Goal: Task Accomplishment & Management: Complete application form

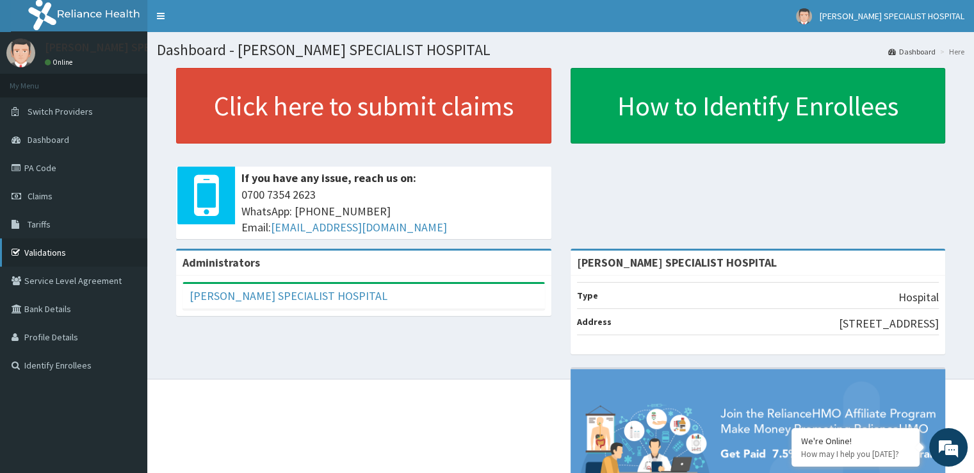
click at [57, 264] on link "Validations" at bounding box center [73, 252] width 147 height 28
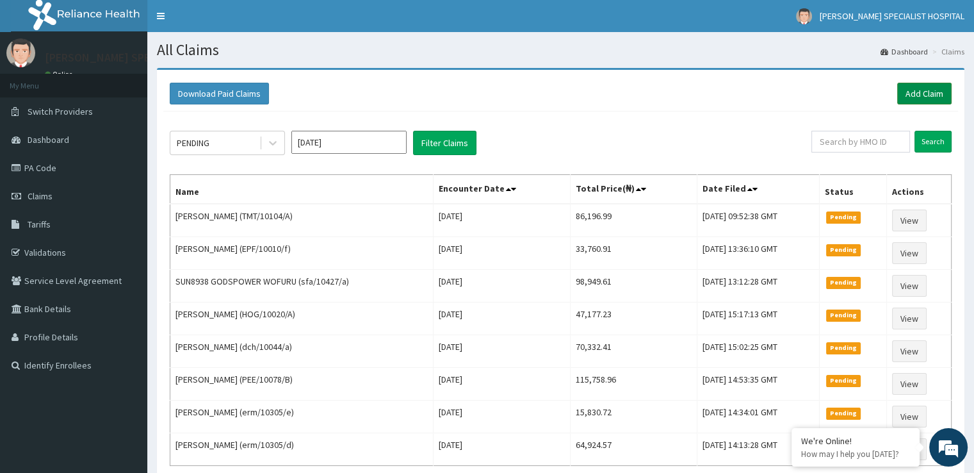
click at [922, 95] on link "Add Claim" at bounding box center [924, 94] width 54 height 22
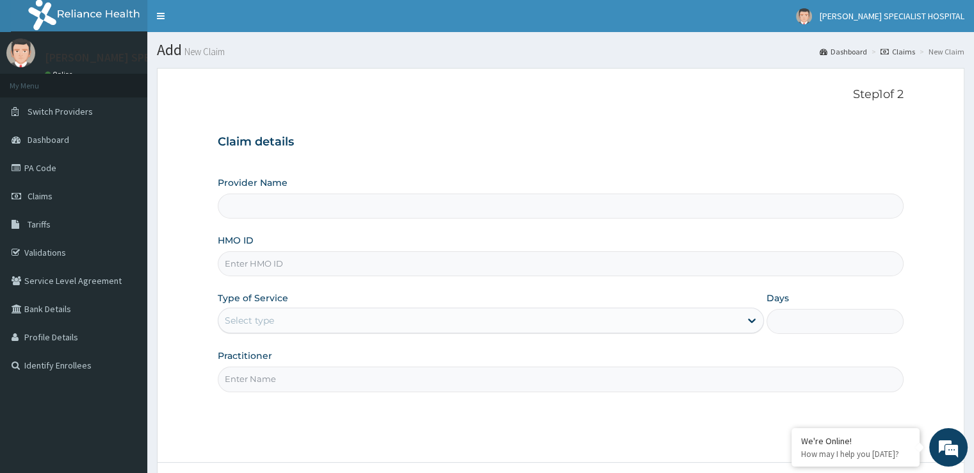
type input "[PERSON_NAME] SPECIALIST HOSPITAL"
click at [246, 257] on input "HMO ID" at bounding box center [560, 263] width 685 height 25
paste input "TMT/10164/B"
type input "TMT/10164/B"
click at [303, 295] on div "Type of Service Select type" at bounding box center [491, 312] width 546 height 42
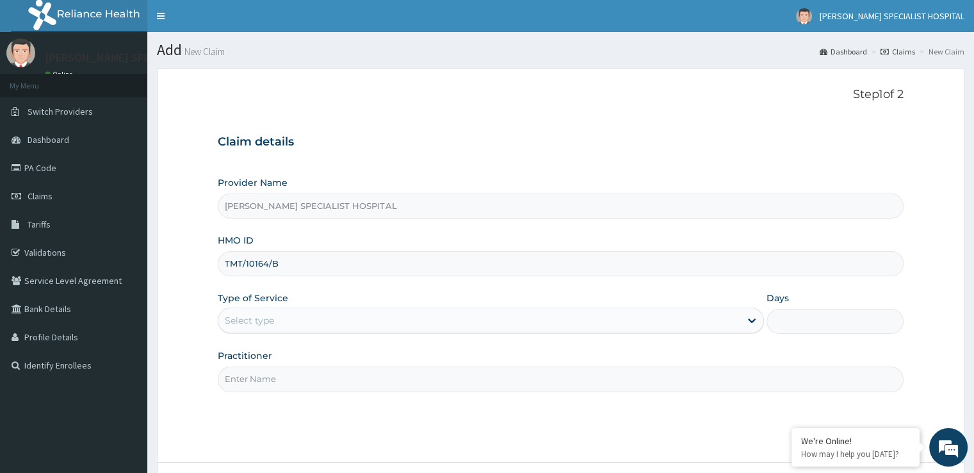
click at [291, 327] on div "Select type" at bounding box center [479, 320] width 522 height 20
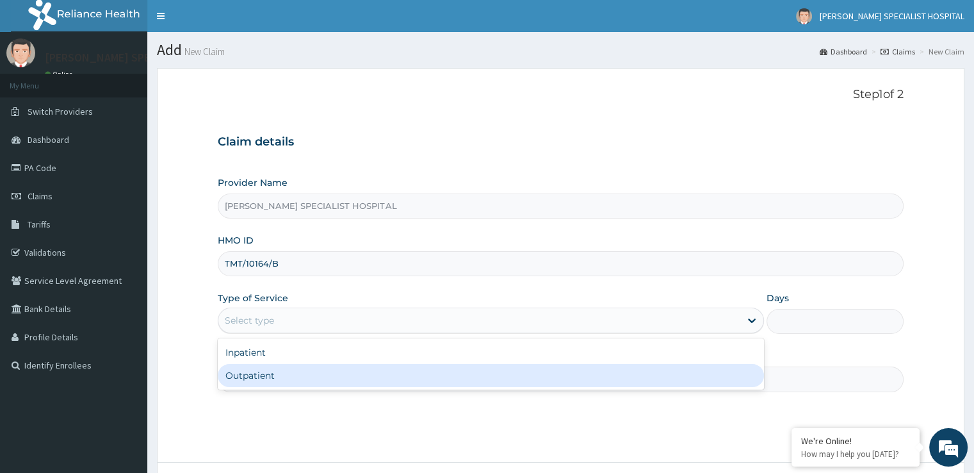
click at [264, 377] on div "Outpatient" at bounding box center [491, 375] width 546 height 23
type input "1"
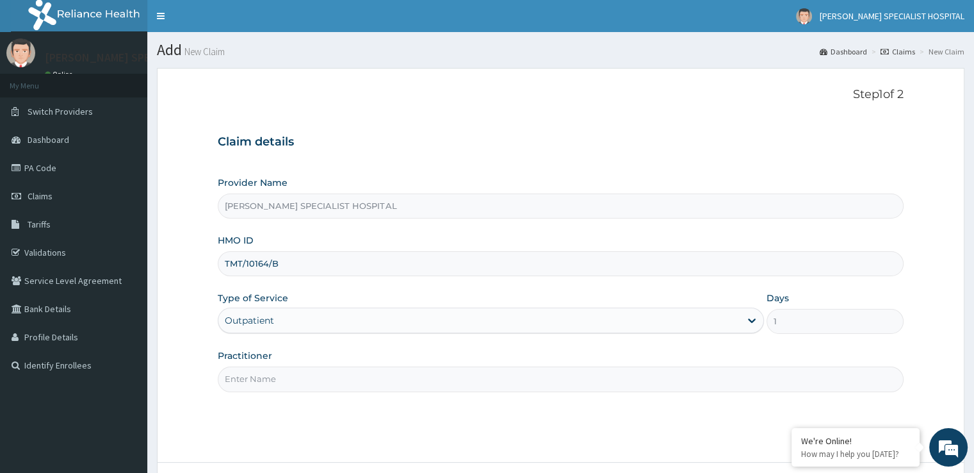
click at [264, 377] on input "Practitioner" at bounding box center [560, 378] width 685 height 25
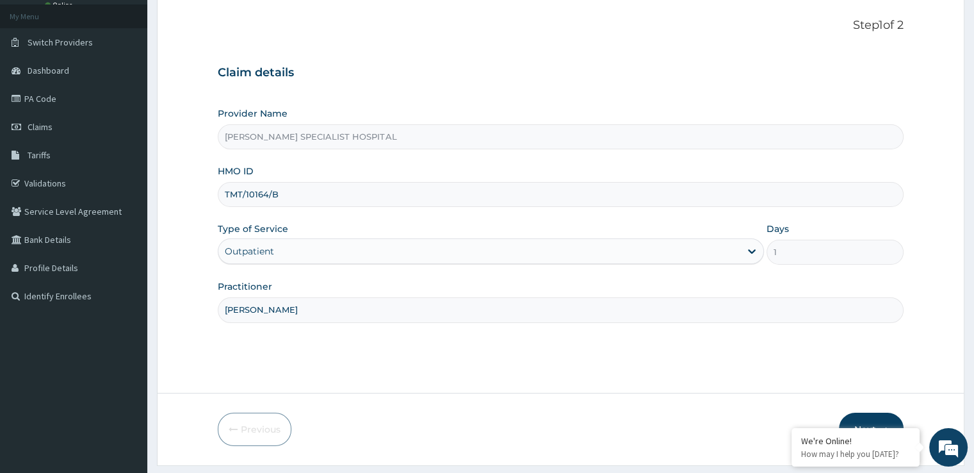
scroll to position [104, 0]
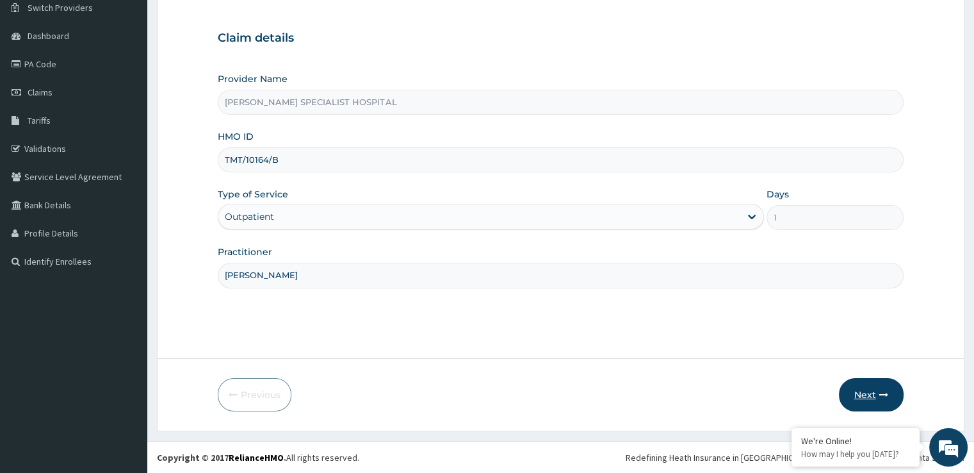
type input "[PERSON_NAME]"
click at [876, 396] on button "Next" at bounding box center [871, 394] width 65 height 33
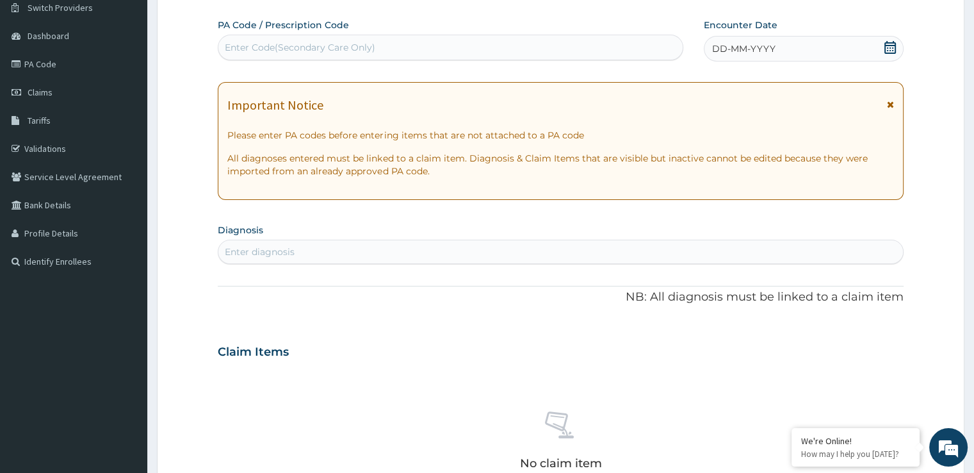
click at [341, 245] on div "Enter diagnosis" at bounding box center [560, 251] width 684 height 20
type input "malaria"
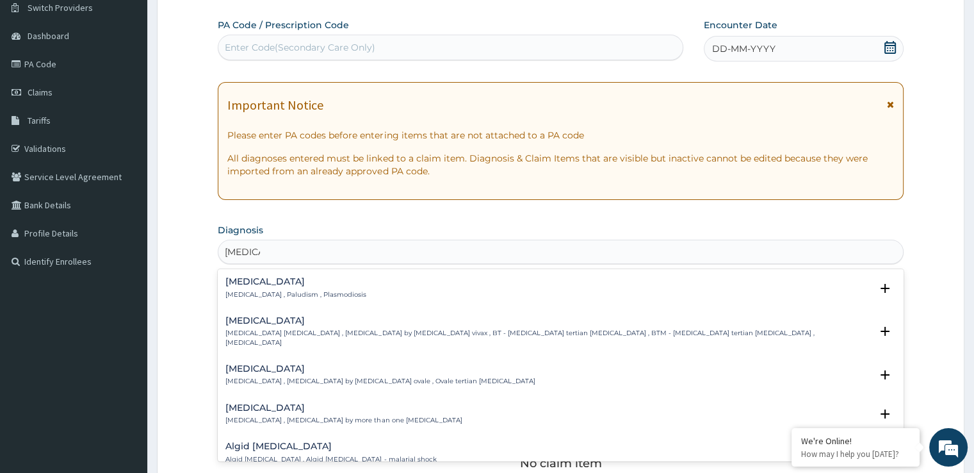
click at [252, 320] on h4 "Vivax malaria" at bounding box center [547, 321] width 645 height 10
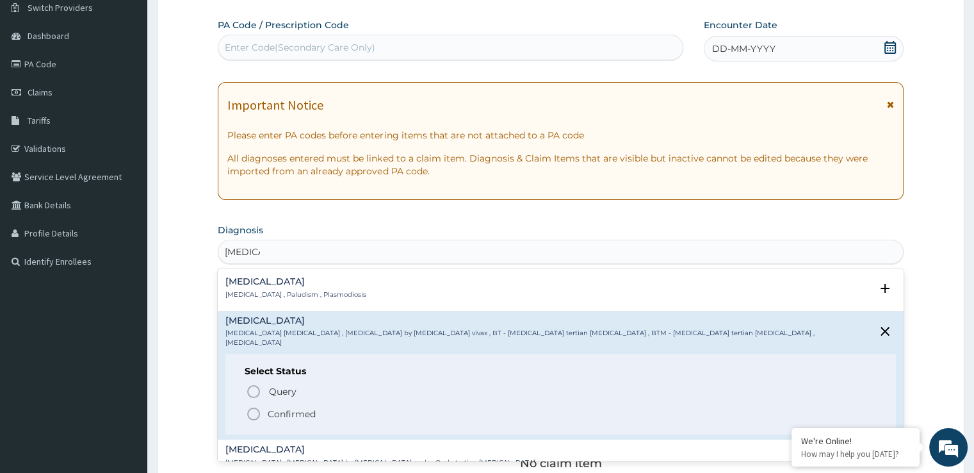
click at [250, 281] on h4 "Malaria" at bounding box center [295, 282] width 141 height 10
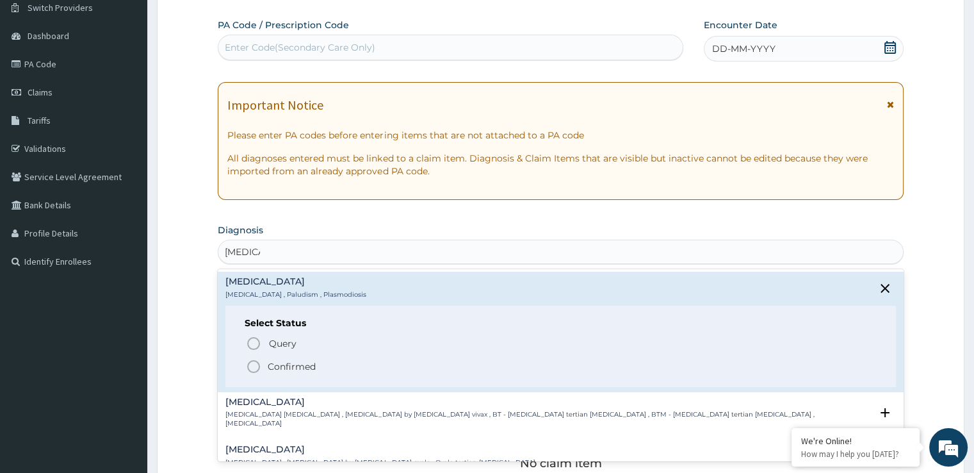
click at [257, 370] on circle "status option filled" at bounding box center [254, 367] width 12 height 12
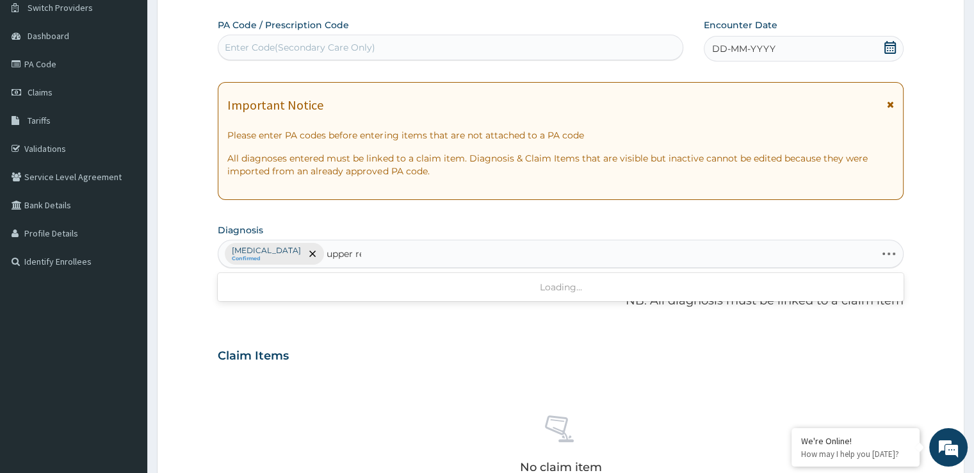
type input "upper res"
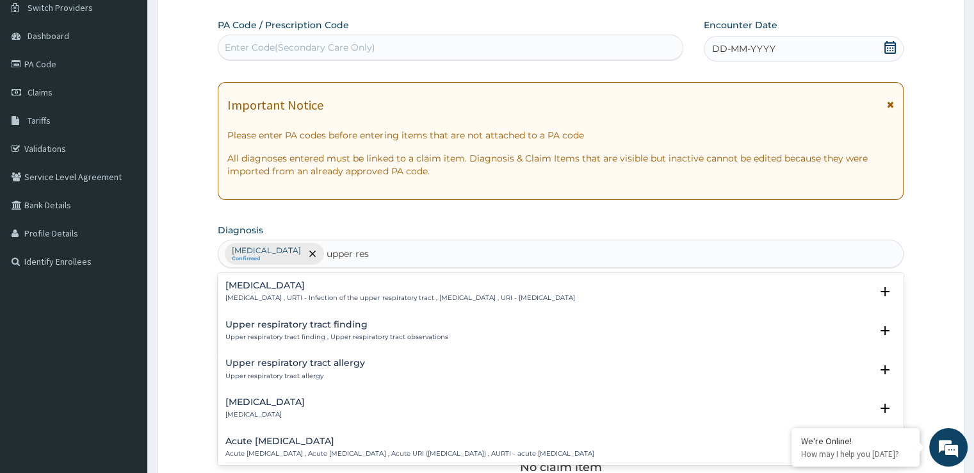
click at [308, 284] on h4 "Upper respiratory infection" at bounding box center [399, 286] width 349 height 10
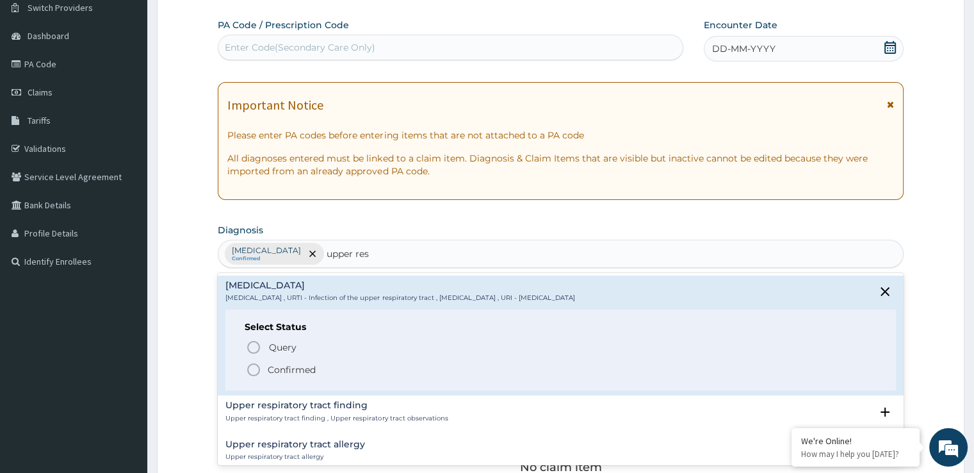
click at [251, 373] on icon "status option filled" at bounding box center [253, 369] width 15 height 15
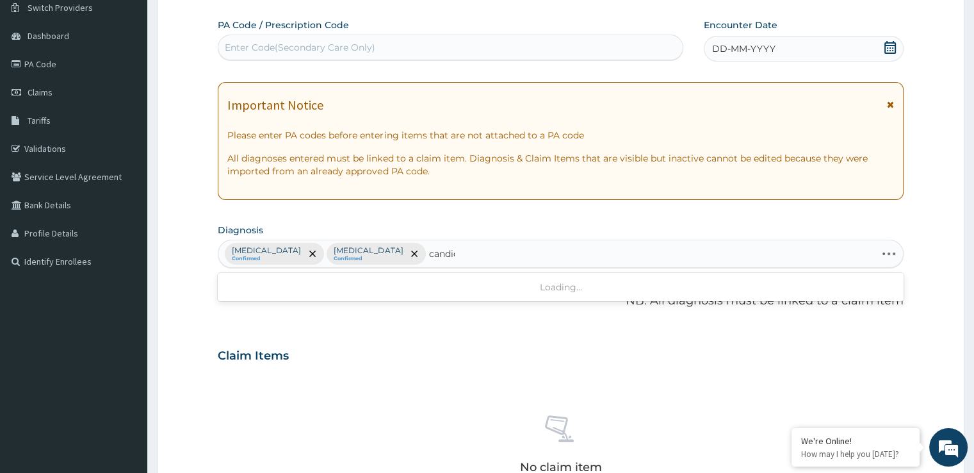
type input "candidi"
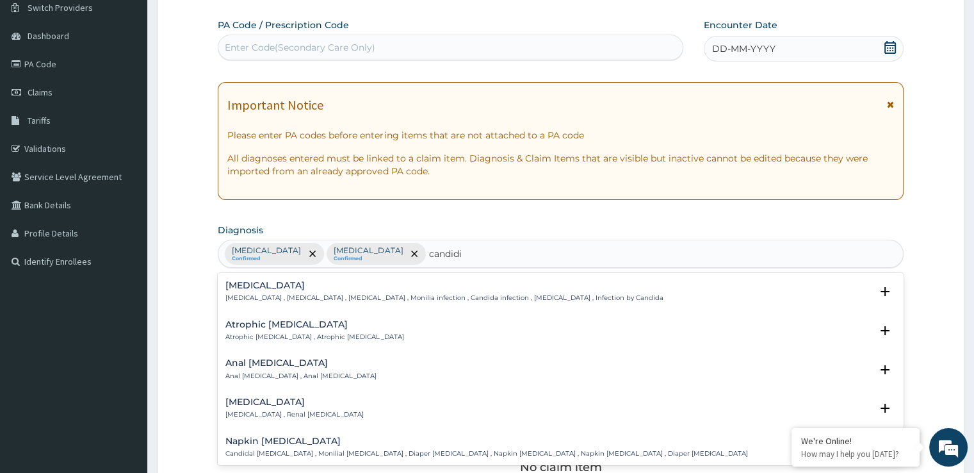
click at [296, 296] on p "Candidiasis , Moniliasis , Candidosis , Monilia infection , Candida infection ,…" at bounding box center [443, 297] width 437 height 9
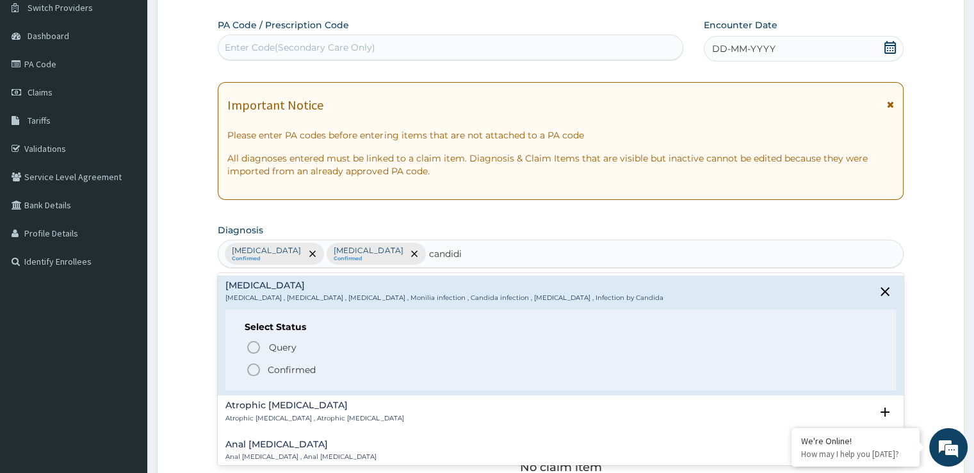
click at [255, 365] on icon "status option filled" at bounding box center [253, 369] width 15 height 15
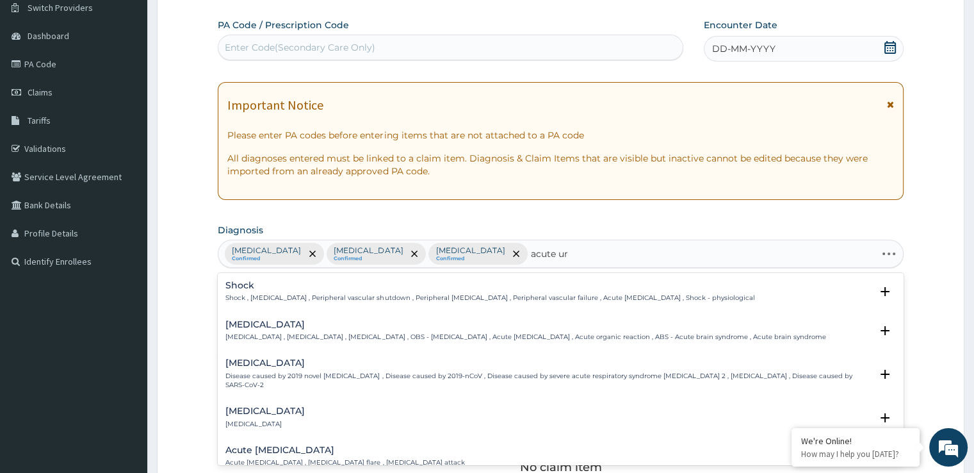
type input "acute uri"
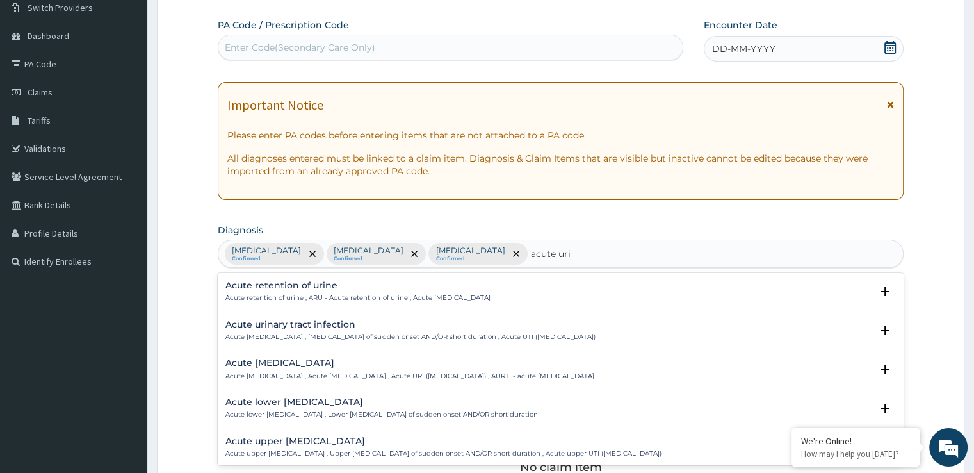
click at [313, 314] on div "Acute urinary tract infection Acute urinary tract infection , Urinary tract inf…" at bounding box center [560, 333] width 685 height 39
click at [290, 323] on h4 "Acute urinary tract infection" at bounding box center [410, 325] width 370 height 10
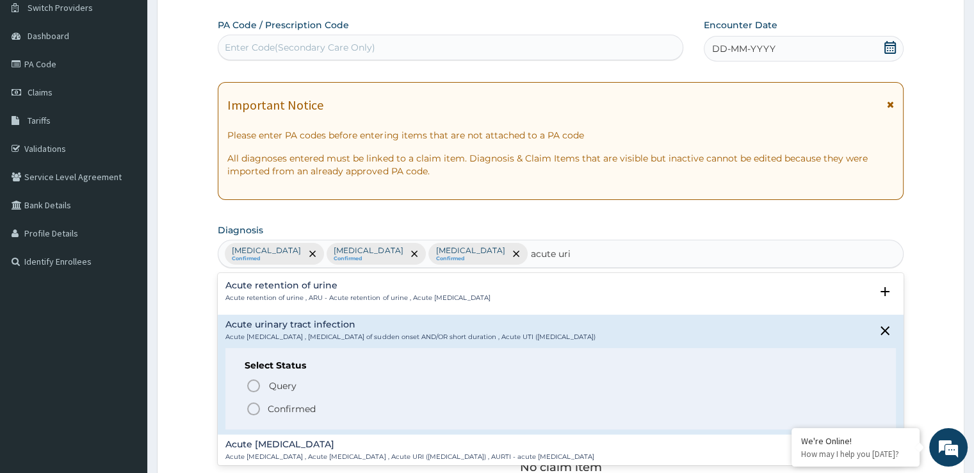
click at [252, 411] on icon "status option filled" at bounding box center [253, 408] width 15 height 15
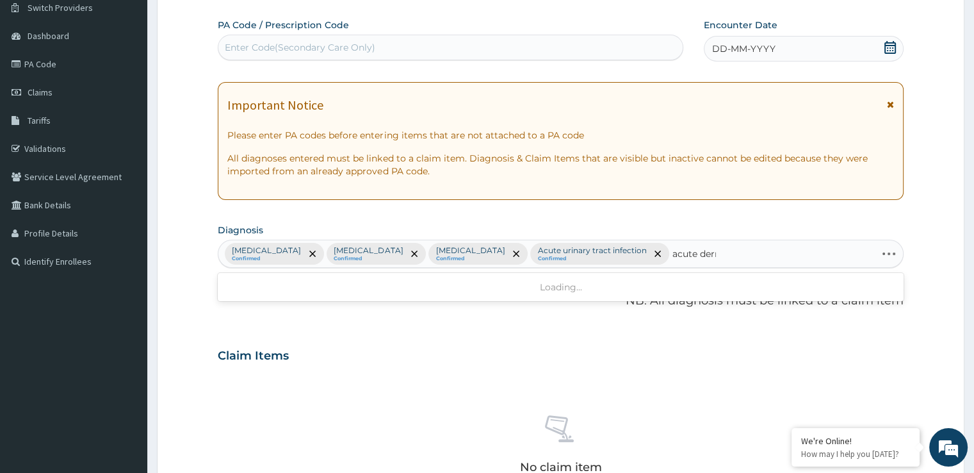
type input "acute derma"
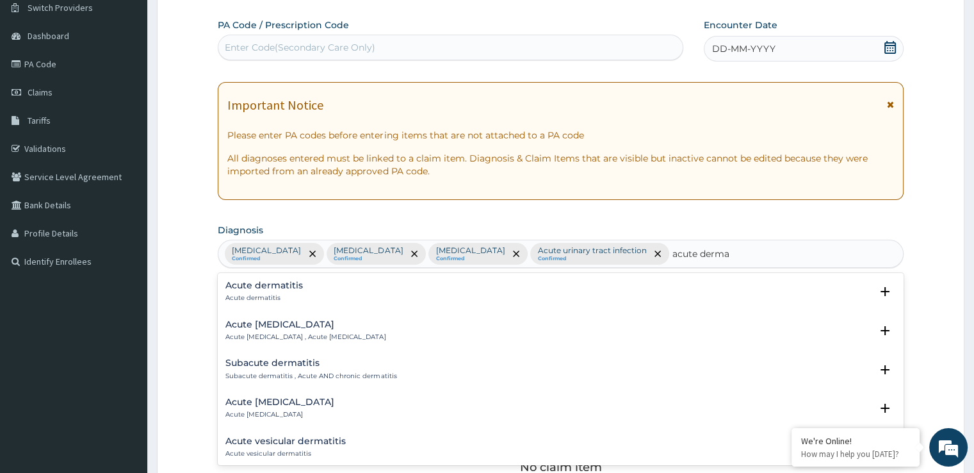
click at [256, 295] on p "Acute dermatitis" at bounding box center [263, 297] width 77 height 9
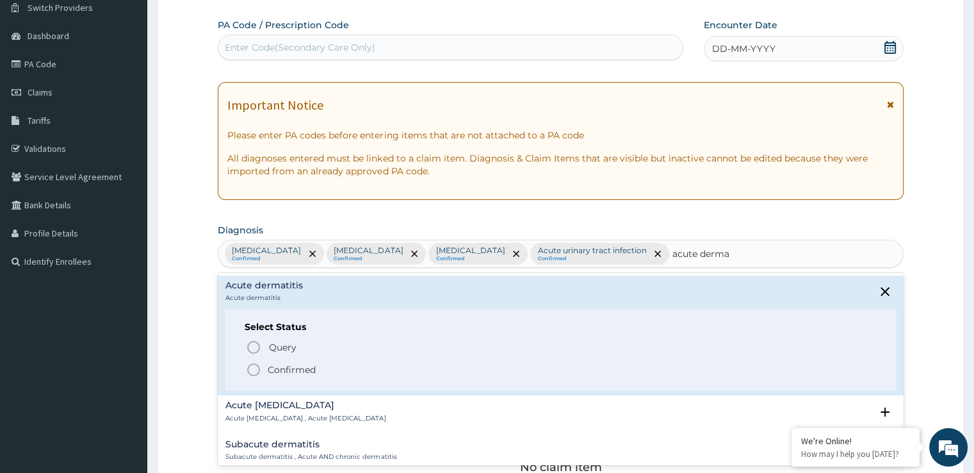
click at [259, 371] on circle "status option filled" at bounding box center [254, 370] width 12 height 12
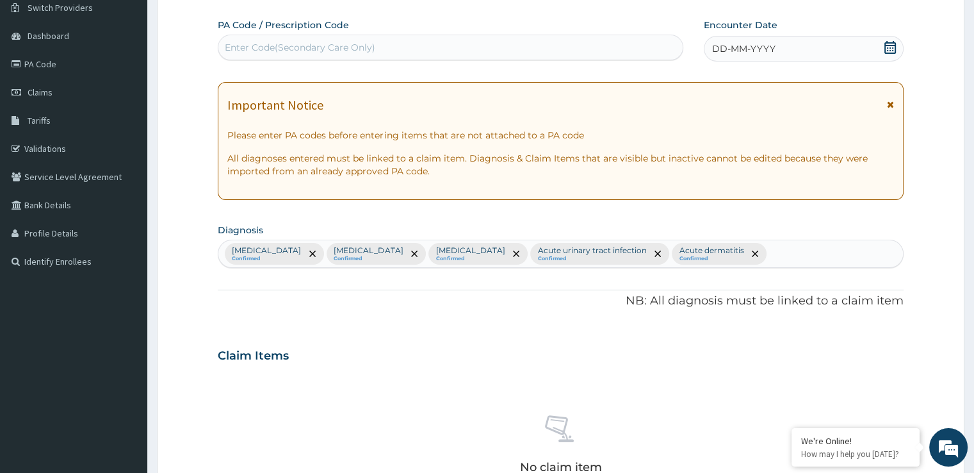
scroll to position [450, 0]
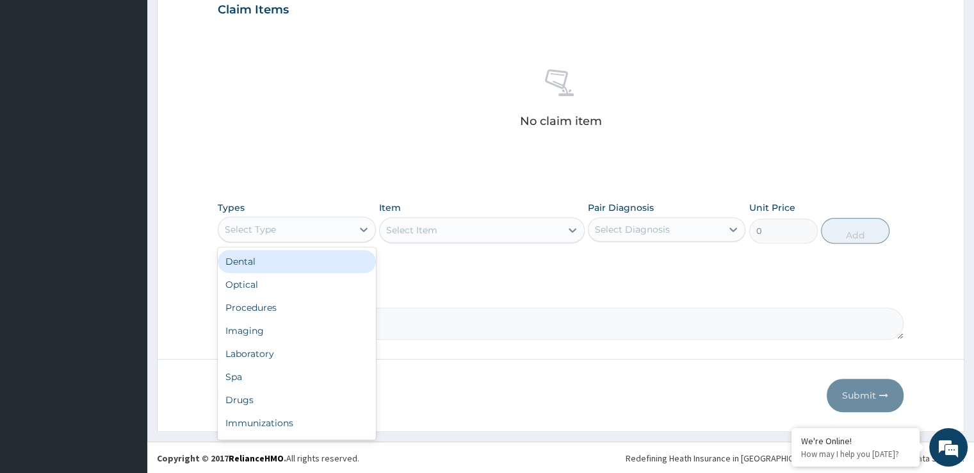
click at [275, 225] on div "Select Type" at bounding box center [250, 229] width 51 height 13
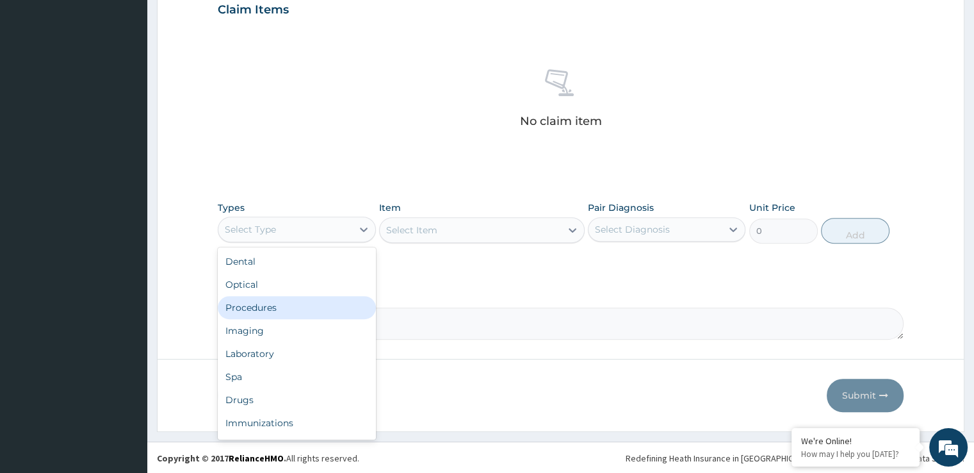
click at [263, 305] on div "Procedures" at bounding box center [297, 307] width 158 height 23
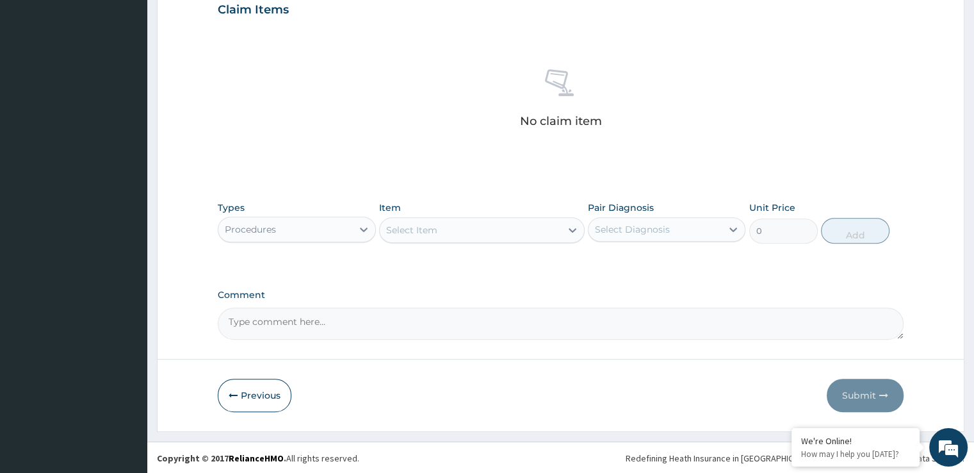
click at [476, 247] on div "Types option Procedures, selected. Select is focused ,type to refine list, pres…" at bounding box center [560, 222] width 685 height 55
click at [474, 236] on div "Select Item" at bounding box center [470, 230] width 181 height 20
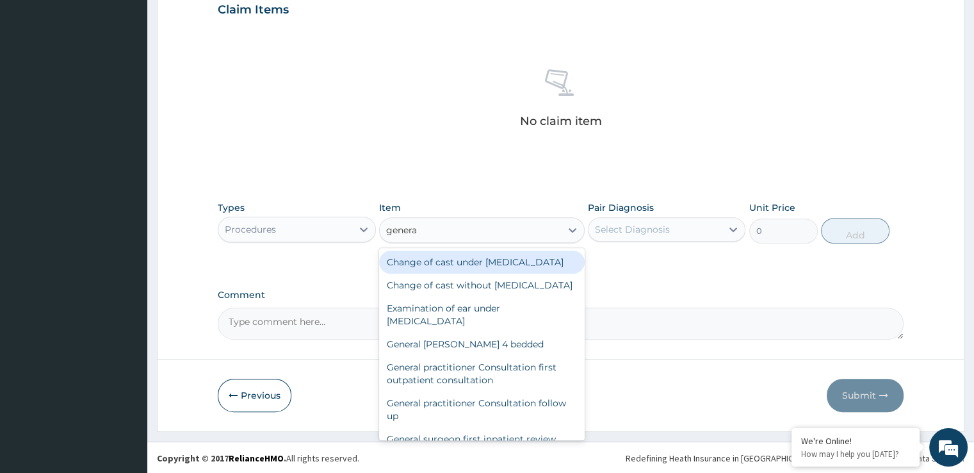
type input "general"
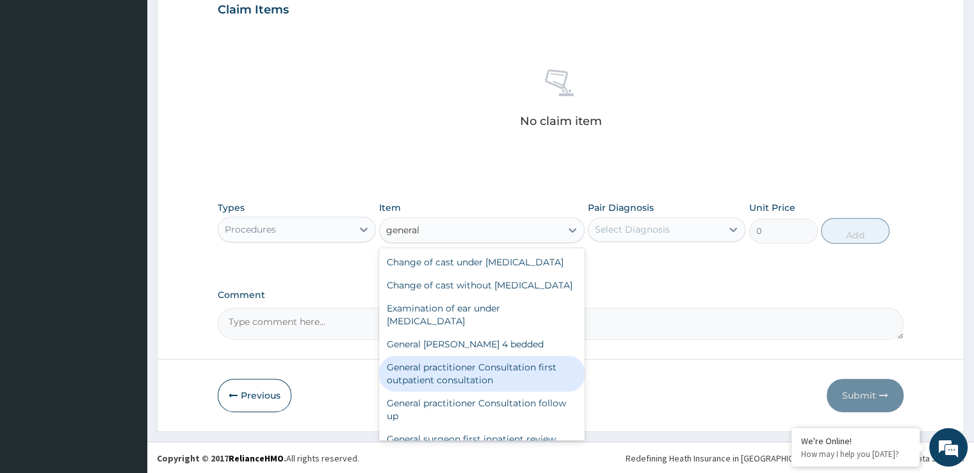
click at [476, 391] on div "General practitioner Consultation first outpatient consultation" at bounding box center [482, 373] width 206 height 36
type input "3724.875"
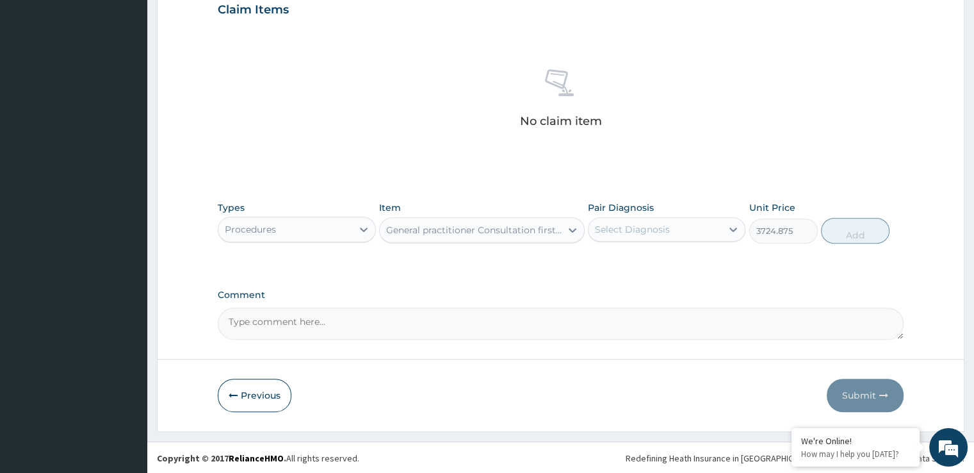
click at [654, 231] on div "Select Diagnosis" at bounding box center [632, 229] width 75 height 13
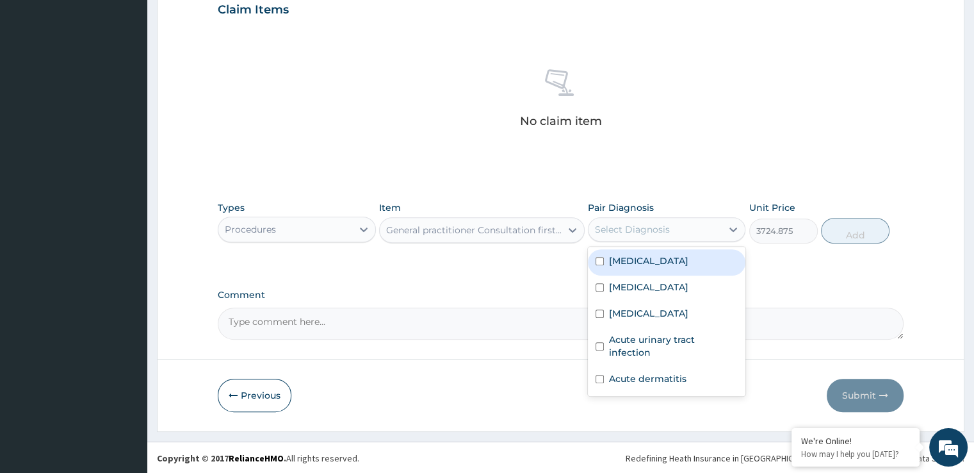
click at [637, 259] on label "Malaria" at bounding box center [648, 260] width 79 height 13
checkbox input "true"
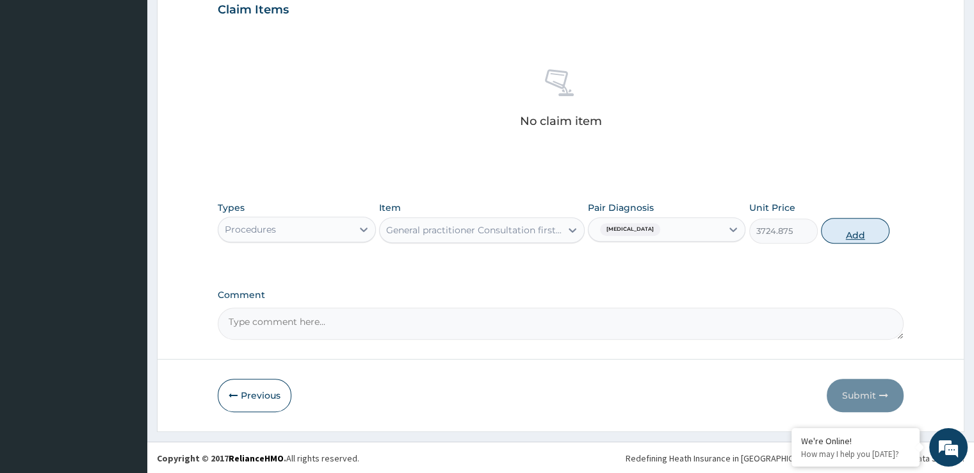
click at [850, 236] on button "Add" at bounding box center [855, 231] width 69 height 26
type input "0"
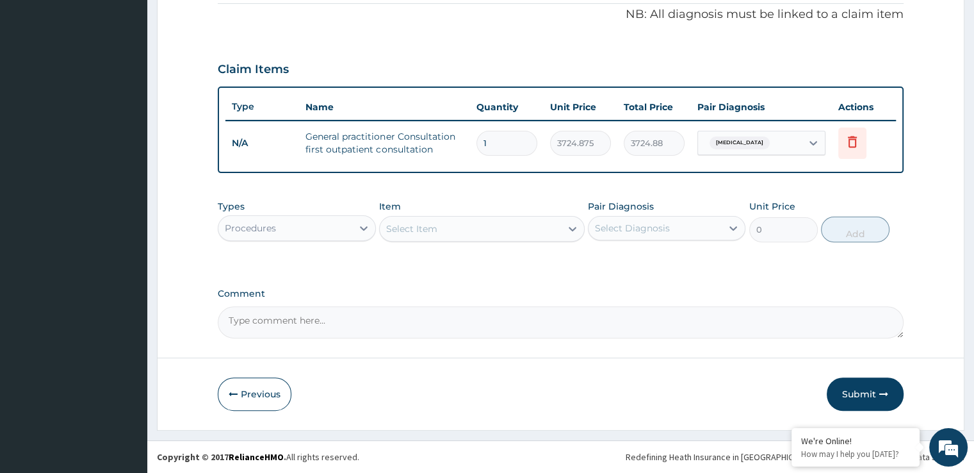
scroll to position [388, 0]
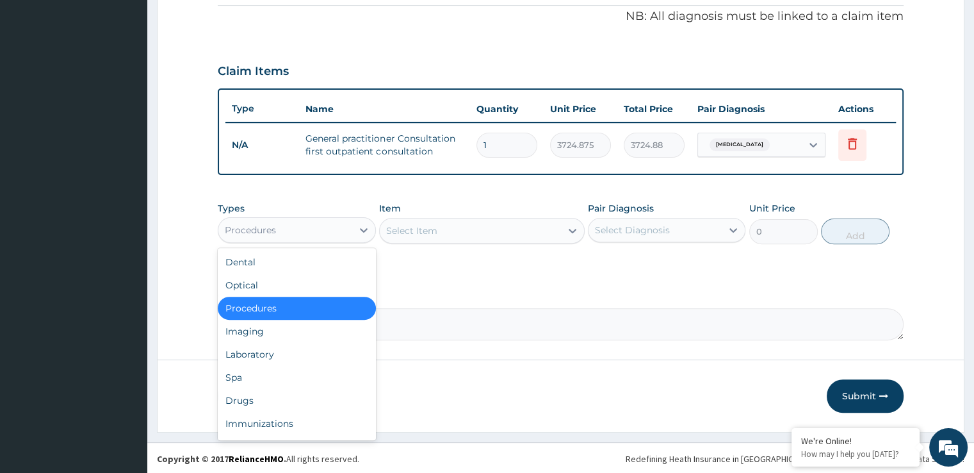
click at [259, 234] on div "Procedures" at bounding box center [284, 230] width 133 height 20
click at [253, 344] on div "Laboratory" at bounding box center [297, 354] width 158 height 23
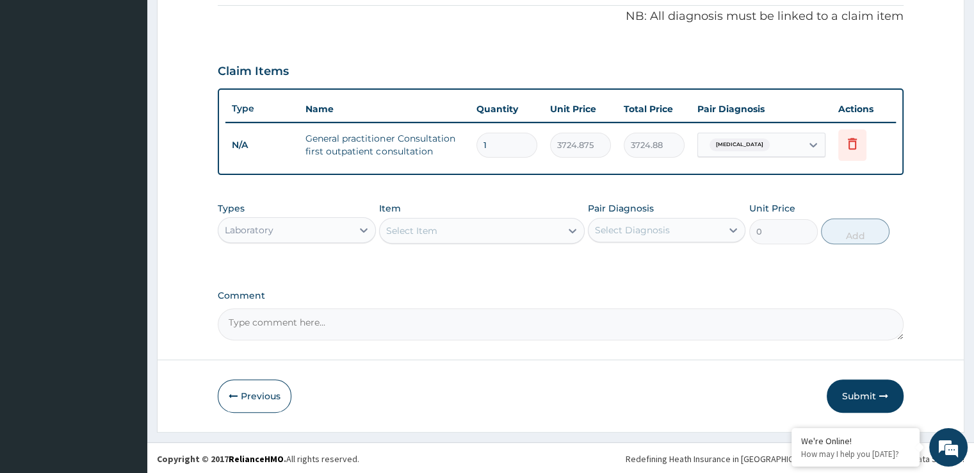
click at [471, 226] on div "Select Item" at bounding box center [470, 230] width 181 height 20
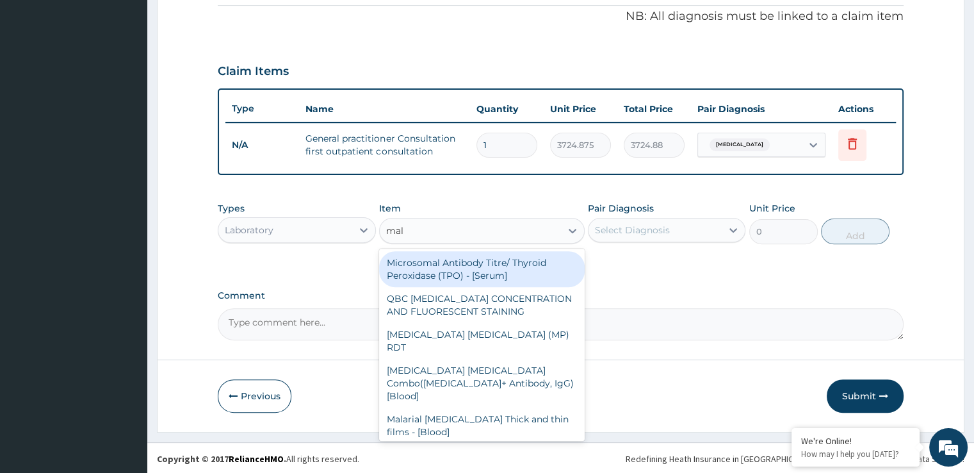
type input "mala"
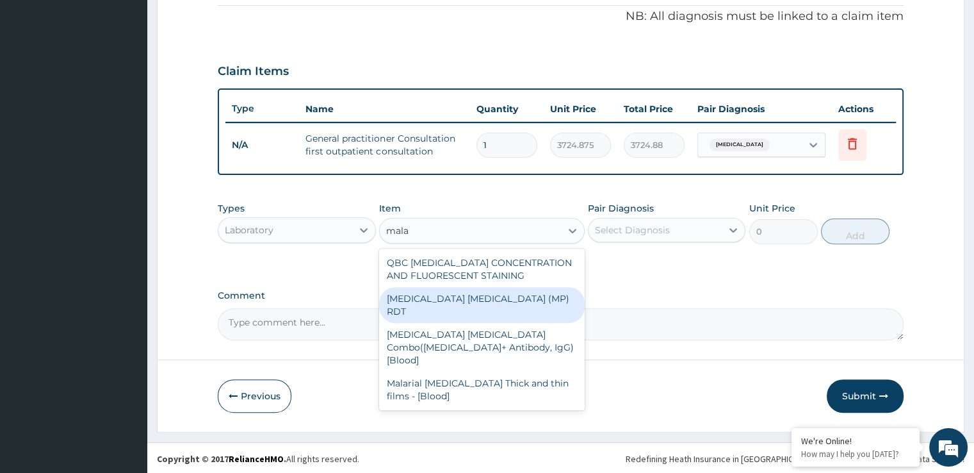
click at [473, 293] on div "MALARIA PARASITE (MP) RDT" at bounding box center [482, 305] width 206 height 36
type input "1693.125"
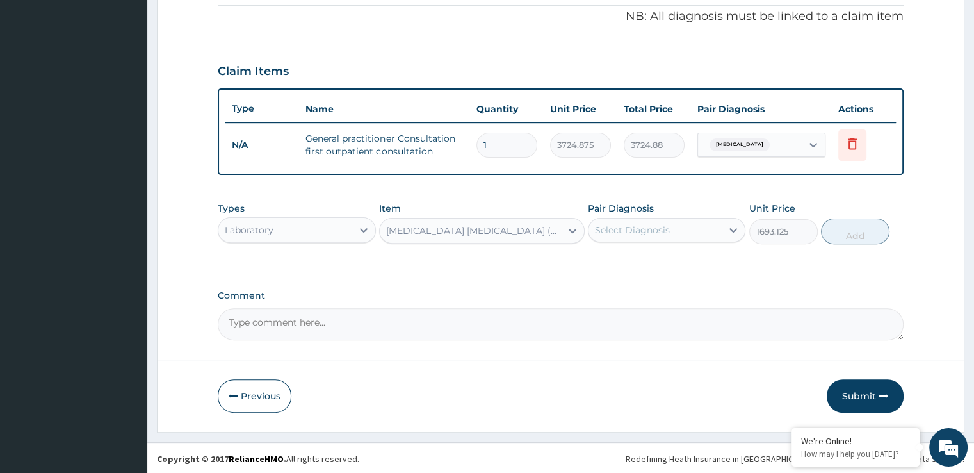
click at [654, 229] on div "Select Diagnosis" at bounding box center [632, 230] width 75 height 13
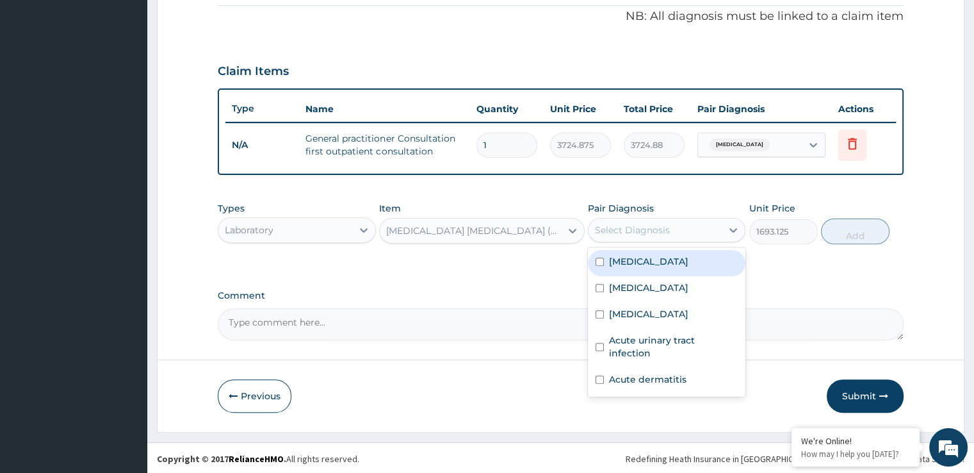
click at [647, 257] on div "Malaria" at bounding box center [667, 263] width 158 height 26
checkbox input "true"
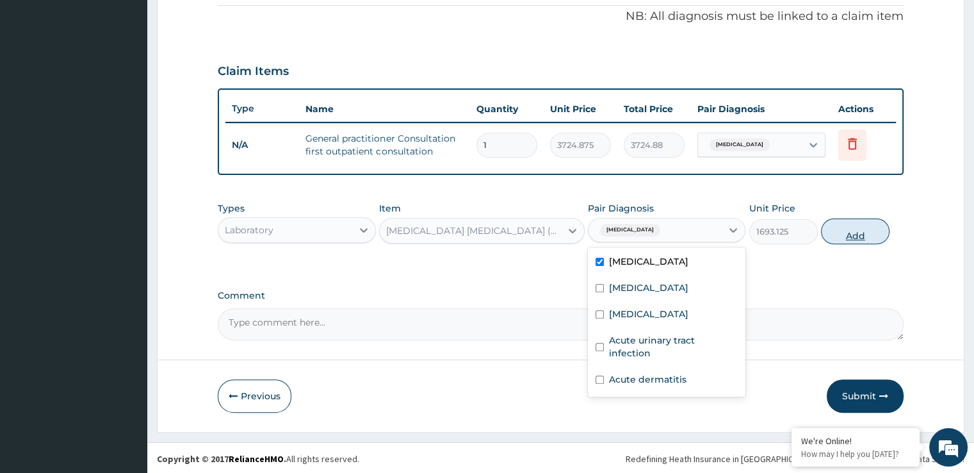
click at [849, 231] on button "Add" at bounding box center [855, 231] width 69 height 26
type input "0"
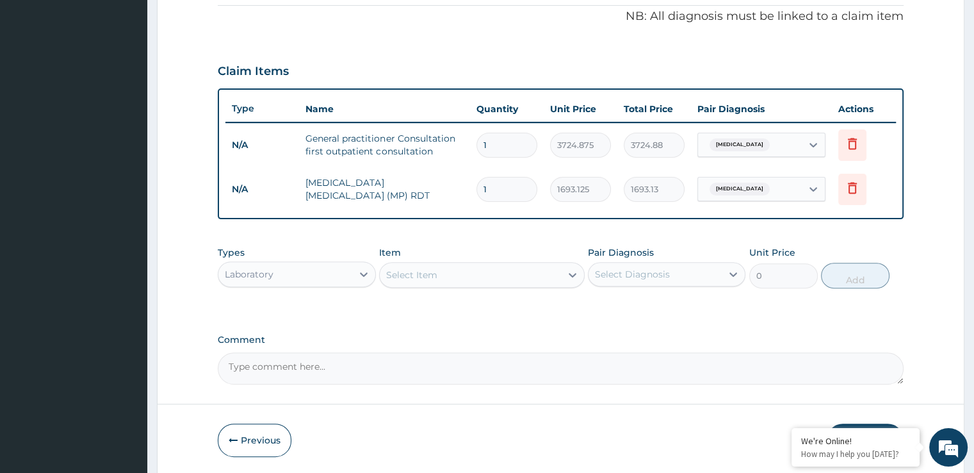
click at [461, 281] on div "Select Item" at bounding box center [470, 274] width 181 height 20
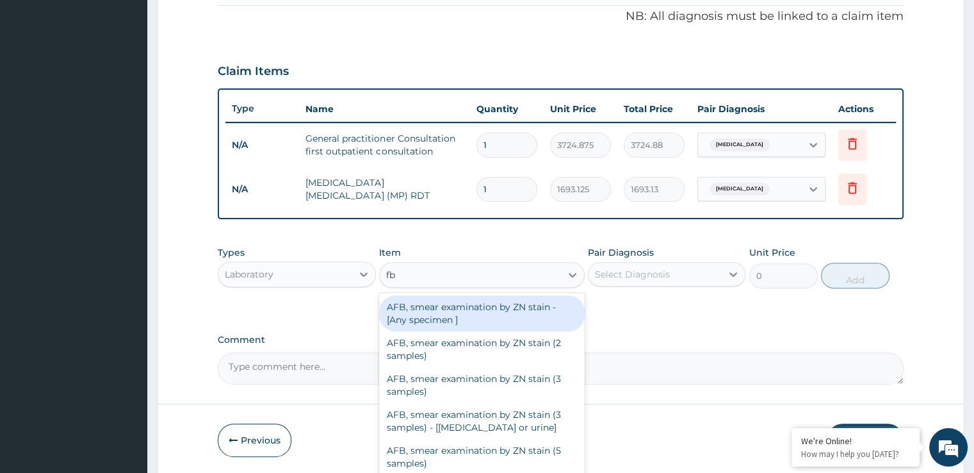
type input "fbc"
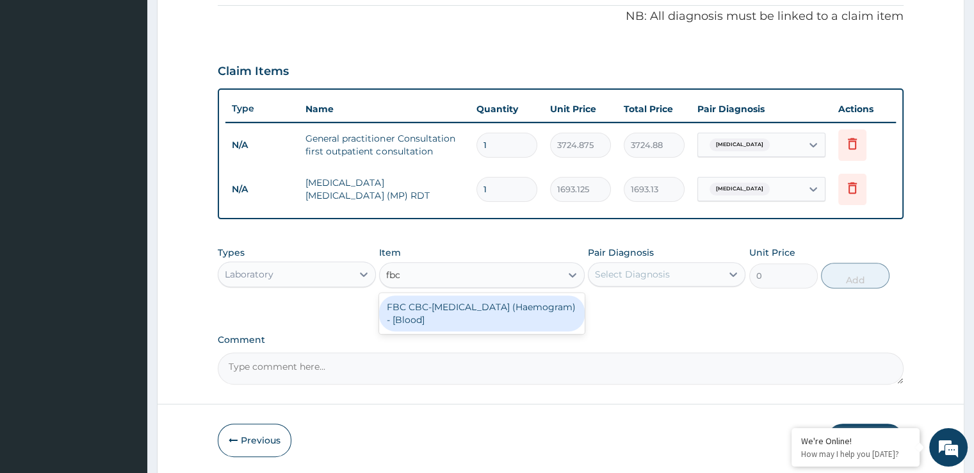
click at [460, 304] on div "FBC CBC-[MEDICAL_DATA] (Haemogram) - [Blood]" at bounding box center [482, 313] width 206 height 36
type input "4515"
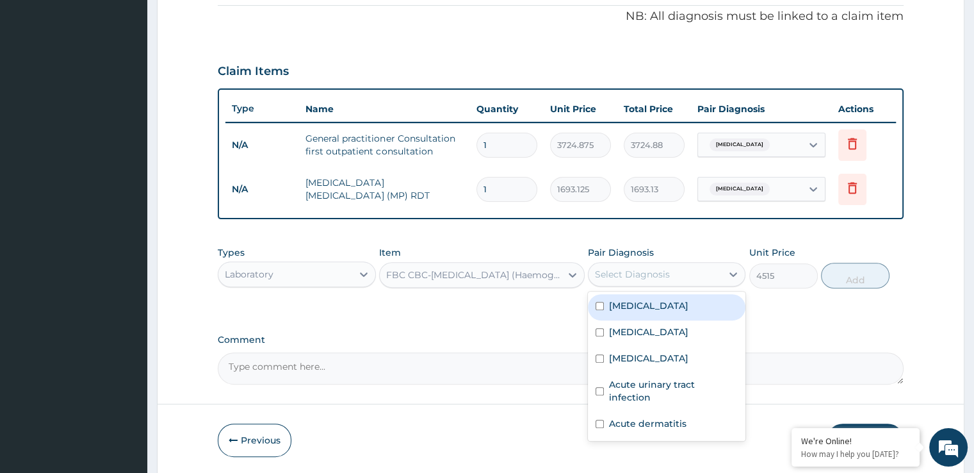
click at [658, 270] on div "Select Diagnosis" at bounding box center [632, 274] width 75 height 13
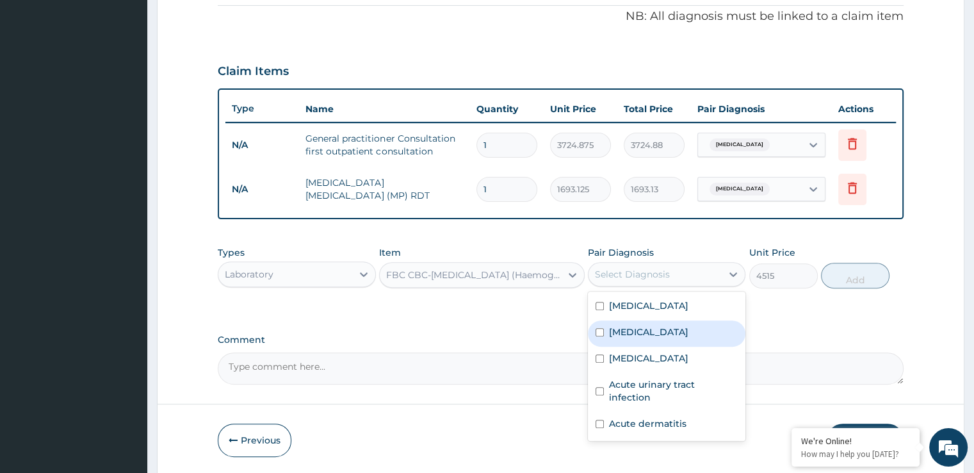
click at [651, 331] on label "[MEDICAL_DATA]" at bounding box center [648, 331] width 79 height 13
checkbox input "true"
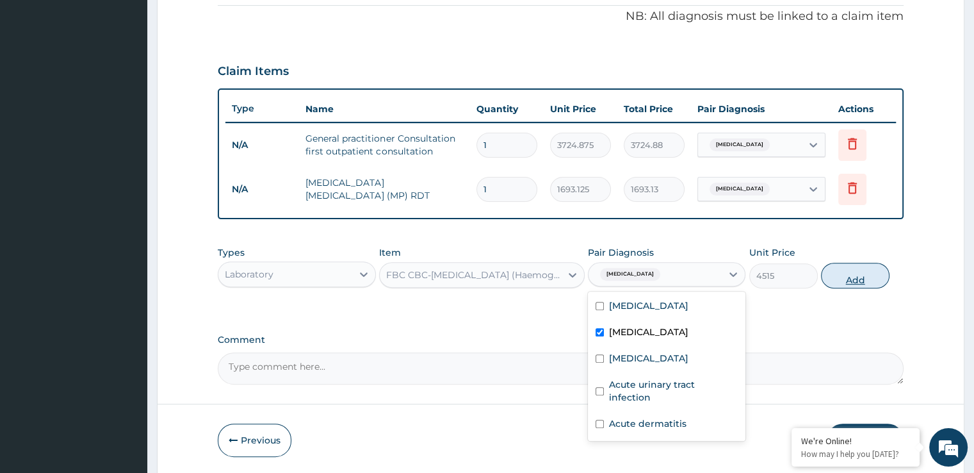
click at [853, 276] on button "Add" at bounding box center [855, 276] width 69 height 26
type input "0"
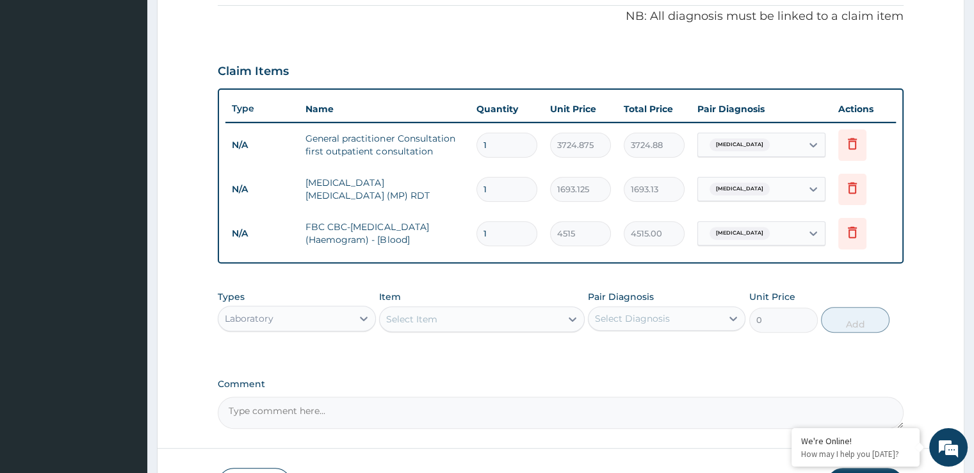
click at [418, 326] on div "Select Item" at bounding box center [470, 319] width 181 height 20
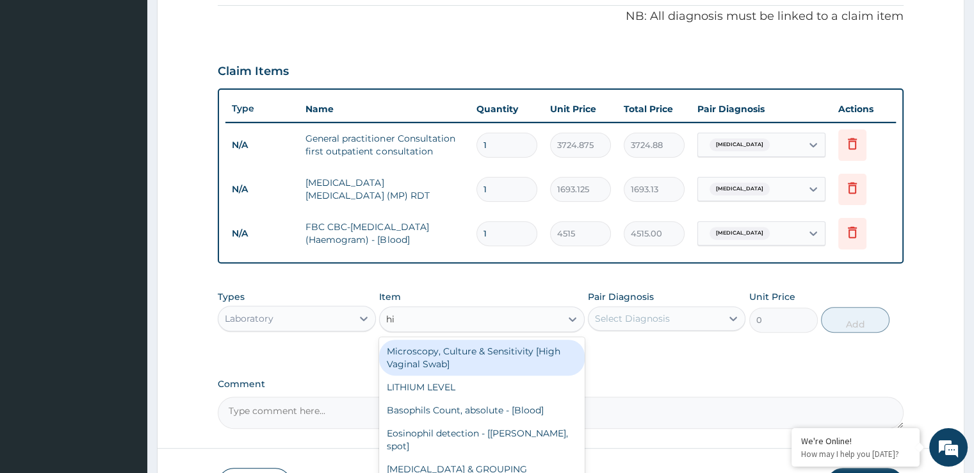
type input "hig"
click at [425, 354] on div "Microscopy, Culture & Sensitivity [High Vaginal Swab]" at bounding box center [482, 357] width 206 height 36
type input "5079.375"
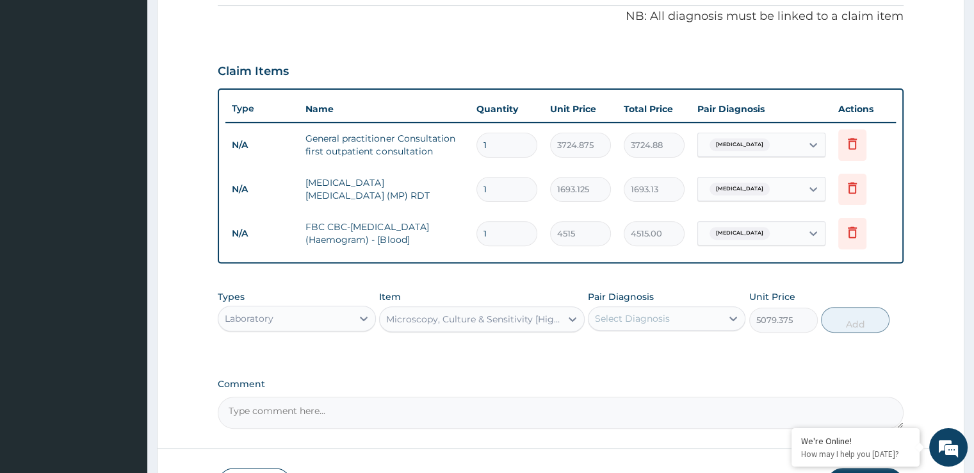
click at [646, 313] on div "Select Diagnosis" at bounding box center [632, 318] width 75 height 13
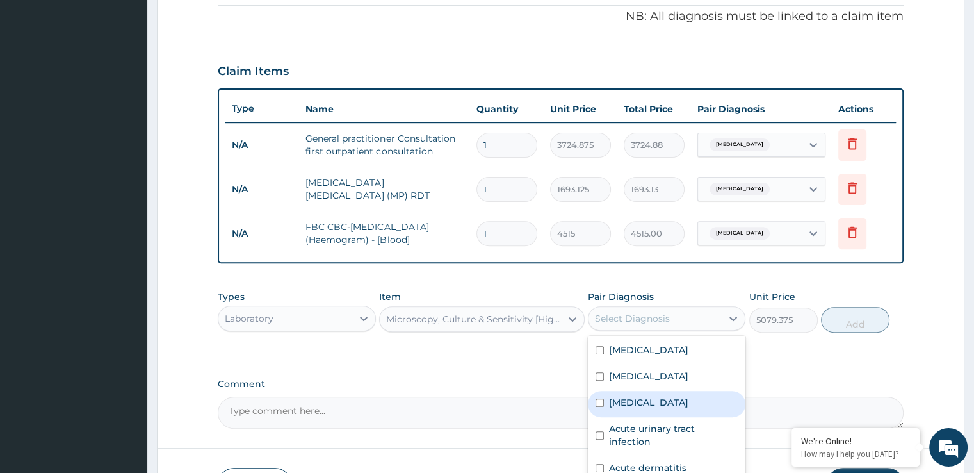
click at [636, 413] on div "Candidiasis" at bounding box center [667, 404] width 158 height 26
checkbox input "true"
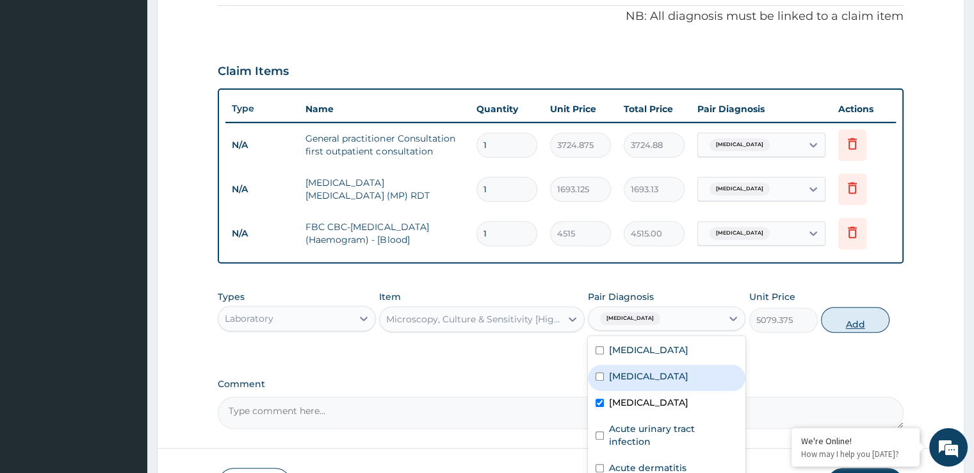
click at [860, 326] on button "Add" at bounding box center [855, 320] width 69 height 26
type input "0"
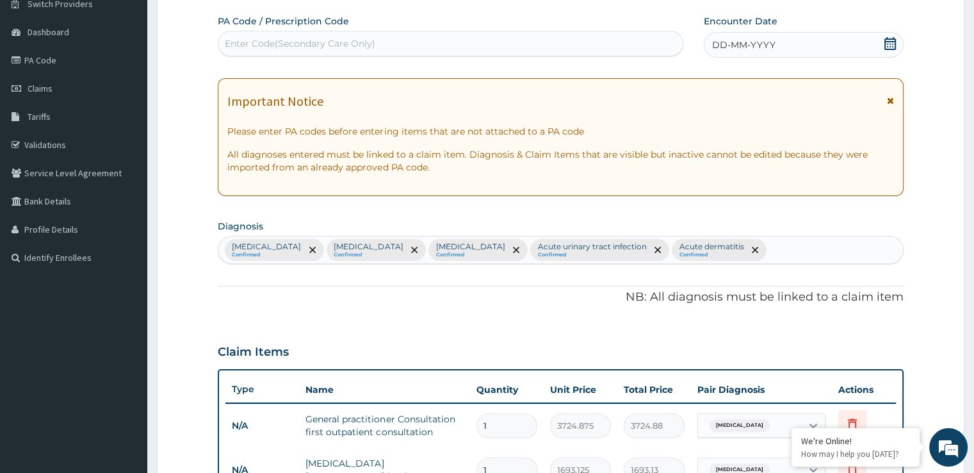
scroll to position [0, 0]
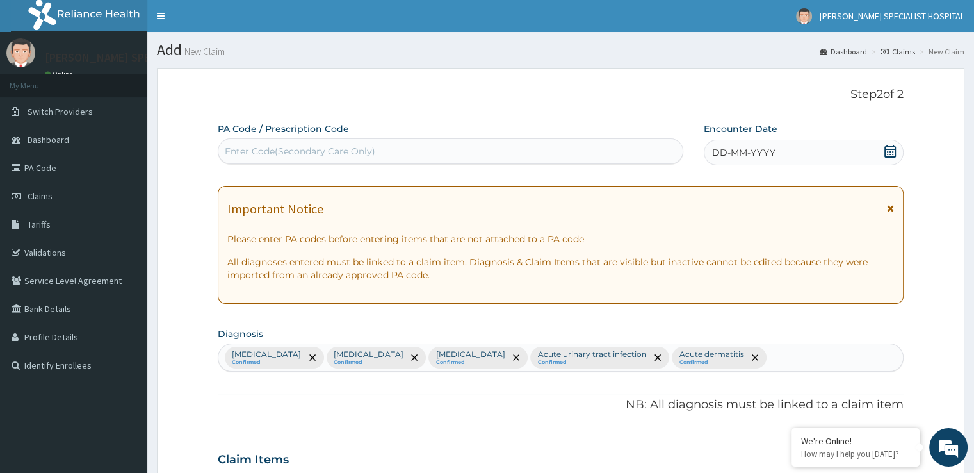
click at [793, 345] on div "Malaria Confirmed Upper respiratory infection Confirmed Candidiasis Confirmed A…" at bounding box center [560, 357] width 684 height 27
type input "typhoid"
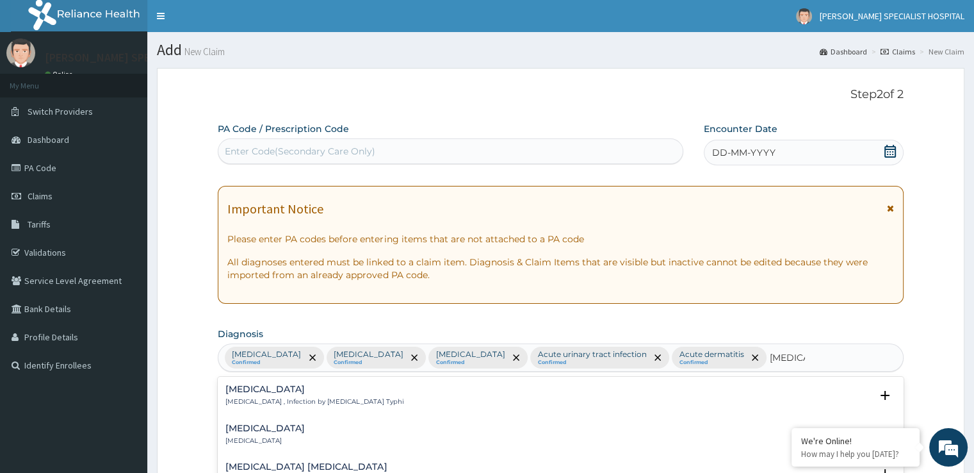
click at [278, 397] on p "Typhoid fever , Infection by Salmonella Typhi" at bounding box center [314, 401] width 178 height 9
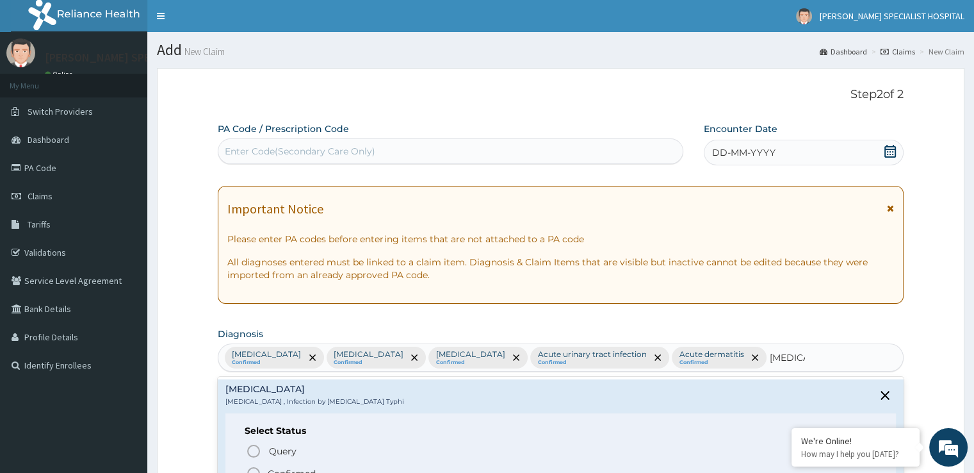
click at [255, 468] on icon "status option filled" at bounding box center [253, 473] width 15 height 15
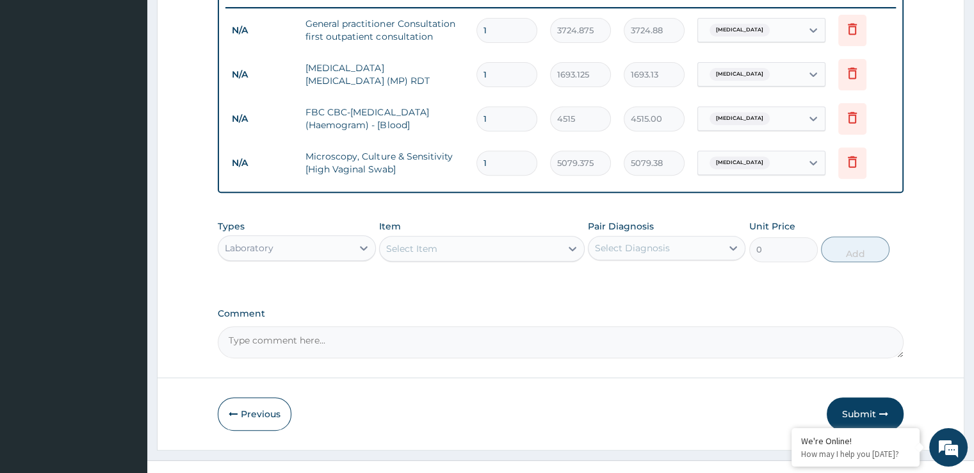
scroll to position [520, 0]
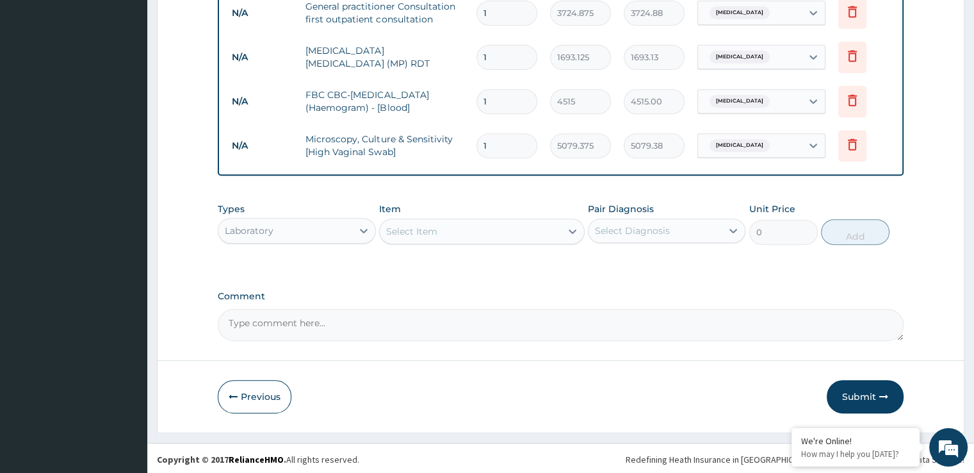
click at [441, 231] on div "Select Item" at bounding box center [470, 231] width 181 height 20
type input "t"
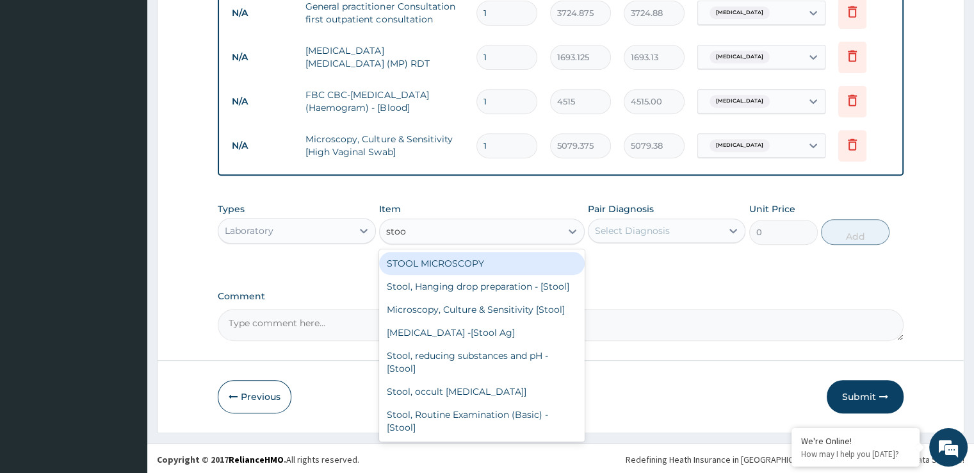
type input "stool"
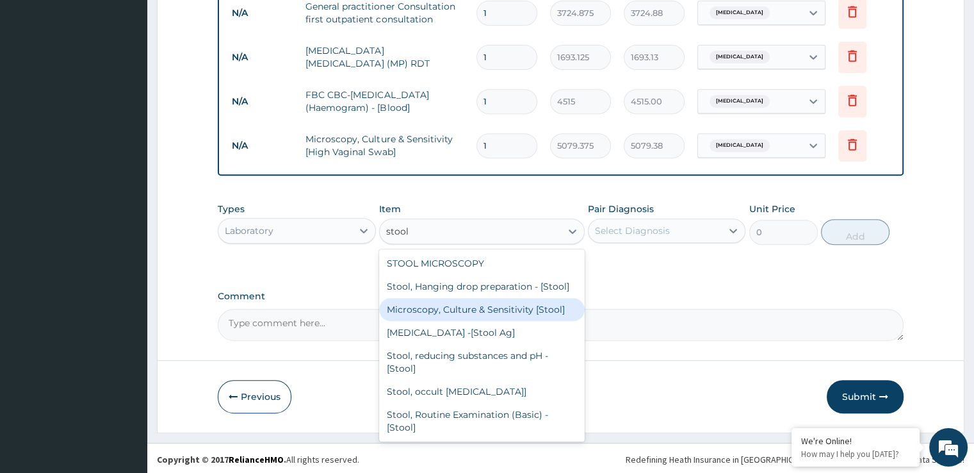
click at [496, 321] on div "Microscopy, Culture & Sensitivity [Stool]" at bounding box center [482, 309] width 206 height 23
type input "5079.375"
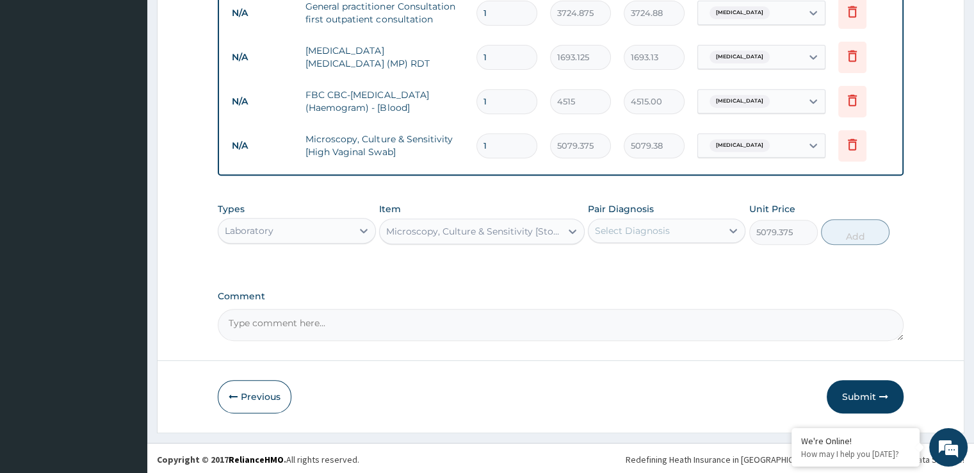
click at [655, 232] on div "Select Diagnosis" at bounding box center [632, 230] width 75 height 13
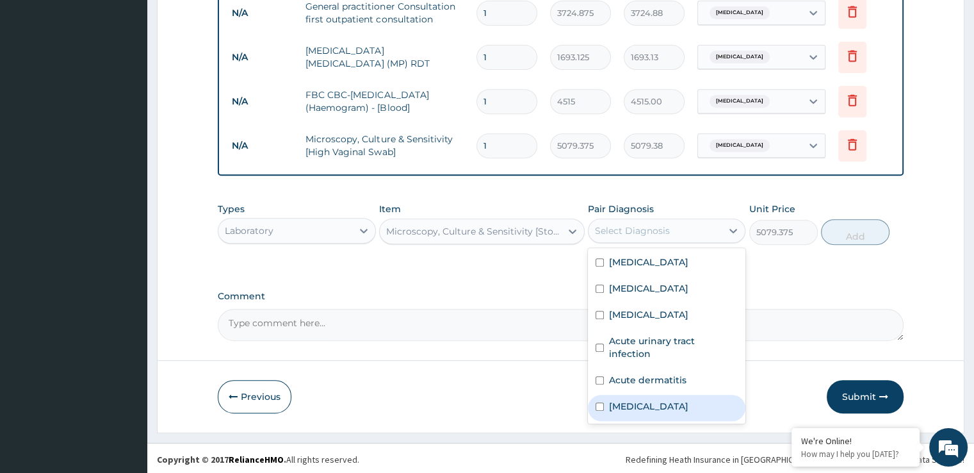
click at [653, 400] on label "Typhoid fever" at bounding box center [648, 406] width 79 height 13
checkbox input "true"
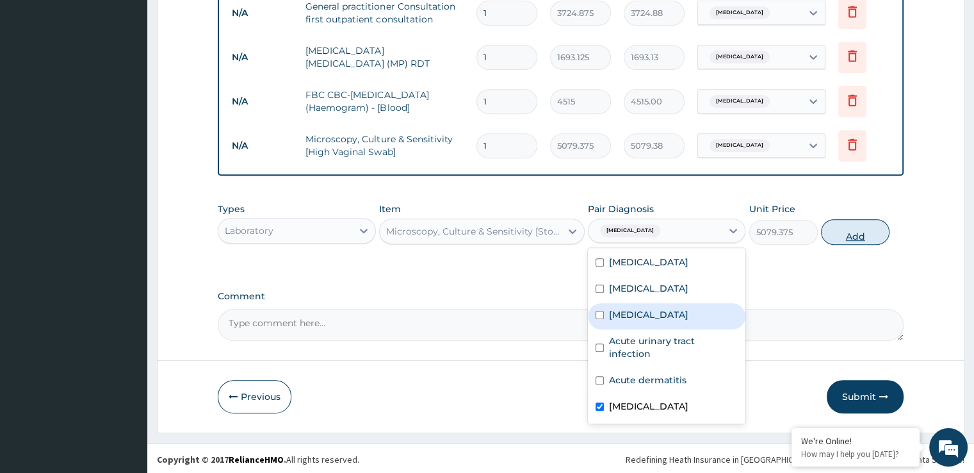
click at [863, 234] on button "Add" at bounding box center [855, 232] width 69 height 26
type input "0"
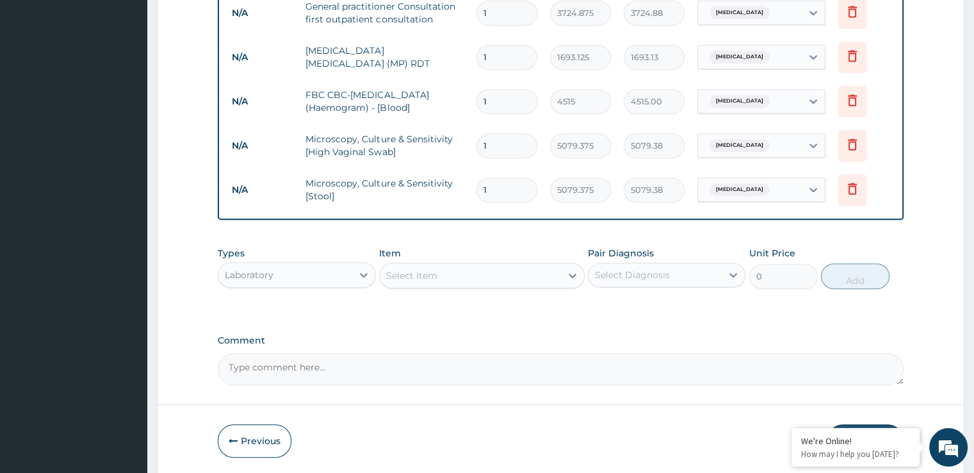
scroll to position [108, 0]
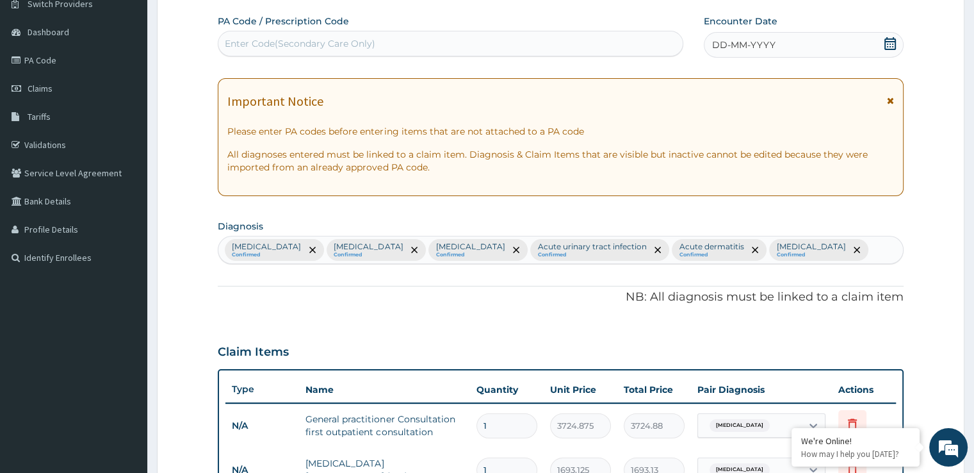
click at [843, 244] on div "Malaria Confirmed Upper respiratory infection Confirmed Candidiasis Confirmed A…" at bounding box center [560, 249] width 684 height 27
type input "l"
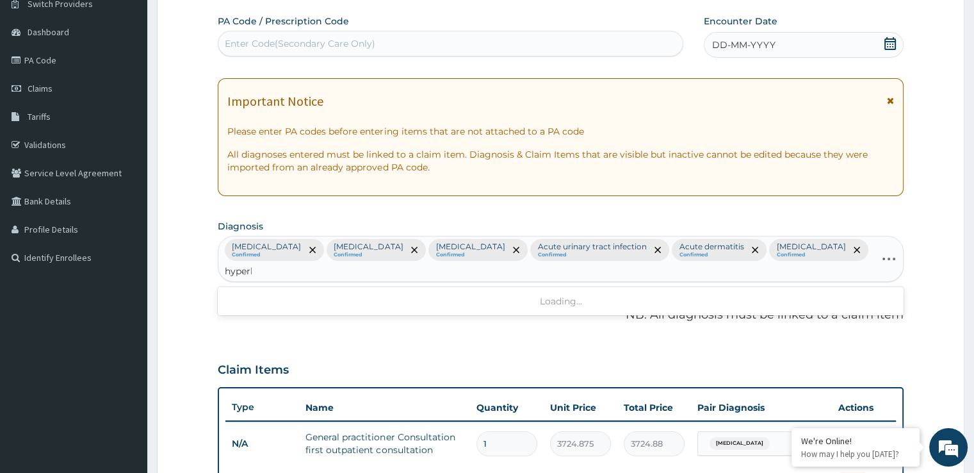
type input "hyperli"
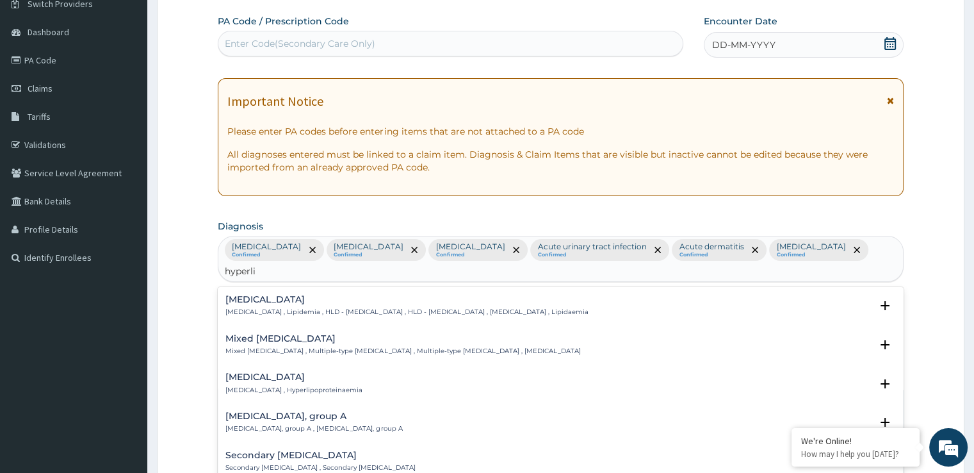
click at [320, 295] on div "Hyperlipidemia Hyperlipidemia , Lipidemia , HLD - Hyperlipidemia , HLD - Hyperl…" at bounding box center [406, 306] width 362 height 22
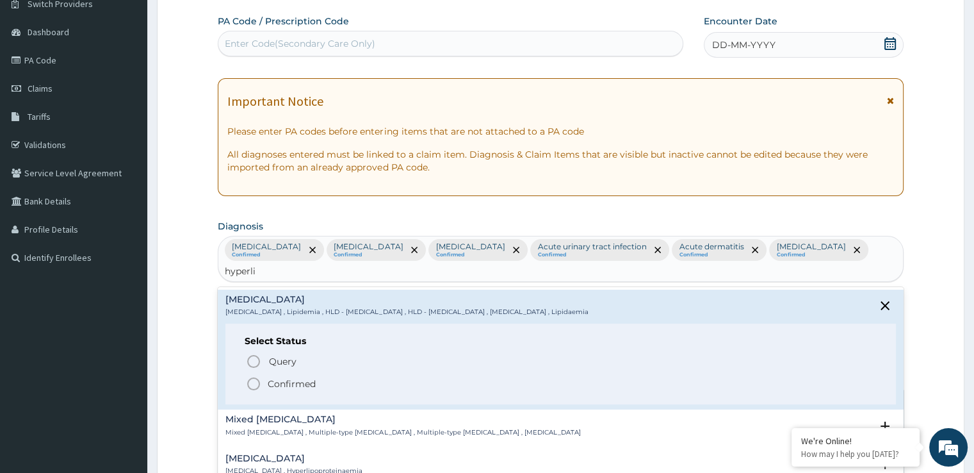
click at [279, 377] on p "Confirmed" at bounding box center [292, 383] width 48 height 13
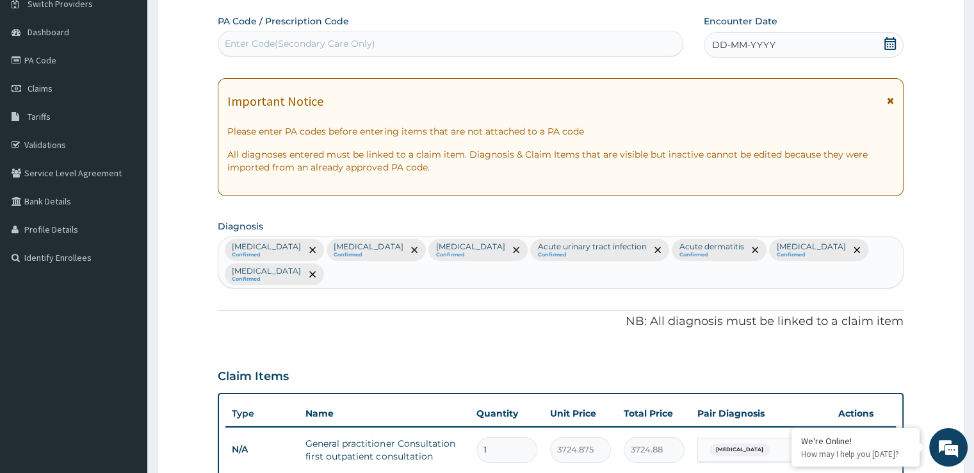
scroll to position [520, 0]
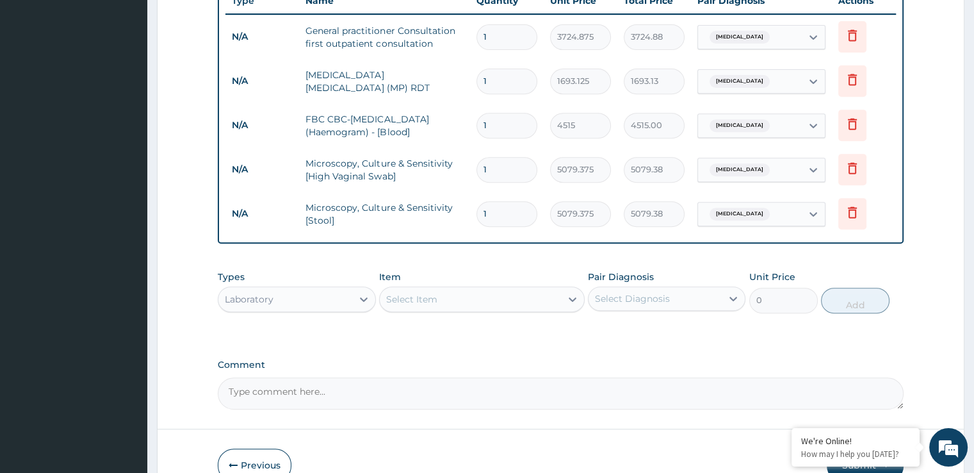
click at [459, 300] on div "Select Item" at bounding box center [470, 299] width 181 height 20
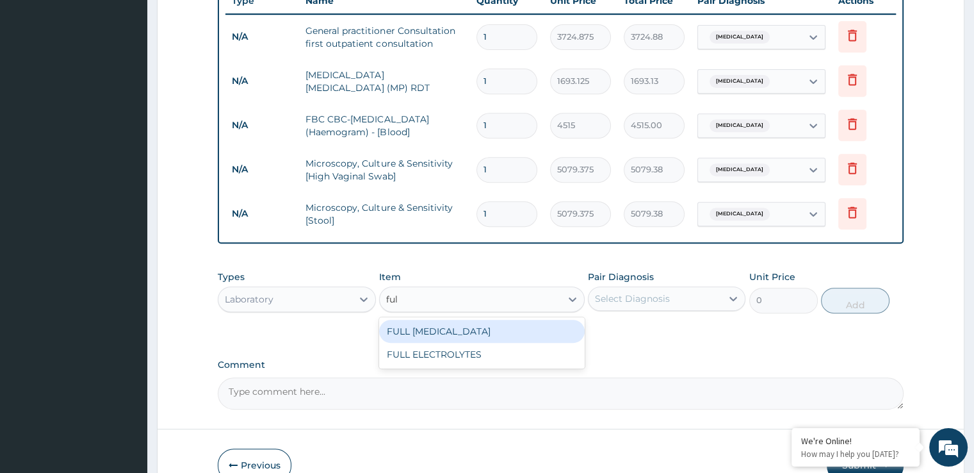
type input "full"
click at [469, 326] on div "FULL LIPID PROFILE" at bounding box center [482, 331] width 206 height 23
type input "5643.75"
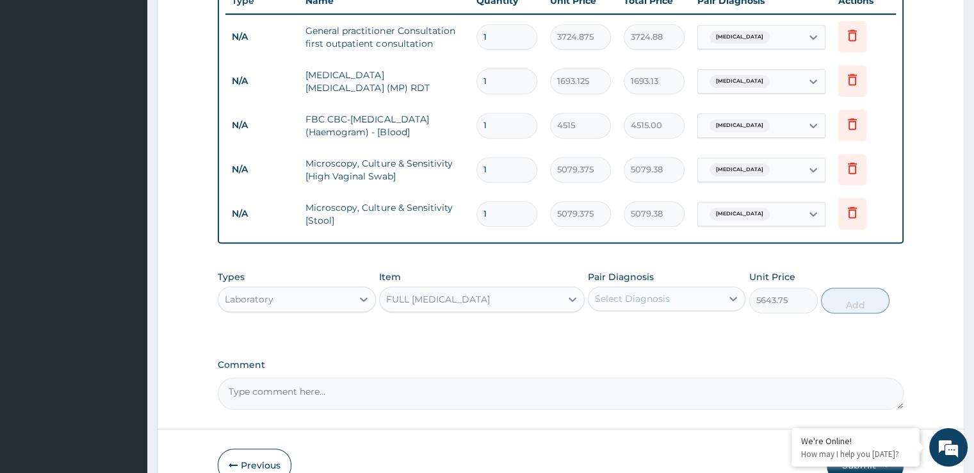
click at [624, 293] on div "Select Diagnosis" at bounding box center [632, 298] width 75 height 13
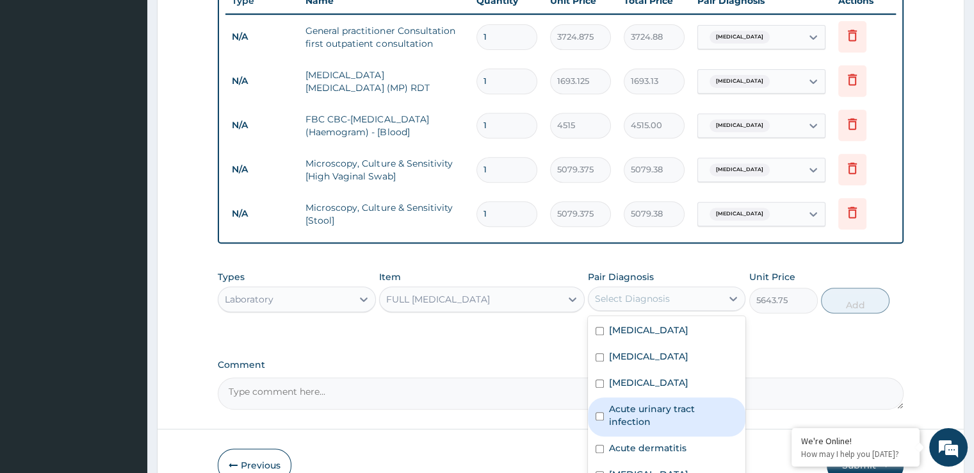
click at [866, 395] on textarea "Comment" at bounding box center [560, 393] width 685 height 32
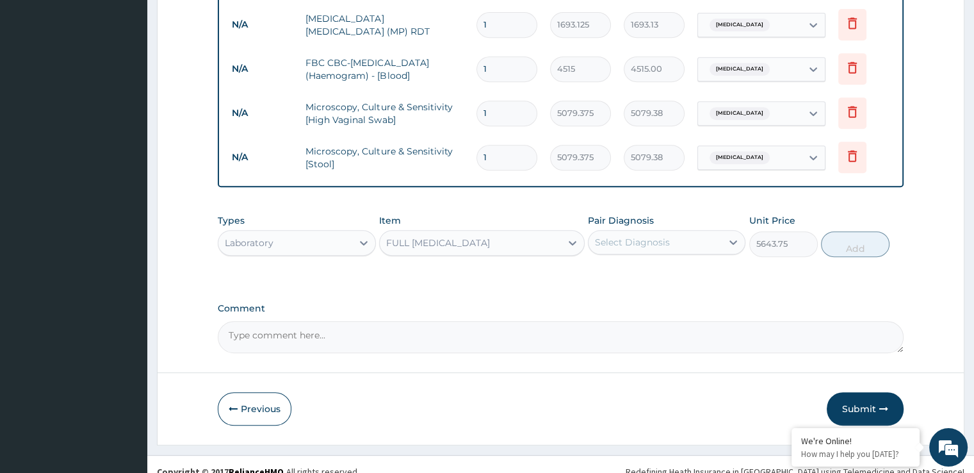
scroll to position [586, 0]
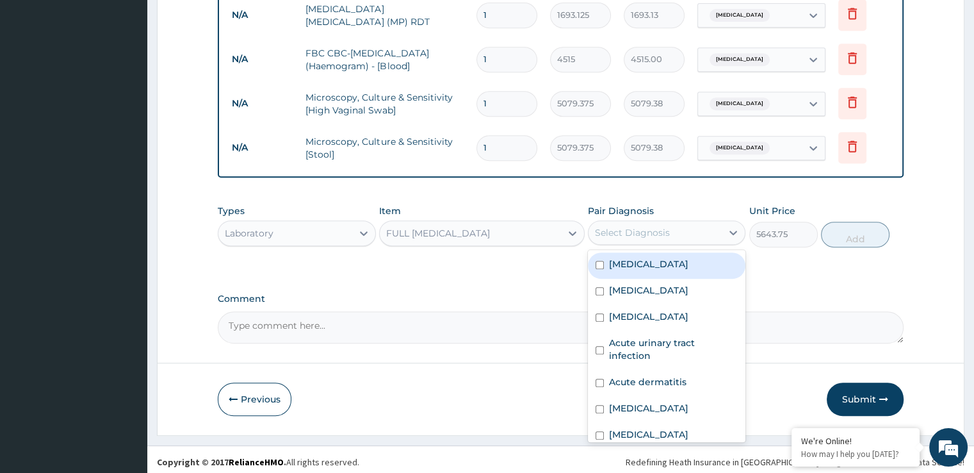
click at [692, 234] on div "Select Diagnosis" at bounding box center [655, 232] width 133 height 20
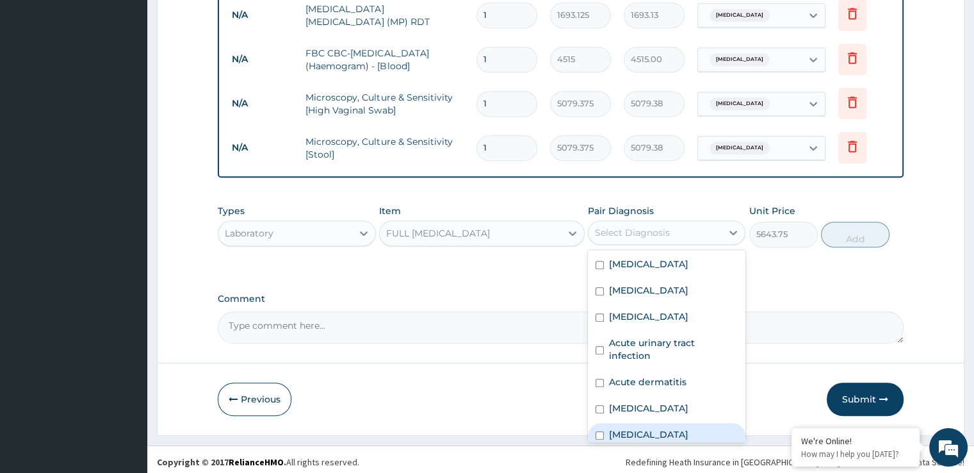
click at [641, 428] on label "Hyperlipidemia" at bounding box center [648, 434] width 79 height 13
checkbox input "true"
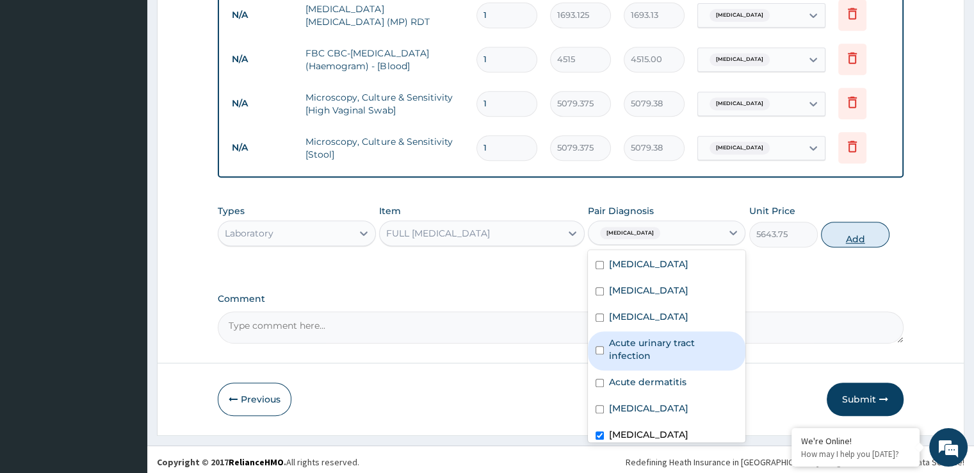
click at [858, 235] on button "Add" at bounding box center [855, 235] width 69 height 26
type input "0"
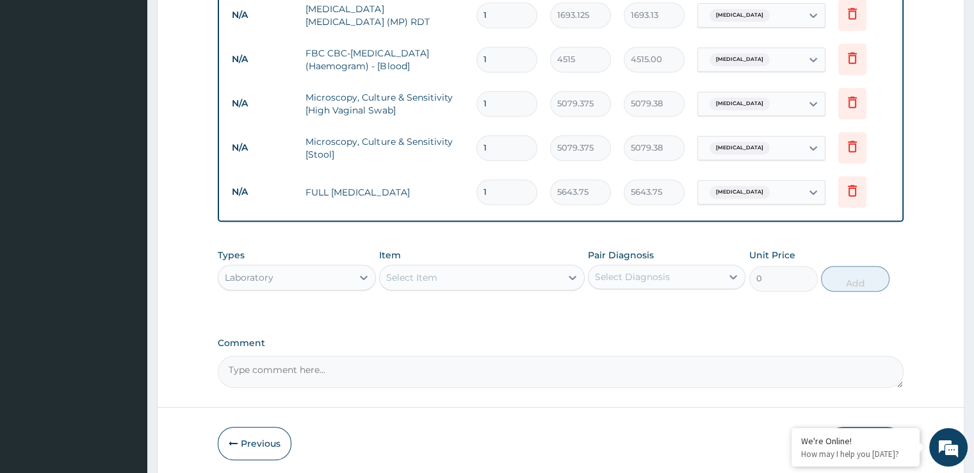
click at [435, 279] on div "Select Item" at bounding box center [411, 277] width 51 height 13
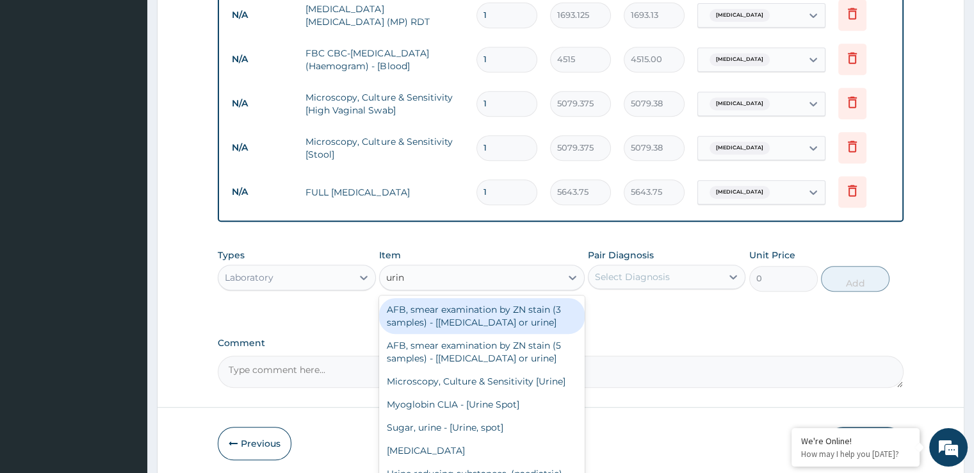
type input "urine"
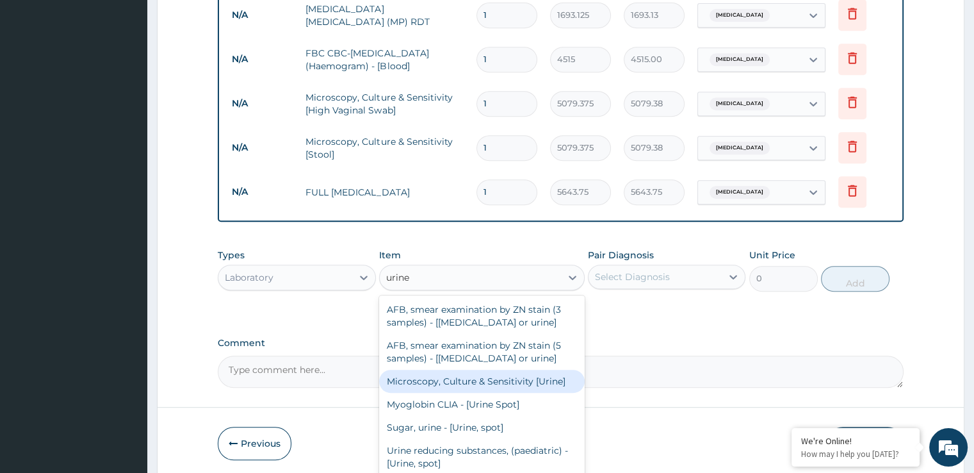
click at [432, 386] on div "Microscopy, Culture & Sensitivity [Urine]" at bounding box center [482, 381] width 206 height 23
type input "5079.375"
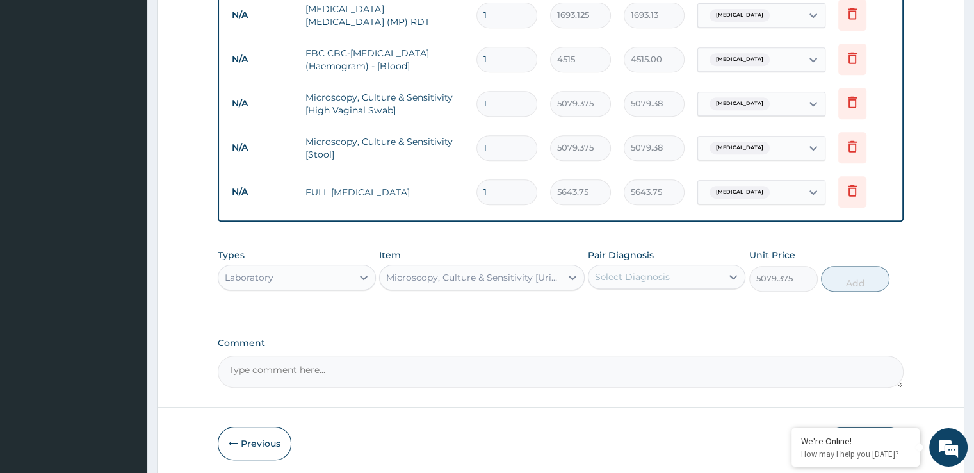
click at [622, 277] on div "Select Diagnosis" at bounding box center [632, 276] width 75 height 13
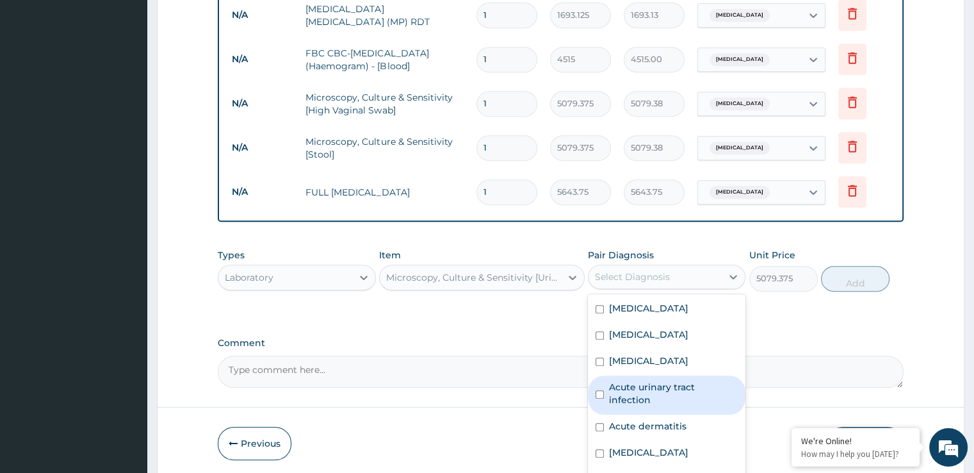
click at [629, 384] on label "Acute urinary tract infection" at bounding box center [673, 393] width 129 height 26
checkbox input "true"
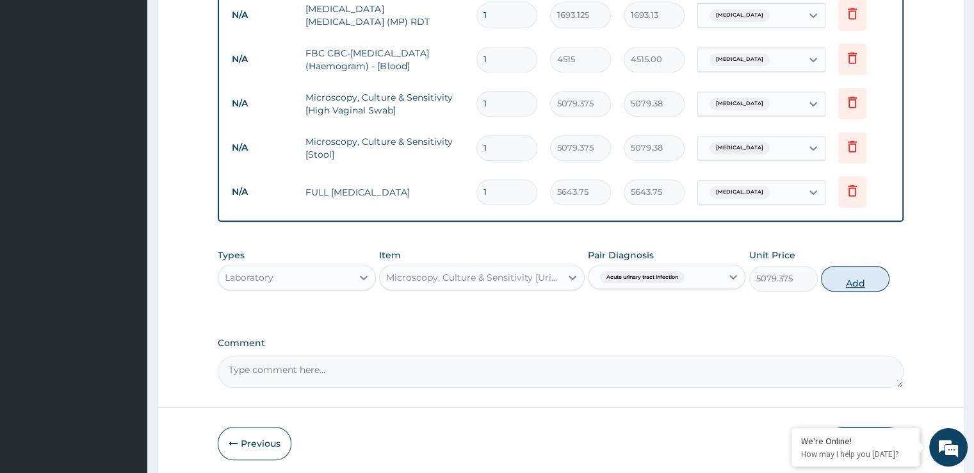
click at [858, 282] on button "Add" at bounding box center [855, 279] width 69 height 26
type input "0"
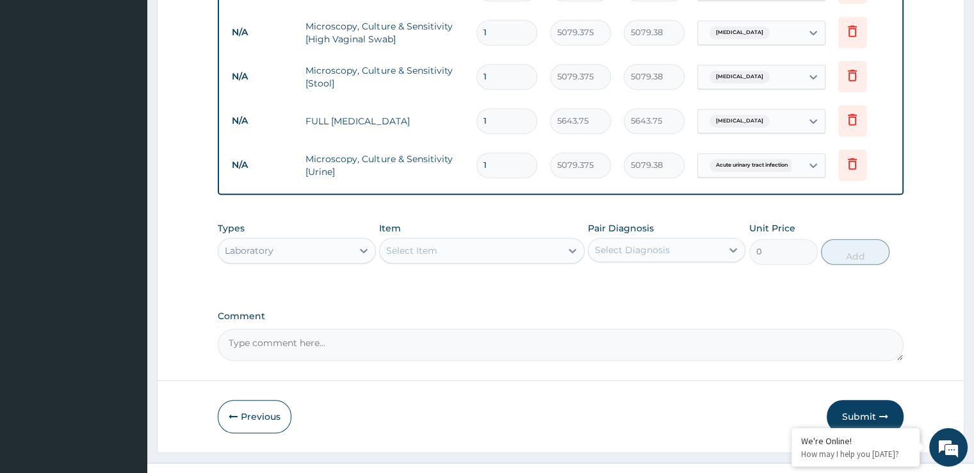
scroll to position [676, 0]
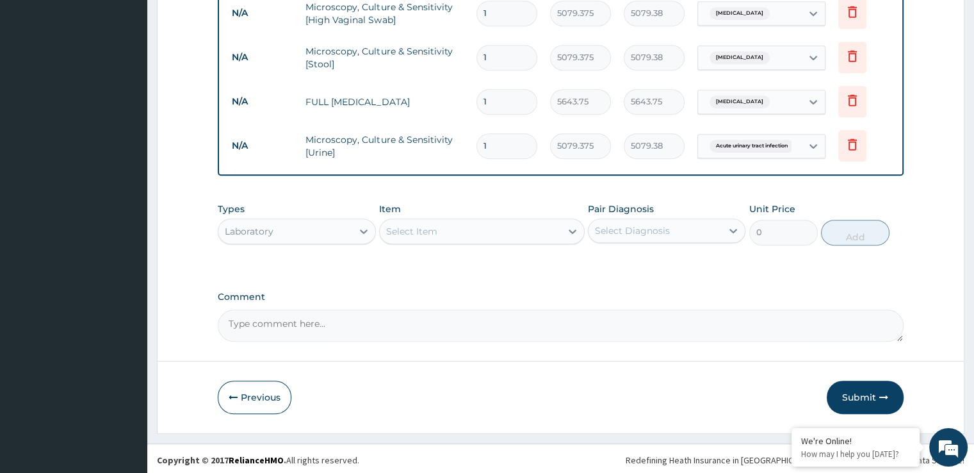
click at [263, 240] on div "Laboratory" at bounding box center [297, 231] width 158 height 26
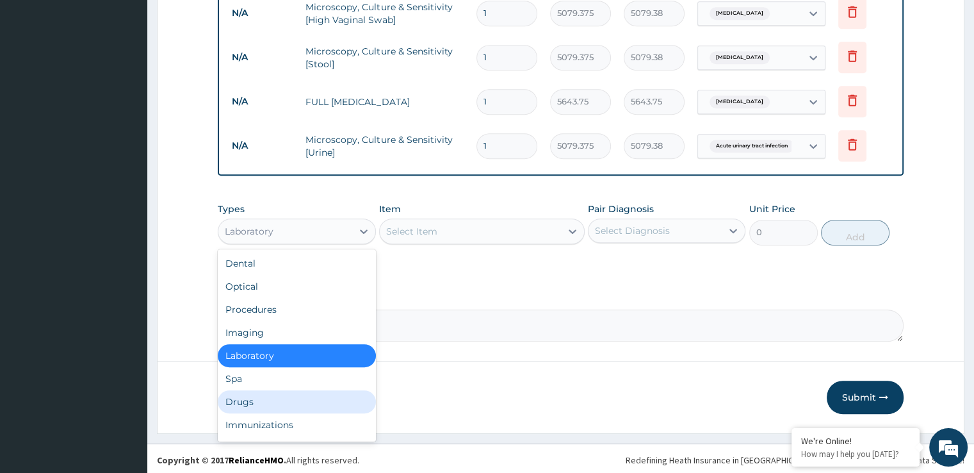
click at [238, 392] on div "Drugs" at bounding box center [297, 401] width 158 height 23
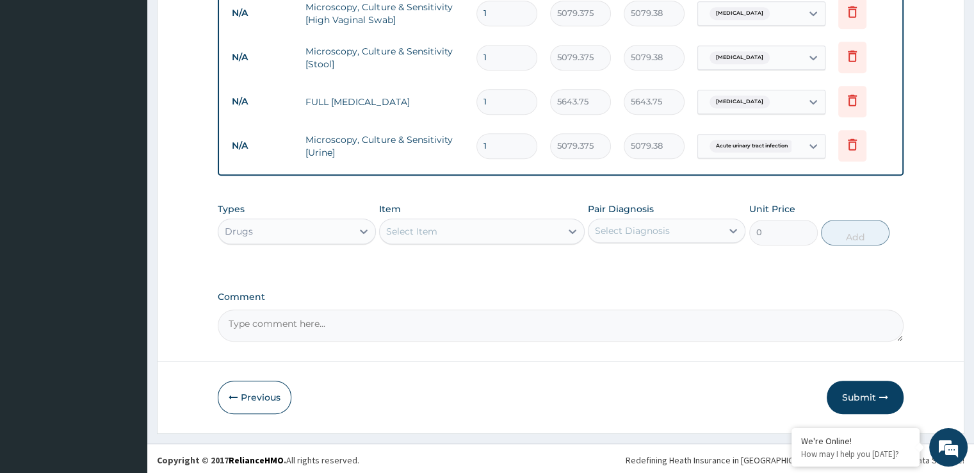
click at [490, 239] on div "Select Item" at bounding box center [470, 231] width 181 height 20
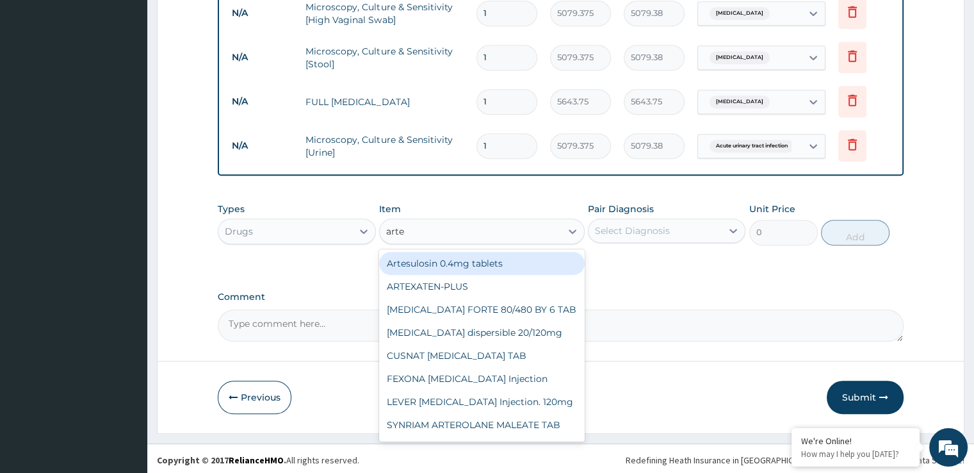
type input "artem"
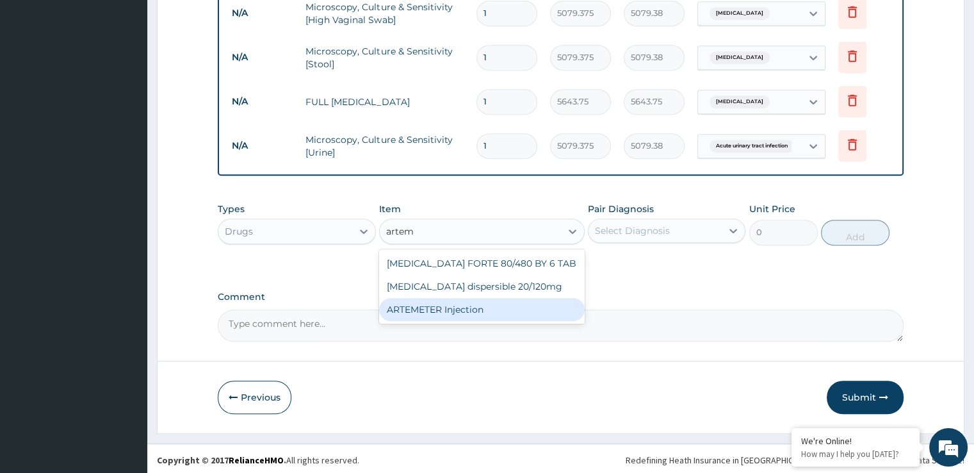
click at [474, 308] on div "ARTEMETER Injection" at bounding box center [482, 309] width 206 height 23
type input "993.3"
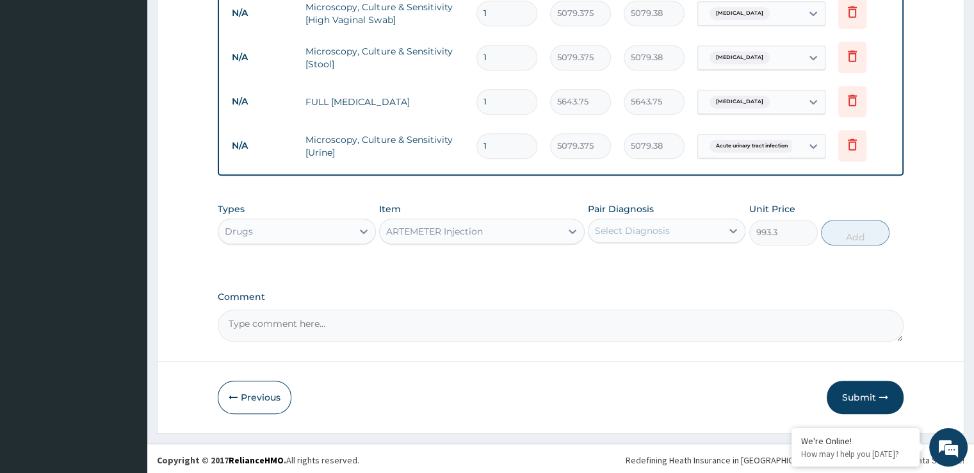
click at [656, 220] on div "Select Diagnosis" at bounding box center [655, 230] width 133 height 20
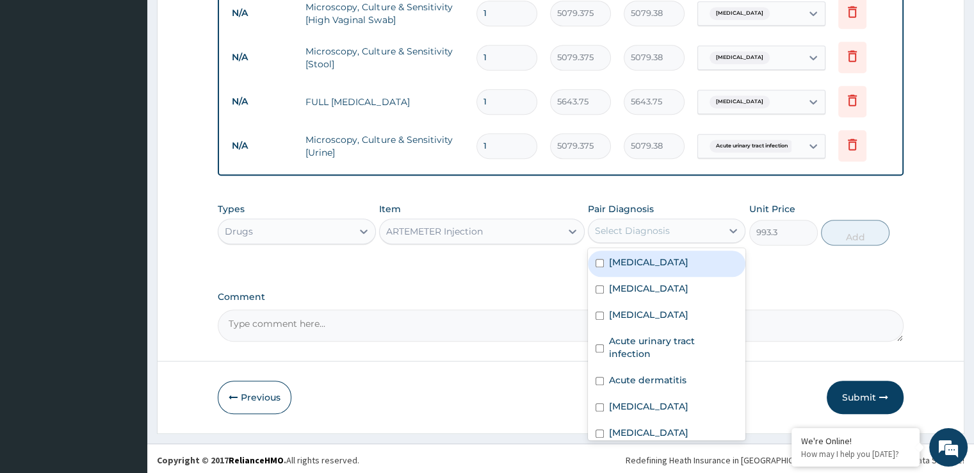
click at [638, 257] on label "Malaria" at bounding box center [648, 262] width 79 height 13
checkbox input "true"
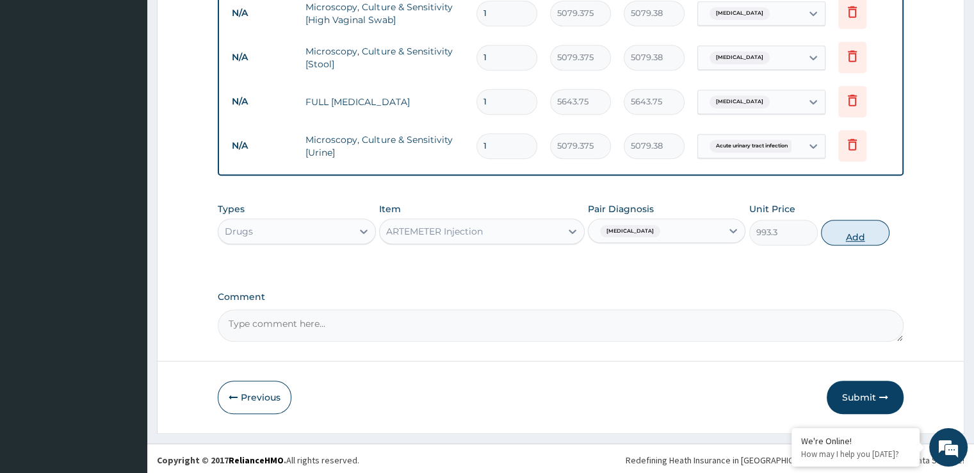
click at [849, 231] on button "Add" at bounding box center [855, 233] width 69 height 26
type input "0"
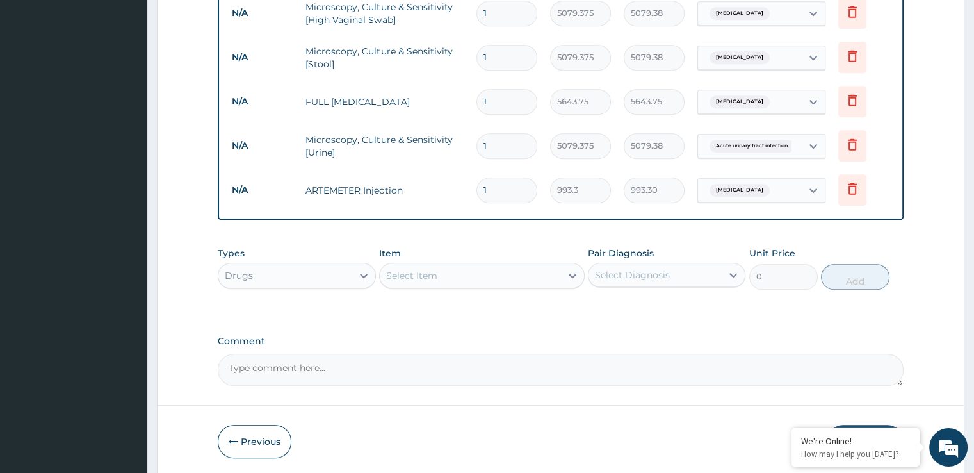
click at [426, 269] on div "Select Item" at bounding box center [411, 275] width 51 height 13
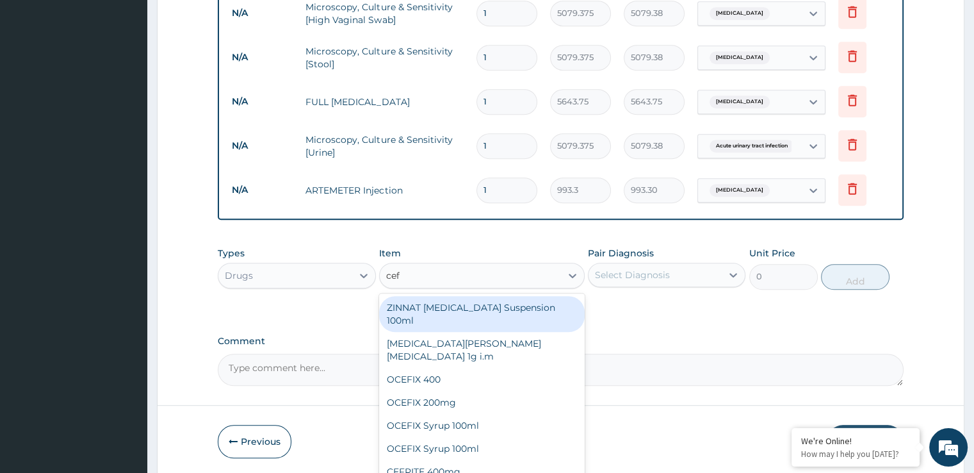
type input "ceft"
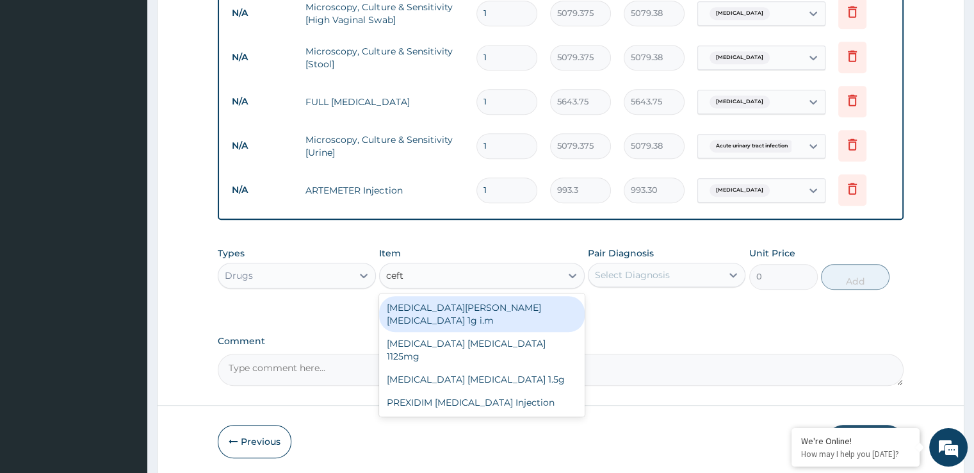
click at [449, 304] on div "ROCEPHIN CEFTRIAXONE 1g i.m" at bounding box center [482, 314] width 206 height 36
type input "8691.375"
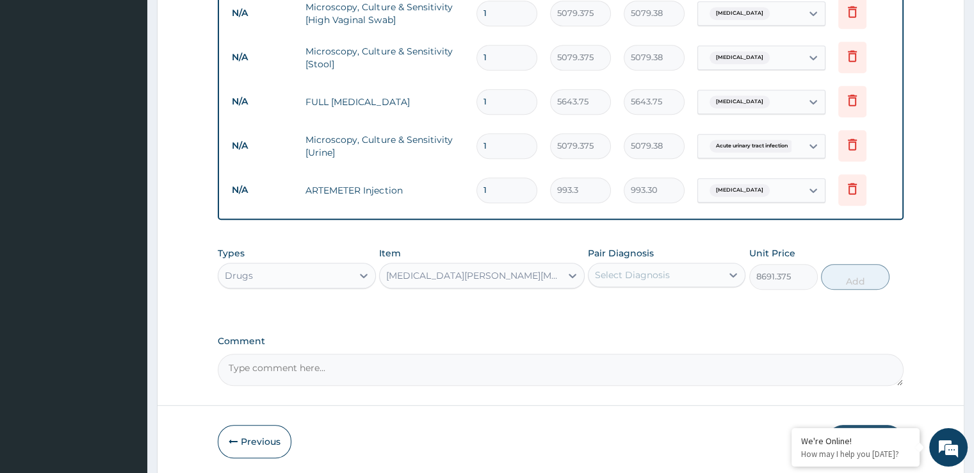
click at [640, 275] on div "Select Diagnosis" at bounding box center [632, 274] width 75 height 13
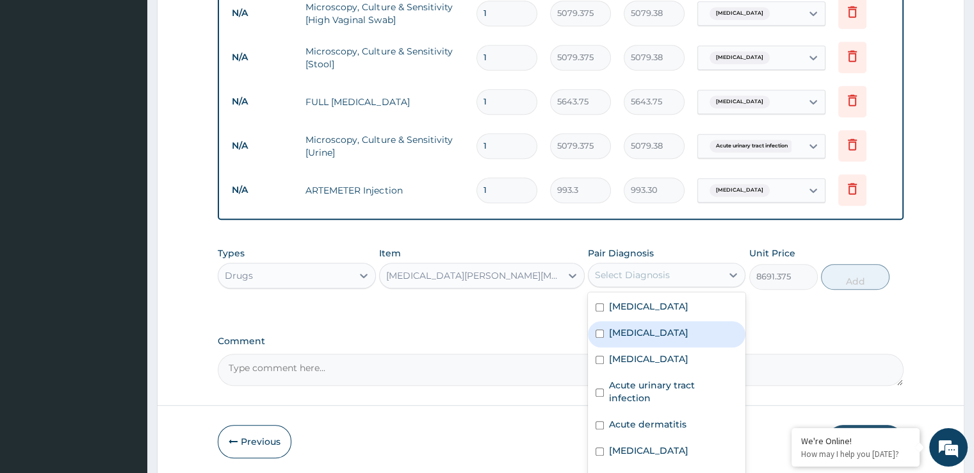
click at [646, 327] on label "Upper respiratory infection" at bounding box center [648, 332] width 79 height 13
checkbox input "true"
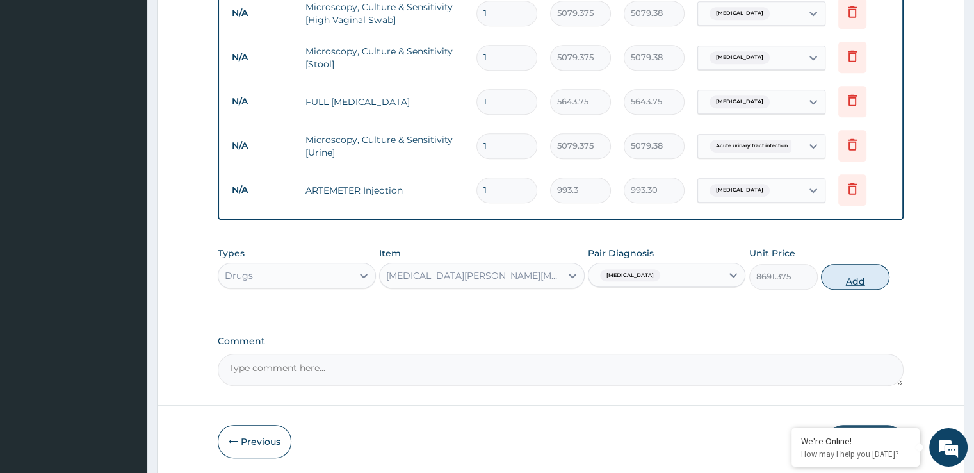
click at [853, 280] on button "Add" at bounding box center [855, 277] width 69 height 26
type input "0"
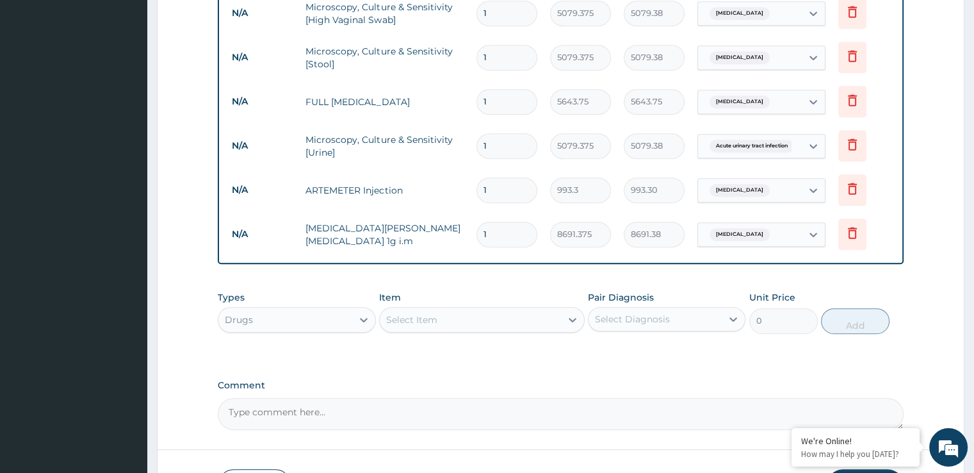
click at [460, 313] on div "Select Item" at bounding box center [470, 319] width 181 height 20
type input "aug"
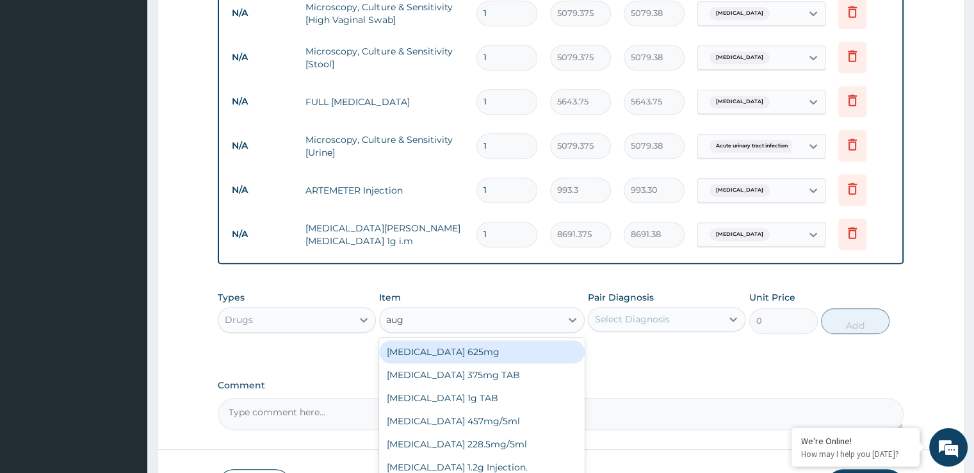
click at [478, 357] on div "AUGMENTIN 625mg" at bounding box center [482, 351] width 206 height 23
type input "931.21875"
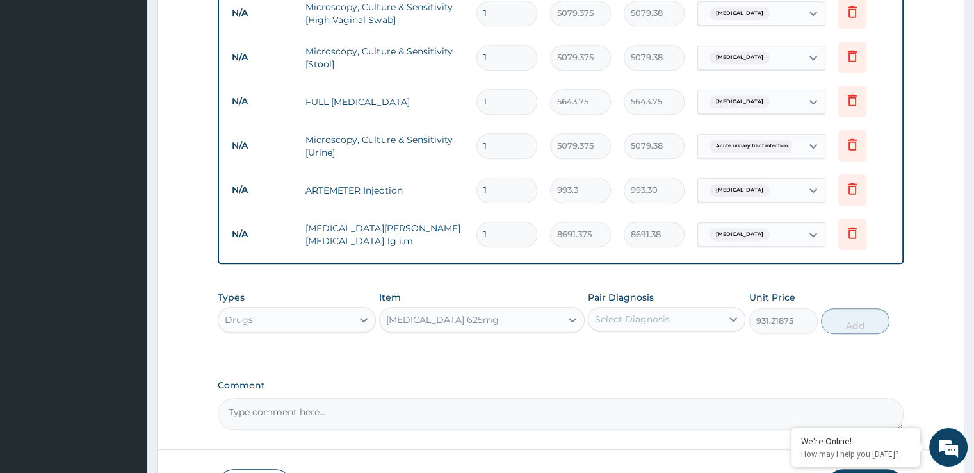
click at [640, 309] on div "Select Diagnosis" at bounding box center [655, 319] width 133 height 20
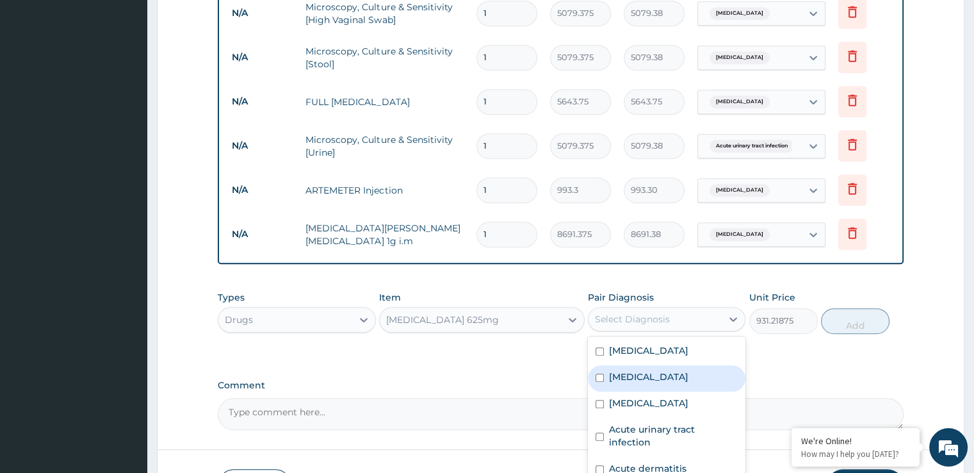
click at [648, 370] on label "Upper respiratory infection" at bounding box center [648, 376] width 79 height 13
checkbox input "true"
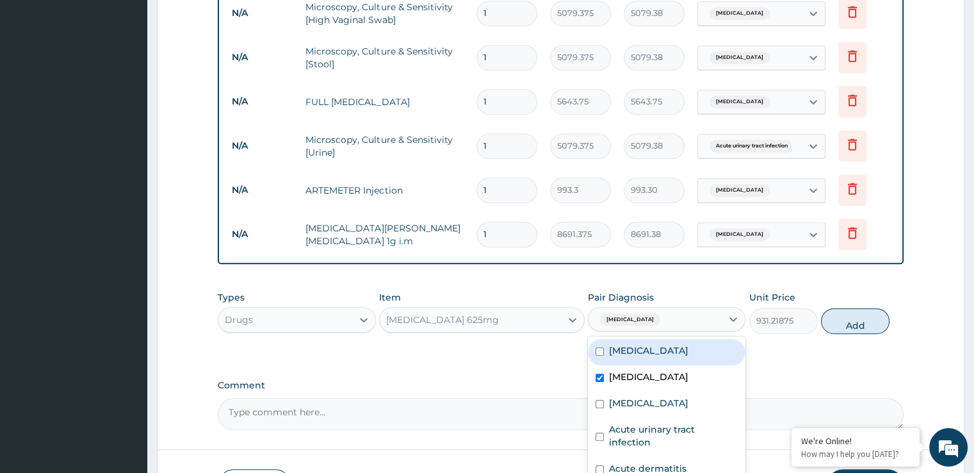
click at [856, 331] on div "Types Drugs Item AUGMENTIN 625mg Pair Diagnosis option Upper respiratory infect…" at bounding box center [560, 311] width 685 height 55
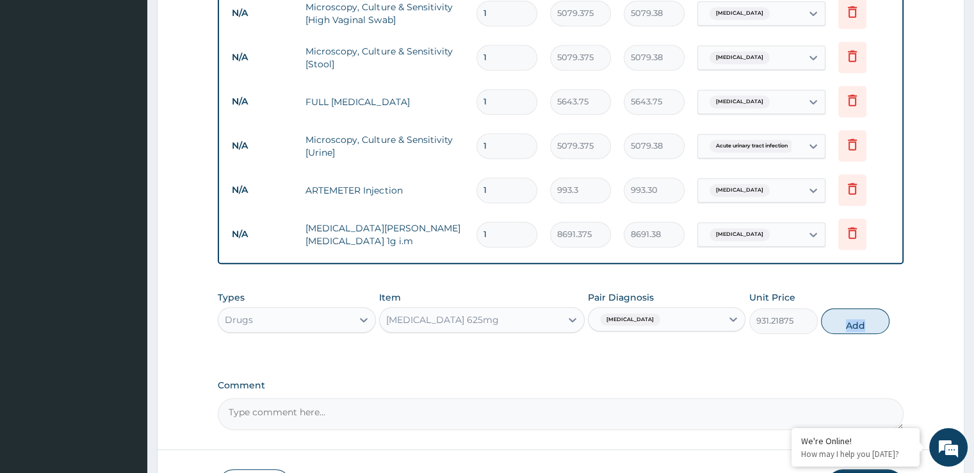
click at [856, 331] on div "Types Drugs Item AUGMENTIN 625mg Pair Diagnosis Upper respiratory infection Uni…" at bounding box center [560, 311] width 685 height 55
click at [855, 318] on button "Add" at bounding box center [855, 321] width 69 height 26
type input "0"
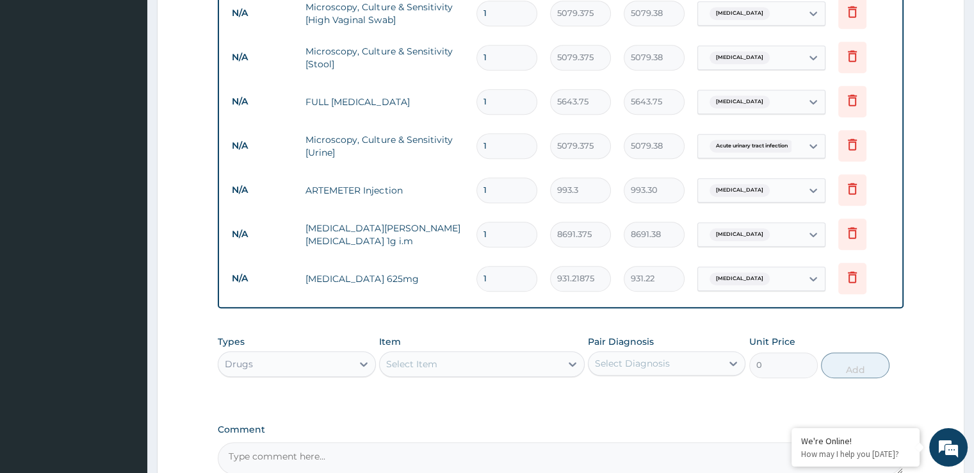
scroll to position [809, 0]
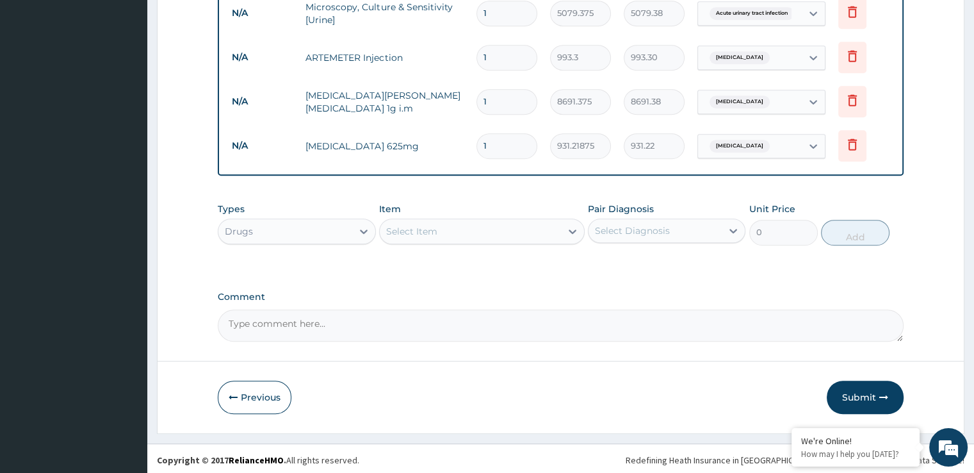
click at [434, 230] on div "Select Item" at bounding box center [411, 231] width 51 height 13
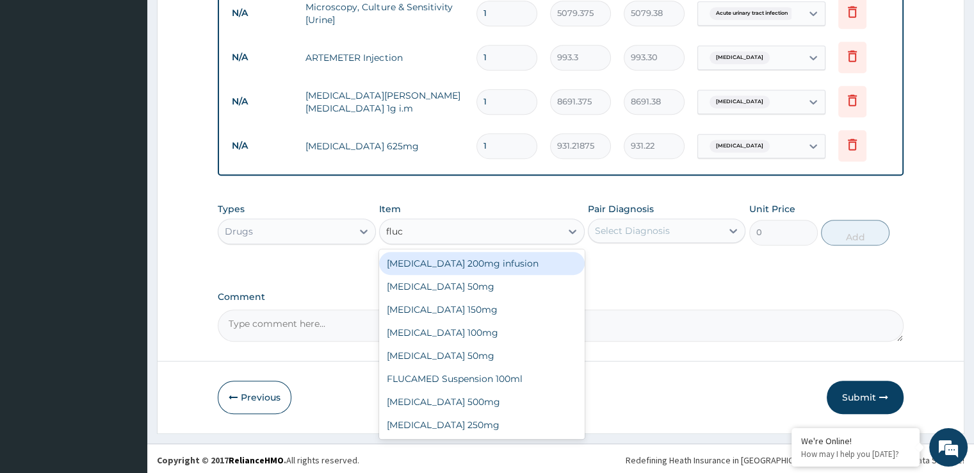
type input "fluco"
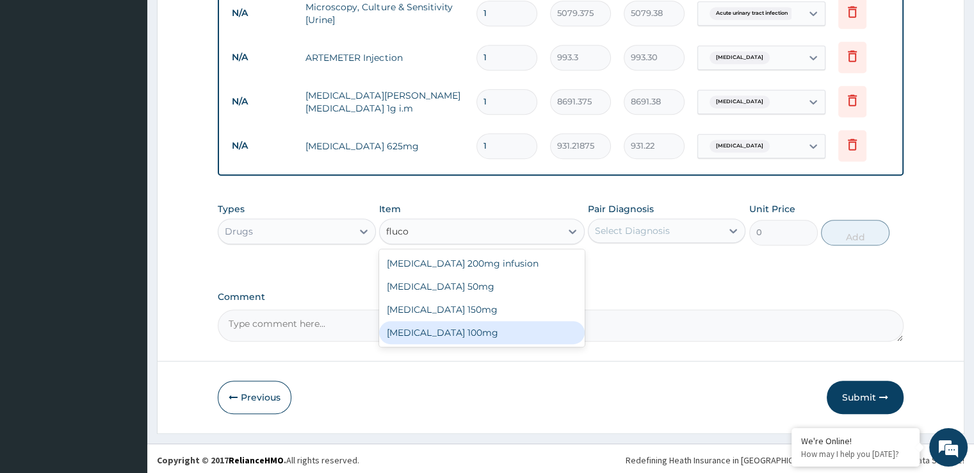
click at [466, 329] on div "Fluconazole 100mg" at bounding box center [482, 332] width 206 height 23
type input "130.37062"
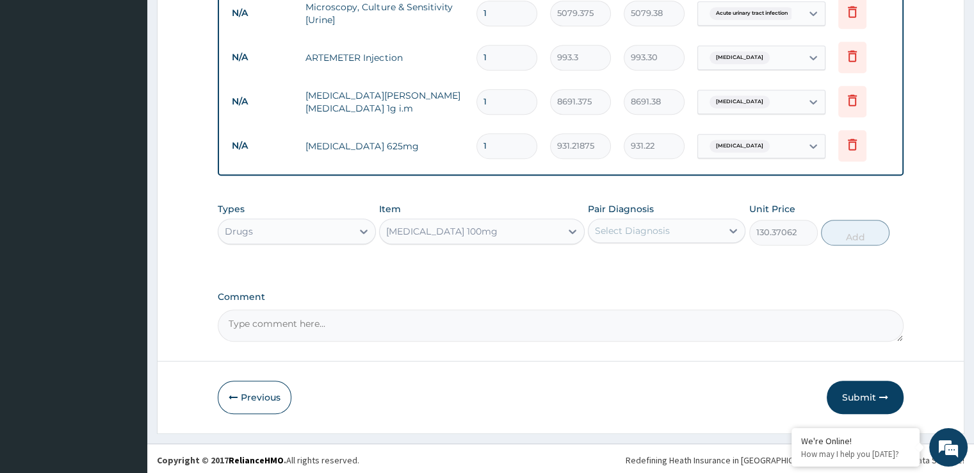
click at [656, 234] on div "Select Diagnosis" at bounding box center [655, 230] width 133 height 20
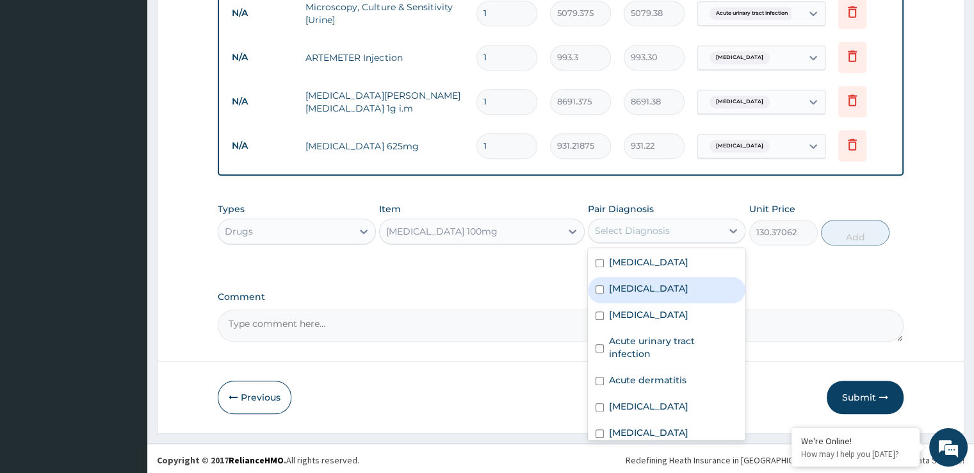
click at [674, 288] on label "[MEDICAL_DATA]" at bounding box center [648, 288] width 79 height 13
checkbox input "true"
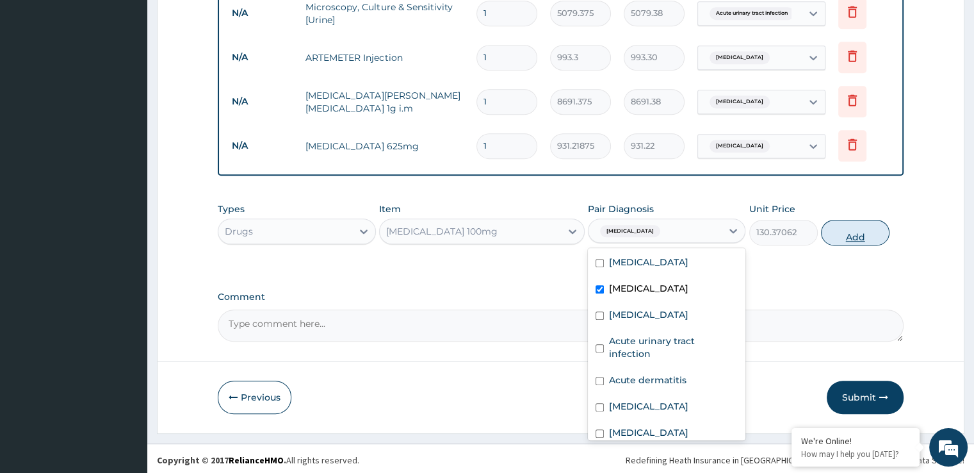
click at [863, 229] on button "Add" at bounding box center [855, 233] width 69 height 26
type input "0"
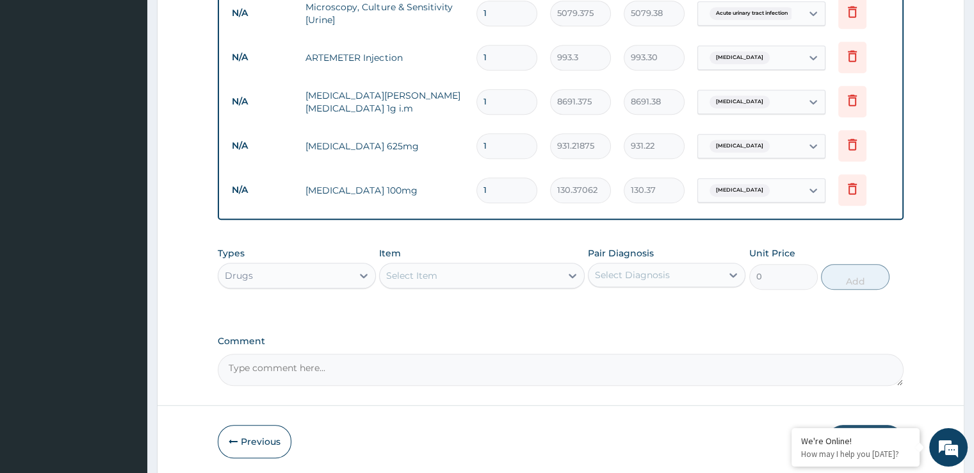
click at [440, 282] on div "Select Item" at bounding box center [470, 275] width 181 height 20
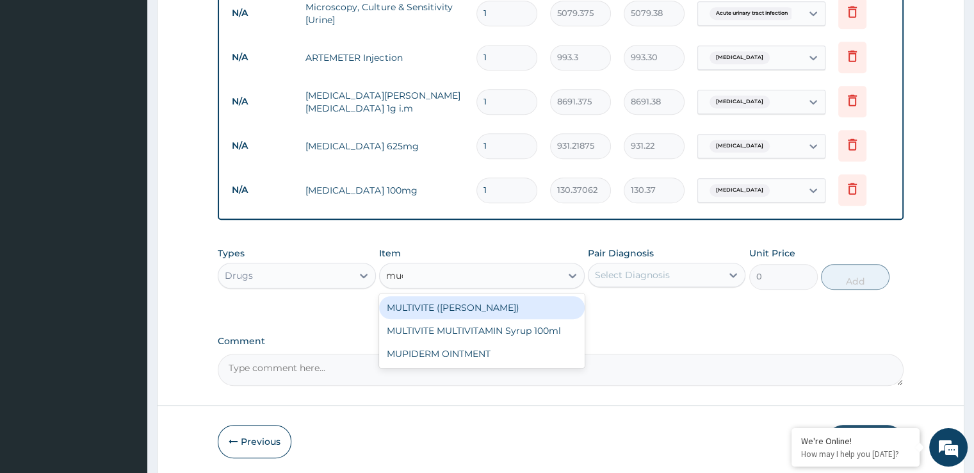
type input "mu"
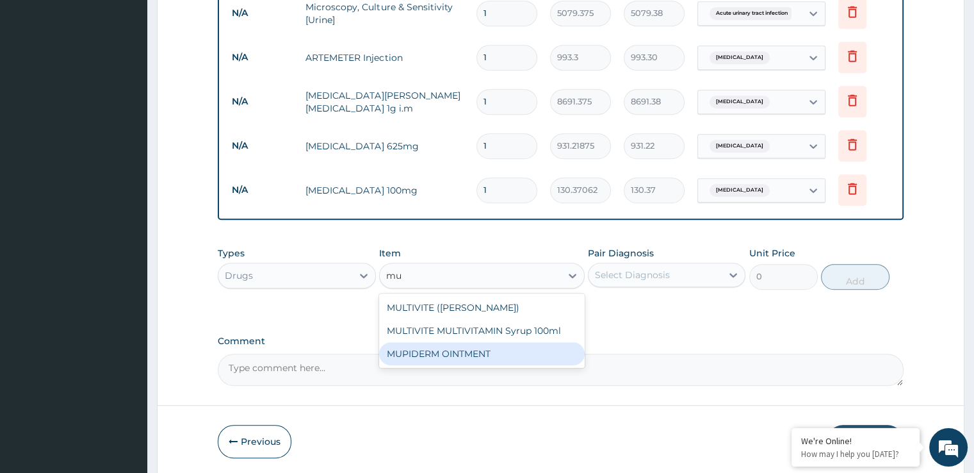
click at [416, 357] on div "MUPIDERM OINTMENT" at bounding box center [482, 353] width 206 height 23
type input "4097.3623"
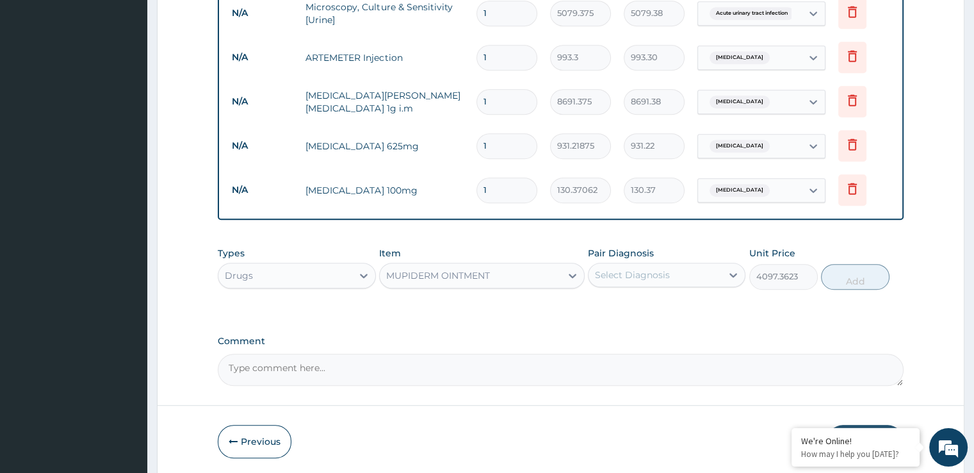
click at [672, 264] on div "Select Diagnosis" at bounding box center [655, 274] width 133 height 20
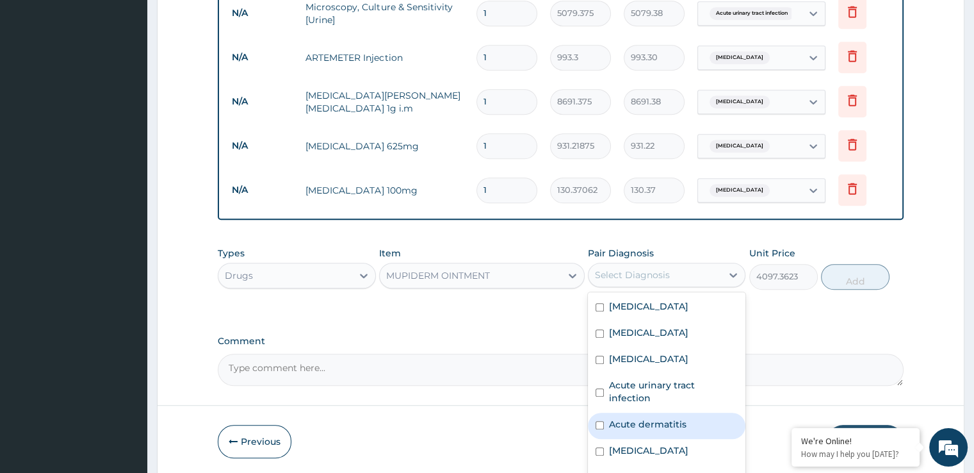
click at [650, 418] on label "Acute dermatitis" at bounding box center [647, 424] width 77 height 13
checkbox input "true"
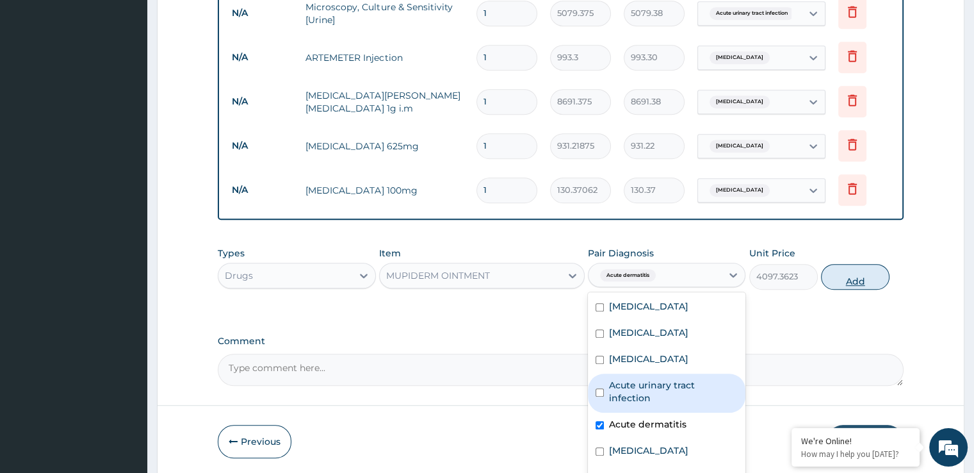
click at [856, 281] on button "Add" at bounding box center [855, 277] width 69 height 26
type input "0"
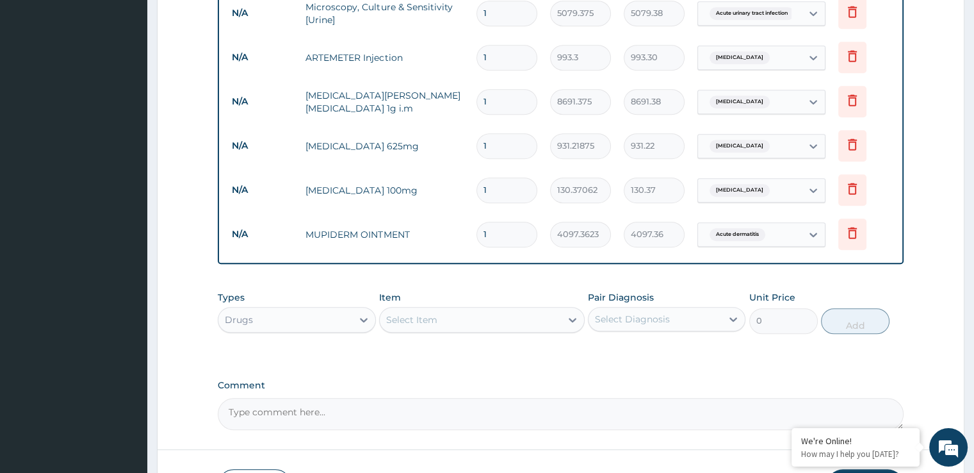
click at [412, 318] on div "Select Item" at bounding box center [411, 319] width 51 height 13
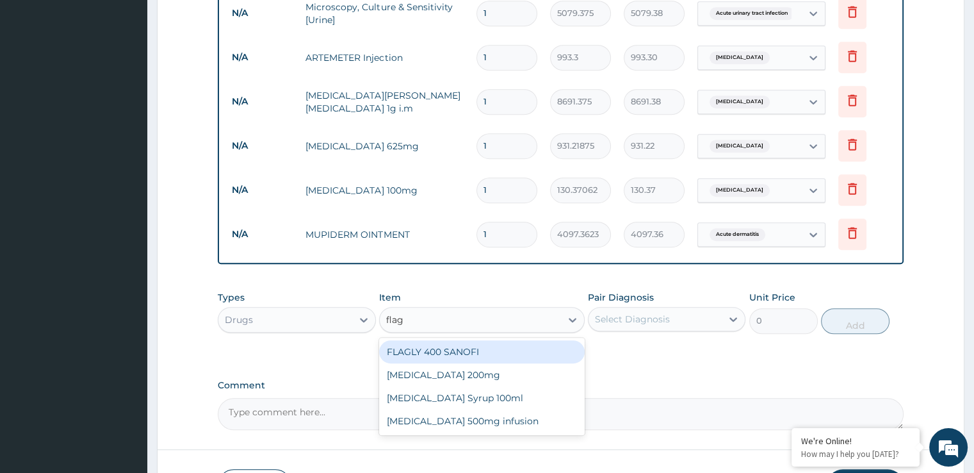
type input "flagy"
click at [437, 356] on div "[MEDICAL_DATA] 200mg" at bounding box center [482, 351] width 206 height 23
type input "49.665"
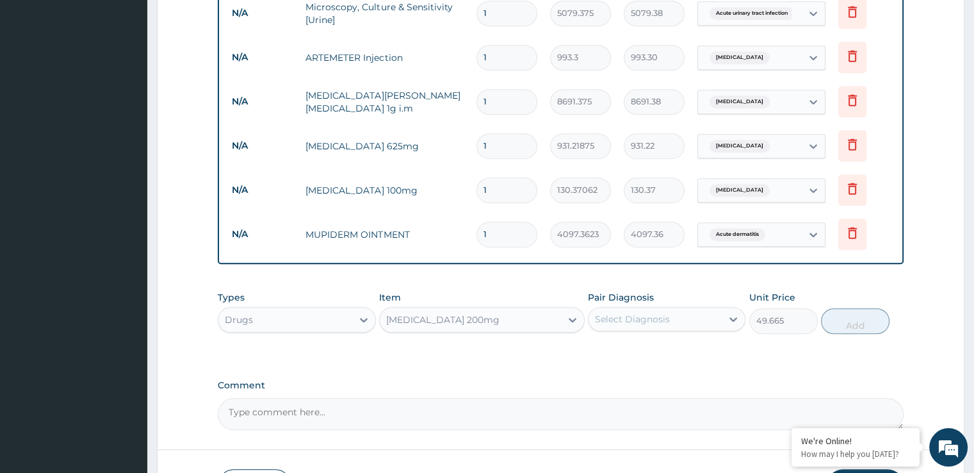
click at [626, 316] on div "Select Diagnosis" at bounding box center [632, 319] width 75 height 13
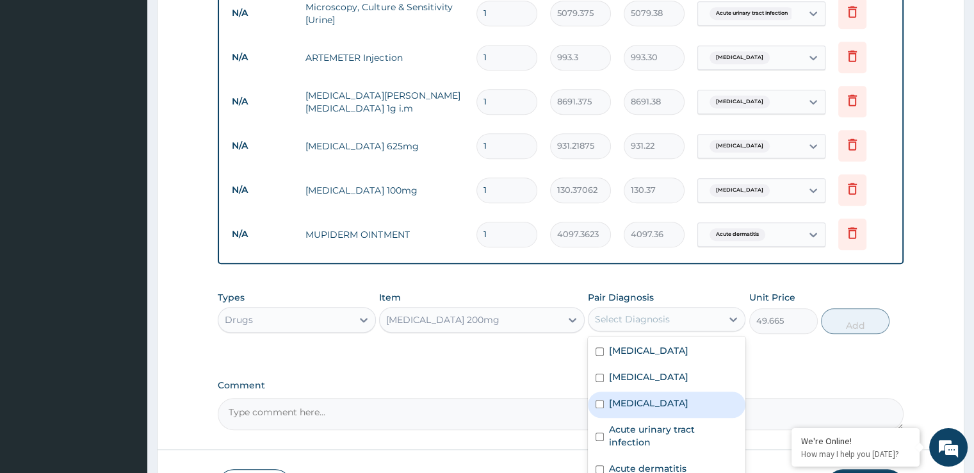
click at [625, 405] on label "Candidiasis" at bounding box center [648, 402] width 79 height 13
checkbox input "true"
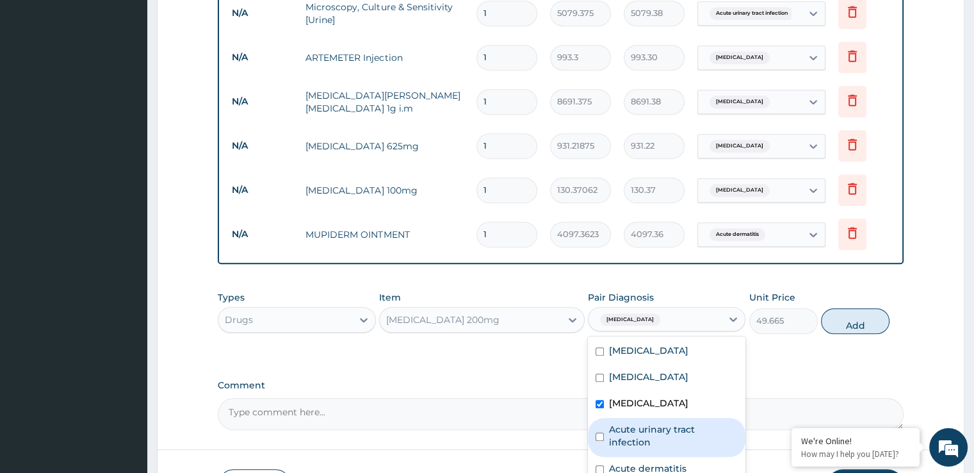
click at [675, 423] on label "Acute urinary tract infection" at bounding box center [673, 436] width 129 height 26
checkbox input "true"
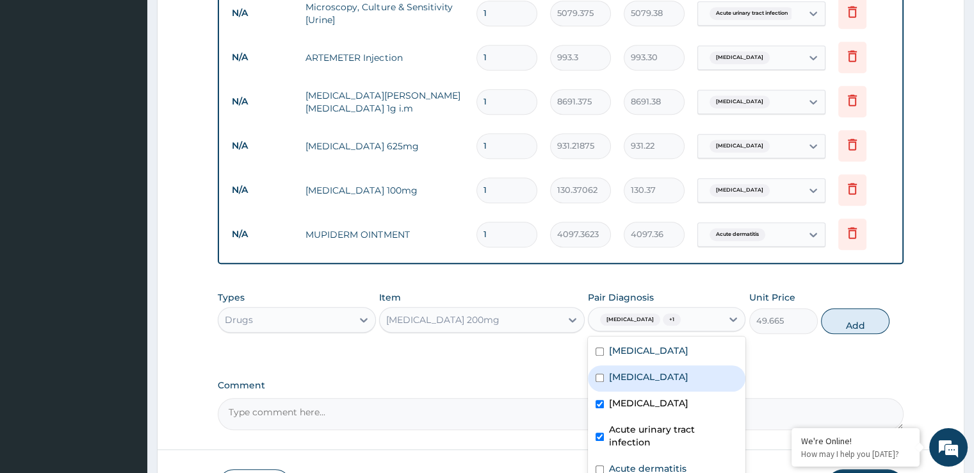
click at [688, 372] on label "[MEDICAL_DATA]" at bounding box center [648, 376] width 79 height 13
checkbox input "true"
click at [859, 325] on button "Add" at bounding box center [855, 321] width 69 height 26
type input "0"
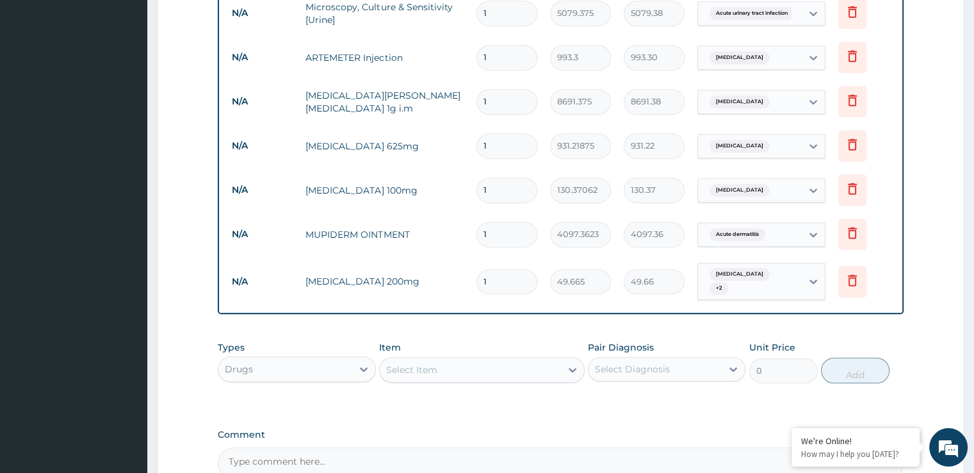
scroll to position [941, 0]
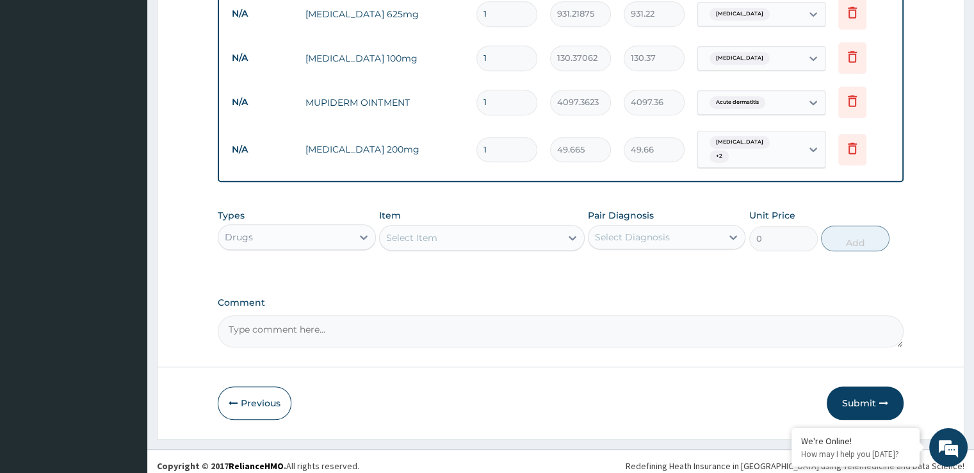
click at [441, 228] on div "Select Item" at bounding box center [470, 237] width 181 height 20
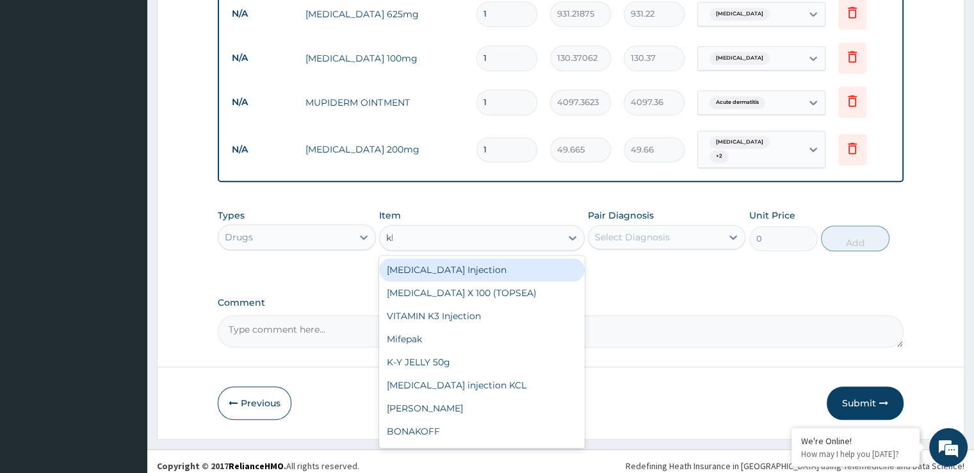
type input "klo"
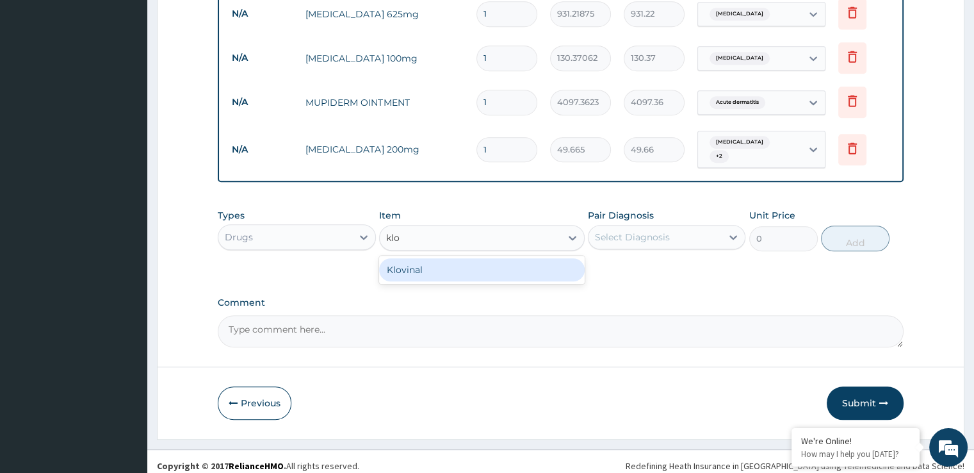
click at [444, 258] on div "Klovinal" at bounding box center [482, 269] width 206 height 23
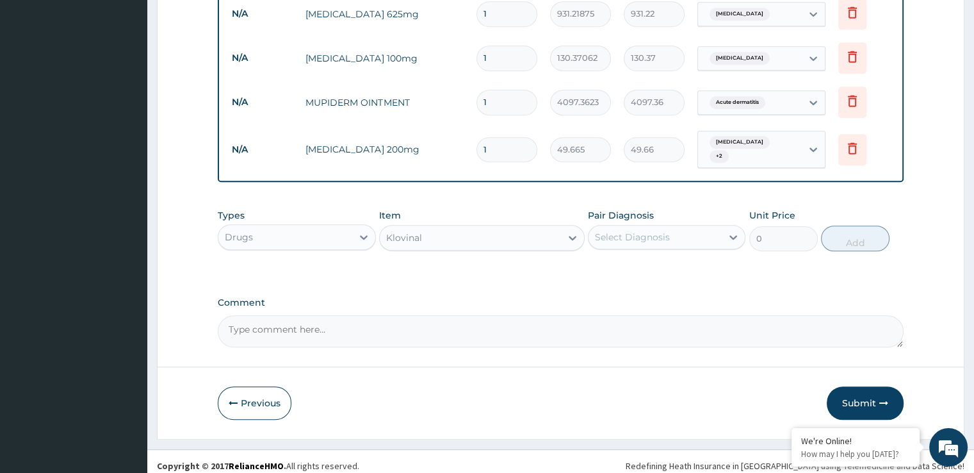
type input "744.975"
click at [656, 227] on div "Select Diagnosis" at bounding box center [655, 237] width 133 height 20
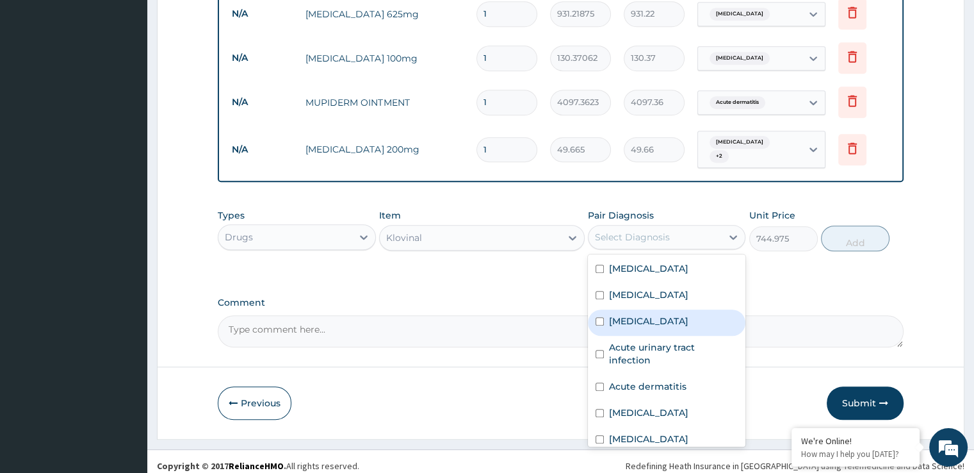
click at [651, 314] on label "Candidiasis" at bounding box center [648, 320] width 79 height 13
checkbox input "true"
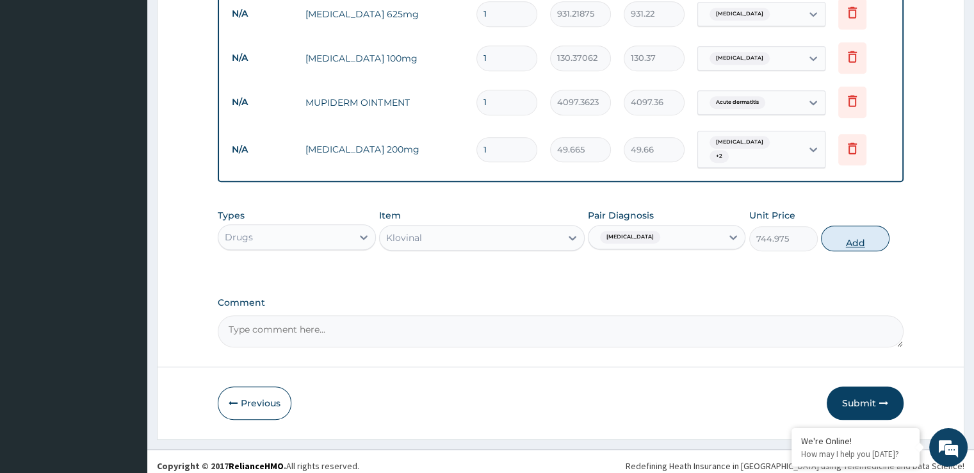
click at [856, 231] on button "Add" at bounding box center [855, 238] width 69 height 26
type input "0"
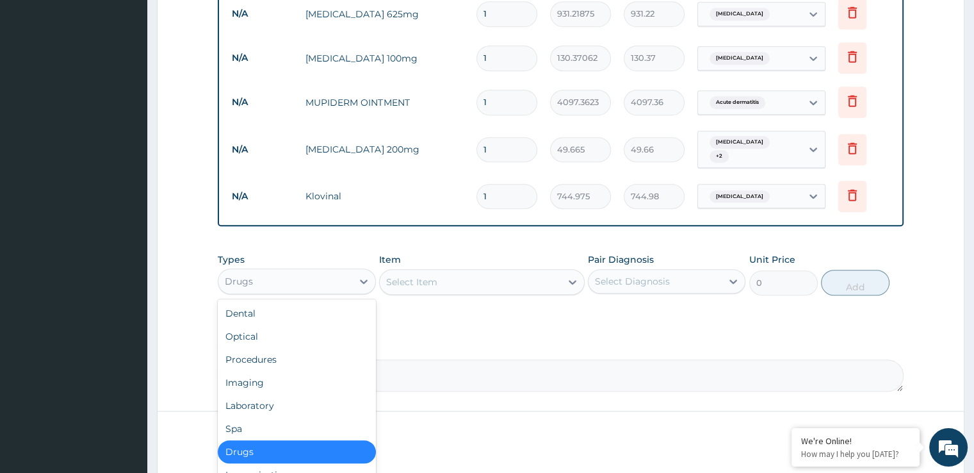
click at [232, 275] on div "Drugs" at bounding box center [239, 281] width 28 height 13
click at [274, 357] on div "Procedures" at bounding box center [297, 359] width 158 height 23
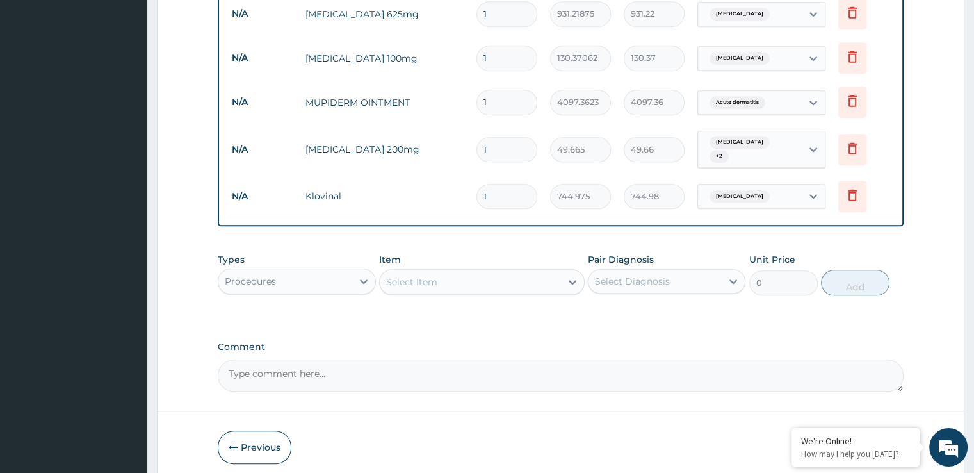
click at [530, 275] on div "Select Item" at bounding box center [470, 282] width 181 height 20
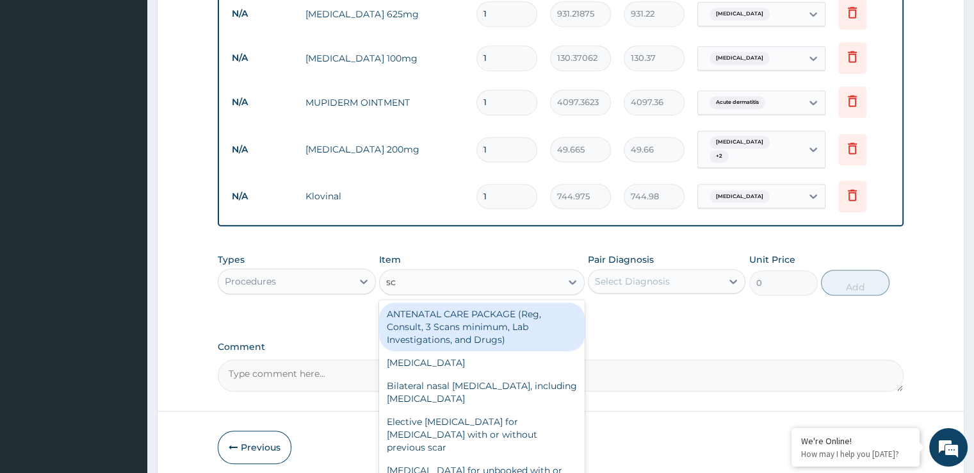
type input "s"
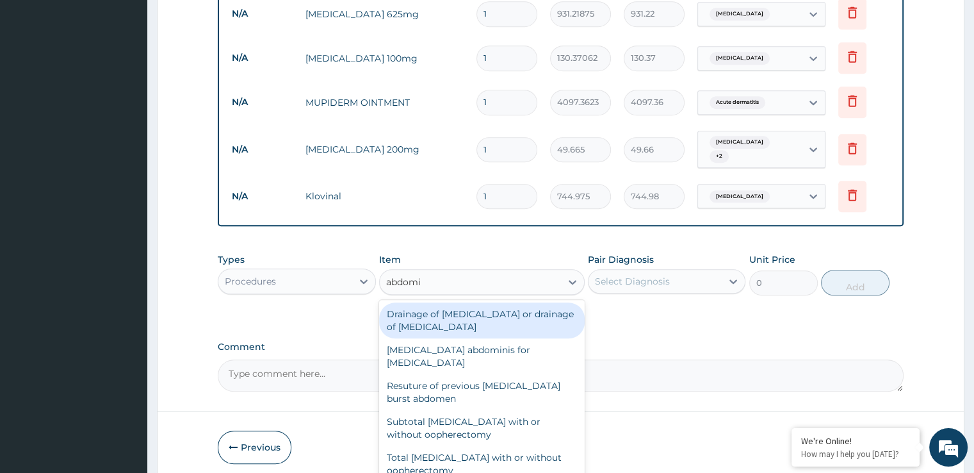
type input "abdomi"
click at [282, 273] on div "Procedures" at bounding box center [284, 281] width 133 height 20
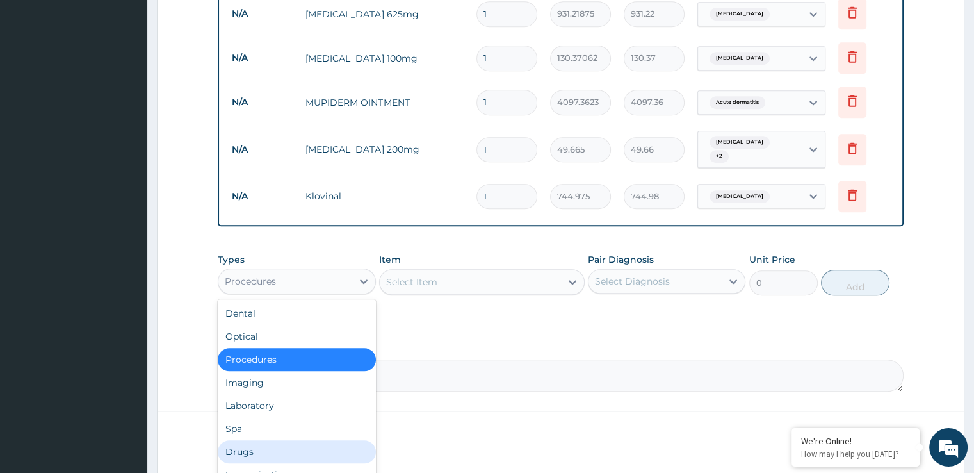
scroll to position [44, 0]
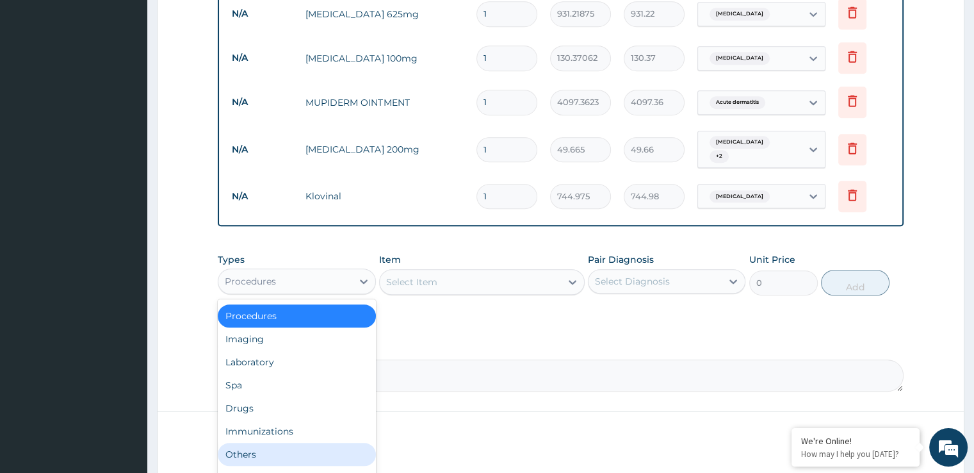
click at [284, 443] on div "Others" at bounding box center [297, 454] width 158 height 23
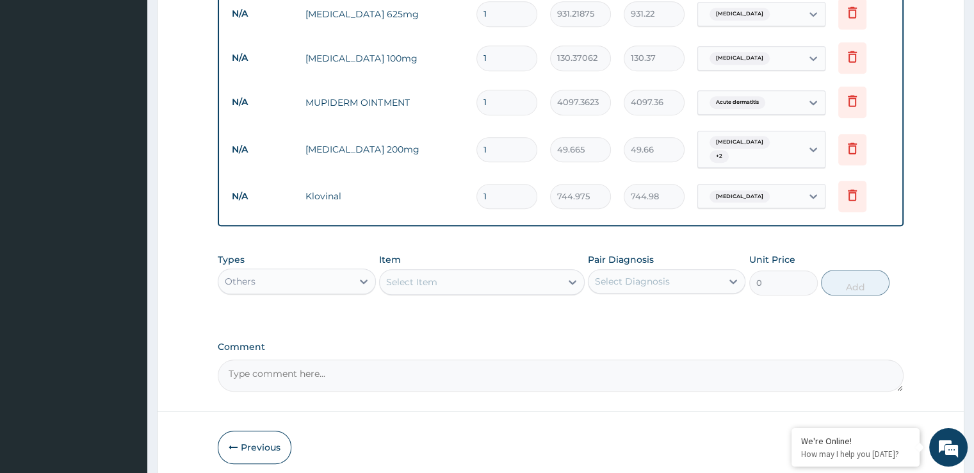
click at [478, 272] on div "Select Item" at bounding box center [470, 282] width 181 height 20
type input "abdo"
click at [261, 280] on div "Others" at bounding box center [284, 281] width 133 height 20
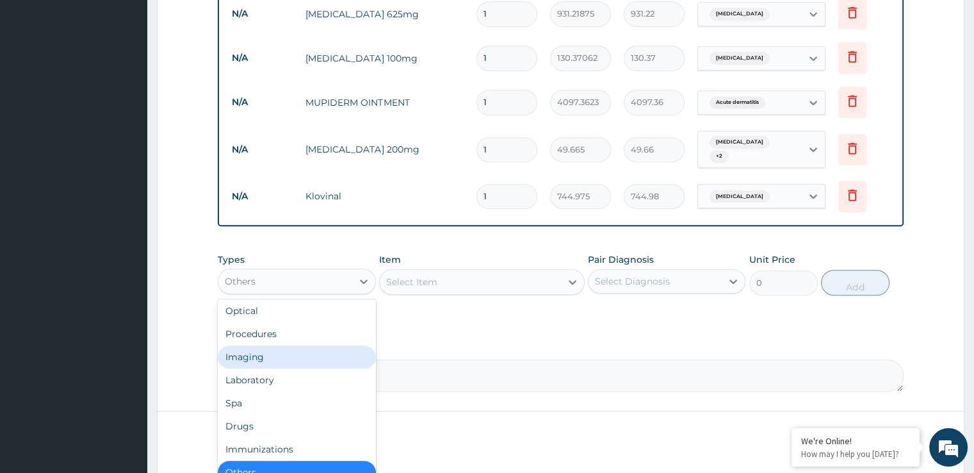
click at [248, 345] on div "Imaging" at bounding box center [297, 356] width 158 height 23
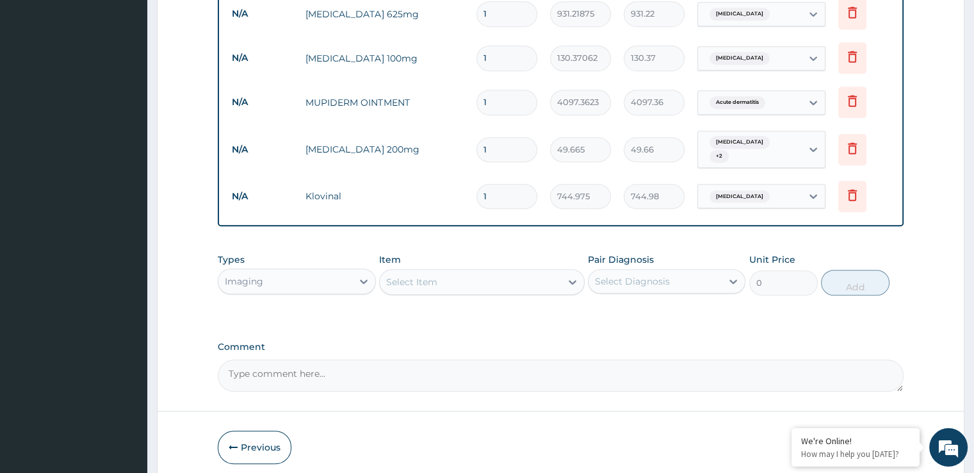
click at [492, 276] on div "Select Item" at bounding box center [470, 282] width 181 height 20
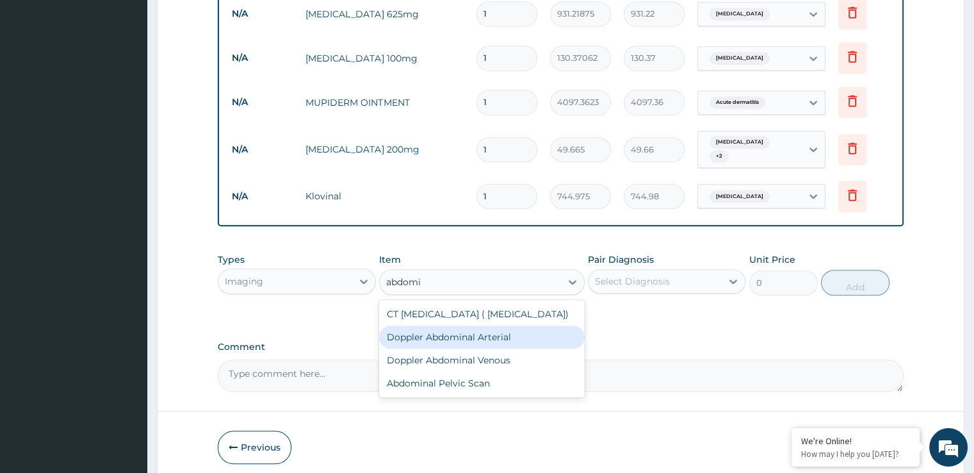
type input "abdomin"
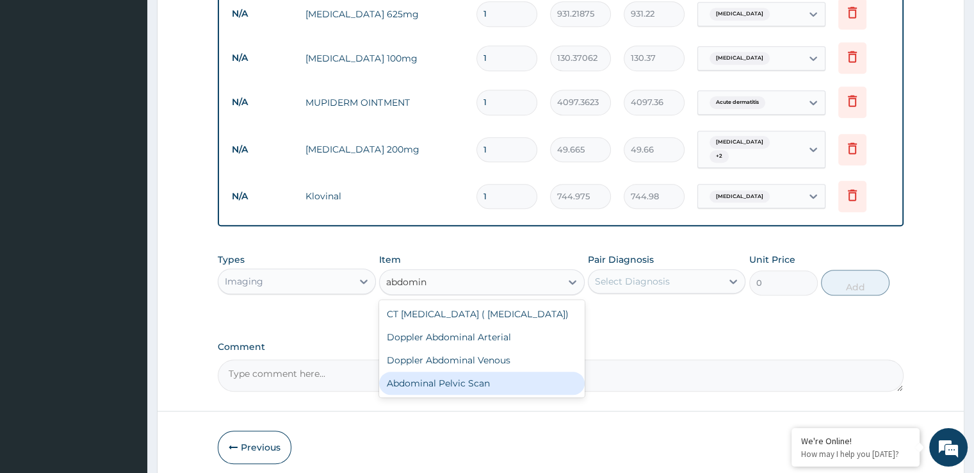
click at [438, 371] on div "Abdominal Pelvic Scan" at bounding box center [482, 382] width 206 height 23
type input "9500"
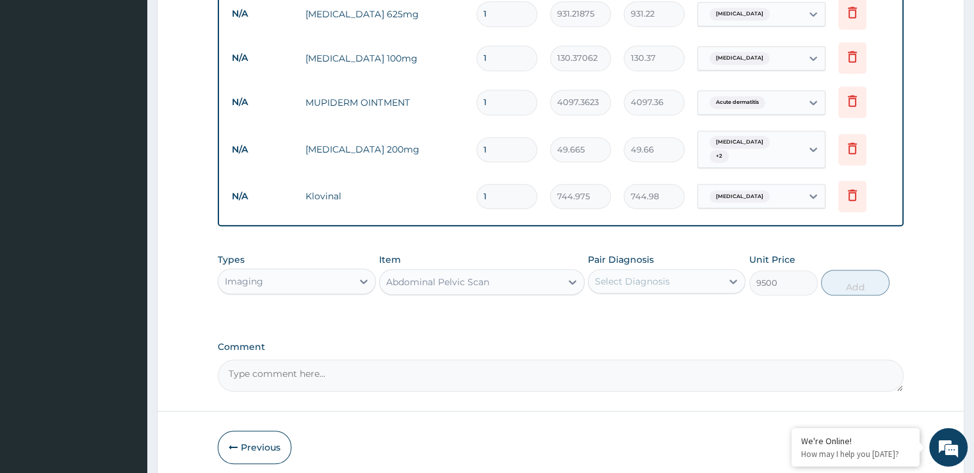
click at [683, 280] on div "Select Diagnosis" at bounding box center [655, 281] width 133 height 20
click at [863, 341] on label "Comment" at bounding box center [560, 346] width 685 height 11
click at [863, 359] on textarea "Comment" at bounding box center [560, 375] width 685 height 32
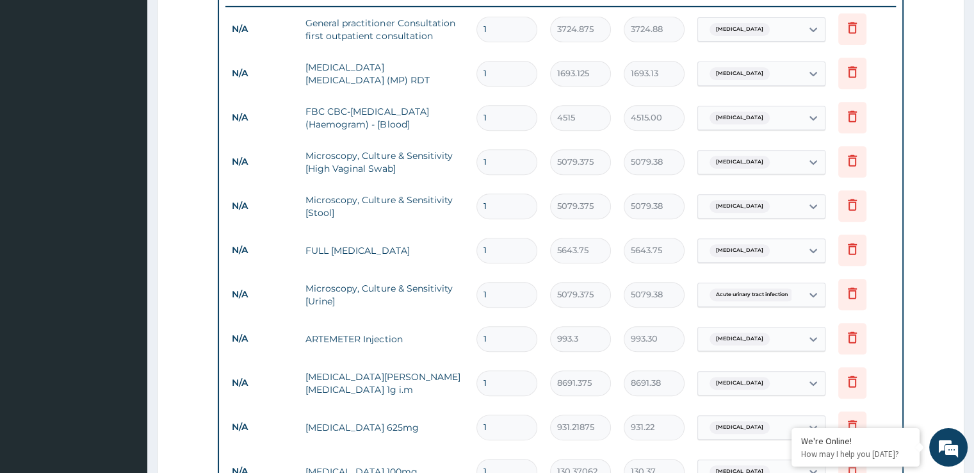
scroll to position [115, 0]
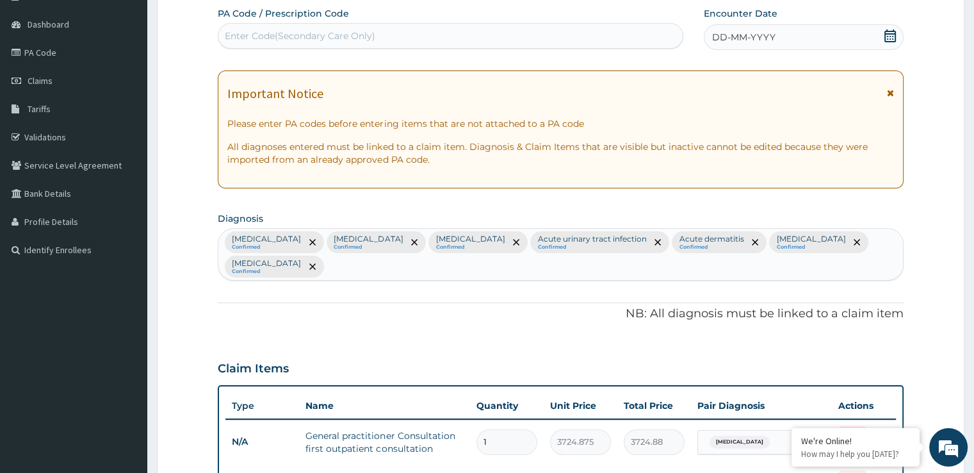
click at [850, 245] on div "Malaria Confirmed Upper respiratory infection Confirmed Candidiasis Confirmed A…" at bounding box center [560, 254] width 684 height 51
type input "peptic"
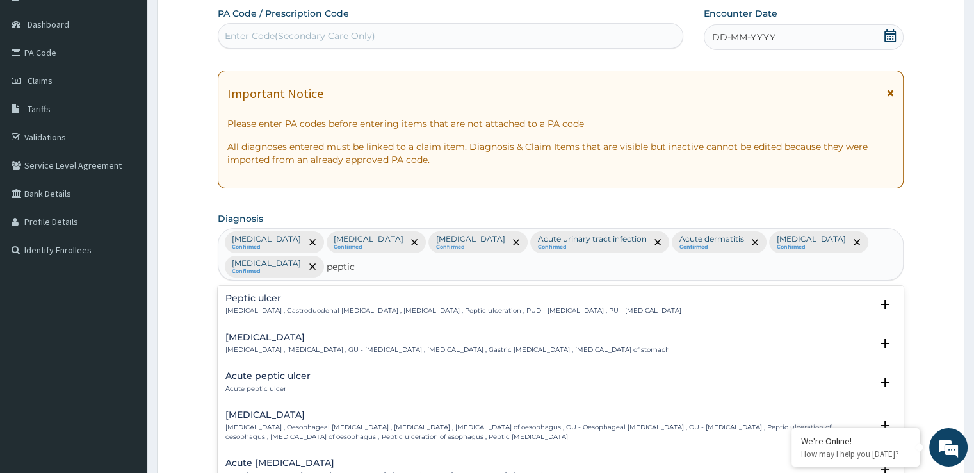
click at [266, 293] on h4 "Peptic ulcer" at bounding box center [452, 298] width 455 height 10
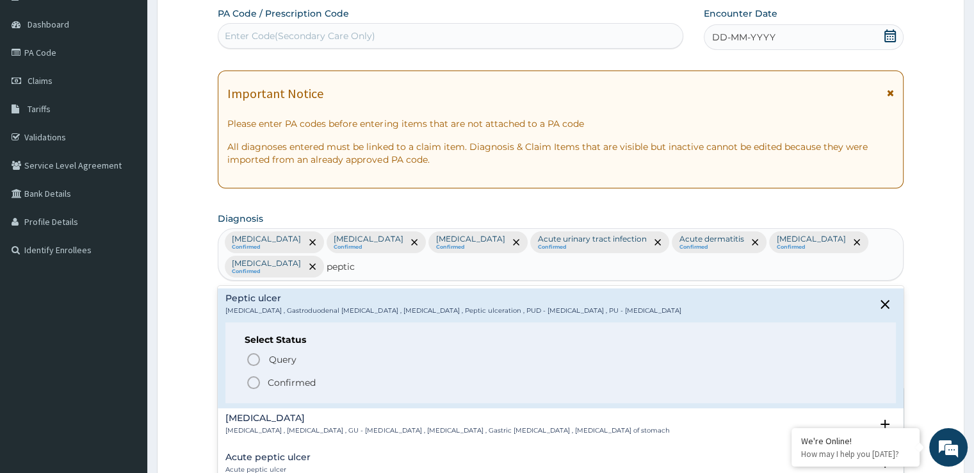
click at [252, 387] on circle "status option filled" at bounding box center [254, 383] width 12 height 12
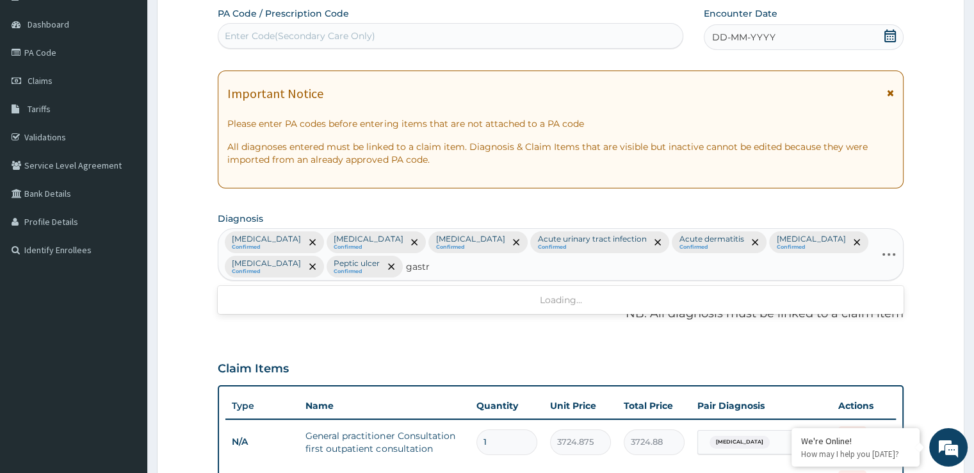
type input "gastri"
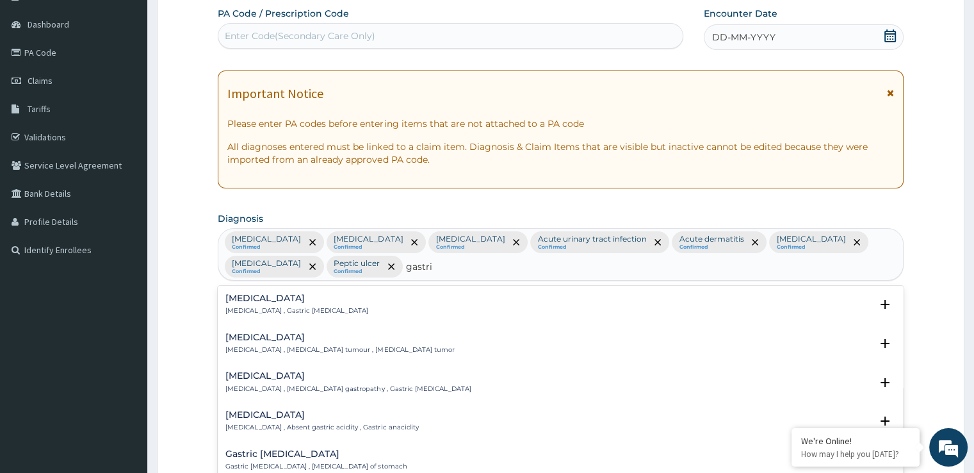
click at [241, 312] on p "Gastritis , Gastric catarrh" at bounding box center [296, 310] width 143 height 9
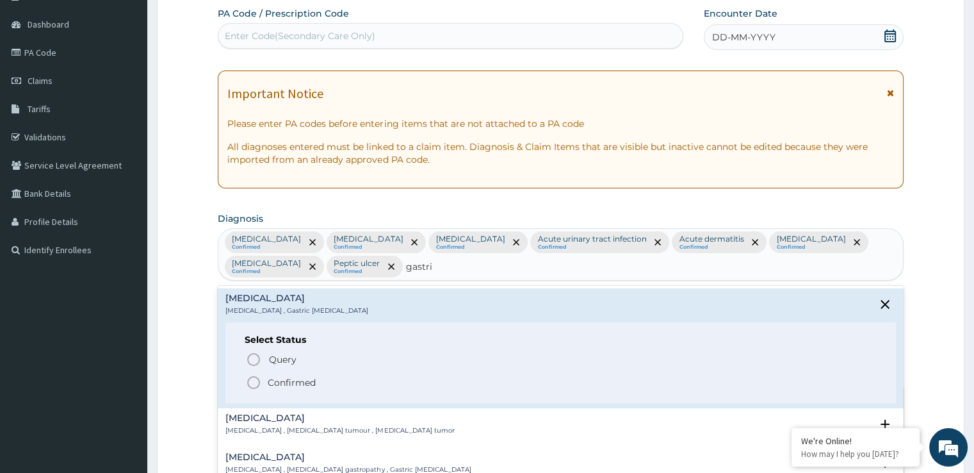
click at [254, 380] on icon "status option filled" at bounding box center [253, 382] width 15 height 15
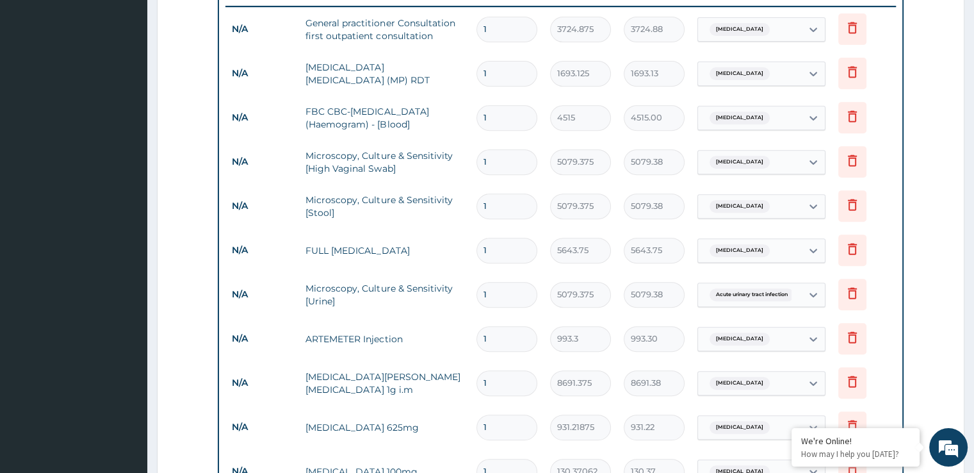
scroll to position [941, 0]
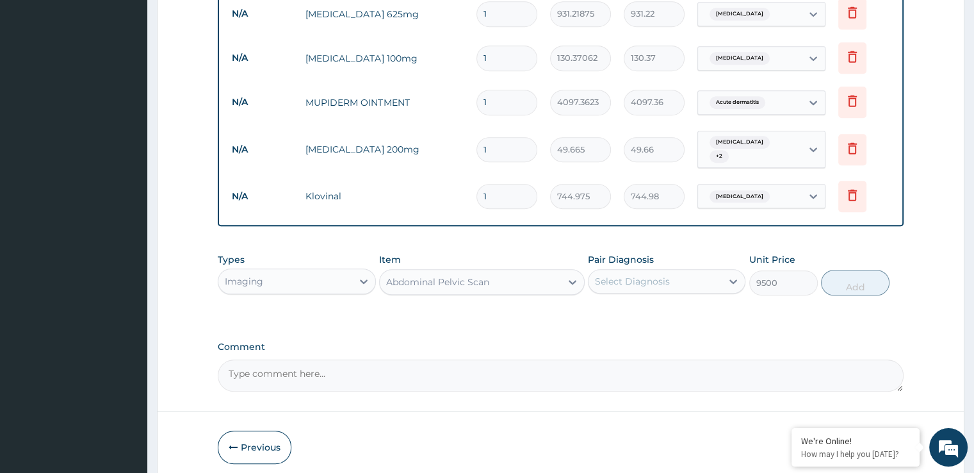
click at [661, 275] on div "Select Diagnosis" at bounding box center [632, 281] width 75 height 13
click at [746, 453] on div "Previous Submit" at bounding box center [560, 446] width 685 height 33
click at [613, 281] on div "Select Diagnosis" at bounding box center [655, 281] width 133 height 20
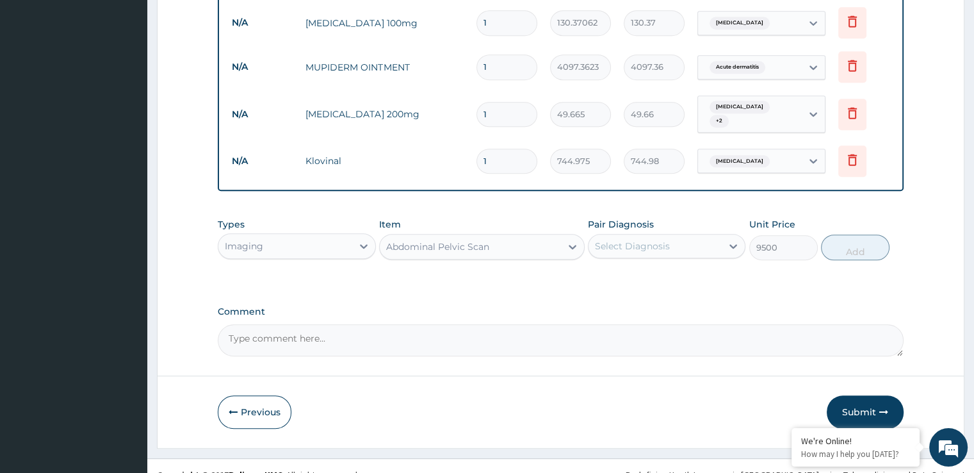
scroll to position [985, 0]
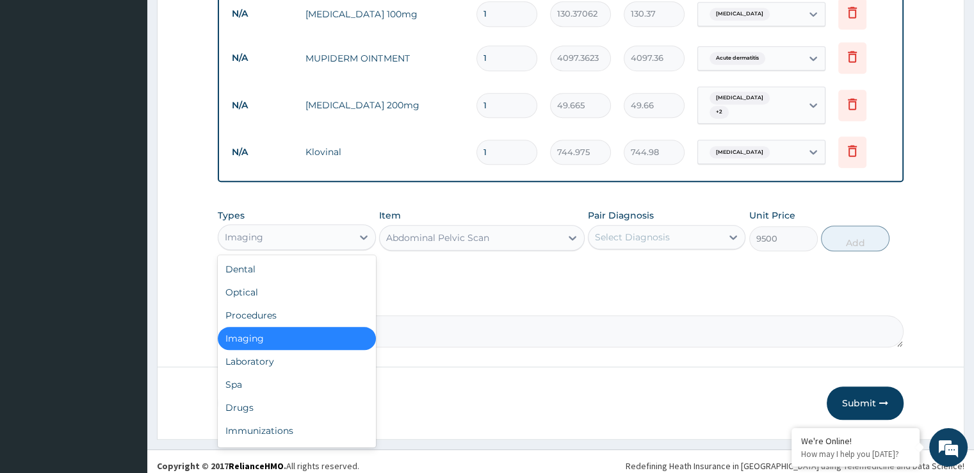
click at [321, 229] on div "Imaging" at bounding box center [284, 237] width 133 height 20
click at [277, 350] on div "Laboratory" at bounding box center [297, 361] width 158 height 23
type input "0"
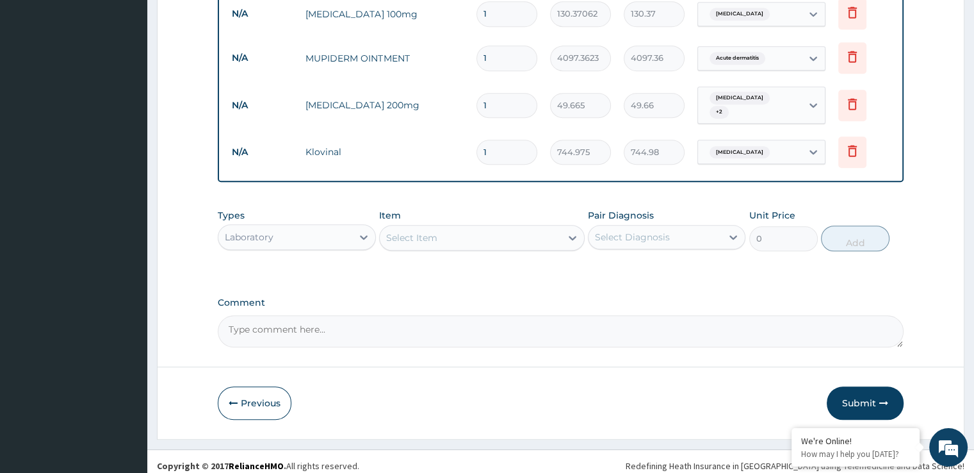
click at [468, 236] on div "Select Item" at bounding box center [470, 237] width 181 height 20
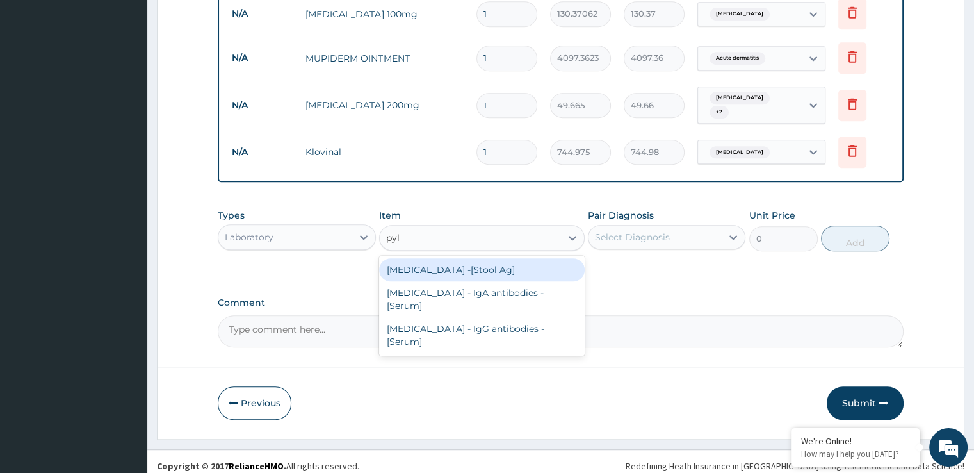
type input "pylo"
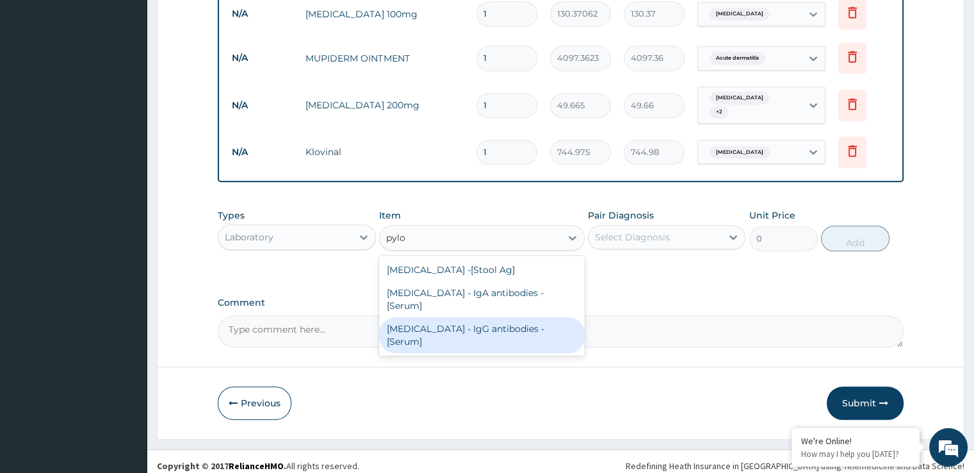
click at [486, 318] on div "Helicobacter Pylori - IgG antibodies - [Serum]" at bounding box center [482, 335] width 206 height 36
type input "5643.75"
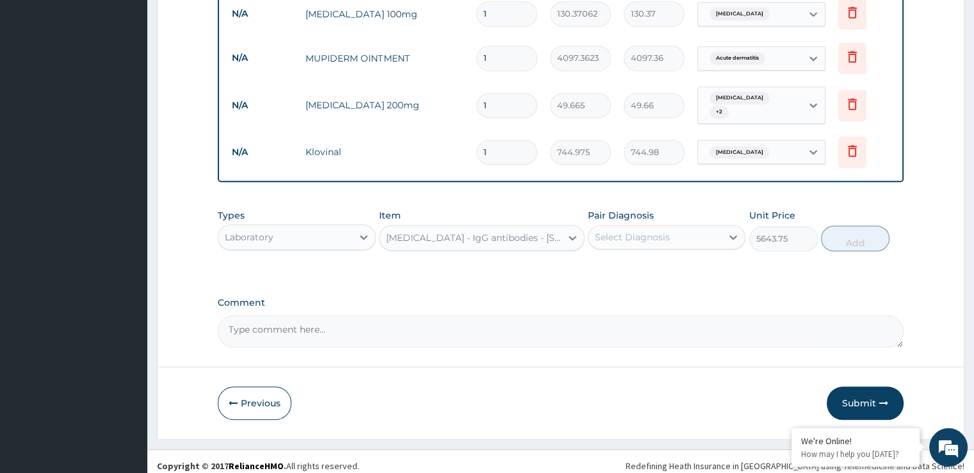
click at [665, 231] on div "Select Diagnosis" at bounding box center [632, 237] width 75 height 13
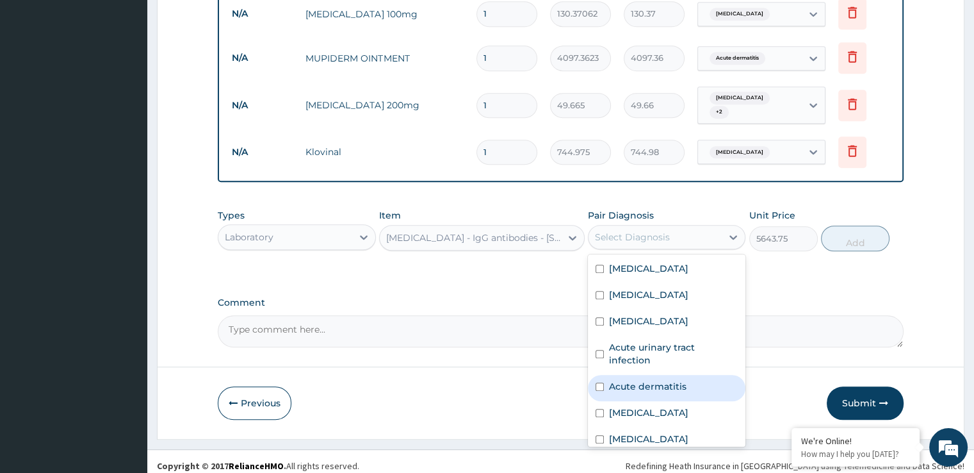
scroll to position [74, 0]
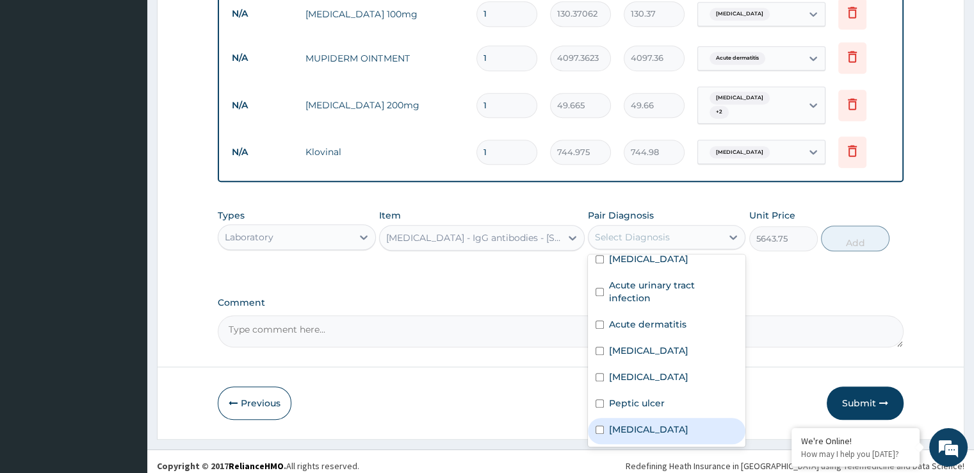
click at [625, 423] on label "Gastritis" at bounding box center [648, 429] width 79 height 13
checkbox input "true"
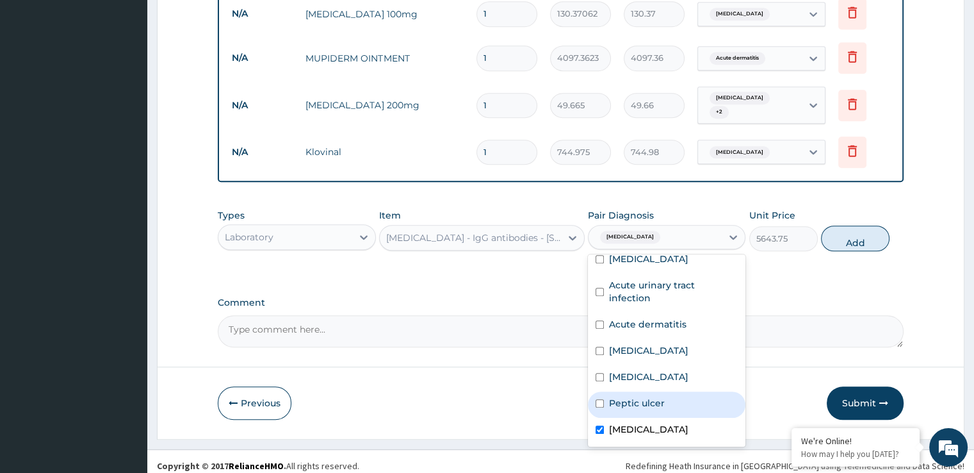
click at [625, 396] on label "Peptic ulcer" at bounding box center [637, 402] width 56 height 13
checkbox input "true"
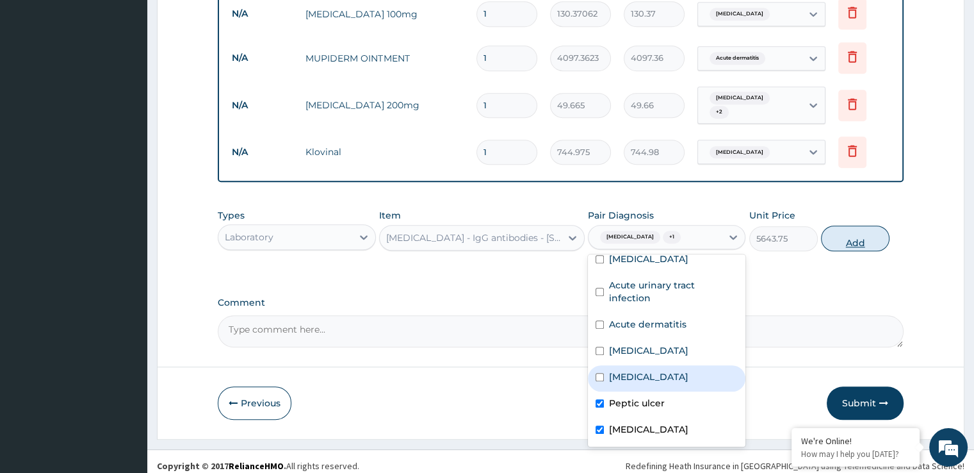
click at [858, 231] on button "Add" at bounding box center [855, 238] width 69 height 26
type input "0"
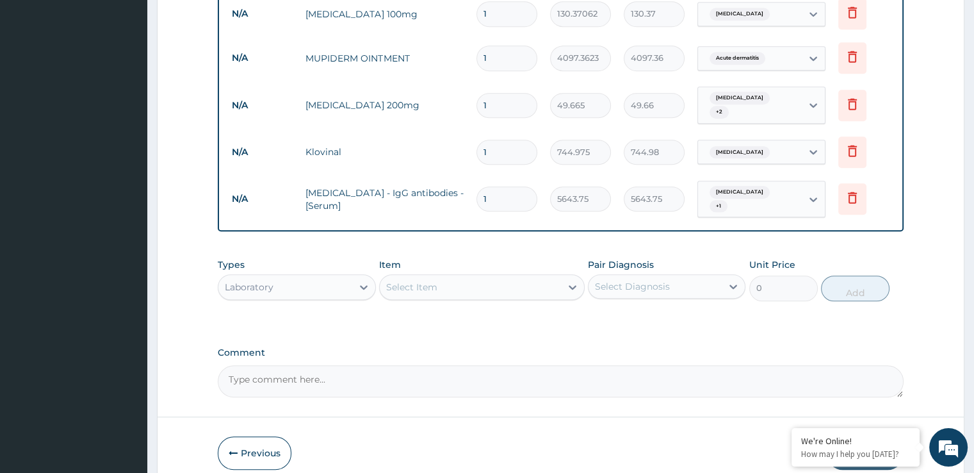
click at [470, 277] on div "Select Item" at bounding box center [470, 287] width 181 height 20
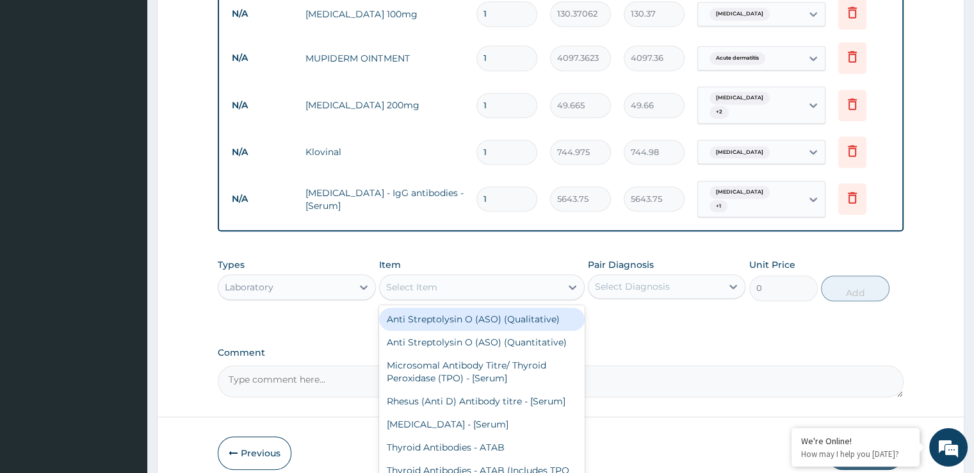
click at [278, 277] on div "Laboratory" at bounding box center [284, 287] width 133 height 20
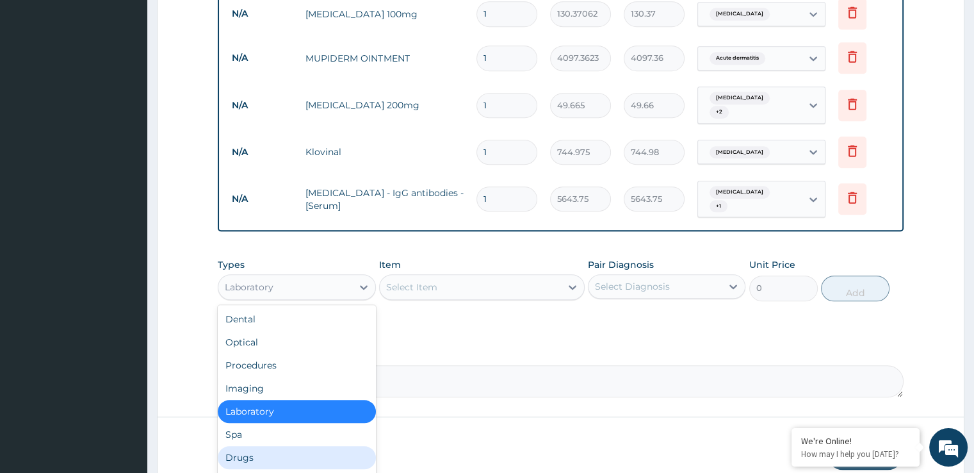
click at [261, 446] on div "Drugs" at bounding box center [297, 457] width 158 height 23
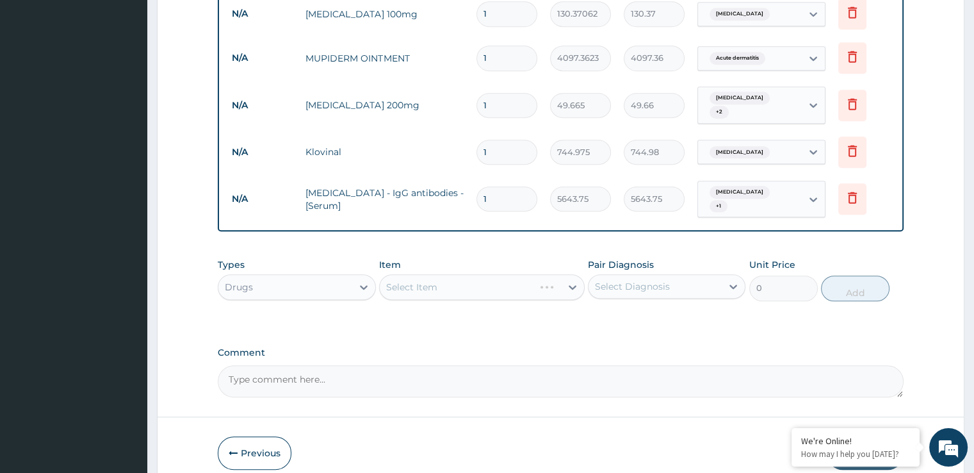
click at [486, 278] on div "Select Item" at bounding box center [482, 287] width 206 height 26
click at [518, 277] on div "Select Item" at bounding box center [470, 287] width 181 height 20
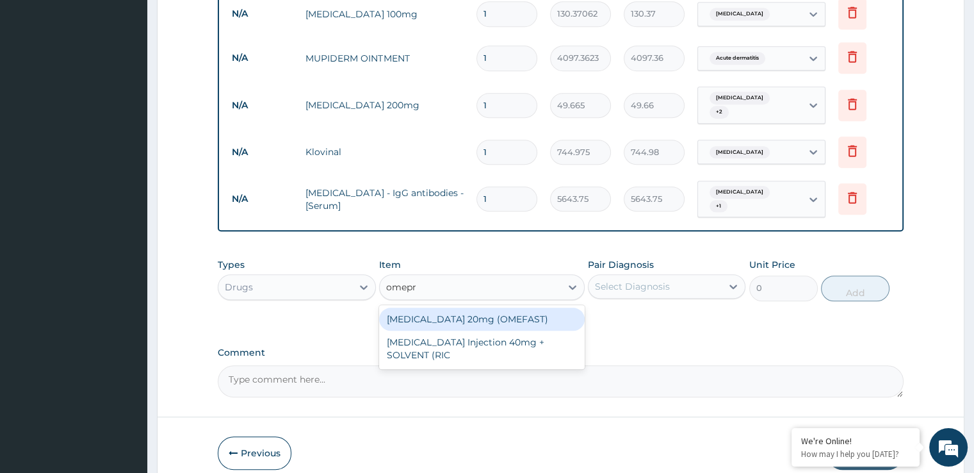
type input "omepra"
click at [507, 313] on div "OMEPRAZOLE 20mg (OMEFAST)" at bounding box center [482, 318] width 206 height 23
type input "86.91375"
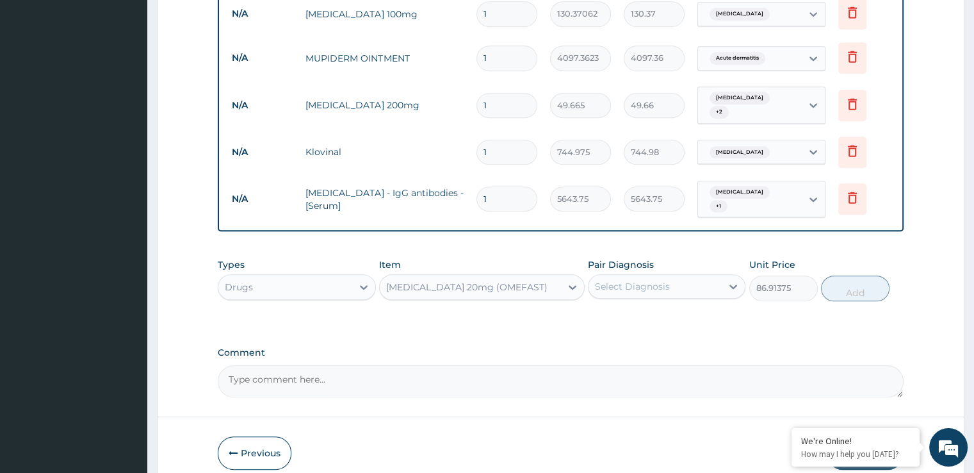
click at [640, 280] on div "Select Diagnosis" at bounding box center [632, 286] width 75 height 13
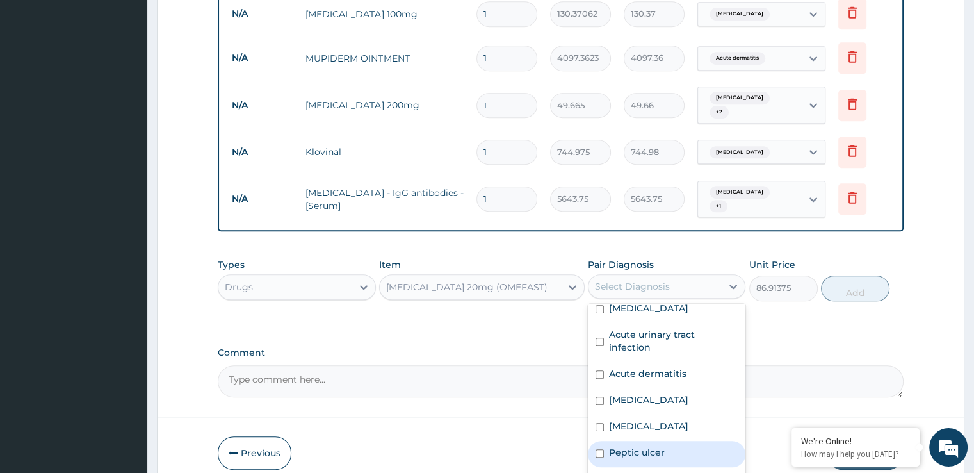
click at [644, 446] on div "Peptic ulcer" at bounding box center [667, 454] width 158 height 26
checkbox input "true"
click at [630, 467] on div "Gastritis" at bounding box center [667, 480] width 158 height 26
checkbox input "true"
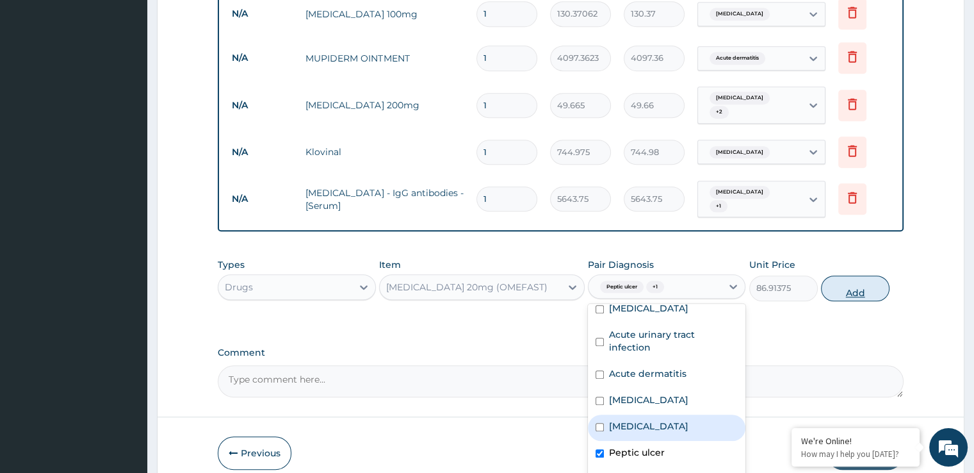
click at [854, 279] on button "Add" at bounding box center [855, 288] width 69 height 26
type input "0"
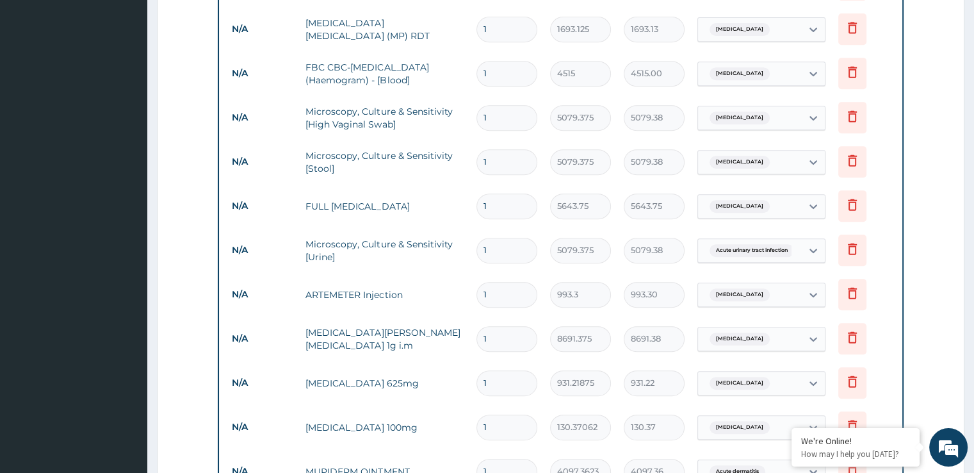
scroll to position [159, 0]
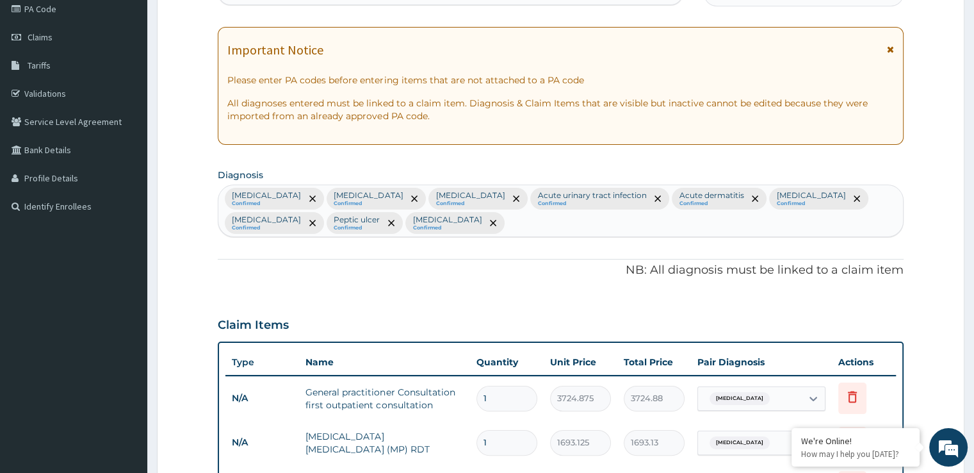
click at [502, 227] on div "Malaria Confirmed Upper respiratory infection Confirmed Candidiasis Confirmed A…" at bounding box center [560, 210] width 684 height 51
type input "abdomin"
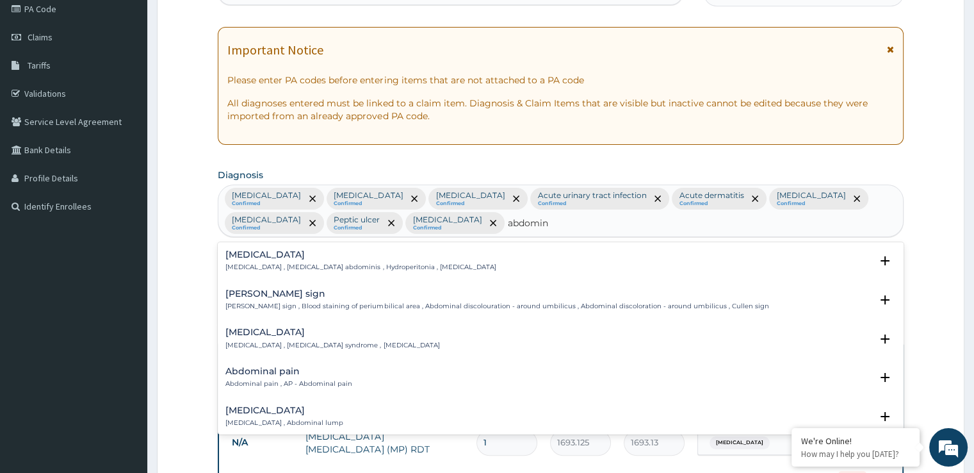
click at [263, 369] on h4 "Abdominal pain" at bounding box center [288, 371] width 127 height 10
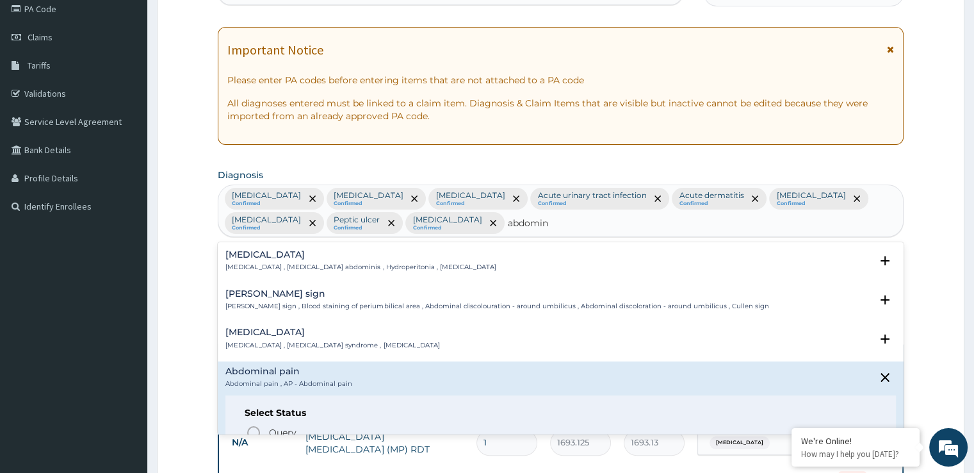
scroll to position [99, 0]
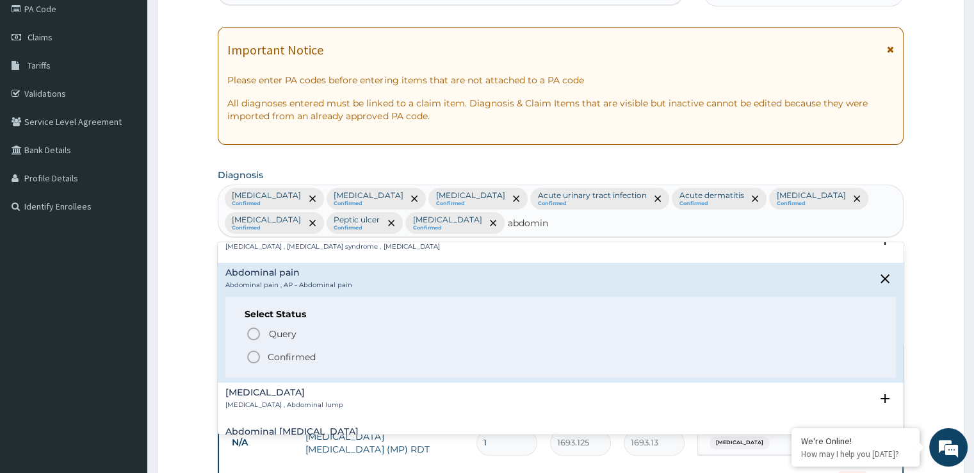
click at [254, 362] on icon "status option filled" at bounding box center [253, 356] width 15 height 15
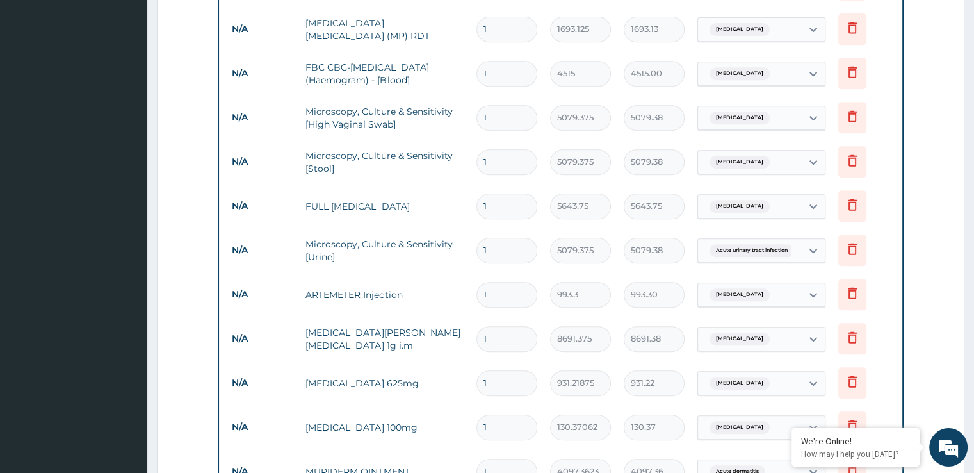
scroll to position [985, 0]
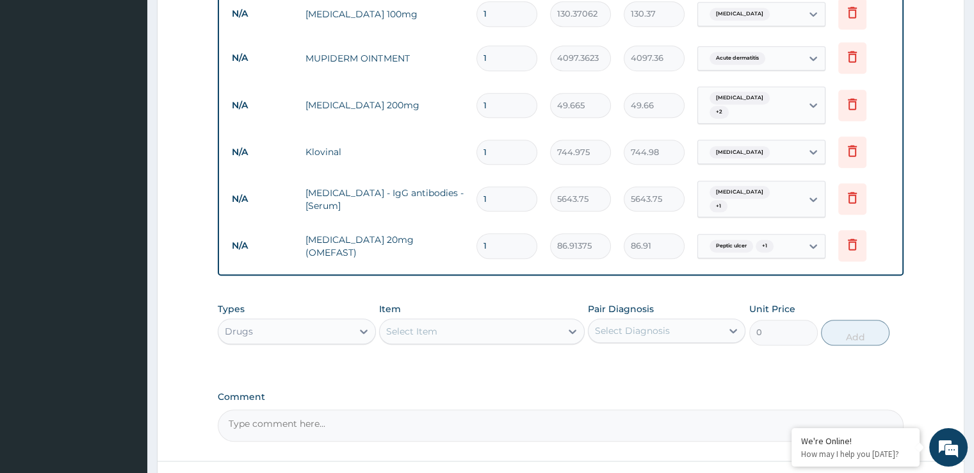
click at [276, 321] on div "Drugs" at bounding box center [284, 331] width 133 height 20
click at [256, 421] on div "Imaging" at bounding box center [297, 432] width 158 height 23
click at [464, 321] on div "Select Item" at bounding box center [470, 331] width 181 height 20
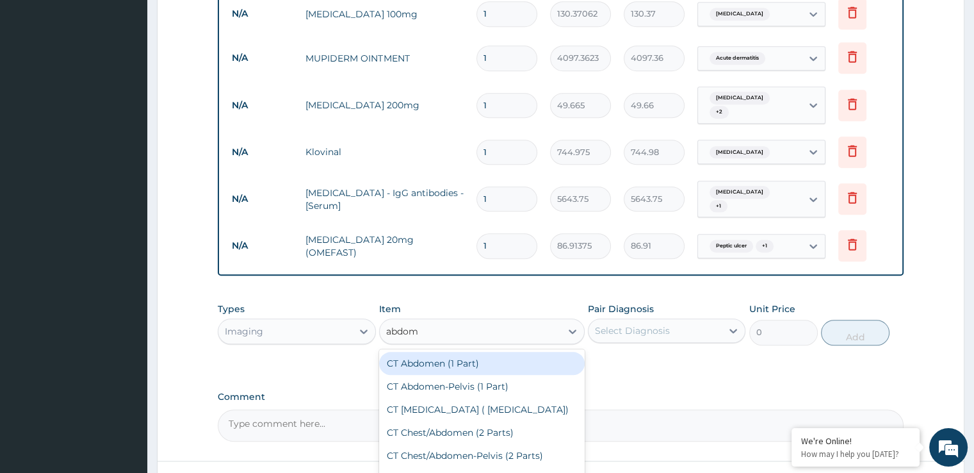
type input "abdomi"
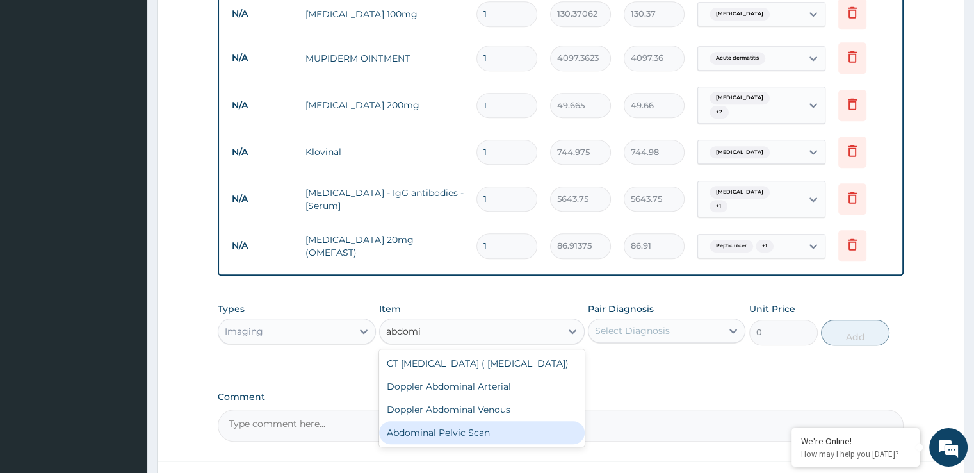
click at [435, 421] on div "Abdominal Pelvic Scan" at bounding box center [482, 432] width 206 height 23
type input "9500"
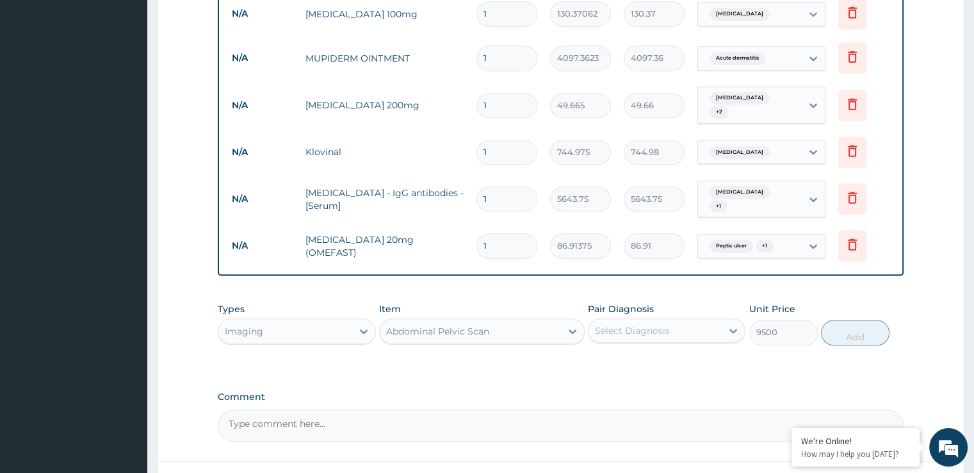
click at [648, 324] on div "Select Diagnosis" at bounding box center [632, 330] width 75 height 13
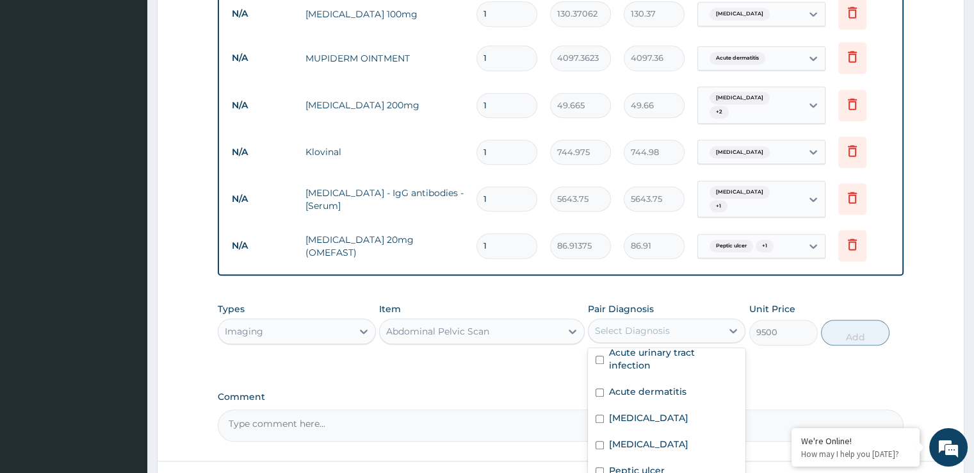
scroll to position [0, 0]
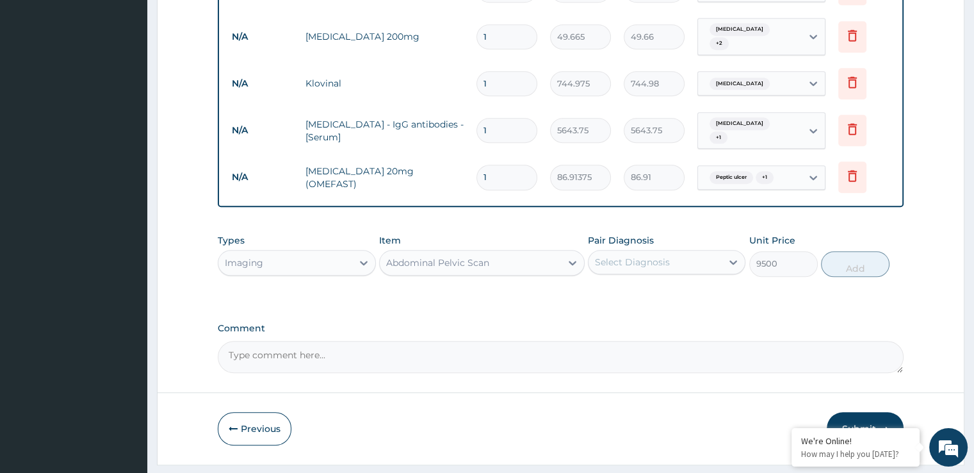
scroll to position [1073, 0]
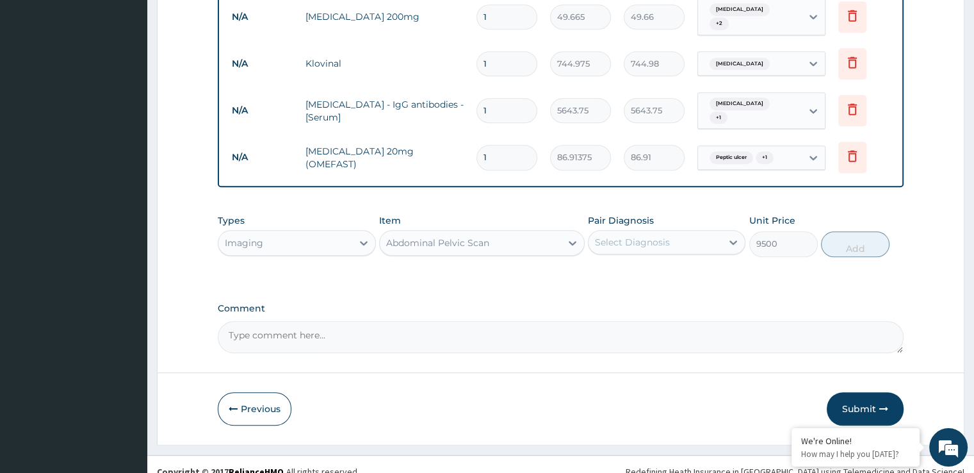
click at [662, 236] on div "Select Diagnosis" at bounding box center [632, 242] width 75 height 13
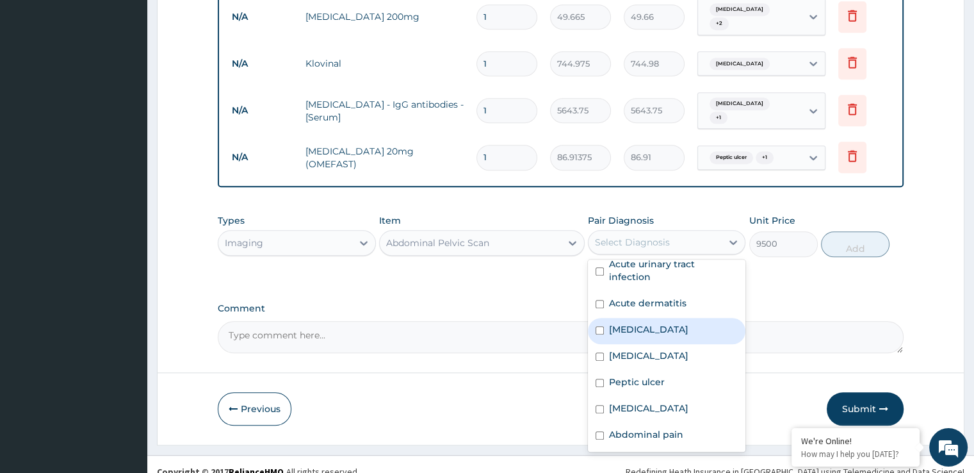
scroll to position [99, 0]
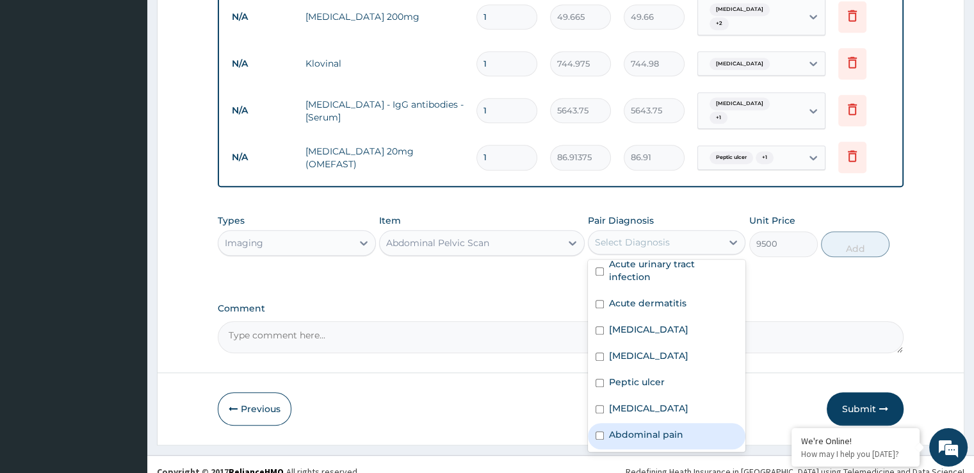
click at [676, 428] on label "Abdominal pain" at bounding box center [646, 434] width 74 height 13
checkbox input "true"
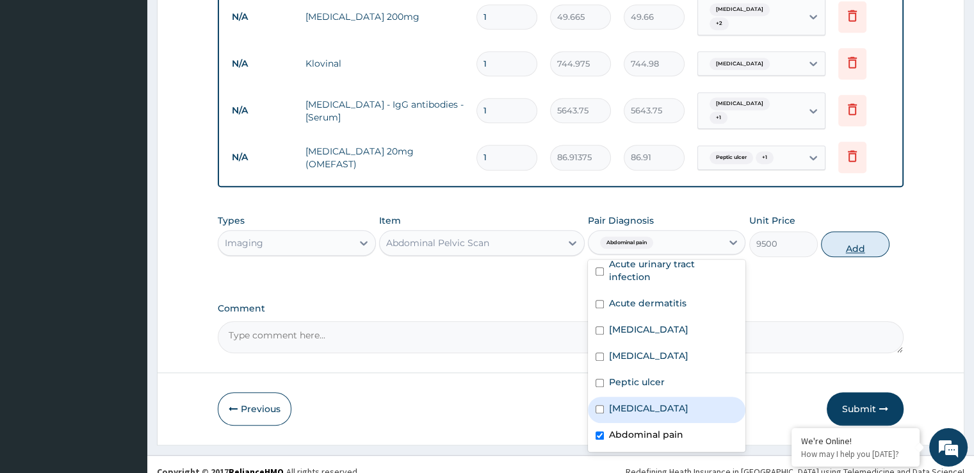
click at [858, 231] on button "Add" at bounding box center [855, 244] width 69 height 26
type input "0"
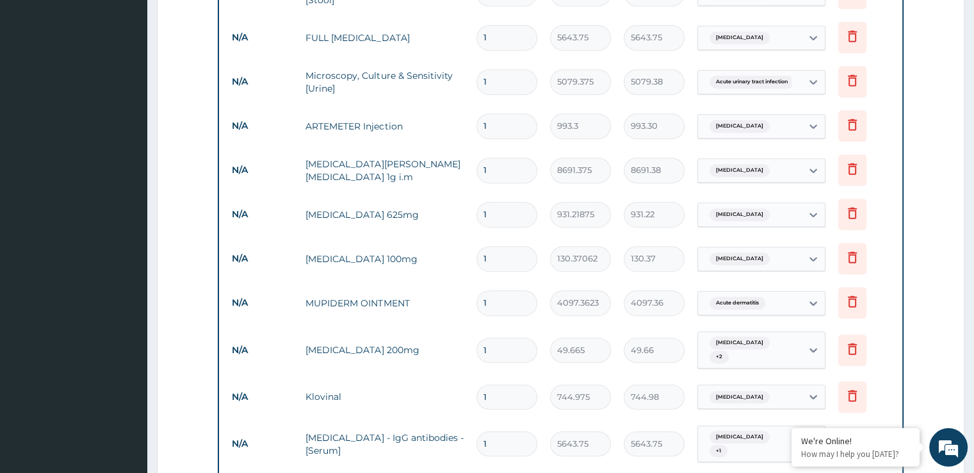
scroll to position [766, 0]
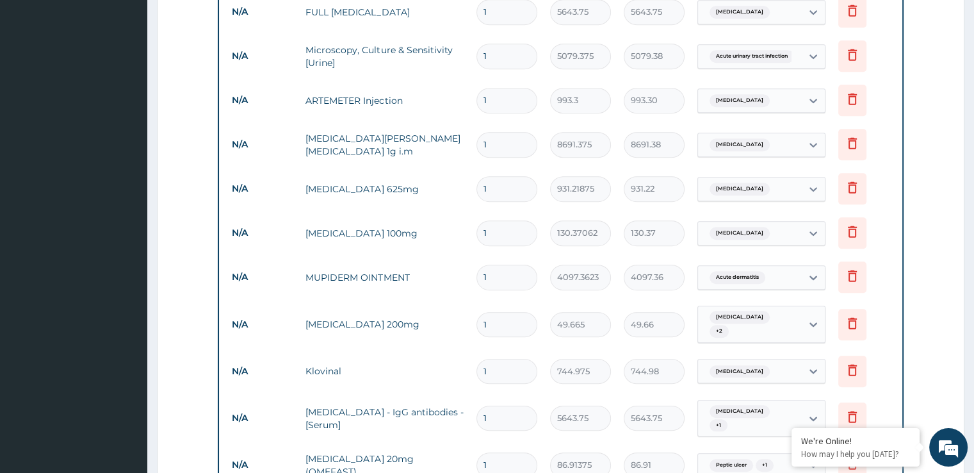
click at [501, 101] on input "1" at bounding box center [506, 100] width 61 height 25
type input "1"
type input "993.30"
type input "2"
type input "1986.60"
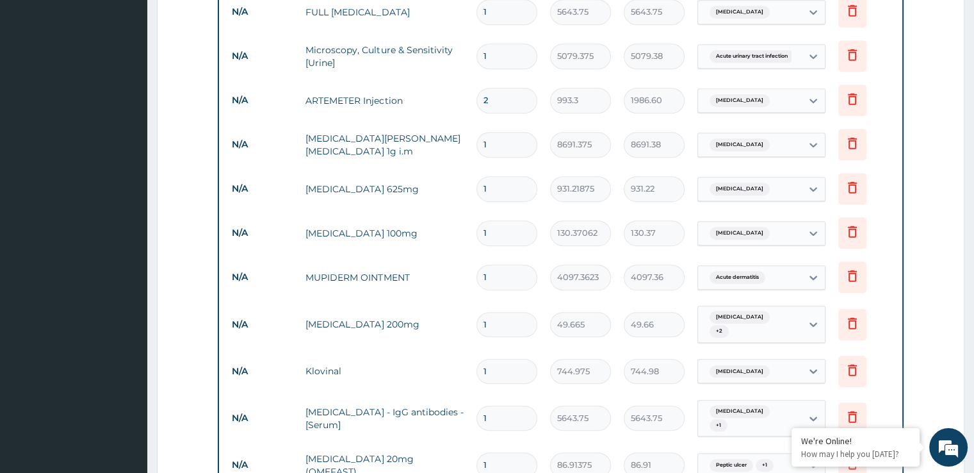
type input "3"
type input "2979.90"
type input "4"
type input "3973.20"
type input "5"
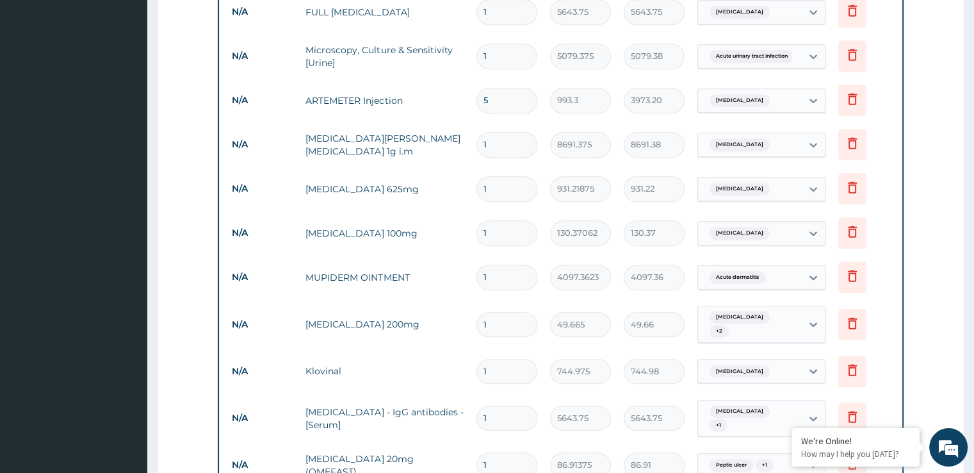
type input "4966.50"
type input "6"
type input "5959.80"
click at [504, 148] on input "1" at bounding box center [506, 144] width 61 height 25
type input "2"
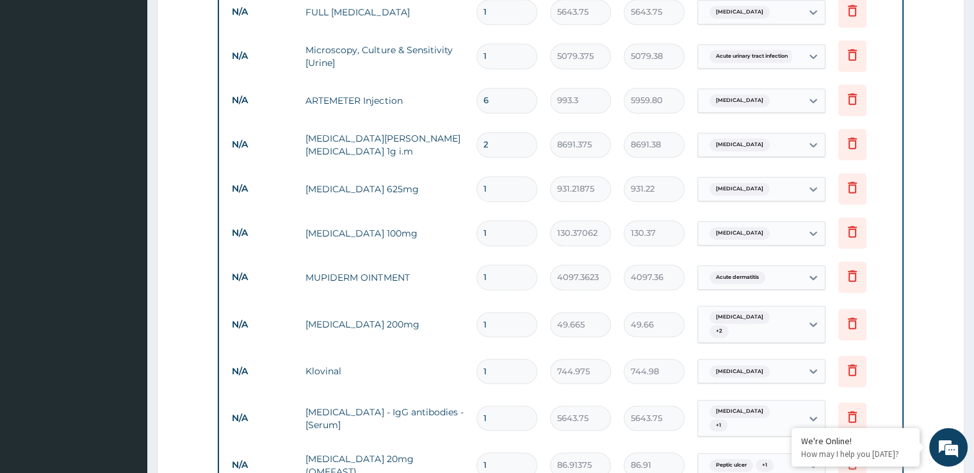
type input "17382.75"
type input "3"
type input "26074.13"
click at [507, 186] on input "1" at bounding box center [506, 188] width 61 height 25
type input "14"
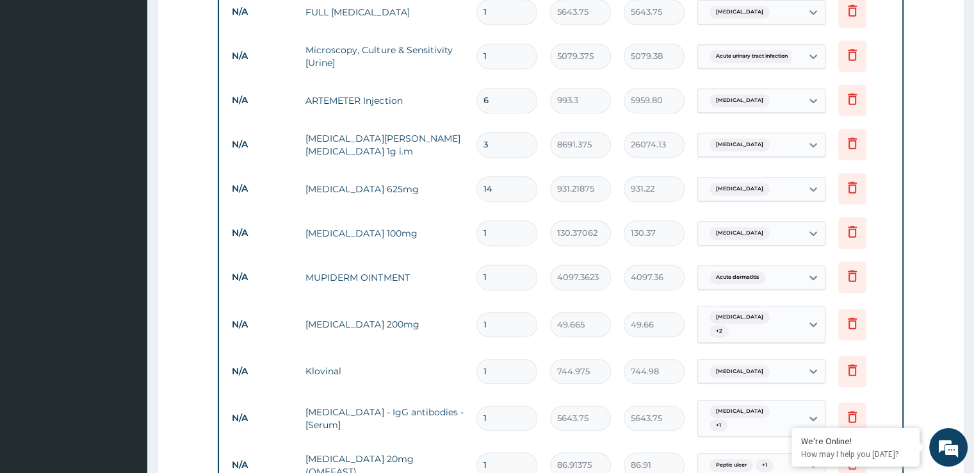
type input "13037.06"
type input "14"
click at [502, 234] on input "1" at bounding box center [506, 232] width 61 height 25
type input "10"
type input "1303.71"
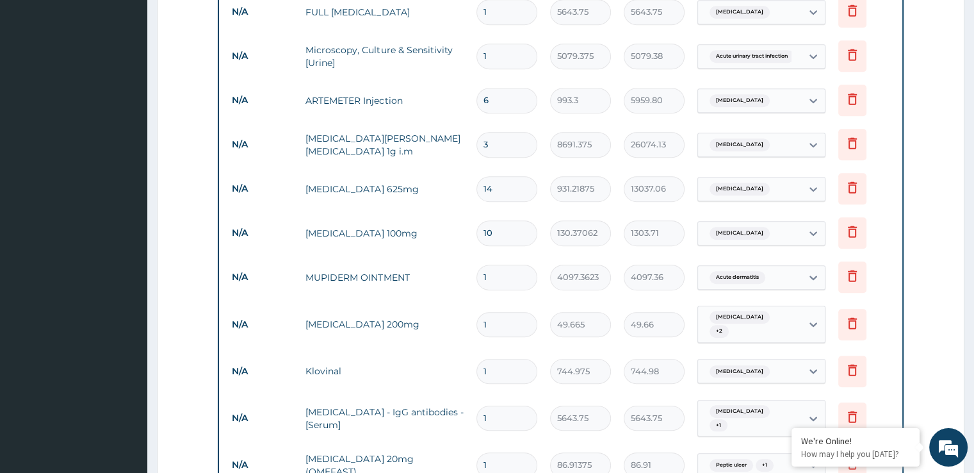
type input "10"
click at [499, 322] on input "1" at bounding box center [506, 324] width 61 height 25
type input "10"
type input "496.65"
type input "10"
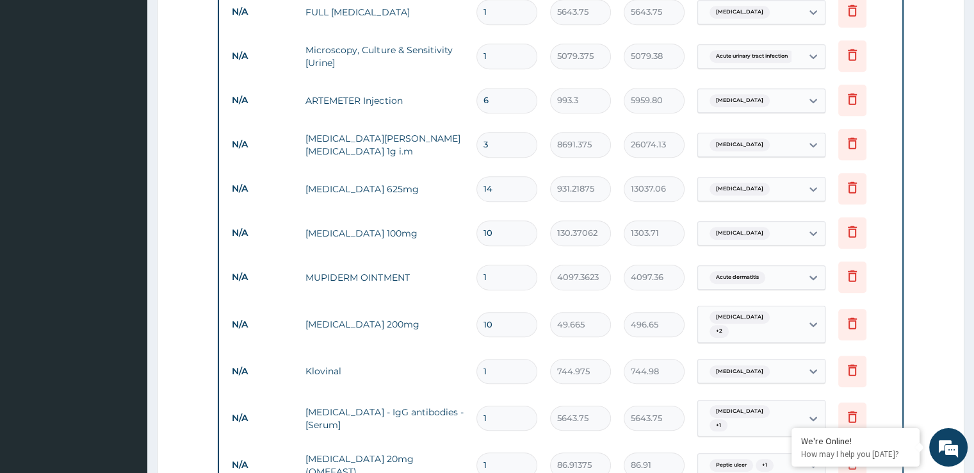
click at [492, 362] on input "1" at bounding box center [506, 371] width 61 height 25
type input "2"
type input "1489.95"
type input "3"
type input "2234.93"
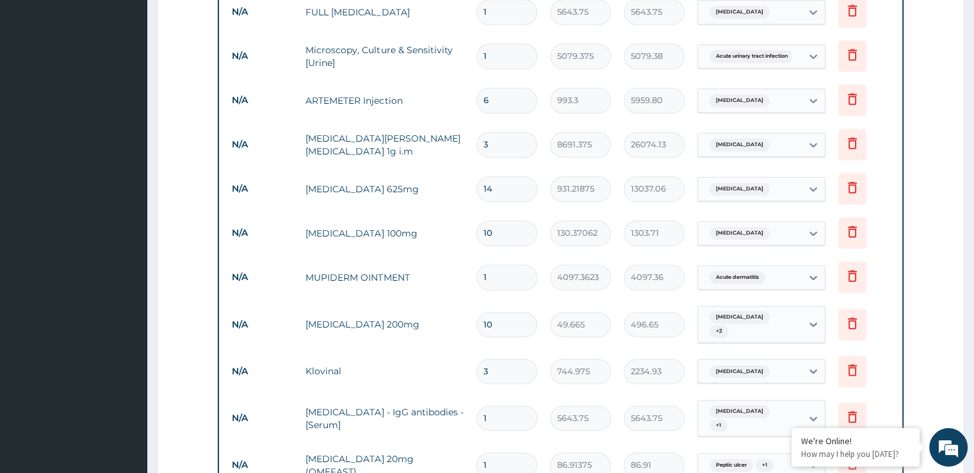
type input "4"
type input "2979.90"
type input "5"
type input "3724.88"
type input "6"
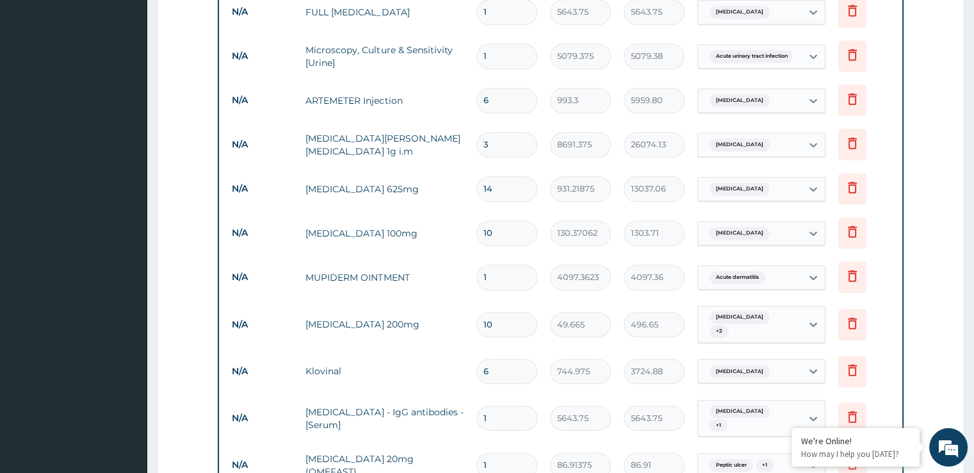
type input "4469.85"
click at [915, 248] on form "Step 2 of 2 PA Code / Prescription Code Enter Code(Secondary Care Only) Encount…" at bounding box center [561, 49] width 808 height 1494
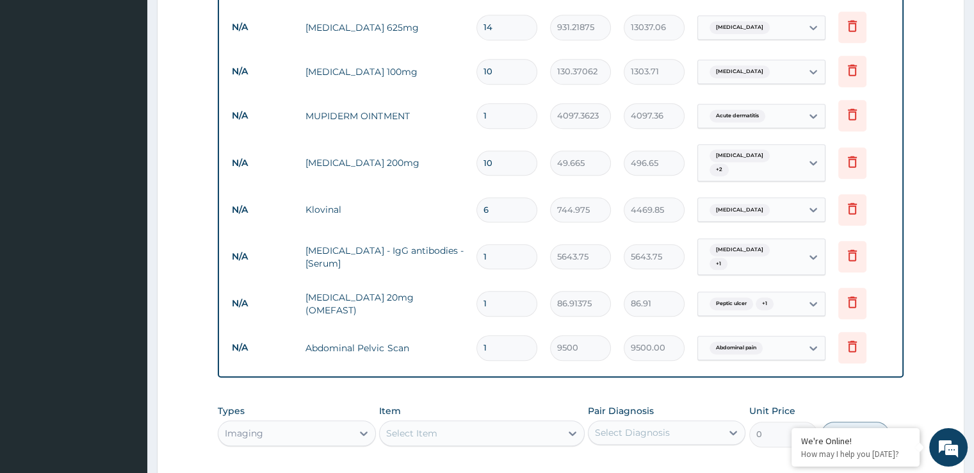
scroll to position [945, 0]
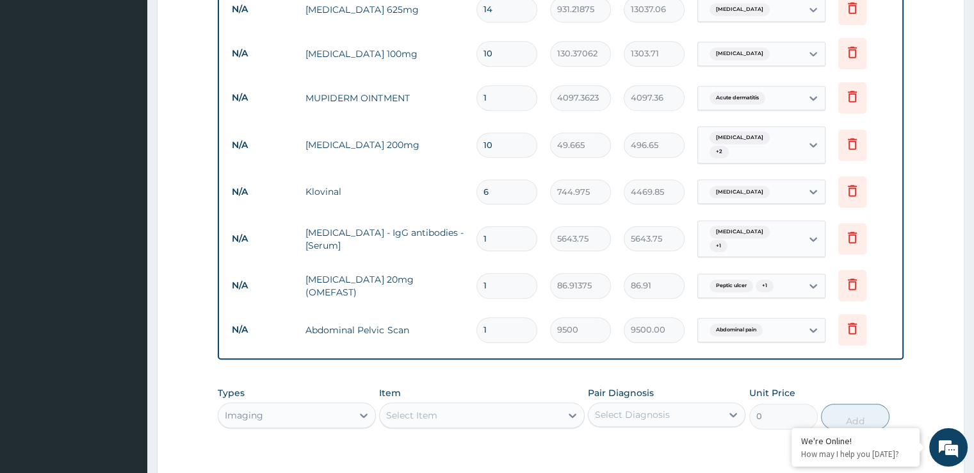
click at [500, 274] on input "1" at bounding box center [506, 285] width 61 height 25
type input "10"
type input "869.14"
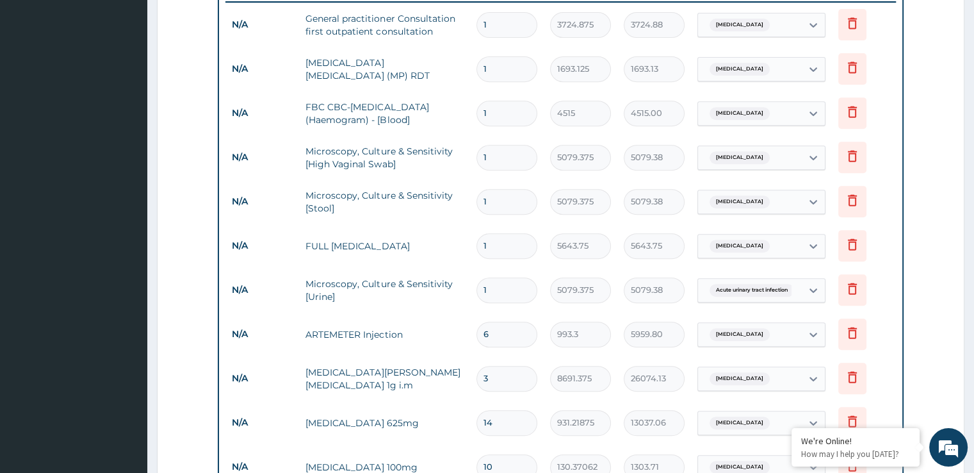
scroll to position [119, 0]
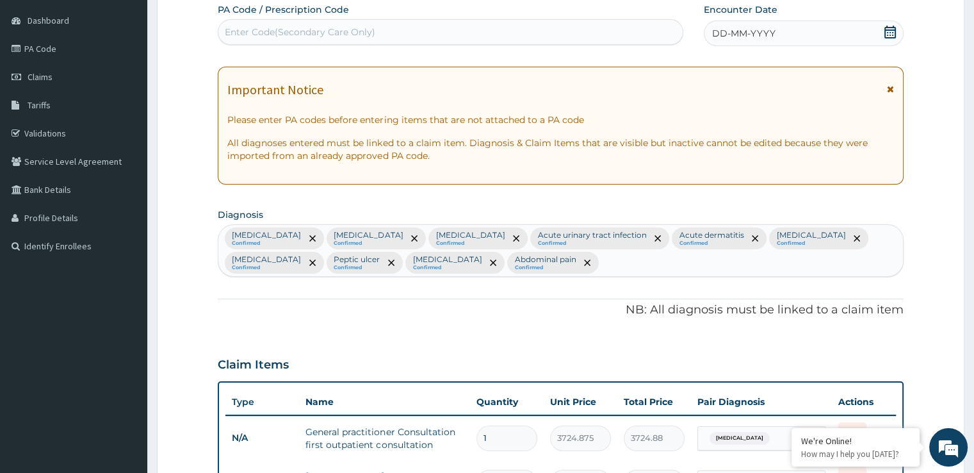
type input "10"
click at [891, 32] on icon at bounding box center [890, 32] width 13 height 13
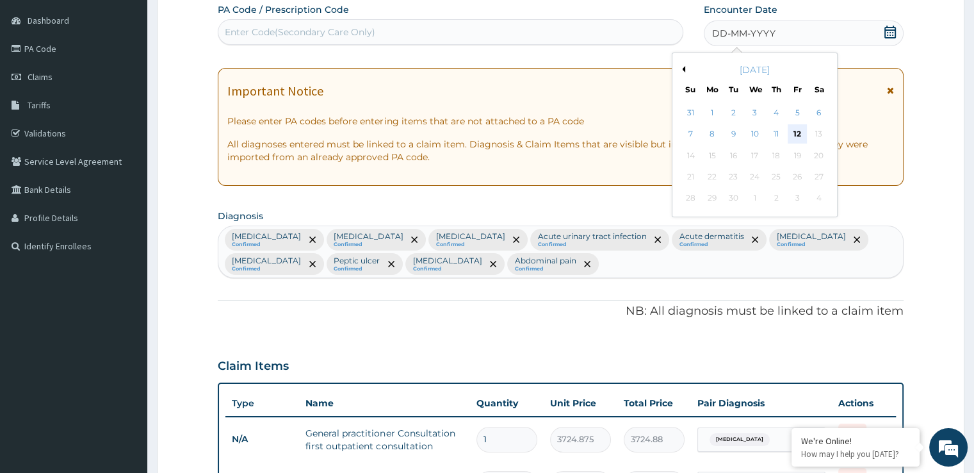
click at [797, 131] on div "12" at bounding box center [797, 134] width 19 height 19
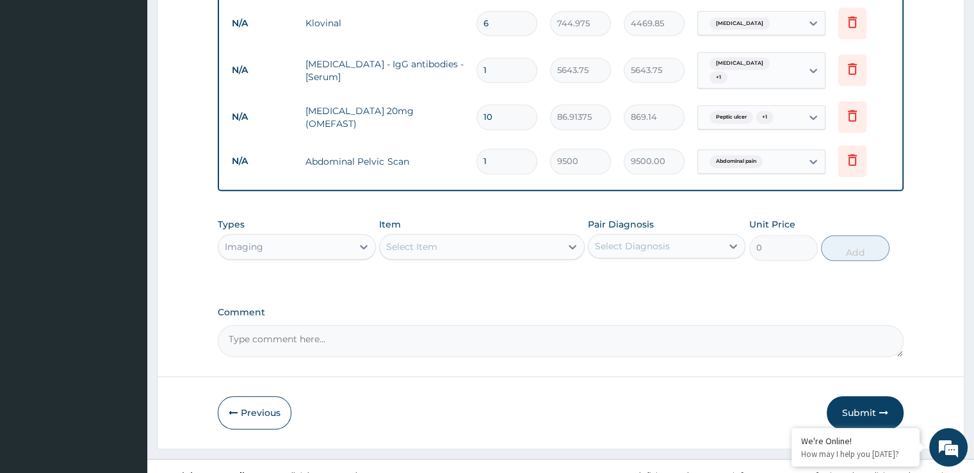
scroll to position [1117, 0]
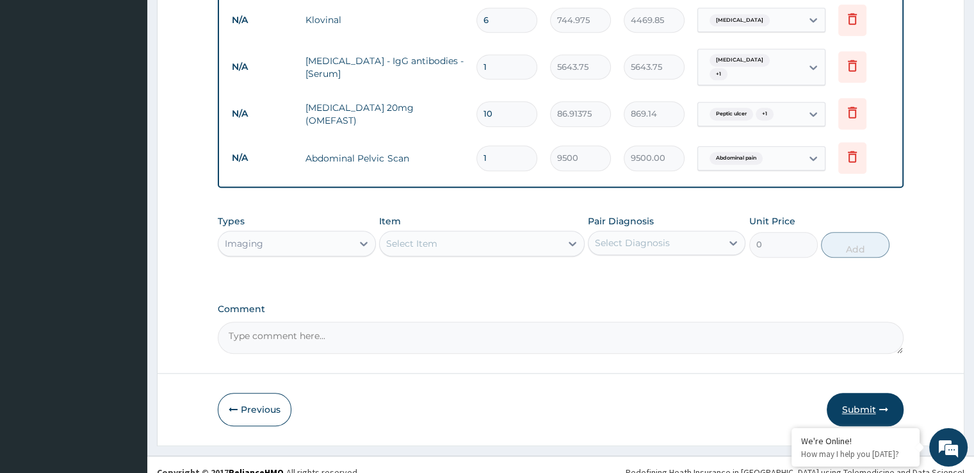
click at [863, 400] on button "Submit" at bounding box center [865, 409] width 77 height 33
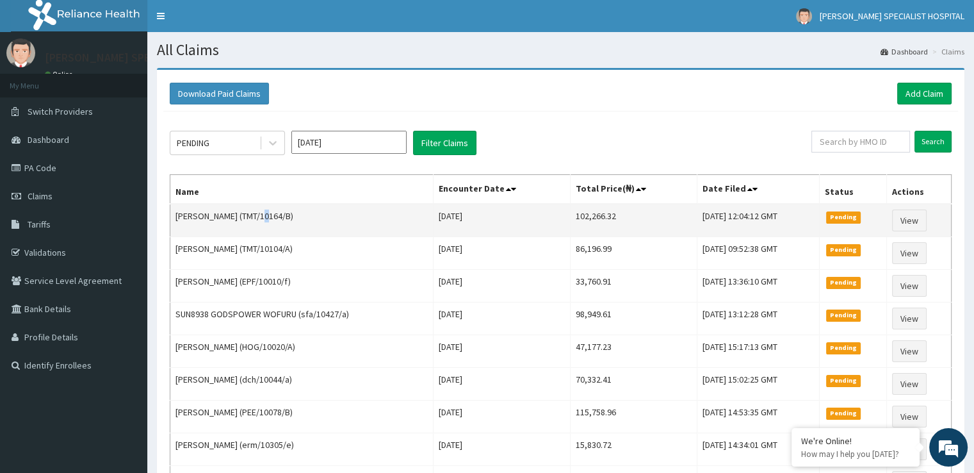
drag, startPoint x: 254, startPoint y: 211, endPoint x: 263, endPoint y: 211, distance: 9.6
click at [263, 211] on td "[PERSON_NAME] (TMT/10164/B)" at bounding box center [301, 220] width 263 height 33
click at [263, 211] on td "James Grace Ojima (TMT/10164/B)" at bounding box center [301, 220] width 263 height 33
click at [292, 216] on td "James Grace Ojima (TMT/10164/B)" at bounding box center [301, 220] width 263 height 33
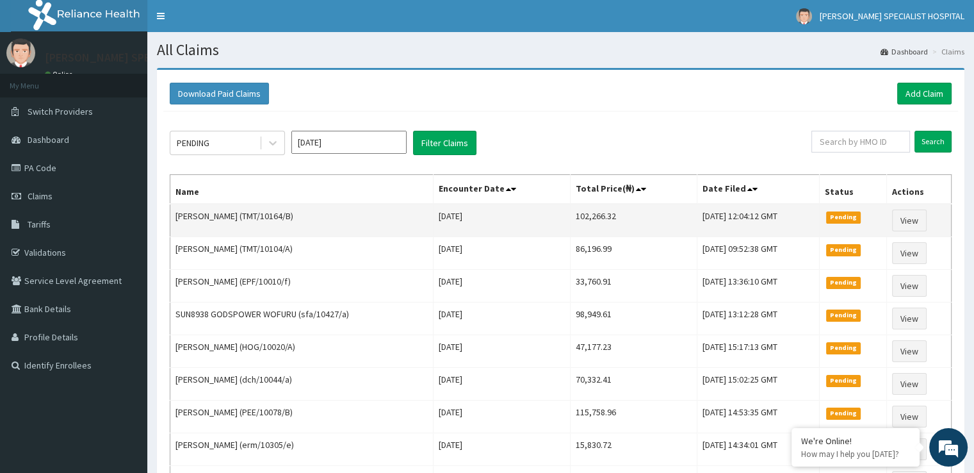
click at [292, 216] on td "James Grace Ojima (TMT/10164/B)" at bounding box center [301, 220] width 263 height 33
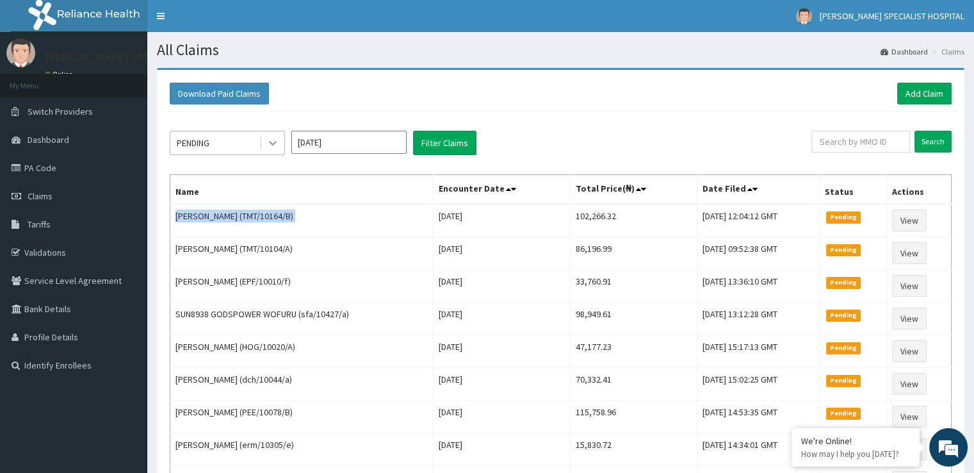
click at [278, 146] on icon at bounding box center [272, 142] width 13 height 13
click at [311, 162] on div "PENDING Sep 2025 Filter Claims Search Name Encounter Date Total Price(₦) Date F…" at bounding box center [560, 331] width 795 height 441
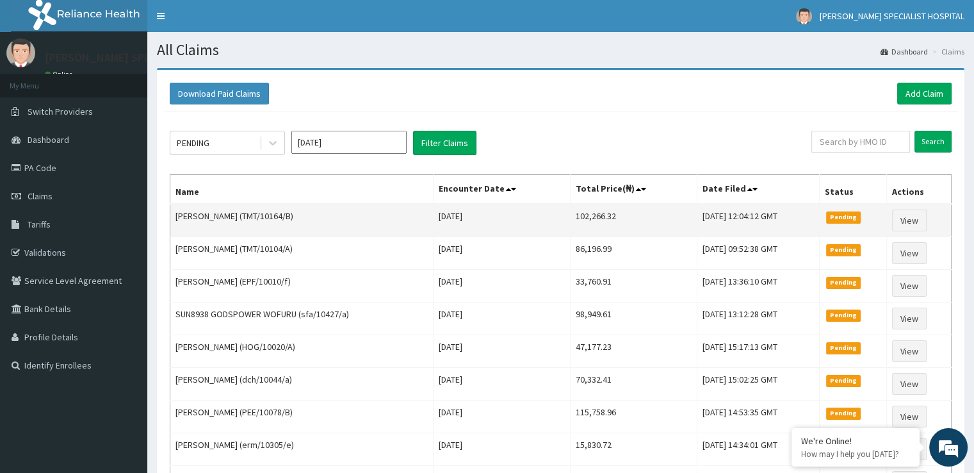
drag, startPoint x: 250, startPoint y: 215, endPoint x: 300, endPoint y: 217, distance: 49.4
click at [300, 217] on td "James Grace Ojima (TMT/10164/B)" at bounding box center [301, 220] width 263 height 33
copy td "TMT/10164/B"
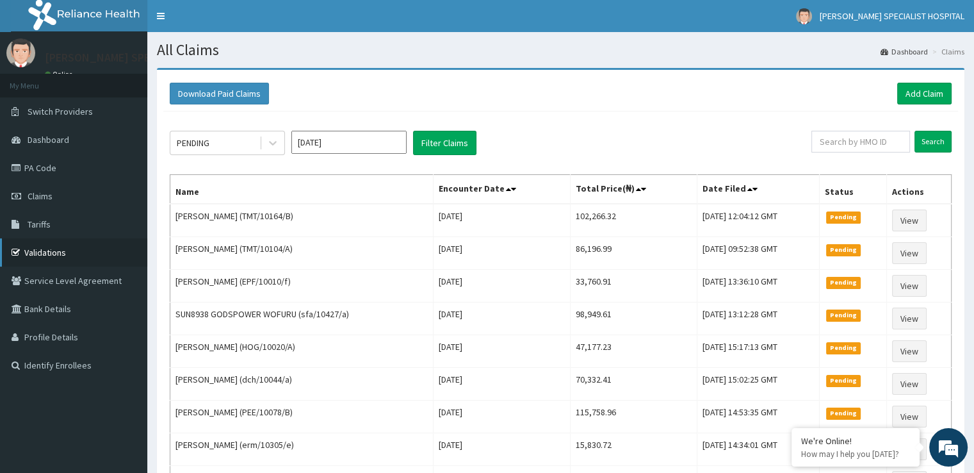
click at [64, 247] on link "Validations" at bounding box center [73, 252] width 147 height 28
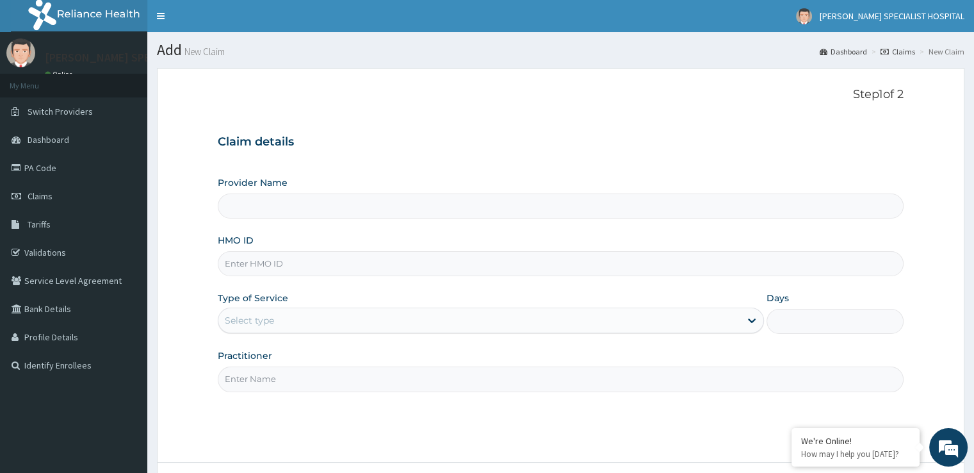
click at [270, 263] on input "HMO ID" at bounding box center [560, 263] width 685 height 25
type input "[PERSON_NAME] SPECIALIST HOSPITAL"
paste input "TMT/10164/B"
type input "TMT/10164/A"
click at [294, 320] on div "Select type" at bounding box center [479, 320] width 522 height 20
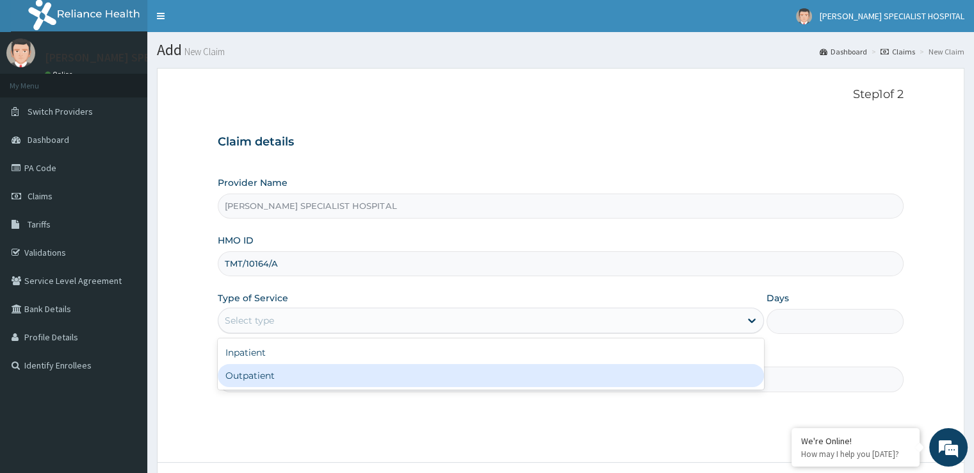
click at [256, 371] on div "Outpatient" at bounding box center [491, 375] width 546 height 23
type input "1"
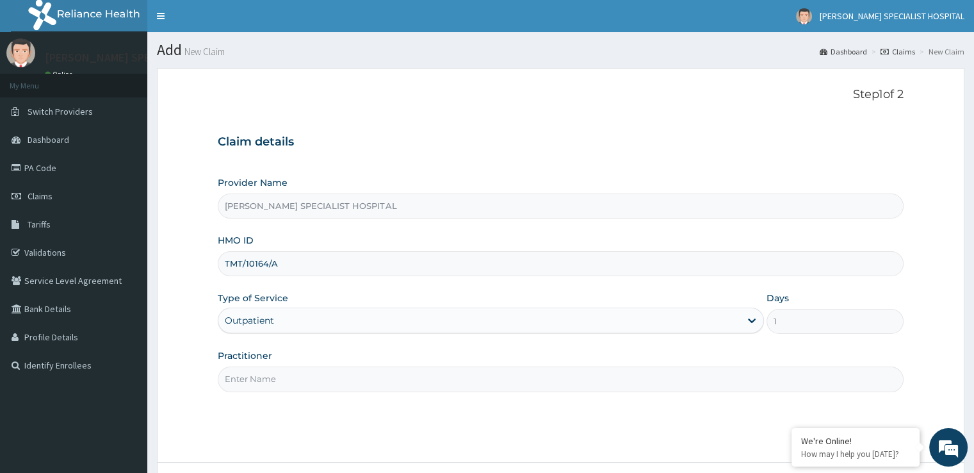
click at [285, 376] on input "Practitioner" at bounding box center [560, 378] width 685 height 25
type input "michael"
click at [959, 204] on form "Step 1 of 2 Claim details Provider Name BEULAH SPECIALIST HOSPITAL HMO ID TMT/1…" at bounding box center [561, 301] width 808 height 467
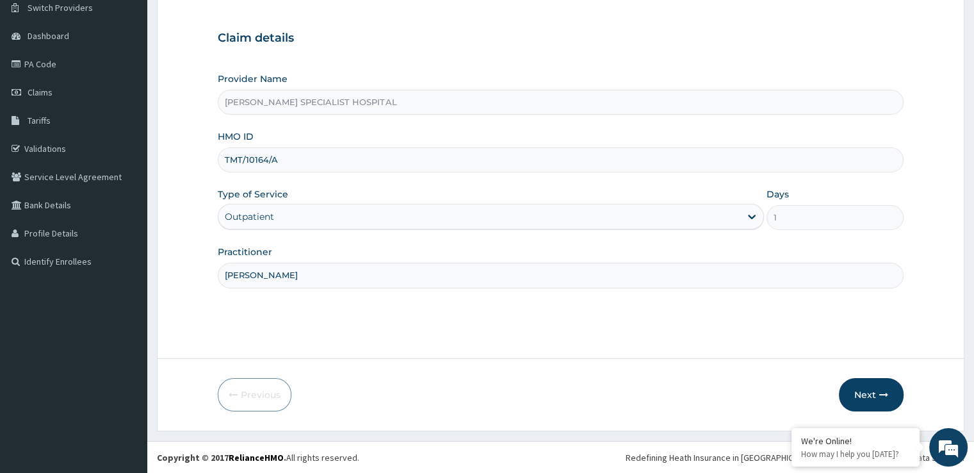
scroll to position [88, 0]
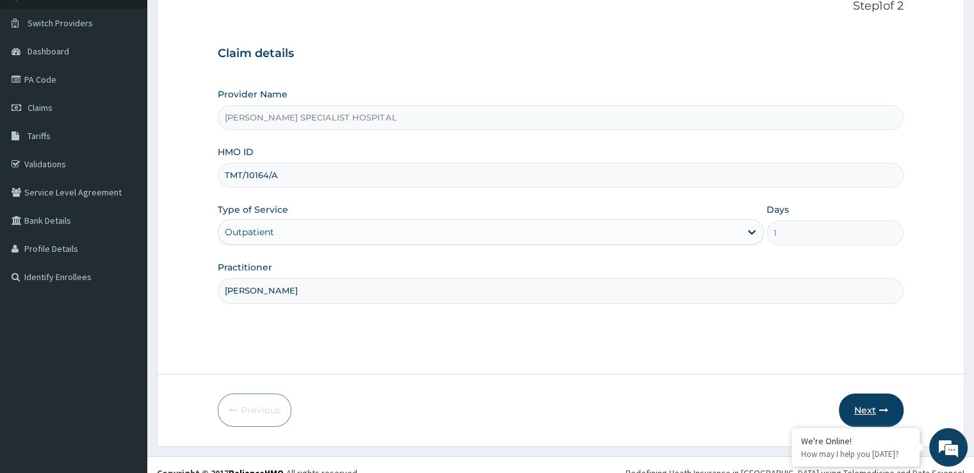
click at [884, 415] on button "Next" at bounding box center [871, 409] width 65 height 33
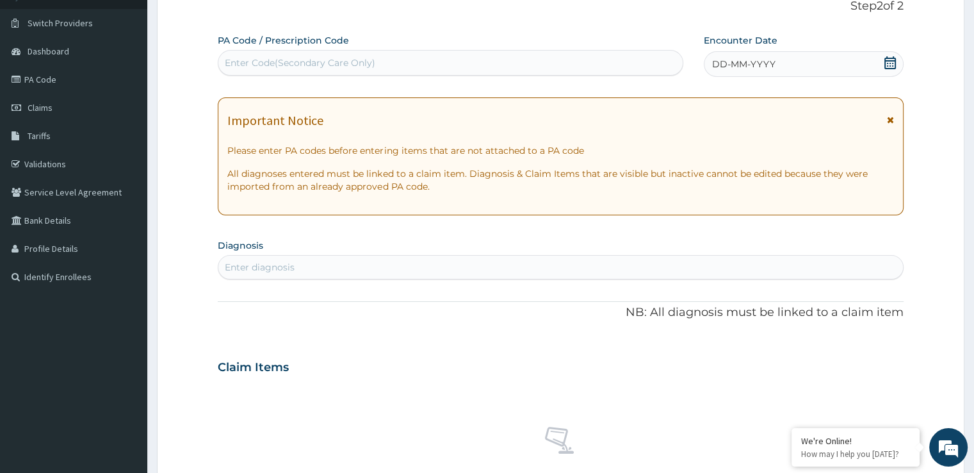
click at [305, 266] on div "Enter diagnosis" at bounding box center [560, 267] width 684 height 20
type input "malaria"
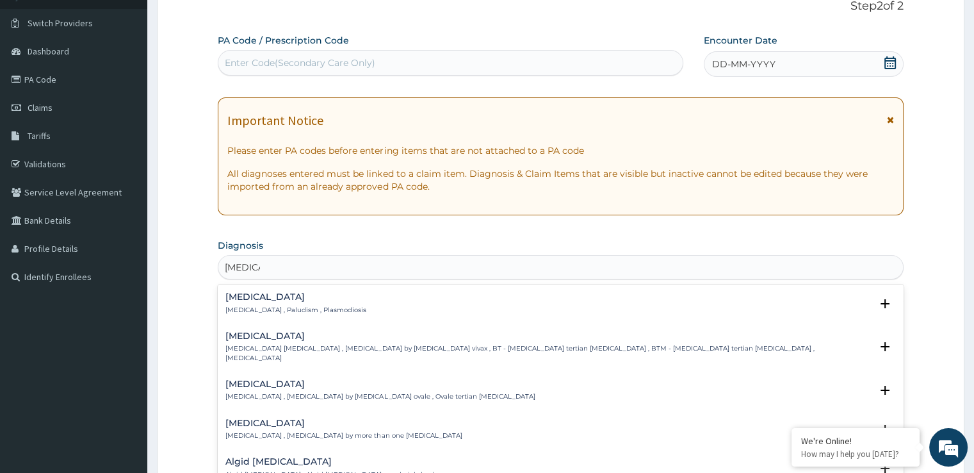
click at [266, 294] on h4 "Malaria" at bounding box center [295, 297] width 141 height 10
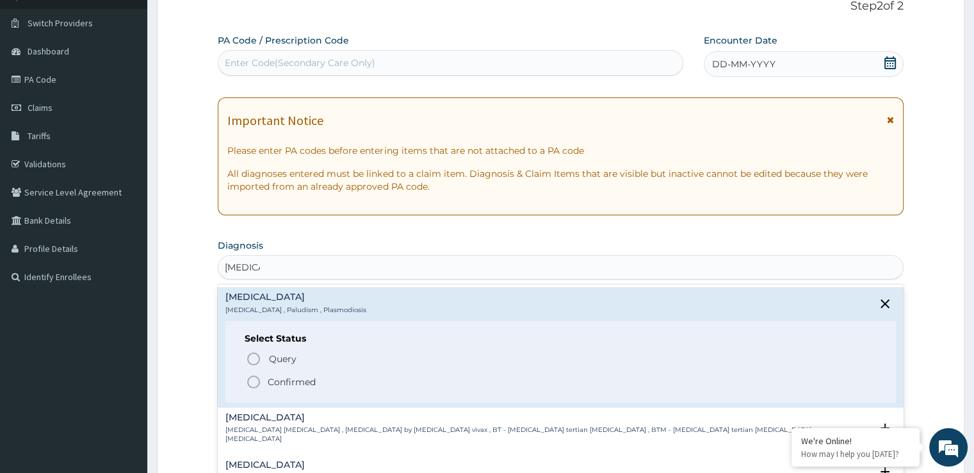
click at [252, 376] on circle "status option filled" at bounding box center [254, 382] width 12 height 12
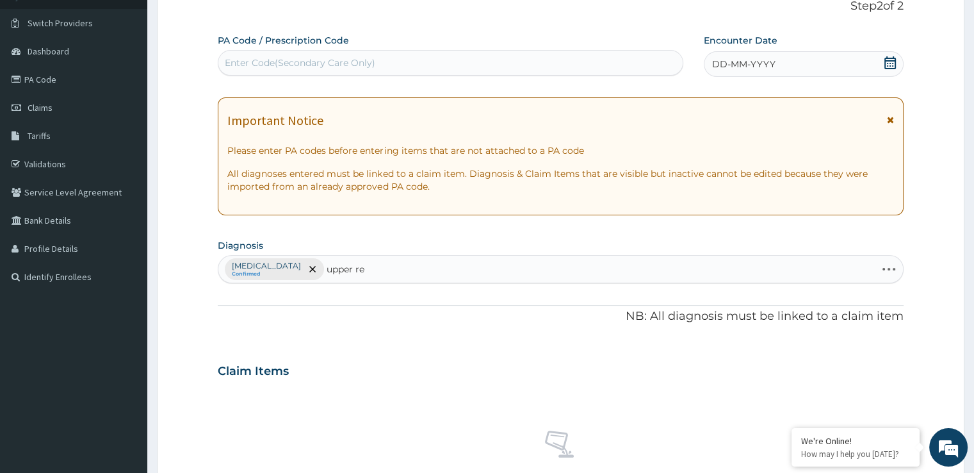
type input "upper res"
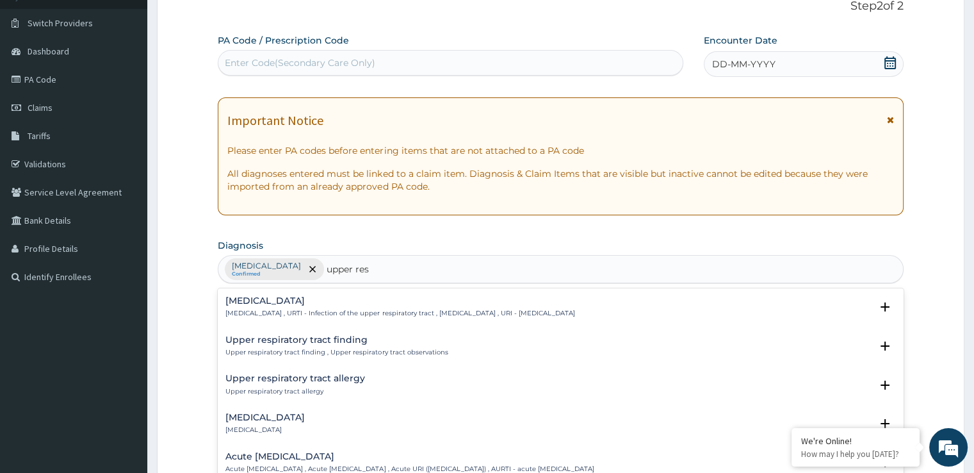
click at [261, 311] on p "Upper respiratory infection , URTI - Infection of the upper respiratory tract ,…" at bounding box center [399, 313] width 349 height 9
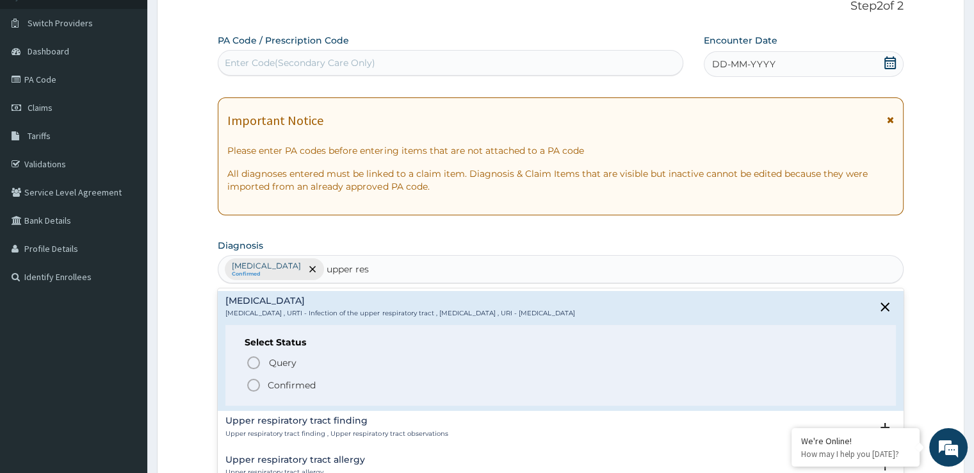
click at [255, 390] on icon "status option filled" at bounding box center [253, 384] width 15 height 15
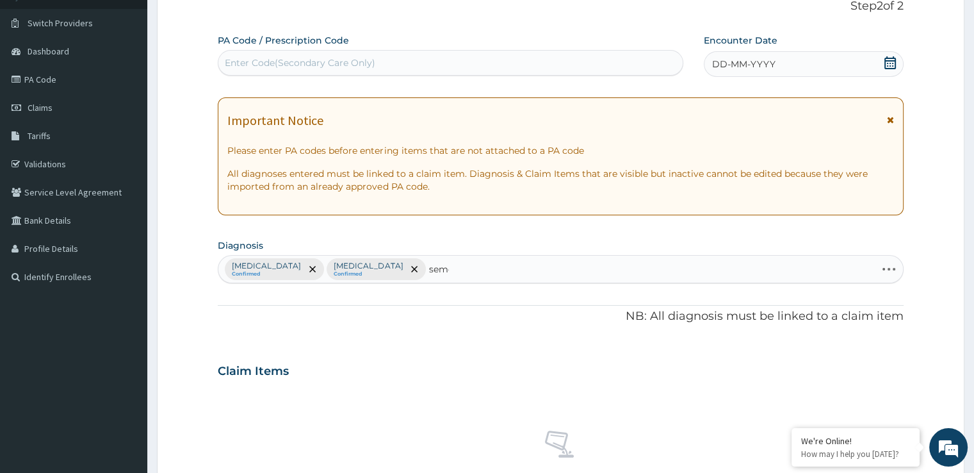
type input "semen"
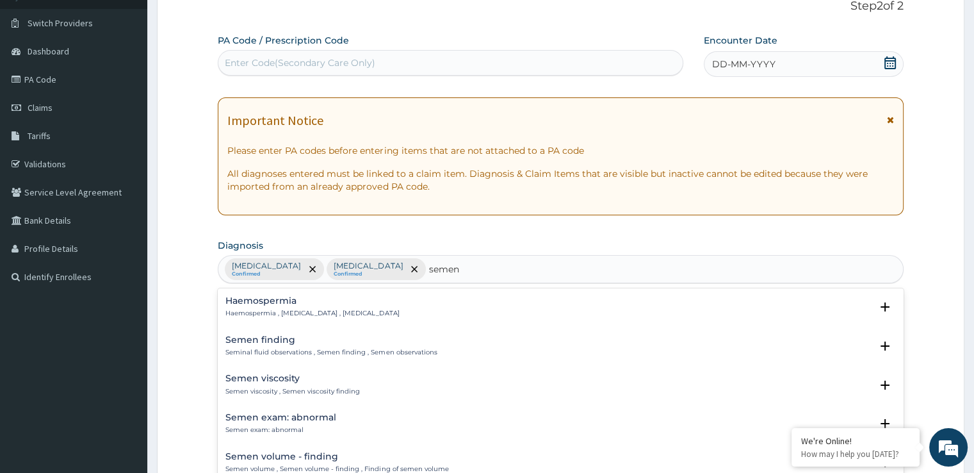
click at [264, 370] on div "Semen viscosity Semen viscosity , Semen viscosity finding Select Status Query Q…" at bounding box center [560, 387] width 685 height 39
click at [263, 377] on h4 "Semen viscosity" at bounding box center [292, 378] width 134 height 10
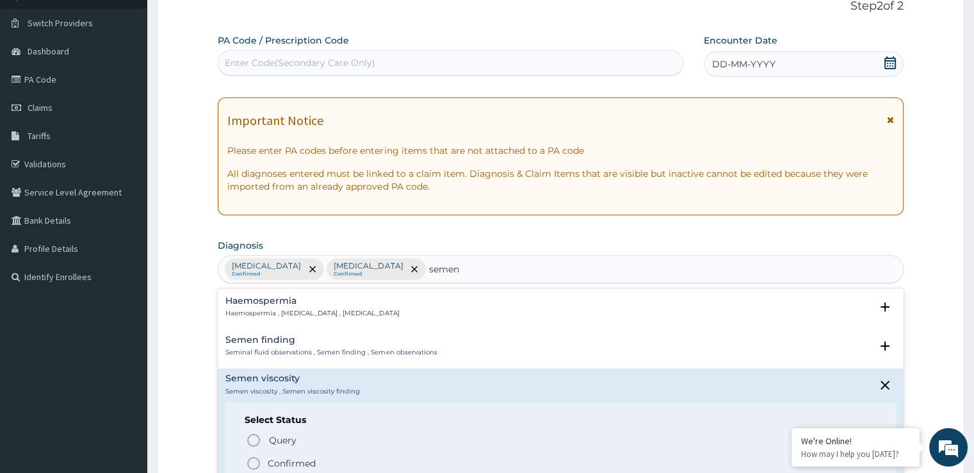
click at [254, 462] on icon "status option filled" at bounding box center [253, 462] width 15 height 15
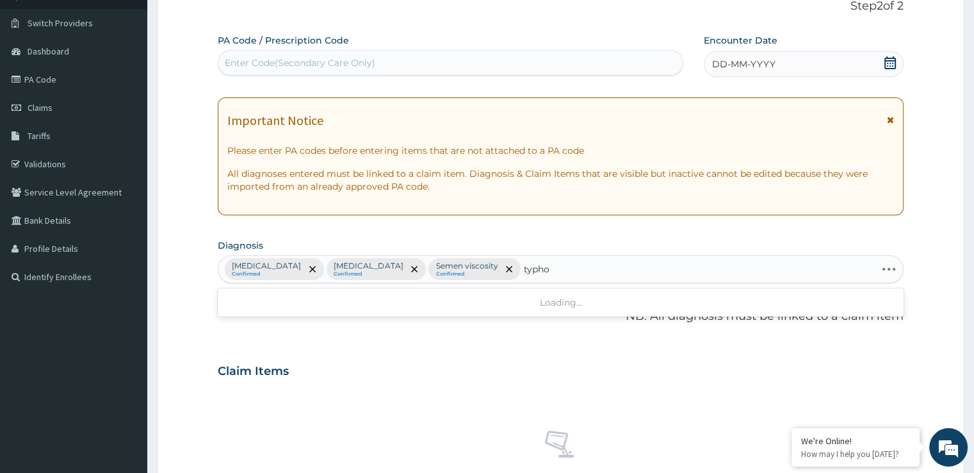
type input "typhoi"
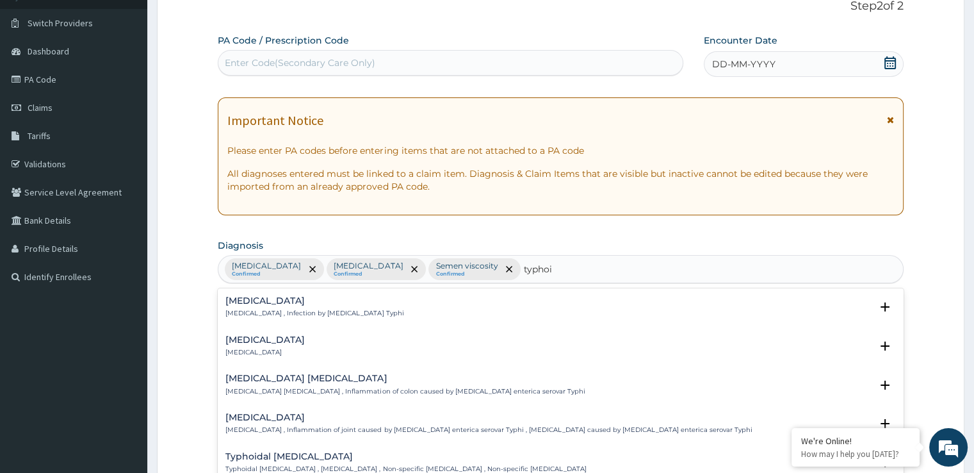
click at [282, 301] on h4 "Typhoid fever" at bounding box center [314, 301] width 178 height 10
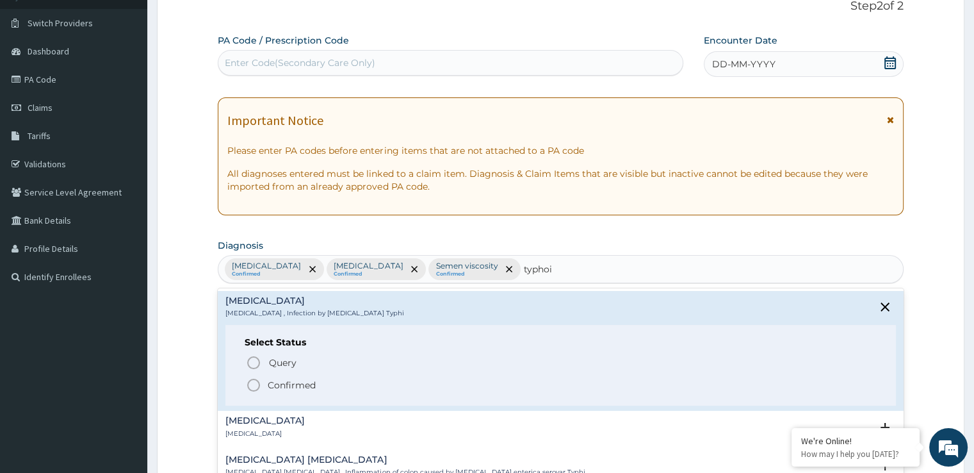
click at [278, 386] on p "Confirmed" at bounding box center [292, 384] width 48 height 13
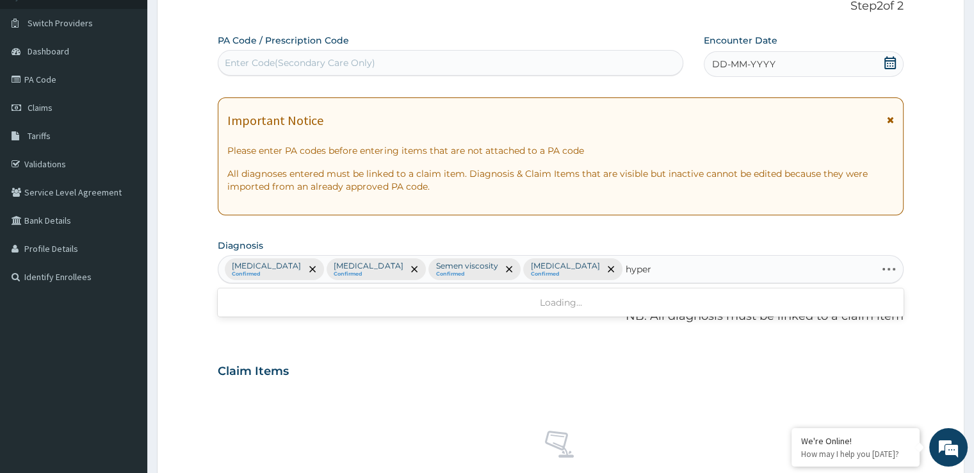
type input "hyperl"
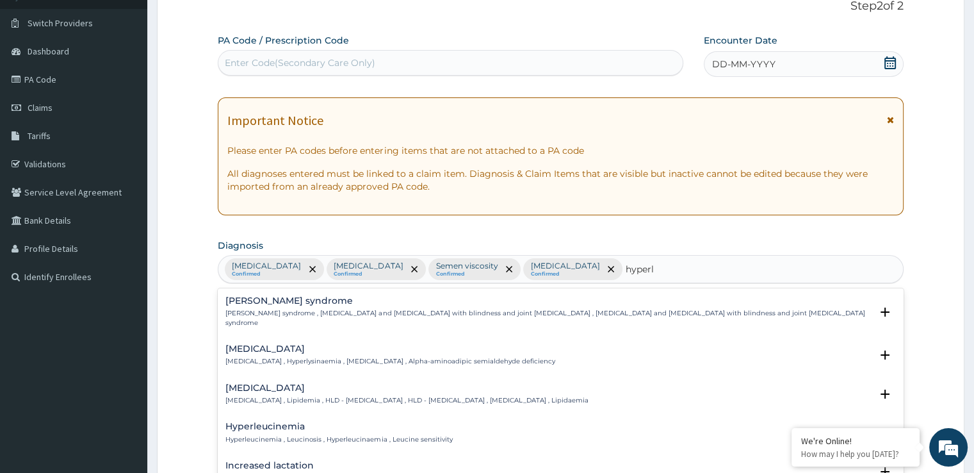
click at [329, 383] on h4 "Hyperlipidemia" at bounding box center [406, 388] width 362 height 10
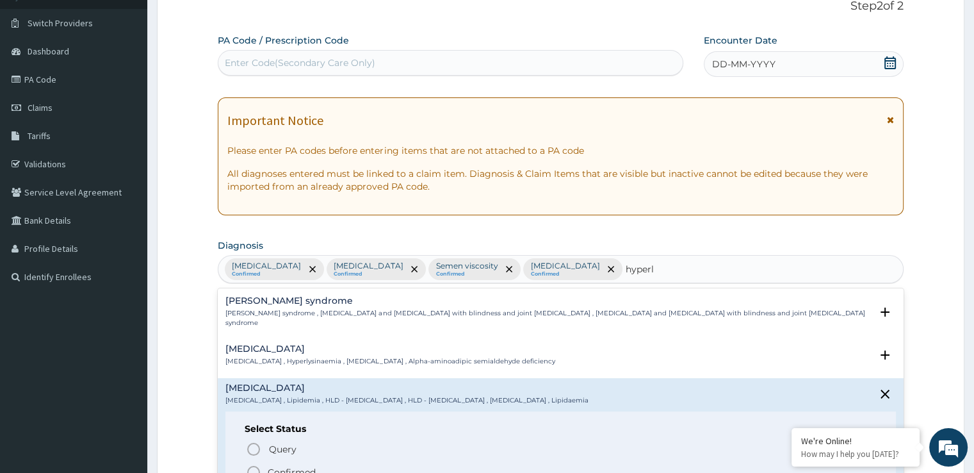
click at [252, 464] on icon "status option filled" at bounding box center [253, 471] width 15 height 15
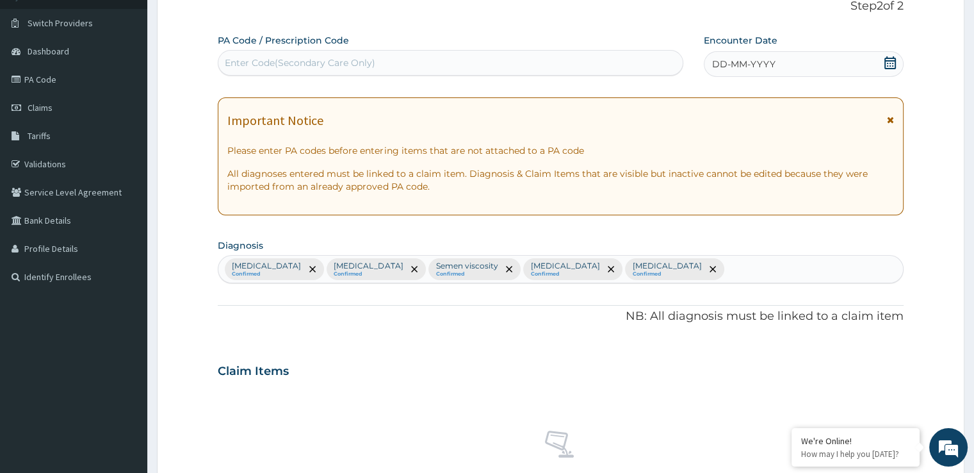
scroll to position [450, 0]
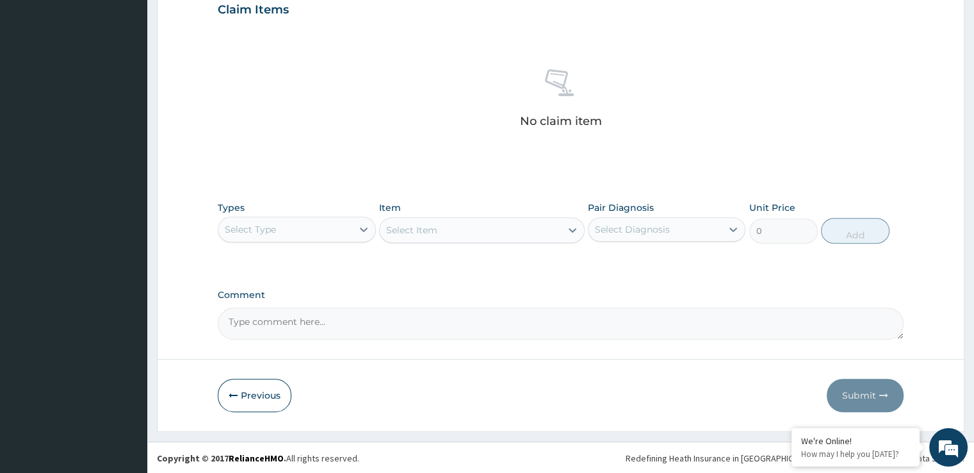
click at [275, 223] on div "Select Type" at bounding box center [250, 229] width 51 height 13
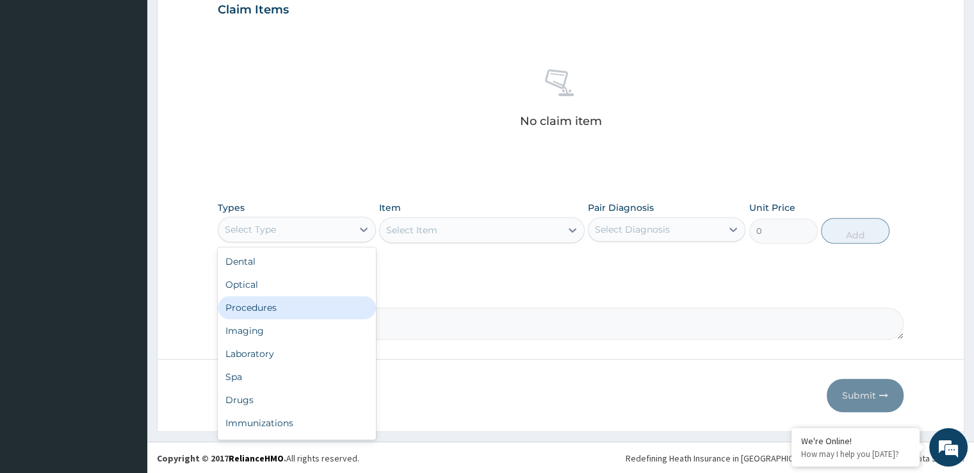
click at [263, 302] on div "Procedures" at bounding box center [297, 307] width 158 height 23
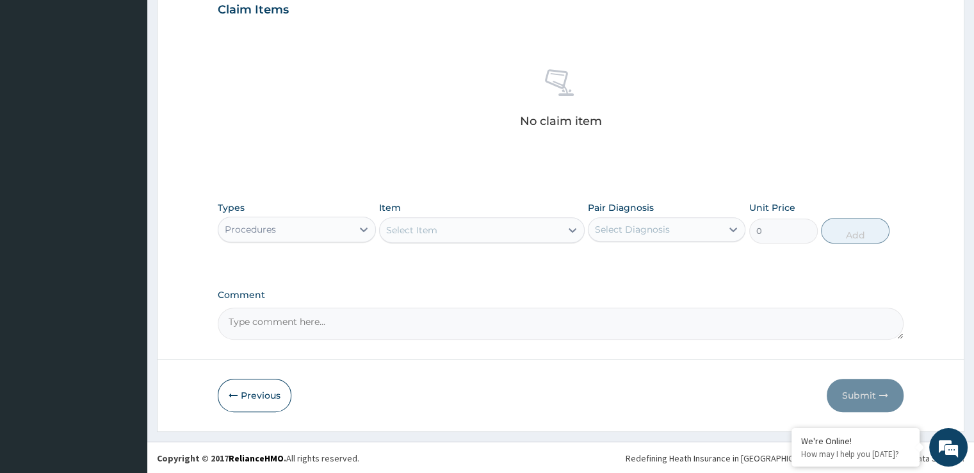
click at [427, 244] on div "Types option Procedures, selected. Select is focused ,type to refine list, pres…" at bounding box center [560, 222] width 685 height 55
click at [437, 231] on div "Select Item" at bounding box center [470, 230] width 181 height 20
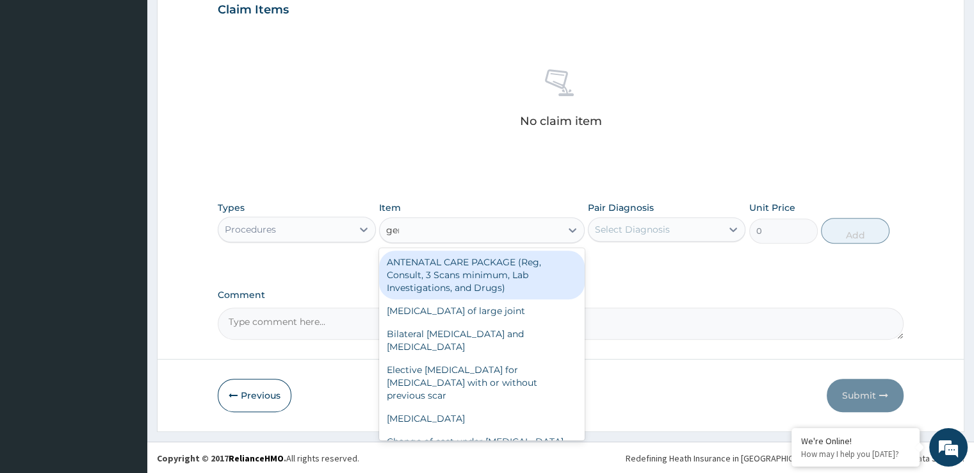
type input "gene"
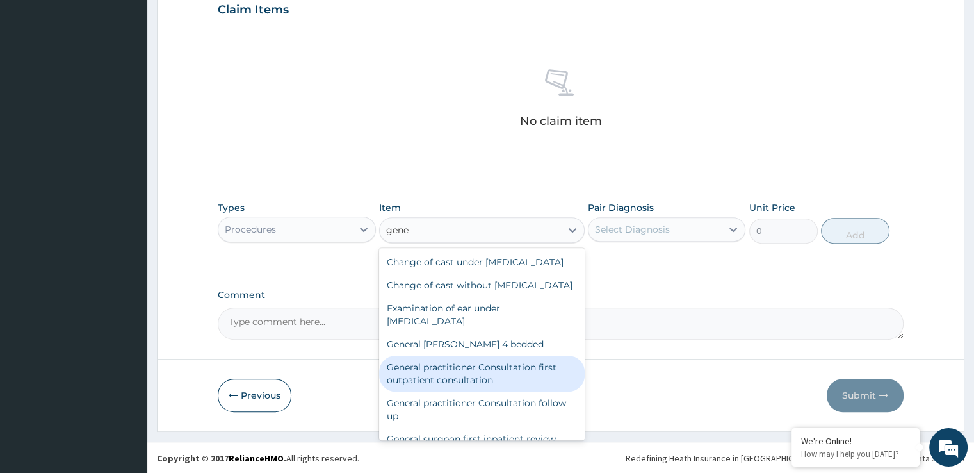
click at [530, 391] on div "General practitioner Consultation first outpatient consultation" at bounding box center [482, 373] width 206 height 36
type input "3724.875"
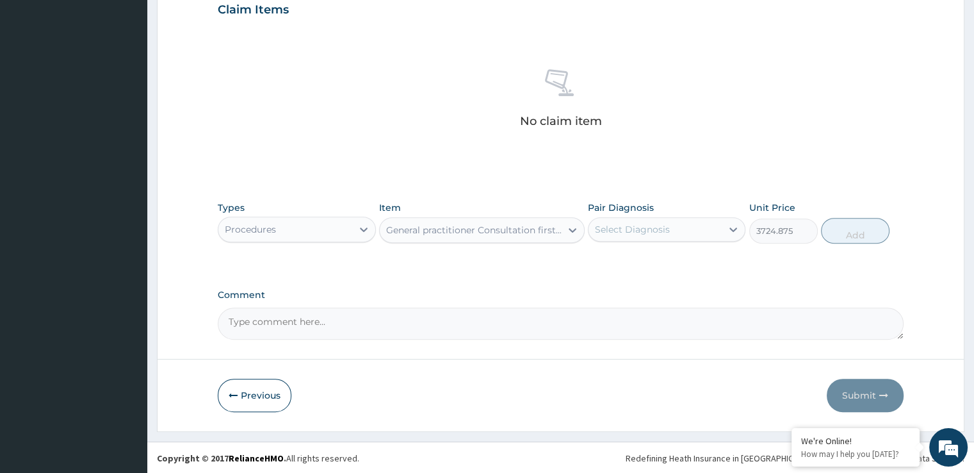
drag, startPoint x: 674, startPoint y: 245, endPoint x: 674, endPoint y: 232, distance: 12.2
click at [674, 232] on div "Types Procedures Item General practitioner Consultation first outpatient consul…" at bounding box center [560, 222] width 685 height 55
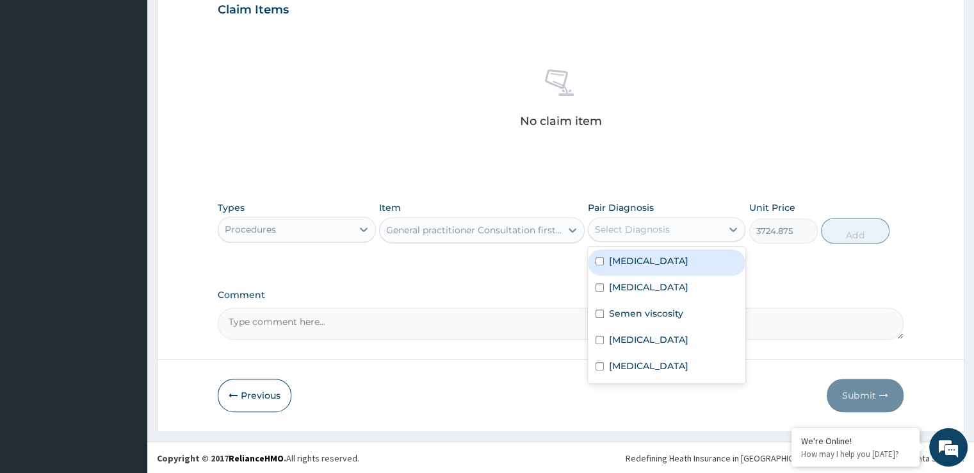
click at [674, 232] on div "Select Diagnosis" at bounding box center [655, 229] width 133 height 20
click at [649, 262] on div "Malaria" at bounding box center [667, 262] width 158 height 26
checkbox input "true"
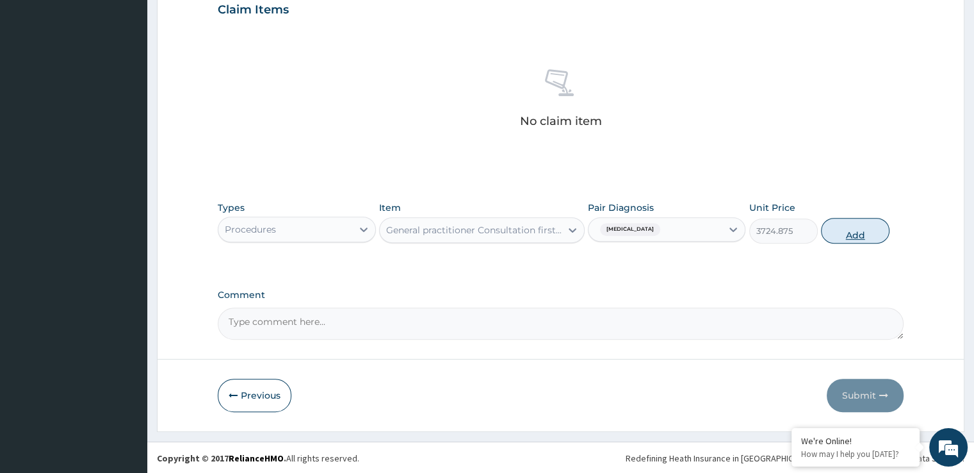
click at [852, 234] on button "Add" at bounding box center [855, 231] width 69 height 26
type input "0"
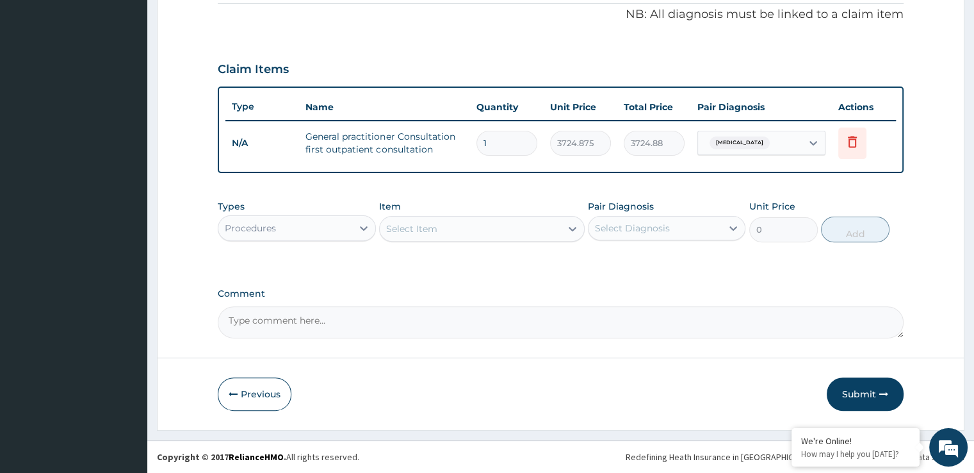
scroll to position [388, 0]
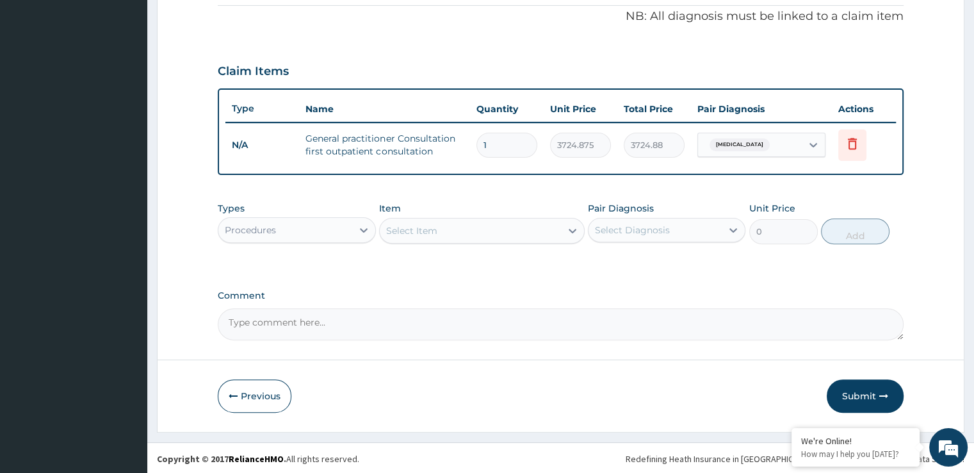
click at [282, 222] on div "Procedures" at bounding box center [284, 230] width 133 height 20
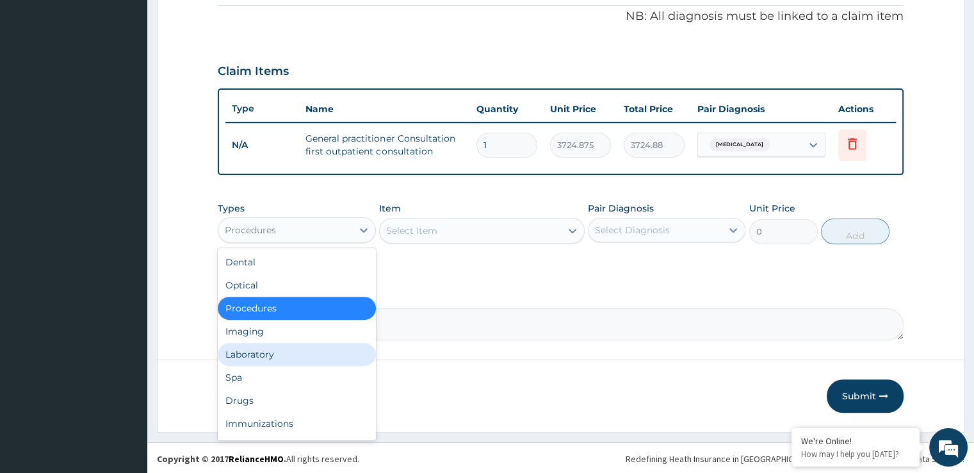
click at [261, 356] on div "Laboratory" at bounding box center [297, 354] width 158 height 23
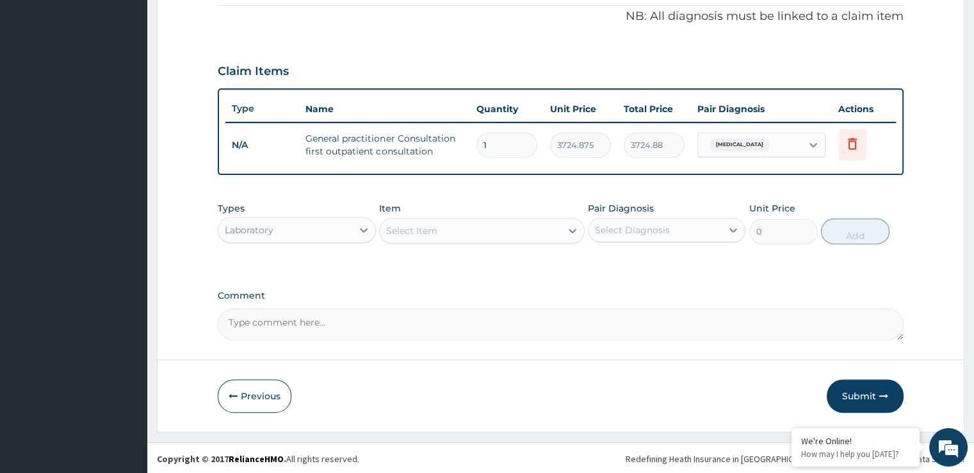
click at [484, 230] on div "Select Item" at bounding box center [470, 230] width 181 height 20
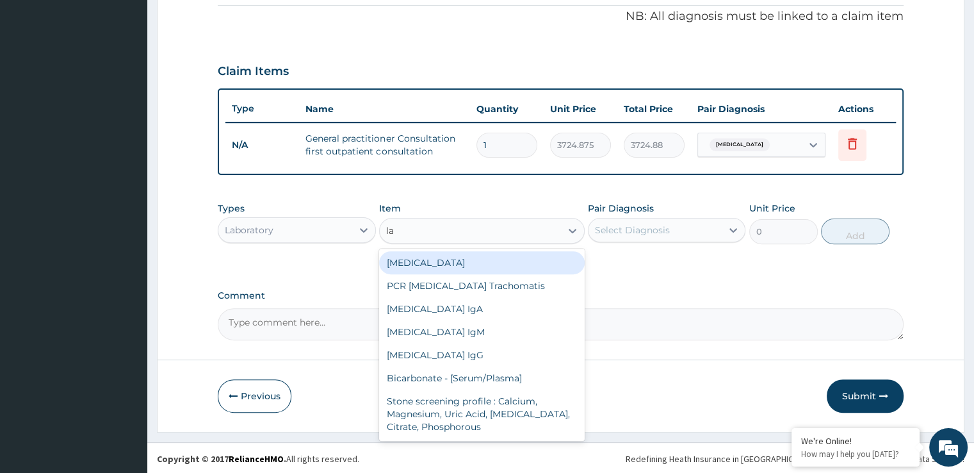
type input "l"
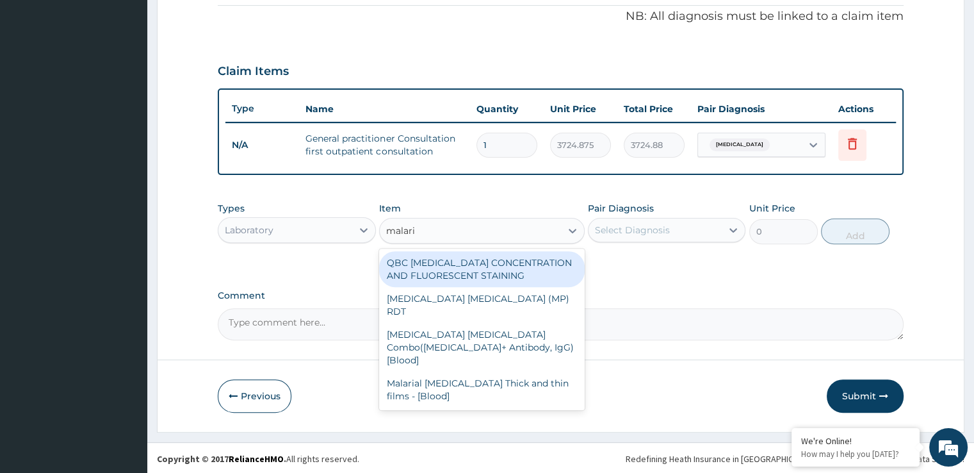
type input "malaria"
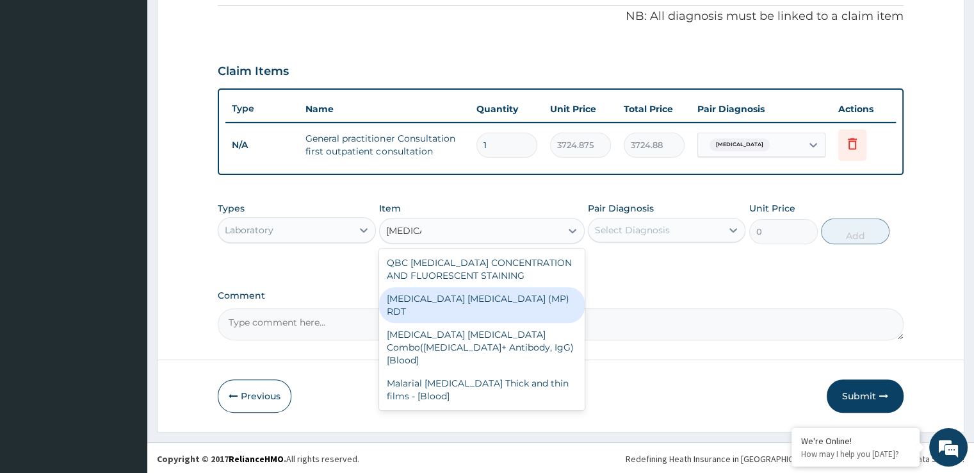
click at [450, 291] on div "MALARIA PARASITE (MP) RDT" at bounding box center [482, 305] width 206 height 36
type input "1693.125"
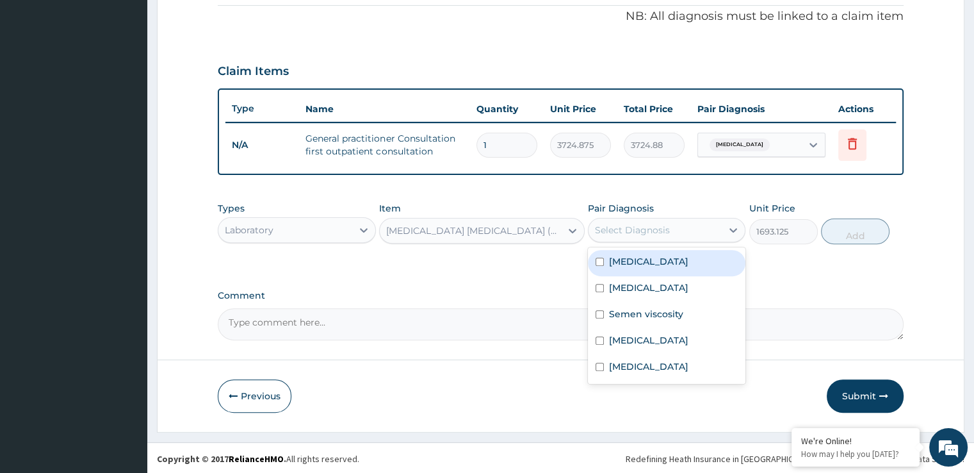
click at [650, 224] on div "Select Diagnosis" at bounding box center [632, 230] width 75 height 13
click at [650, 258] on div "Malaria" at bounding box center [667, 263] width 158 height 26
checkbox input "true"
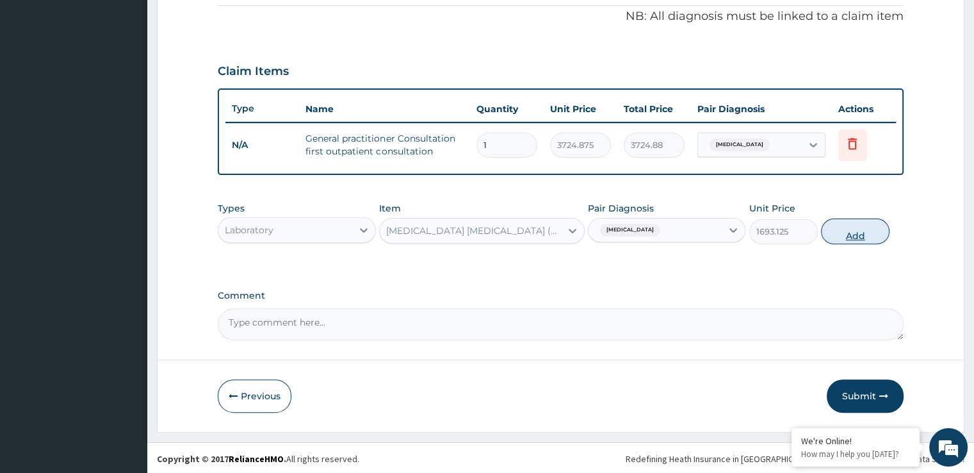
click at [861, 229] on button "Add" at bounding box center [855, 231] width 69 height 26
type input "0"
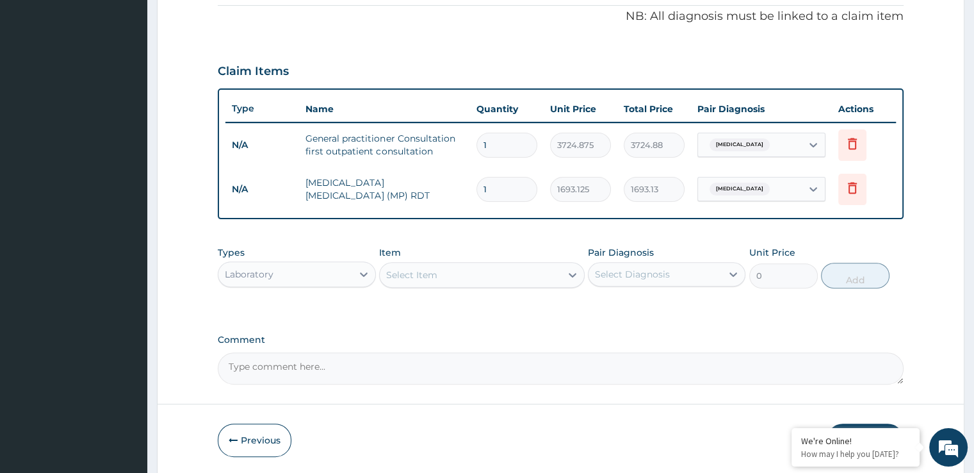
click at [443, 275] on div "Select Item" at bounding box center [470, 274] width 181 height 20
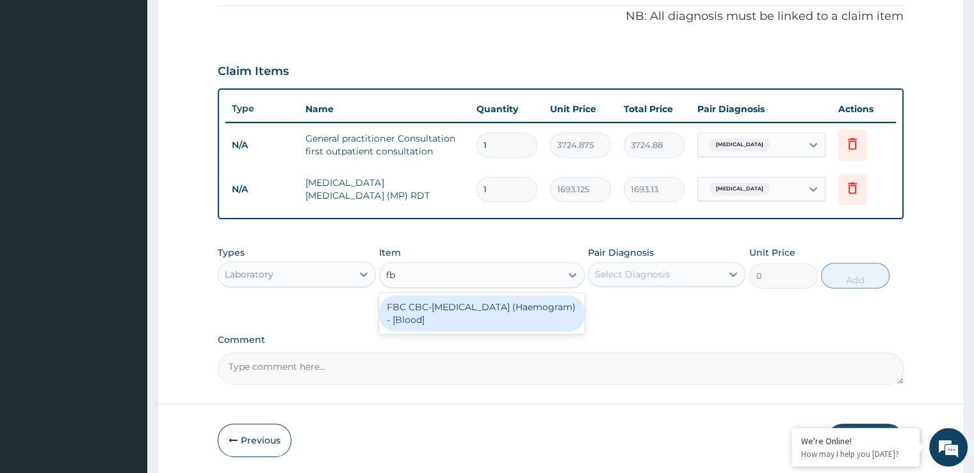
type input "fbc"
click at [448, 300] on div "FBC CBC-Complete Blood Count (Haemogram) - [Blood]" at bounding box center [482, 313] width 206 height 36
type input "4515"
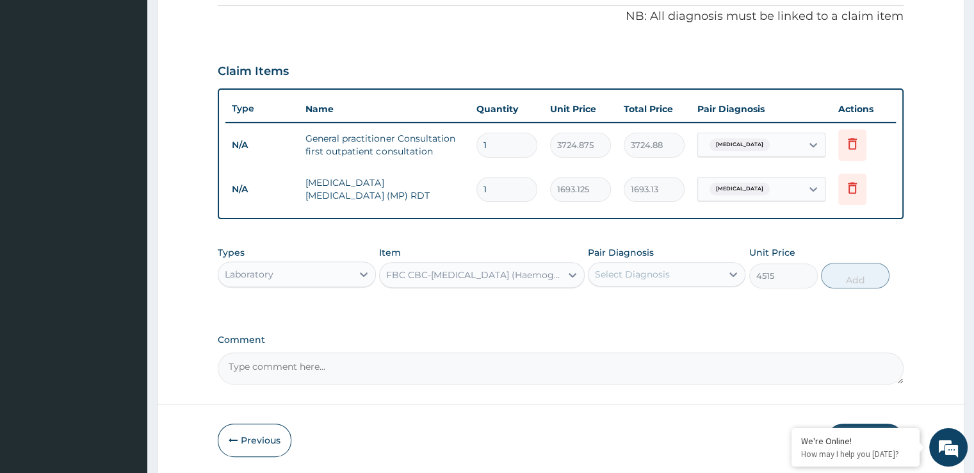
click at [642, 268] on div "Select Diagnosis" at bounding box center [632, 274] width 75 height 13
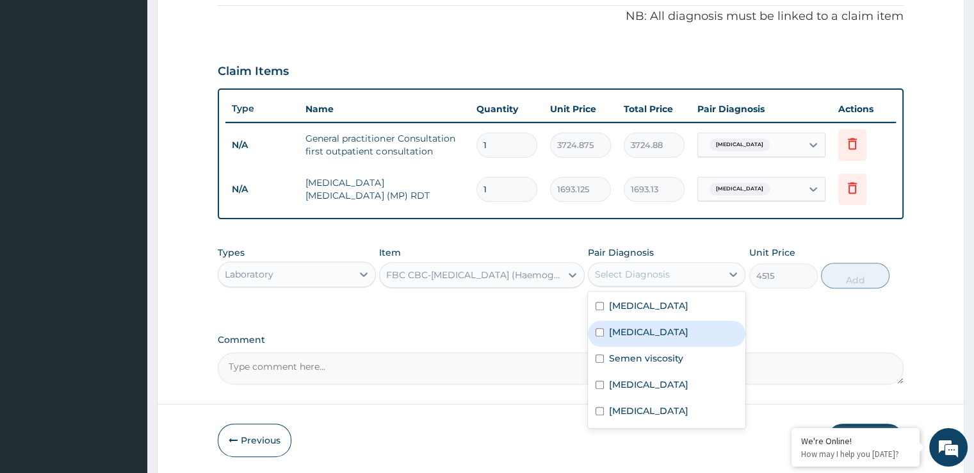
click at [660, 327] on label "Upper respiratory infection" at bounding box center [648, 331] width 79 height 13
checkbox input "true"
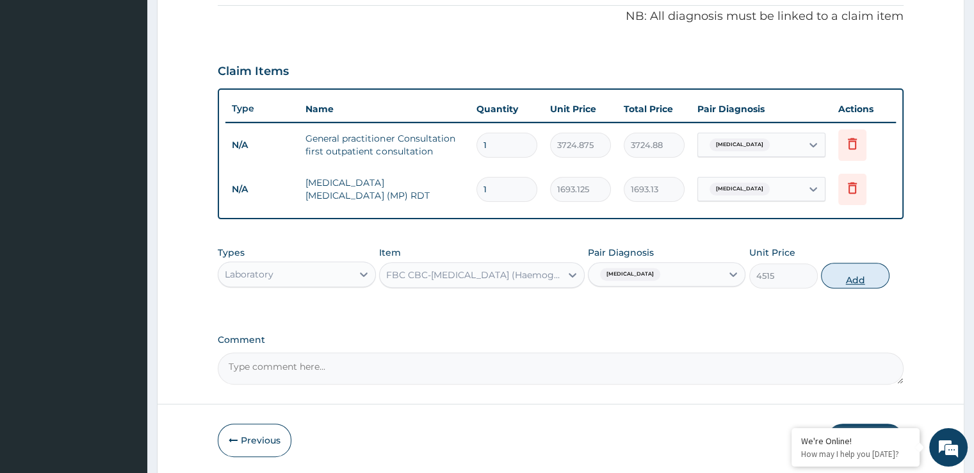
click at [856, 277] on button "Add" at bounding box center [855, 276] width 69 height 26
type input "0"
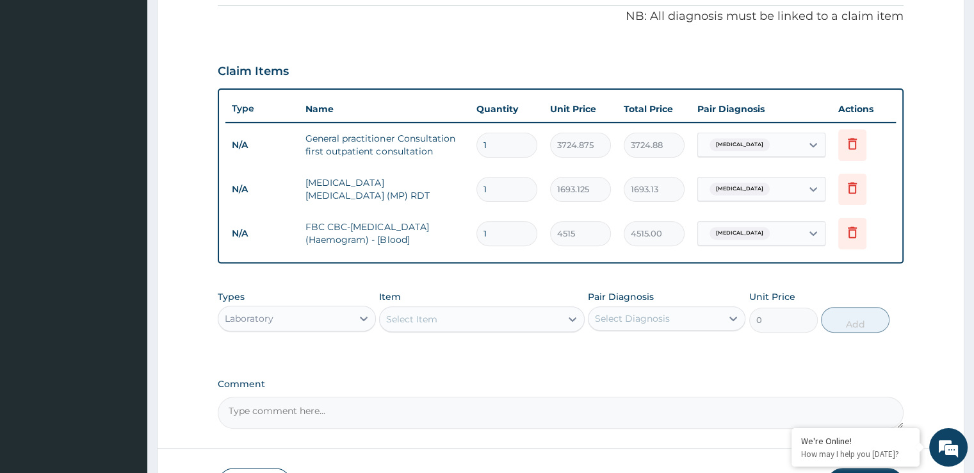
click at [489, 313] on div "Select Item" at bounding box center [470, 319] width 181 height 20
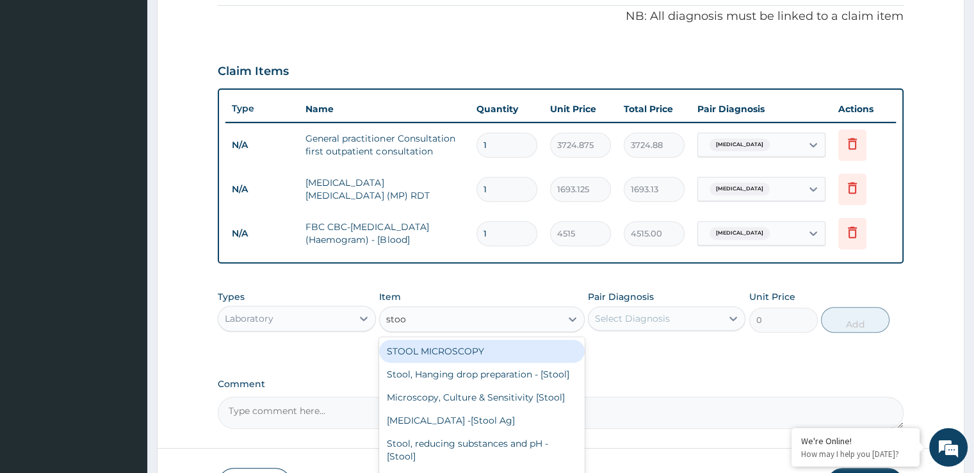
type input "stool"
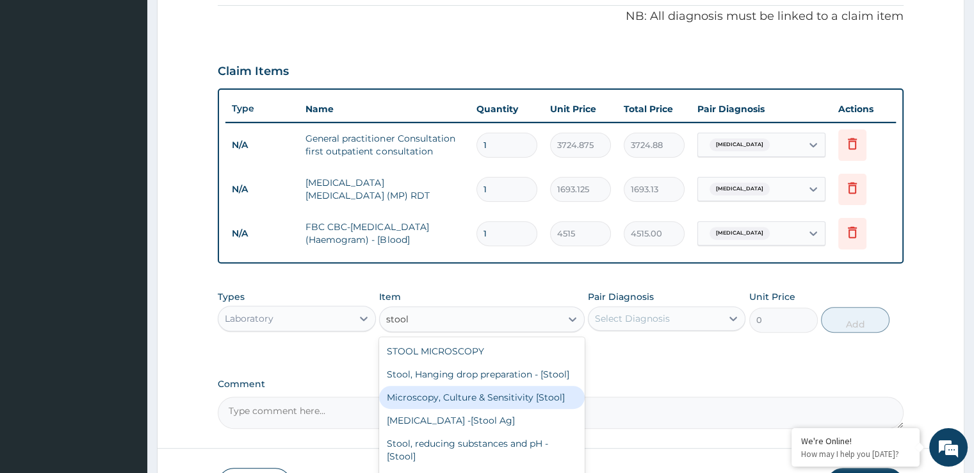
click at [516, 409] on div "Microscopy, Culture & Sensitivity [Stool]" at bounding box center [482, 397] width 206 height 23
type input "5079.375"
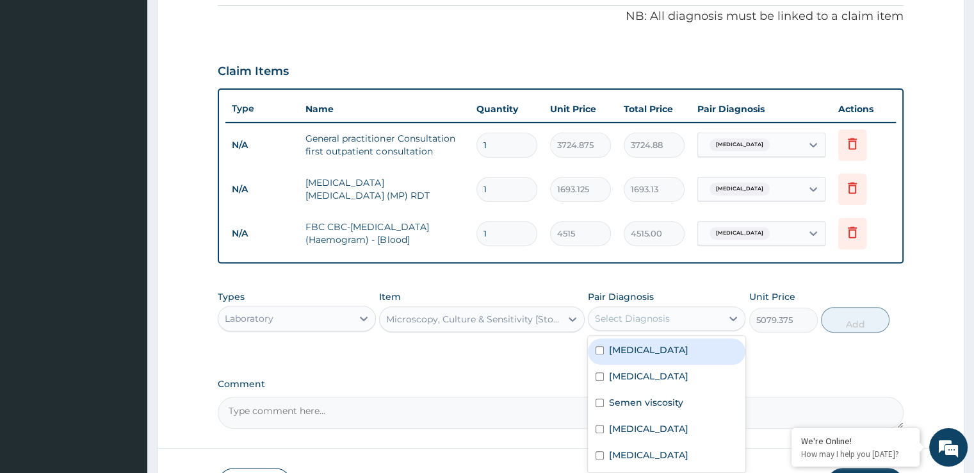
click at [669, 321] on div "Select Diagnosis" at bounding box center [632, 318] width 75 height 13
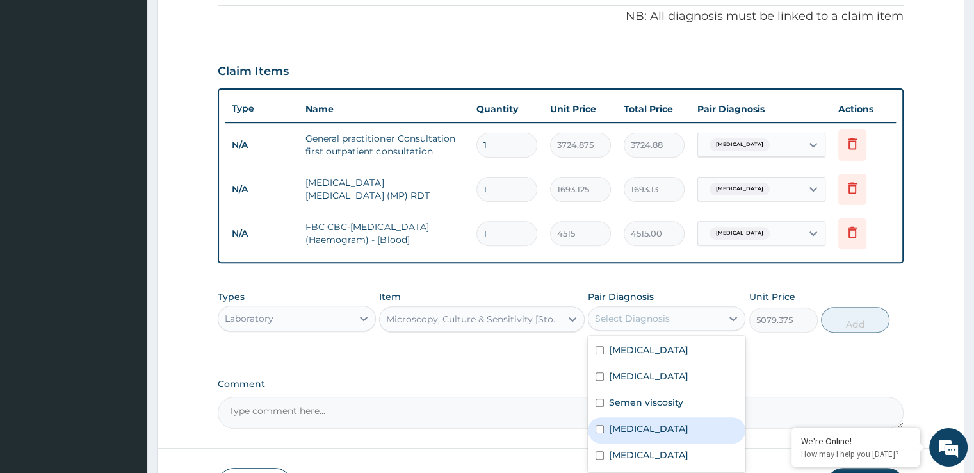
click at [630, 431] on label "[MEDICAL_DATA]" at bounding box center [648, 428] width 79 height 13
checkbox input "true"
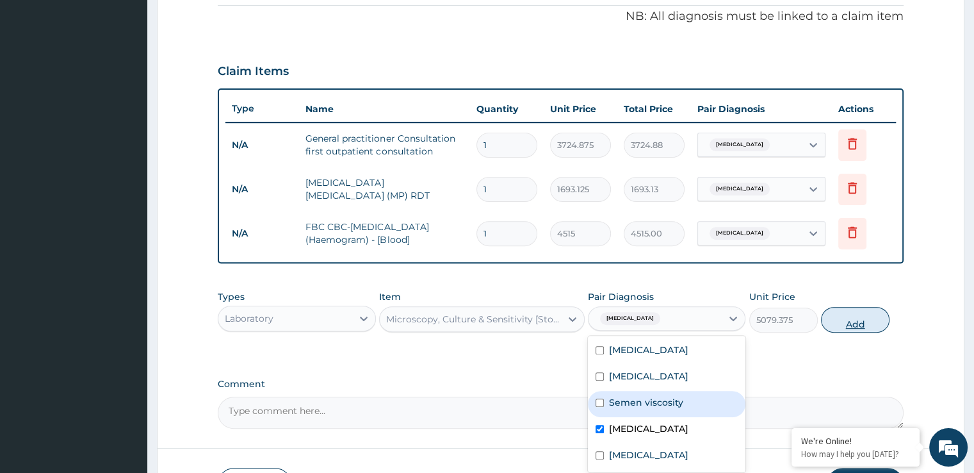
click at [861, 320] on button "Add" at bounding box center [855, 320] width 69 height 26
type input "0"
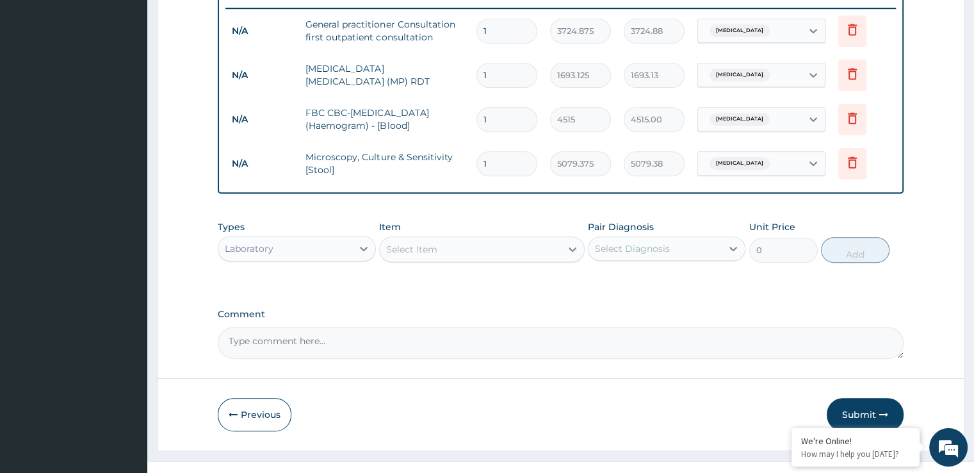
scroll to position [520, 0]
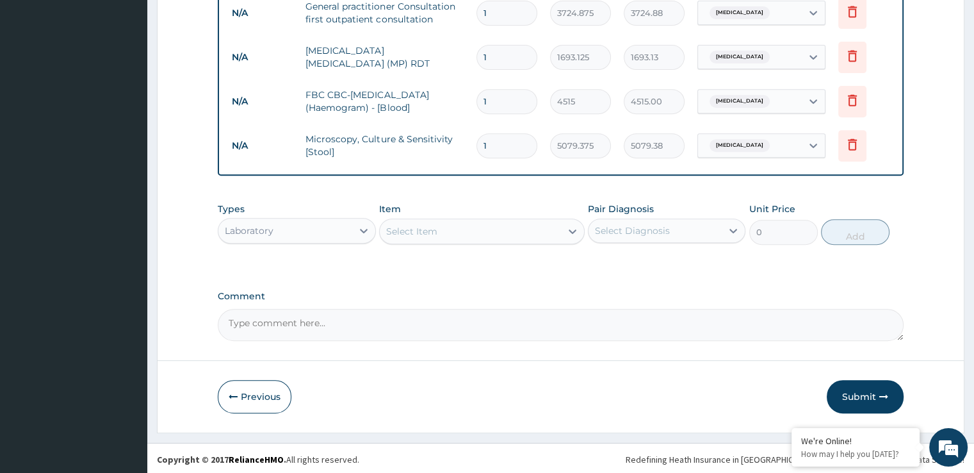
click at [458, 228] on div "Select Item" at bounding box center [470, 231] width 181 height 20
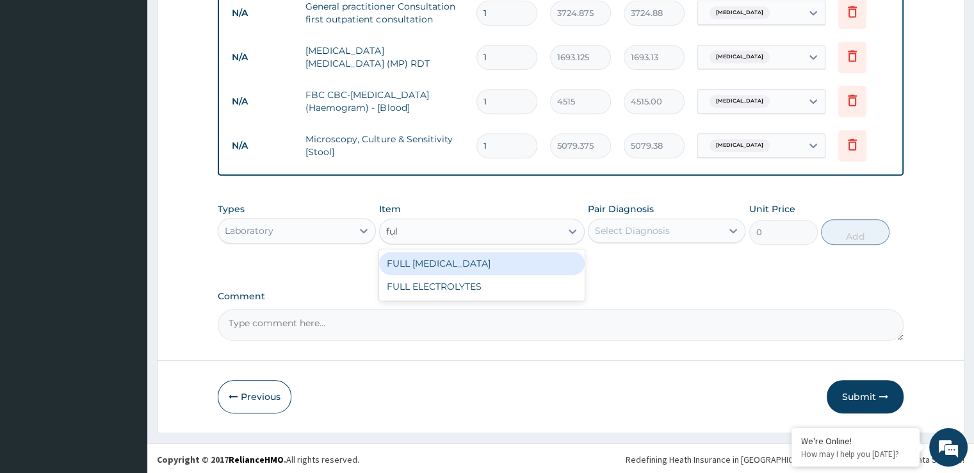
type input "full"
click at [464, 267] on div "FULL [MEDICAL_DATA]" at bounding box center [482, 263] width 206 height 23
type input "5643.75"
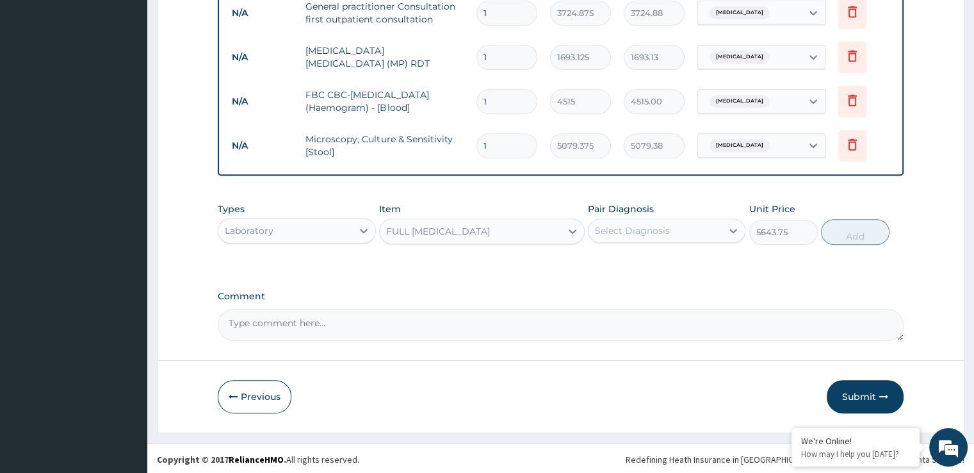
click at [630, 220] on div "Select Diagnosis" at bounding box center [655, 230] width 133 height 20
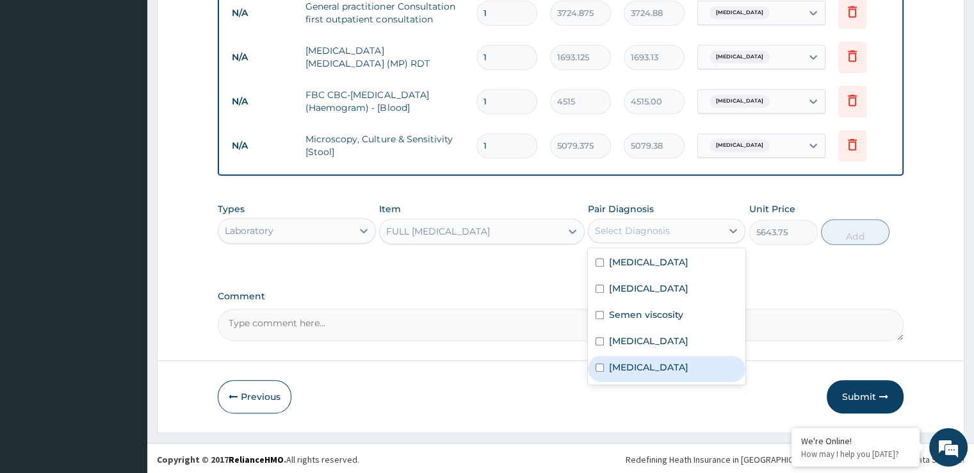
click at [634, 362] on label "Hyperlipidemia" at bounding box center [648, 367] width 79 height 13
checkbox input "true"
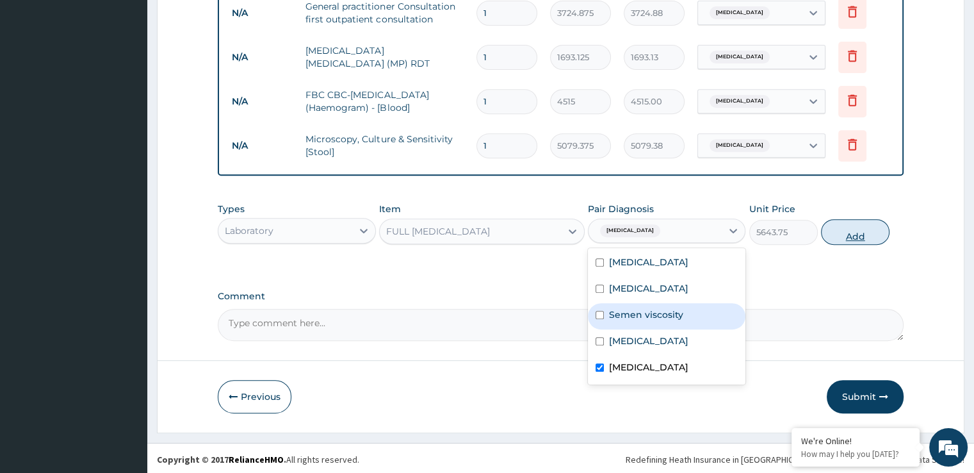
click at [869, 226] on button "Add" at bounding box center [855, 232] width 69 height 26
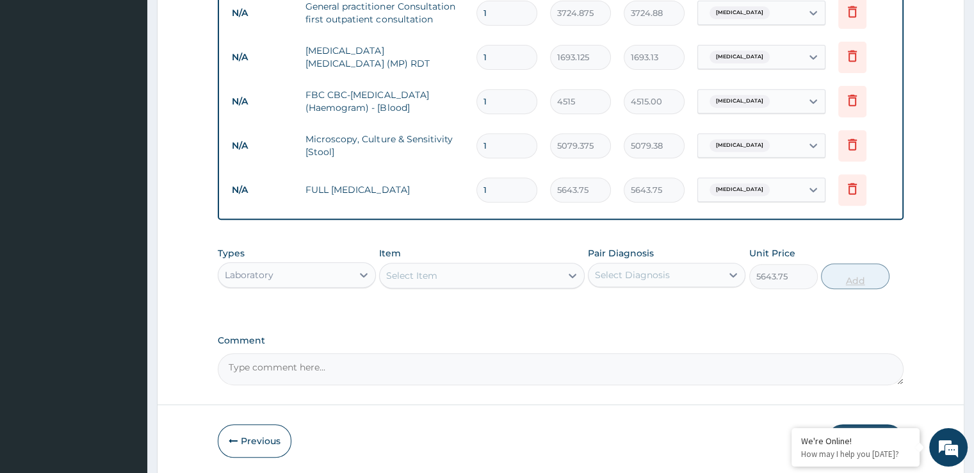
type input "0"
click at [501, 267] on div "Select Item" at bounding box center [470, 275] width 181 height 20
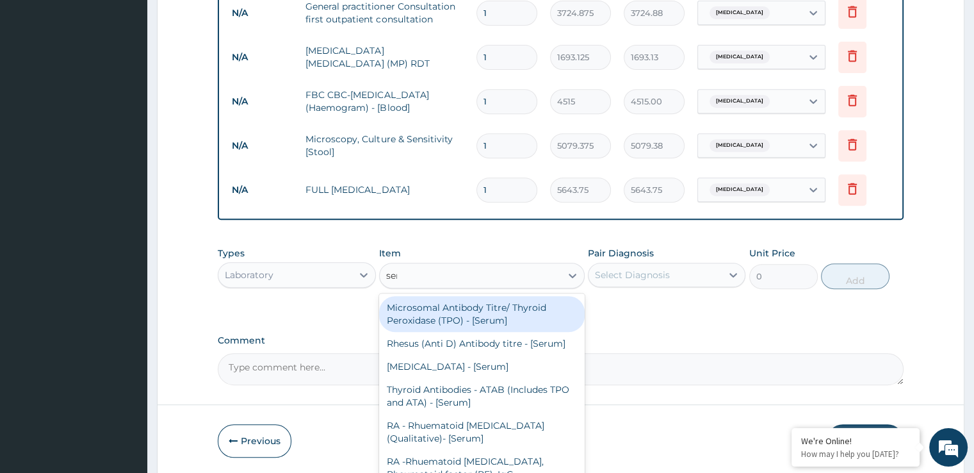
type input "seme"
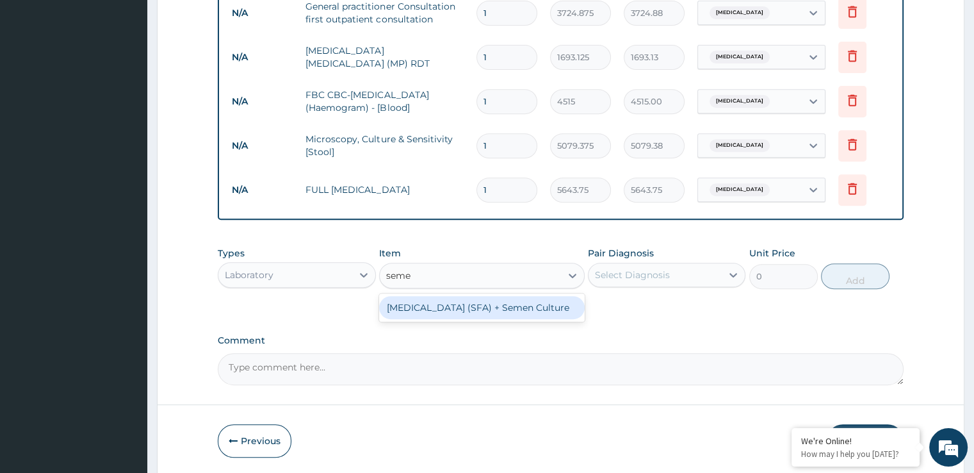
click at [509, 310] on div "Seminal Fluid Analysis (SFA) + Semen Culture" at bounding box center [482, 307] width 206 height 23
type input "4515"
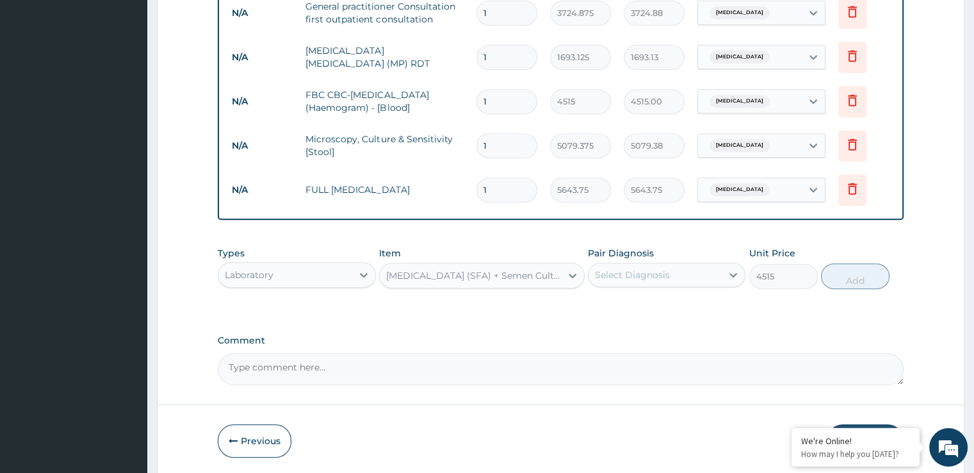
click at [630, 272] on div "Select Diagnosis" at bounding box center [632, 274] width 75 height 13
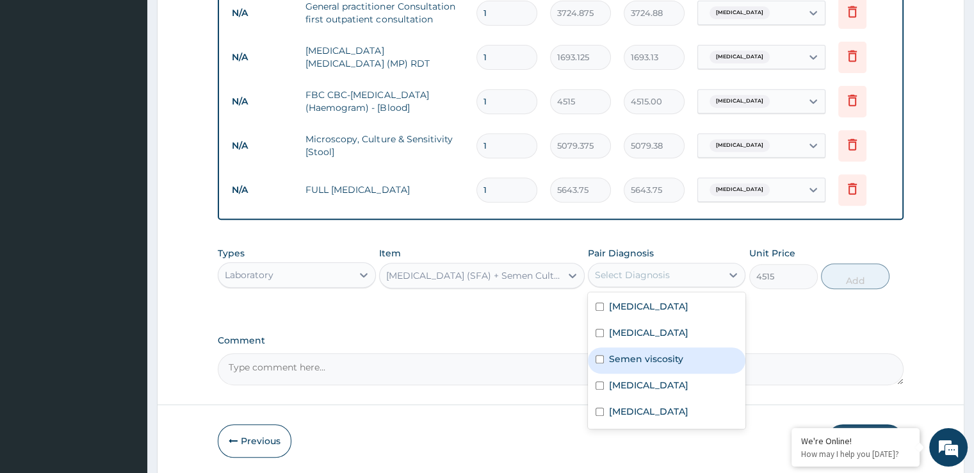
click at [622, 357] on label "Semen viscosity" at bounding box center [646, 358] width 74 height 13
checkbox input "true"
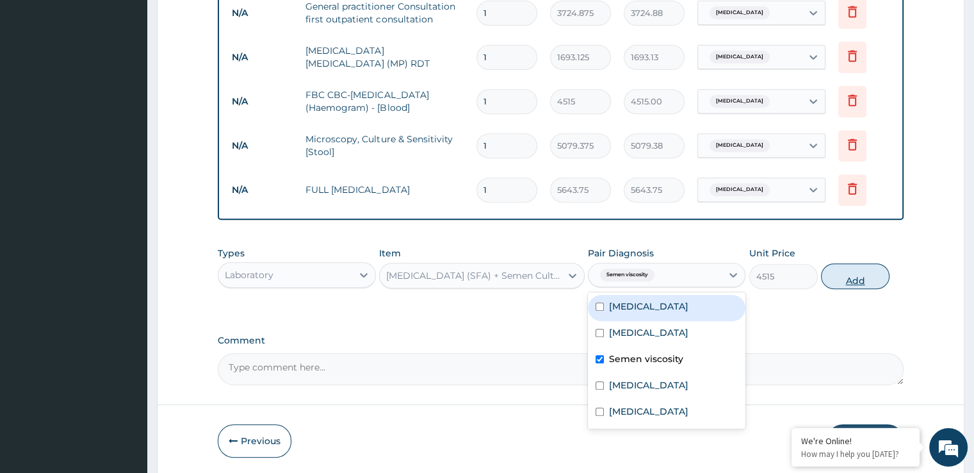
click at [863, 281] on button "Add" at bounding box center [855, 276] width 69 height 26
type input "0"
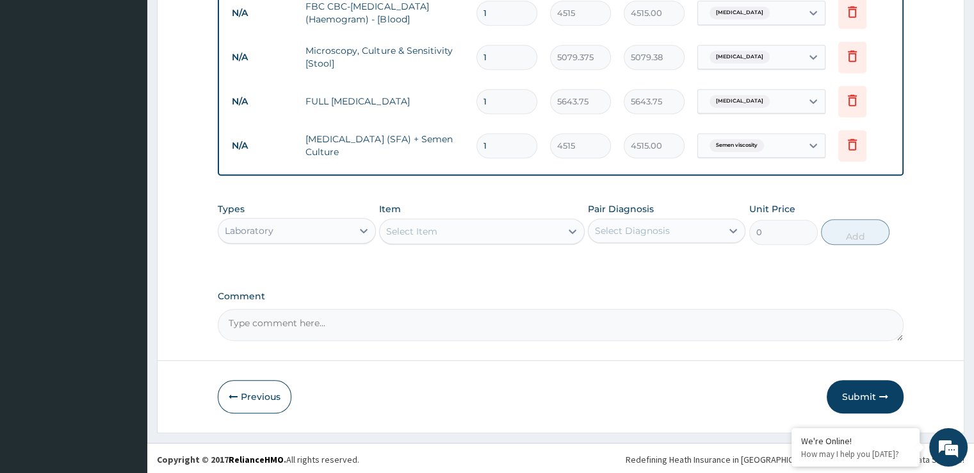
scroll to position [195, 0]
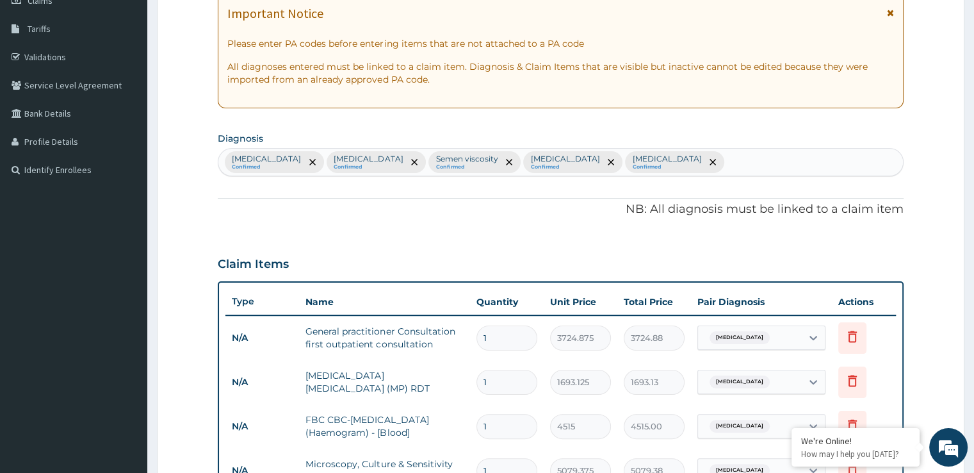
type input "0"
type input "0.00"
type input "1"
type input "4515.00"
type input "0"
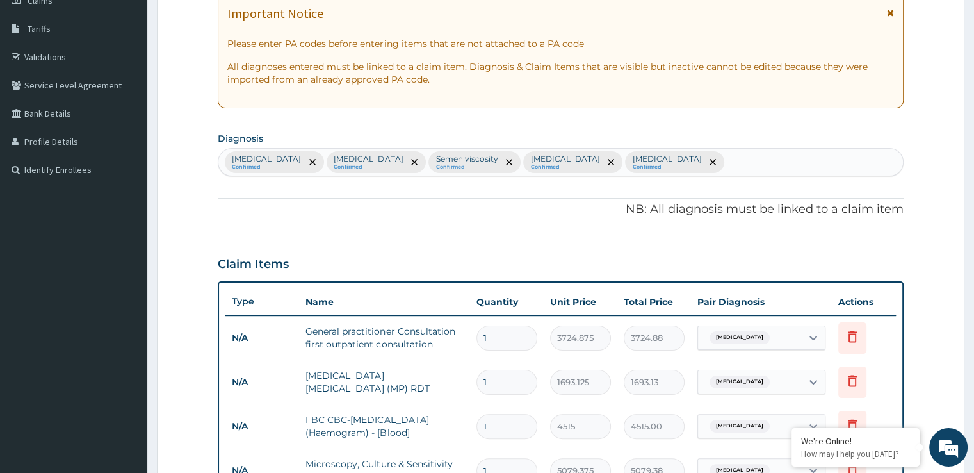
type input "0.00"
click at [859, 262] on div "Claim Items" at bounding box center [560, 261] width 685 height 33
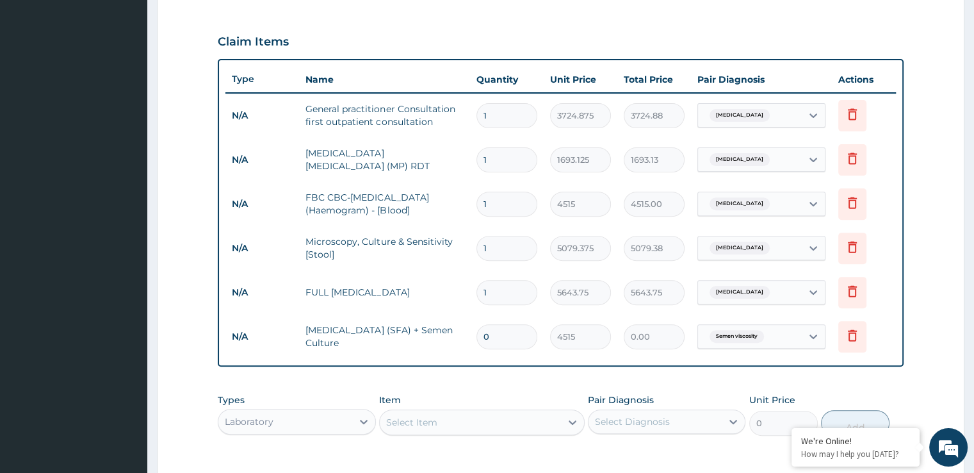
scroll to position [608, 0]
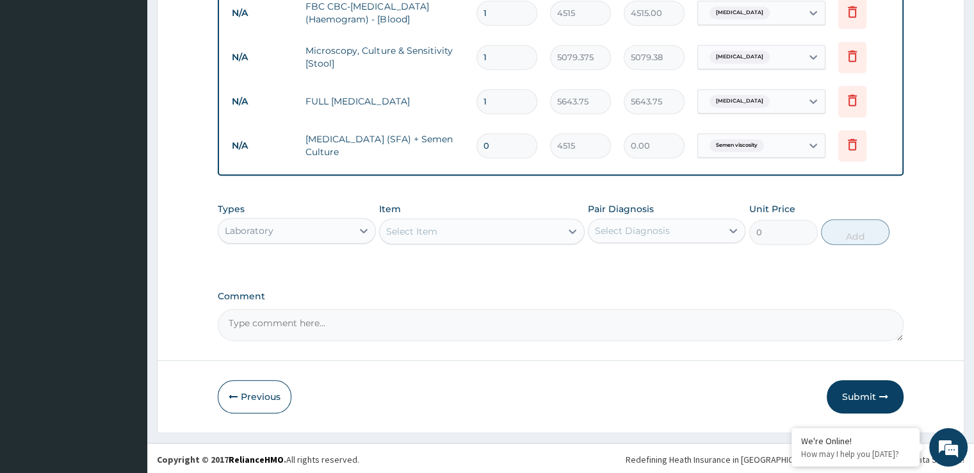
click at [240, 229] on div "Laboratory" at bounding box center [249, 230] width 49 height 13
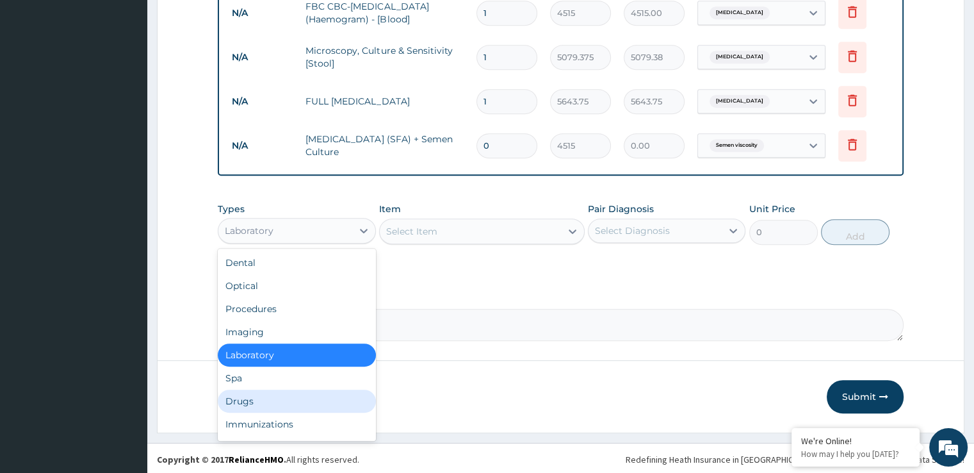
click at [240, 393] on div "Drugs" at bounding box center [297, 400] width 158 height 23
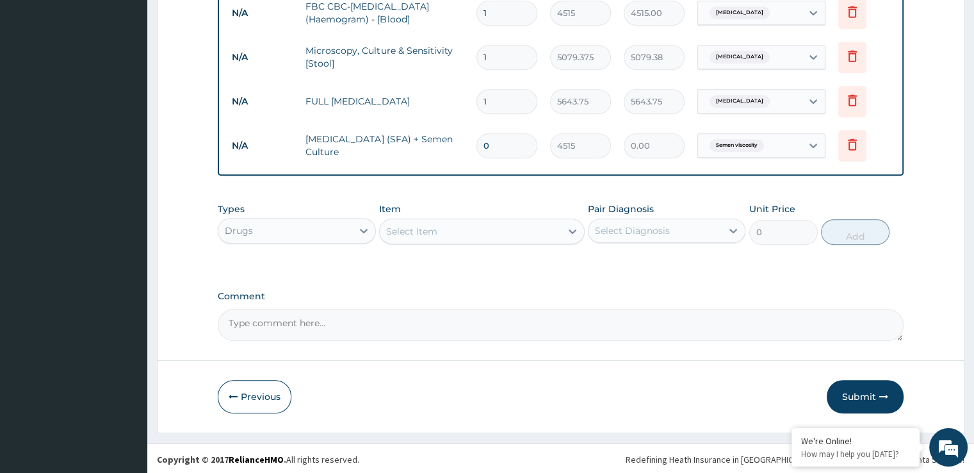
click at [467, 231] on div "Select Item" at bounding box center [470, 231] width 181 height 20
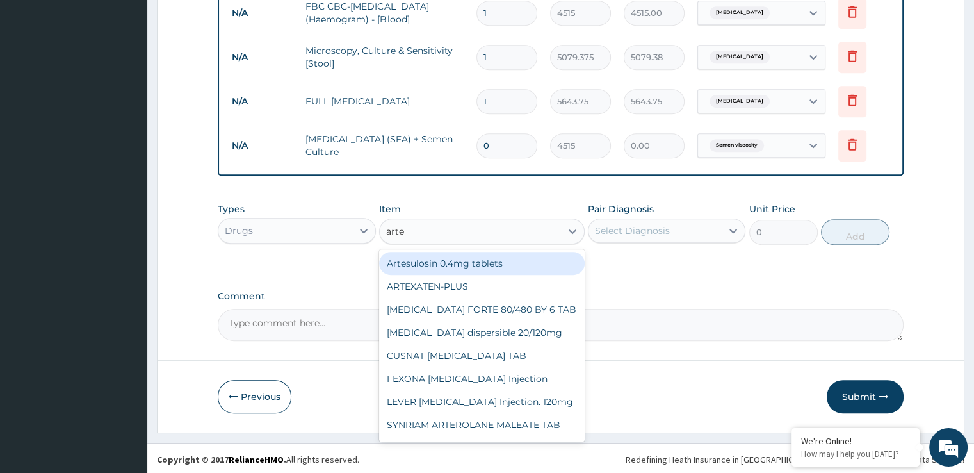
type input "artem"
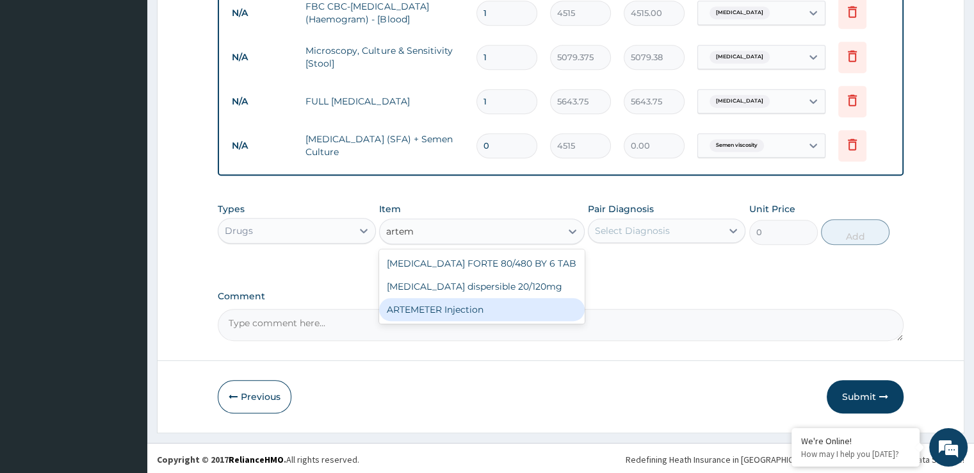
click at [489, 313] on div "ARTEMETER Injection" at bounding box center [482, 309] width 206 height 23
type input "993.3"
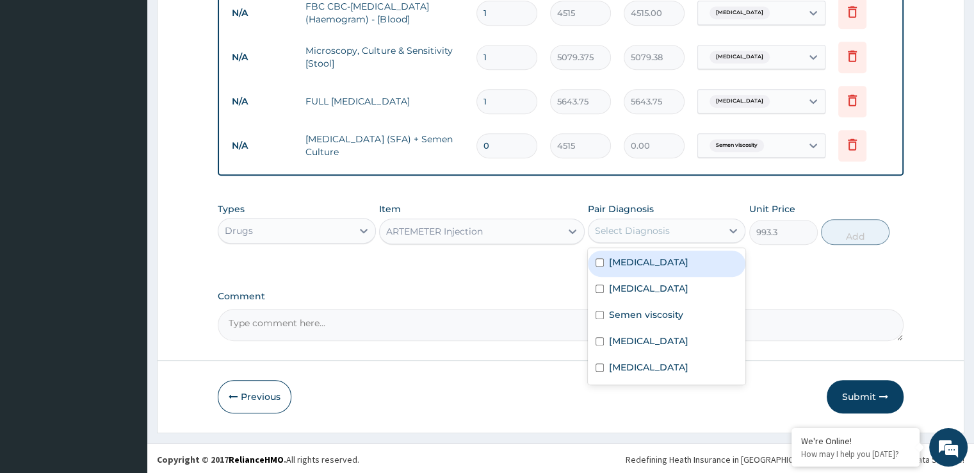
click at [687, 229] on div "Select Diagnosis" at bounding box center [655, 230] width 133 height 20
click at [671, 261] on div "Malaria" at bounding box center [667, 263] width 158 height 26
checkbox input "true"
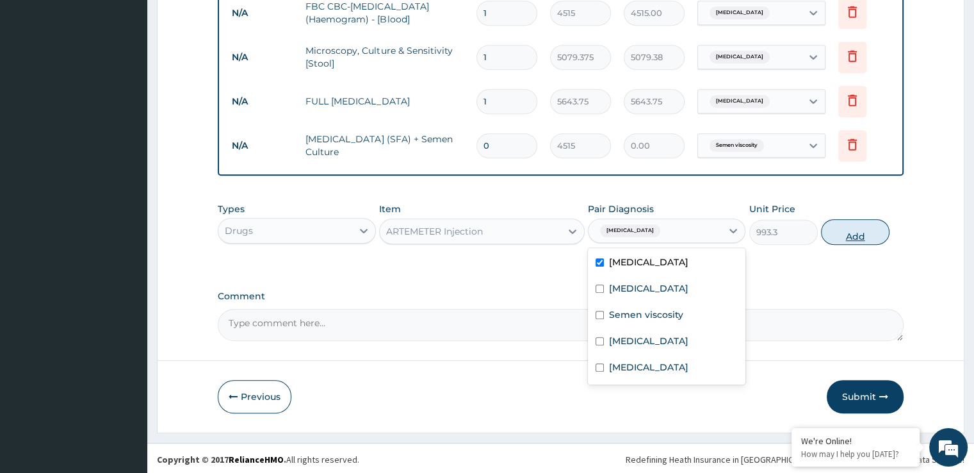
click at [852, 236] on button "Add" at bounding box center [855, 232] width 69 height 26
type input "0"
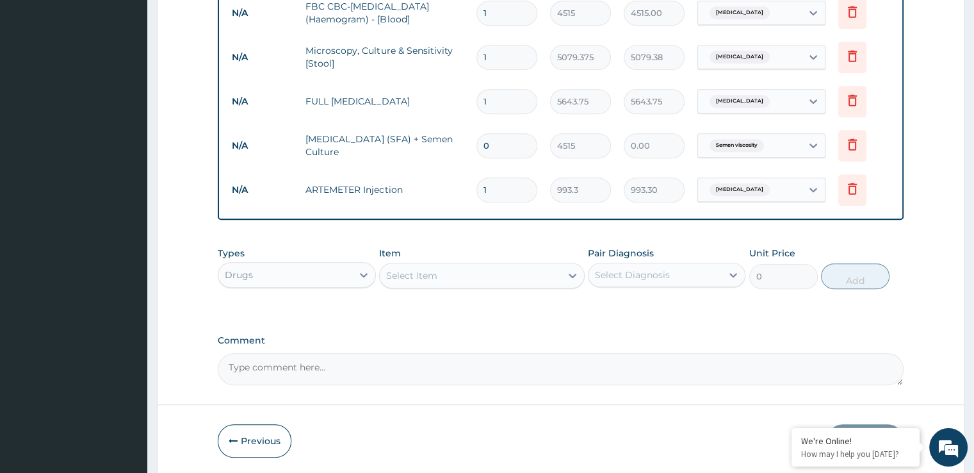
click at [491, 268] on div "Select Item" at bounding box center [470, 275] width 181 height 20
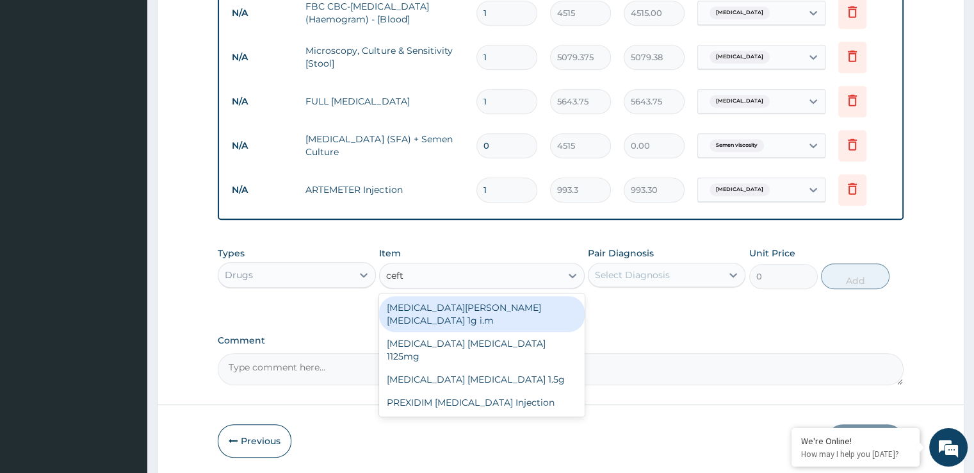
type input "ceftr"
click at [494, 300] on div "ROCEPHIN CEFTRIAXONE 1g i.m" at bounding box center [482, 314] width 206 height 36
type input "8691.375"
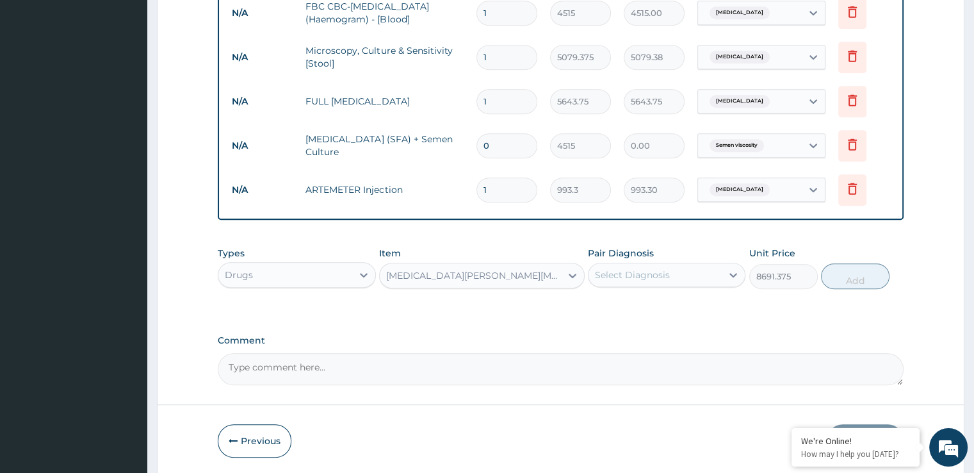
click at [651, 271] on div "Select Diagnosis" at bounding box center [632, 274] width 75 height 13
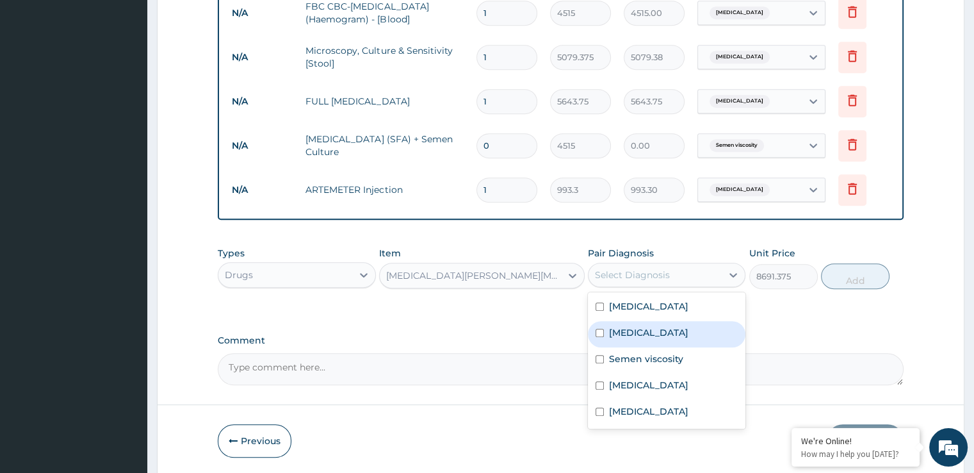
click at [649, 329] on label "Upper respiratory infection" at bounding box center [648, 332] width 79 height 13
checkbox input "true"
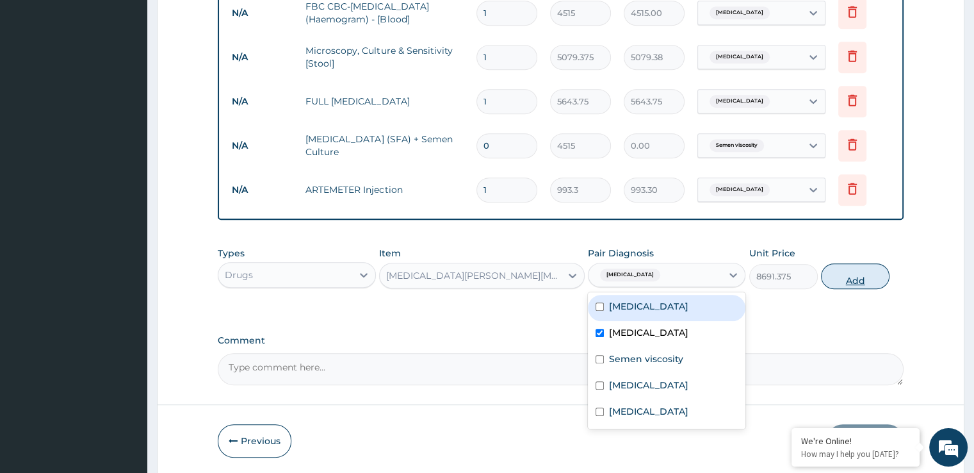
click at [845, 277] on button "Add" at bounding box center [855, 276] width 69 height 26
type input "0"
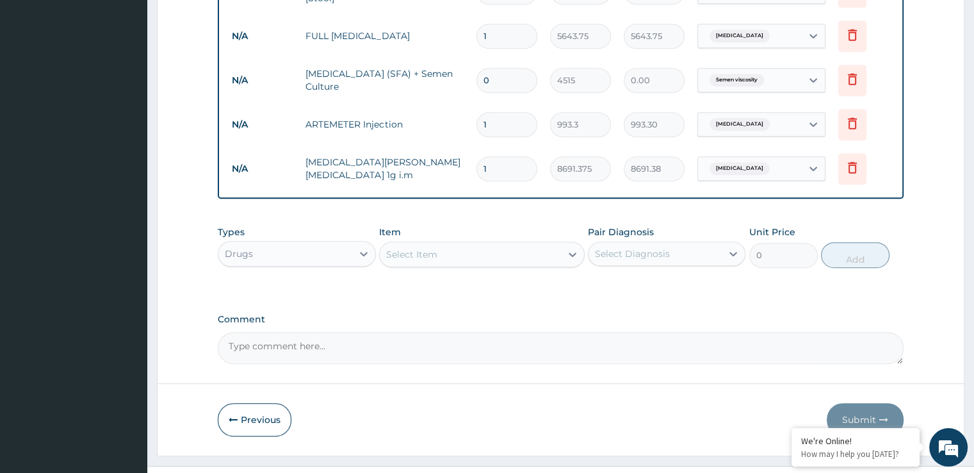
scroll to position [697, 0]
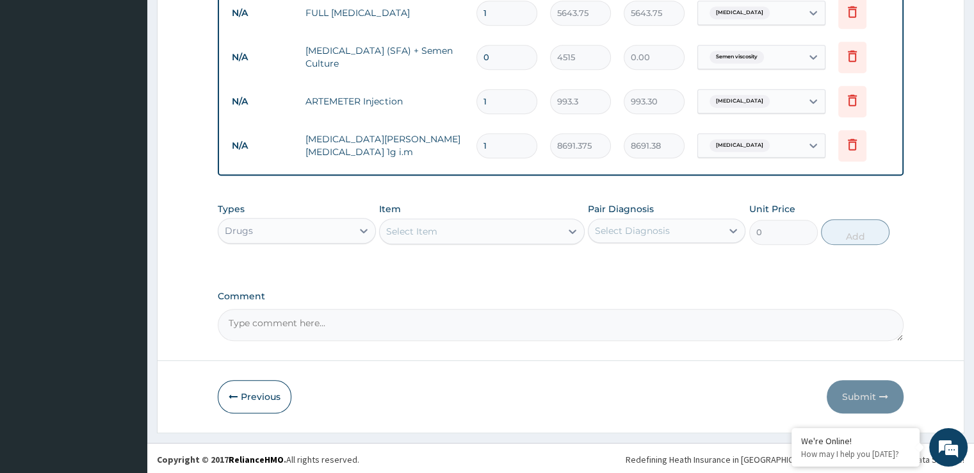
click at [444, 240] on div "Select Item" at bounding box center [482, 231] width 206 height 26
click at [443, 225] on div "Select Item" at bounding box center [470, 231] width 181 height 20
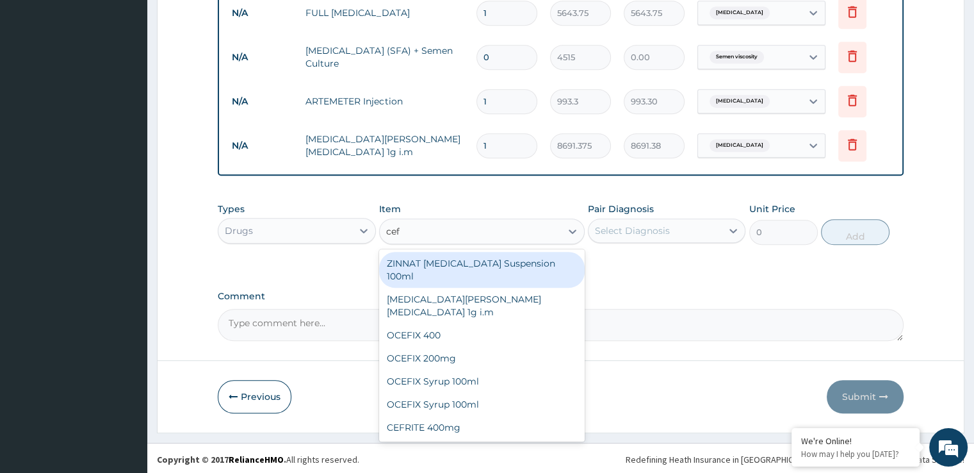
type input "cefu"
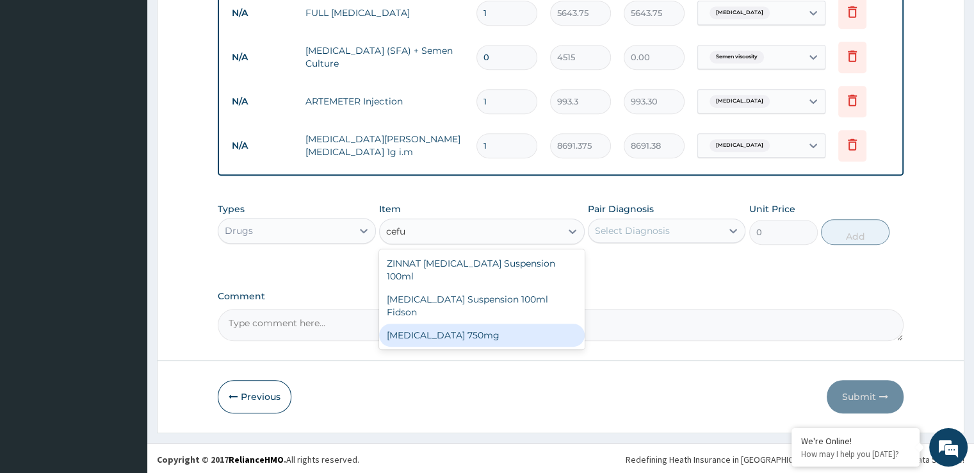
click at [438, 323] on div "Cefuroxime 750mg" at bounding box center [482, 334] width 206 height 23
type input "1862.4375"
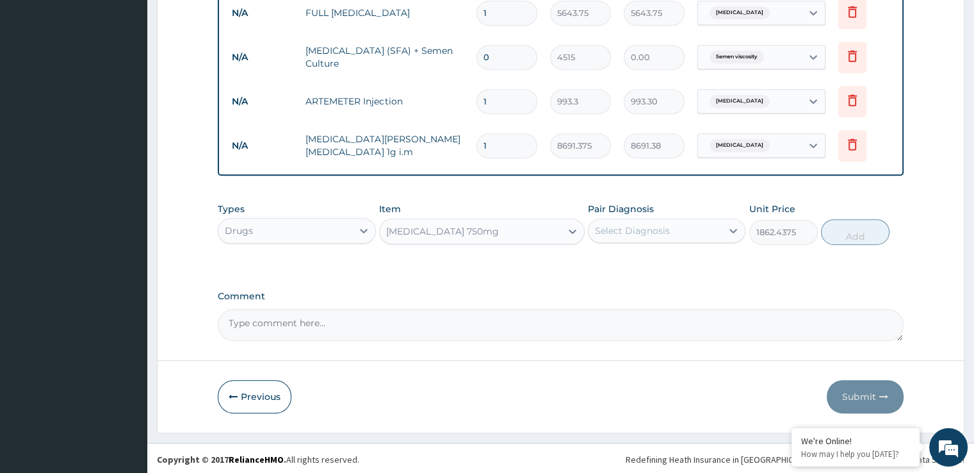
click at [649, 236] on div "Select Diagnosis" at bounding box center [655, 230] width 133 height 20
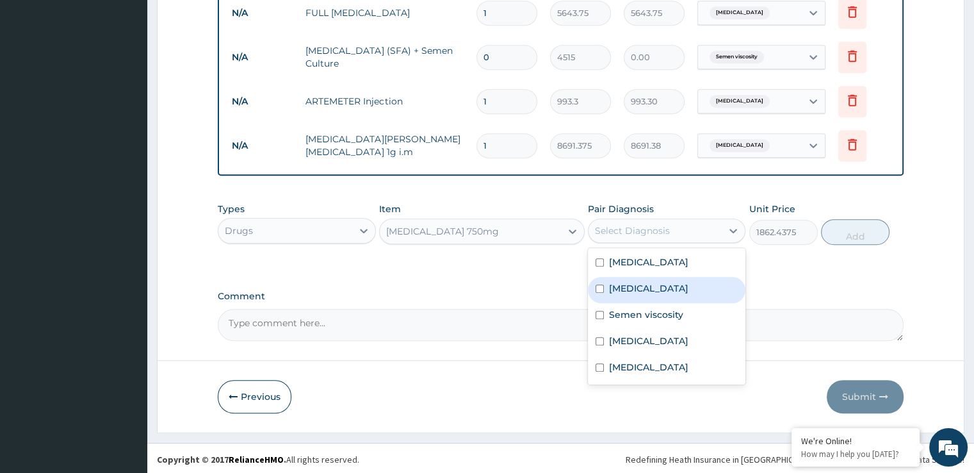
click at [652, 292] on div "Upper respiratory infection" at bounding box center [667, 290] width 158 height 26
checkbox input "true"
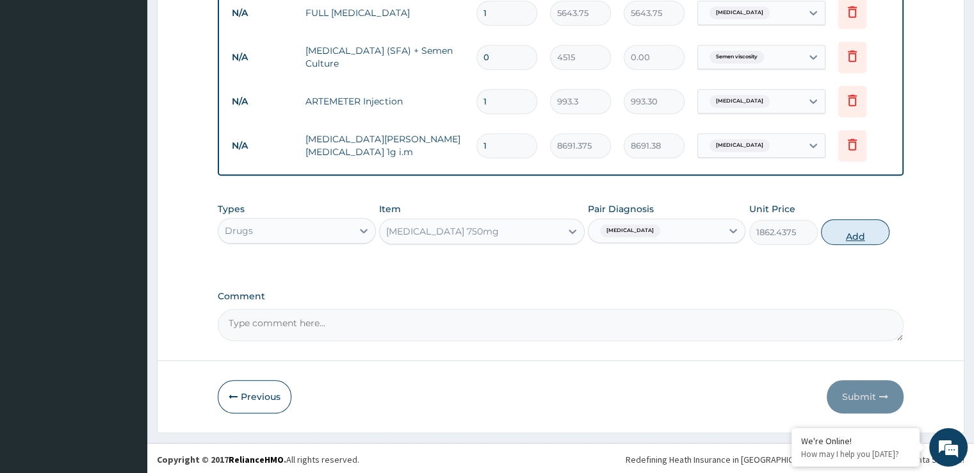
click at [850, 234] on button "Add" at bounding box center [855, 232] width 69 height 26
type input "0"
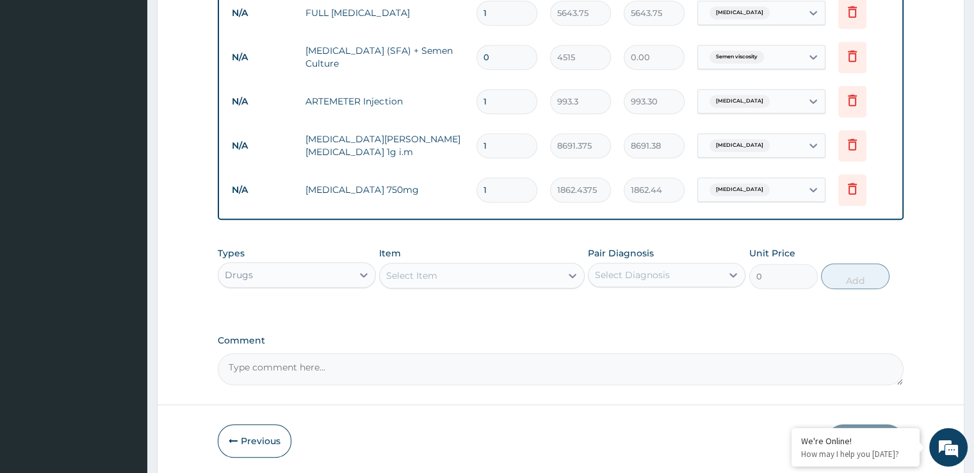
click at [414, 281] on div "Select Item" at bounding box center [470, 275] width 181 height 20
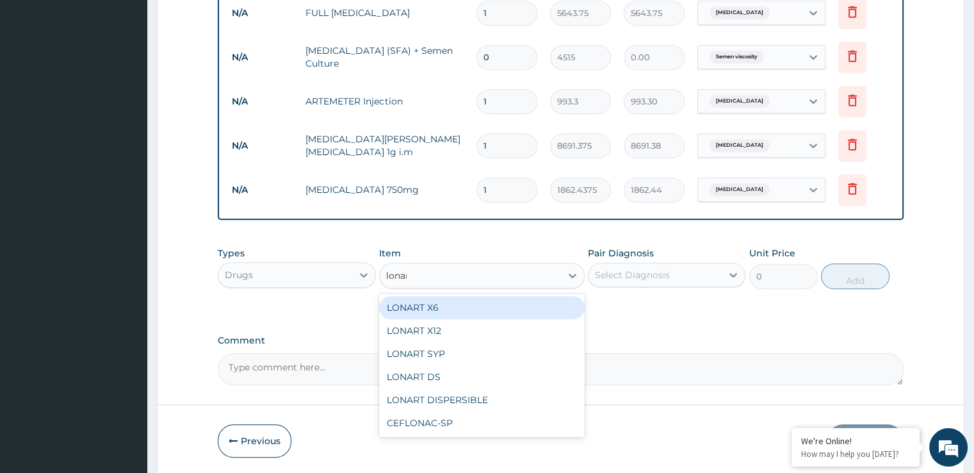
type input "lonart"
click at [446, 308] on div "LONART X6" at bounding box center [482, 307] width 206 height 23
type input "496.65"
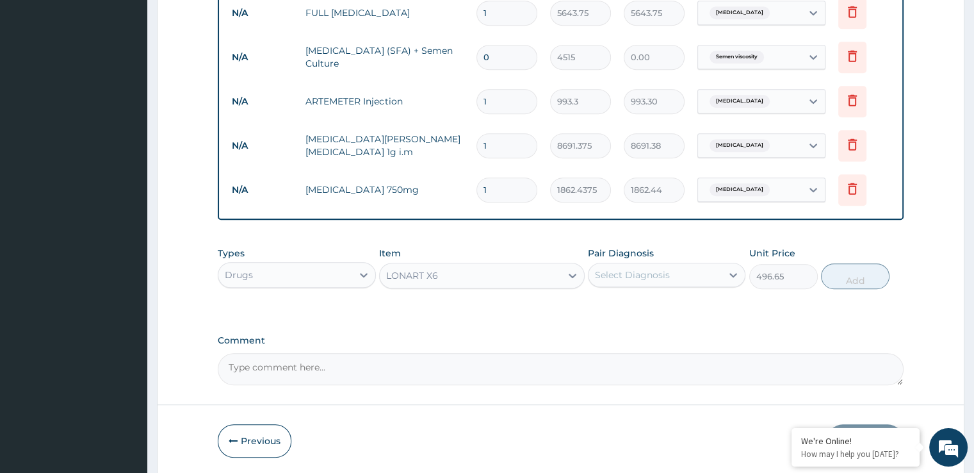
click at [634, 271] on div "Select Diagnosis" at bounding box center [632, 274] width 75 height 13
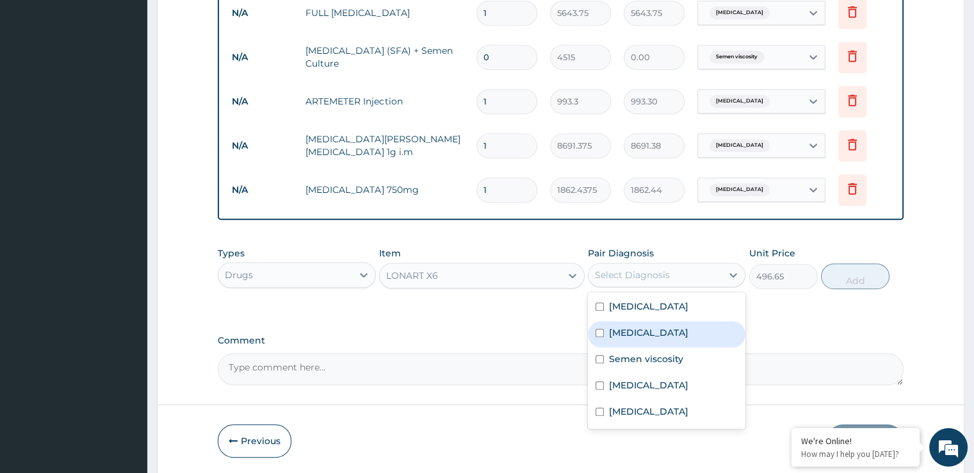
click at [628, 321] on div "Upper respiratory infection" at bounding box center [667, 334] width 158 height 26
checkbox input "true"
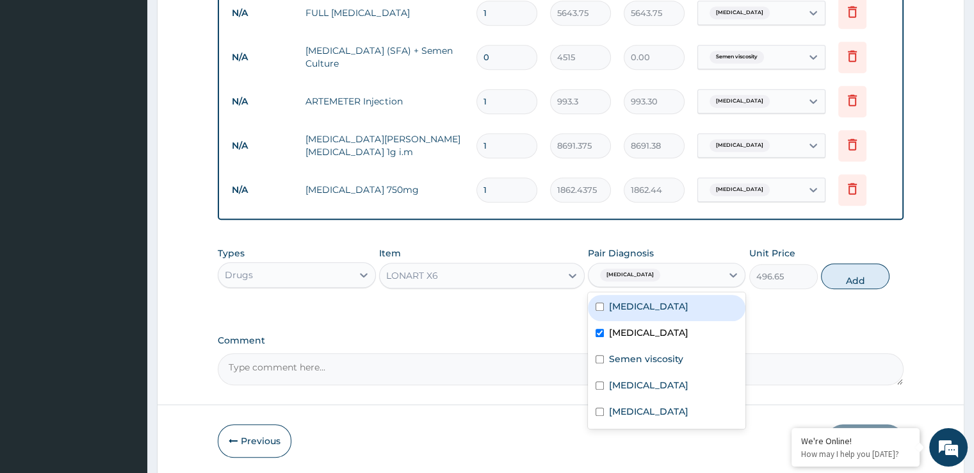
click at [631, 314] on div "Malaria" at bounding box center [667, 308] width 158 height 26
checkbox input "true"
click at [610, 333] on label "Upper respiratory infection" at bounding box center [648, 332] width 79 height 13
checkbox input "false"
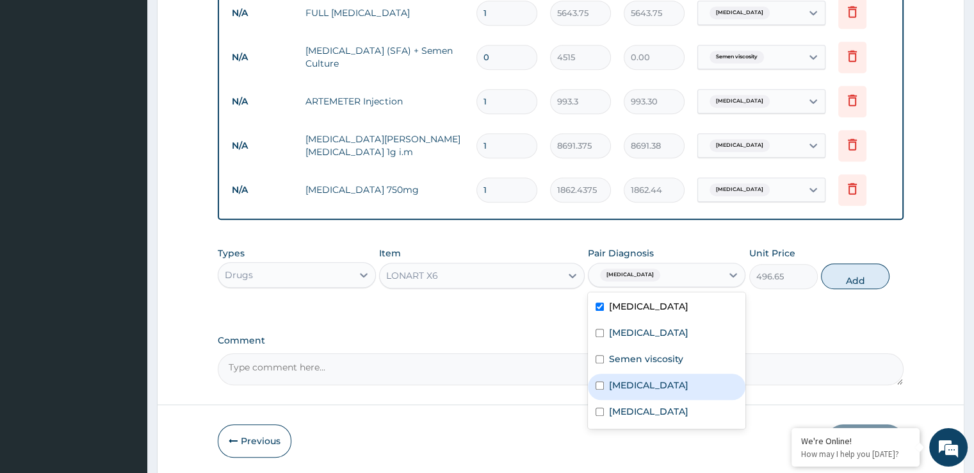
click at [617, 378] on label "Typhoid fever" at bounding box center [648, 384] width 79 height 13
click at [610, 386] on label "Typhoid fever" at bounding box center [648, 384] width 79 height 13
checkbox input "false"
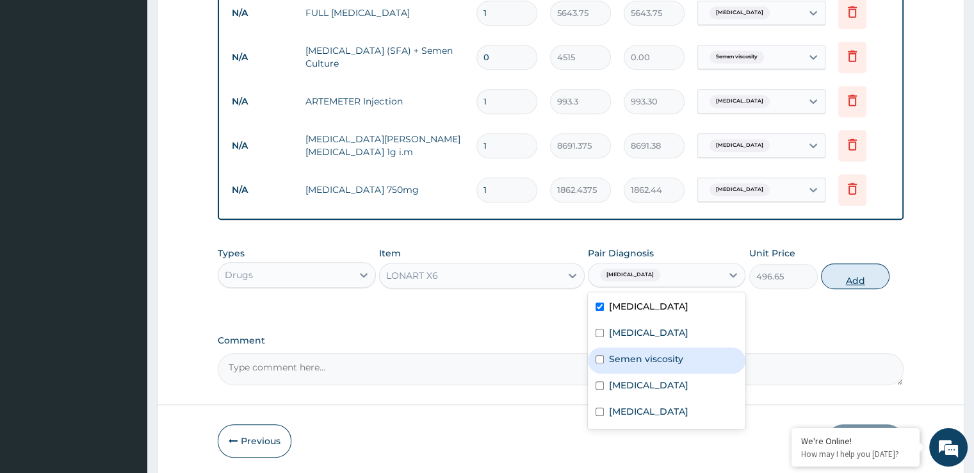
click at [856, 279] on button "Add" at bounding box center [855, 276] width 69 height 26
type input "0"
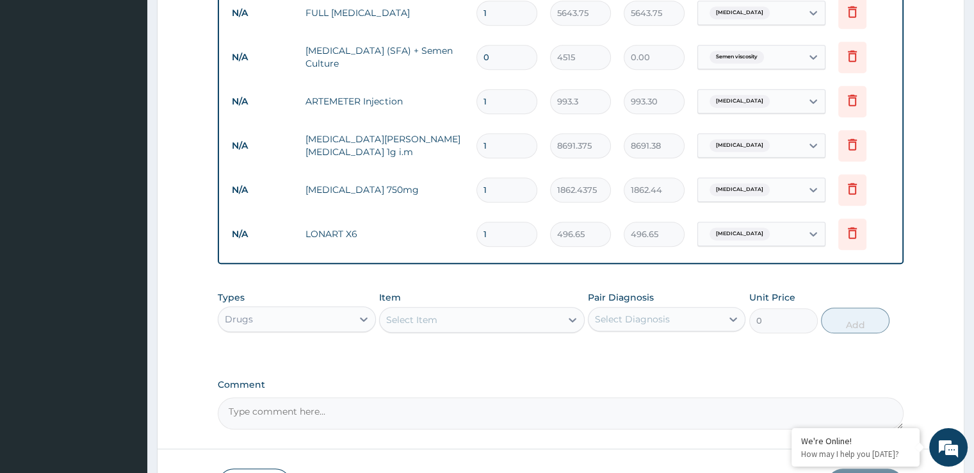
click at [448, 311] on div "Select Item" at bounding box center [470, 319] width 181 height 20
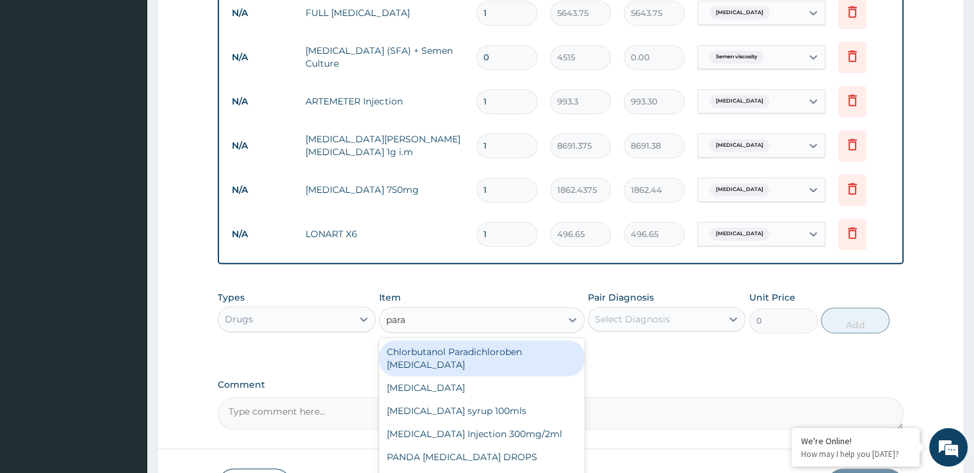
type input "parac"
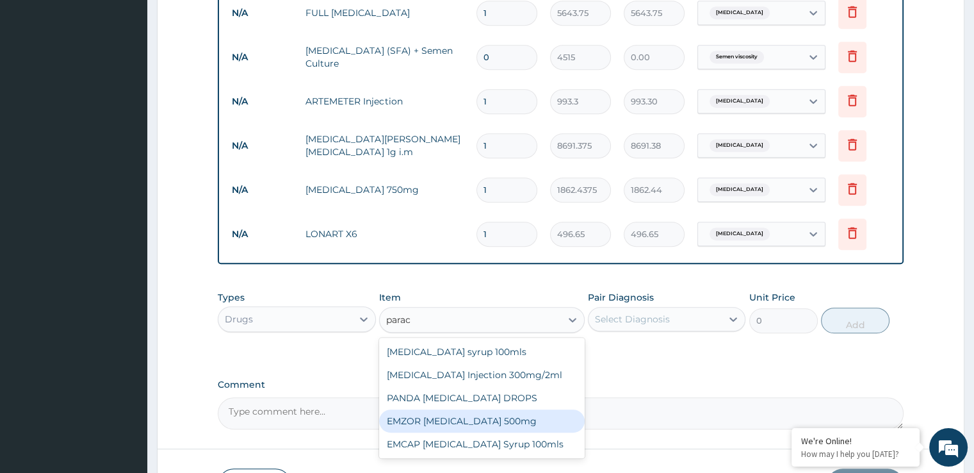
click at [430, 418] on div "EMZOR PARACETAMOL 500mg" at bounding box center [482, 420] width 206 height 23
type input "24.8325"
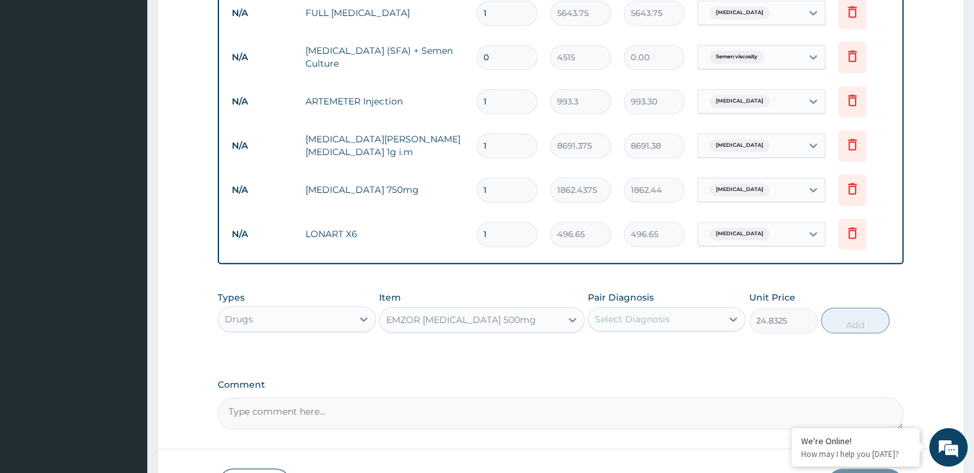
click at [644, 321] on div "Select Diagnosis" at bounding box center [632, 319] width 75 height 13
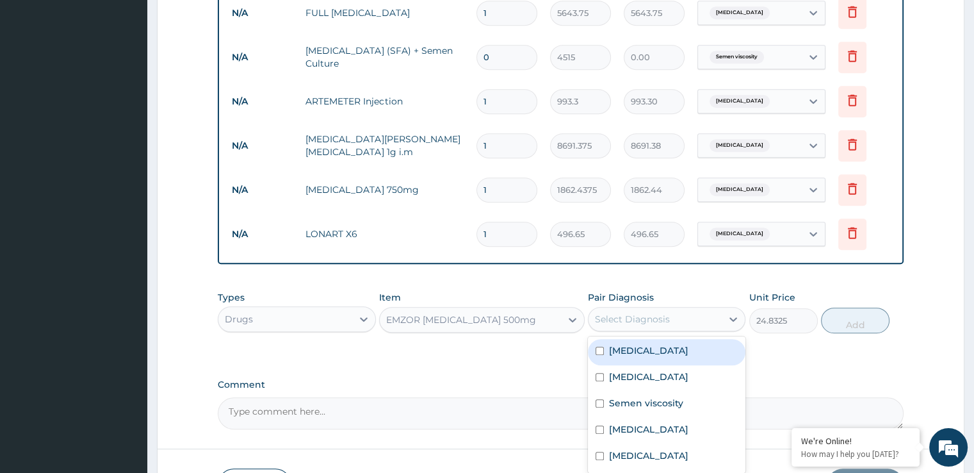
click at [635, 340] on div "Malaria" at bounding box center [667, 352] width 158 height 26
checkbox input "true"
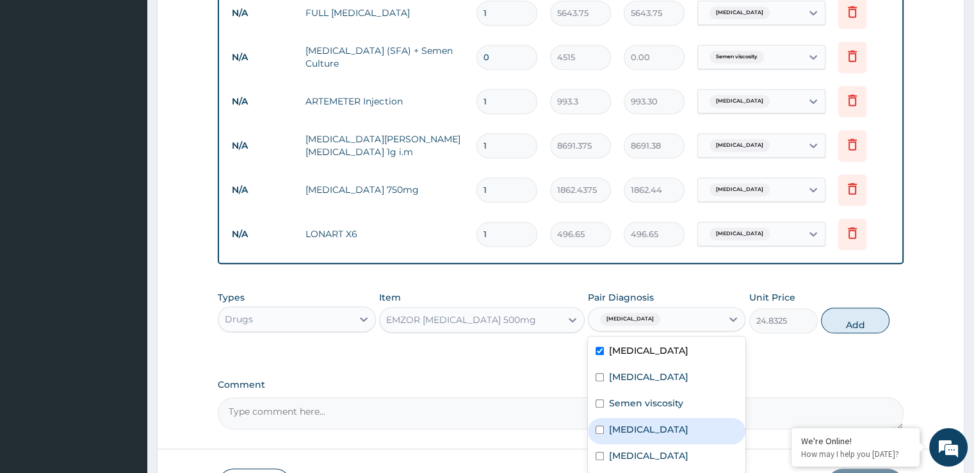
click at [629, 432] on label "Typhoid fever" at bounding box center [648, 429] width 79 height 13
checkbox input "true"
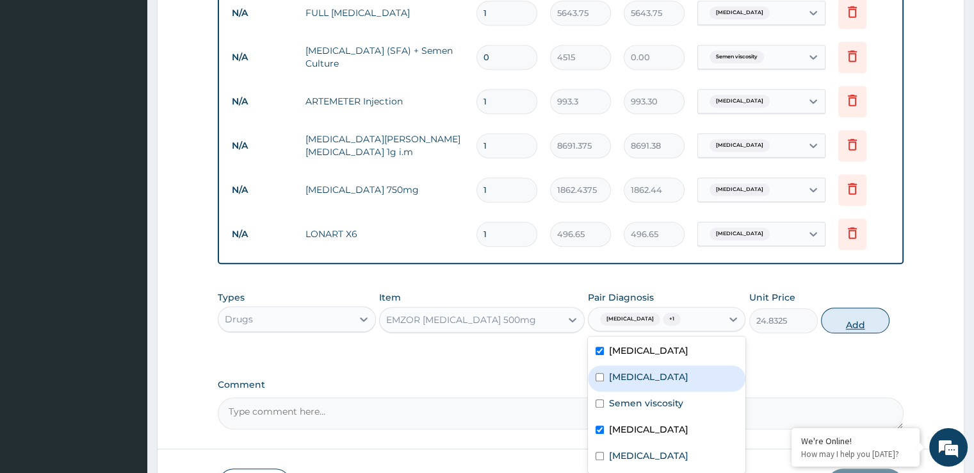
click at [859, 321] on button "Add" at bounding box center [855, 320] width 69 height 26
type input "0"
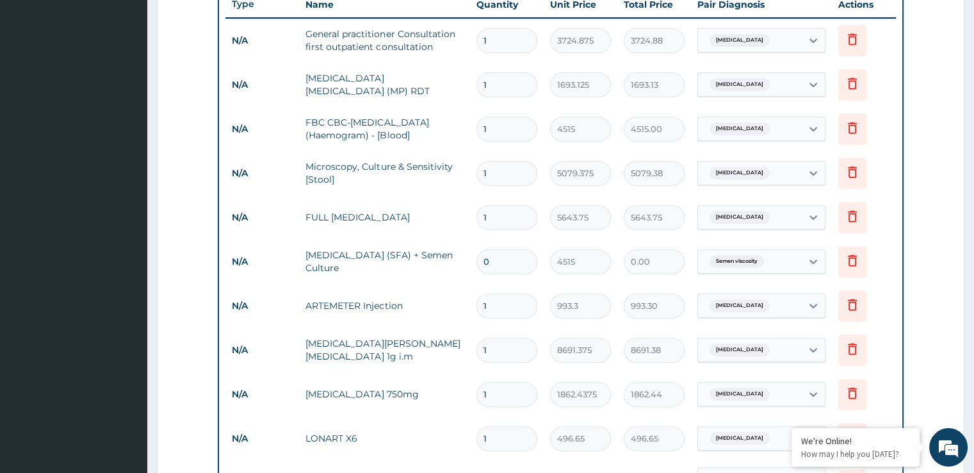
scroll to position [492, 0]
click at [500, 261] on input "0" at bounding box center [506, 262] width 61 height 25
type input "1"
type input "4515.00"
type input "1"
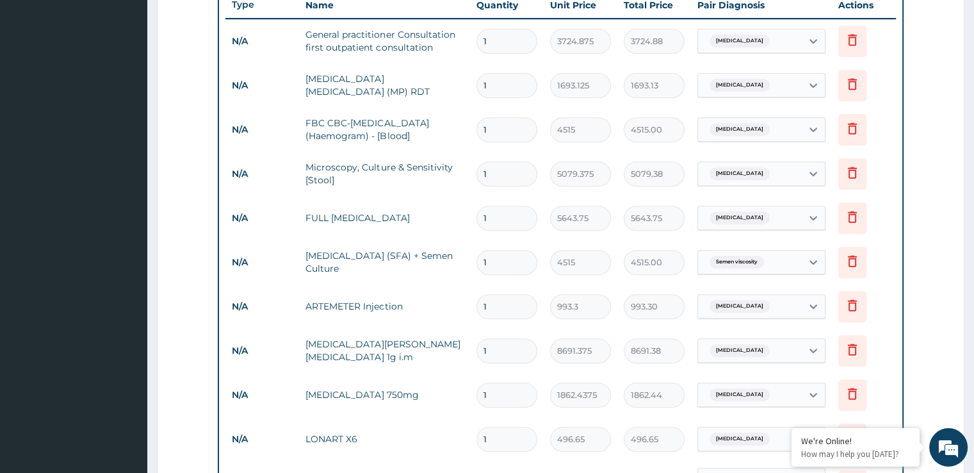
click at [501, 302] on input "1" at bounding box center [506, 306] width 61 height 25
type input "2"
type input "1986.60"
type input "3"
type input "2979.90"
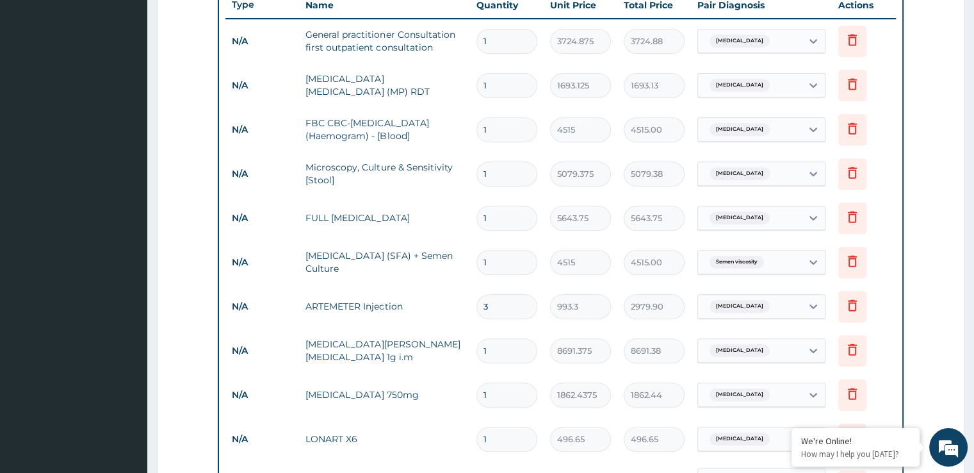
type input "4"
type input "3973.20"
type input "5"
type input "4966.50"
type input "6"
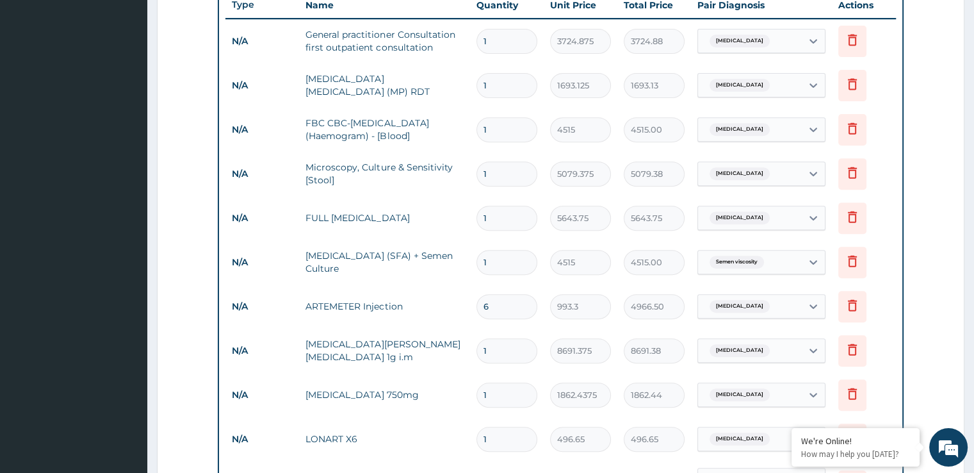
type input "5959.80"
click at [502, 346] on input "1" at bounding box center [506, 350] width 61 height 25
type input "2"
type input "17382.75"
type input "3"
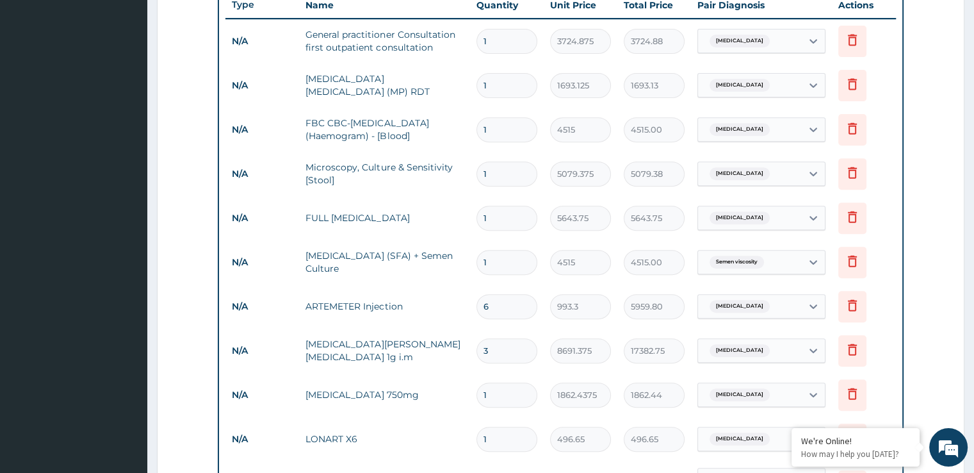
type input "26074.13"
type input "4"
type input "34765.50"
type input "5"
type input "43456.88"
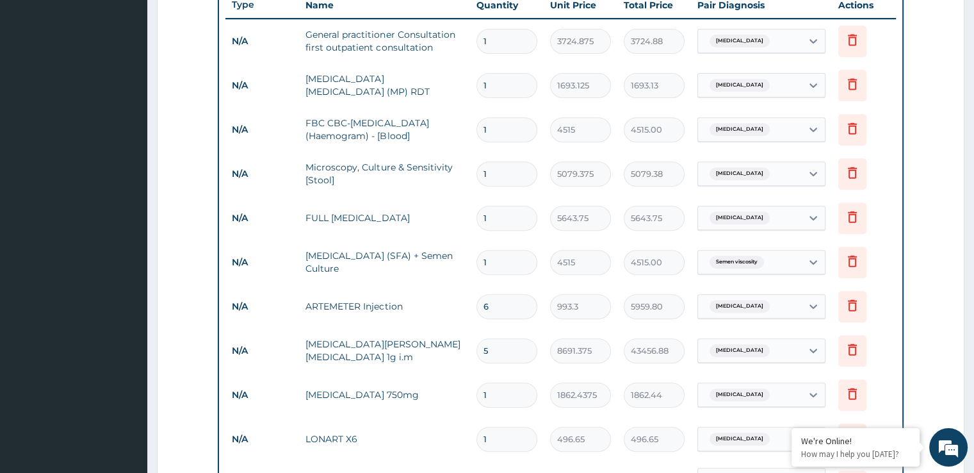
type input "4"
type input "34765.50"
click at [496, 391] on input "1" at bounding box center [506, 394] width 61 height 25
type input "10"
type input "18624.38"
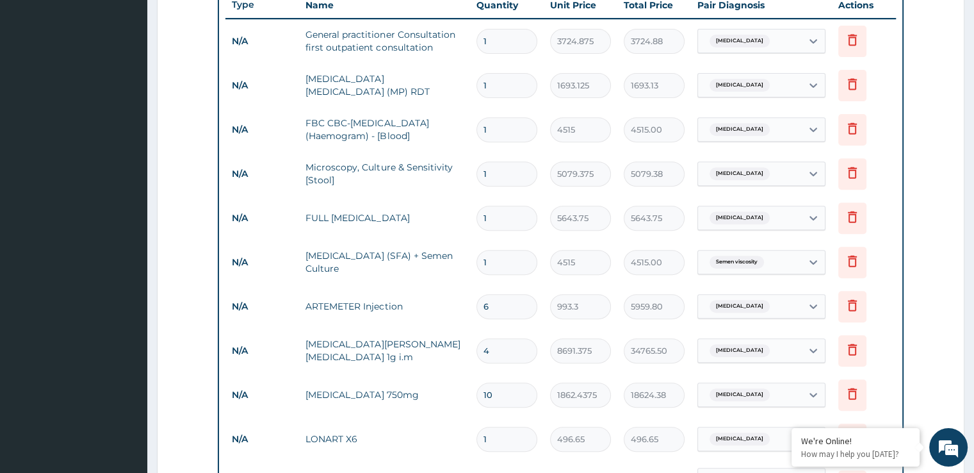
type input "10"
click at [497, 430] on input "1" at bounding box center [506, 439] width 61 height 25
type input "2"
type input "993.30"
type input "3"
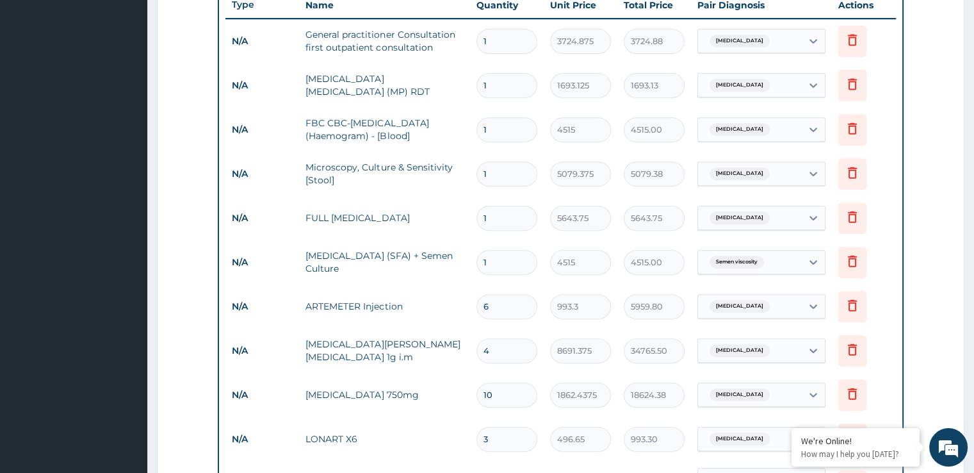
type input "1489.95"
type input "4"
type input "1986.60"
type input "5"
type input "2483.25"
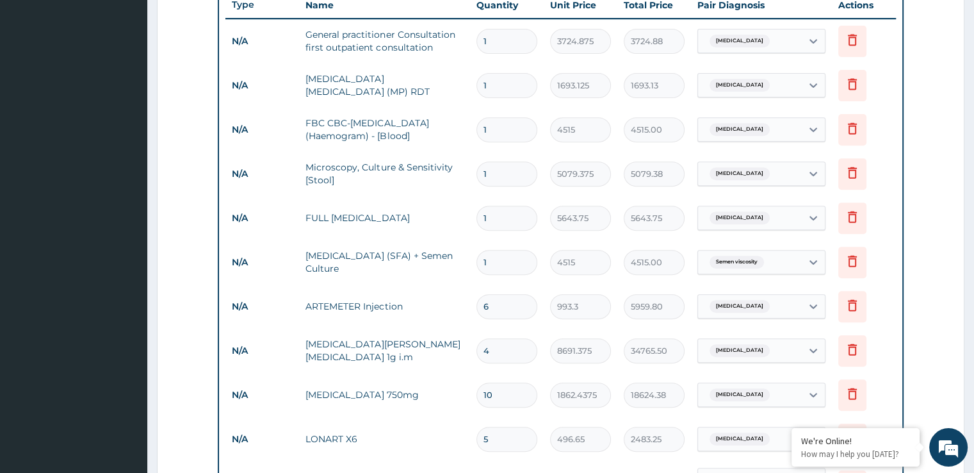
type input "6"
type input "2979.90"
click at [925, 288] on form "Step 2 of 2 PA Code / Prescription Code Enter Code(Secondary Care Only) Encount…" at bounding box center [561, 176] width 808 height 1200
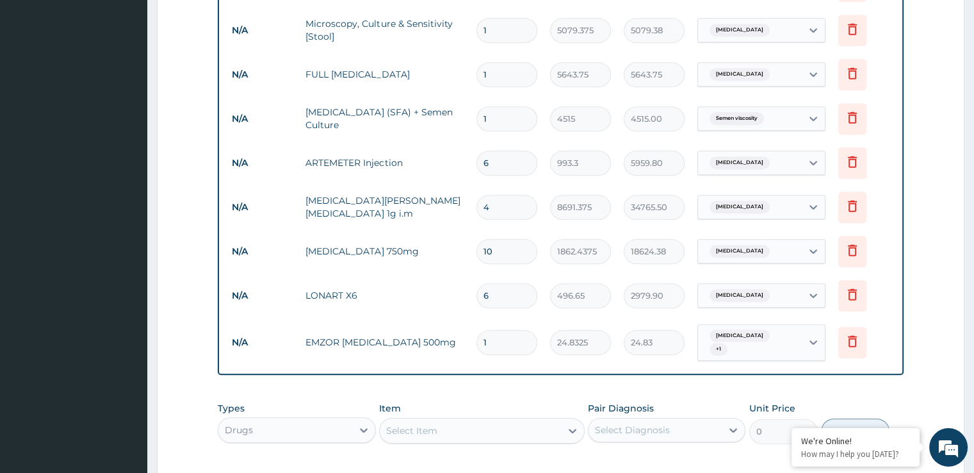
scroll to position [646, 0]
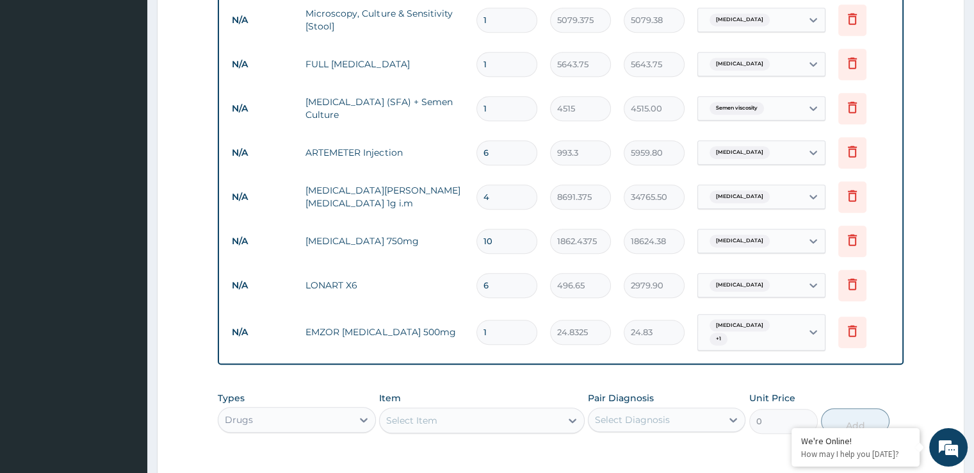
click at [505, 332] on input "1" at bounding box center [506, 332] width 61 height 25
type input "18"
type input "446.99"
type input "18"
click at [948, 345] on form "Step 2 of 2 PA Code / Prescription Code Enter Code(Secondary Care Only) Encount…" at bounding box center [561, 22] width 808 height 1200
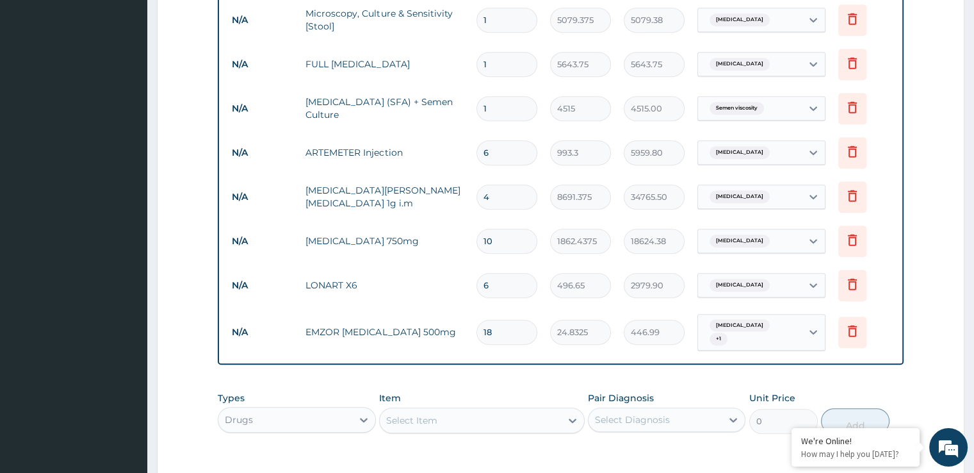
scroll to position [829, 0]
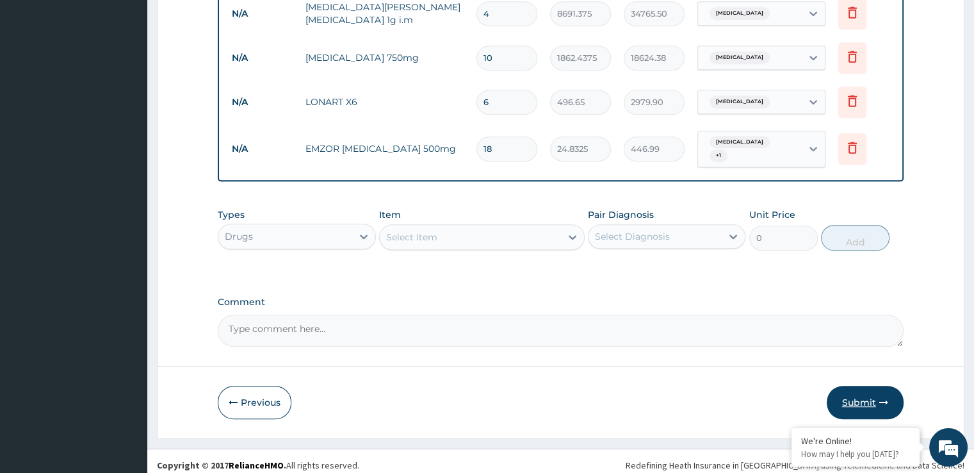
click at [873, 398] on button "Submit" at bounding box center [865, 402] width 77 height 33
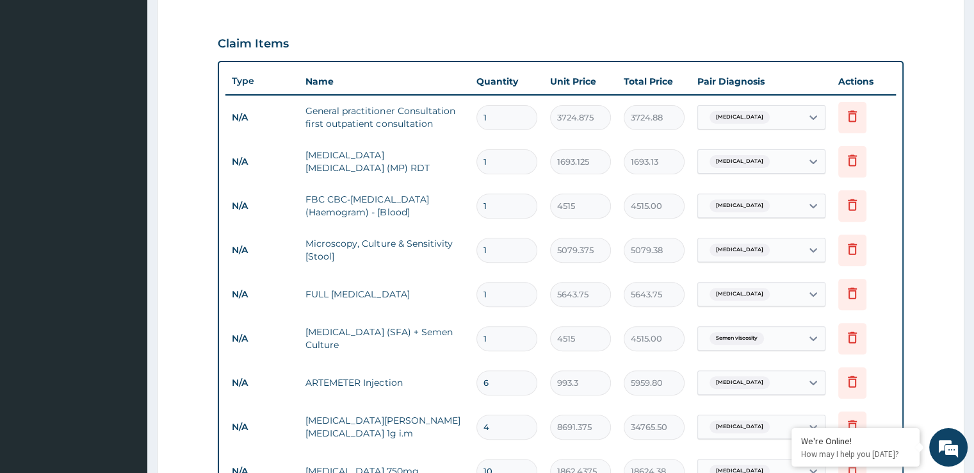
scroll to position [3, 0]
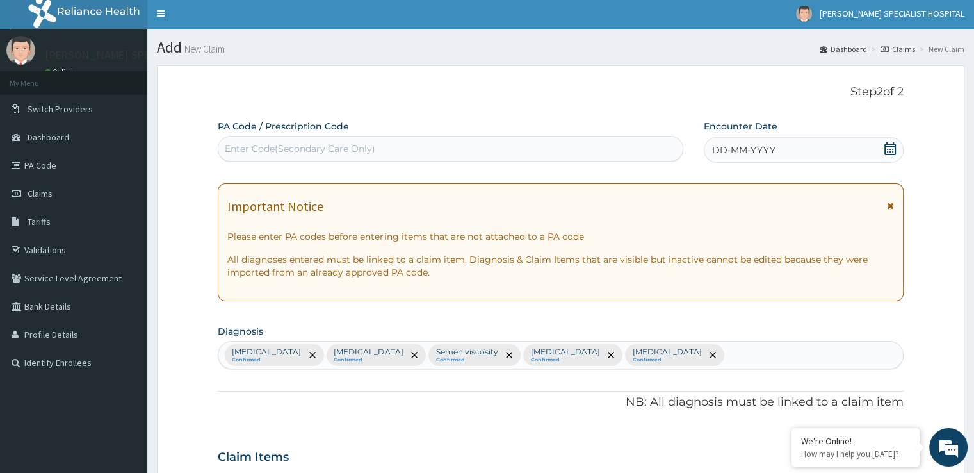
click at [895, 144] on icon at bounding box center [890, 148] width 12 height 13
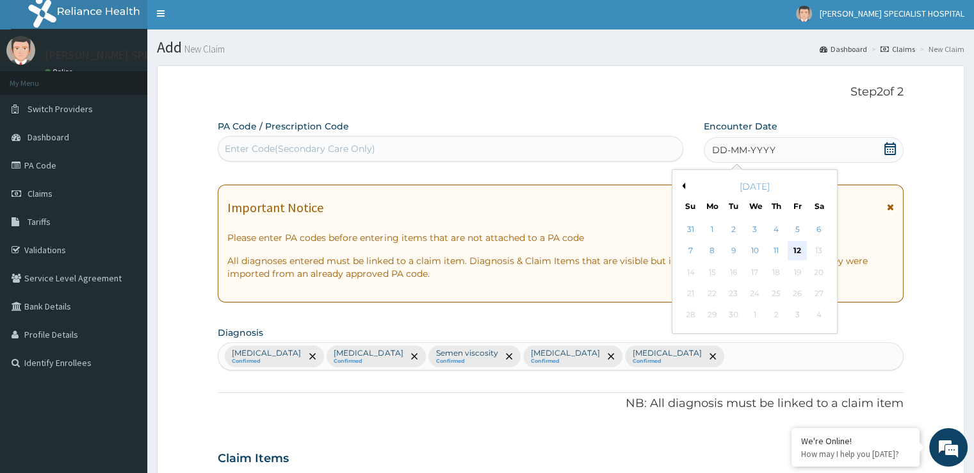
click at [802, 246] on div "12" at bounding box center [797, 250] width 19 height 19
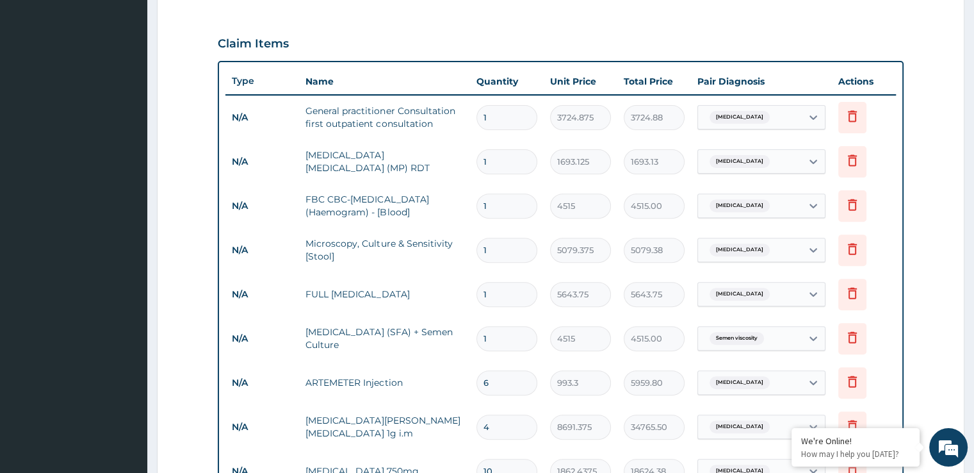
scroll to position [829, 0]
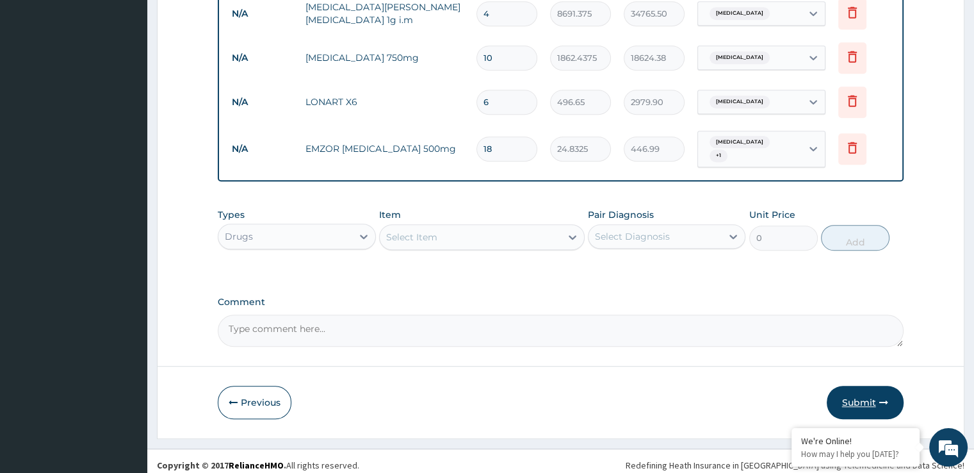
click at [866, 389] on button "Submit" at bounding box center [865, 402] width 77 height 33
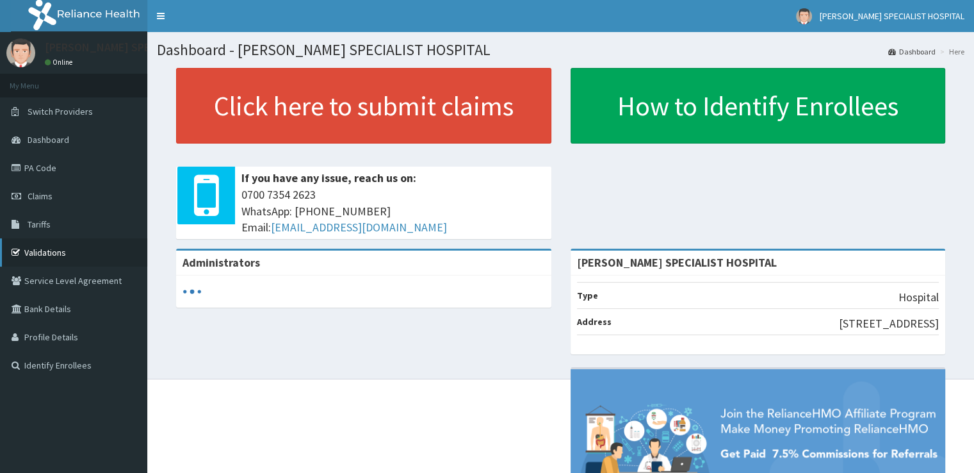
click at [58, 249] on link "Validations" at bounding box center [73, 252] width 147 height 28
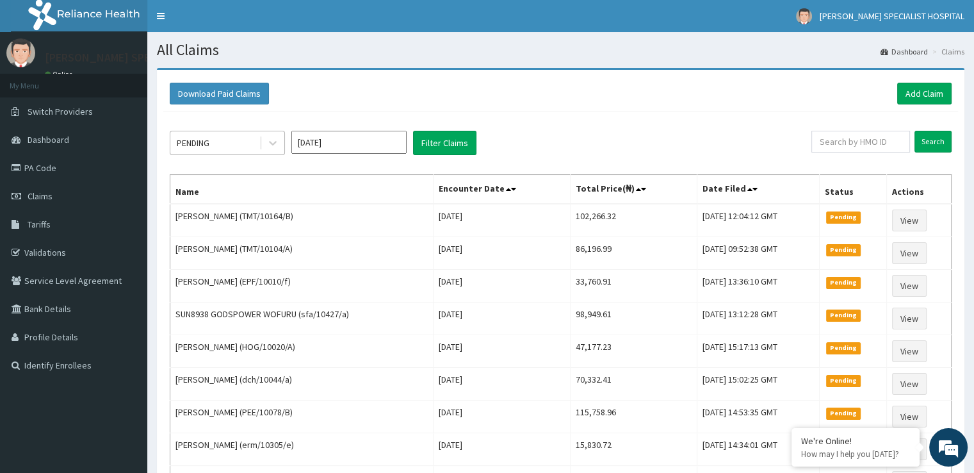
click at [193, 145] on div "PENDING" at bounding box center [193, 142] width 33 height 13
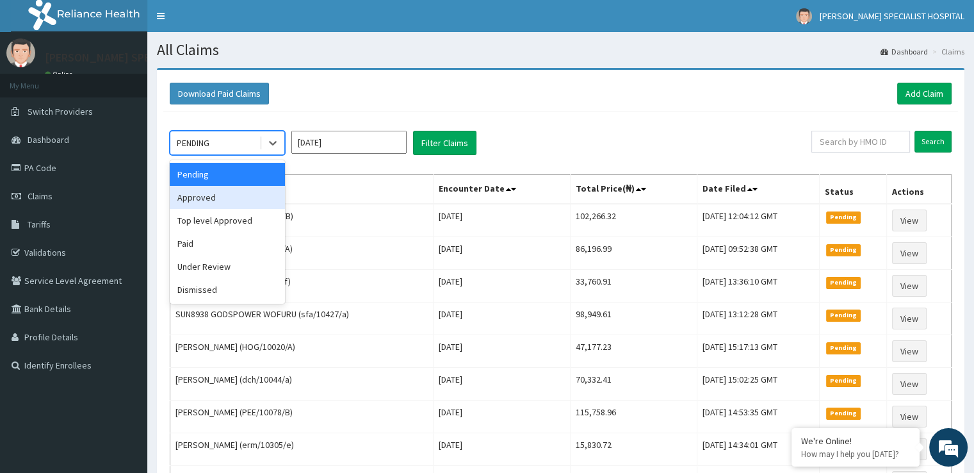
click at [206, 192] on div "Approved" at bounding box center [227, 197] width 115 height 23
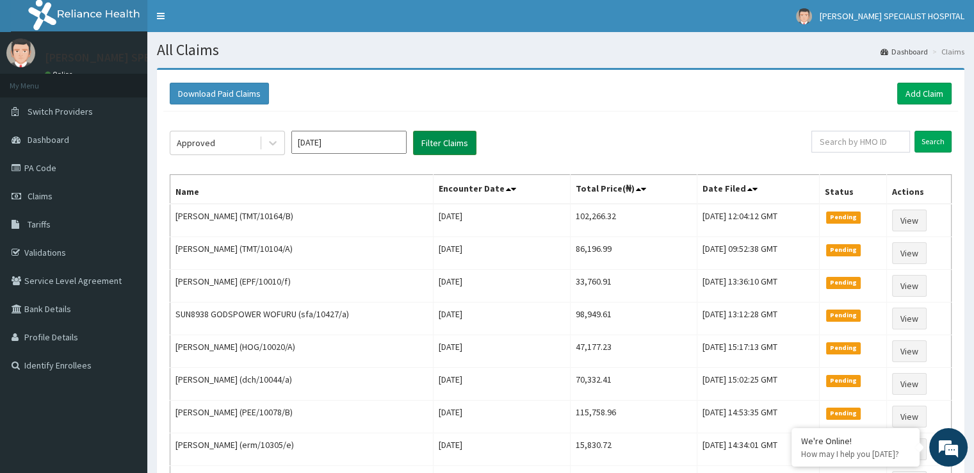
click at [451, 140] on button "Filter Claims" at bounding box center [444, 143] width 63 height 24
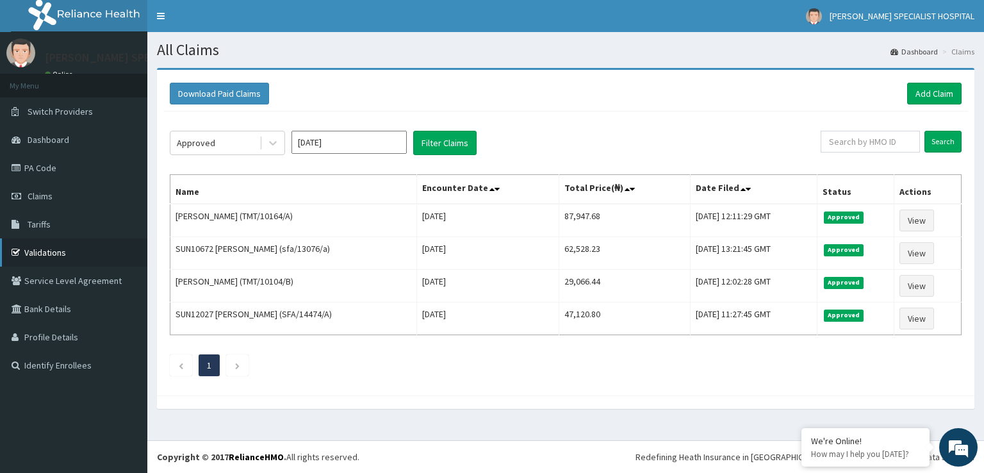
click at [67, 249] on link "Validations" at bounding box center [73, 252] width 147 height 28
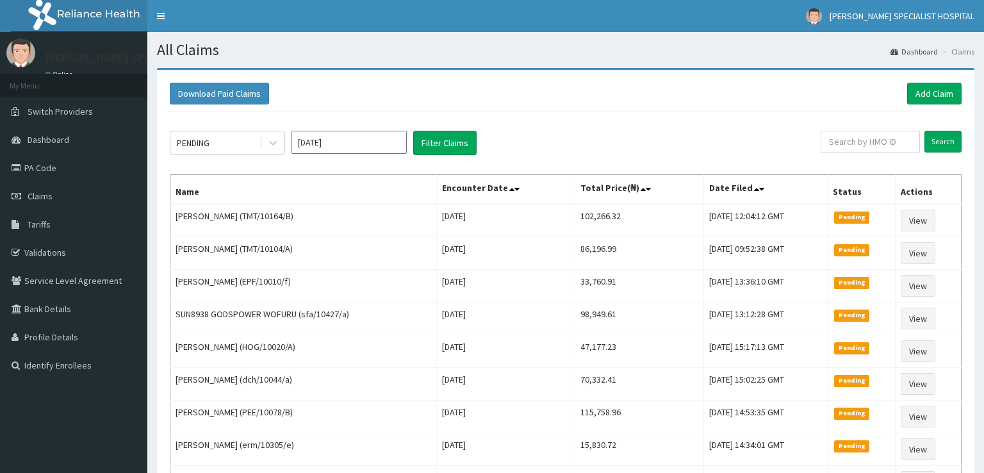
click at [920, 81] on div "Download Paid Claims Add Claim" at bounding box center [565, 93] width 804 height 35
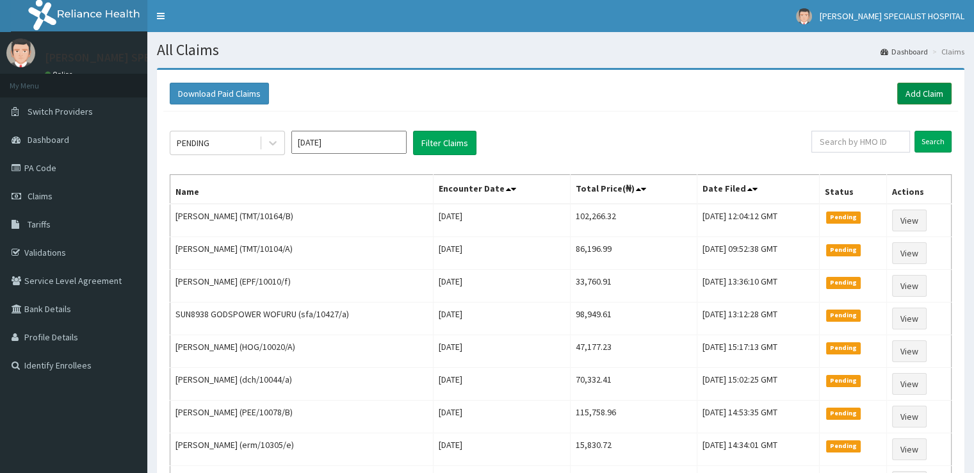
click at [923, 92] on link "Add Claim" at bounding box center [924, 94] width 54 height 22
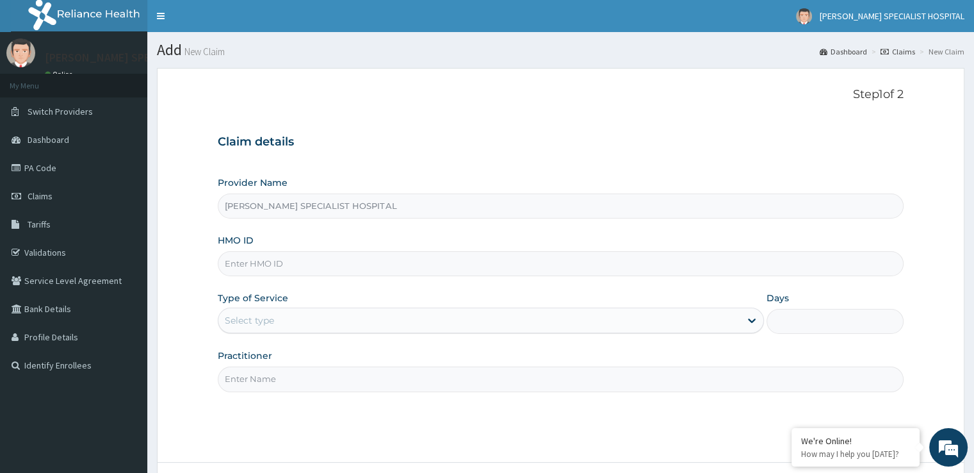
type input "[PERSON_NAME] SPECIALIST HOSPITAL"
click at [276, 256] on input "HMO ID" at bounding box center [560, 263] width 685 height 25
paste input "TMT/10164/C"
type input "TMT/10164/C"
click at [277, 315] on div "Select type" at bounding box center [479, 320] width 522 height 20
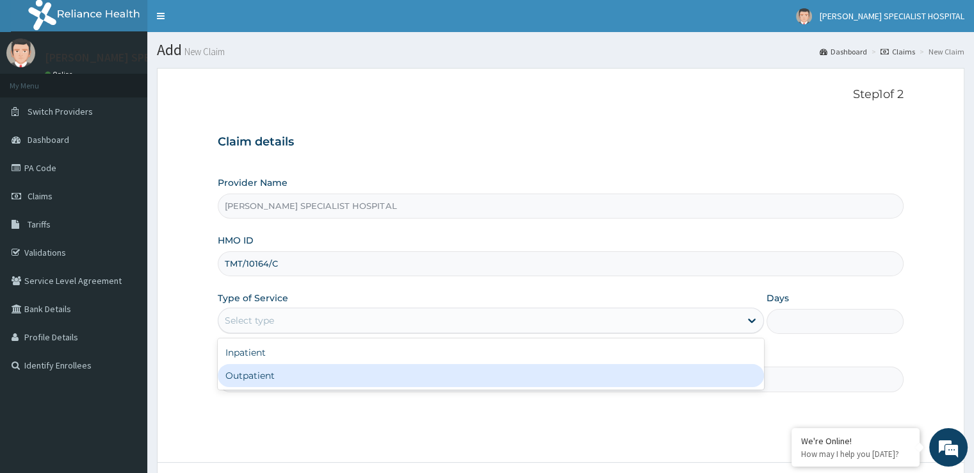
click at [261, 370] on div "Outpatient" at bounding box center [491, 375] width 546 height 23
type input "1"
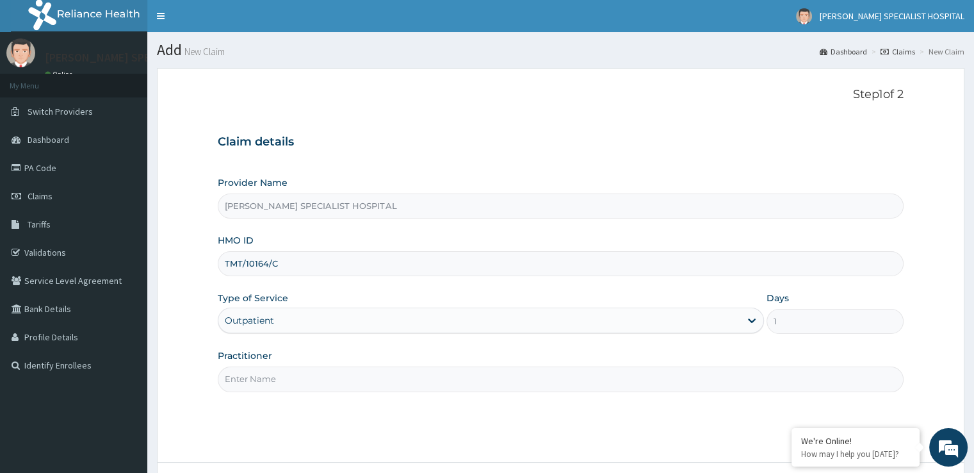
click at [263, 389] on input "Practitioner" at bounding box center [560, 378] width 685 height 25
type input "[PERSON_NAME]"
click at [925, 211] on form "Step 1 of 2 Claim details Provider Name [PERSON_NAME] SPECIALIST HOSPITAL HMO I…" at bounding box center [561, 301] width 808 height 467
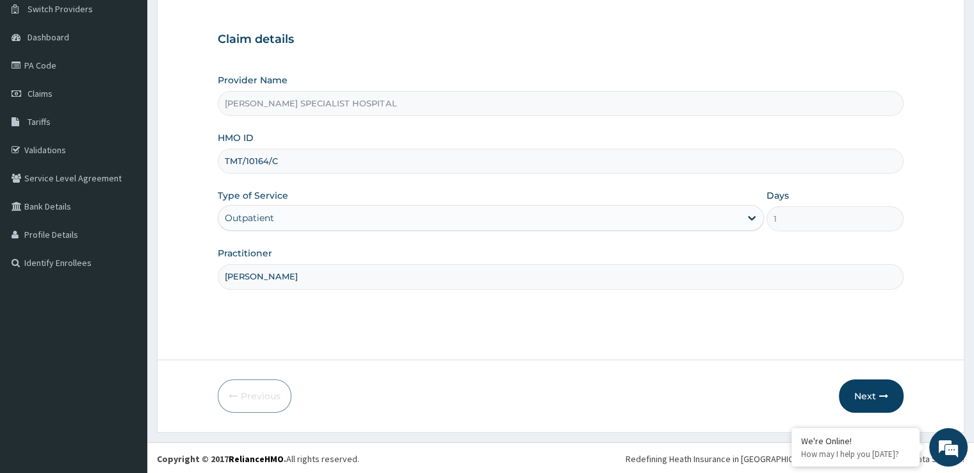
scroll to position [104, 0]
click at [880, 394] on icon "button" at bounding box center [883, 394] width 9 height 9
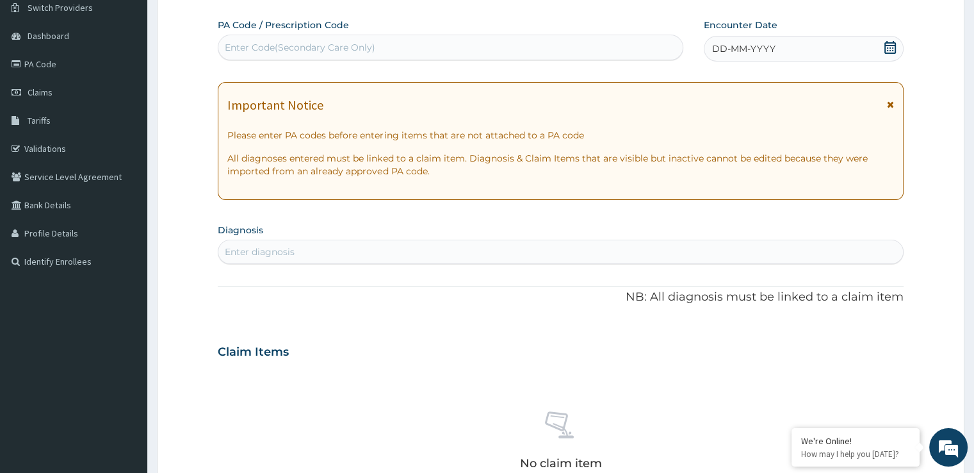
click at [328, 243] on div "Enter diagnosis" at bounding box center [560, 251] width 684 height 20
type input "malaria"
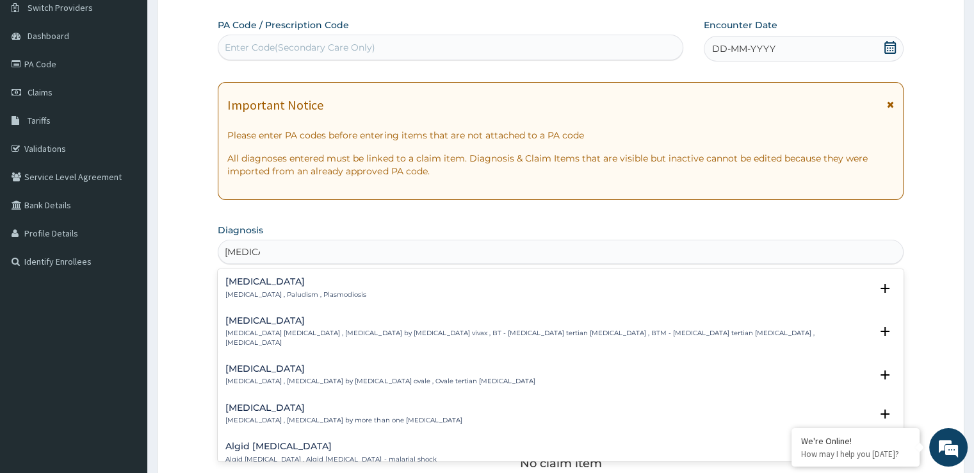
click at [253, 280] on h4 "Malaria" at bounding box center [295, 282] width 141 height 10
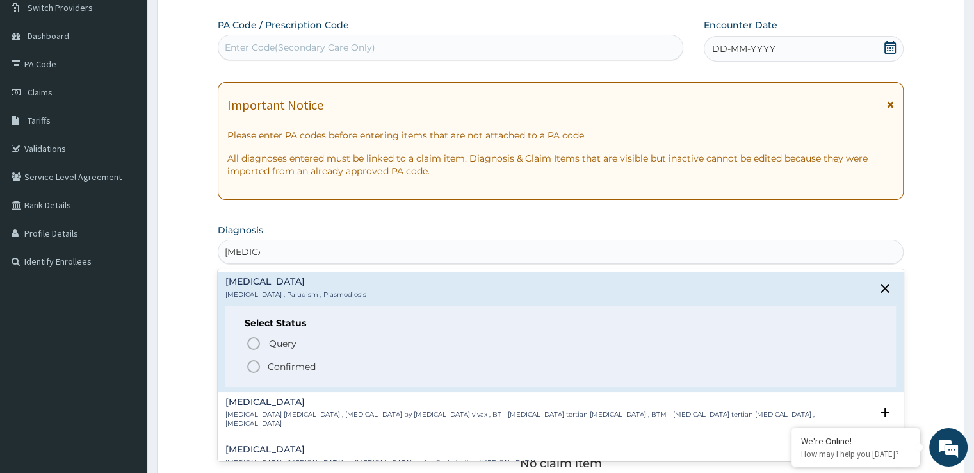
click at [254, 364] on icon "status option filled" at bounding box center [253, 366] width 15 height 15
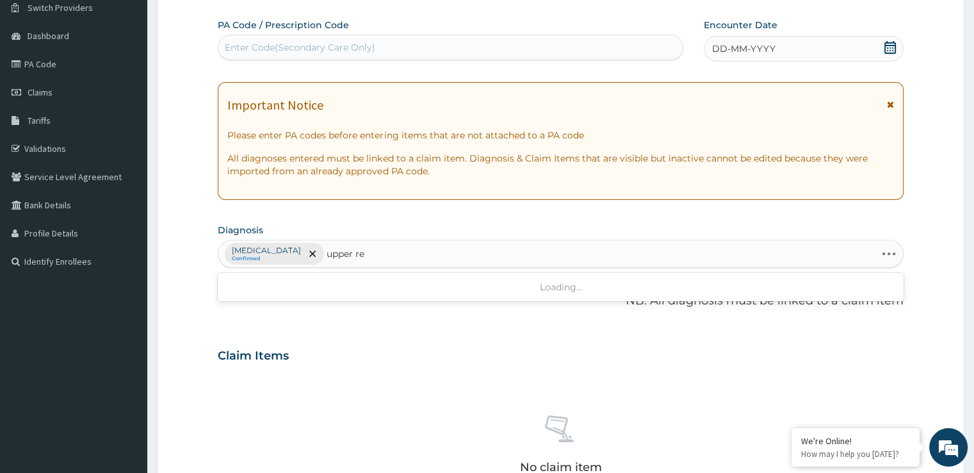
type input "upper res"
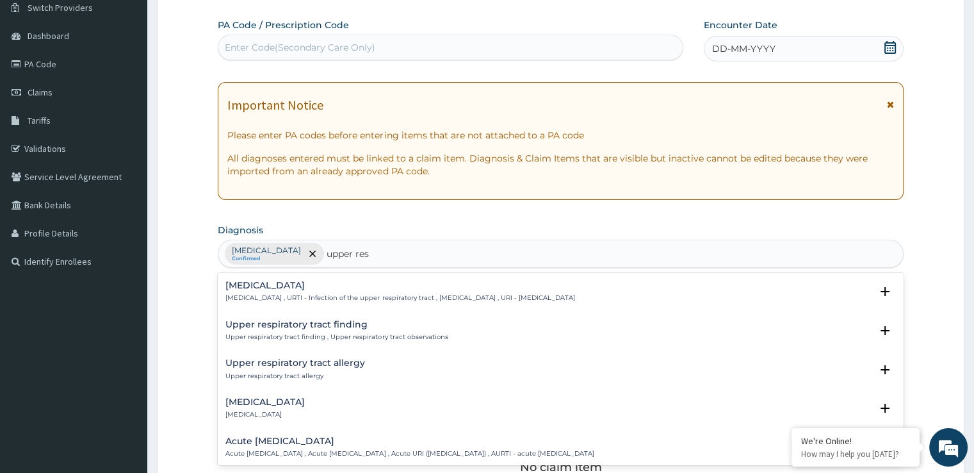
click at [277, 283] on h4 "Upper respiratory infection" at bounding box center [399, 286] width 349 height 10
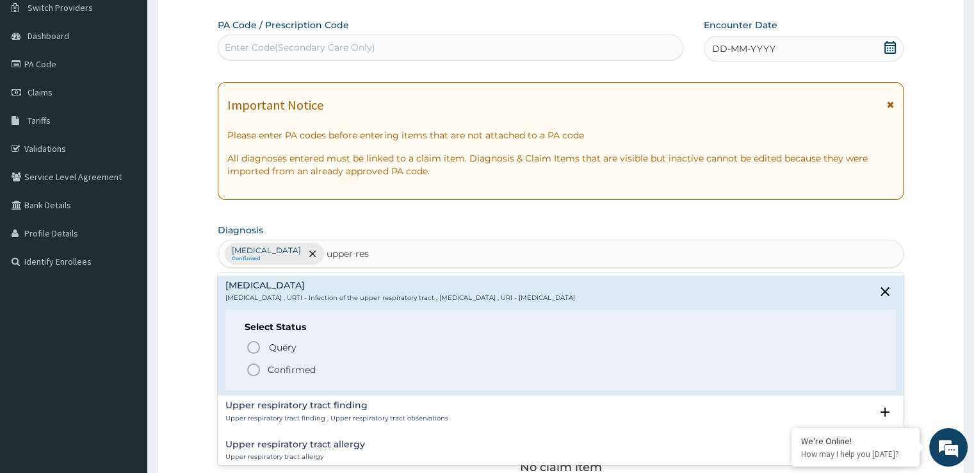
click at [264, 359] on div "Query Query covers suspected (?), Keep in view (kiv), Ruled out (r/o) Confirmed" at bounding box center [560, 357] width 631 height 39
click at [254, 372] on icon "status option filled" at bounding box center [253, 369] width 15 height 15
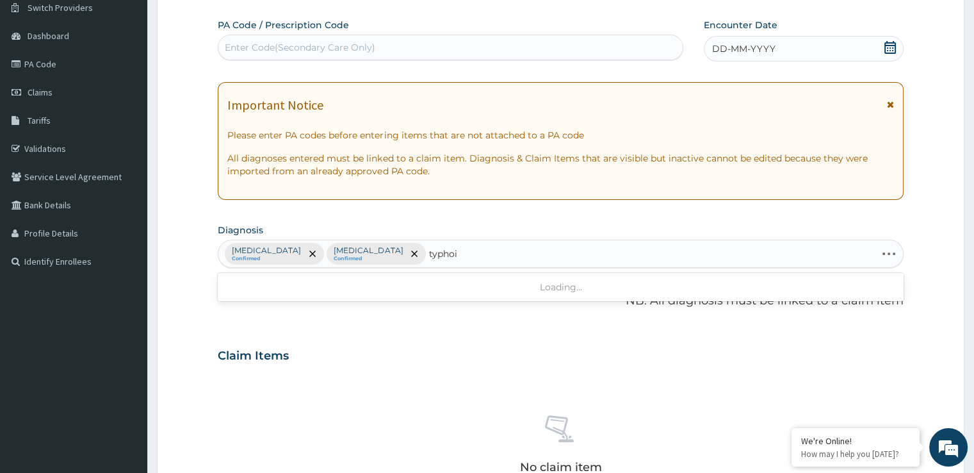
type input "typhoid"
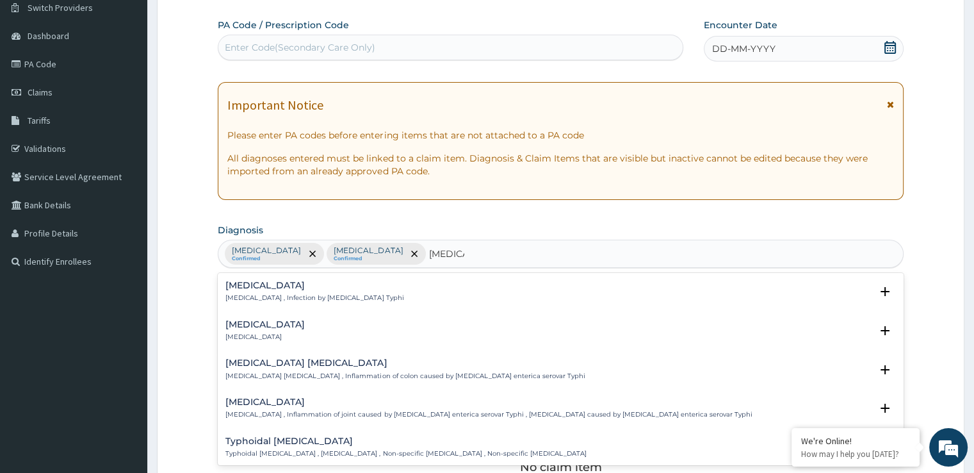
click at [298, 308] on div "Typhoid fever Typhoid fever , Infection by Salmonella Typhi Select Status Query…" at bounding box center [560, 295] width 670 height 29
click at [292, 300] on p "Typhoid fever , Infection by Salmonella Typhi" at bounding box center [314, 297] width 178 height 9
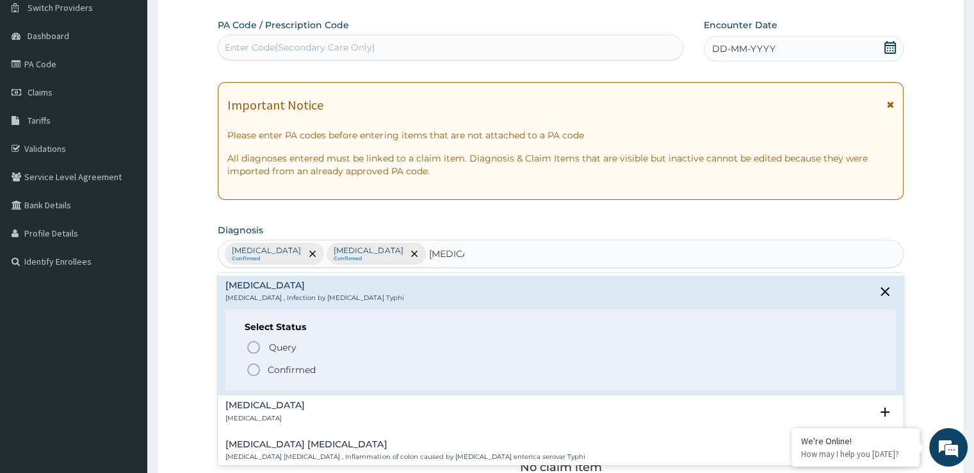
click at [261, 370] on icon "status option filled" at bounding box center [253, 369] width 15 height 15
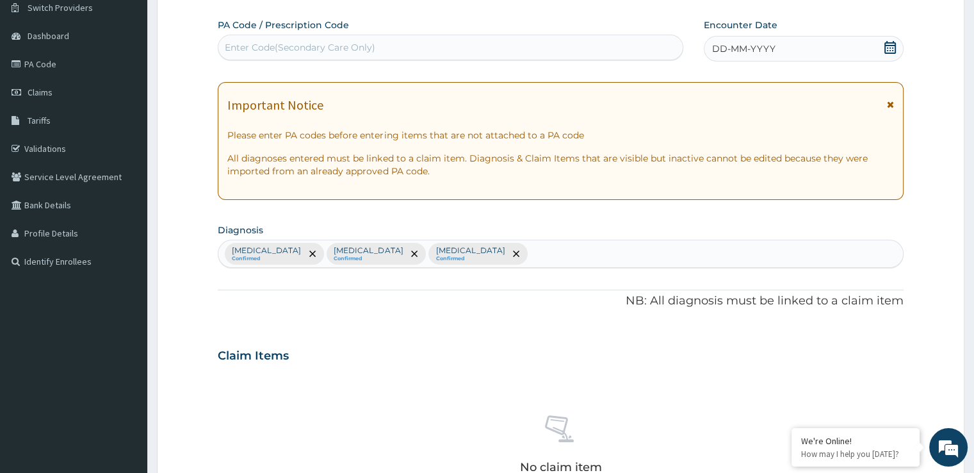
click at [712, 316] on div "PA Code / Prescription Code Enter Code(Secondary Care Only) Encounter Date DD-M…" at bounding box center [560, 352] width 685 height 667
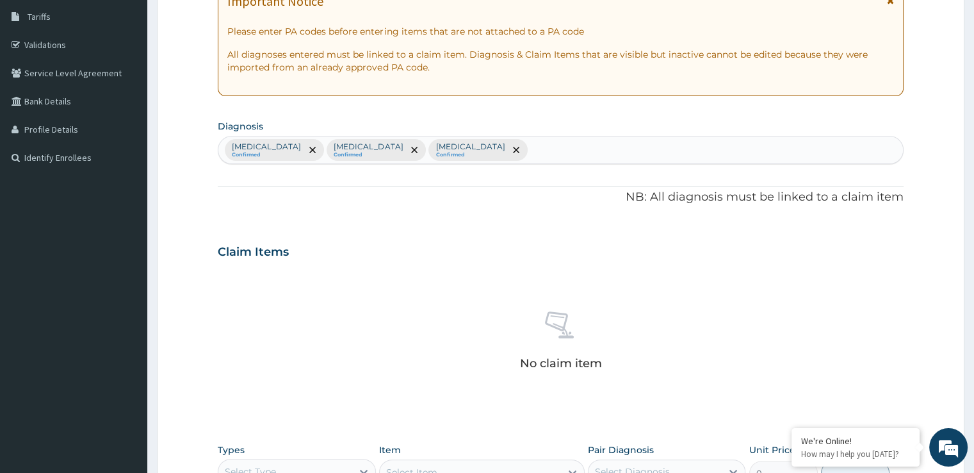
scroll to position [206, 0]
click at [586, 141] on div "Malaria Confirmed Upper respiratory infection Confirmed Typhoid fever Confirmed" at bounding box center [560, 151] width 684 height 27
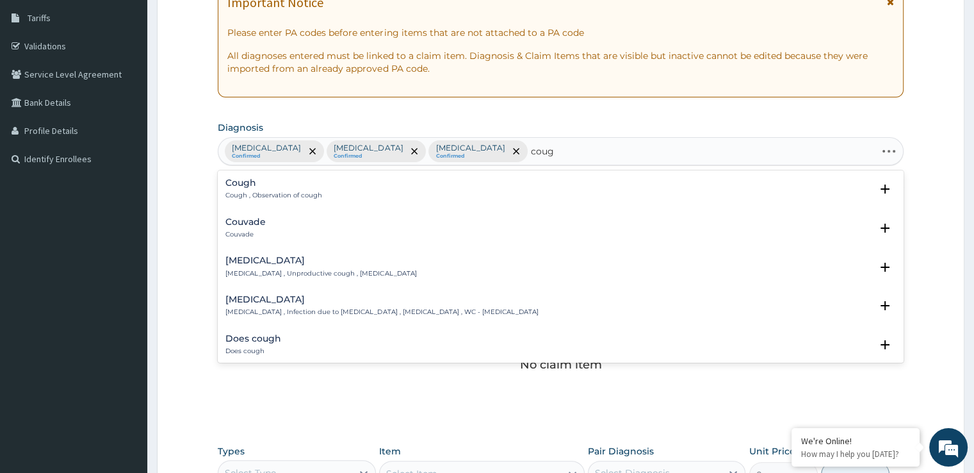
type input "cough"
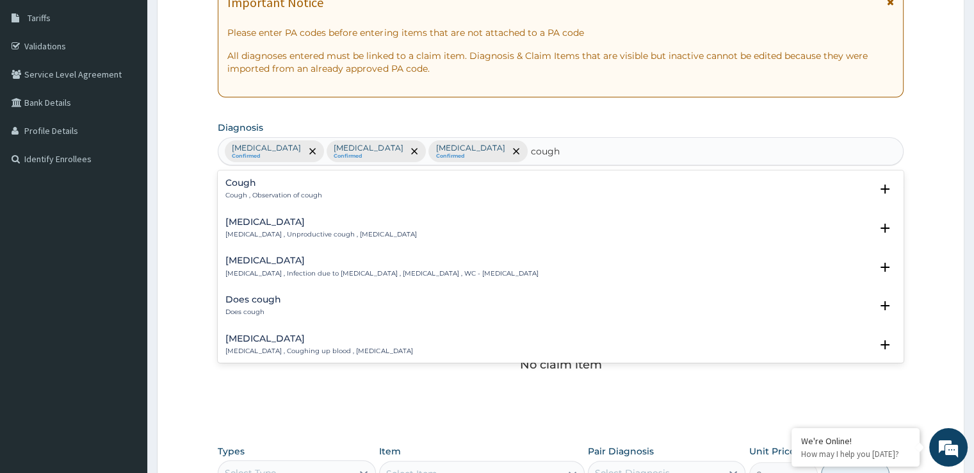
click at [258, 195] on p "Cough , Observation of cough" at bounding box center [273, 195] width 97 height 9
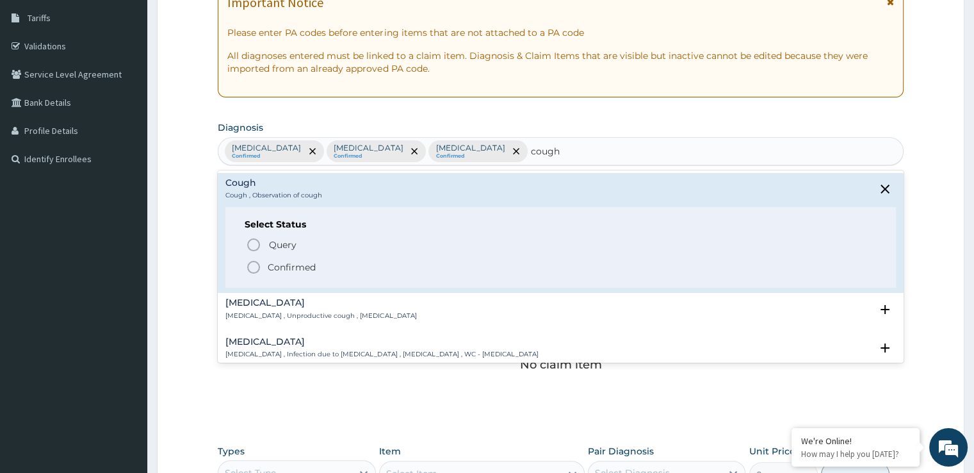
click at [255, 266] on icon "status option filled" at bounding box center [253, 266] width 15 height 15
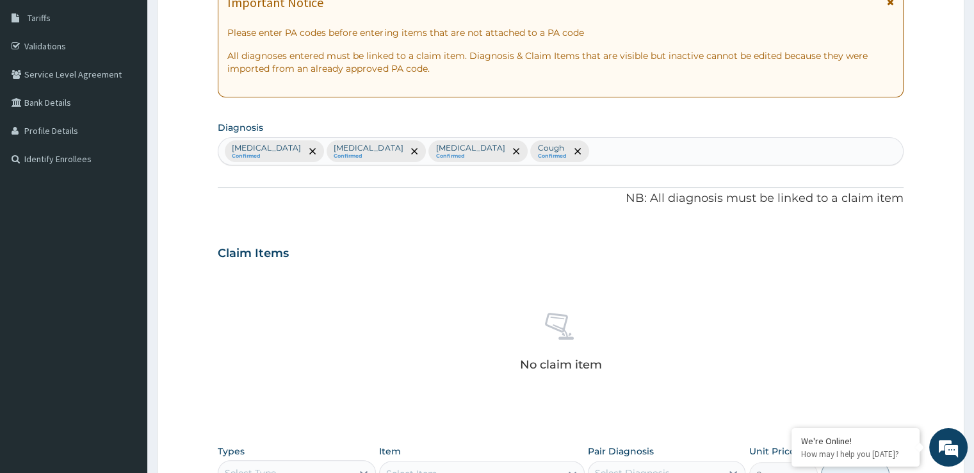
scroll to position [450, 0]
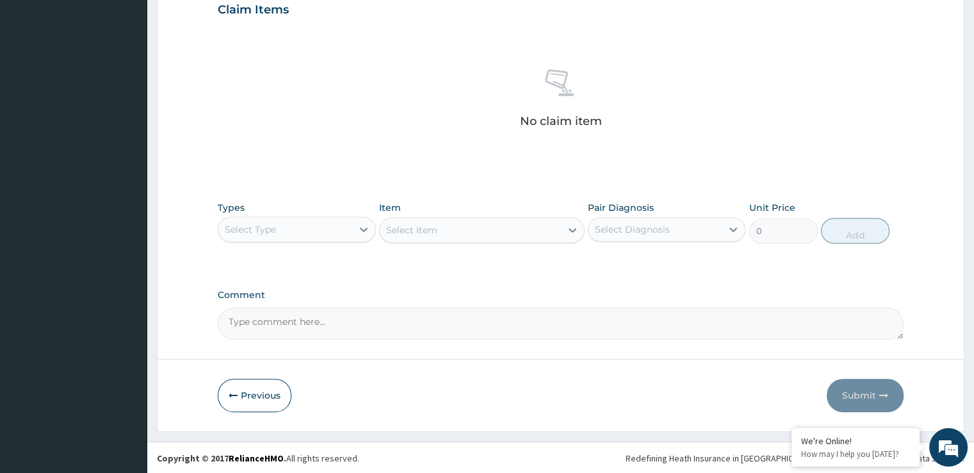
click at [264, 229] on div "Select Type" at bounding box center [250, 229] width 51 height 13
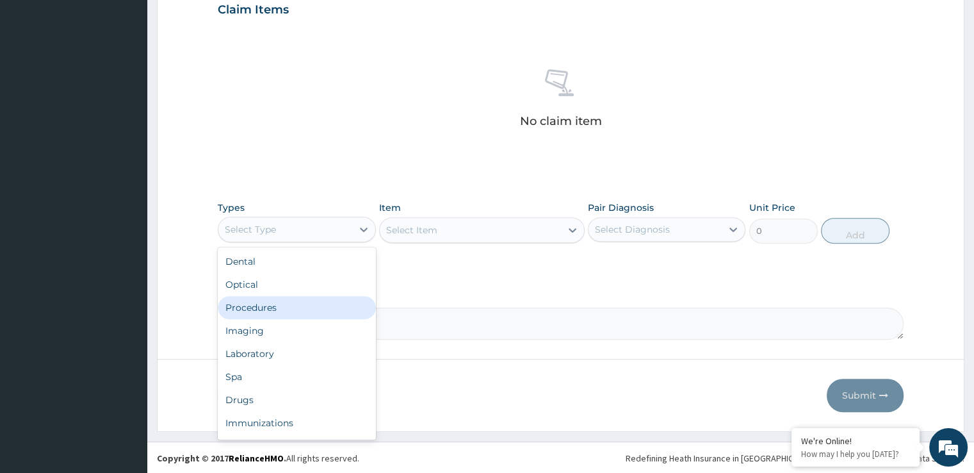
click at [258, 309] on div "Procedures" at bounding box center [297, 307] width 158 height 23
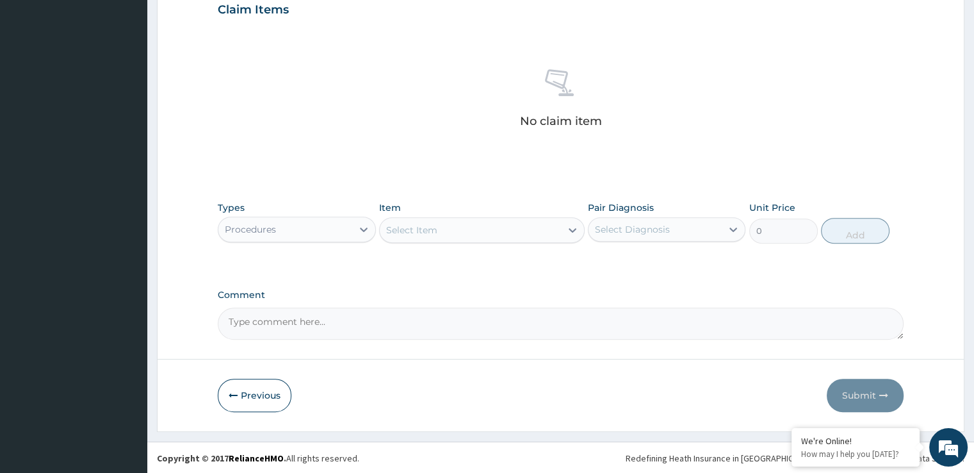
click at [486, 238] on div "Select Item" at bounding box center [470, 230] width 181 height 20
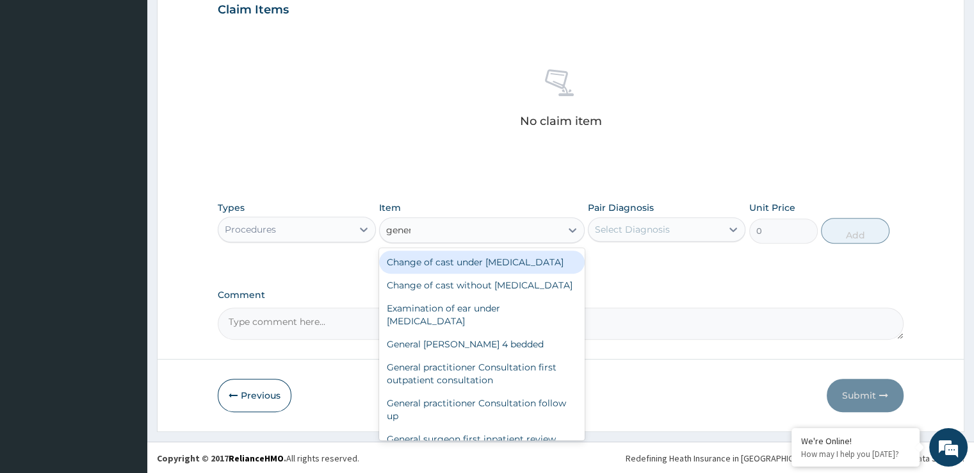
type input "genera"
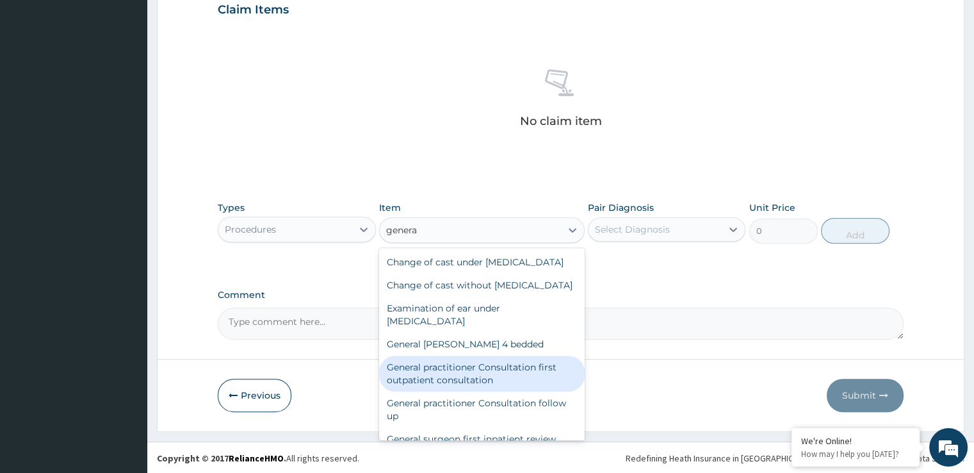
click at [475, 391] on div "General practitioner Consultation first outpatient consultation" at bounding box center [482, 373] width 206 height 36
type input "3724.875"
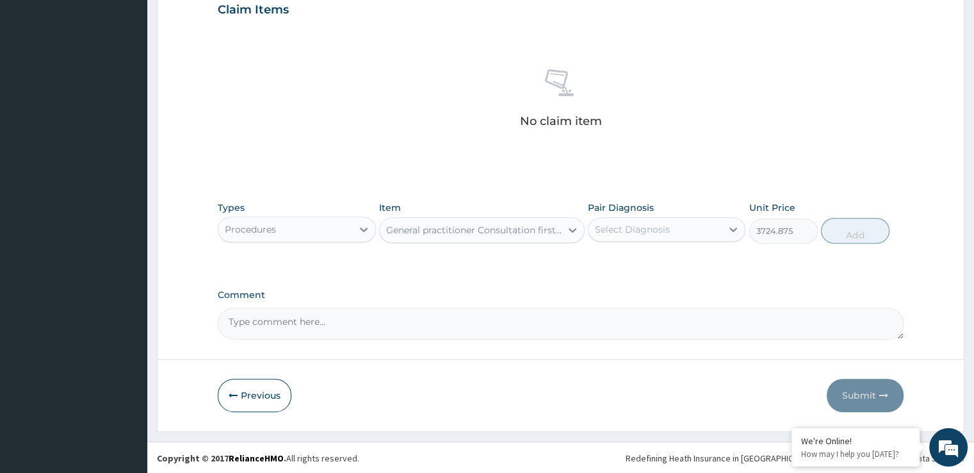
click at [688, 240] on div "Select Diagnosis" at bounding box center [667, 229] width 158 height 24
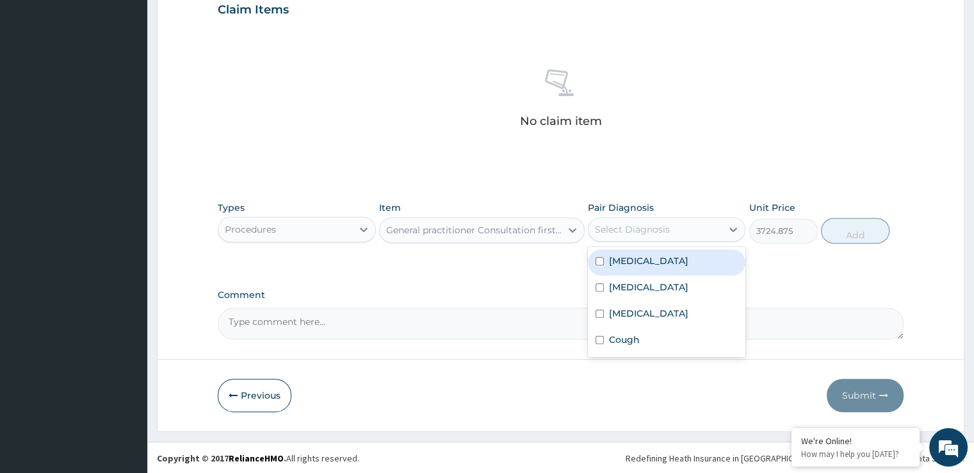
click at [667, 253] on div "Malaria" at bounding box center [667, 262] width 158 height 26
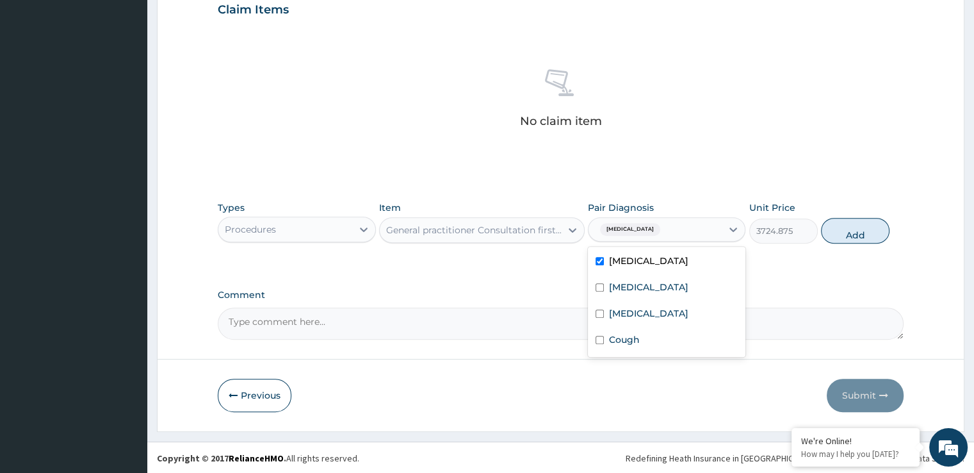
checkbox input "true"
click at [849, 236] on button "Add" at bounding box center [855, 231] width 69 height 26
type input "0"
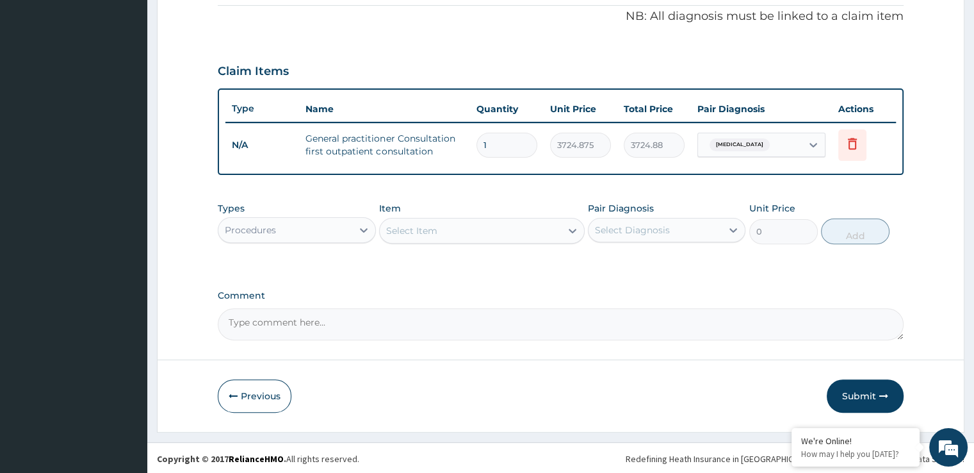
click at [309, 236] on div "Procedures" at bounding box center [284, 230] width 133 height 20
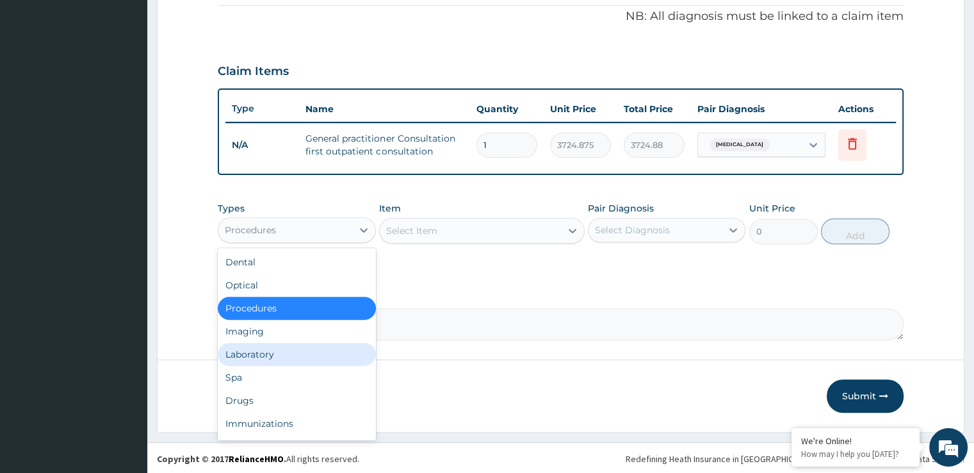
click at [257, 346] on div "Laboratory" at bounding box center [297, 354] width 158 height 23
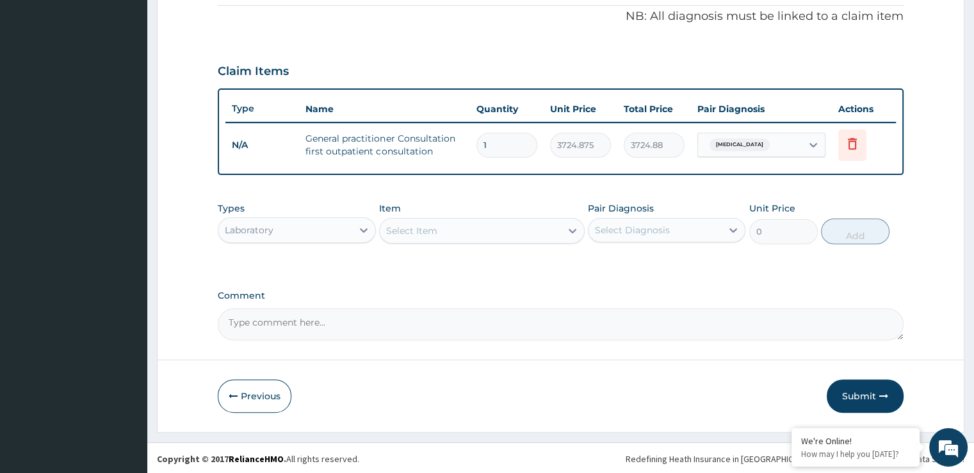
click at [483, 231] on div "Select Item" at bounding box center [470, 230] width 181 height 20
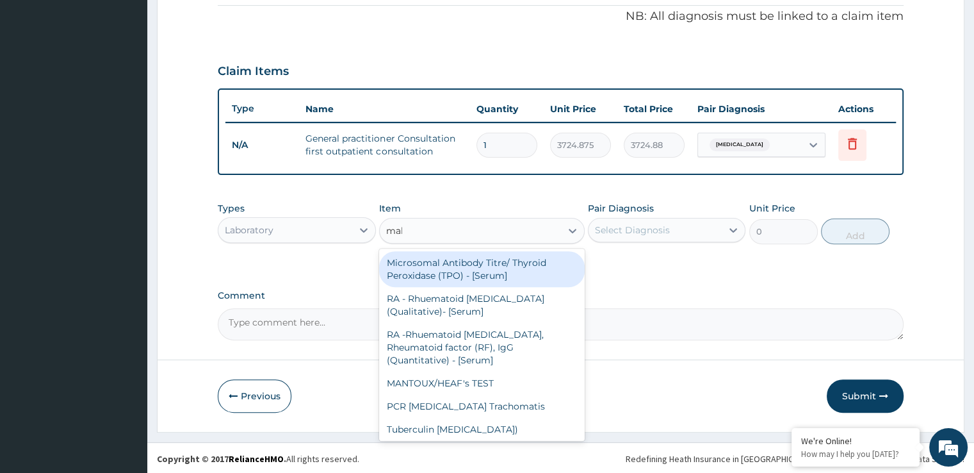
type input "mala"
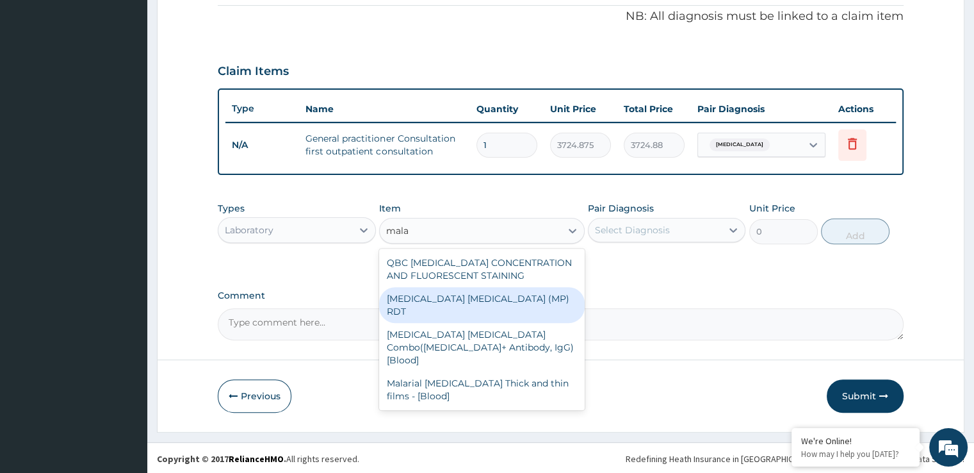
click at [491, 295] on div "MALARIA PARASITE (MP) RDT" at bounding box center [482, 305] width 206 height 36
type input "1693.125"
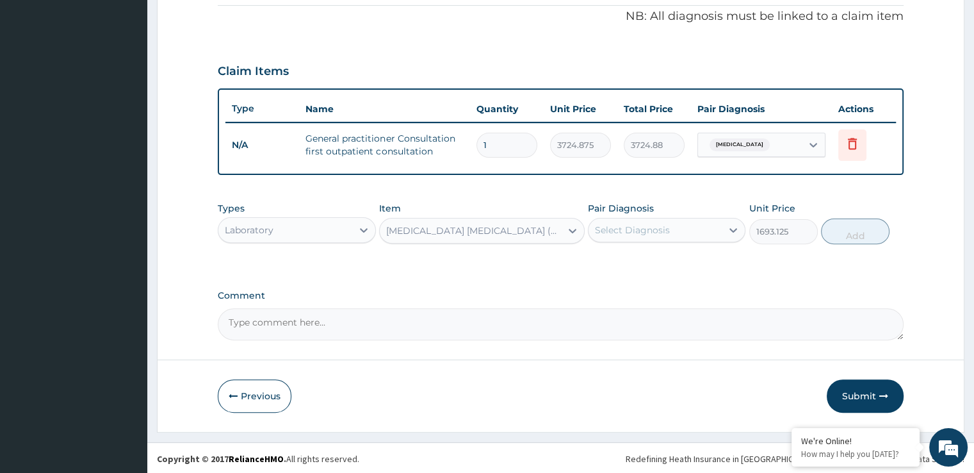
click at [663, 232] on div "Select Diagnosis" at bounding box center [632, 230] width 75 height 13
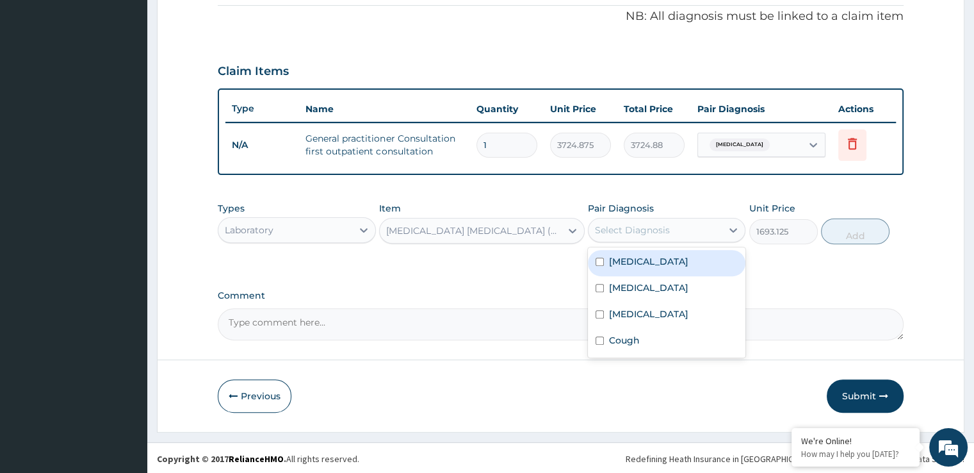
click at [658, 262] on div "Malaria" at bounding box center [667, 263] width 158 height 26
checkbox input "true"
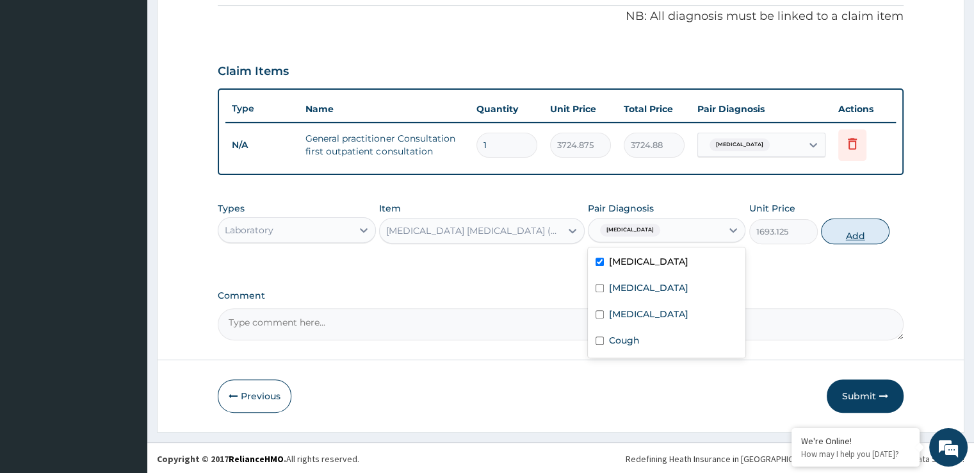
click at [849, 229] on button "Add" at bounding box center [855, 231] width 69 height 26
type input "0"
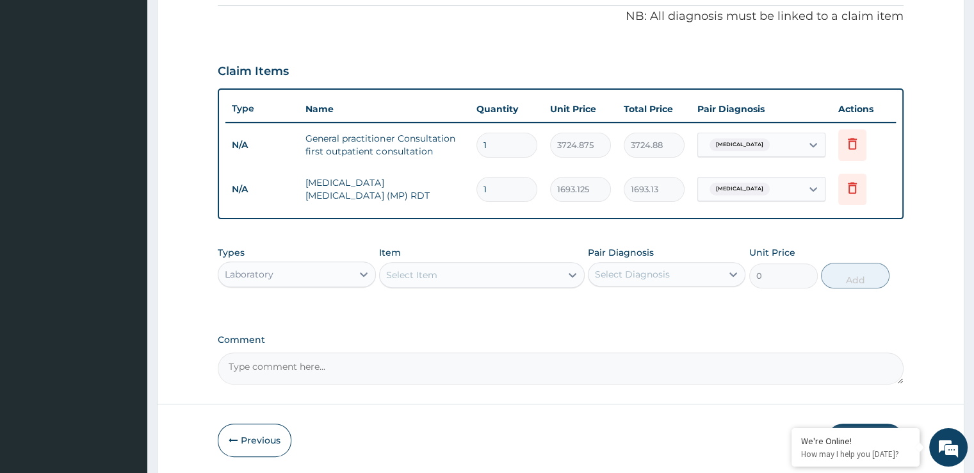
click at [445, 276] on div "Select Item" at bounding box center [470, 274] width 181 height 20
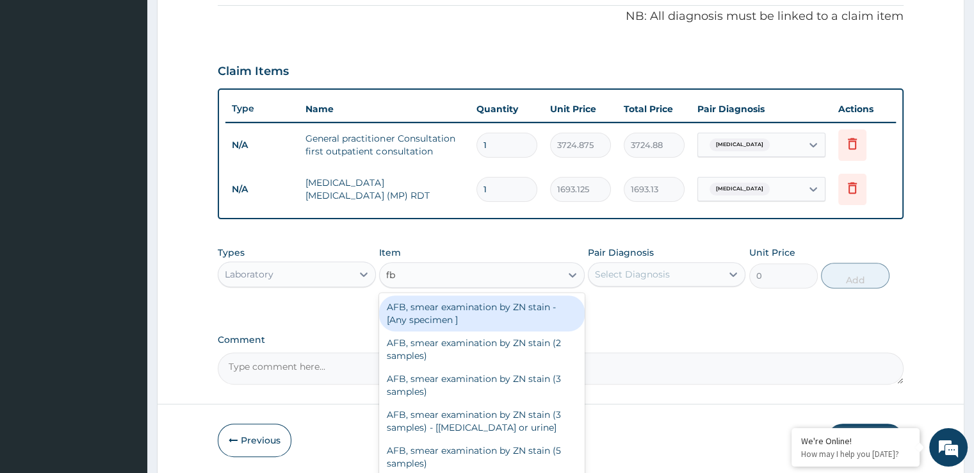
type input "fbc"
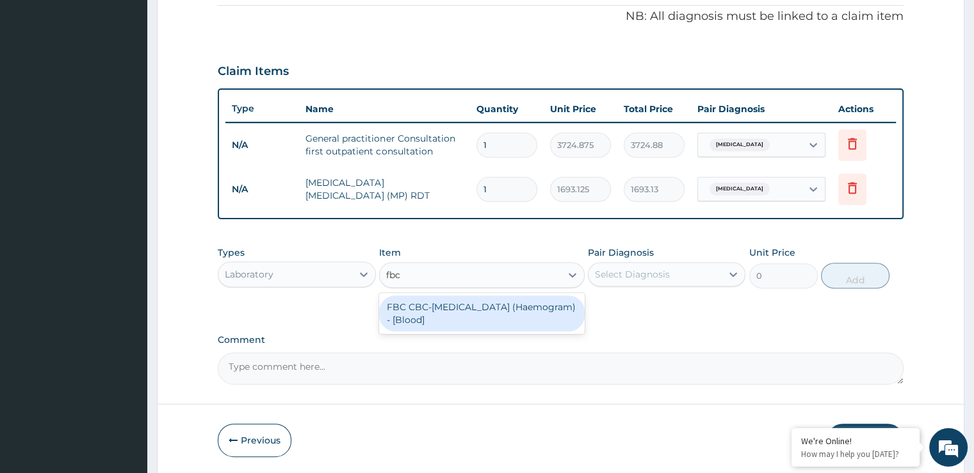
click at [451, 293] on div "FBC CBC-Complete Blood Count (Haemogram) - [Blood]" at bounding box center [482, 313] width 206 height 41
click at [451, 300] on div "FBC CBC-Complete Blood Count (Haemogram) - [Blood]" at bounding box center [482, 313] width 206 height 36
type input "4515"
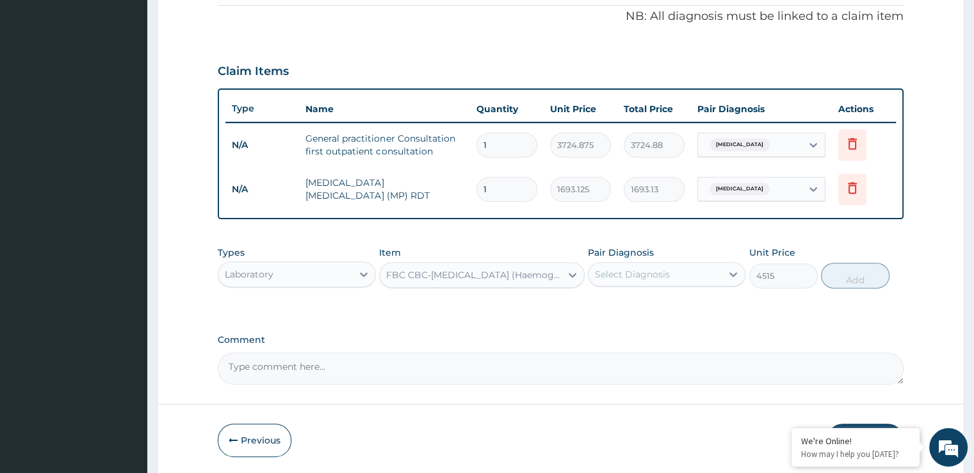
click at [617, 268] on div "Select Diagnosis" at bounding box center [632, 274] width 75 height 13
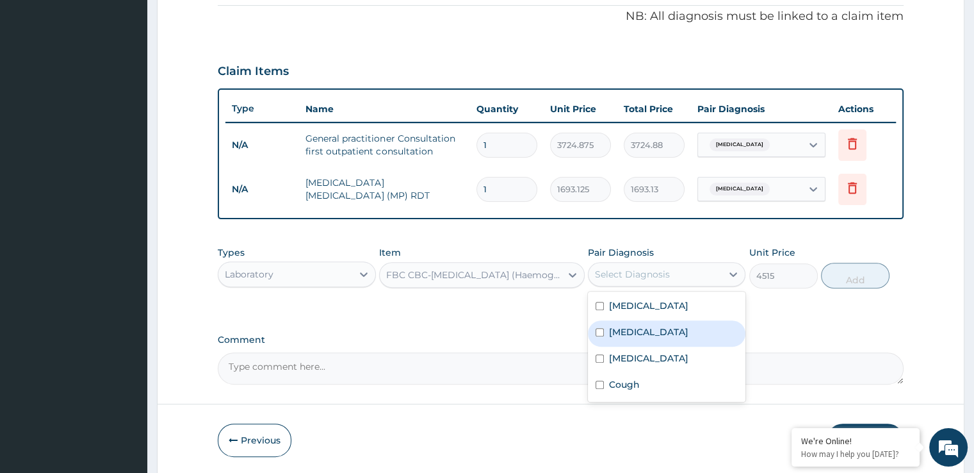
click at [629, 326] on label "Upper respiratory infection" at bounding box center [648, 331] width 79 height 13
checkbox input "true"
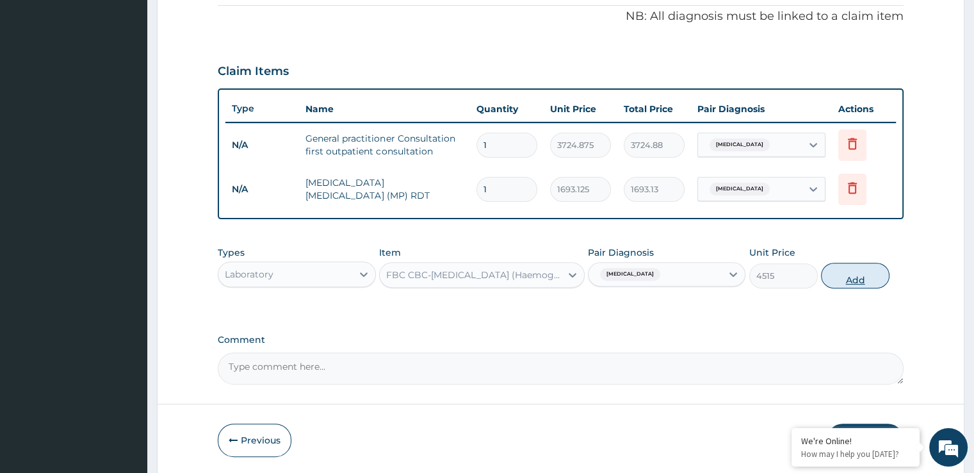
click at [859, 276] on button "Add" at bounding box center [855, 276] width 69 height 26
type input "0"
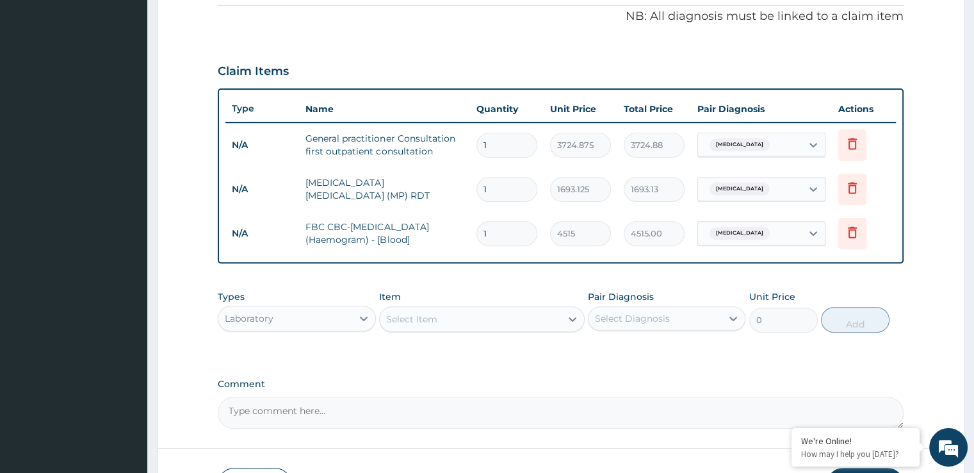
click at [448, 309] on div "Select Item" at bounding box center [470, 319] width 181 height 20
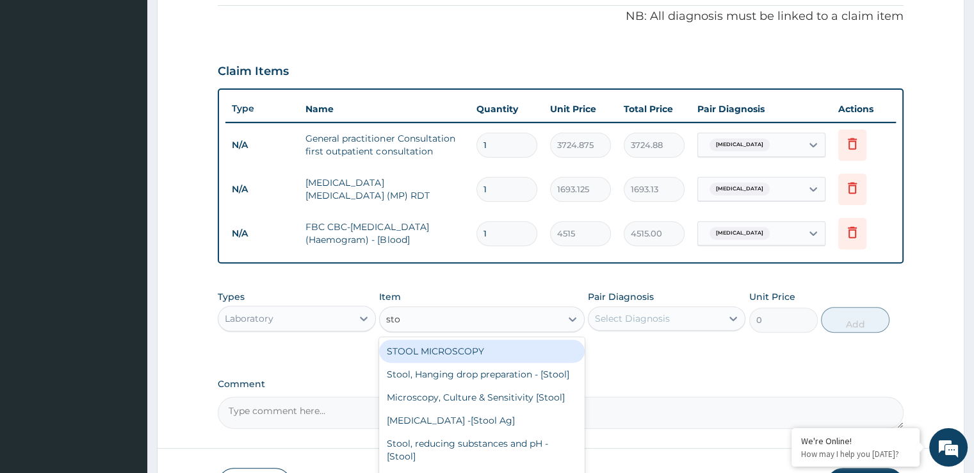
type input "stoo"
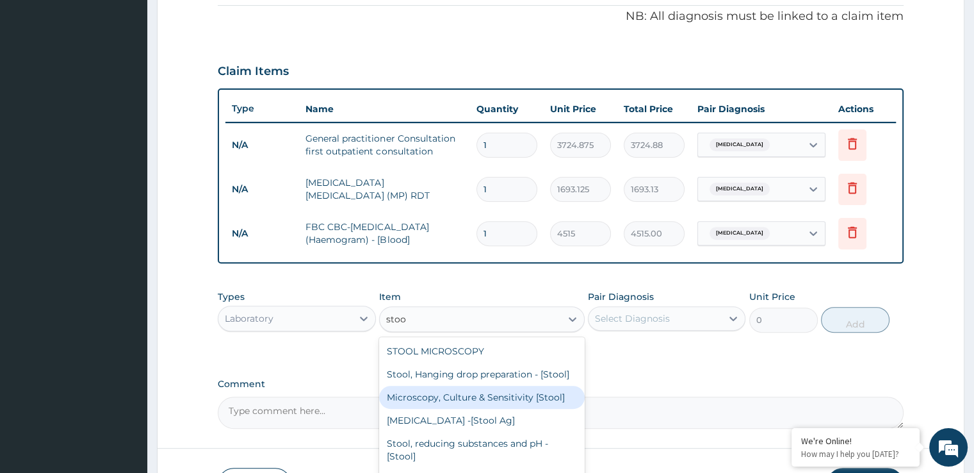
click at [441, 409] on div "Microscopy, Culture & Sensitivity [Stool]" at bounding box center [482, 397] width 206 height 23
type input "5079.375"
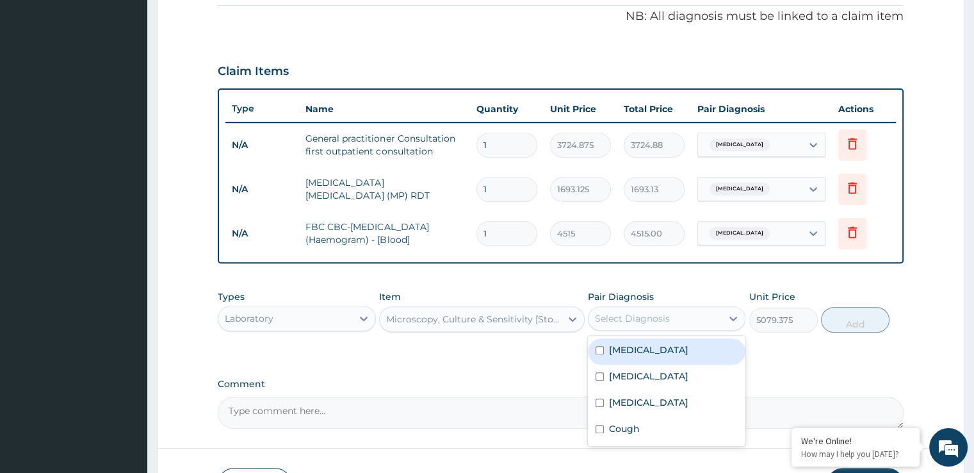
click at [671, 320] on div "Select Diagnosis" at bounding box center [655, 318] width 133 height 20
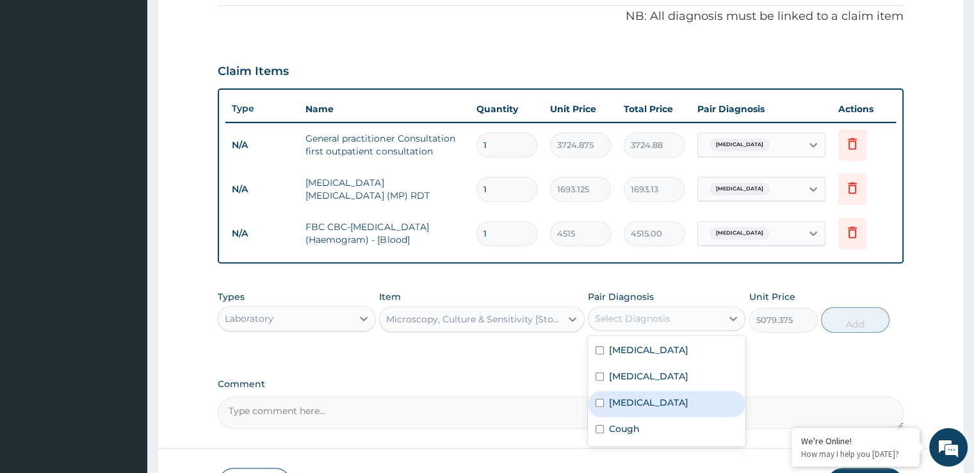
click at [633, 400] on label "Typhoid fever" at bounding box center [648, 402] width 79 height 13
checkbox input "true"
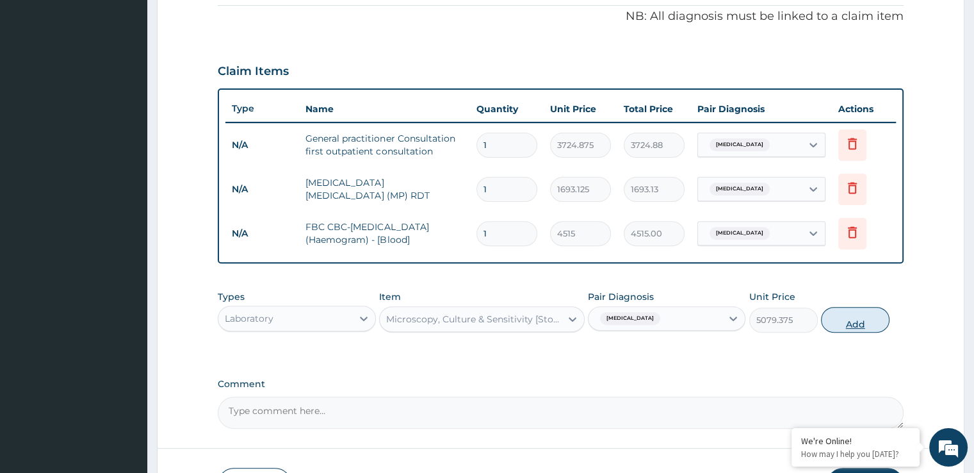
click at [850, 327] on button "Add" at bounding box center [855, 320] width 69 height 26
type input "0"
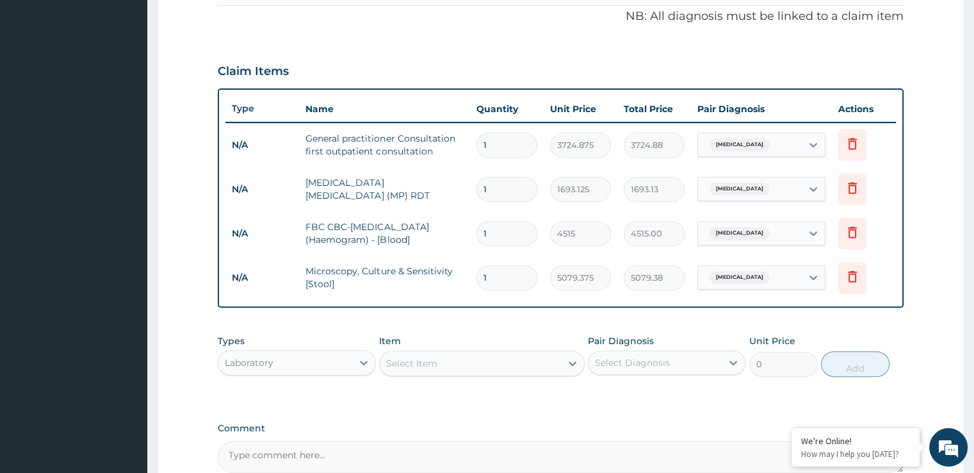
scroll to position [520, 0]
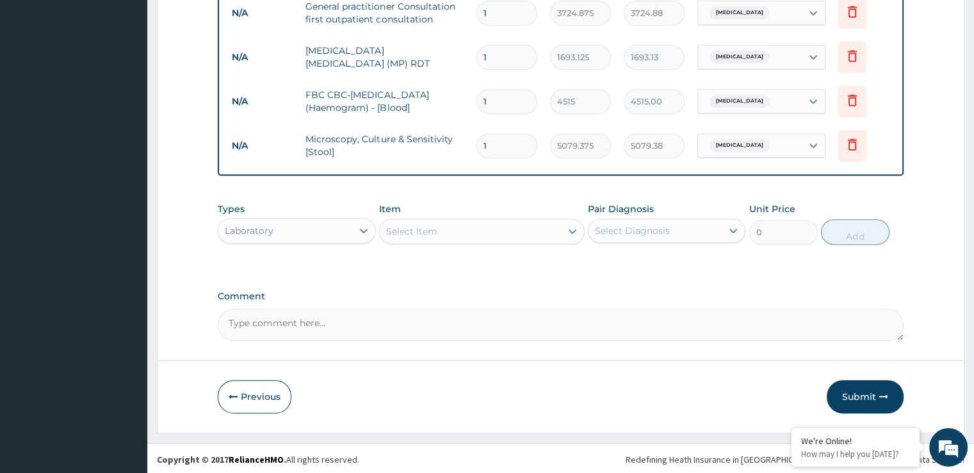
click at [281, 235] on div "Laboratory" at bounding box center [284, 230] width 133 height 20
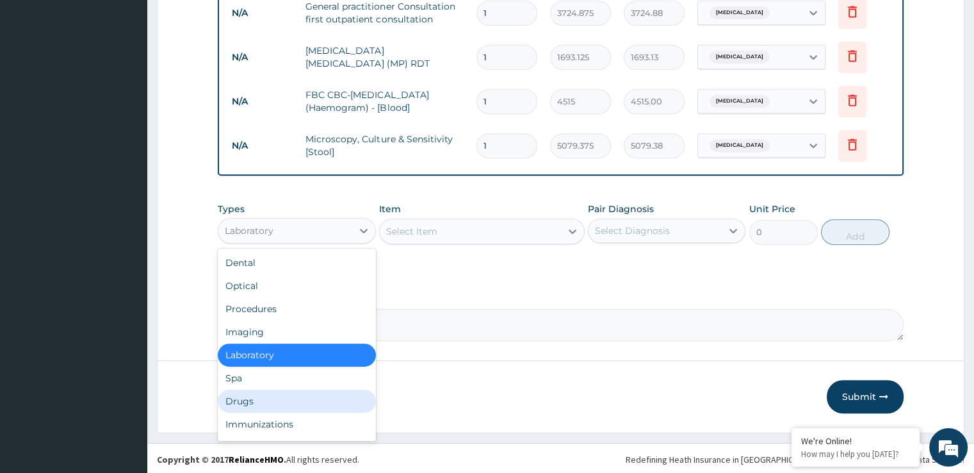
click at [236, 400] on div "Drugs" at bounding box center [297, 400] width 158 height 23
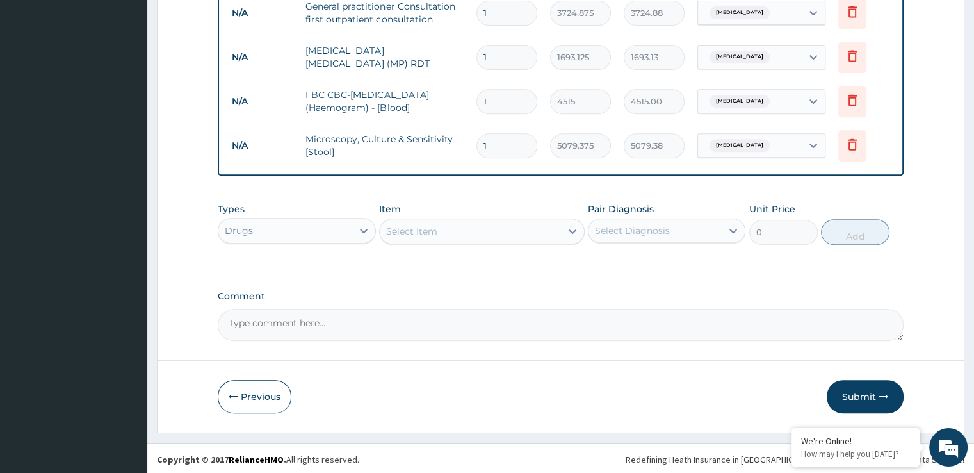
click at [494, 225] on div "Select Item" at bounding box center [470, 231] width 181 height 20
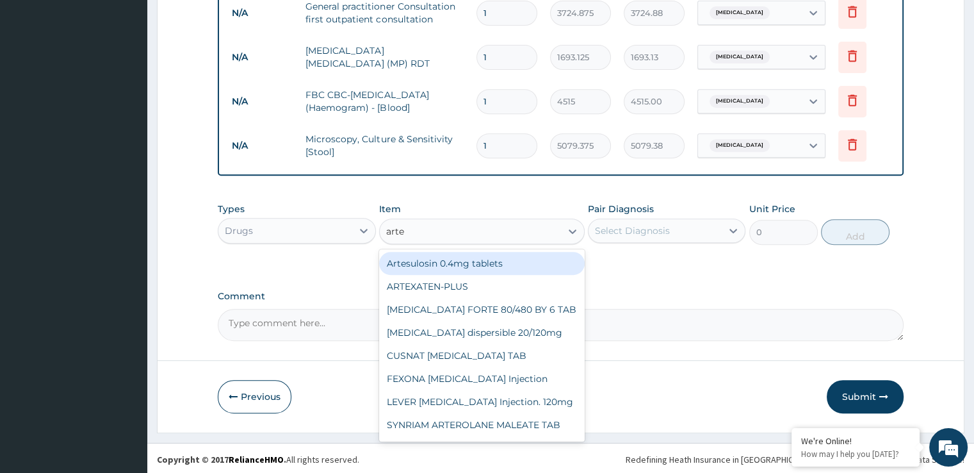
type input "artem"
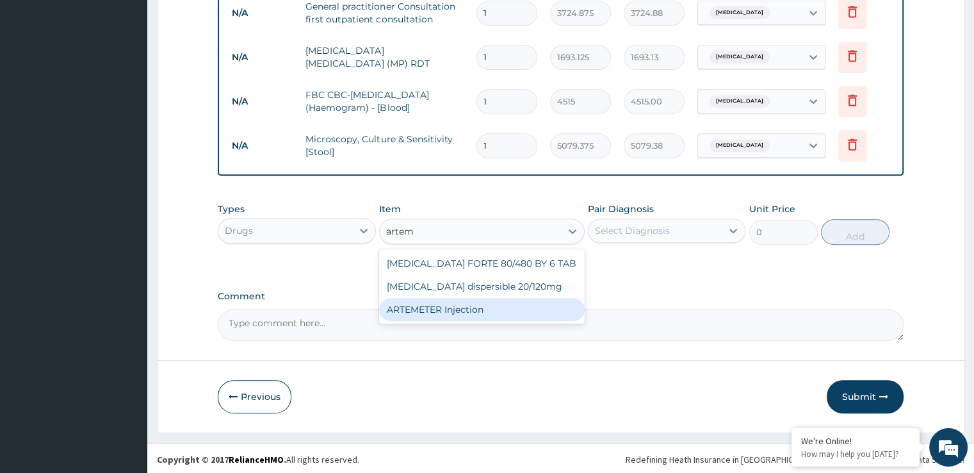
click at [438, 298] on div "ARTEMETER Injection" at bounding box center [482, 309] width 206 height 23
type input "993.3"
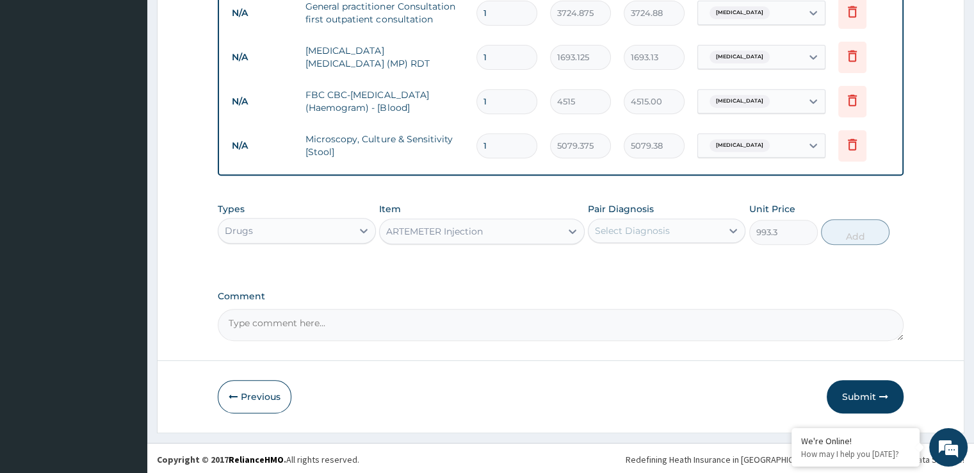
click at [651, 215] on div "Pair Diagnosis Select Diagnosis" at bounding box center [667, 223] width 158 height 42
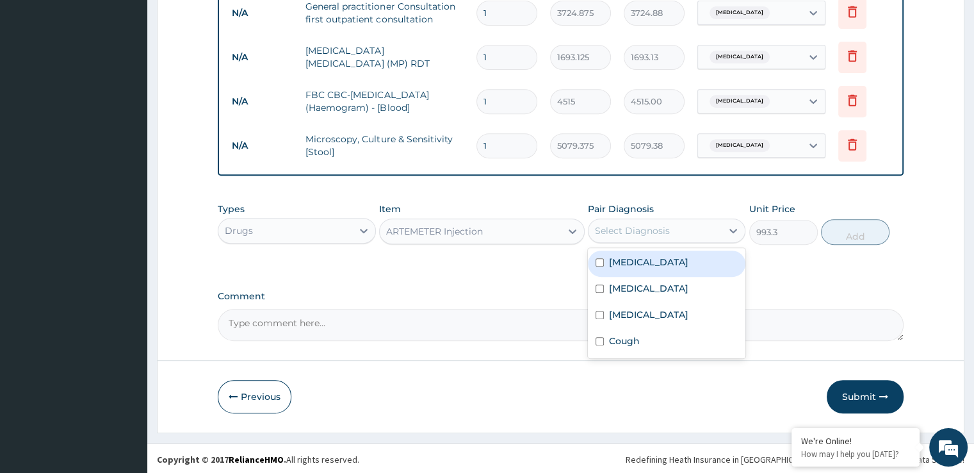
click at [646, 227] on div "Select Diagnosis" at bounding box center [632, 230] width 75 height 13
click at [642, 254] on div "Malaria" at bounding box center [667, 263] width 158 height 26
checkbox input "true"
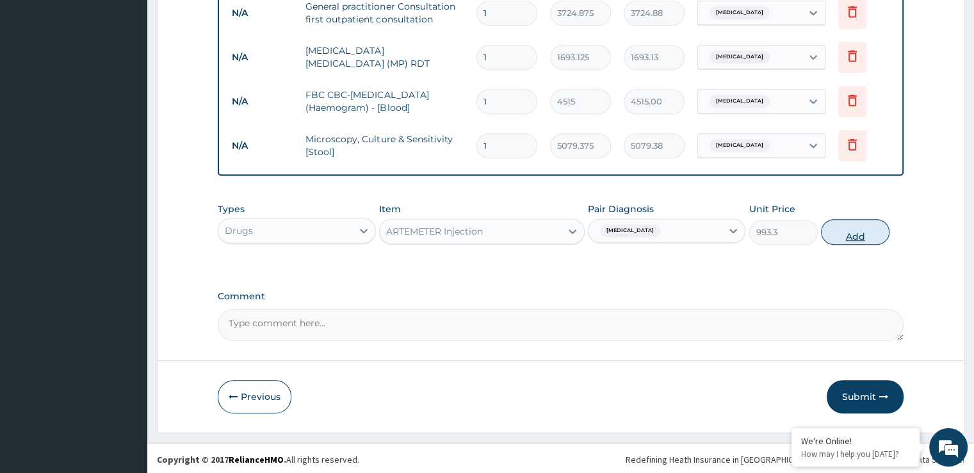
click at [850, 229] on button "Add" at bounding box center [855, 232] width 69 height 26
type input "0"
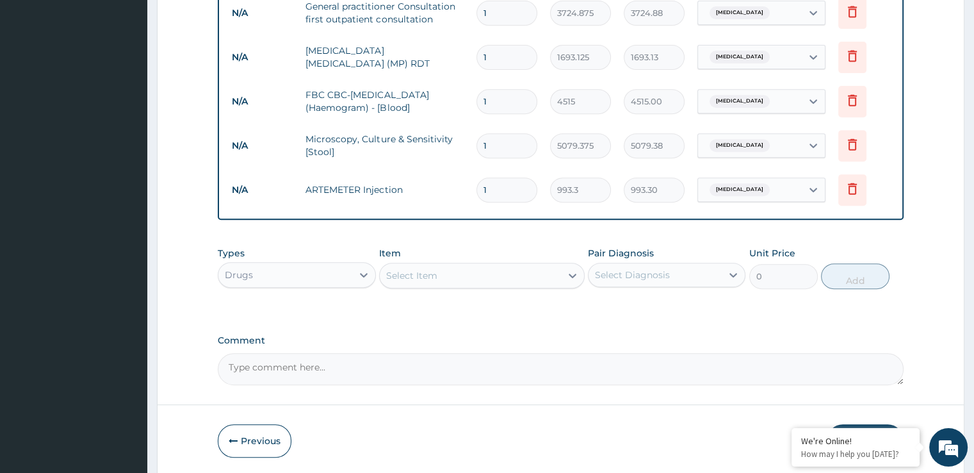
click at [433, 281] on div "Select Item" at bounding box center [470, 275] width 181 height 20
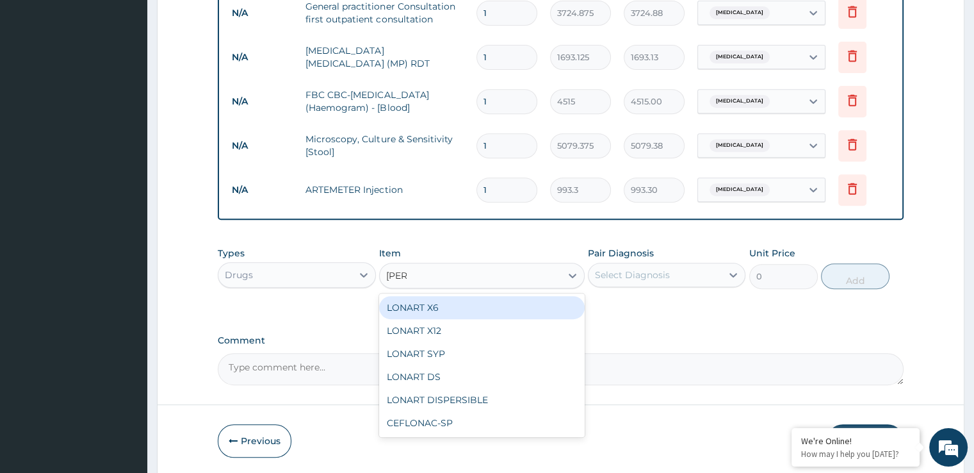
type input "lonar"
click at [443, 298] on div "LONART X6" at bounding box center [482, 307] width 206 height 23
type input "496.65"
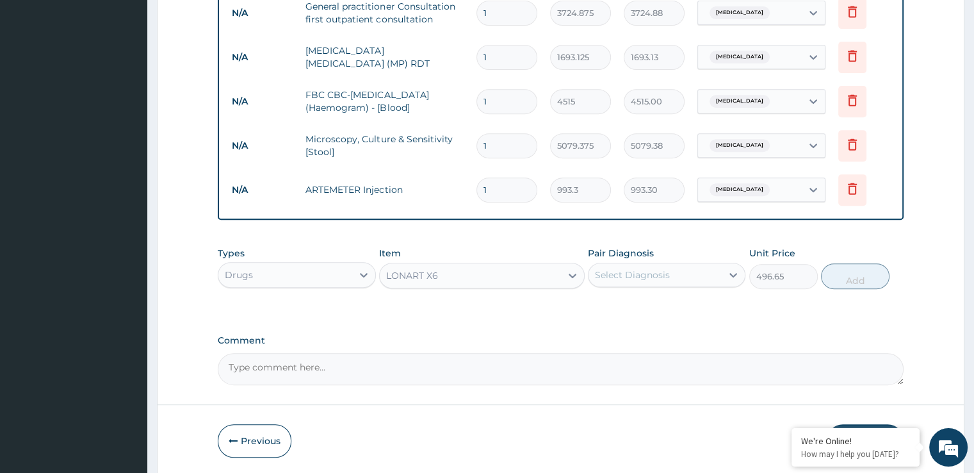
click at [656, 264] on div "Select Diagnosis" at bounding box center [655, 274] width 133 height 20
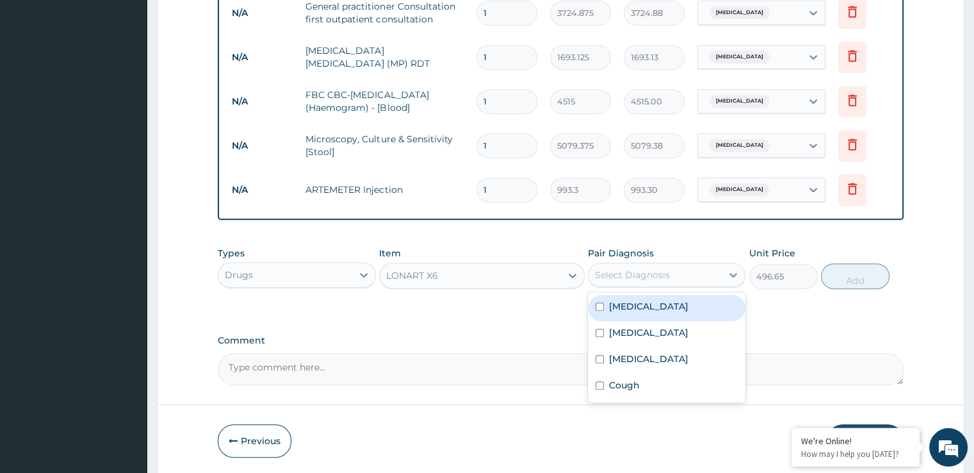
click at [652, 299] on div "Malaria" at bounding box center [667, 308] width 158 height 26
checkbox input "true"
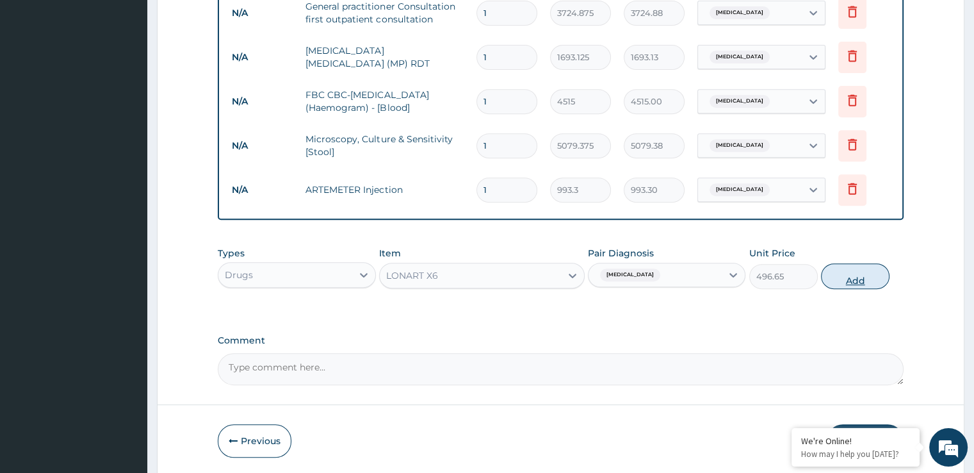
click at [855, 277] on button "Add" at bounding box center [855, 276] width 69 height 26
type input "0"
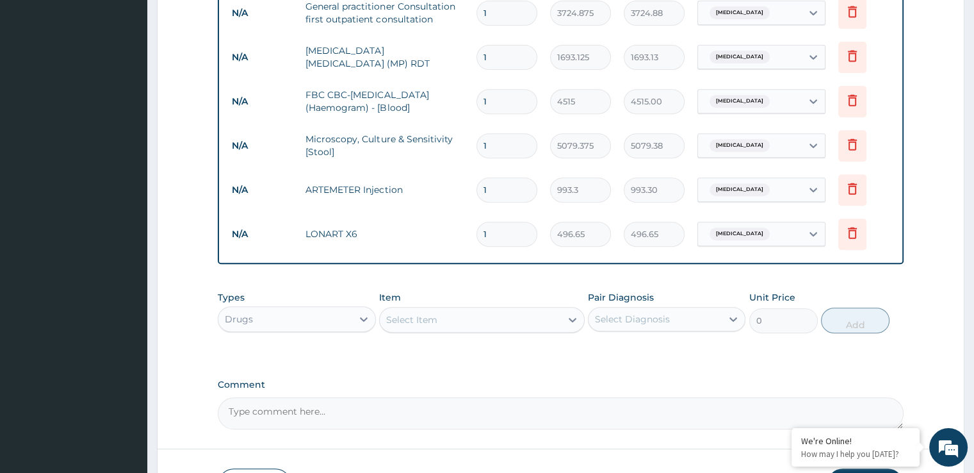
click at [459, 323] on div "Select Item" at bounding box center [470, 319] width 181 height 20
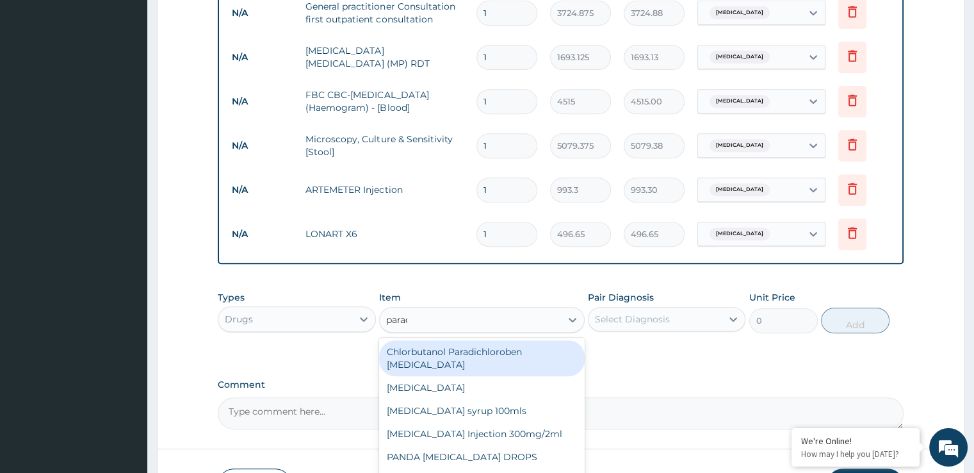
type input "parace"
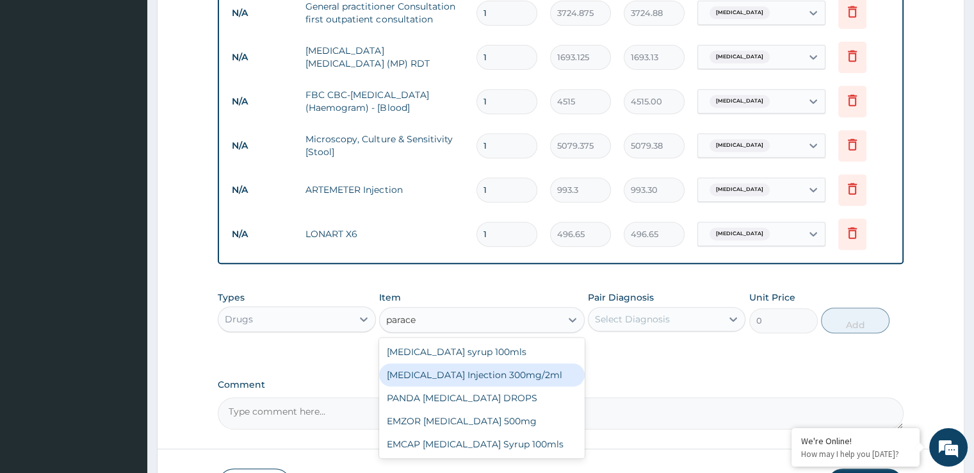
click at [507, 375] on div "PARACETAMOL Injection 300mg/2ml" at bounding box center [482, 374] width 206 height 23
type input "273.1575"
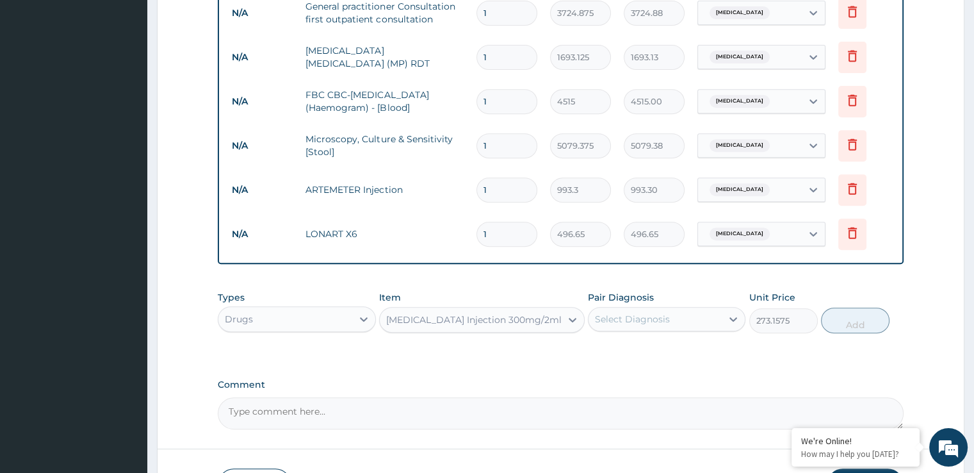
click at [657, 313] on div "Select Diagnosis" at bounding box center [632, 319] width 75 height 13
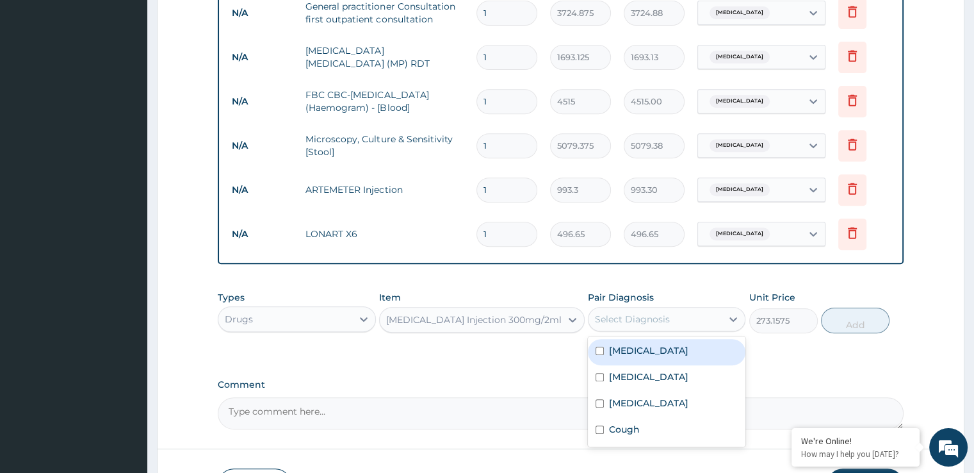
click at [644, 344] on div "Malaria" at bounding box center [667, 352] width 158 height 26
checkbox input "true"
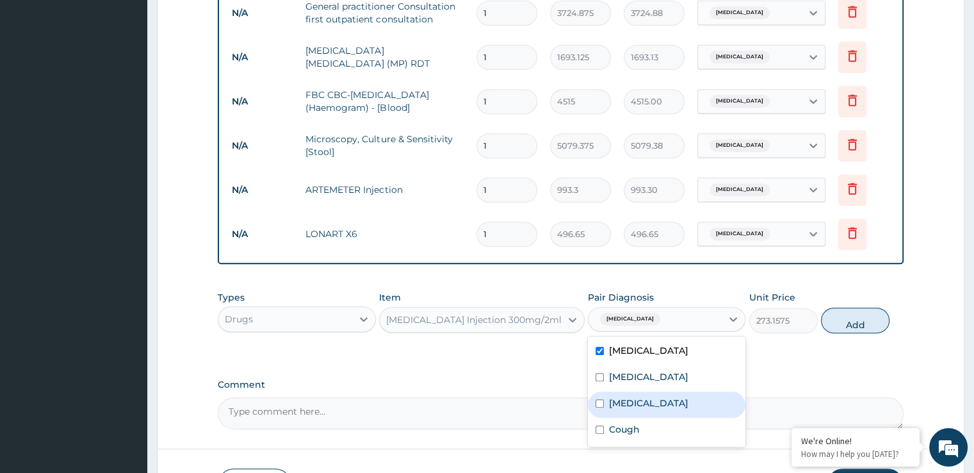
click at [640, 400] on label "Typhoid fever" at bounding box center [648, 402] width 79 height 13
checkbox input "true"
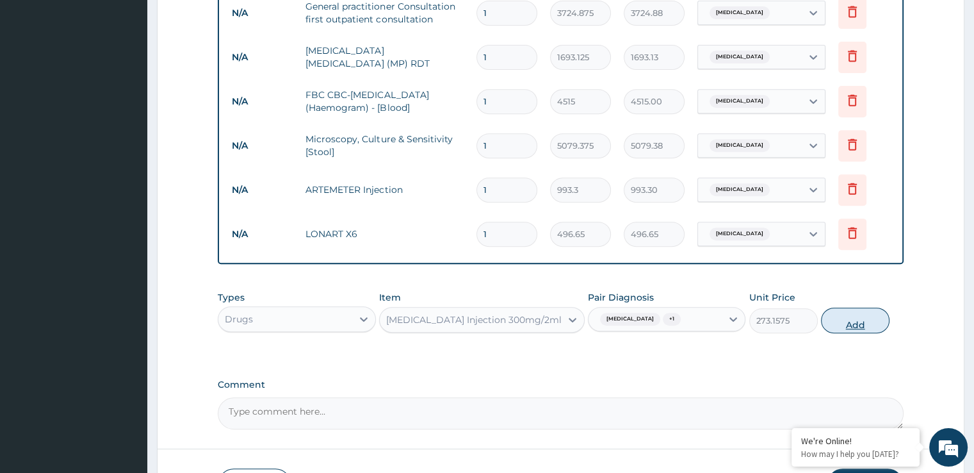
click at [855, 323] on button "Add" at bounding box center [855, 320] width 69 height 26
type input "0"
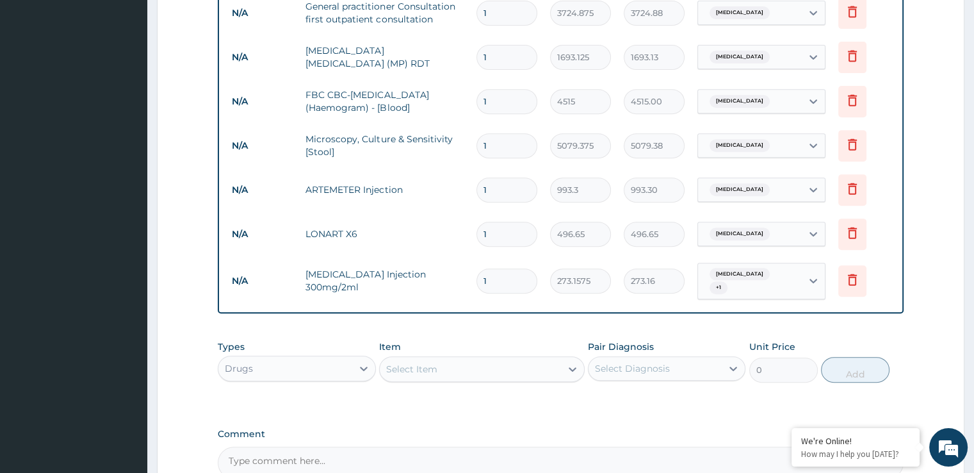
click at [427, 362] on div "Select Item" at bounding box center [411, 368] width 51 height 13
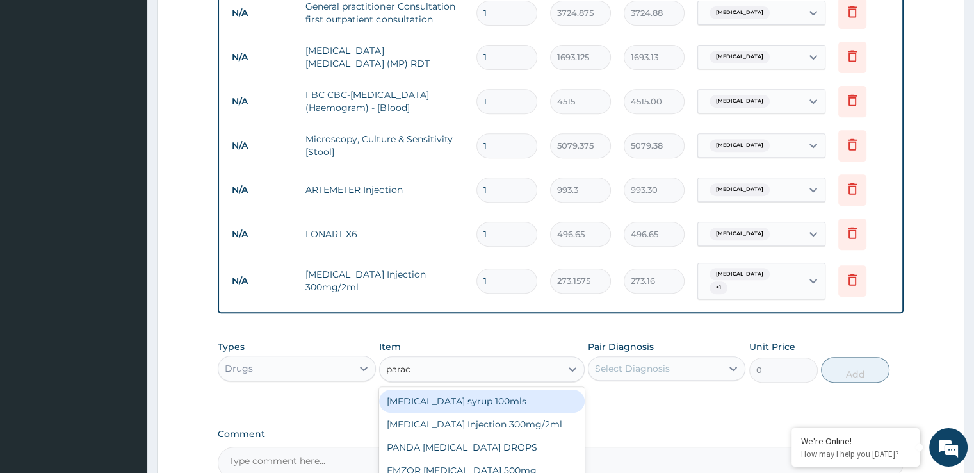
type input "parace"
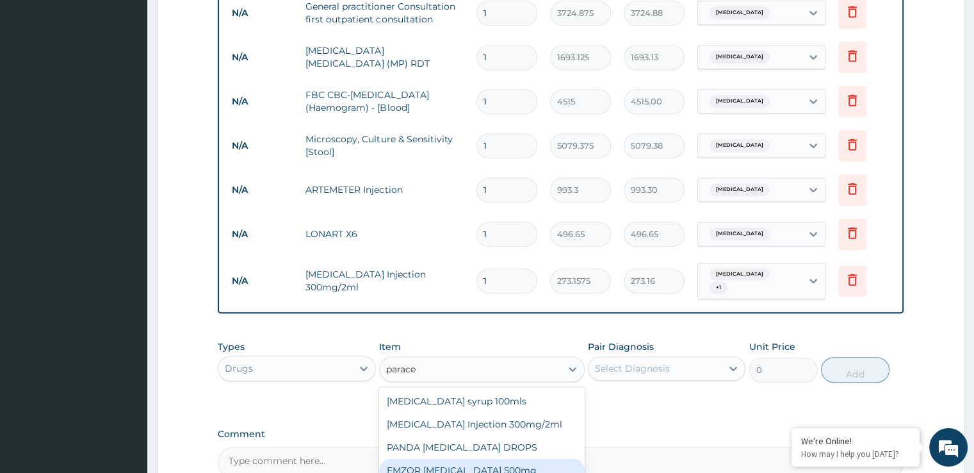
click at [497, 459] on div "EMZOR PARACETAMOL 500mg" at bounding box center [482, 470] width 206 height 23
type input "24.8325"
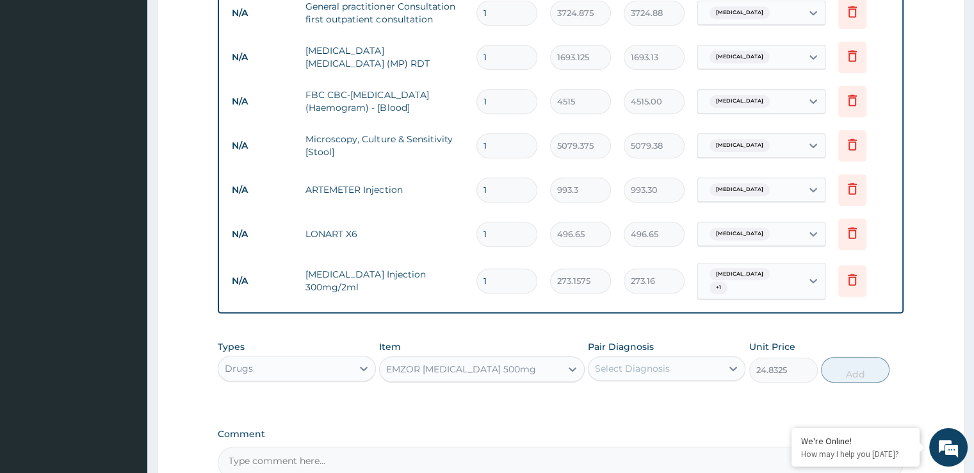
click at [666, 363] on div "Select Diagnosis" at bounding box center [632, 368] width 75 height 13
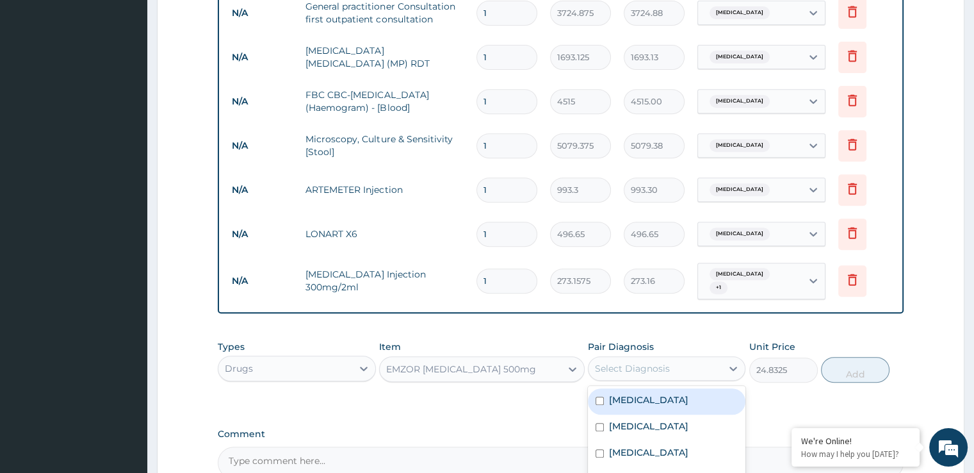
click at [640, 394] on label "Malaria" at bounding box center [648, 399] width 79 height 13
checkbox input "true"
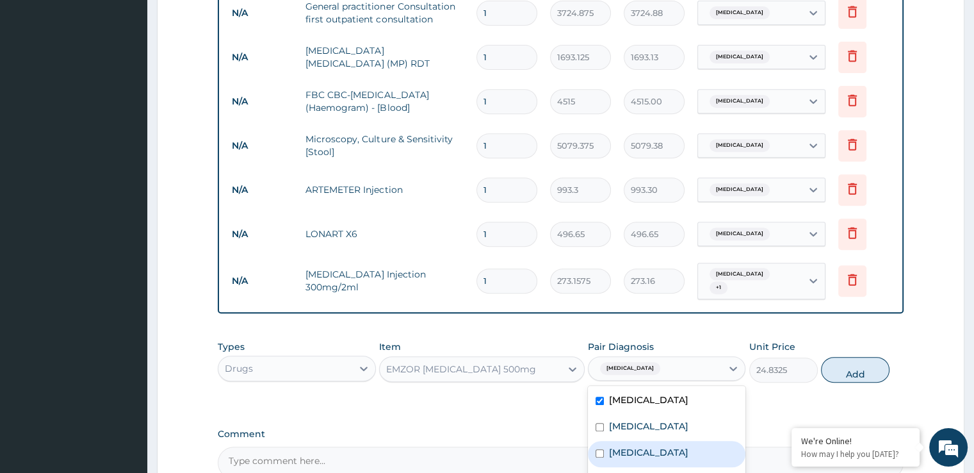
click at [640, 447] on label "Typhoid fever" at bounding box center [648, 452] width 79 height 13
checkbox input "true"
click at [852, 370] on button "Add" at bounding box center [855, 370] width 69 height 26
type input "0"
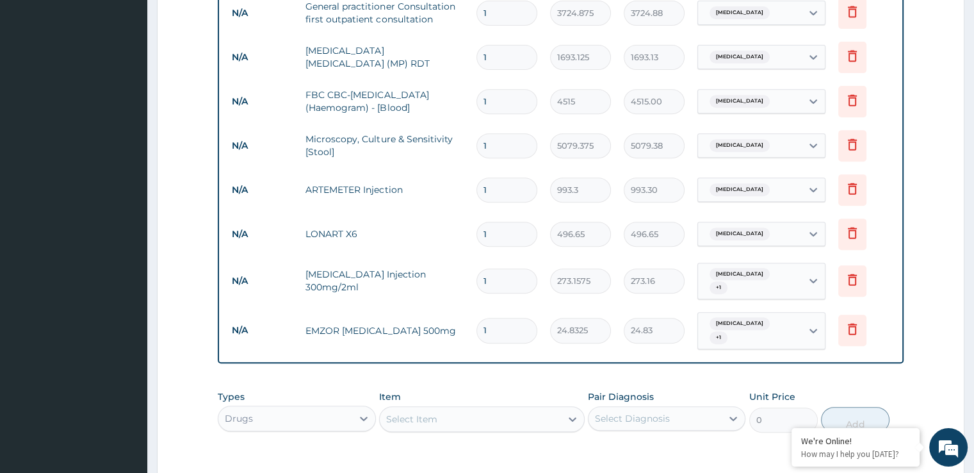
scroll to position [697, 0]
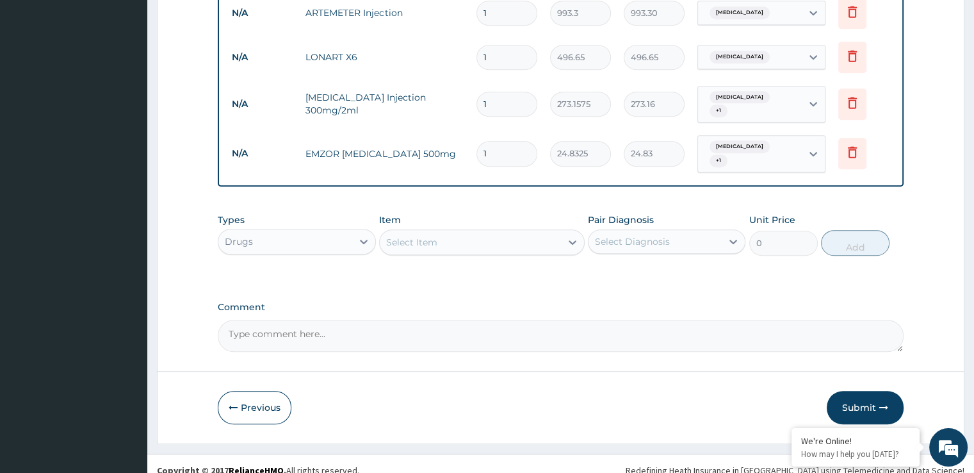
click at [440, 234] on div "Select Item" at bounding box center [470, 242] width 181 height 20
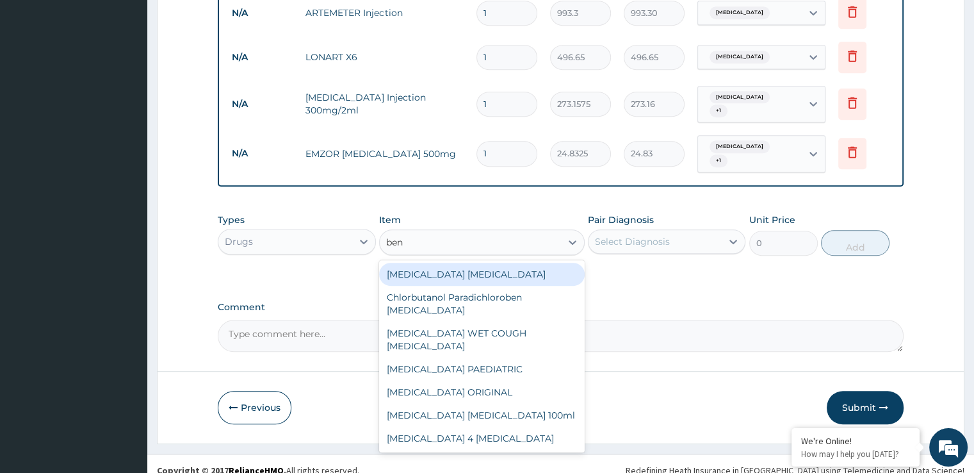
type input "beny"
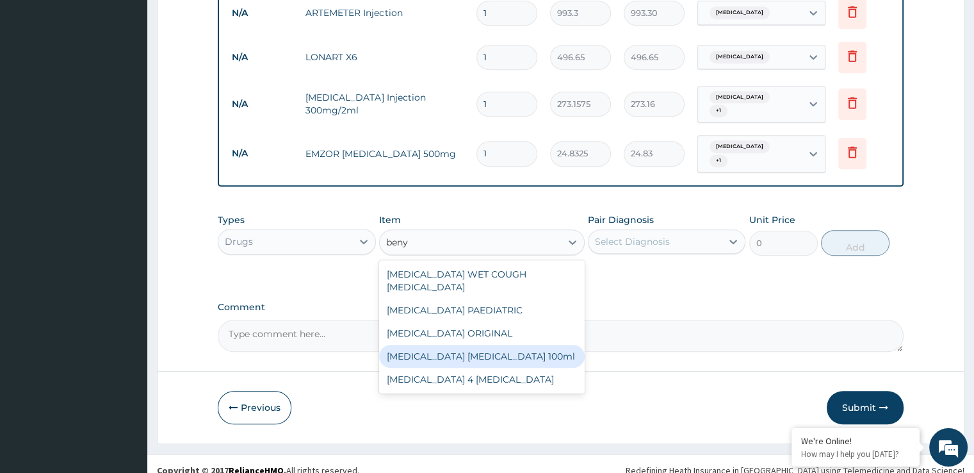
click at [455, 345] on div "BENYLIN DRY COUGH 100ml" at bounding box center [482, 356] width 206 height 23
type input "1862.4375"
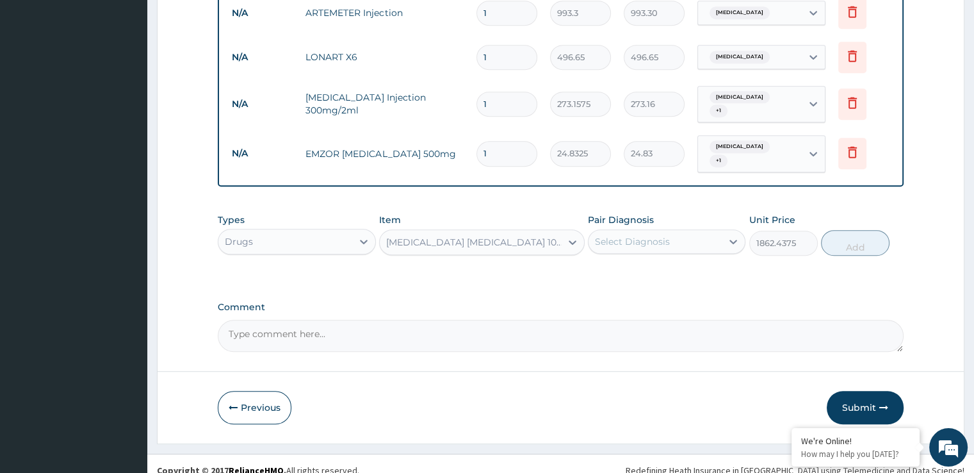
click at [635, 235] on div "Select Diagnosis" at bounding box center [632, 241] width 75 height 13
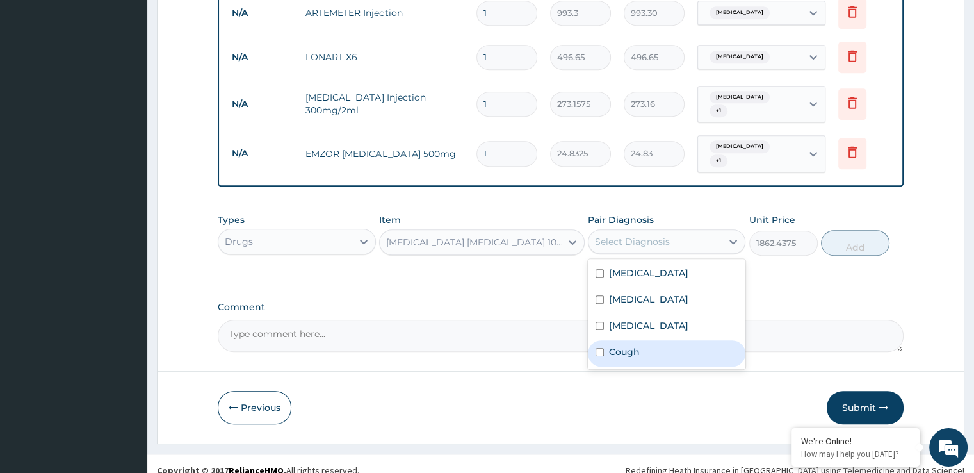
click at [630, 345] on label "Cough" at bounding box center [624, 351] width 31 height 13
checkbox input "true"
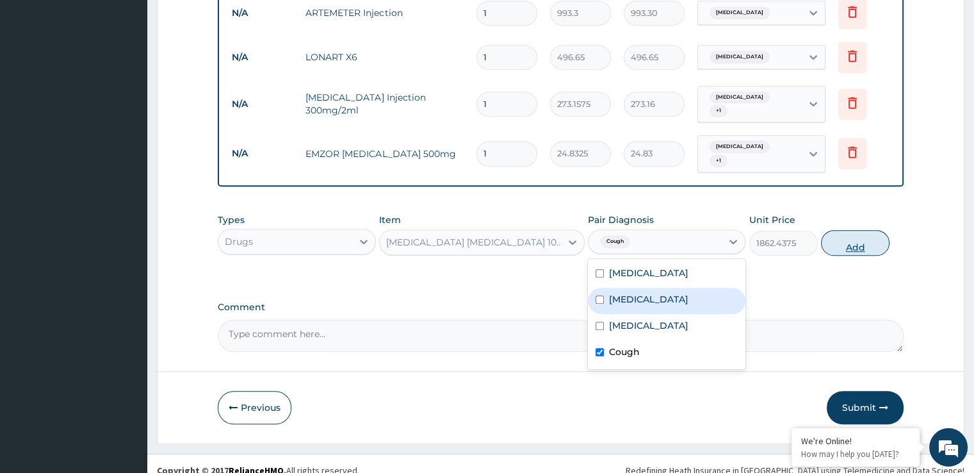
click at [855, 230] on button "Add" at bounding box center [855, 243] width 69 height 26
type input "0"
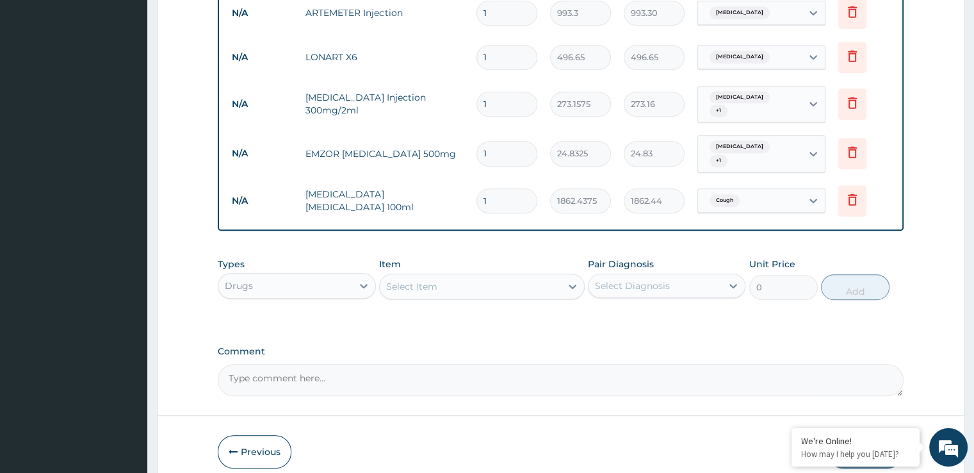
click at [475, 279] on div "Select Item" at bounding box center [470, 286] width 181 height 20
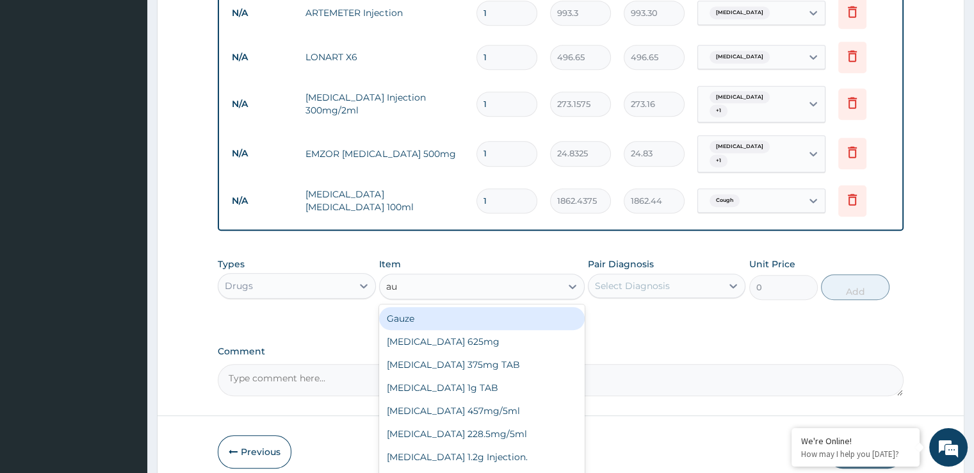
type input "aug"
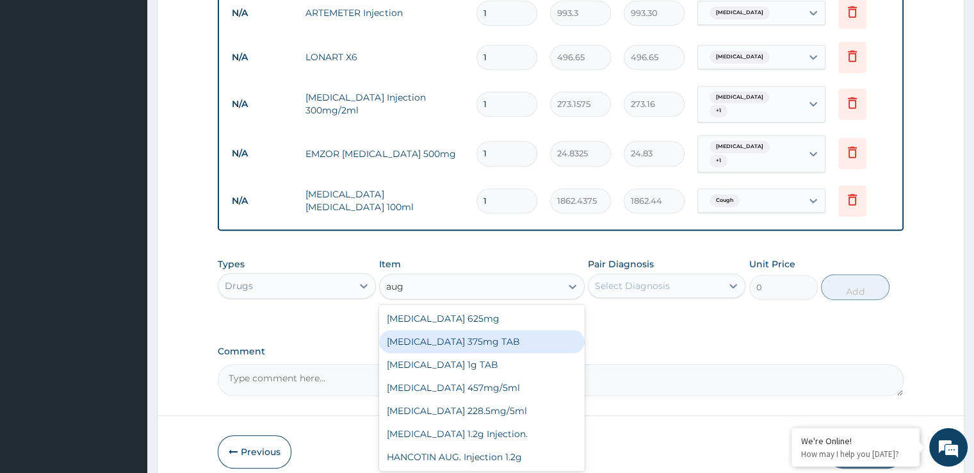
click at [469, 330] on div "AUGMENTIN 375mg TAB" at bounding box center [482, 341] width 206 height 23
type input "807.0563"
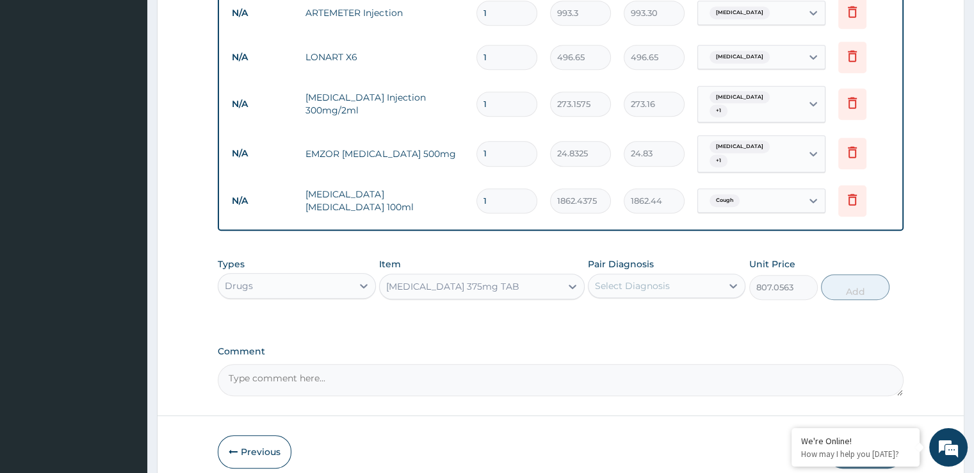
click at [649, 275] on div "Select Diagnosis" at bounding box center [655, 285] width 133 height 20
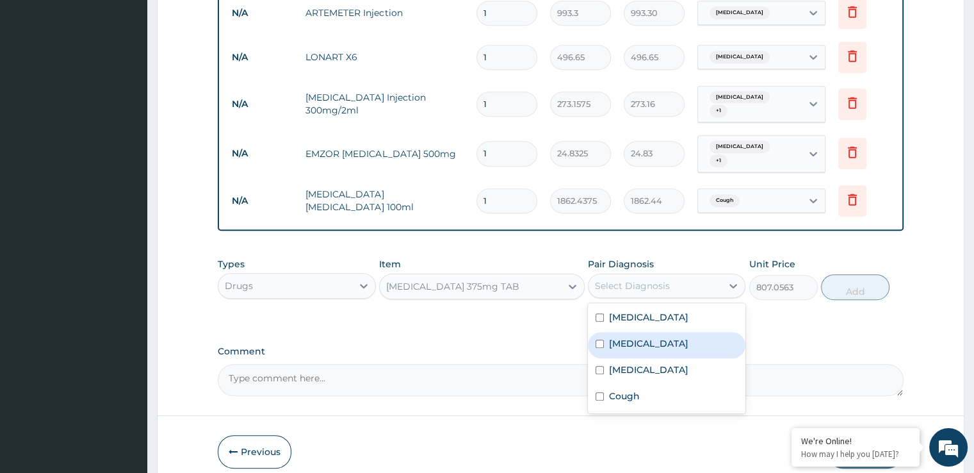
click at [651, 337] on label "Upper respiratory infection" at bounding box center [648, 343] width 79 height 13
checkbox input "true"
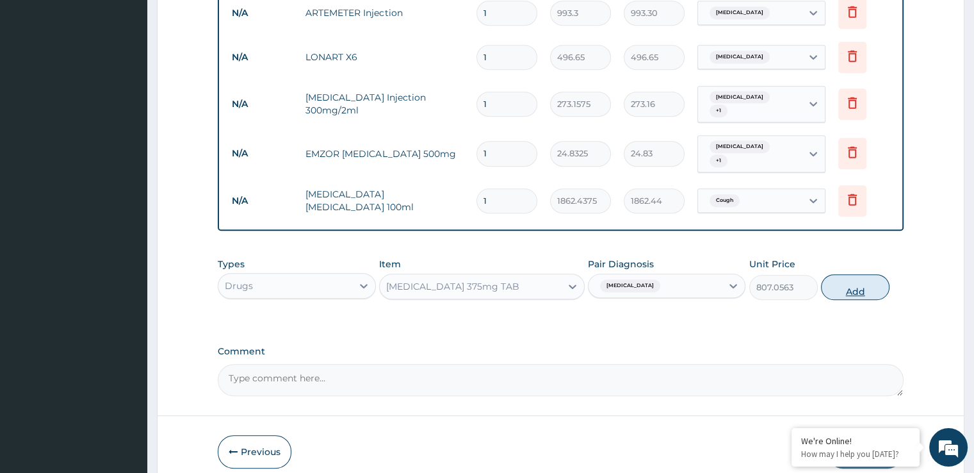
click at [858, 284] on button "Add" at bounding box center [855, 287] width 69 height 26
type input "0"
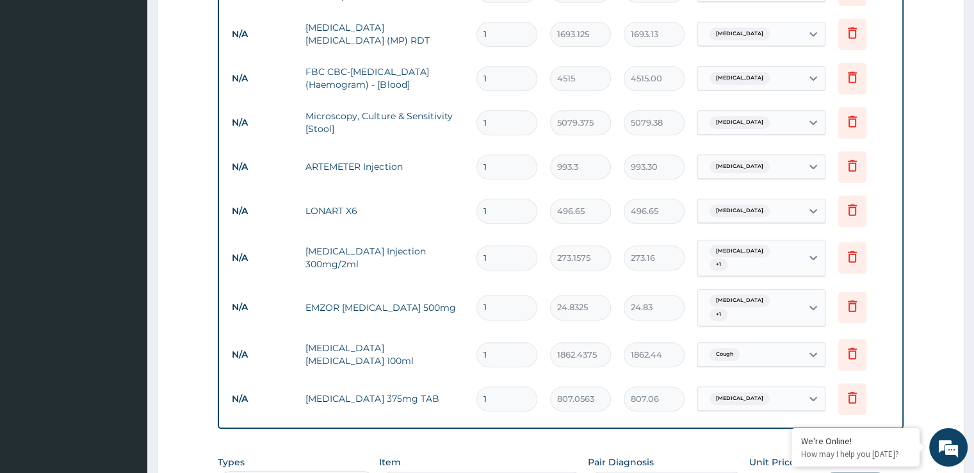
scroll to position [569, 0]
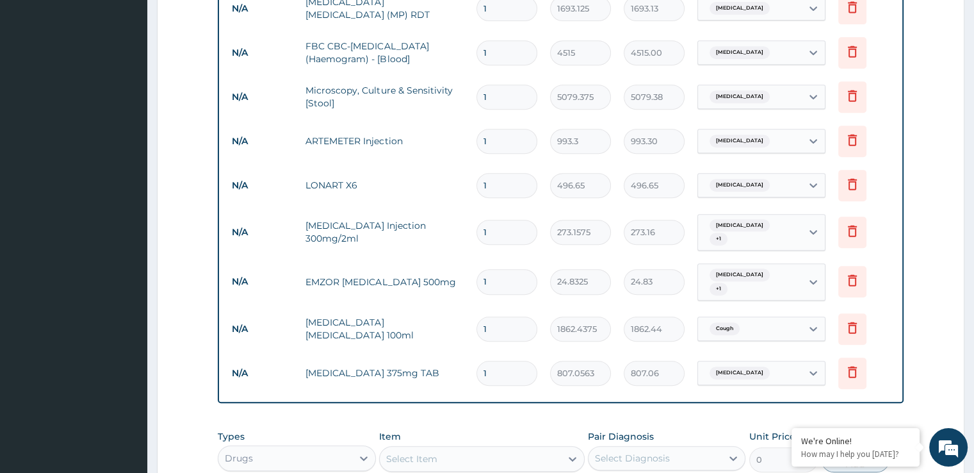
click at [524, 139] on input "1" at bounding box center [506, 141] width 61 height 25
type input "2"
type input "1986.60"
type input "3"
type input "2979.90"
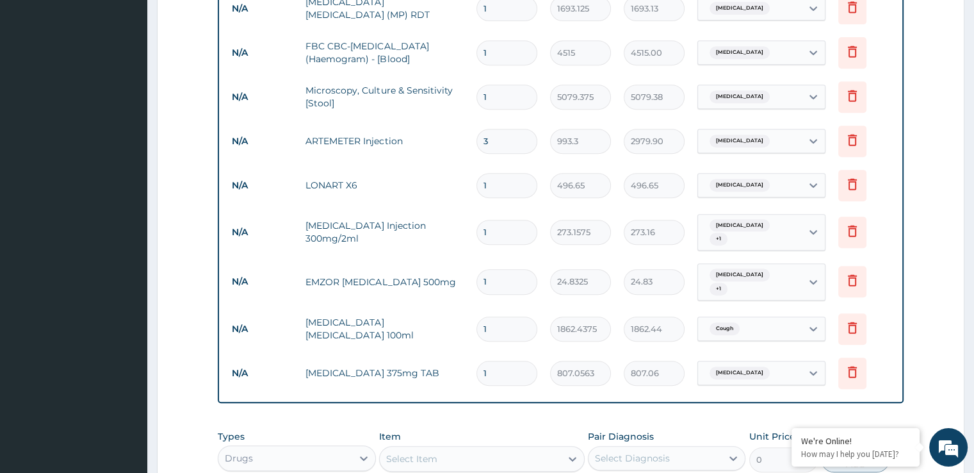
type input "4"
type input "3973.20"
type input "5"
type input "4966.50"
type input "6"
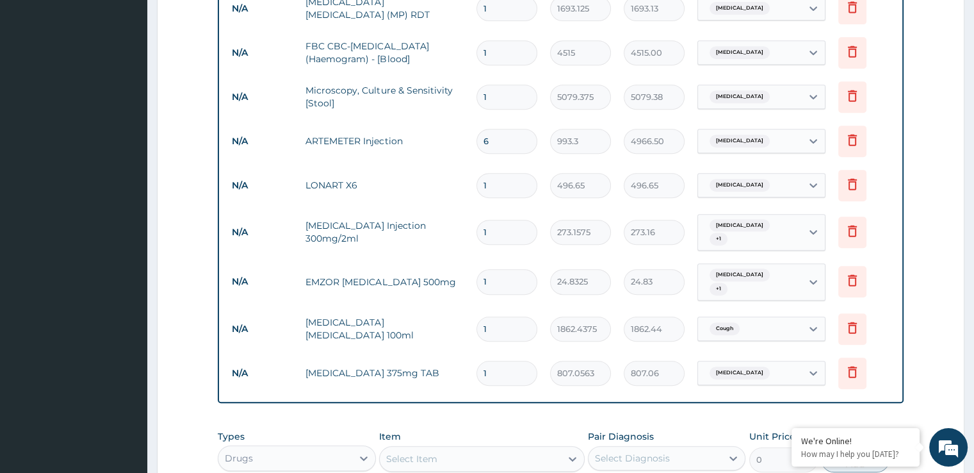
type input "5959.80"
click at [516, 180] on input "1" at bounding box center [506, 185] width 61 height 25
type input "2"
type input "993.30"
type input "3"
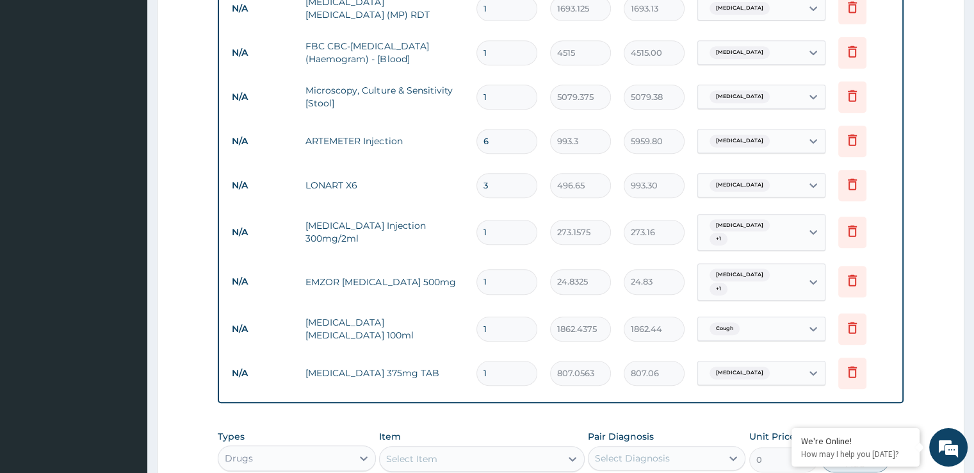
type input "1489.95"
type input "4"
type input "1986.60"
type input "5"
type input "2483.25"
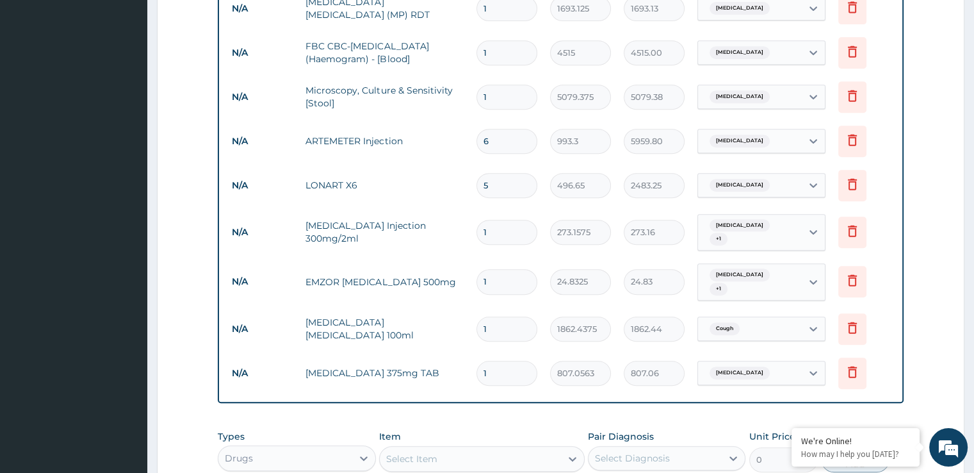
type input "6"
type input "2979.90"
click at [509, 220] on input "1" at bounding box center [506, 232] width 61 height 25
type input "12"
type input "3277.89"
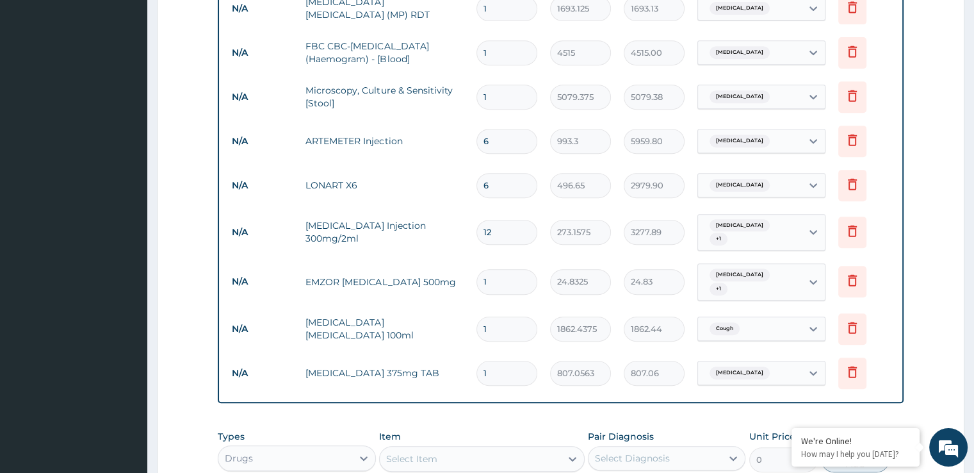
click at [491, 269] on input "1" at bounding box center [506, 281] width 61 height 25
click at [503, 229] on input "12" at bounding box center [506, 232] width 61 height 25
type input "1"
type input "273.16"
type input "1"
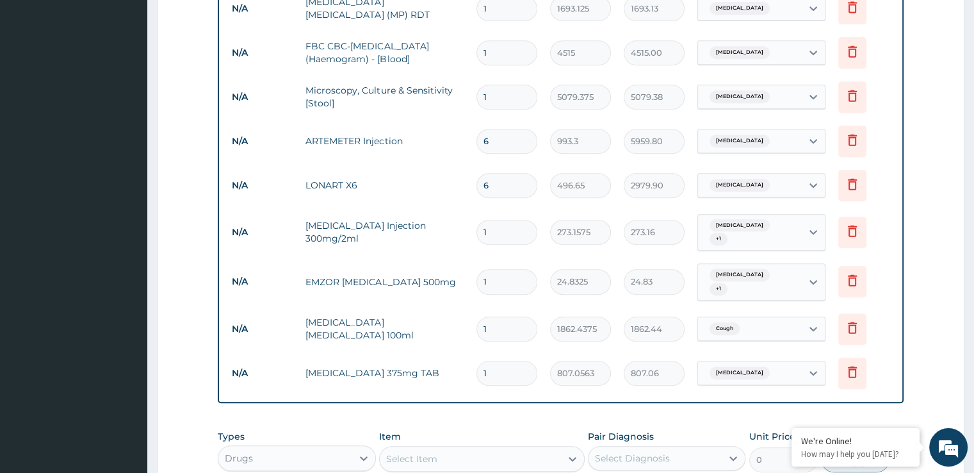
click at [507, 269] on input "1" at bounding box center [506, 281] width 61 height 25
type input "12"
type input "297.99"
type input "12"
click at [502, 361] on input "1" at bounding box center [506, 373] width 61 height 25
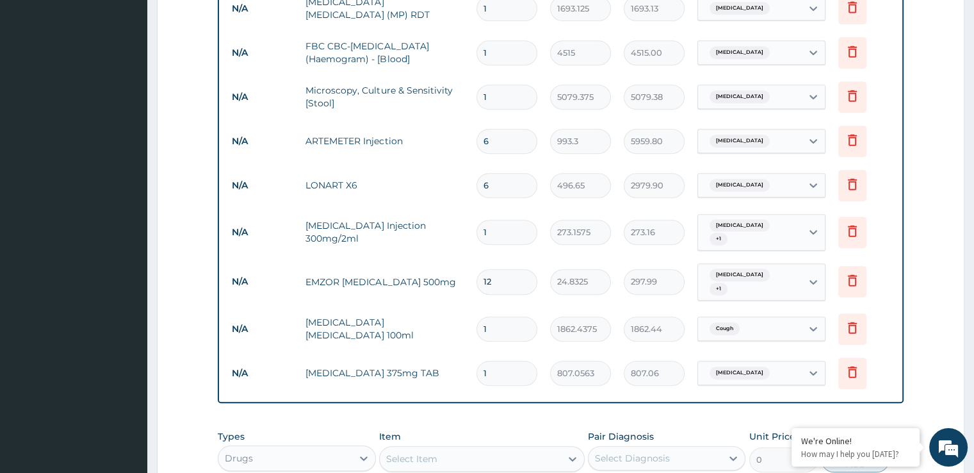
type input "14"
type input "11298.79"
type input "14"
click at [921, 204] on form "Step 2 of 2 PA Code / Prescription Code Enter Code(Secondary Care Only) Encount…" at bounding box center [561, 79] width 808 height 1160
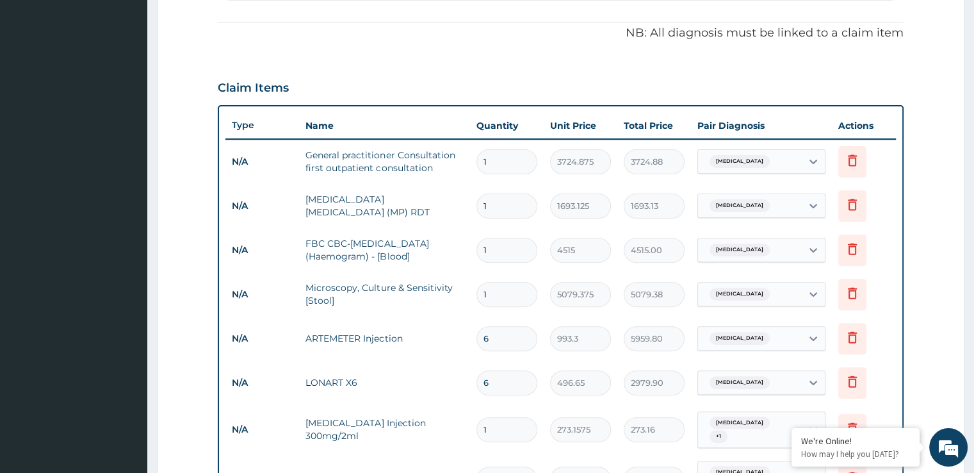
scroll to position [0, 0]
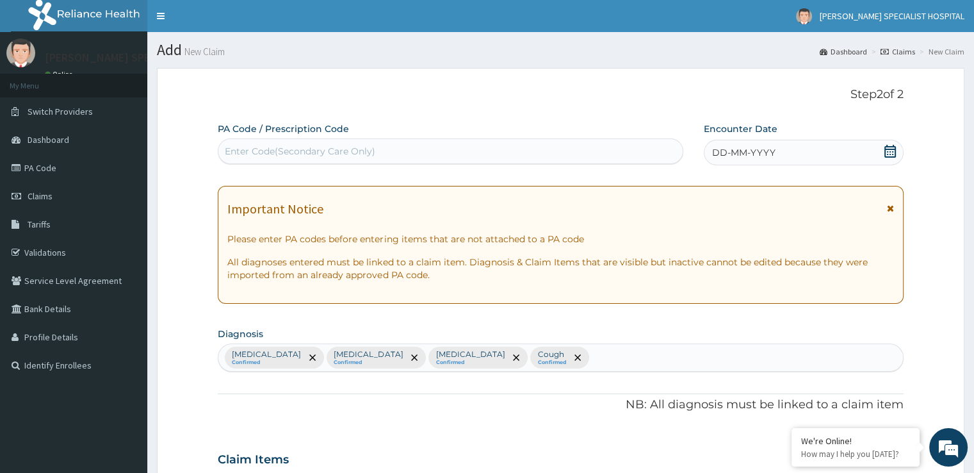
click at [884, 158] on span at bounding box center [890, 153] width 13 height 16
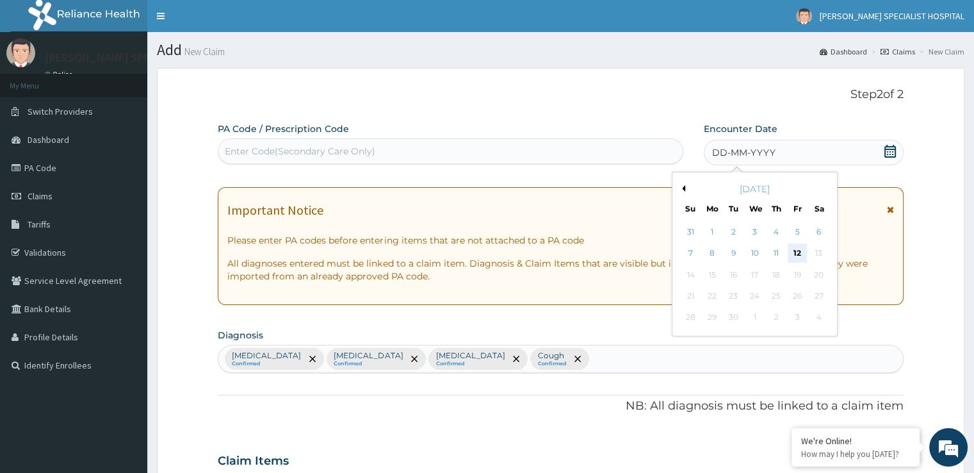
click at [800, 261] on div "12" at bounding box center [797, 253] width 19 height 19
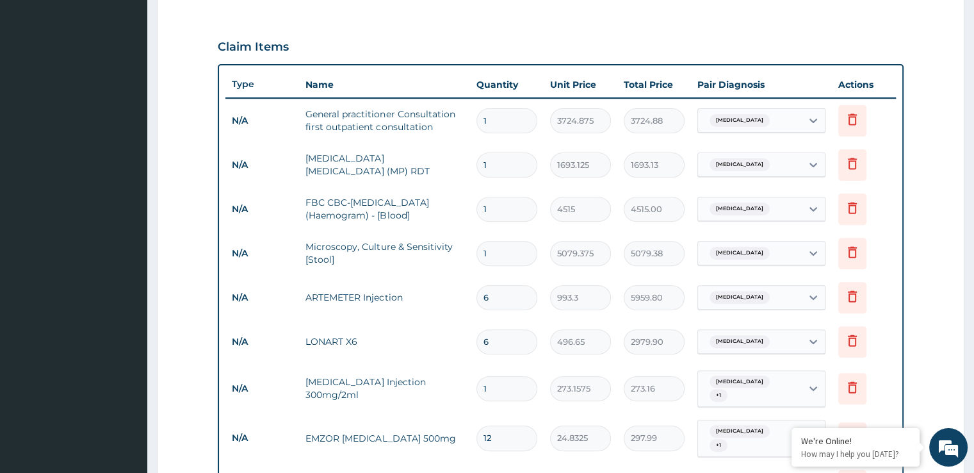
scroll to position [785, 0]
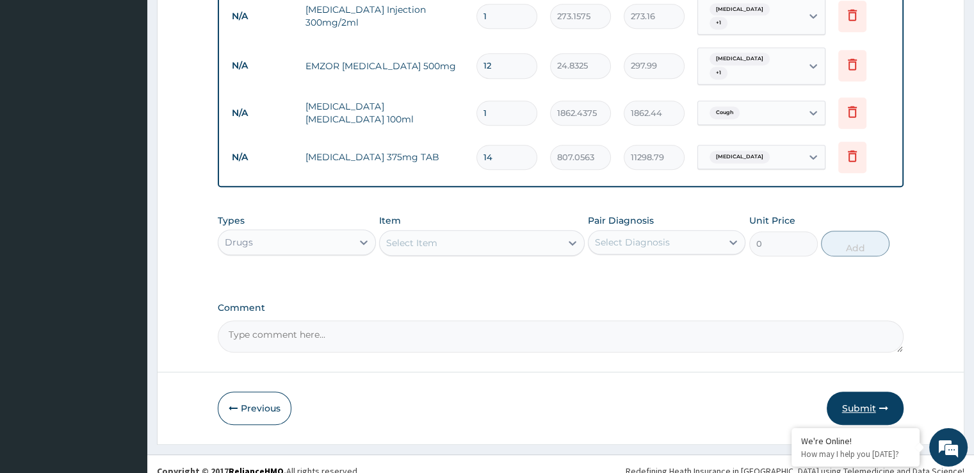
click at [867, 391] on button "Submit" at bounding box center [865, 407] width 77 height 33
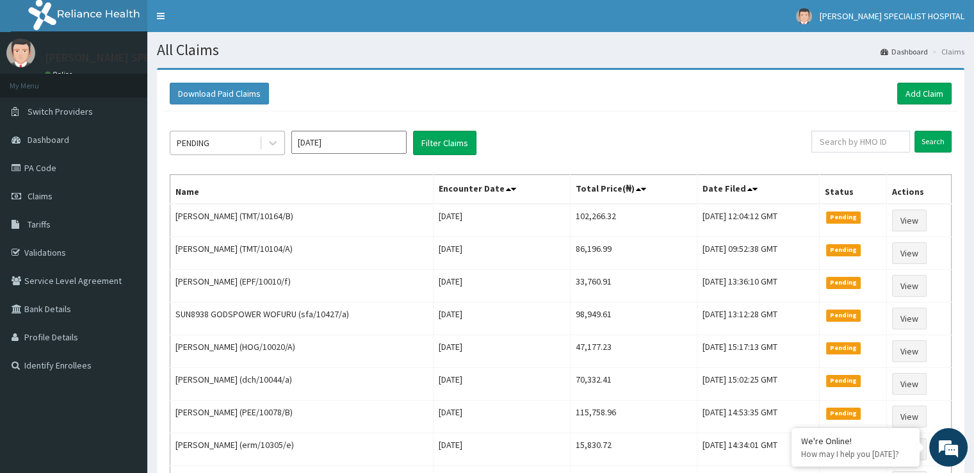
click at [200, 135] on div "PENDING" at bounding box center [214, 143] width 89 height 20
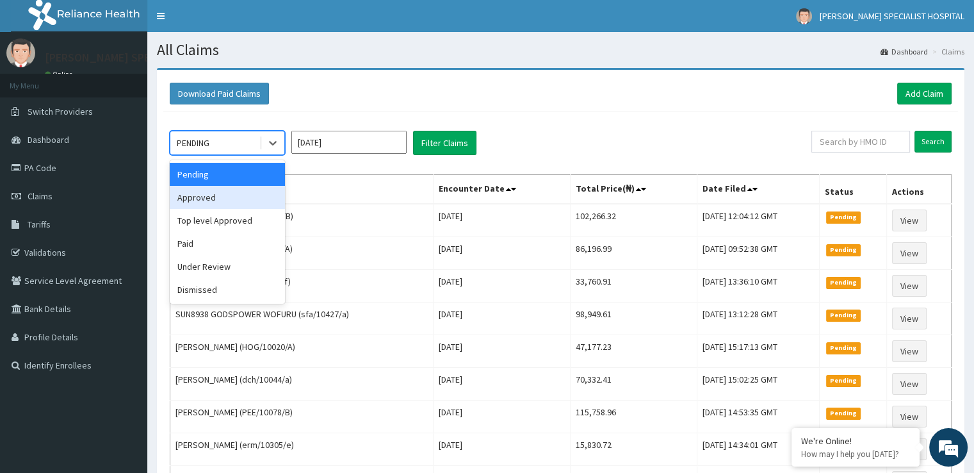
click at [219, 193] on div "Approved" at bounding box center [227, 197] width 115 height 23
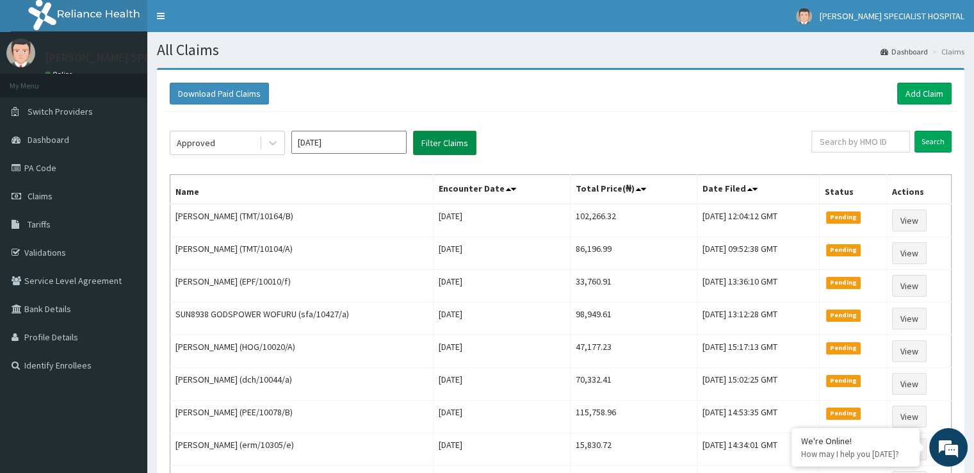
click at [462, 138] on button "Filter Claims" at bounding box center [444, 143] width 63 height 24
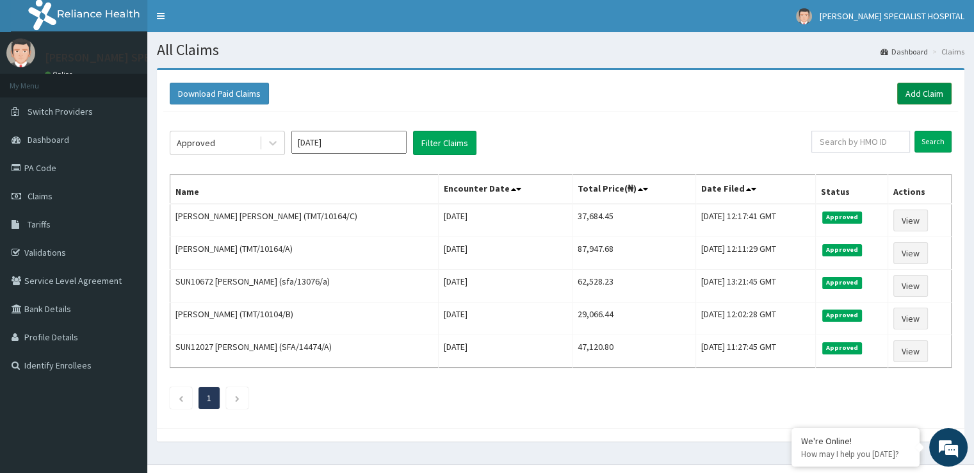
click at [922, 94] on link "Add Claim" at bounding box center [924, 94] width 54 height 22
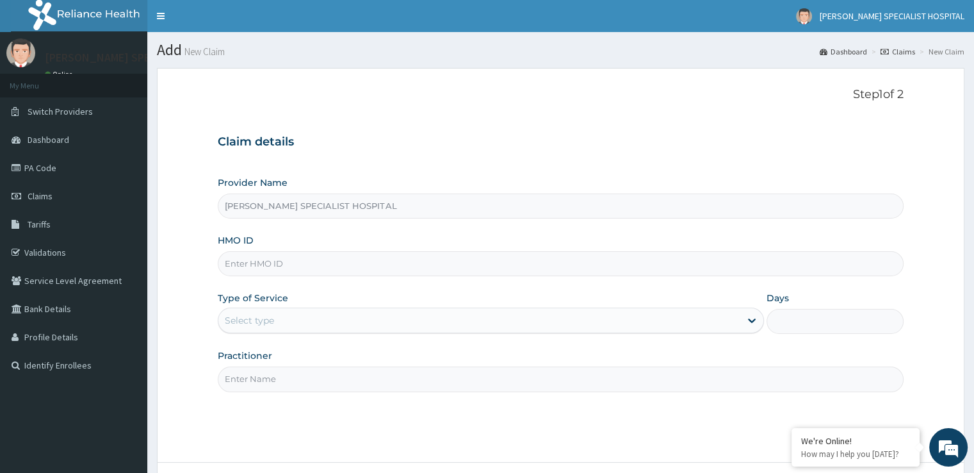
type input "[PERSON_NAME] SPECIALIST HOSPITAL"
type input "TMT/10164/D"
click at [288, 314] on div "Select type" at bounding box center [479, 320] width 522 height 20
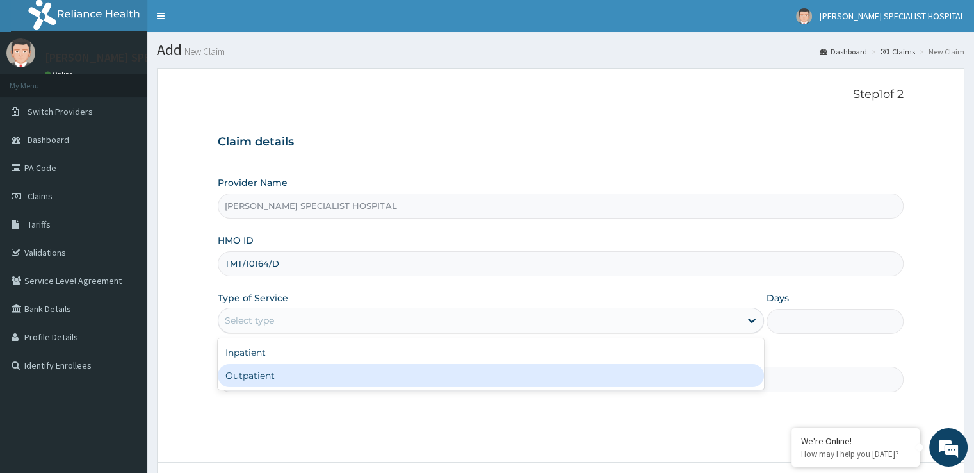
click at [266, 373] on div "Outpatient" at bounding box center [491, 375] width 546 height 23
type input "1"
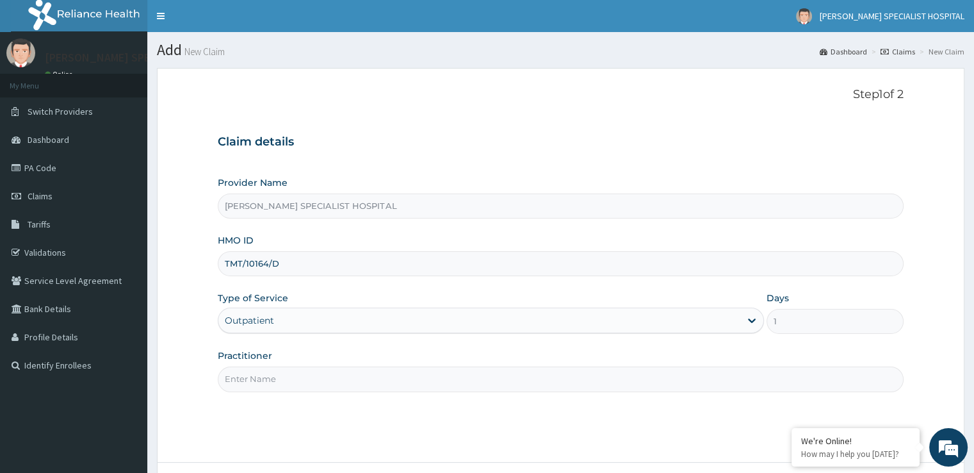
click at [280, 377] on input "Practitioner" at bounding box center [560, 378] width 685 height 25
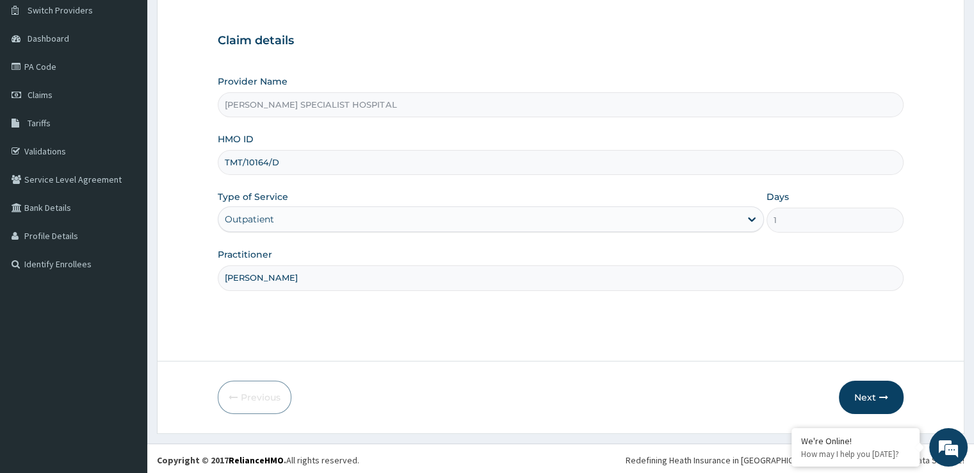
scroll to position [104, 0]
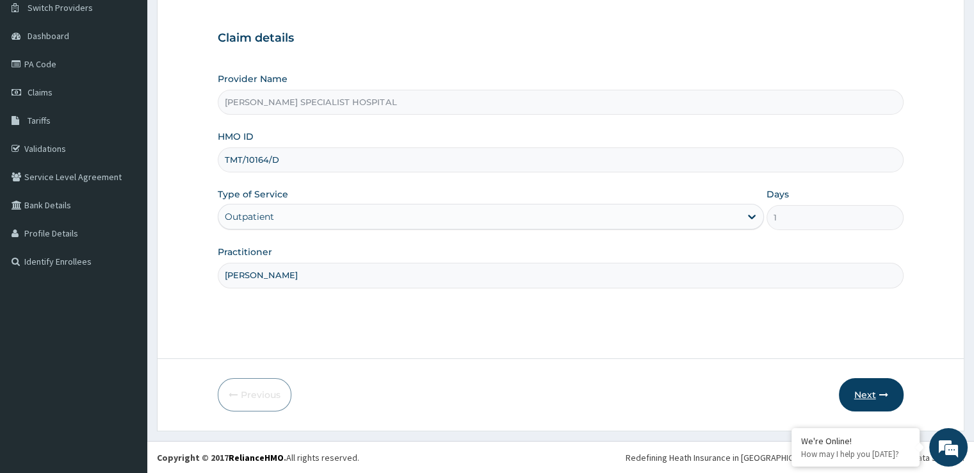
type input "[PERSON_NAME]"
click at [878, 393] on button "Next" at bounding box center [871, 394] width 65 height 33
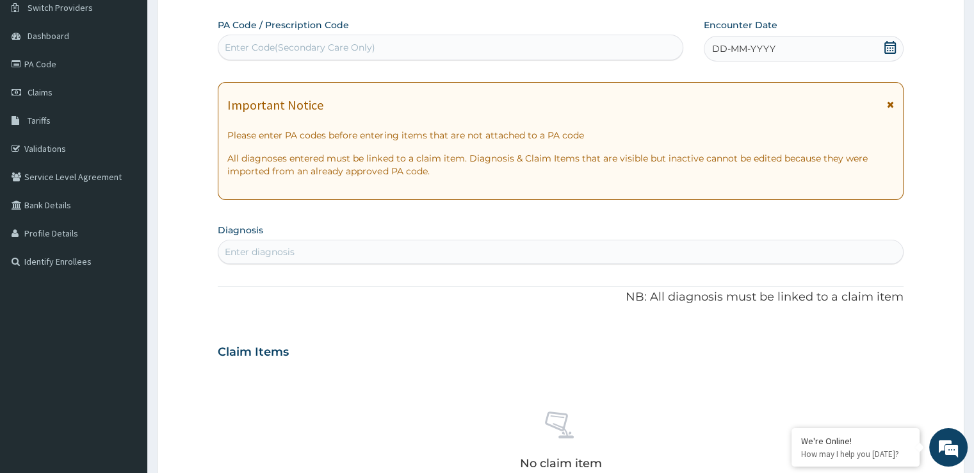
click at [893, 53] on span at bounding box center [890, 49] width 13 height 16
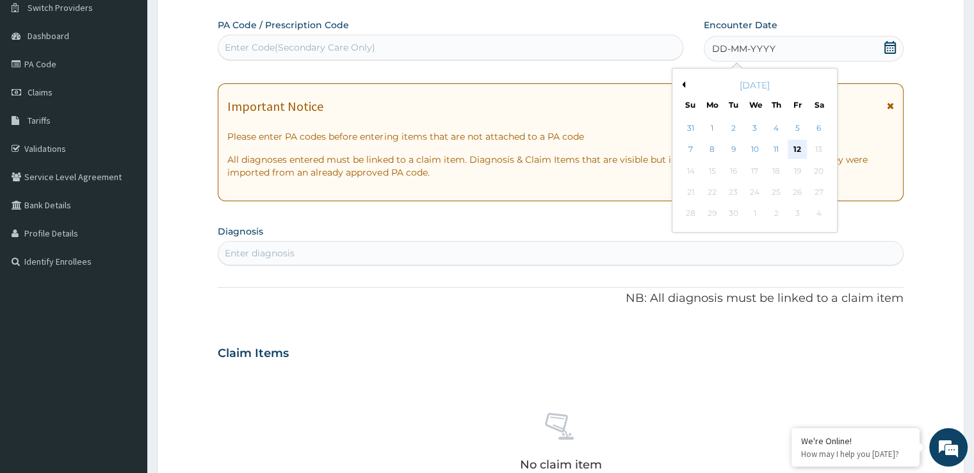
click at [797, 143] on div "12" at bounding box center [797, 149] width 19 height 19
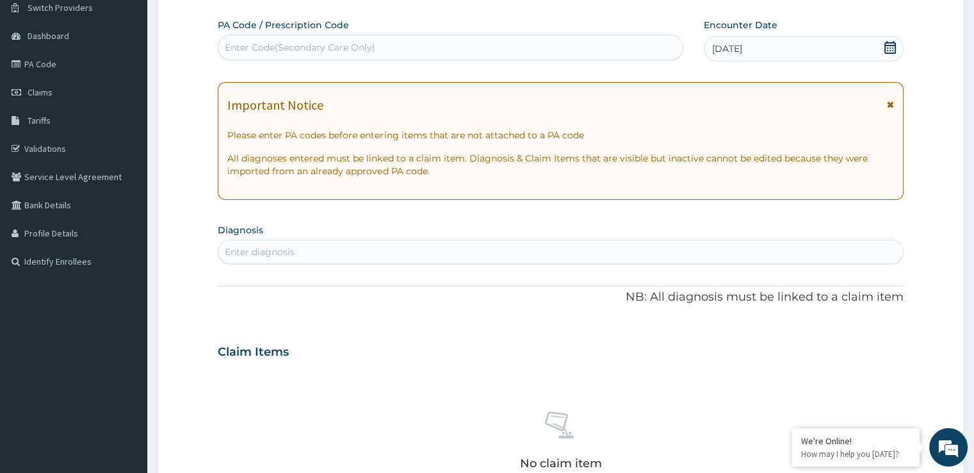
click at [294, 247] on div "Enter diagnosis" at bounding box center [260, 251] width 70 height 13
type input "Mala"
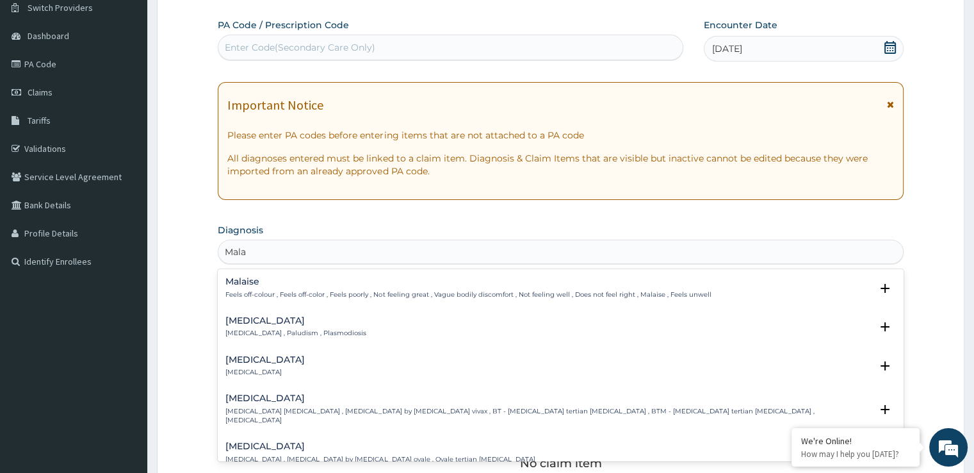
click at [254, 295] on p "Feels off-colour , Feels off-color , Feels poorly , Not feeling great , Vague b…" at bounding box center [467, 294] width 485 height 9
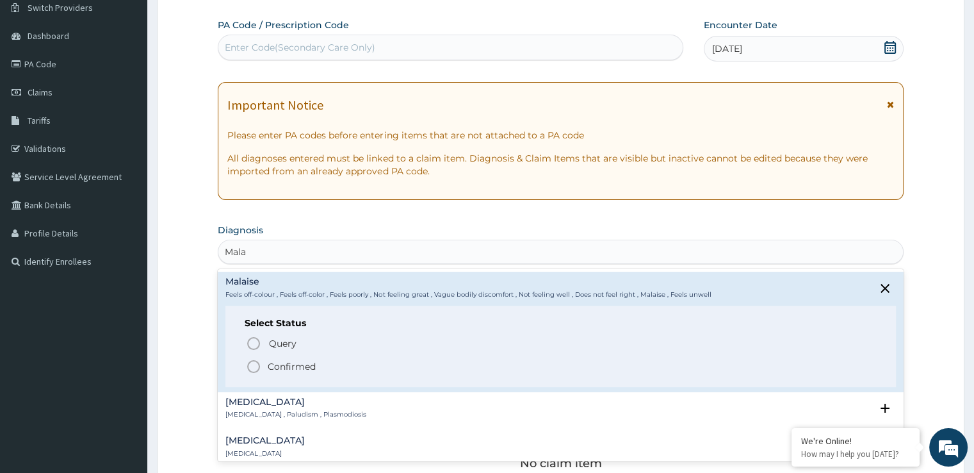
click at [259, 355] on div "Query Query covers suspected (?), Keep in view (kiv), Ruled out (r/o) Confirmed" at bounding box center [560, 353] width 631 height 39
click at [251, 362] on icon "status option filled" at bounding box center [253, 366] width 15 height 15
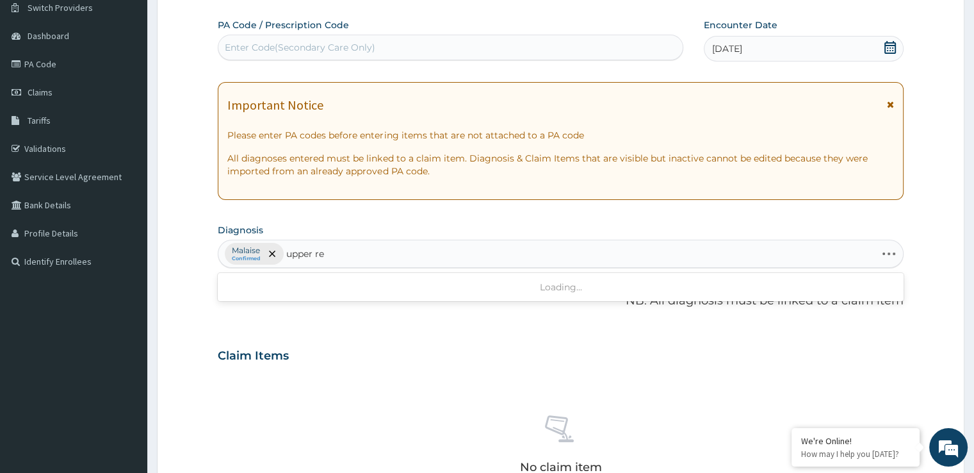
type input "upper res"
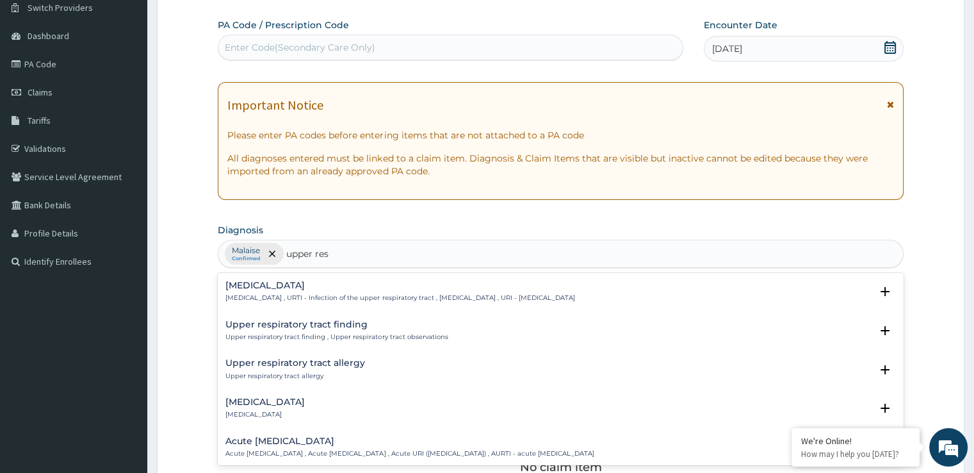
click at [318, 289] on h4 "Upper respiratory infection" at bounding box center [399, 286] width 349 height 10
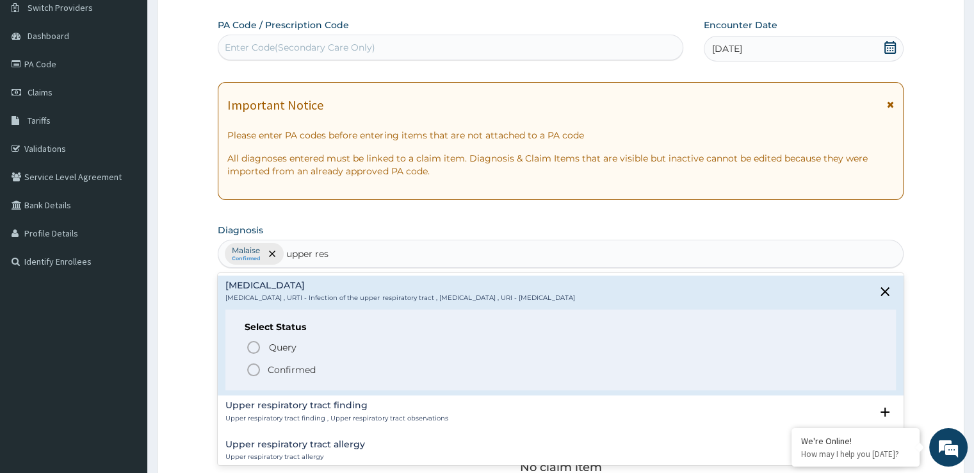
click at [256, 373] on icon "status option filled" at bounding box center [253, 369] width 15 height 15
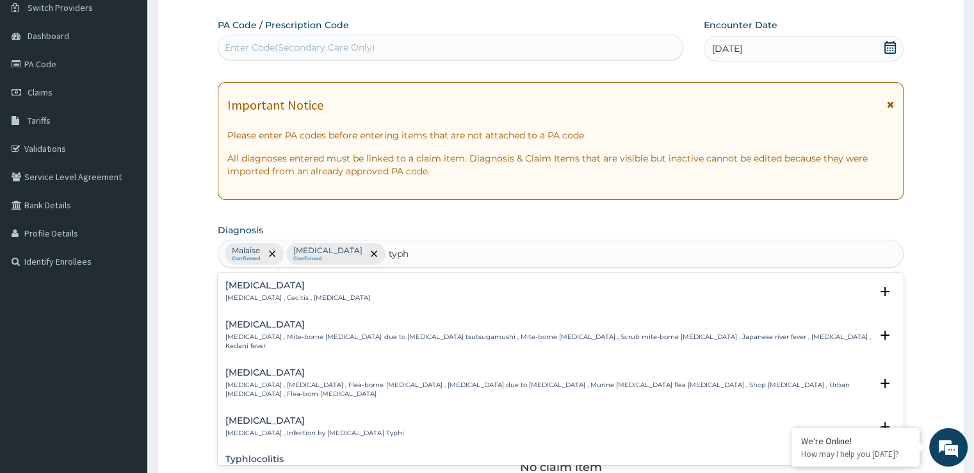
type input "typho"
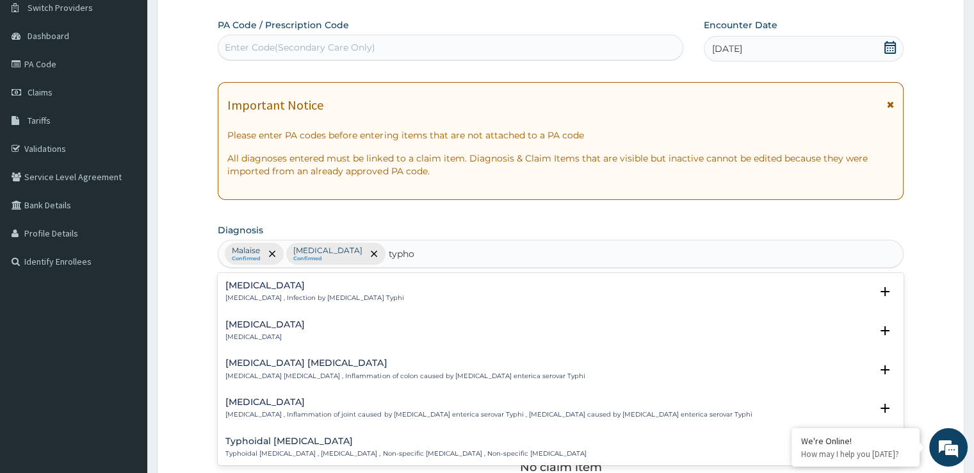
click at [296, 285] on h4 "Typhoid fever" at bounding box center [314, 286] width 178 height 10
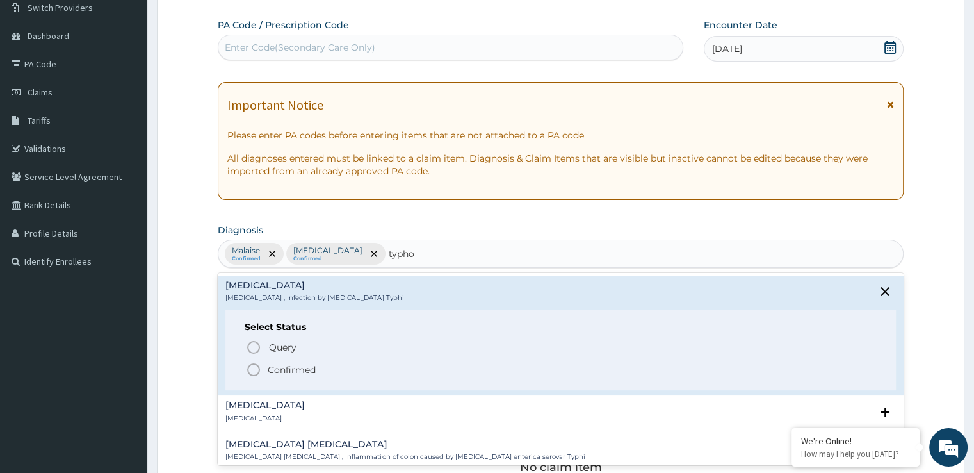
click at [256, 370] on icon "status option filled" at bounding box center [253, 369] width 15 height 15
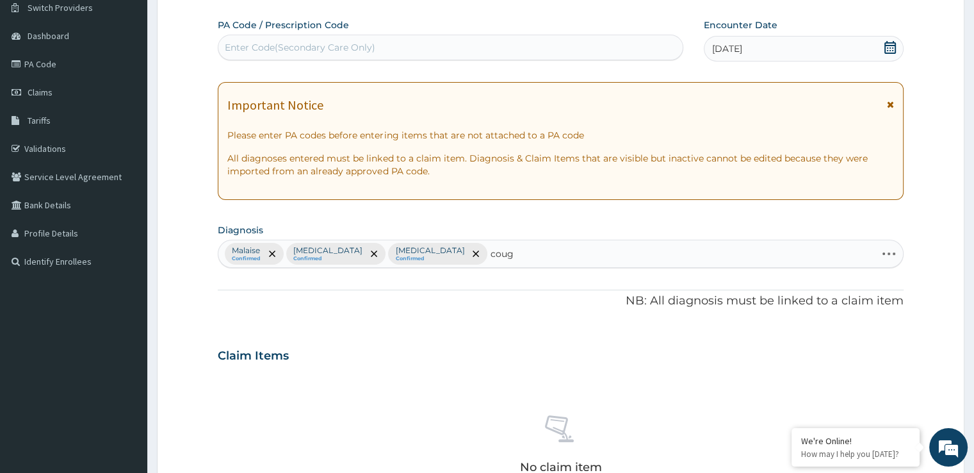
type input "cough"
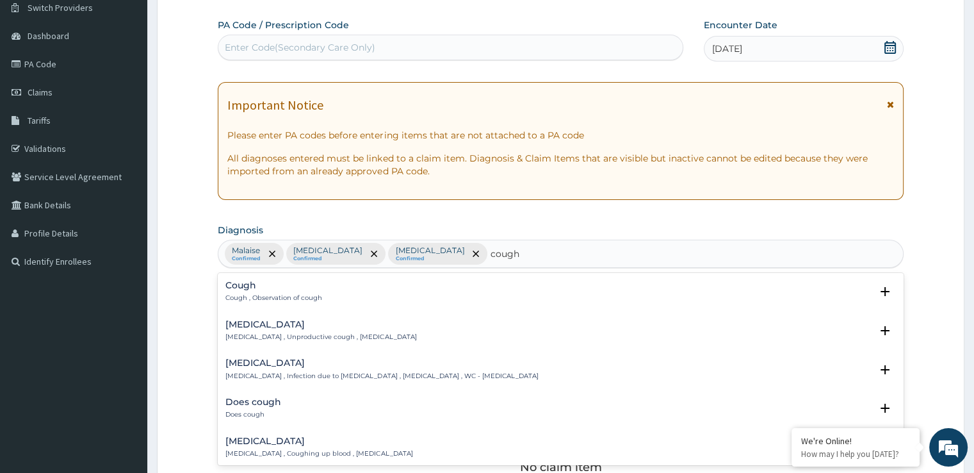
click at [320, 287] on h4 "Cough" at bounding box center [273, 286] width 97 height 10
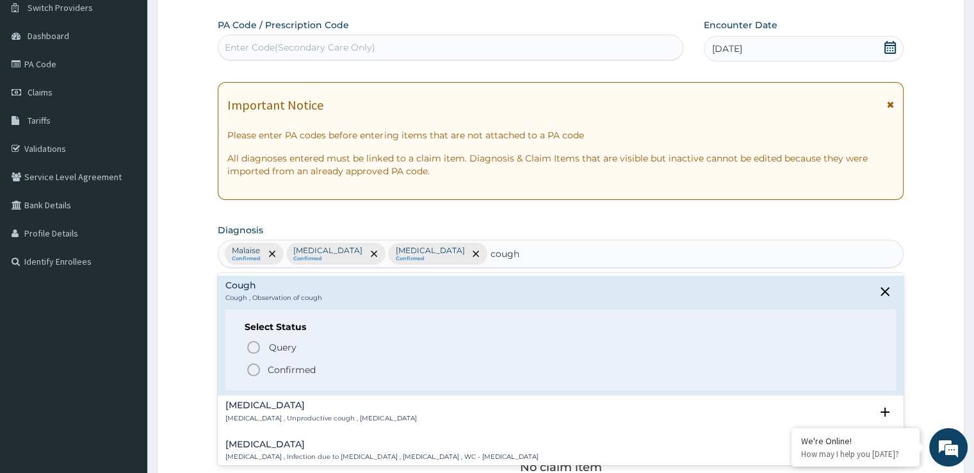
click at [262, 373] on span "Confirmed" at bounding box center [561, 369] width 630 height 15
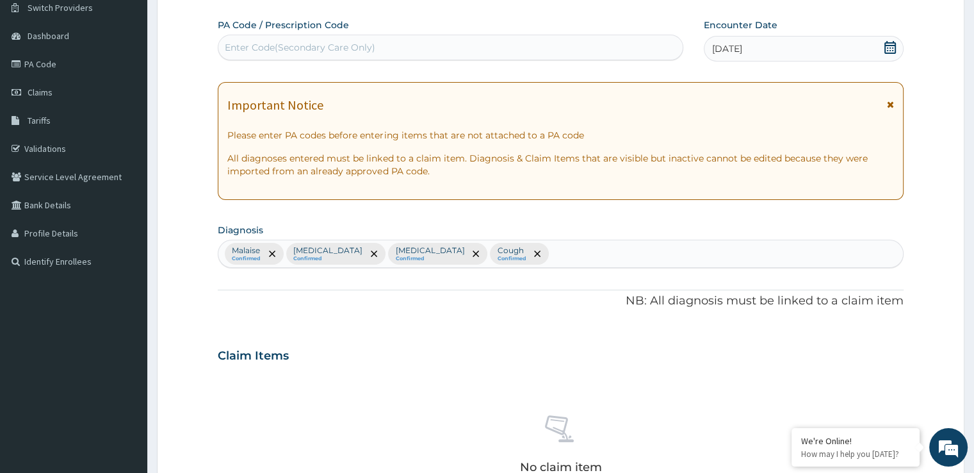
scroll to position [450, 0]
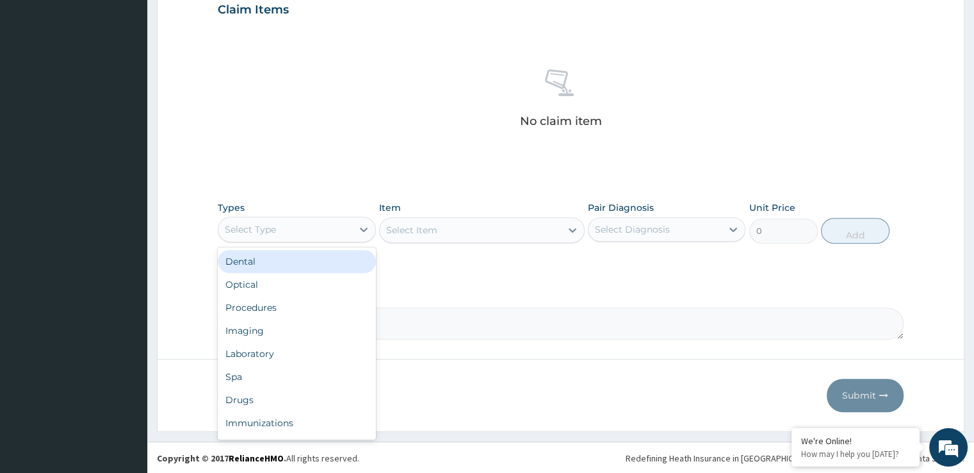
click at [272, 224] on div "Select Type" at bounding box center [250, 229] width 51 height 13
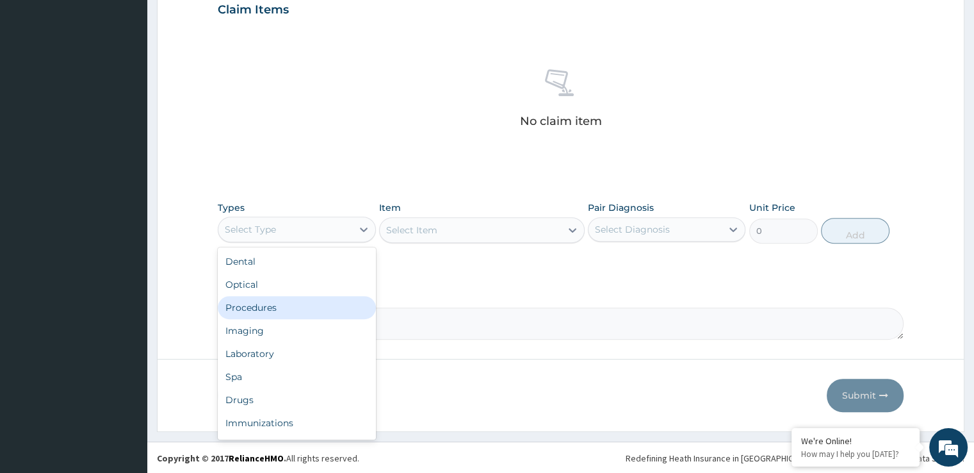
click at [254, 311] on div "Procedures" at bounding box center [297, 307] width 158 height 23
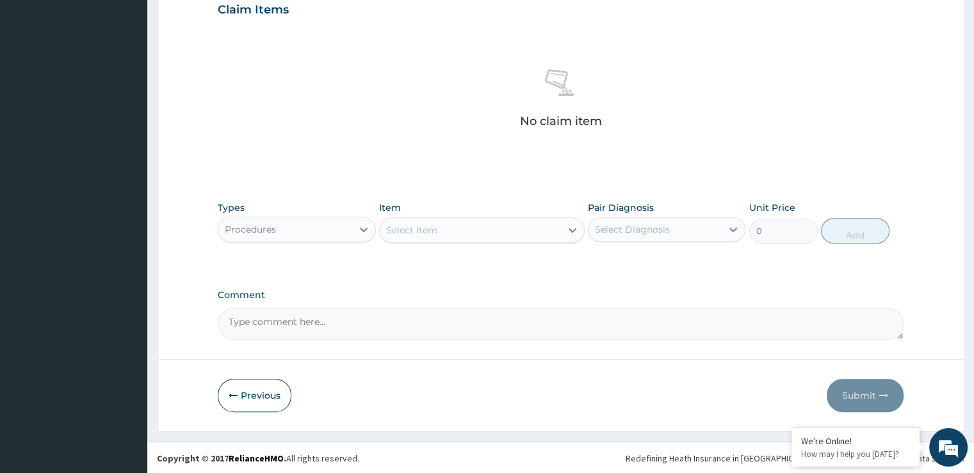
click at [435, 237] on div "Select Item" at bounding box center [470, 230] width 181 height 20
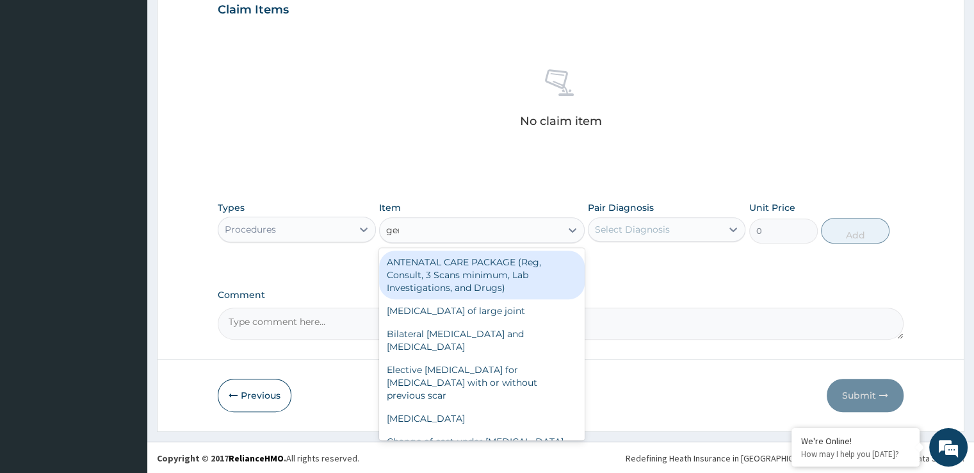
type input "gene"
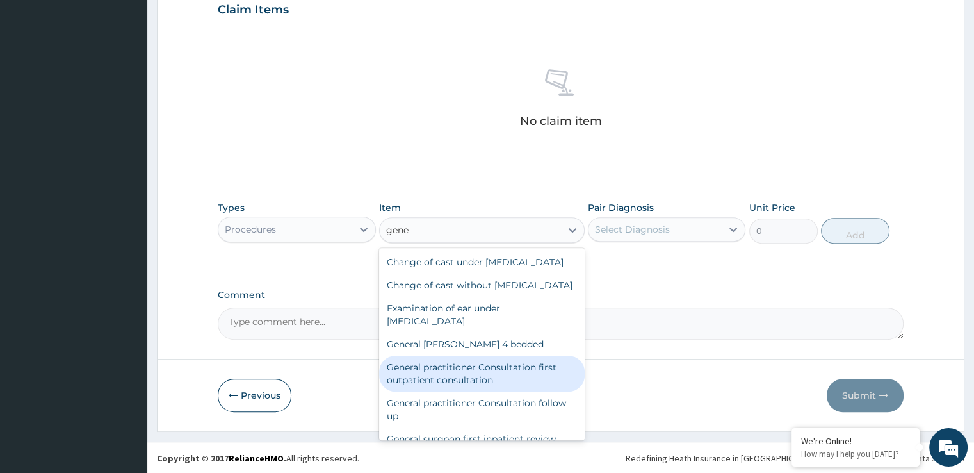
click at [456, 391] on div "General practitioner Consultation first outpatient consultation" at bounding box center [482, 373] width 206 height 36
type input "3724.875"
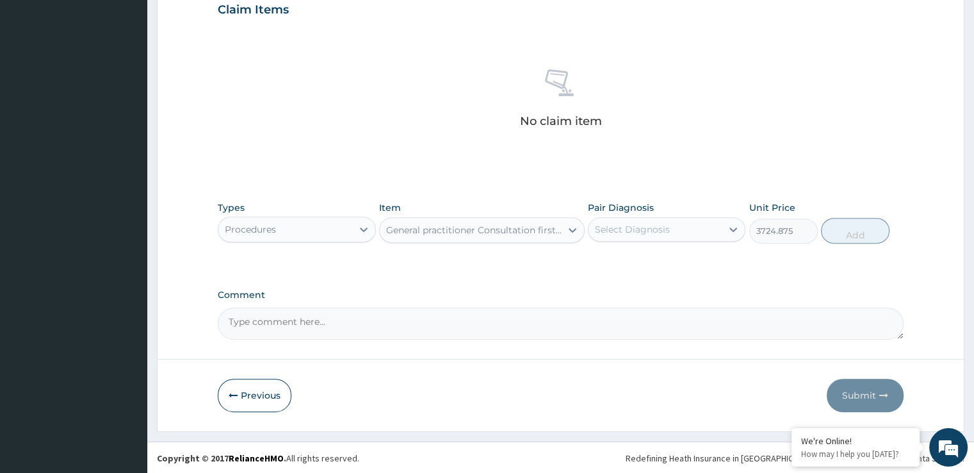
click at [622, 219] on div "Select Diagnosis" at bounding box center [655, 229] width 133 height 20
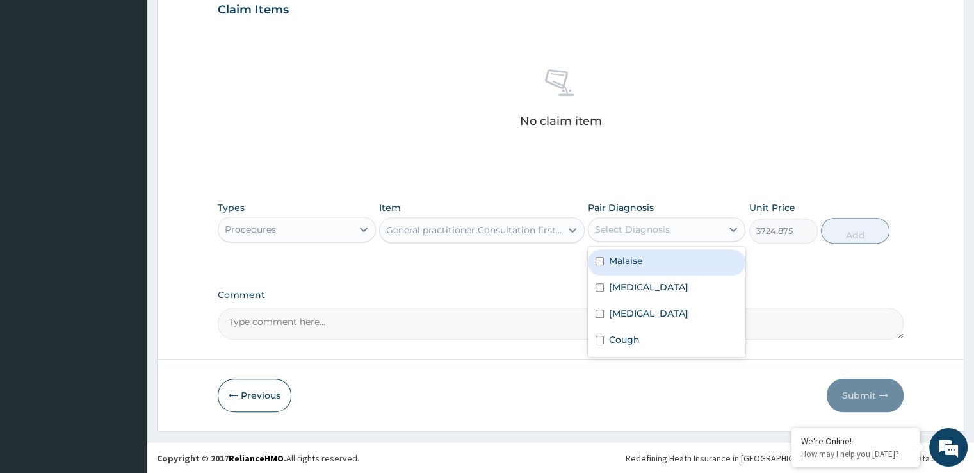
click at [630, 263] on label "Malaise" at bounding box center [626, 260] width 34 height 13
checkbox input "true"
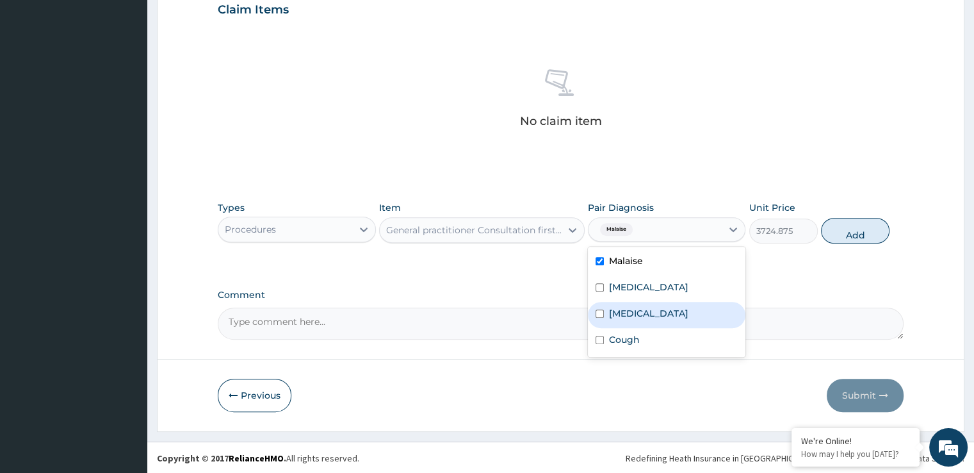
click at [537, 140] on div "No claim item" at bounding box center [560, 100] width 685 height 147
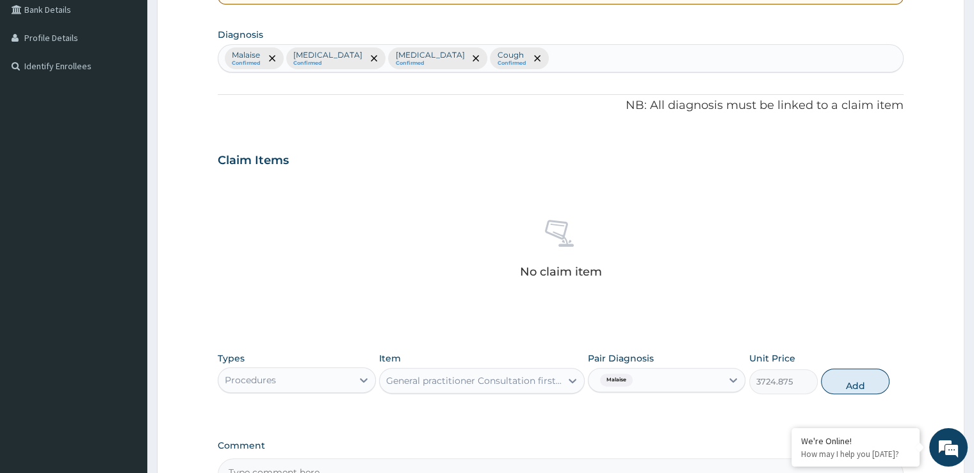
scroll to position [296, 0]
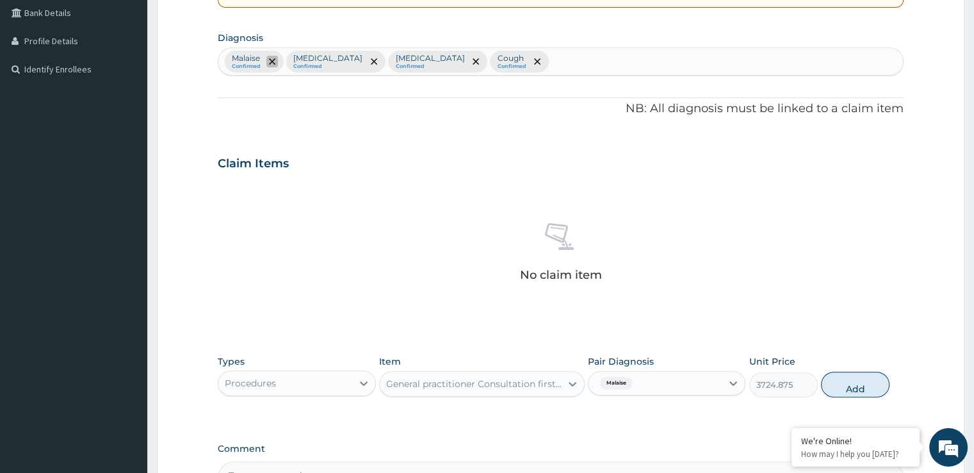
click at [274, 56] on span "remove selection option" at bounding box center [272, 62] width 12 height 12
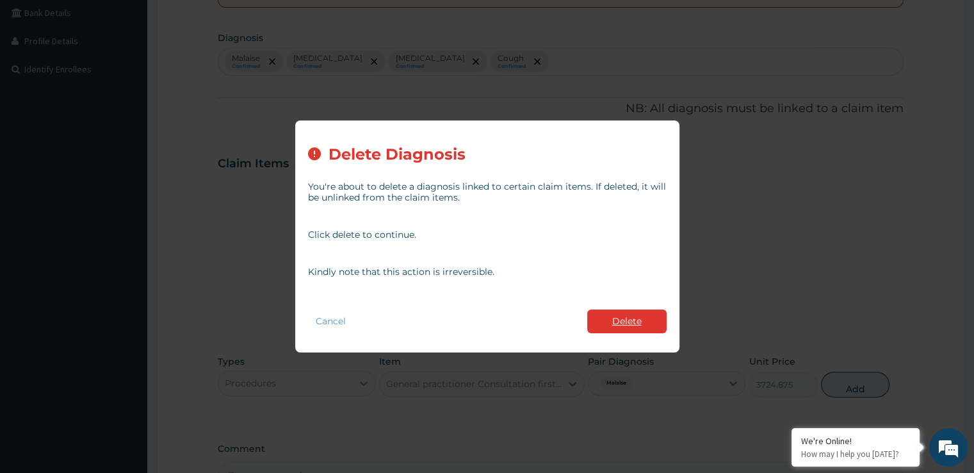
click at [619, 312] on button "Delete" at bounding box center [626, 321] width 79 height 24
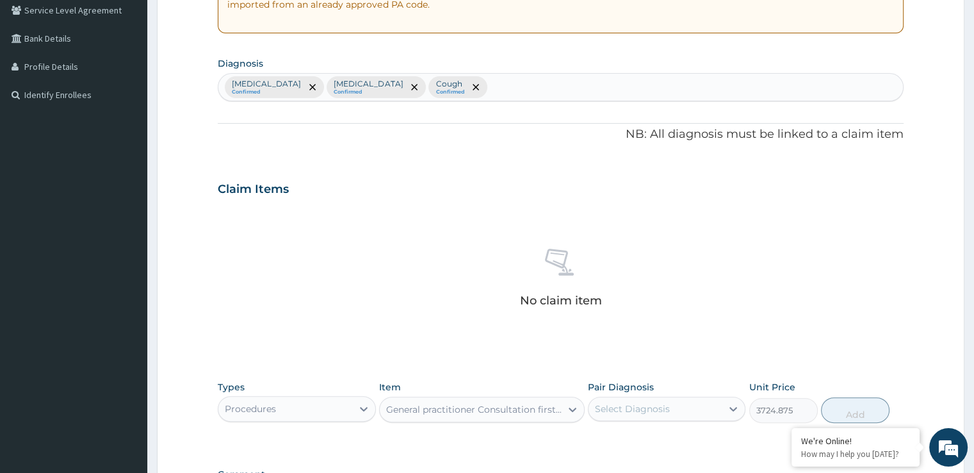
scroll to position [245, 0]
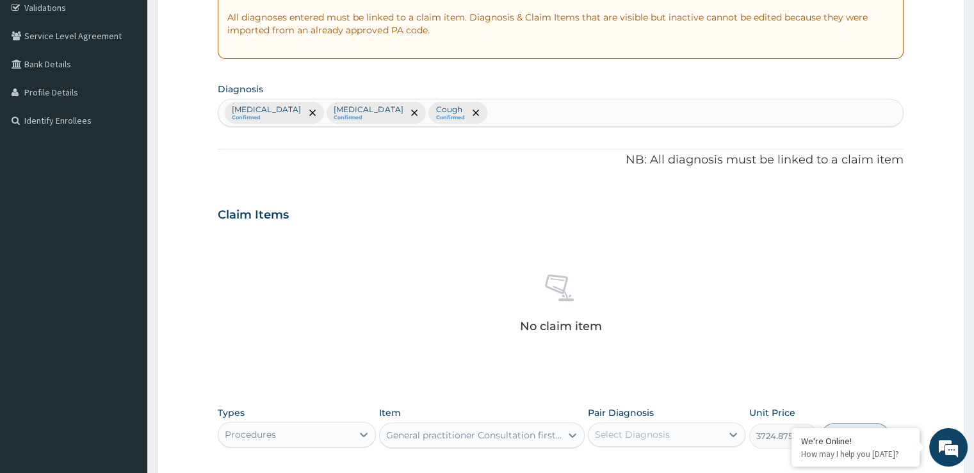
click at [569, 105] on div "Upper respiratory infection Confirmed Typhoid fever Confirmed Cough Confirmed" at bounding box center [560, 112] width 684 height 27
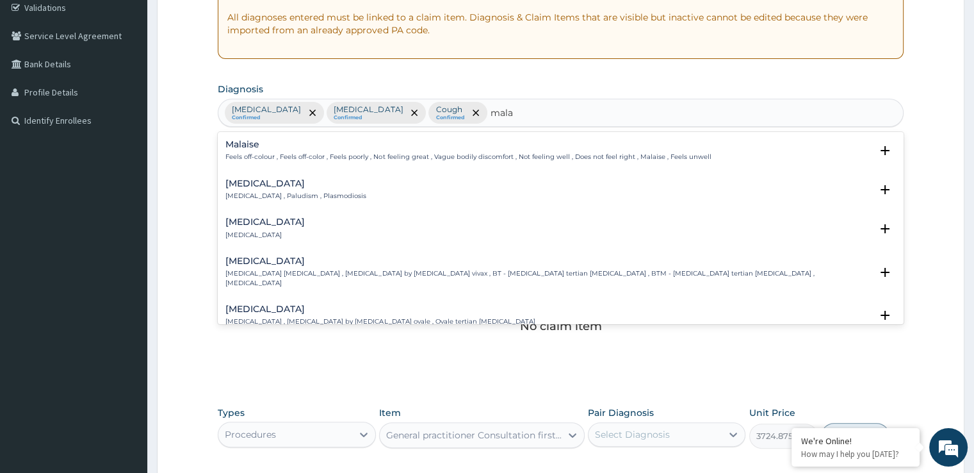
click at [247, 140] on h4 "Malaise" at bounding box center [467, 145] width 485 height 10
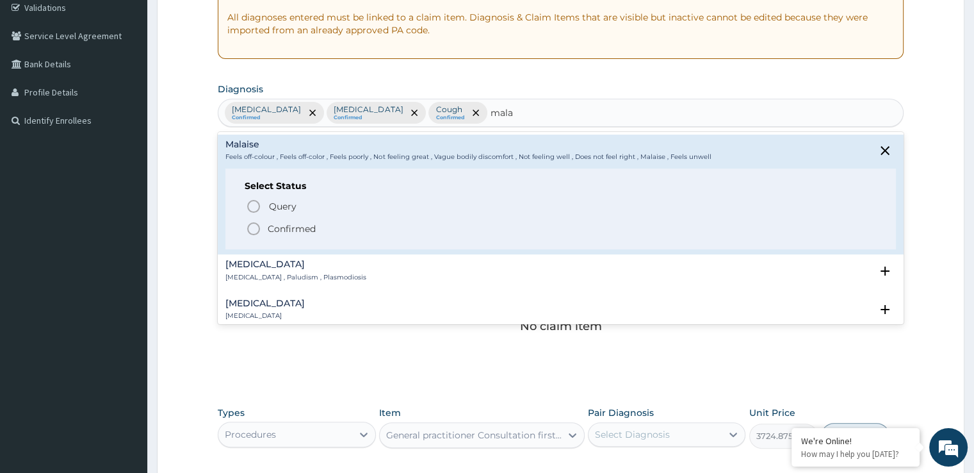
type input "mala"
click at [167, 212] on form "Step 2 of 2 PA Code / Prescription Code Enter Code(Secondary Care Only) Encount…" at bounding box center [561, 229] width 808 height 813
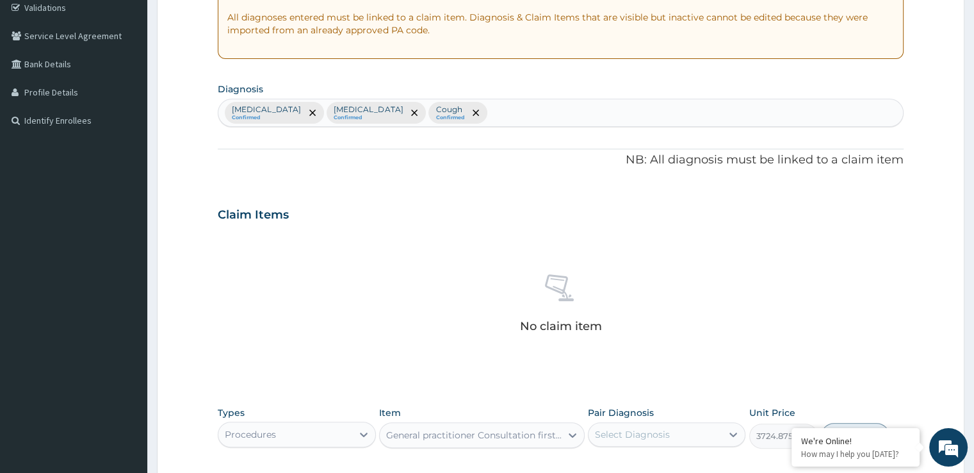
click at [558, 108] on div "Upper respiratory infection Confirmed Typhoid fever Confirmed Cough Confirmed" at bounding box center [560, 112] width 684 height 27
type input "malar"
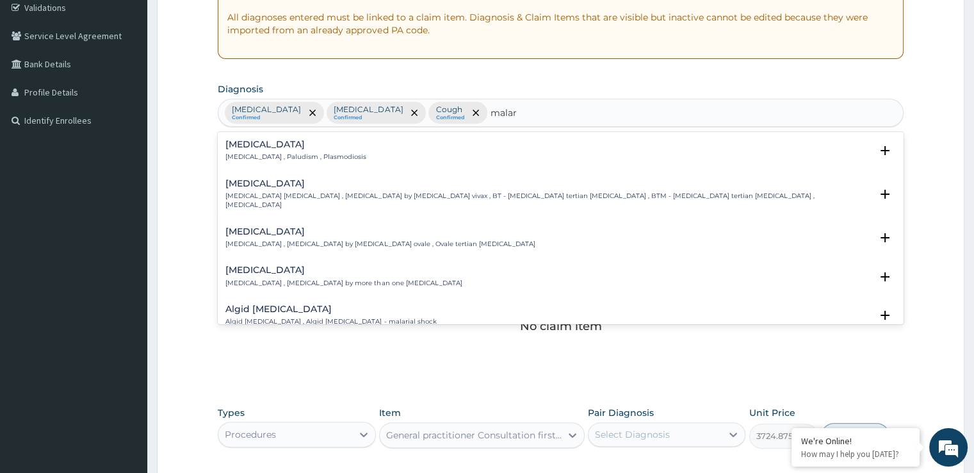
click at [282, 132] on div "Malaria Malaria , Paludism , Plasmodiosis Select Status Query Query covers susp…" at bounding box center [560, 228] width 685 height 192
click at [266, 145] on h4 "[MEDICAL_DATA]" at bounding box center [295, 145] width 141 height 10
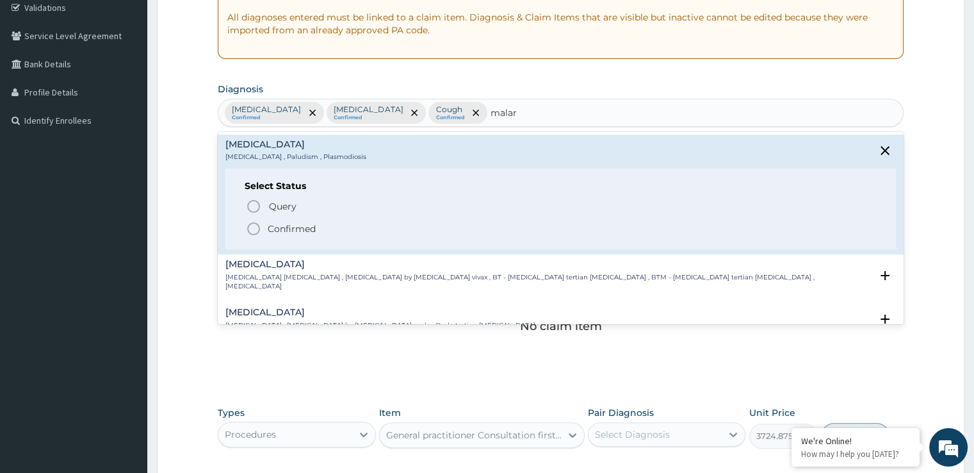
click at [254, 224] on icon "status option filled" at bounding box center [253, 228] width 15 height 15
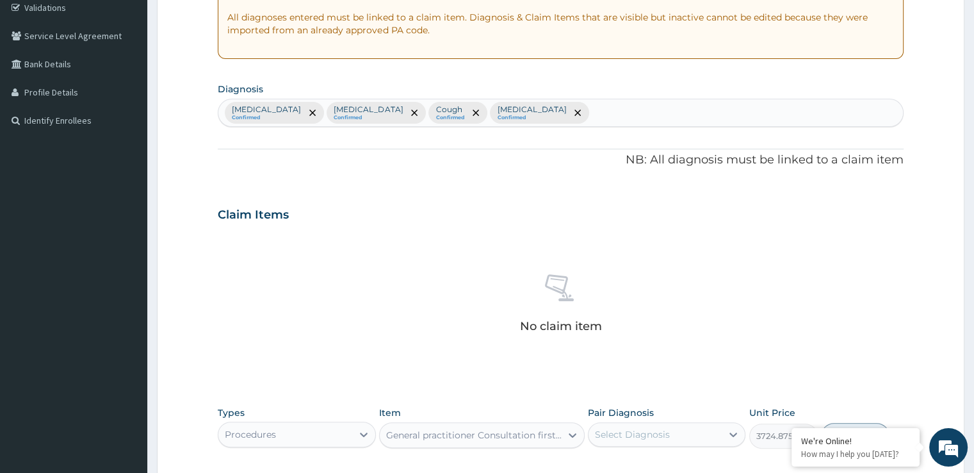
click at [284, 249] on div "No claim item" at bounding box center [560, 305] width 685 height 147
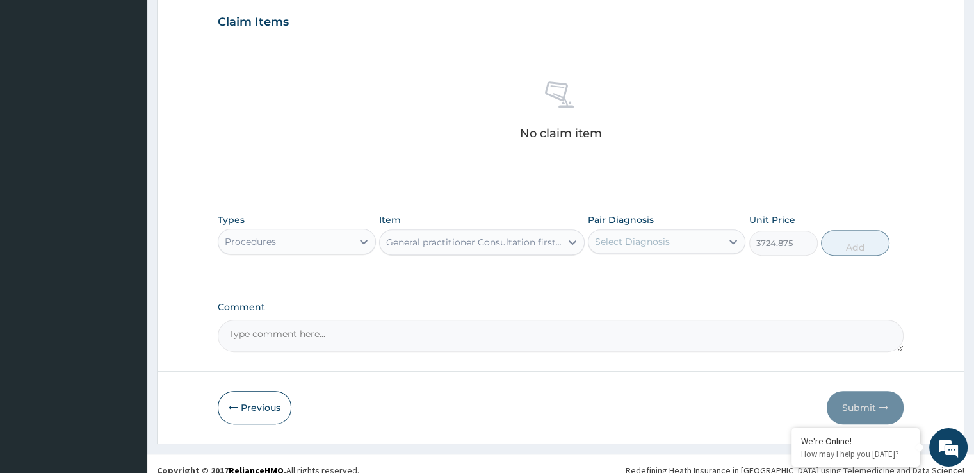
scroll to position [450, 0]
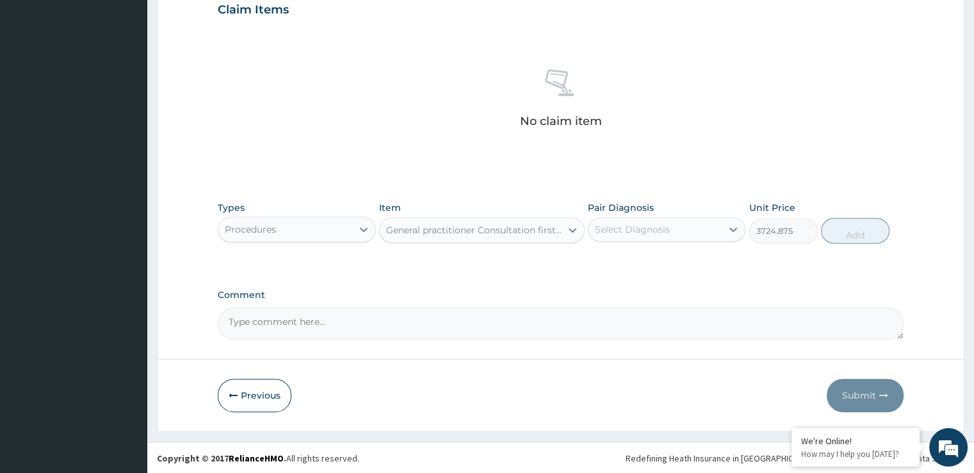
click at [620, 237] on div "Select Diagnosis" at bounding box center [655, 229] width 133 height 20
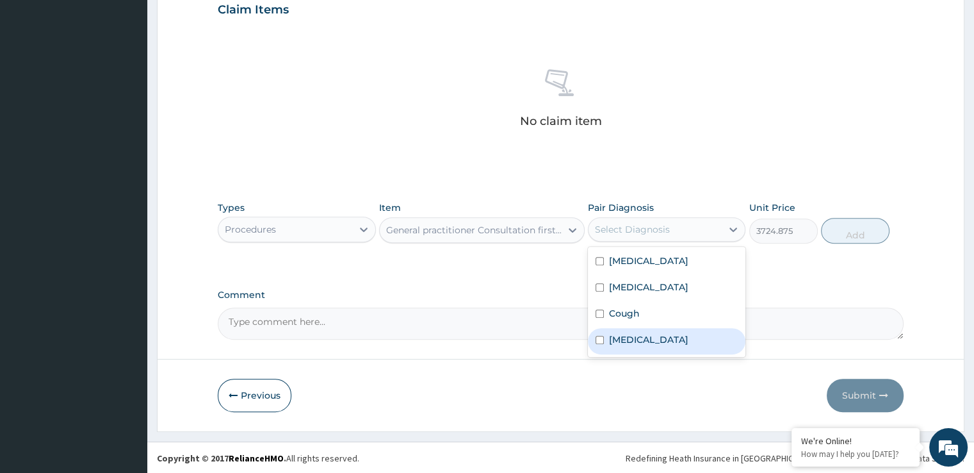
click at [629, 337] on label "[MEDICAL_DATA]" at bounding box center [648, 339] width 79 height 13
checkbox input "true"
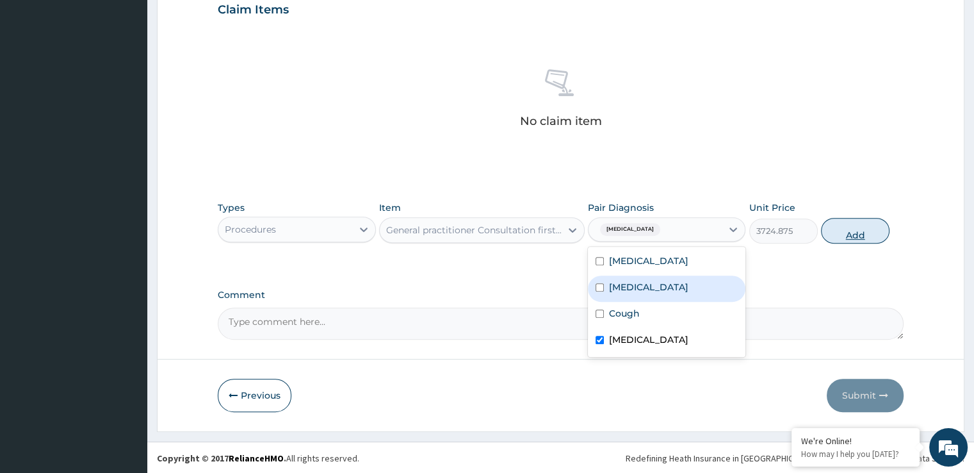
click at [853, 238] on button "Add" at bounding box center [855, 231] width 69 height 26
type input "0"
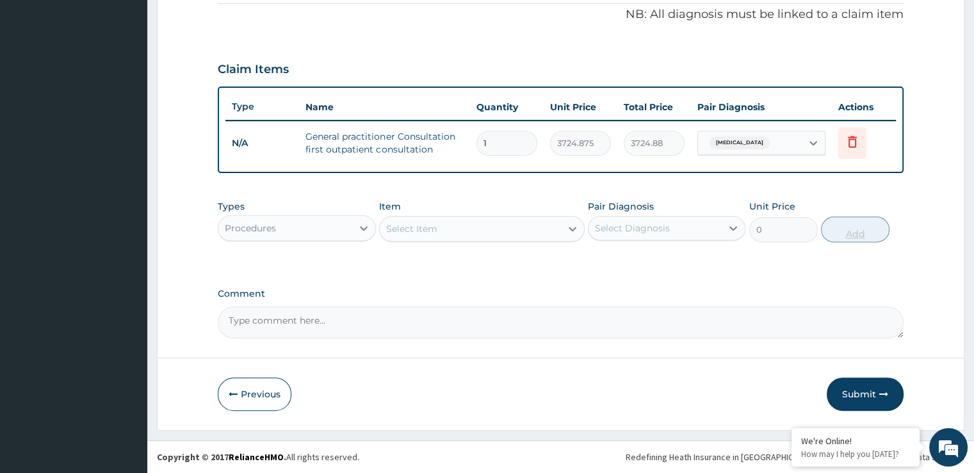
scroll to position [388, 0]
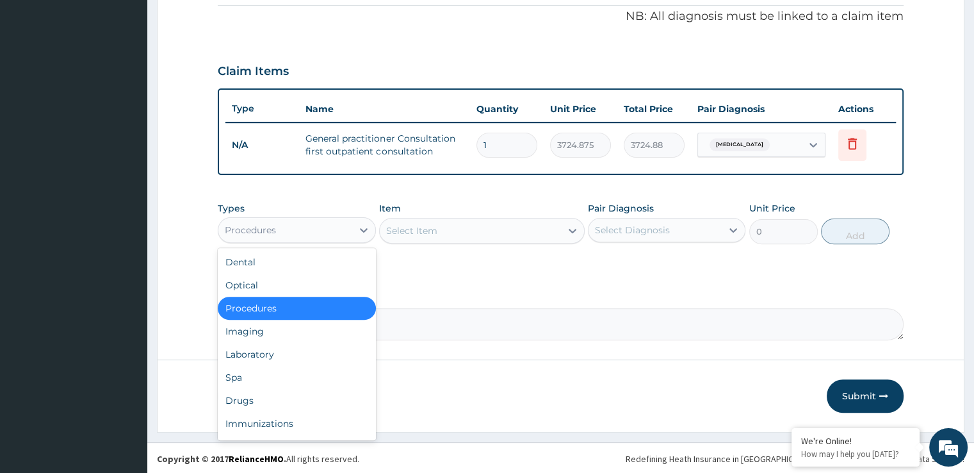
click at [231, 224] on div "Procedures" at bounding box center [250, 230] width 51 height 13
click at [248, 343] on div "Laboratory" at bounding box center [297, 354] width 158 height 23
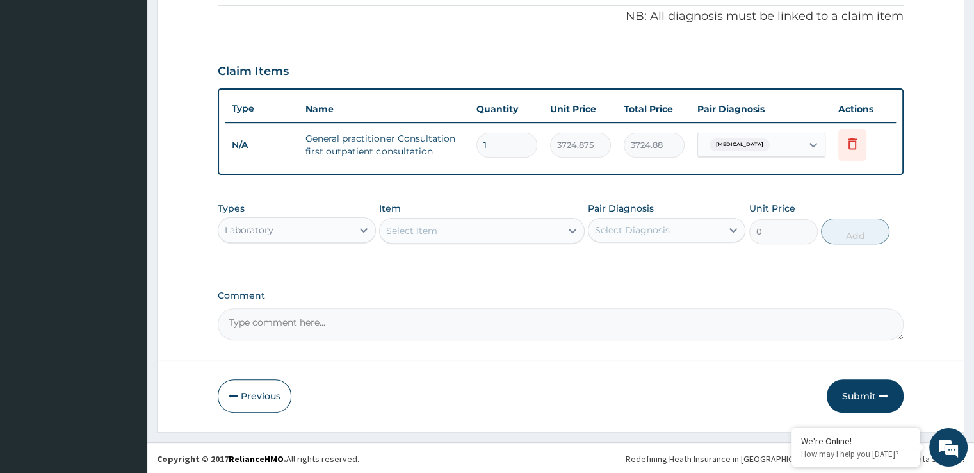
click at [488, 232] on div "Select Item" at bounding box center [470, 230] width 181 height 20
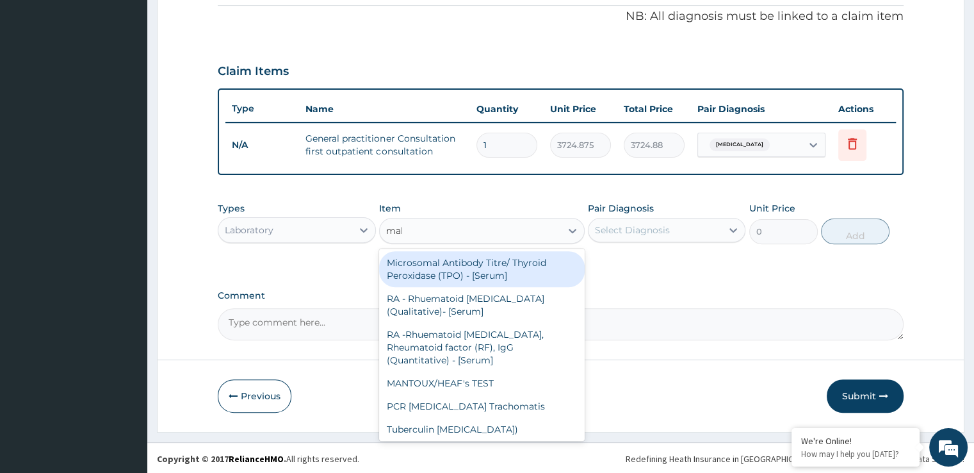
type input "mala"
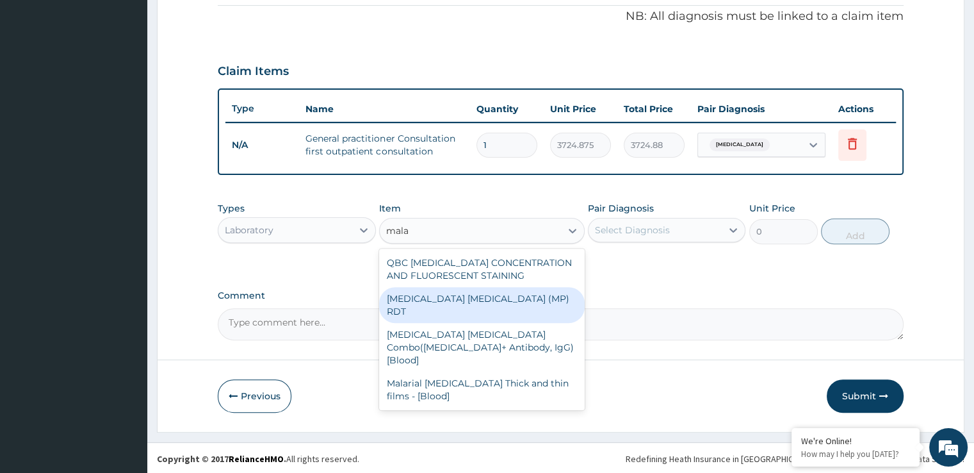
click at [489, 304] on div "[MEDICAL_DATA] [MEDICAL_DATA] (MP) RDT" at bounding box center [482, 305] width 206 height 36
type input "1693.125"
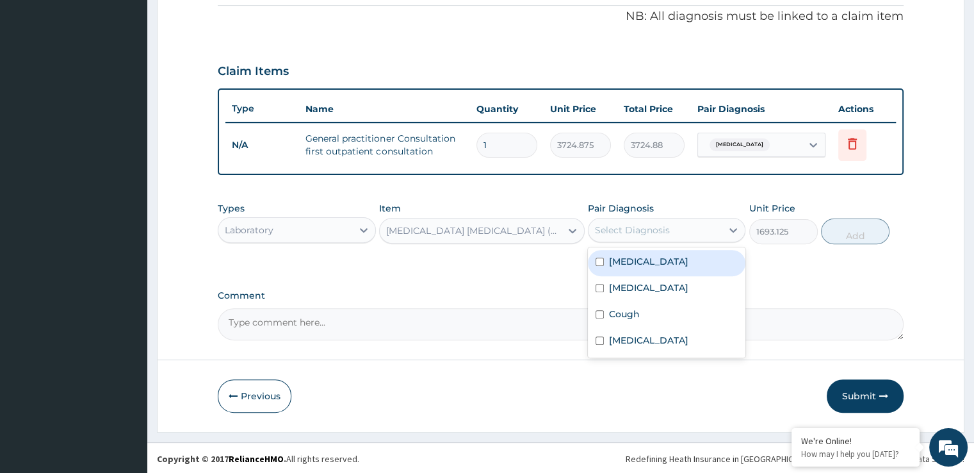
click at [655, 228] on div "Select Diagnosis" at bounding box center [632, 230] width 75 height 13
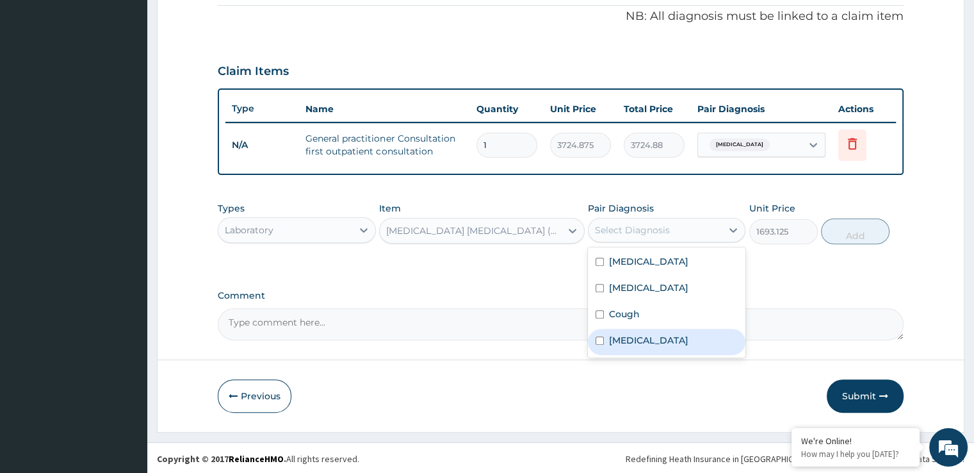
click at [639, 341] on label "[MEDICAL_DATA]" at bounding box center [648, 340] width 79 height 13
checkbox input "true"
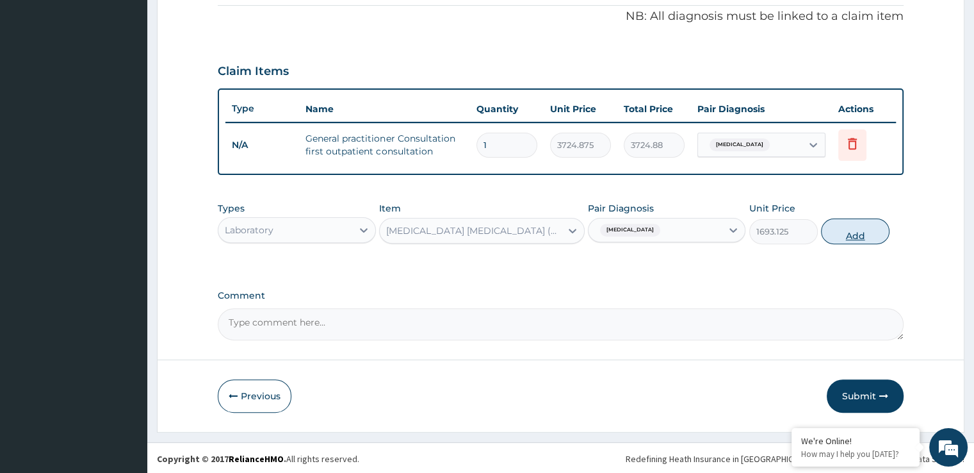
click at [863, 230] on button "Add" at bounding box center [855, 231] width 69 height 26
type input "0"
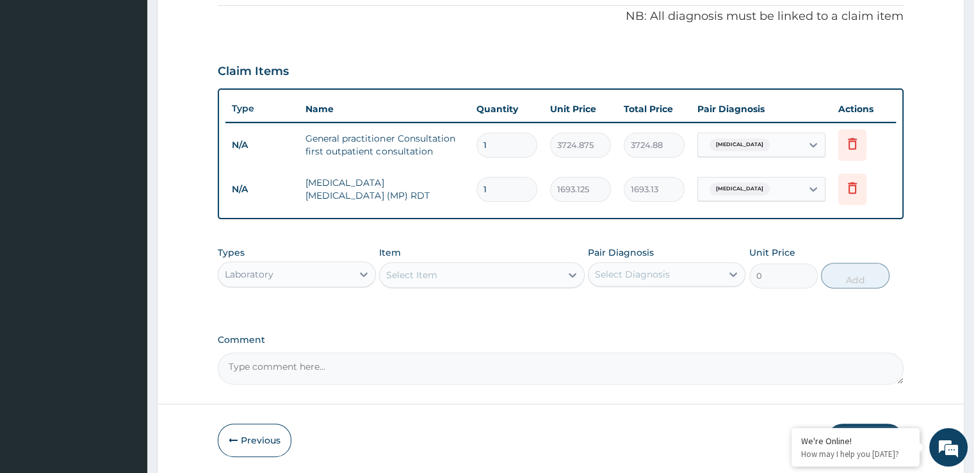
click at [468, 273] on div "Select Item" at bounding box center [470, 274] width 181 height 20
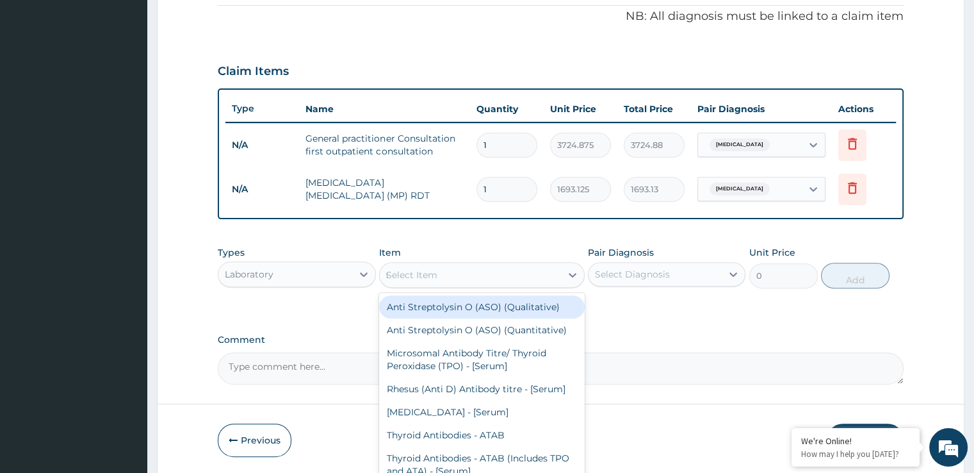
type input "fbc"
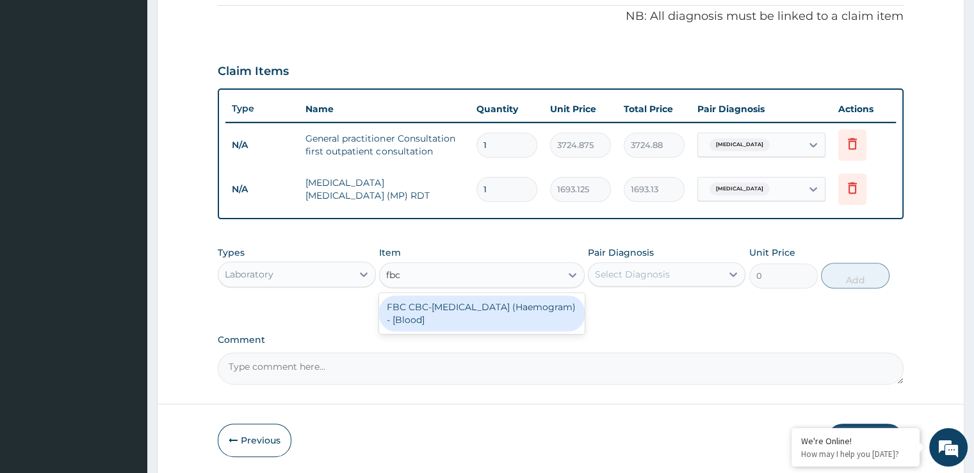
click at [470, 313] on div "FBC CBC-[MEDICAL_DATA] (Haemogram) - [Blood]" at bounding box center [482, 313] width 206 height 36
type input "4515"
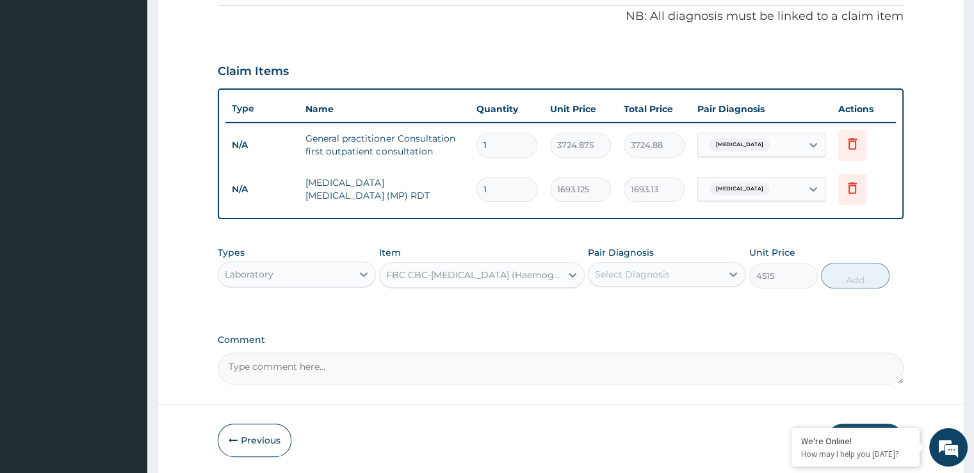
click at [658, 278] on div "Select Diagnosis" at bounding box center [632, 274] width 75 height 13
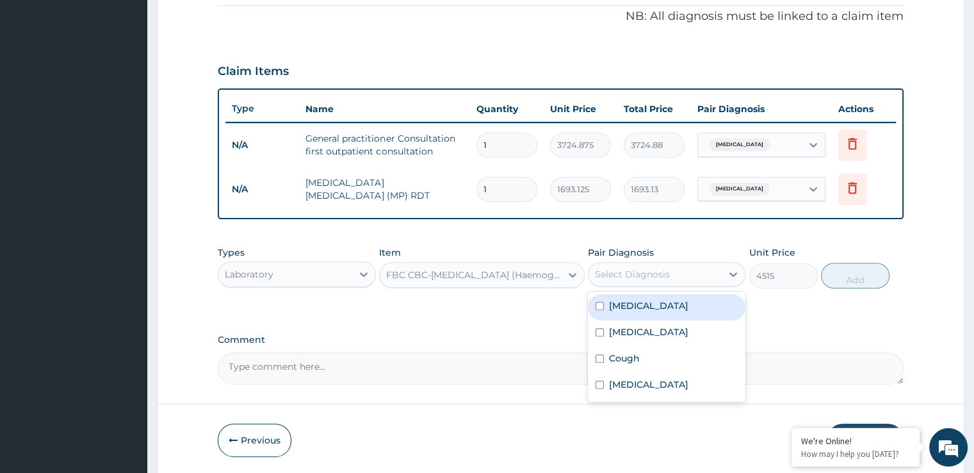
click at [649, 309] on label "[MEDICAL_DATA]" at bounding box center [648, 305] width 79 height 13
checkbox input "true"
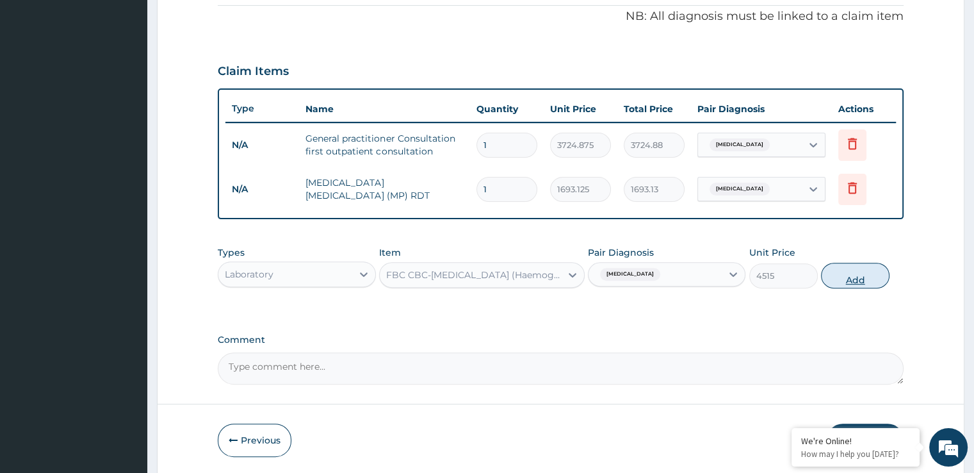
click at [857, 281] on button "Add" at bounding box center [855, 276] width 69 height 26
type input "0"
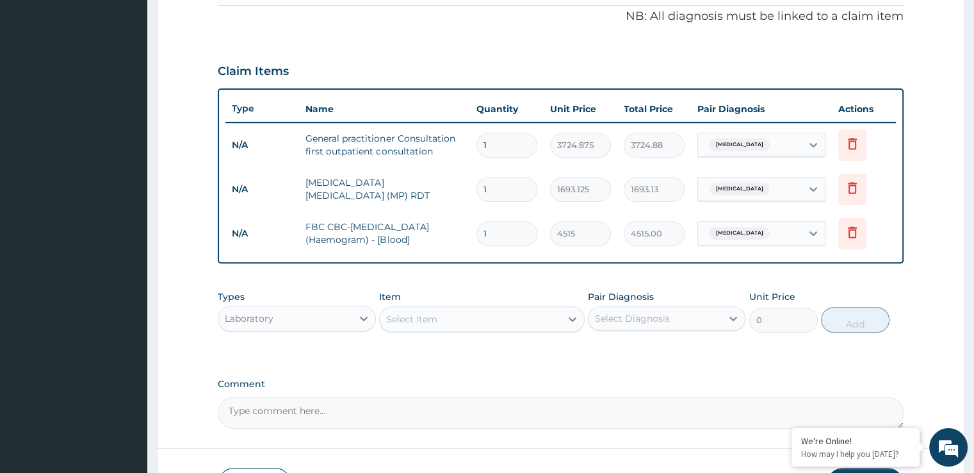
click at [448, 306] on div "Select Item" at bounding box center [482, 319] width 206 height 26
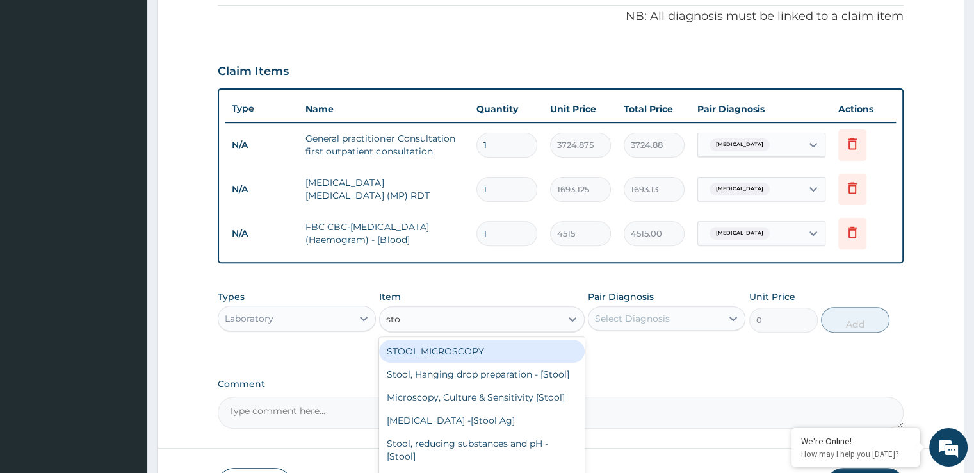
type input "stoo"
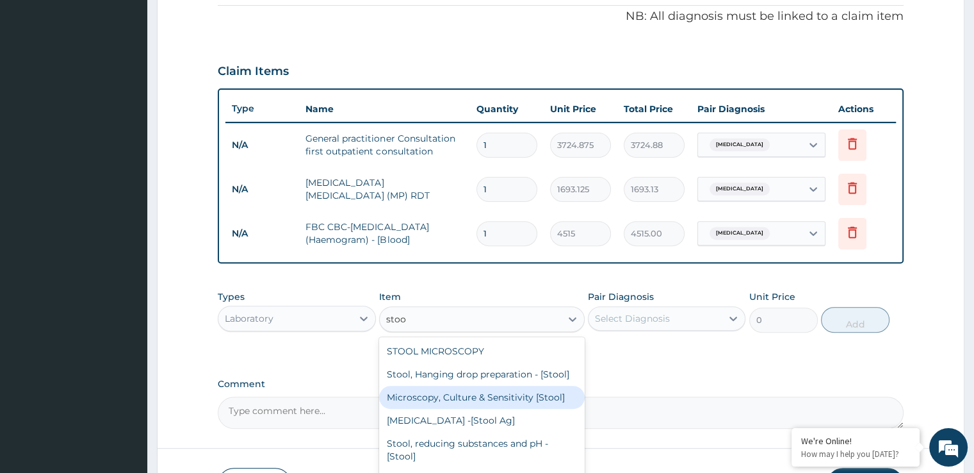
click at [494, 409] on div "Microscopy, Culture & Sensitivity [Stool]" at bounding box center [482, 397] width 206 height 23
type input "5079.375"
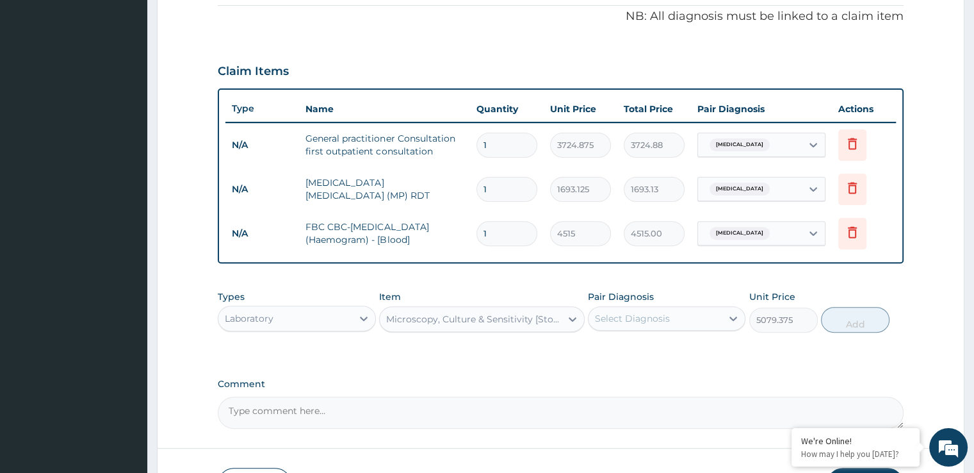
click at [702, 308] on div "Select Diagnosis" at bounding box center [655, 318] width 133 height 20
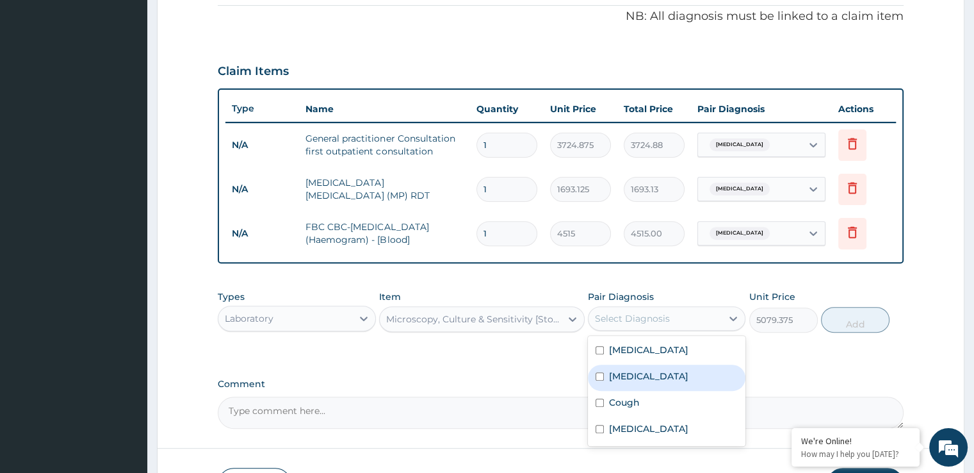
click at [640, 377] on label "Typhoid fever" at bounding box center [648, 376] width 79 height 13
checkbox input "true"
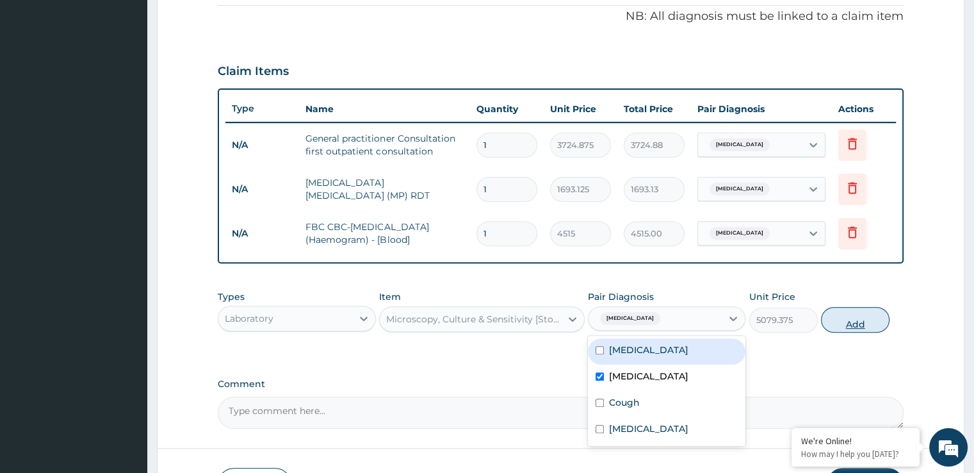
click at [859, 318] on button "Add" at bounding box center [855, 320] width 69 height 26
type input "0"
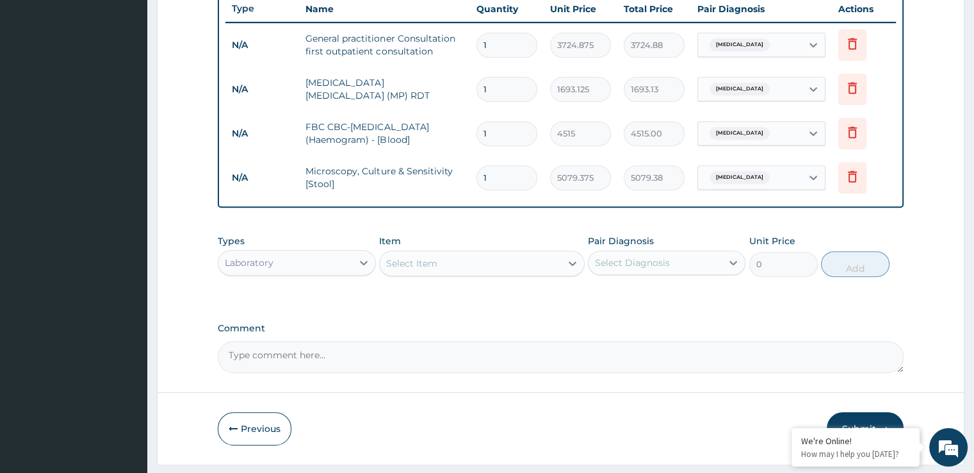
scroll to position [520, 0]
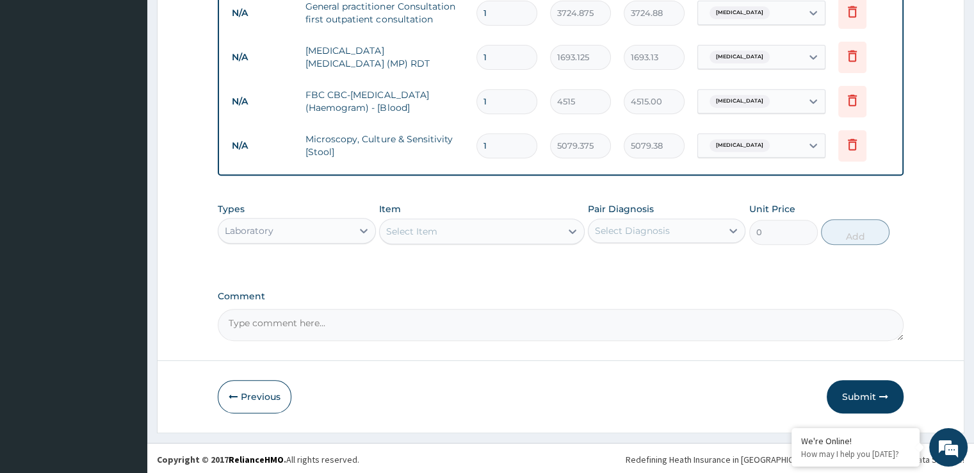
click at [470, 215] on div "Item Select Item" at bounding box center [482, 223] width 206 height 42
click at [261, 231] on div "Laboratory" at bounding box center [249, 230] width 49 height 13
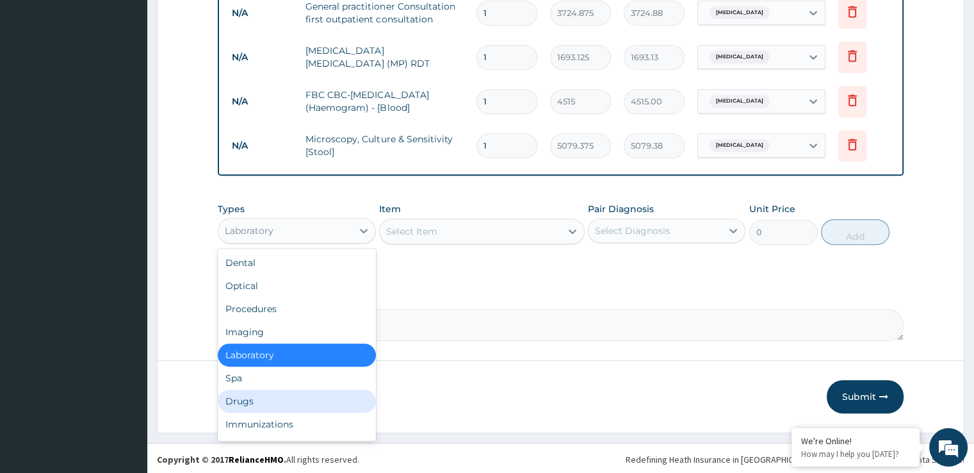
click at [244, 398] on div "Drugs" at bounding box center [297, 400] width 158 height 23
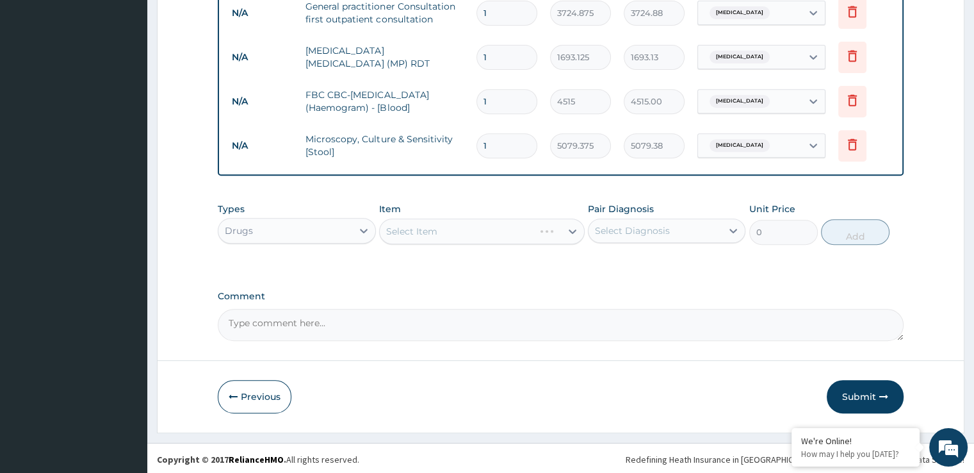
click at [449, 230] on div "Select Item" at bounding box center [457, 231] width 154 height 20
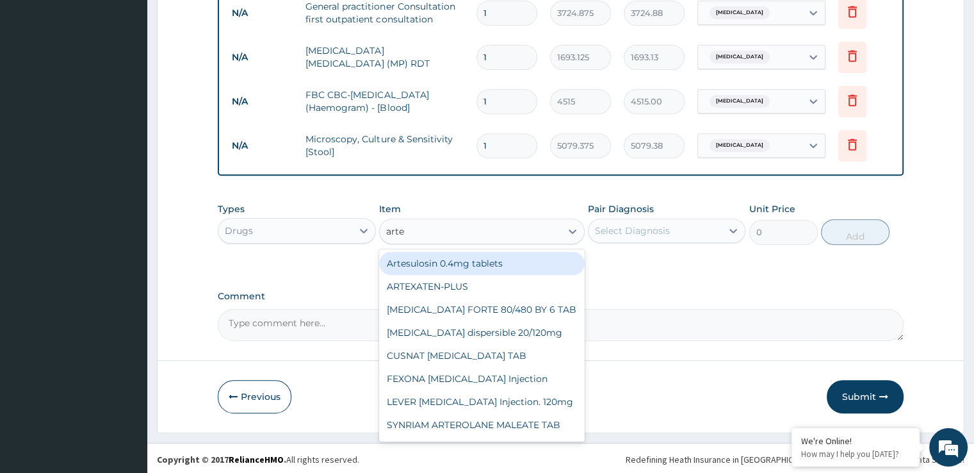
type input "artem"
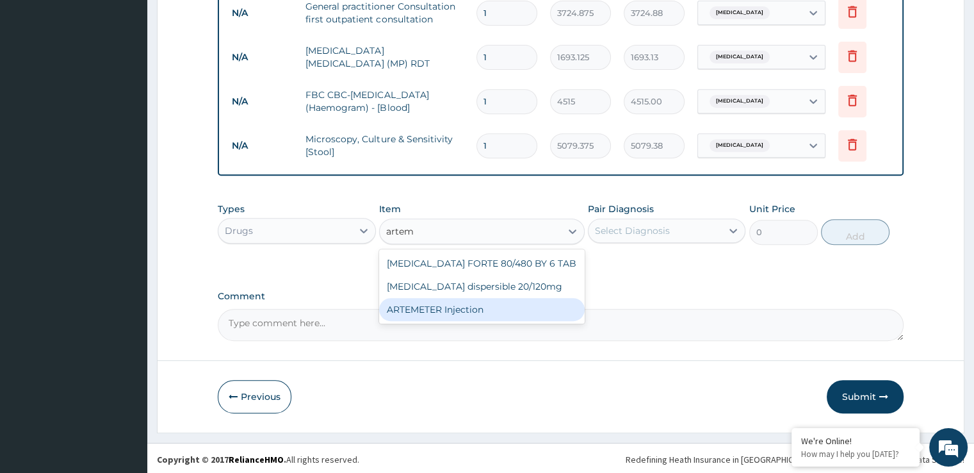
click at [406, 304] on div "ARTEMETER Injection" at bounding box center [482, 309] width 206 height 23
type input "993.3"
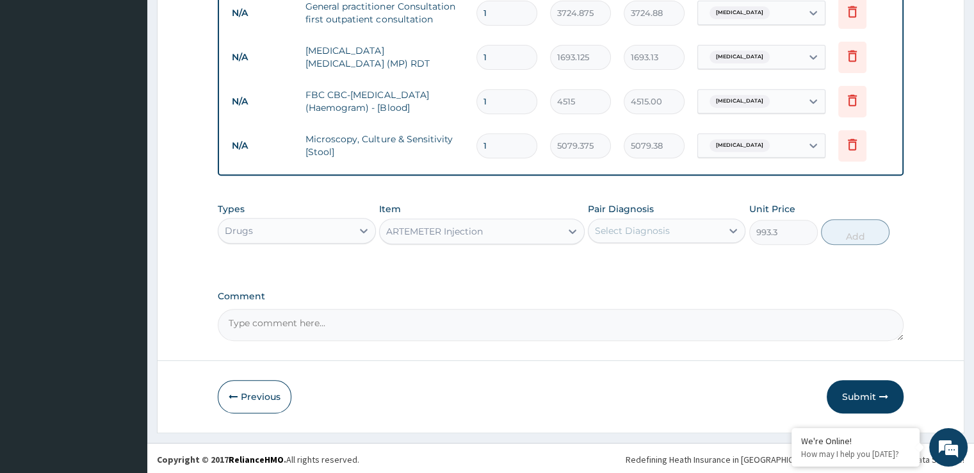
click at [623, 238] on div "Select Diagnosis" at bounding box center [655, 230] width 133 height 20
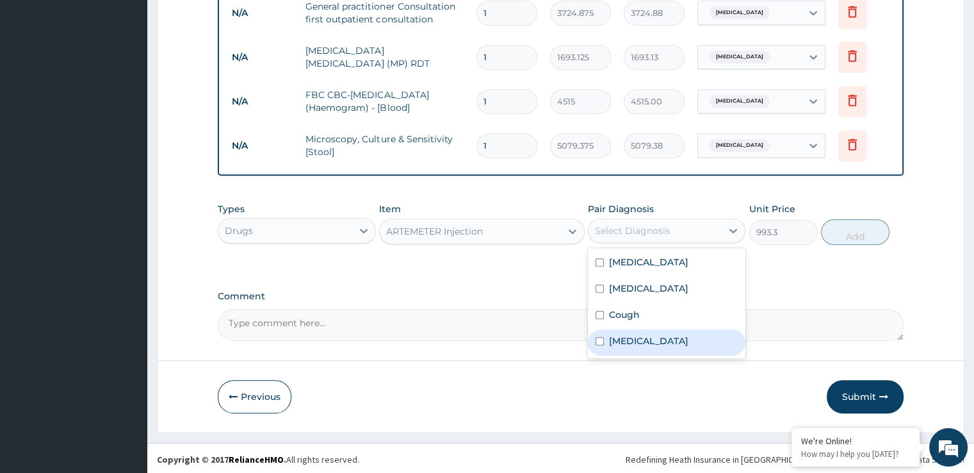
click at [628, 336] on label "[MEDICAL_DATA]" at bounding box center [648, 340] width 79 height 13
checkbox input "true"
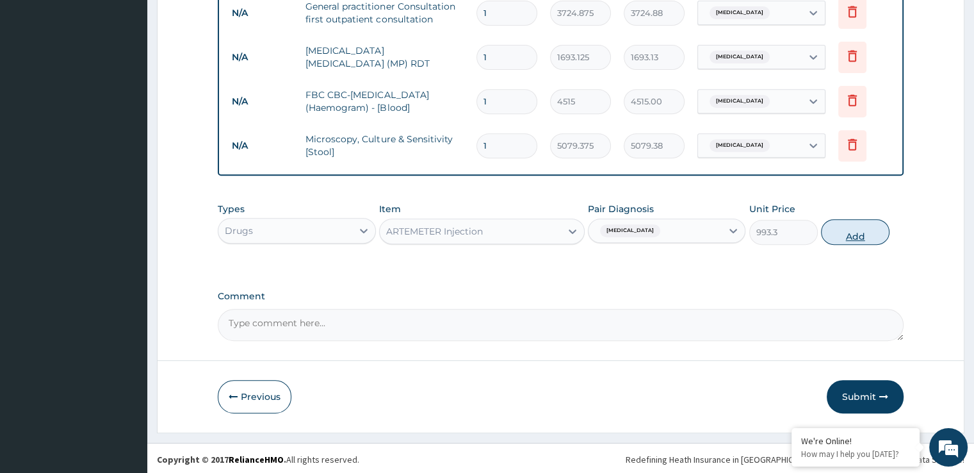
click at [856, 232] on button "Add" at bounding box center [855, 232] width 69 height 26
type input "0"
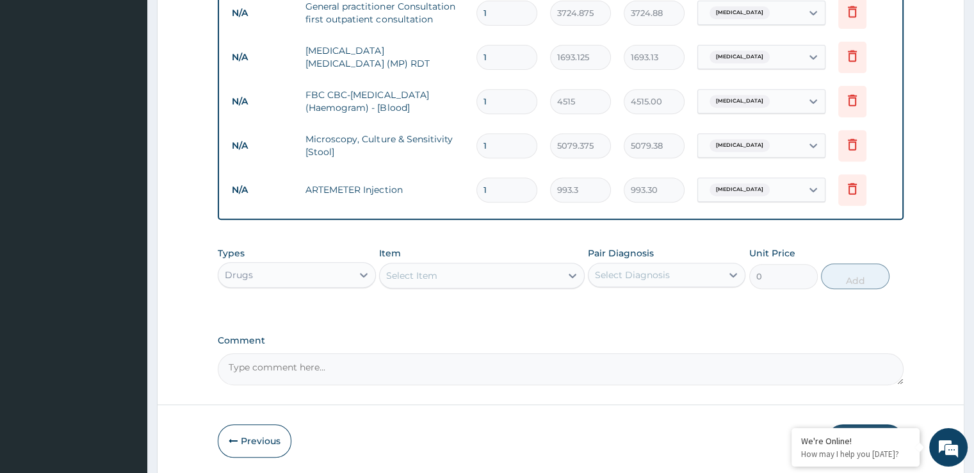
click at [443, 277] on div "Select Item" at bounding box center [470, 275] width 181 height 20
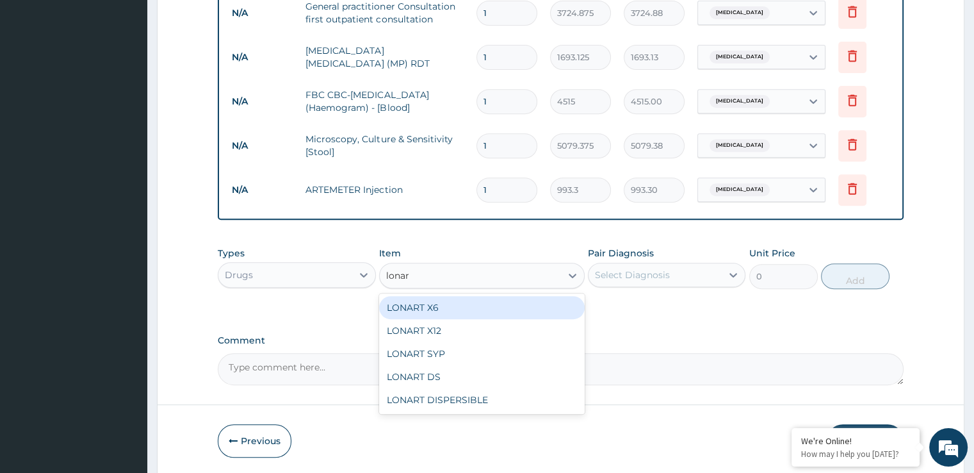
type input "lonart"
click at [458, 300] on div "LONART X6" at bounding box center [482, 307] width 206 height 23
type input "496.65"
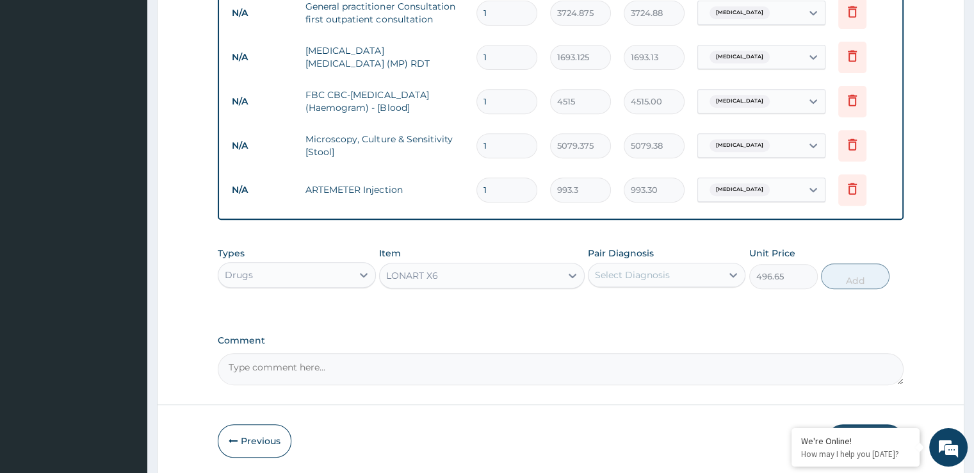
click at [629, 272] on div "Select Diagnosis" at bounding box center [632, 274] width 75 height 13
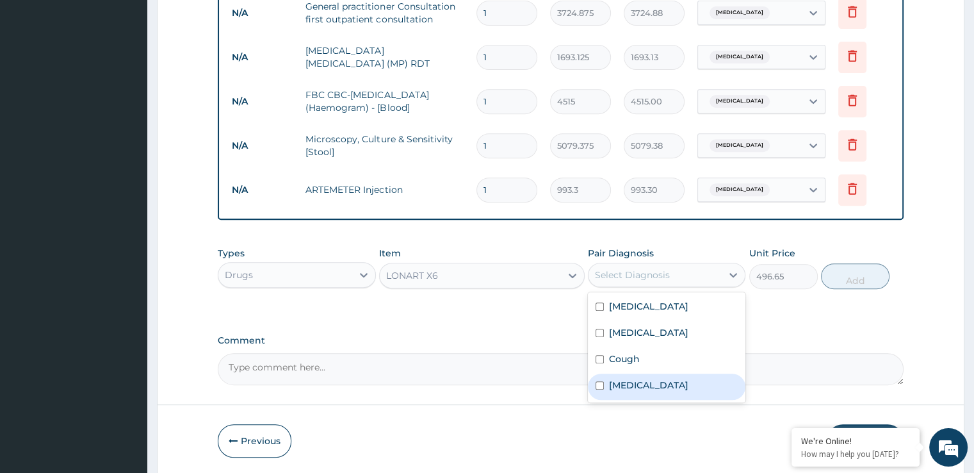
click at [618, 385] on label "[MEDICAL_DATA]" at bounding box center [648, 384] width 79 height 13
checkbox input "true"
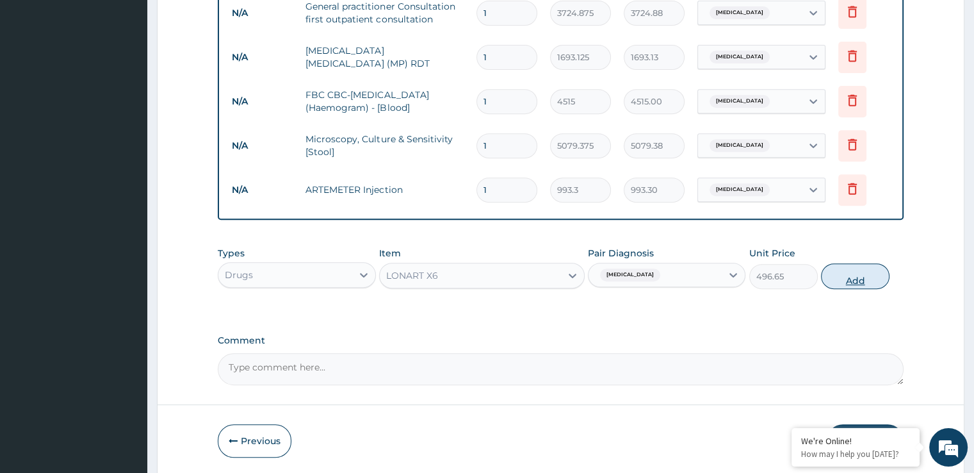
click at [845, 278] on button "Add" at bounding box center [855, 276] width 69 height 26
type input "0"
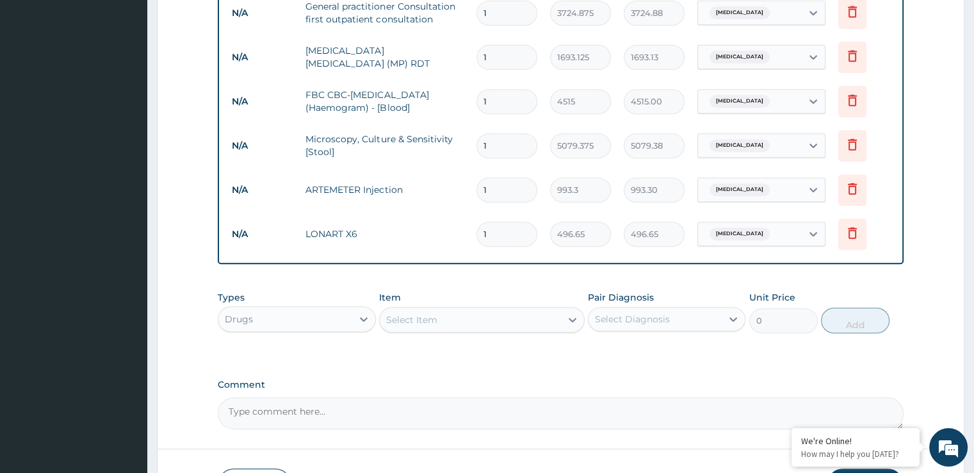
scroll to position [608, 0]
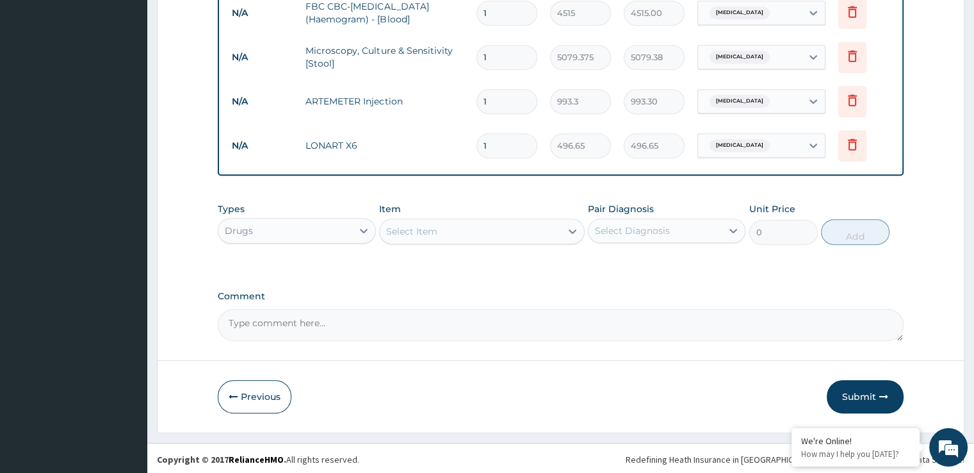
click at [437, 229] on div "Select Item" at bounding box center [470, 231] width 181 height 20
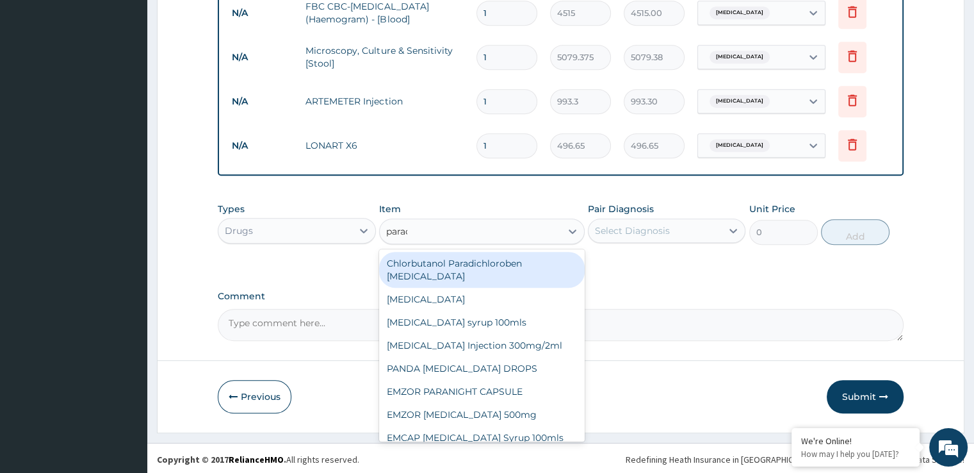
type input "parace"
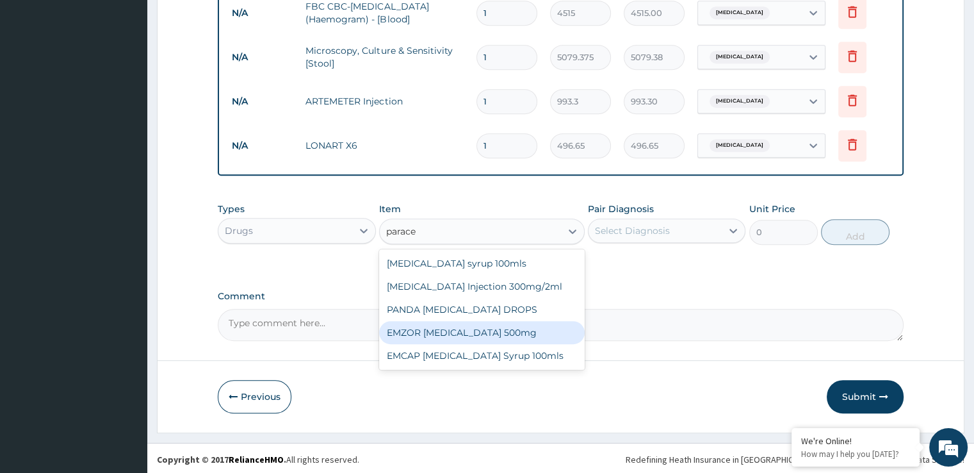
click at [484, 321] on div "EMZOR [MEDICAL_DATA] 500mg" at bounding box center [482, 332] width 206 height 23
type input "24.8325"
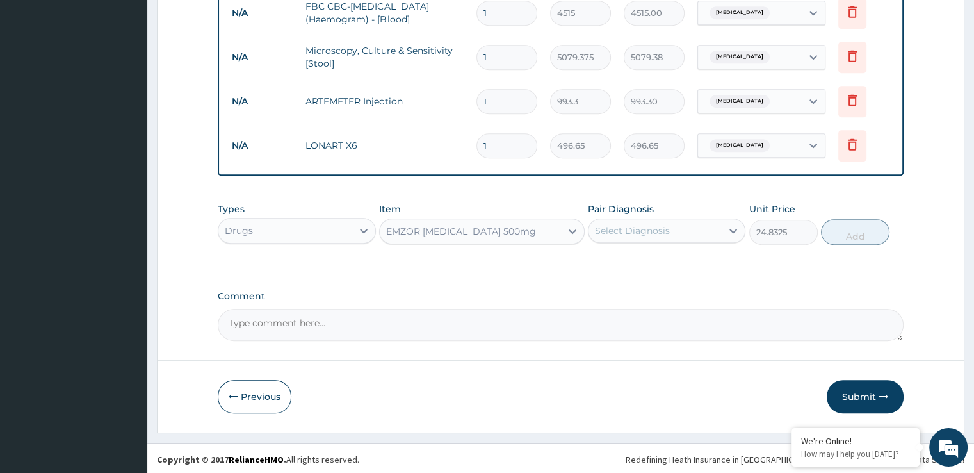
click at [650, 235] on div "Select Diagnosis" at bounding box center [655, 230] width 133 height 20
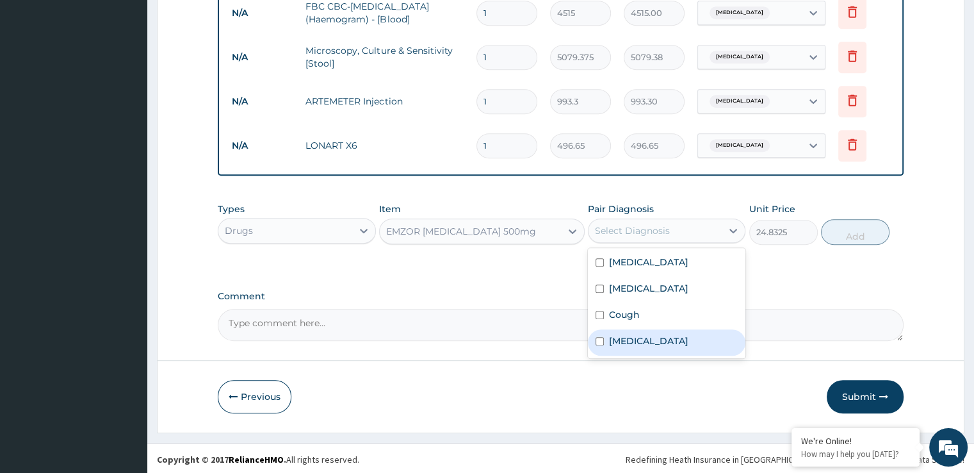
click at [634, 330] on div "[MEDICAL_DATA]" at bounding box center [667, 342] width 158 height 26
checkbox input "true"
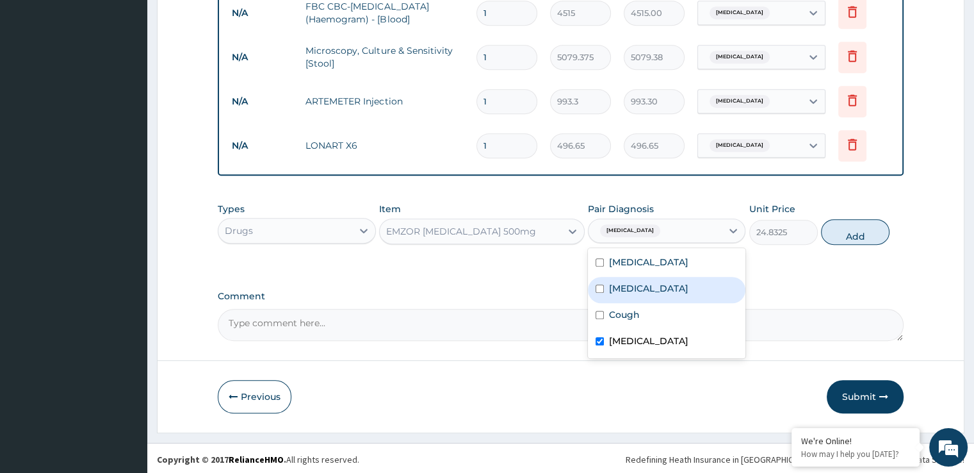
click at [651, 287] on label "Typhoid fever" at bounding box center [648, 288] width 79 height 13
checkbox input "true"
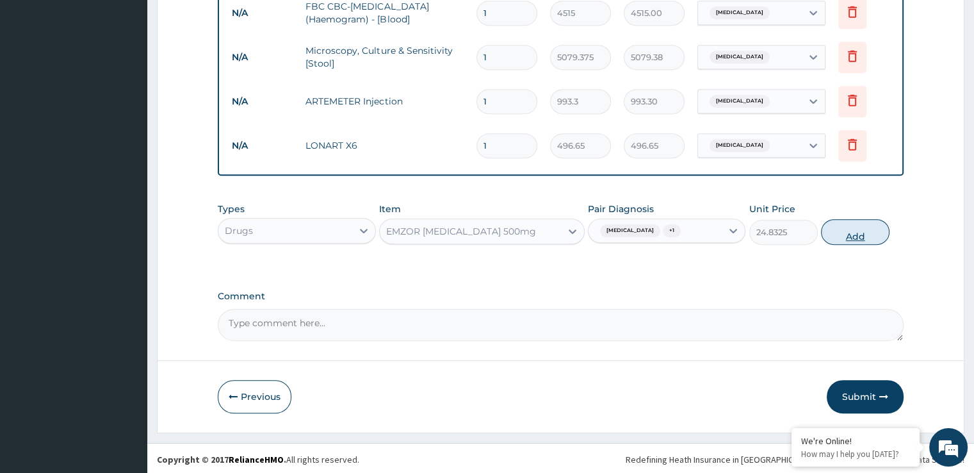
click at [856, 226] on button "Add" at bounding box center [855, 232] width 69 height 26
type input "0"
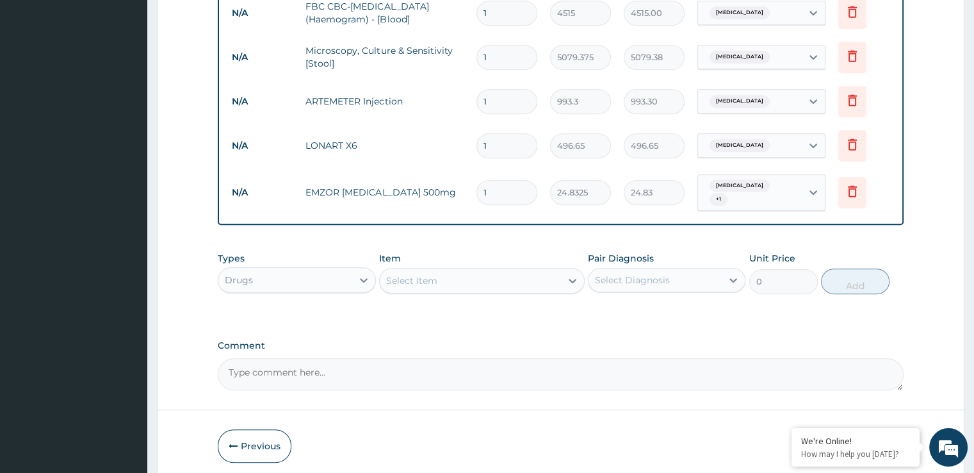
click at [447, 281] on div "Select Item" at bounding box center [470, 280] width 181 height 20
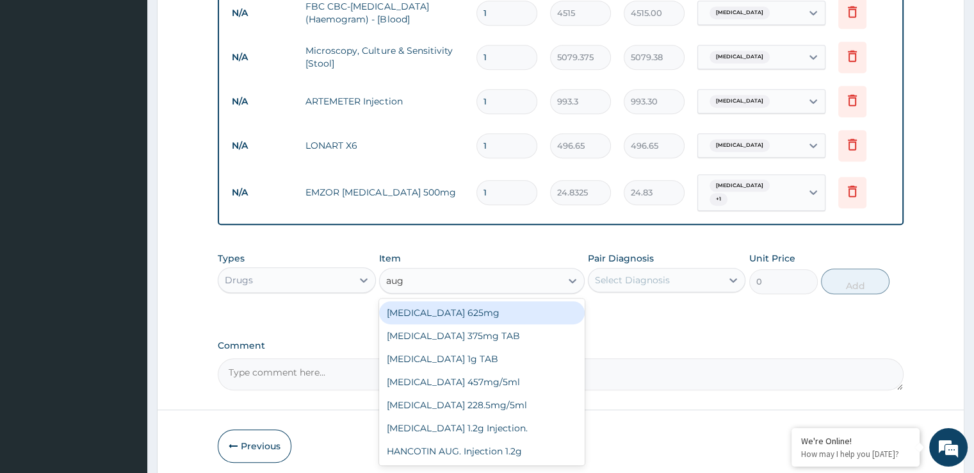
type input "augm"
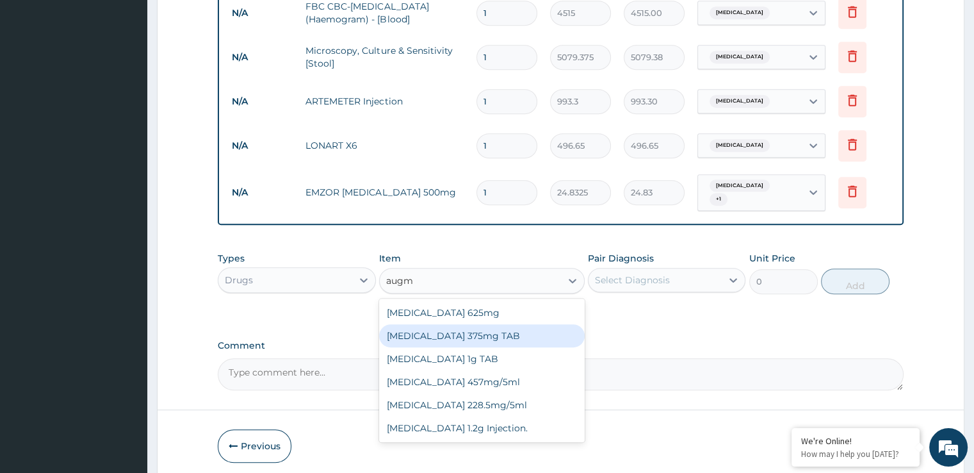
click at [463, 329] on div "[MEDICAL_DATA] 375mg TAB" at bounding box center [482, 335] width 206 height 23
type input "807.0563"
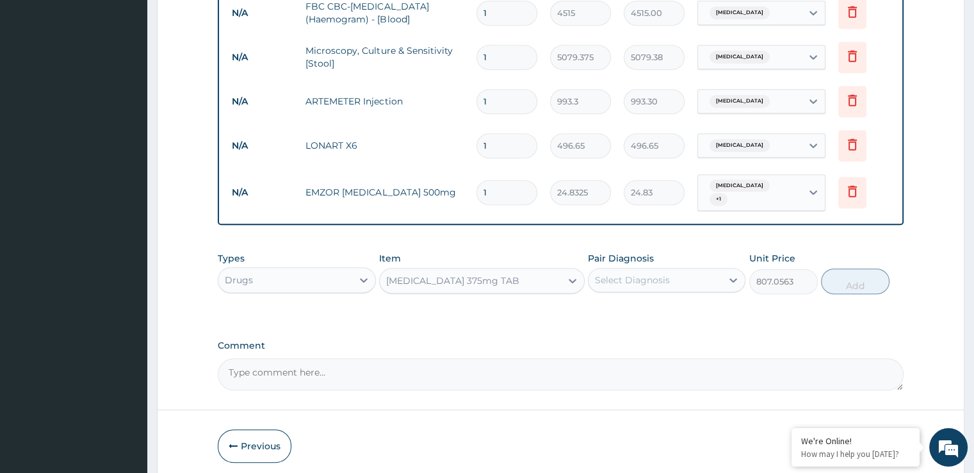
click at [649, 273] on div "Select Diagnosis" at bounding box center [632, 279] width 75 height 13
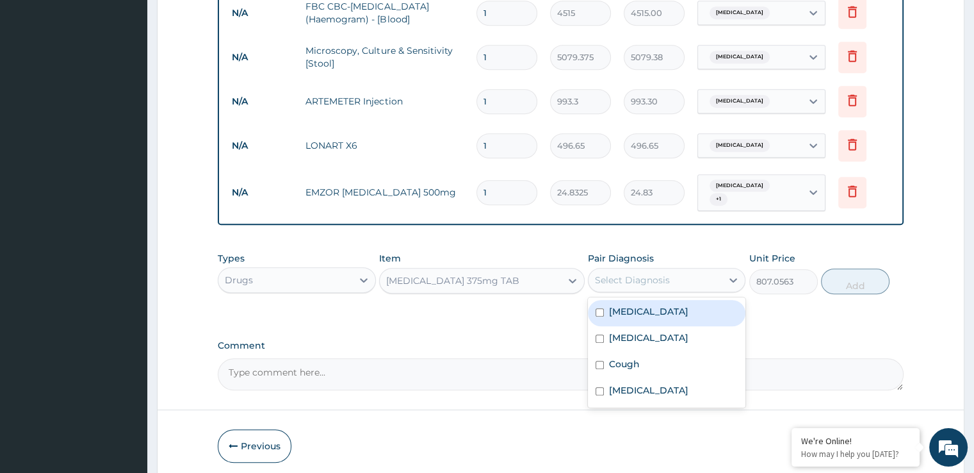
click at [665, 305] on label "[MEDICAL_DATA]" at bounding box center [648, 311] width 79 height 13
checkbox input "true"
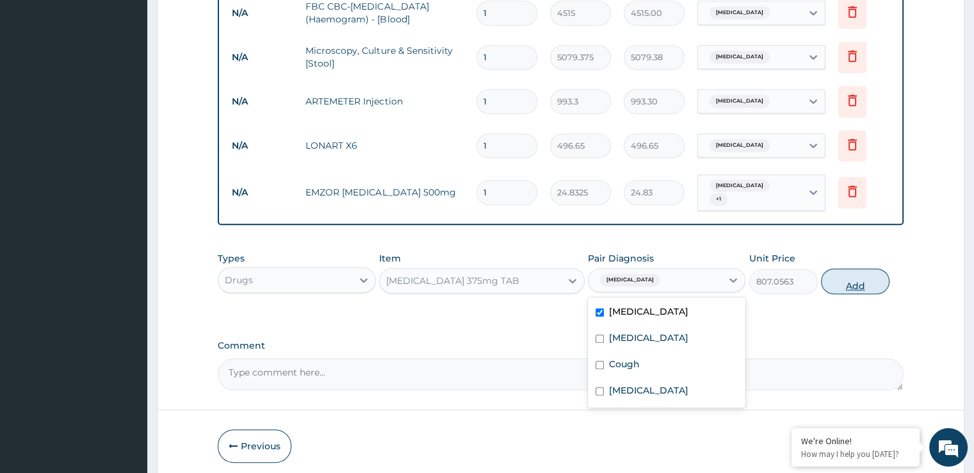
click at [860, 278] on button "Add" at bounding box center [855, 281] width 69 height 26
type input "0"
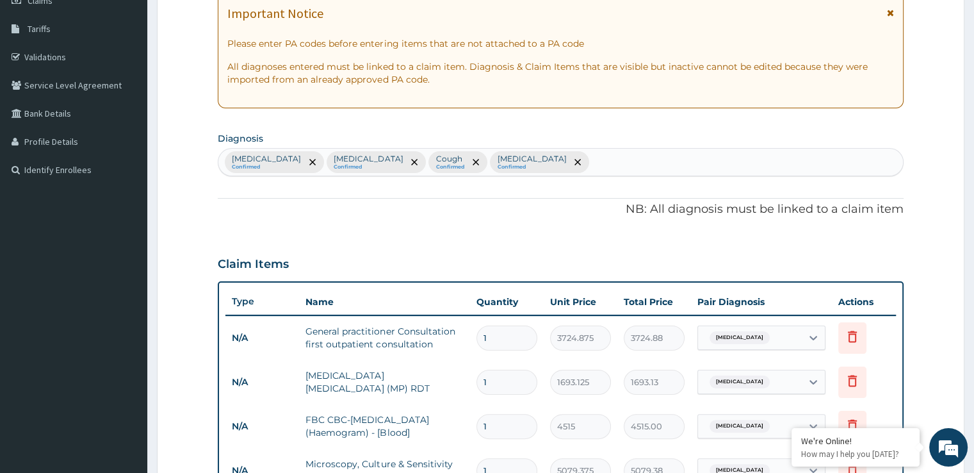
click at [585, 165] on div "Upper respiratory infection Confirmed Typhoid fever Confirmed Cough Confirmed M…" at bounding box center [560, 162] width 684 height 27
type input "acute derma"
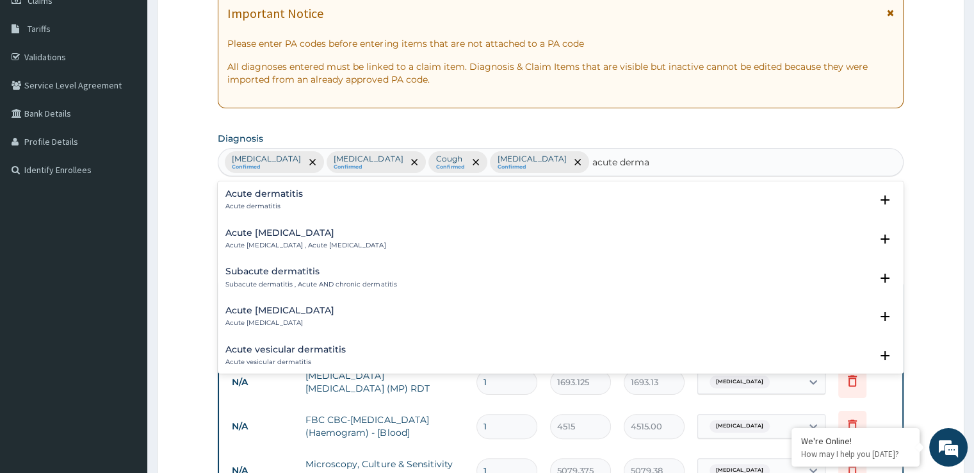
click at [271, 198] on div "Acute dermatitis Acute dermatitis" at bounding box center [263, 200] width 77 height 22
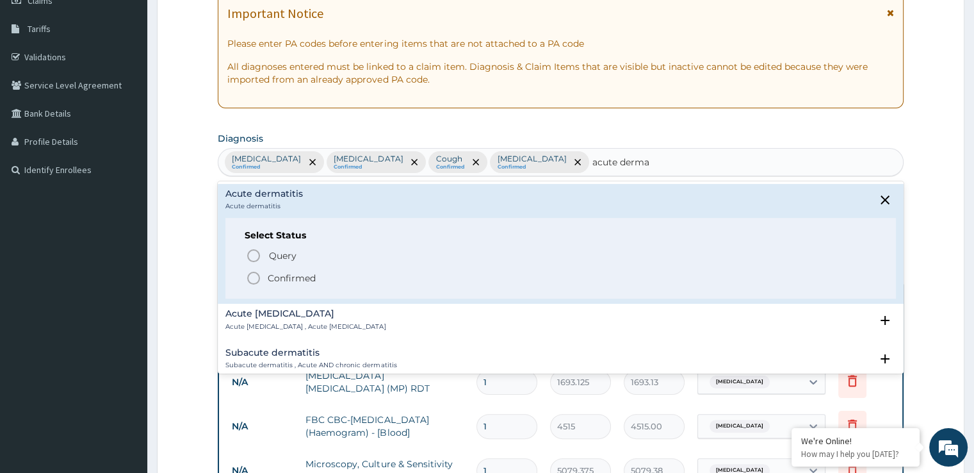
click at [254, 277] on icon "status option filled" at bounding box center [253, 277] width 15 height 15
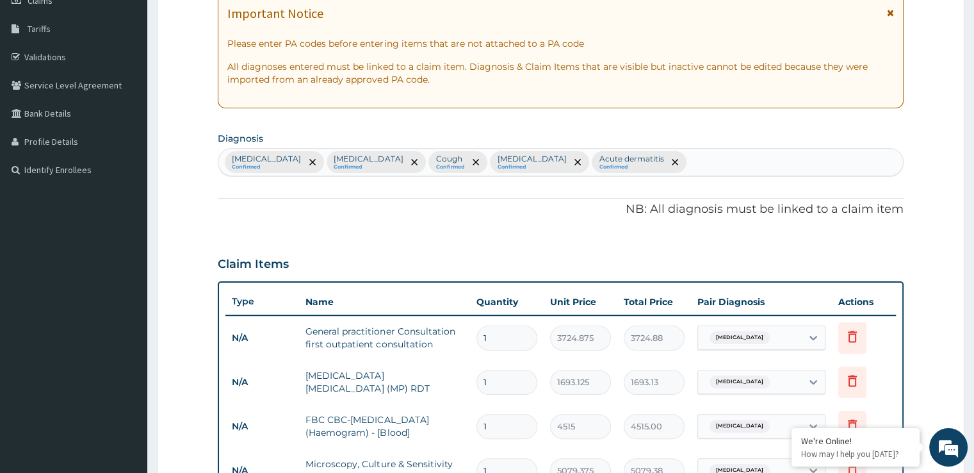
scroll to position [608, 0]
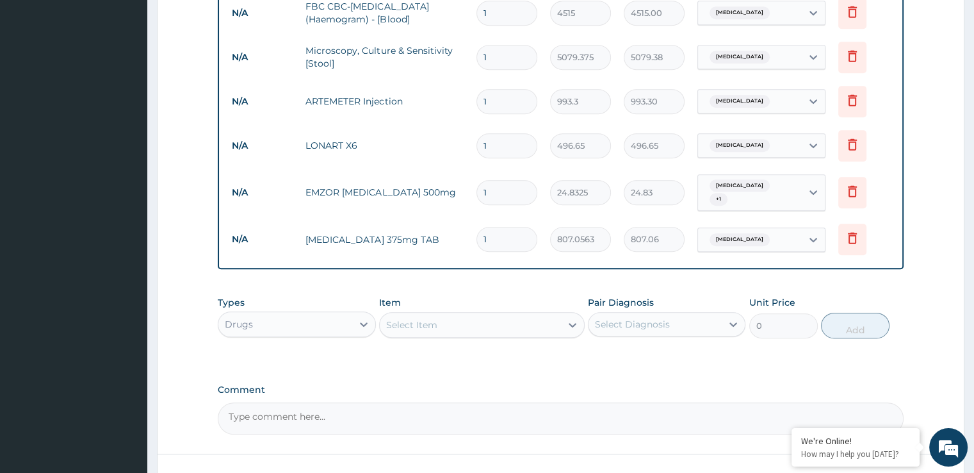
click at [452, 314] on div "Select Item" at bounding box center [470, 324] width 181 height 20
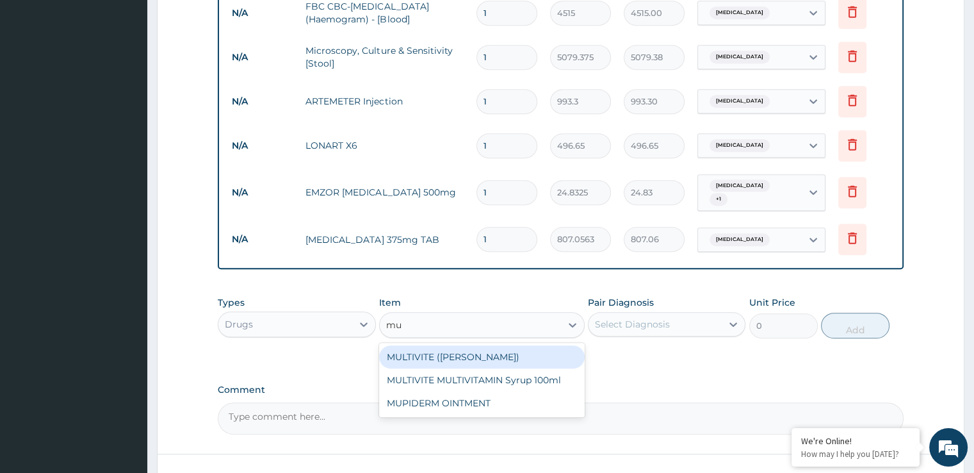
type input "mup"
click at [453, 345] on div "MUPIDERM OINTMENT" at bounding box center [482, 356] width 206 height 23
type input "4097.3623"
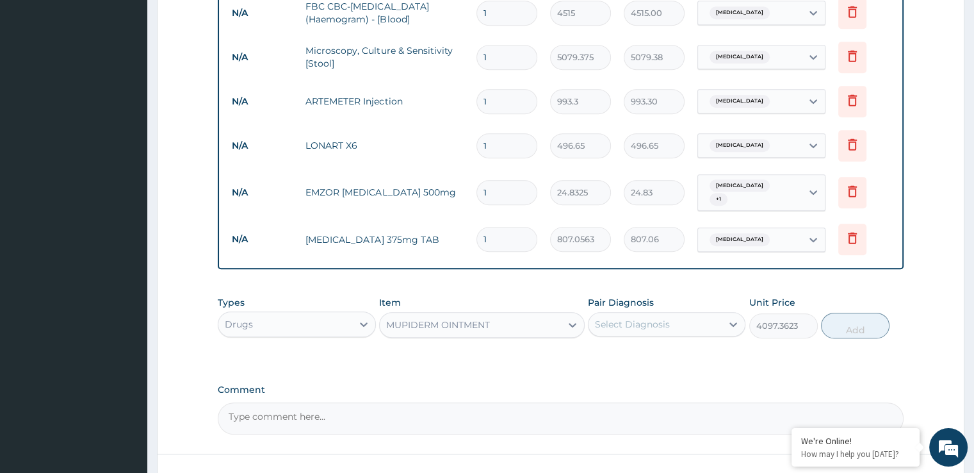
click at [678, 322] on div "Select Diagnosis" at bounding box center [655, 324] width 133 height 20
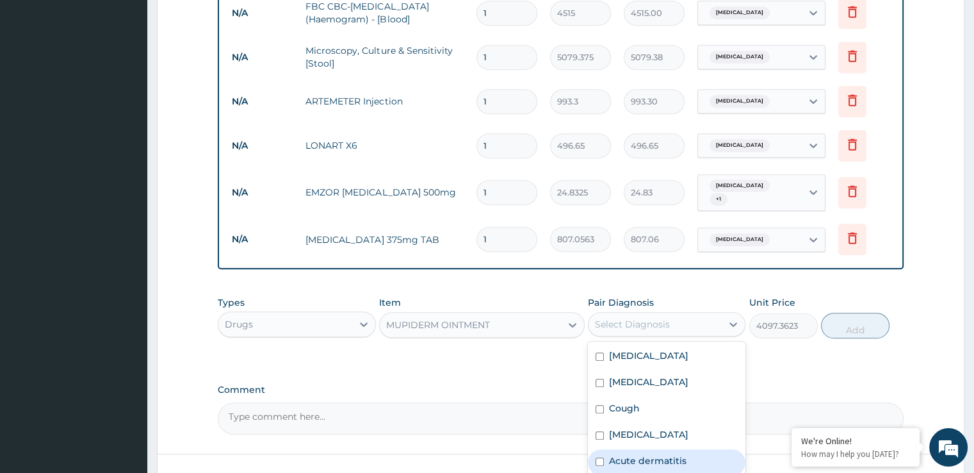
click at [631, 454] on label "Acute dermatitis" at bounding box center [647, 460] width 77 height 13
checkbox input "true"
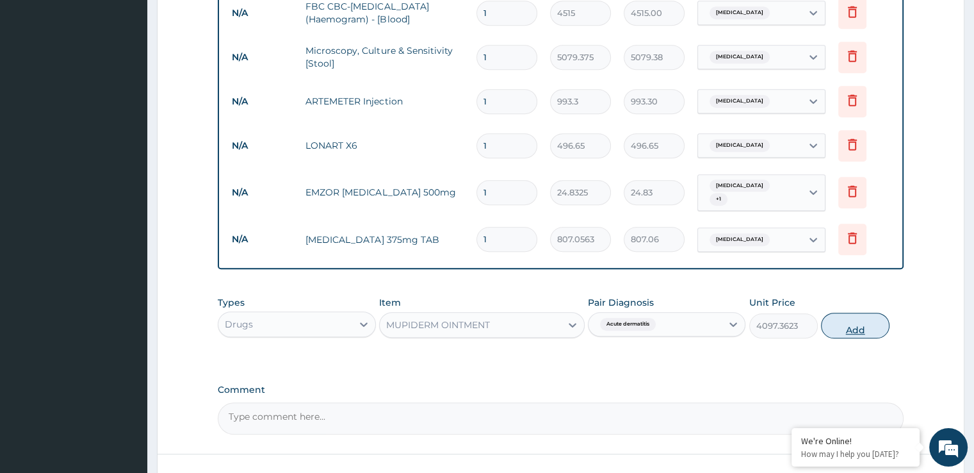
click at [847, 325] on button "Add" at bounding box center [855, 326] width 69 height 26
type input "0"
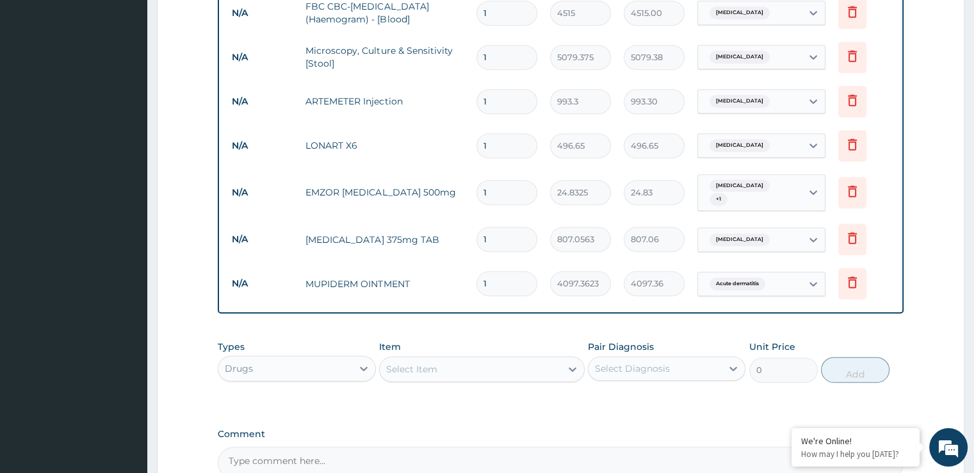
scroll to position [634, 0]
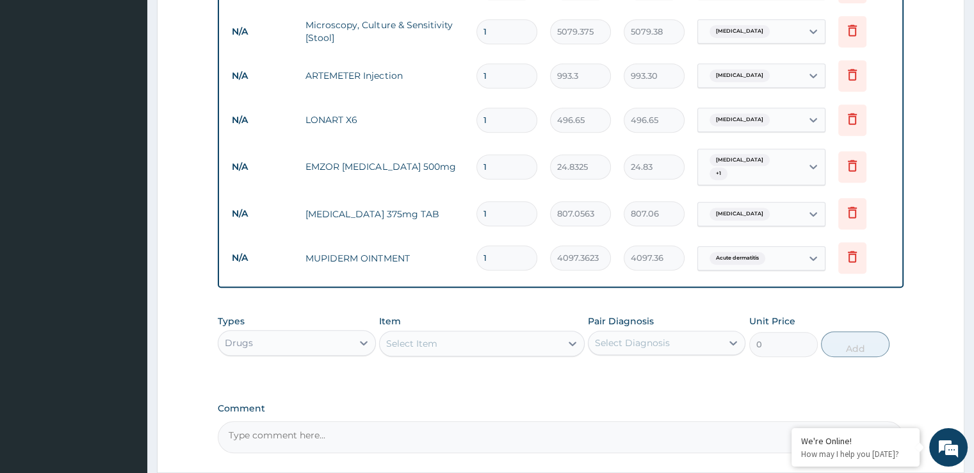
click at [888, 357] on div "Types Drugs Item Select Item Pair Diagnosis Select Diagnosis Unit Price 0 Add" at bounding box center [560, 345] width 685 height 74
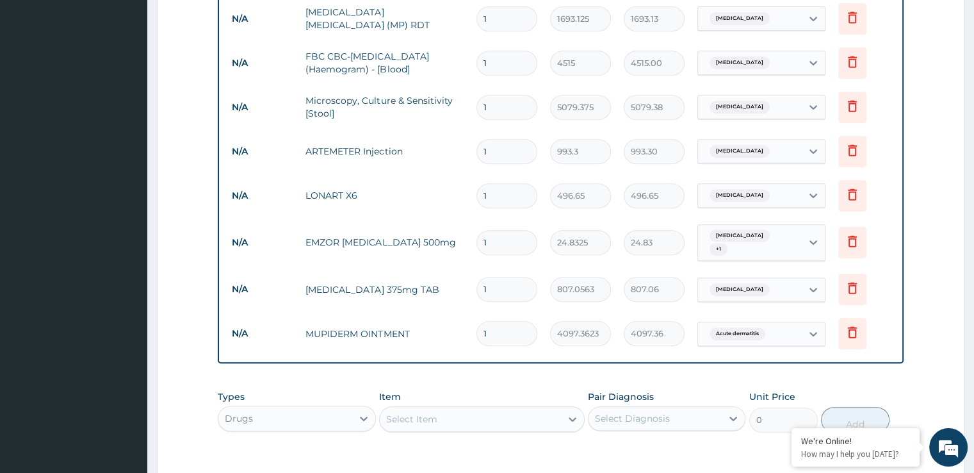
scroll to position [557, 0]
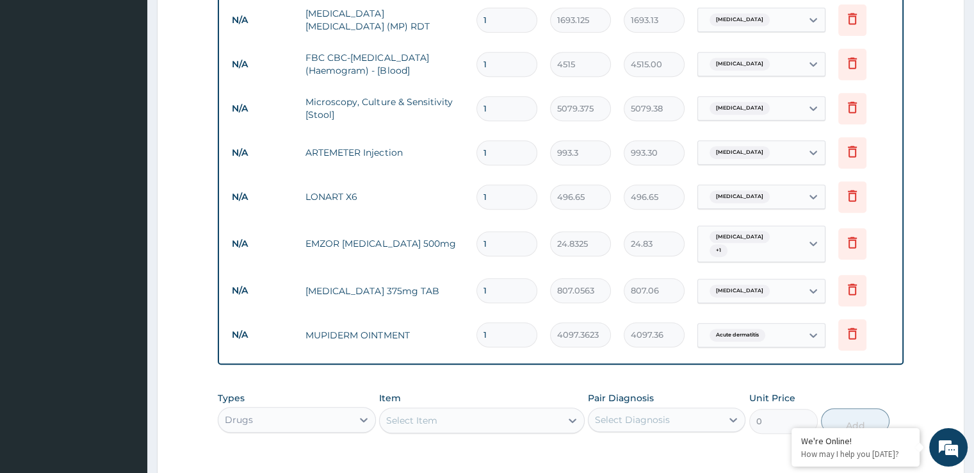
click at [497, 149] on input "1" at bounding box center [506, 152] width 61 height 25
type input "2"
type input "1986.60"
type input "3"
type input "2979.90"
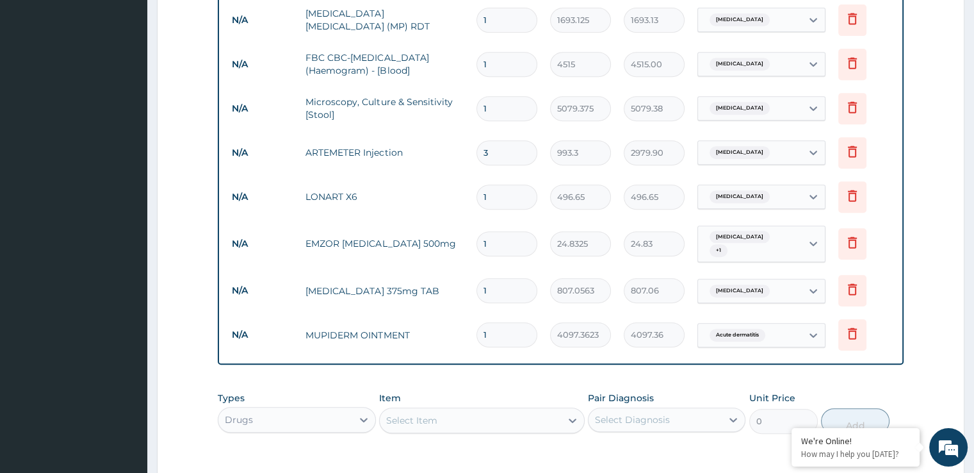
type input "4"
type input "3973.20"
type input "5"
type input "4966.50"
type input "6"
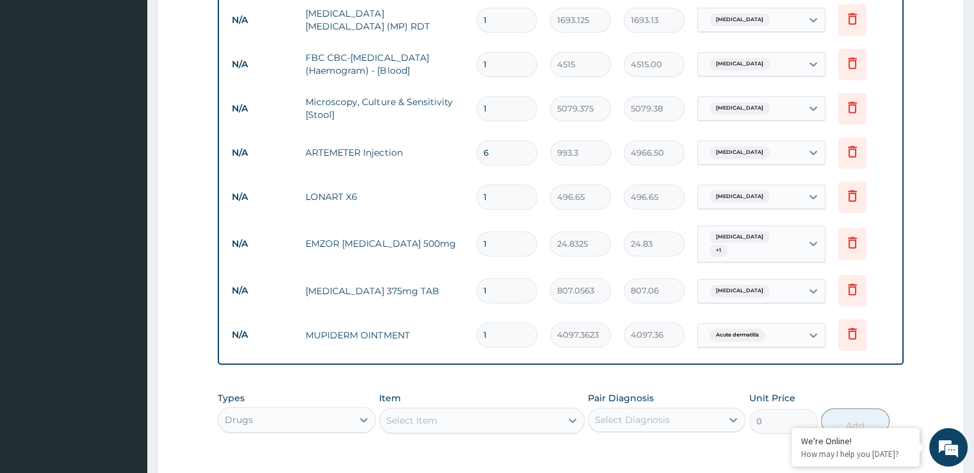
type input "5959.80"
click at [492, 188] on input "1" at bounding box center [506, 196] width 61 height 25
type input "2"
type input "993.30"
type input "3"
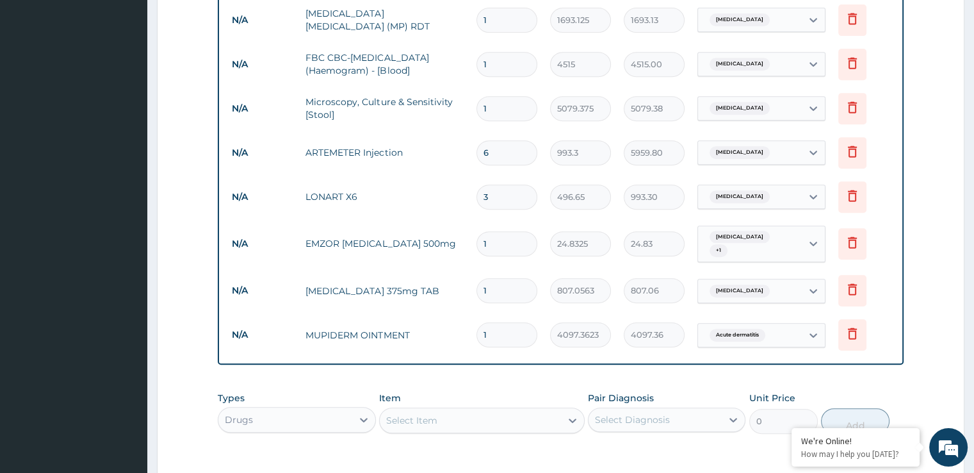
type input "1489.95"
type input "4"
type input "1986.60"
type input "5"
type input "2483.25"
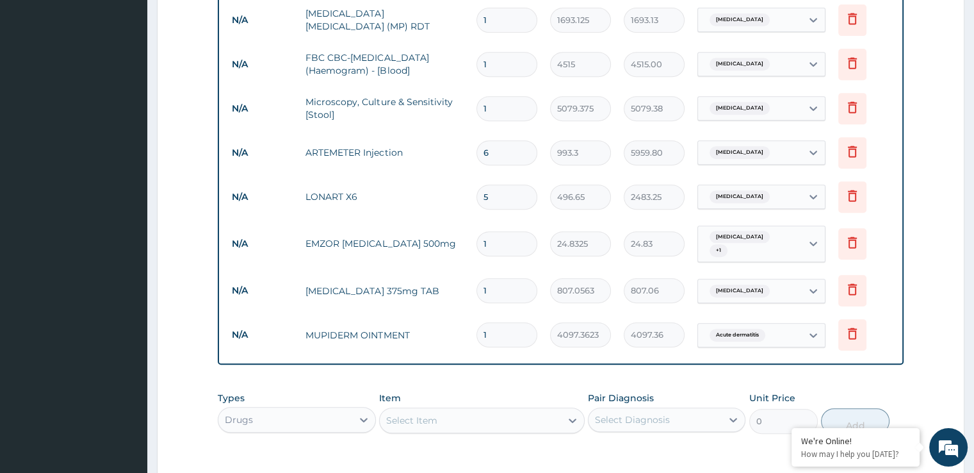
type input "6"
type input "2979.90"
click at [493, 241] on input "1" at bounding box center [506, 243] width 61 height 25
type input "12"
type input "297.99"
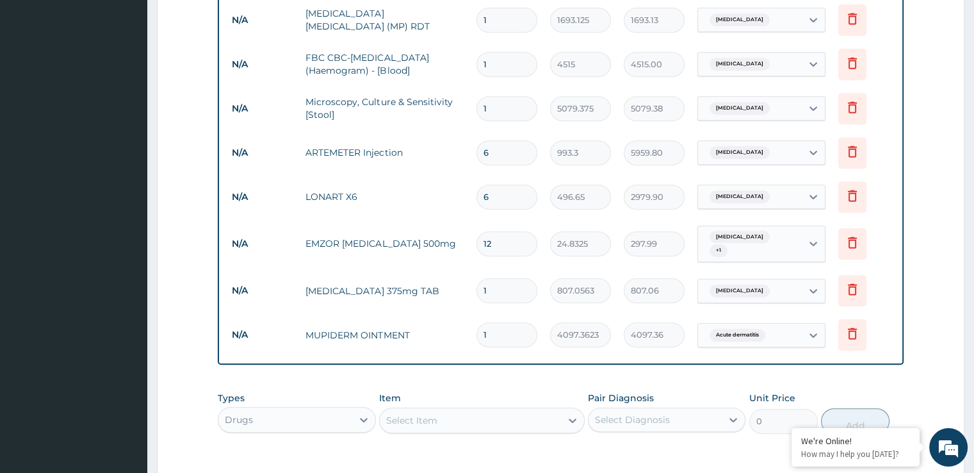
type input "12"
click at [491, 290] on input "1" at bounding box center [506, 290] width 61 height 25
type input "14"
type input "11298.79"
type input "14"
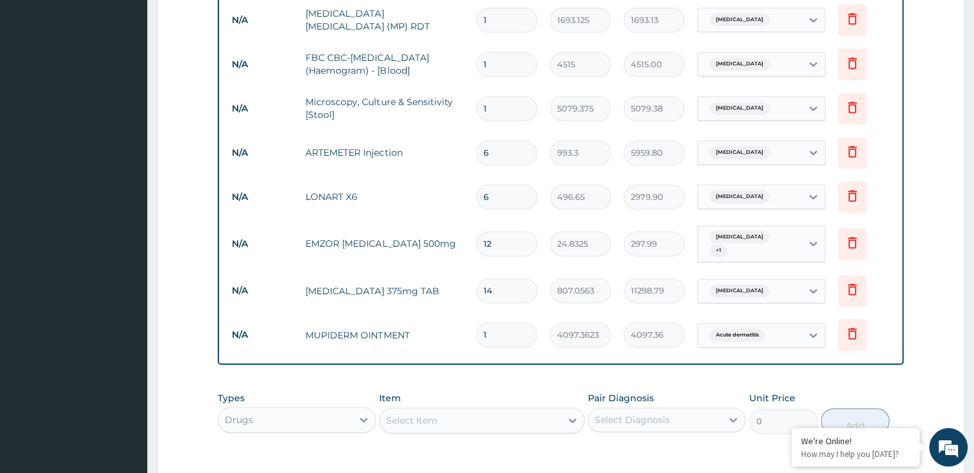
click at [497, 323] on input "1" at bounding box center [506, 334] width 61 height 25
click at [924, 200] on form "Step 2 of 2 PA Code / Prescription Code Enter Code(Secondary Care Only) Encount…" at bounding box center [561, 66] width 808 height 1111
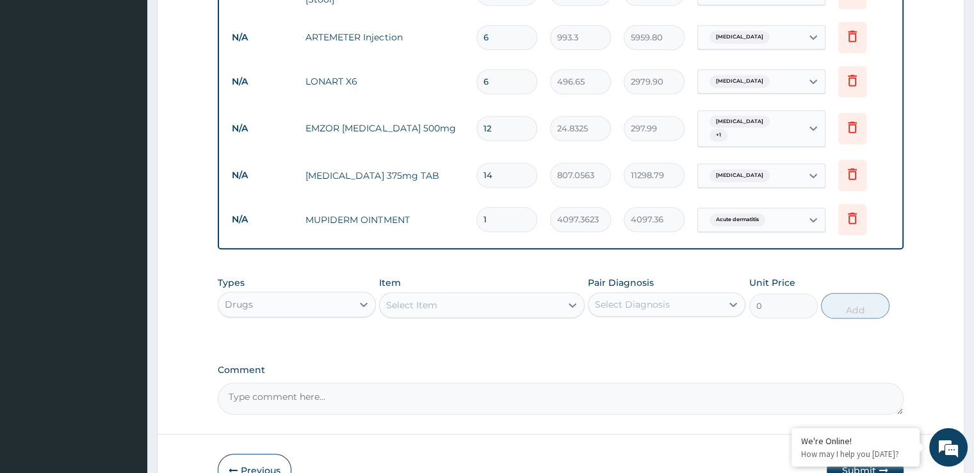
scroll to position [740, 0]
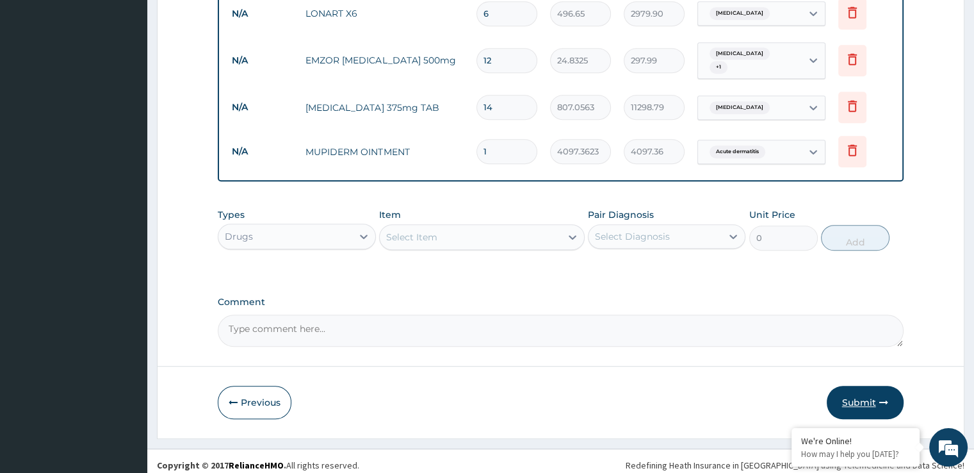
click at [854, 397] on button "Submit" at bounding box center [865, 402] width 77 height 33
click at [855, 391] on button "Submit" at bounding box center [865, 402] width 77 height 33
click at [438, 227] on div "Select Item" at bounding box center [470, 237] width 181 height 20
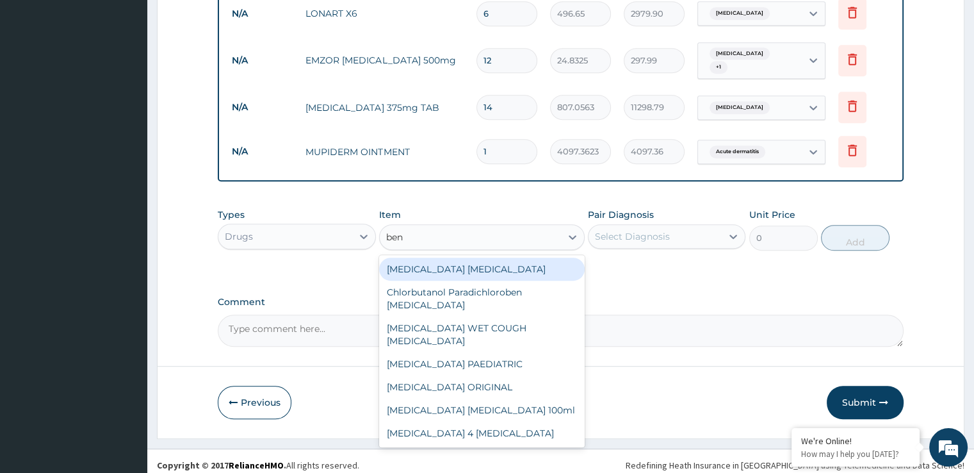
type input "beny"
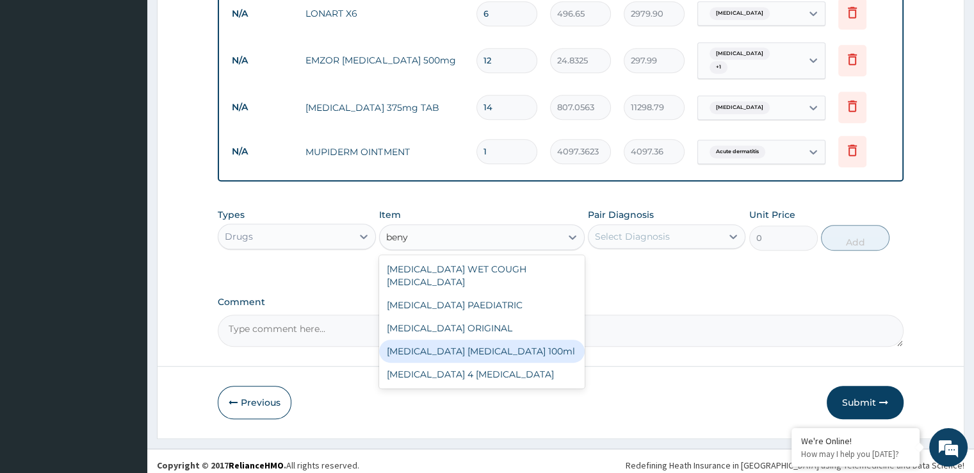
click at [463, 339] on div "[MEDICAL_DATA] [MEDICAL_DATA] 100ml" at bounding box center [482, 350] width 206 height 23
type input "1862.4375"
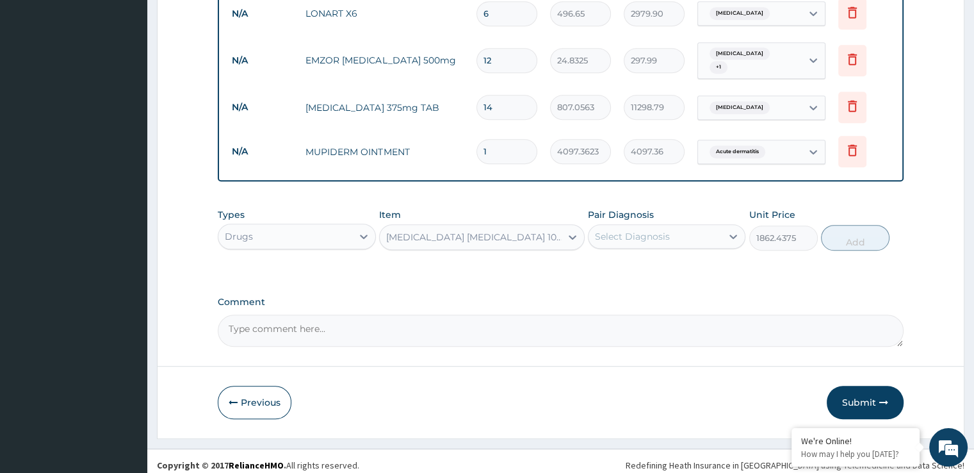
click at [649, 238] on div "Select Diagnosis" at bounding box center [667, 236] width 158 height 24
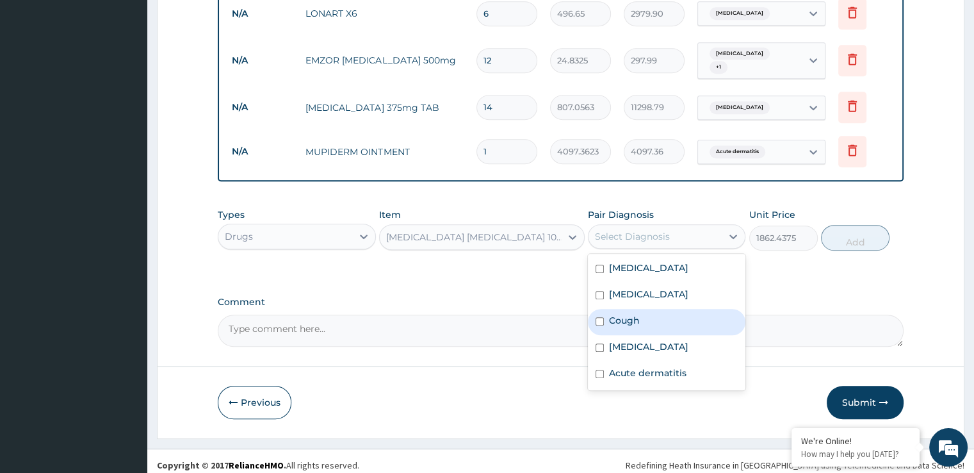
click at [632, 314] on label "Cough" at bounding box center [624, 320] width 31 height 13
checkbox input "true"
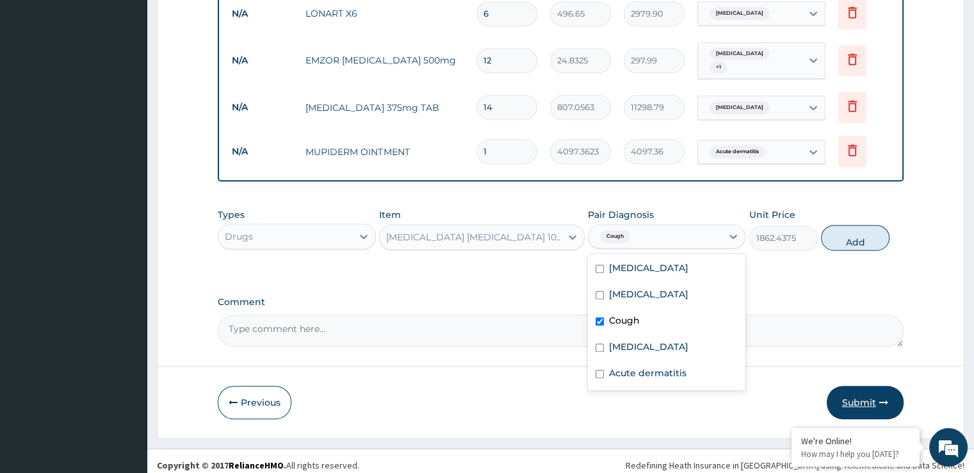
click at [858, 397] on button "Submit" at bounding box center [865, 402] width 77 height 33
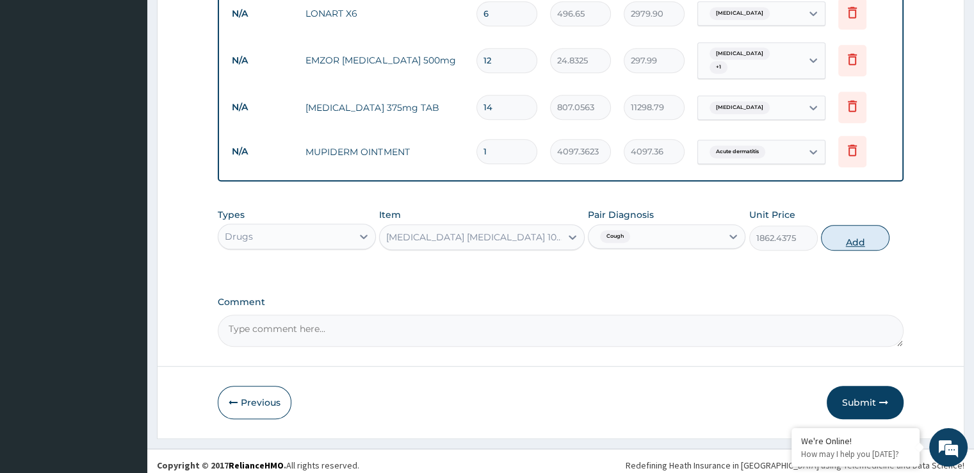
click at [853, 235] on button "Add" at bounding box center [855, 238] width 69 height 26
type input "0"
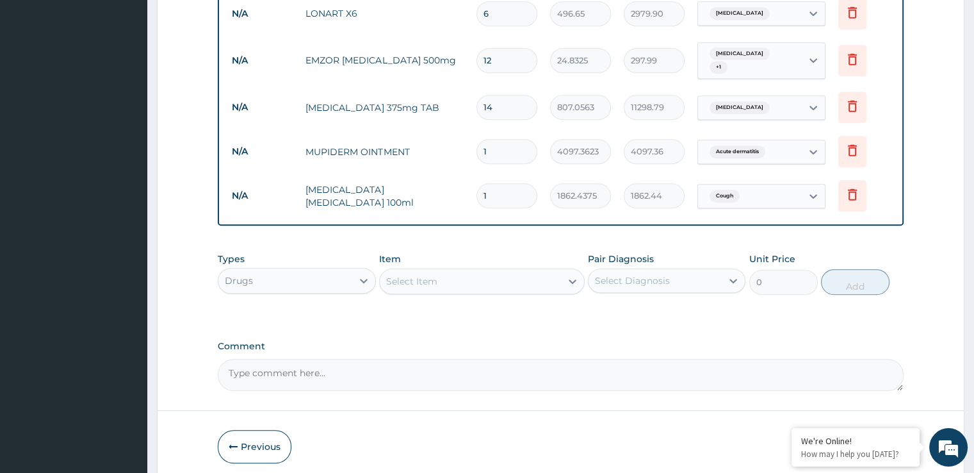
scroll to position [774, 0]
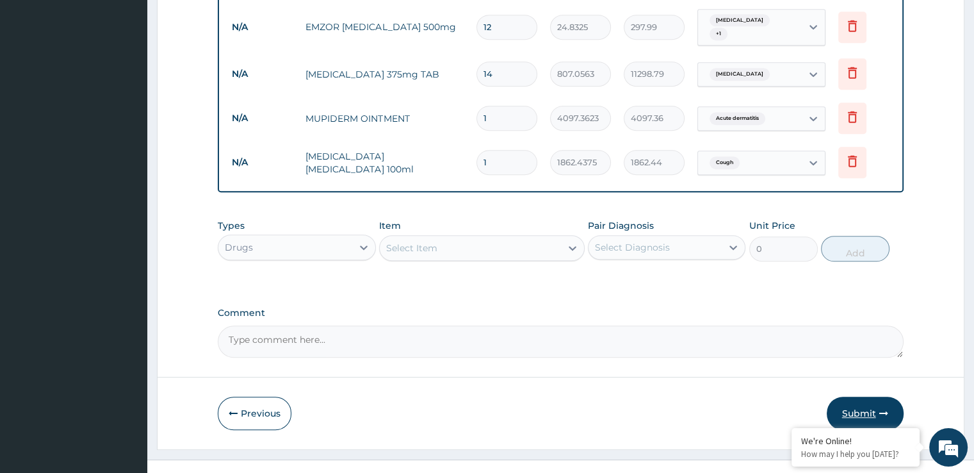
click at [851, 410] on button "Submit" at bounding box center [865, 412] width 77 height 33
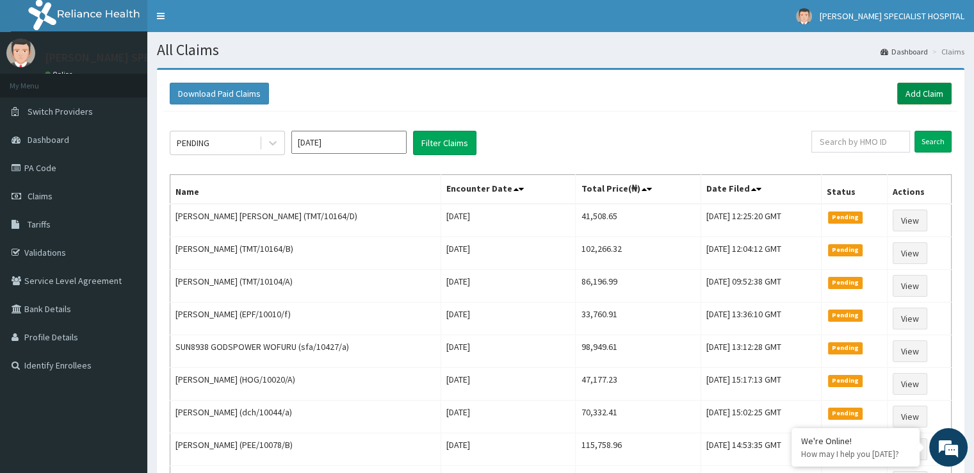
click at [926, 95] on link "Add Claim" at bounding box center [924, 94] width 54 height 22
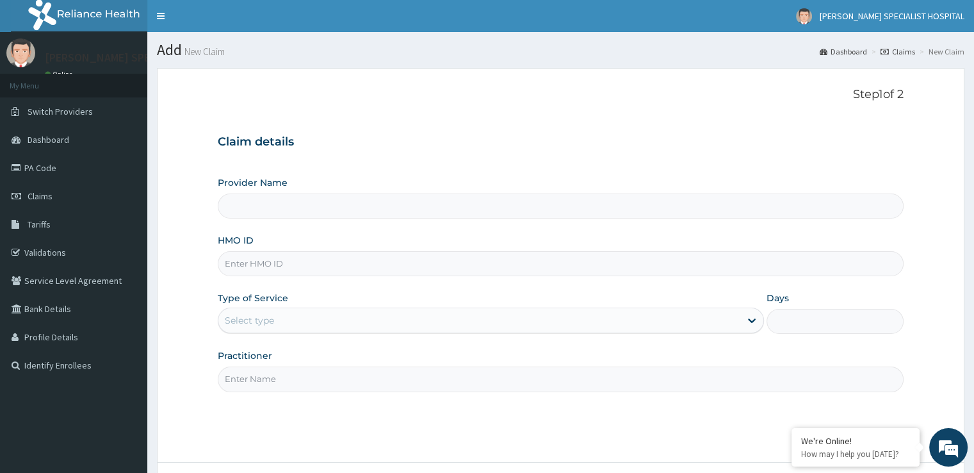
drag, startPoint x: 0, startPoint y: 0, endPoint x: 289, endPoint y: 267, distance: 393.8
click at [289, 267] on input "HMO ID" at bounding box center [560, 263] width 685 height 25
type input "[PERSON_NAME] SPECIALIST HOSPITAL"
paste input "TMT/10164/C"
type input "TMT/10164/C"
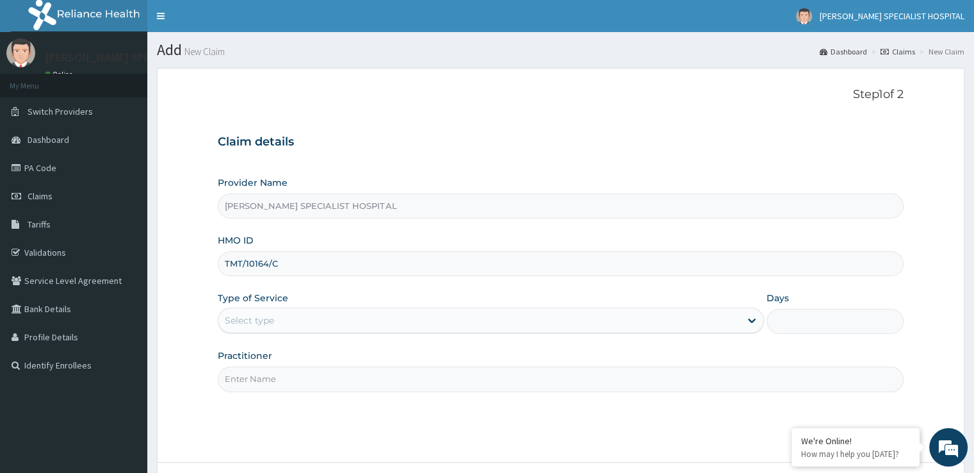
click at [269, 312] on div "Select type" at bounding box center [479, 320] width 522 height 20
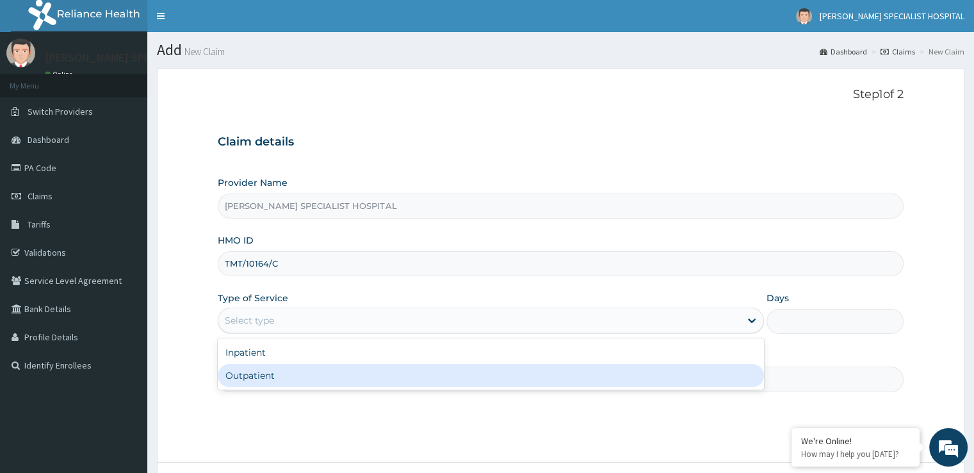
click at [251, 369] on div "Outpatient" at bounding box center [491, 375] width 546 height 23
type input "1"
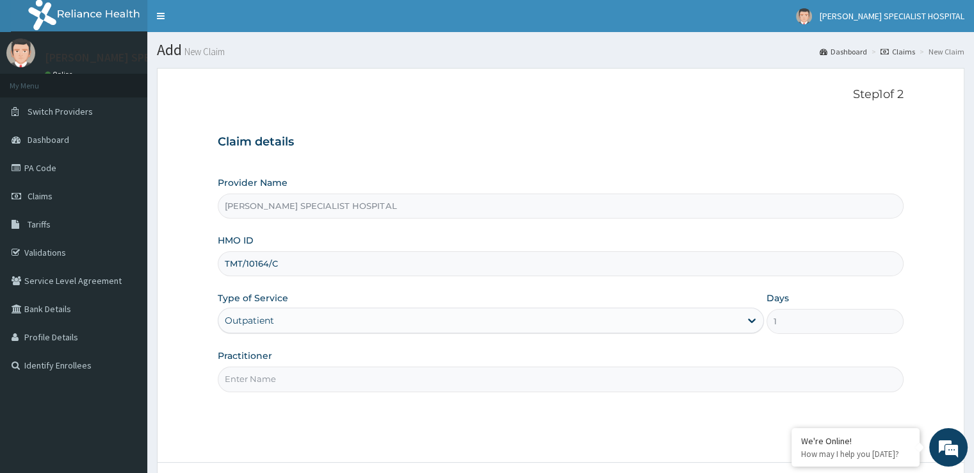
click at [264, 372] on input "Practitioner" at bounding box center [560, 378] width 685 height 25
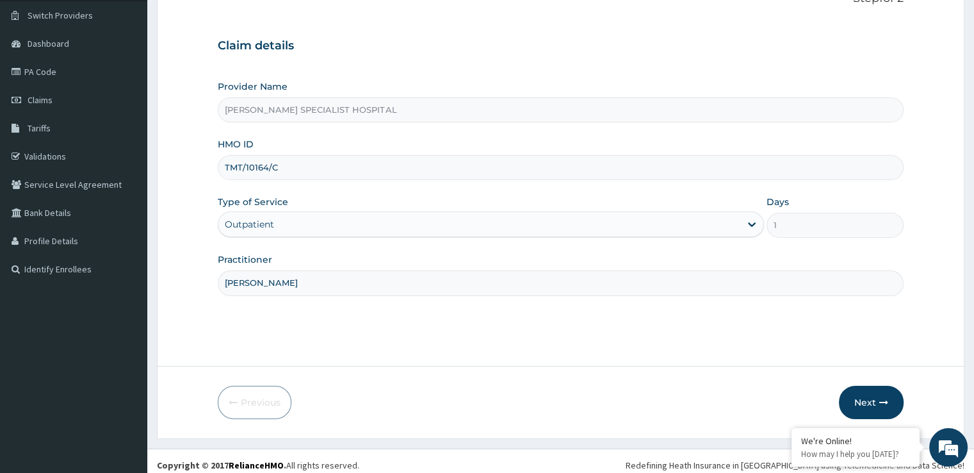
scroll to position [104, 0]
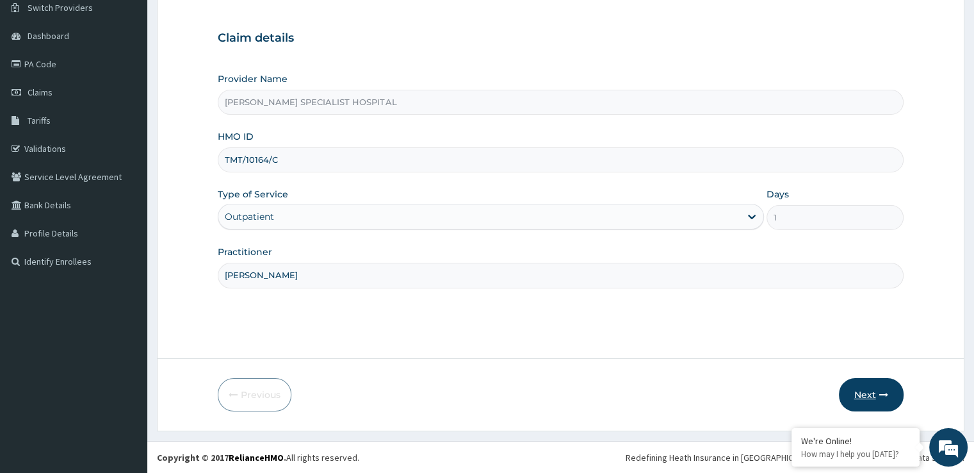
type input "[PERSON_NAME]"
click at [884, 394] on icon "button" at bounding box center [883, 394] width 9 height 9
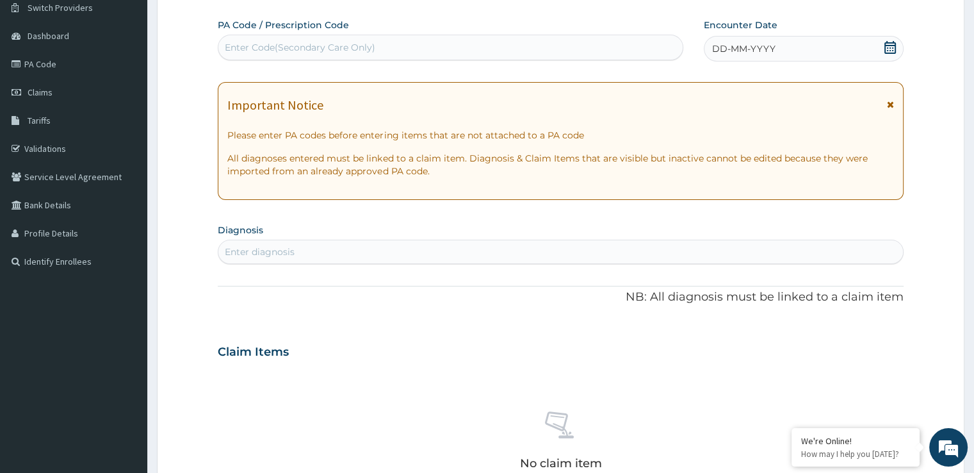
click at [895, 42] on icon at bounding box center [890, 47] width 13 height 13
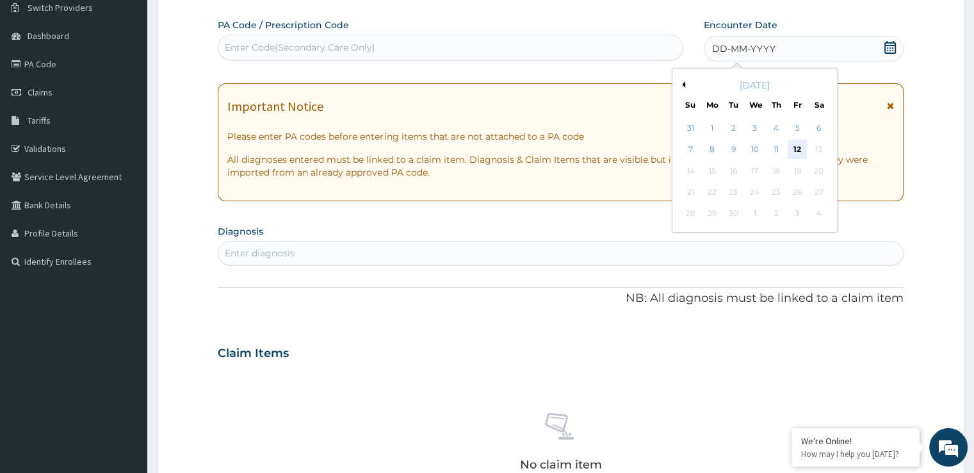
click at [797, 152] on div "12" at bounding box center [797, 149] width 19 height 19
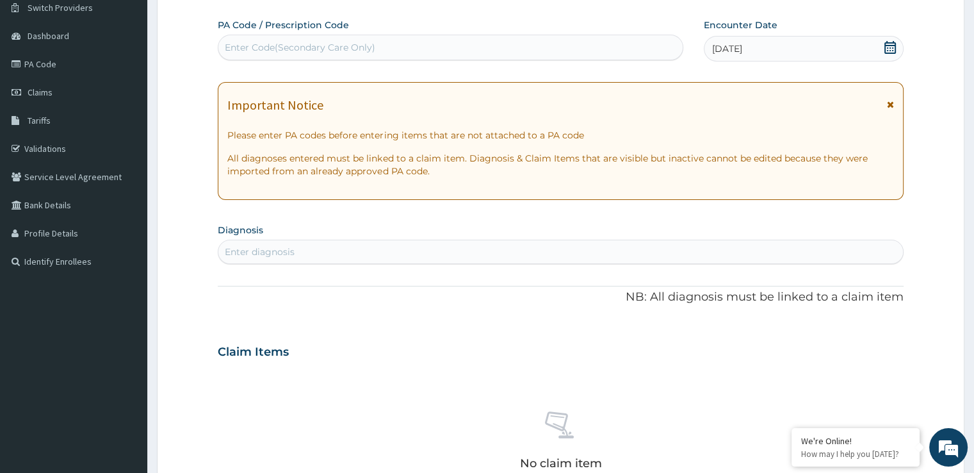
click at [367, 240] on div "Enter diagnosis" at bounding box center [560, 252] width 685 height 24
type input ","
type input "[MEDICAL_DATA]"
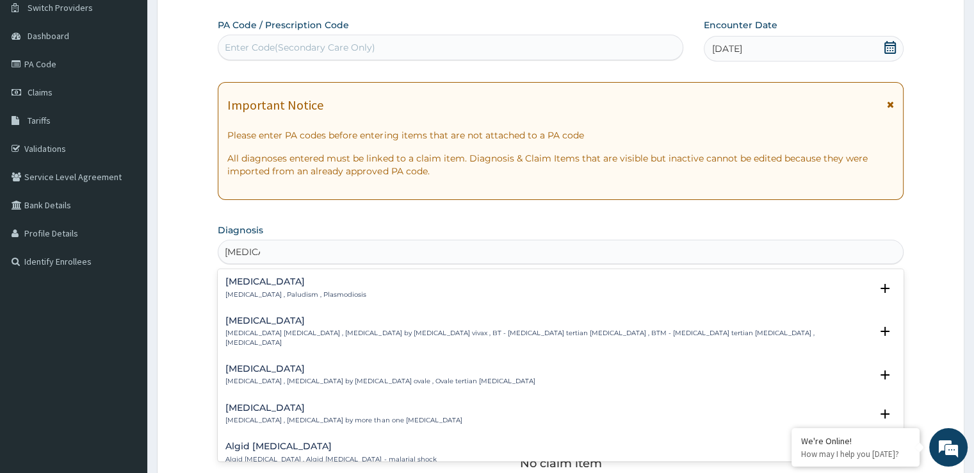
click at [243, 285] on h4 "[MEDICAL_DATA]" at bounding box center [295, 282] width 141 height 10
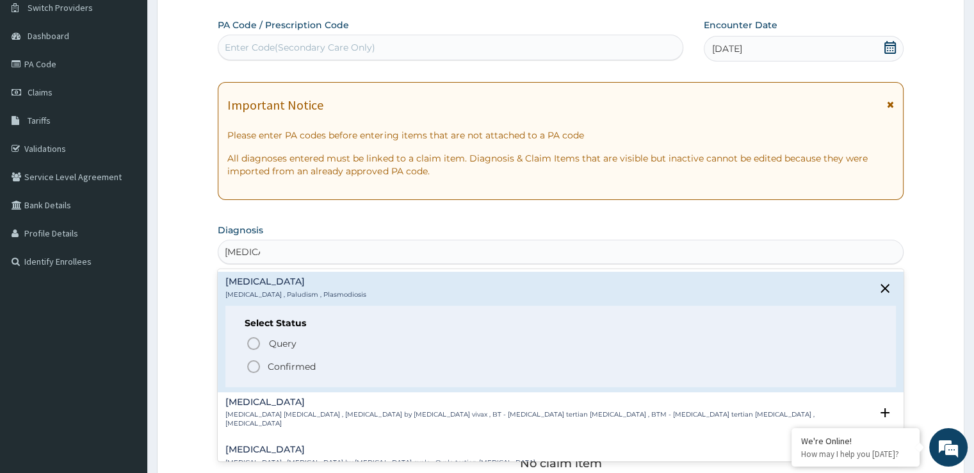
click at [247, 359] on icon "status option filled" at bounding box center [253, 366] width 15 height 15
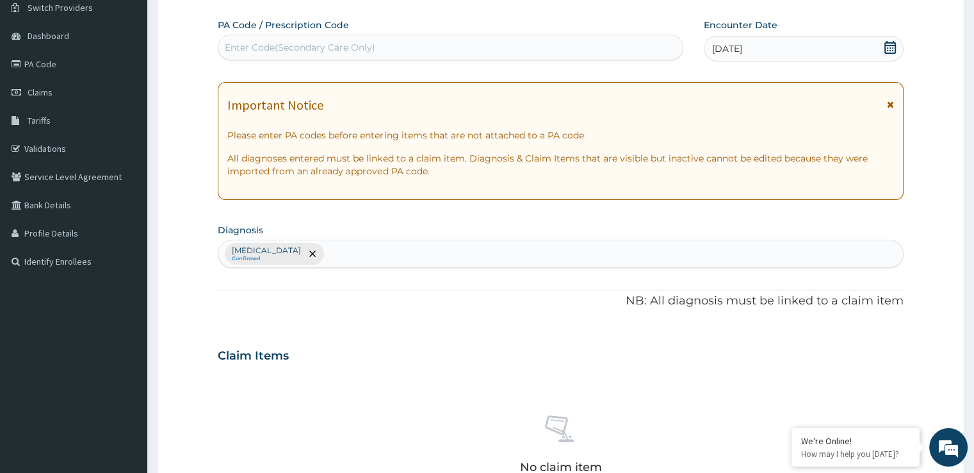
click at [330, 242] on div "[MEDICAL_DATA] Confirmed" at bounding box center [560, 253] width 684 height 27
type input "upper res"
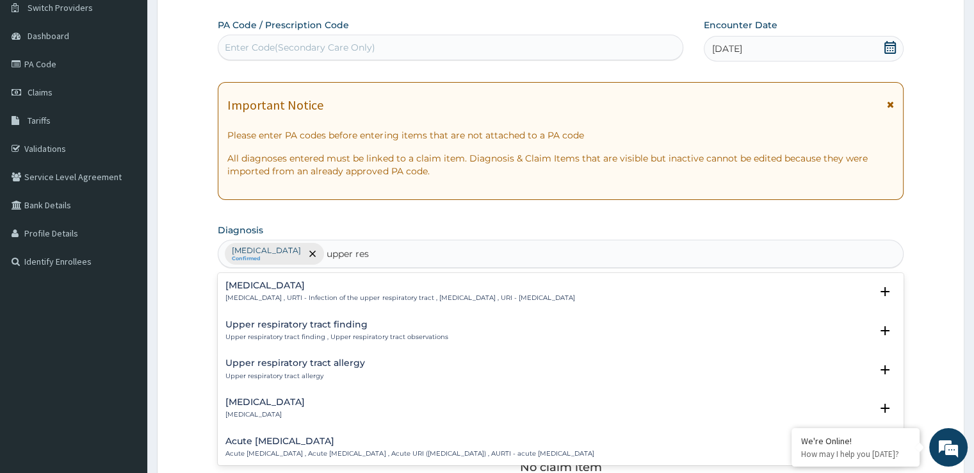
click at [300, 286] on h4 "[MEDICAL_DATA]" at bounding box center [399, 286] width 349 height 10
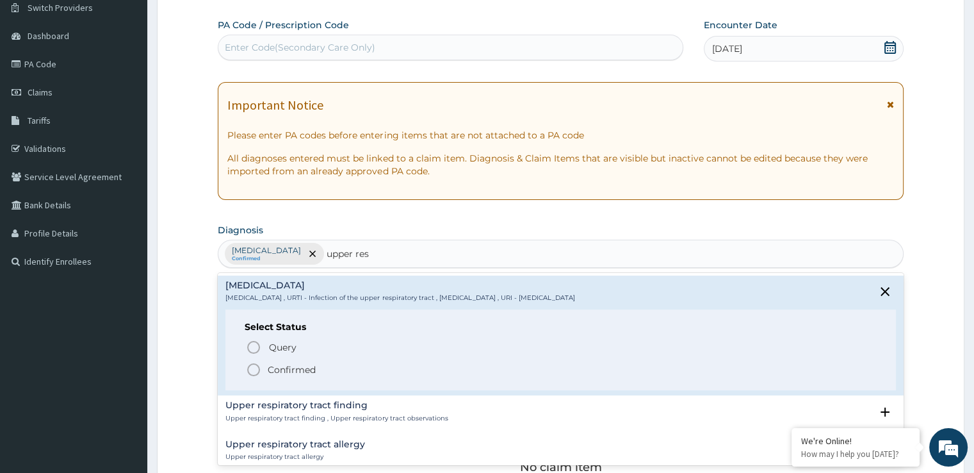
click at [256, 362] on icon "status option filled" at bounding box center [253, 369] width 15 height 15
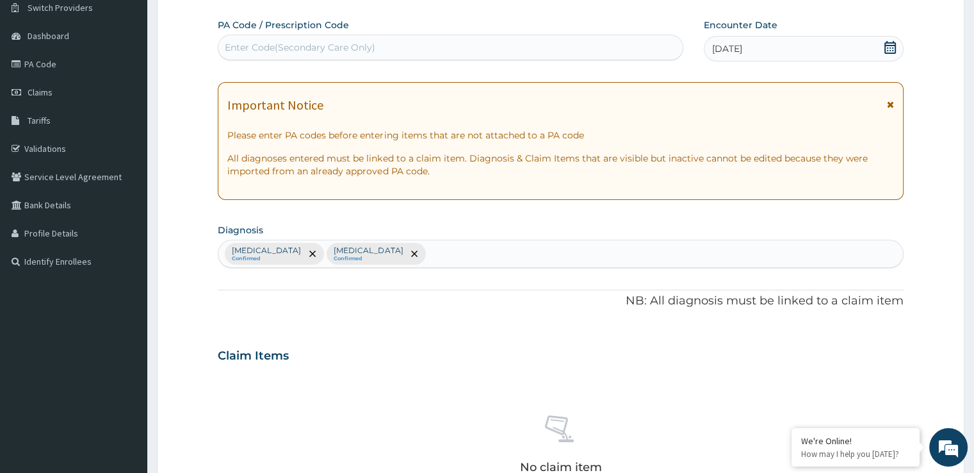
scroll to position [450, 0]
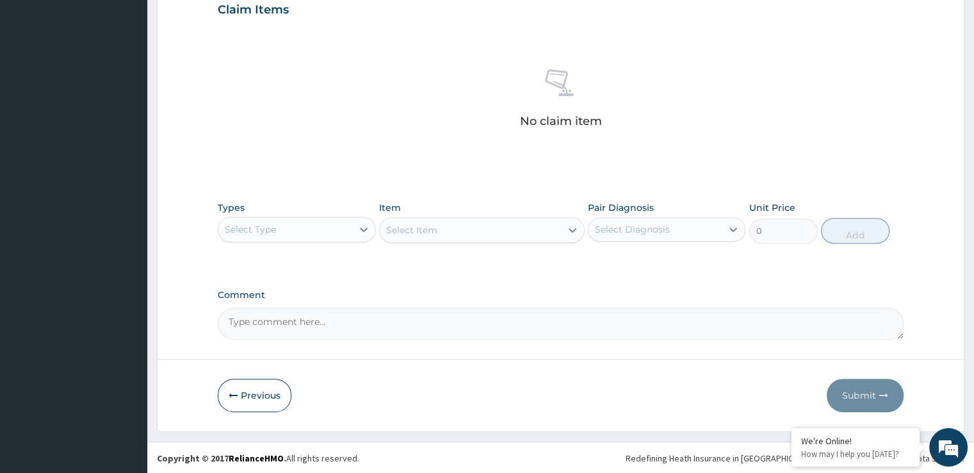
click at [305, 214] on div "Types Select Type" at bounding box center [297, 222] width 158 height 42
click at [289, 231] on div "Select Type" at bounding box center [284, 229] width 133 height 20
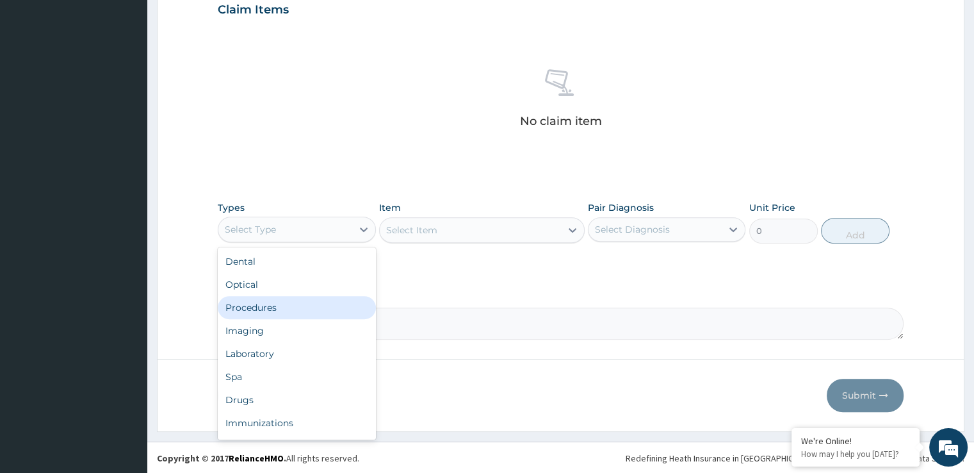
click at [269, 305] on div "Procedures" at bounding box center [297, 307] width 158 height 23
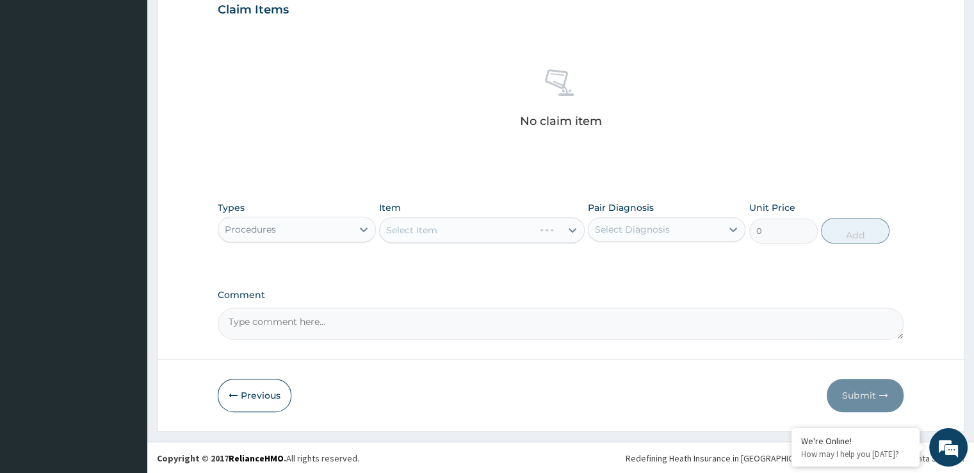
click at [430, 220] on div "Select Item" at bounding box center [457, 230] width 154 height 20
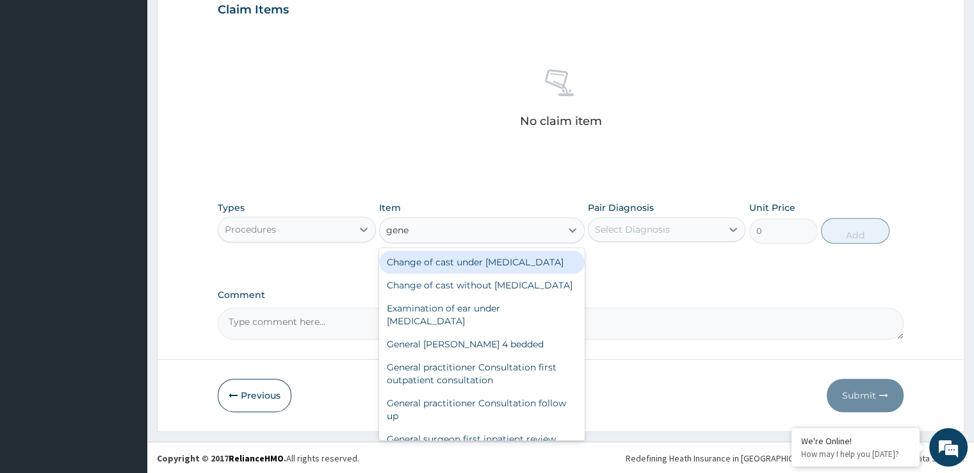
type input "gener"
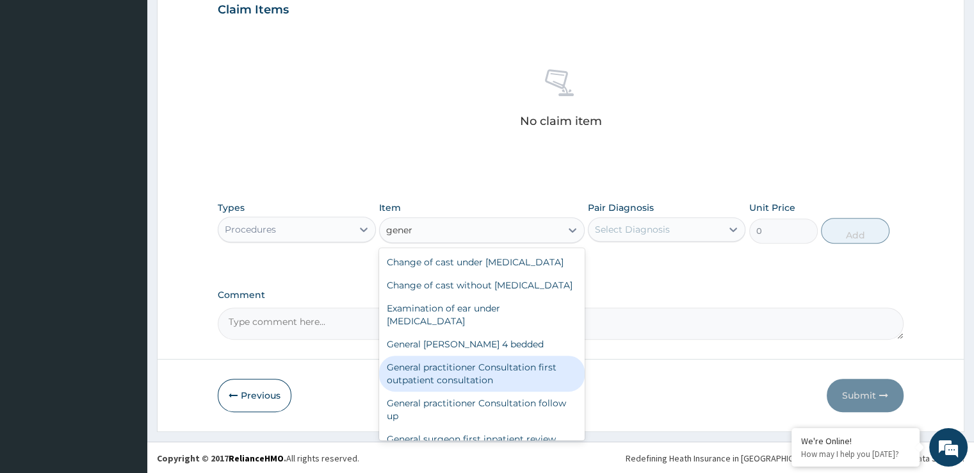
click at [472, 391] on div "General practitioner Consultation first outpatient consultation" at bounding box center [482, 373] width 206 height 36
type input "3724.875"
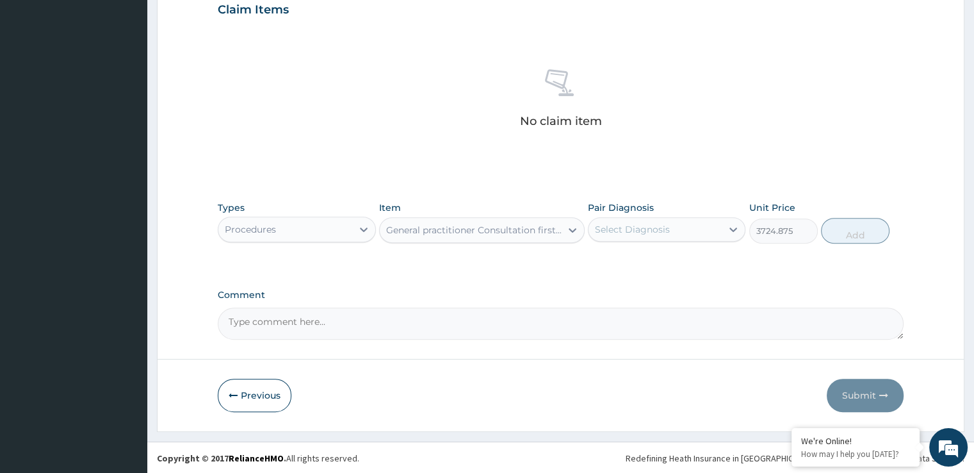
click at [674, 237] on div "Select Diagnosis" at bounding box center [655, 229] width 133 height 20
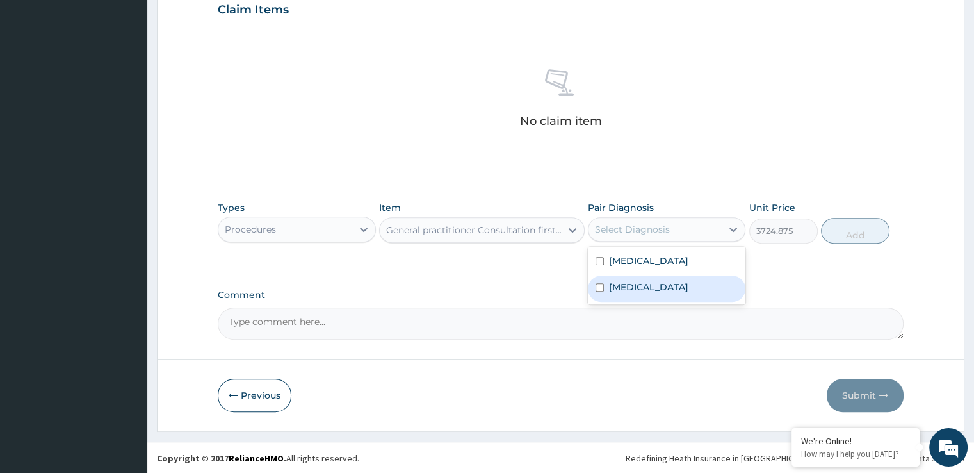
click at [657, 275] on div "[MEDICAL_DATA]" at bounding box center [667, 288] width 158 height 26
checkbox input "true"
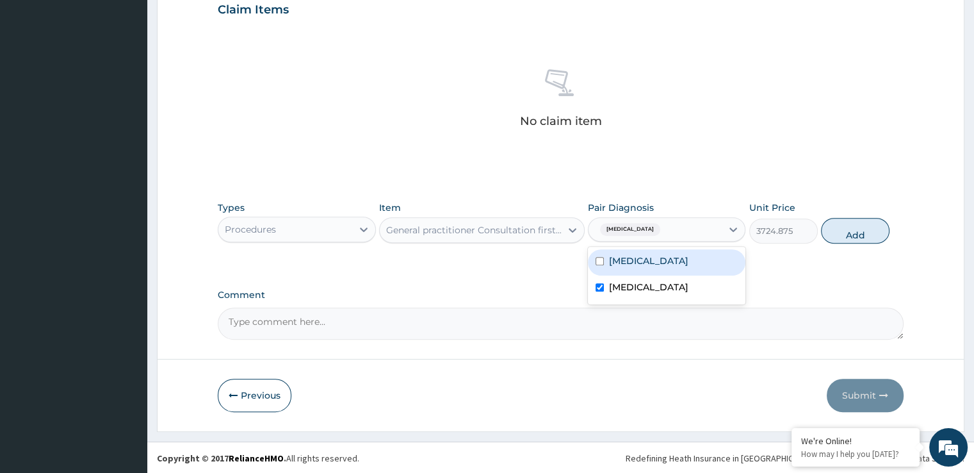
click at [654, 262] on div "[MEDICAL_DATA]" at bounding box center [667, 262] width 158 height 26
checkbox input "true"
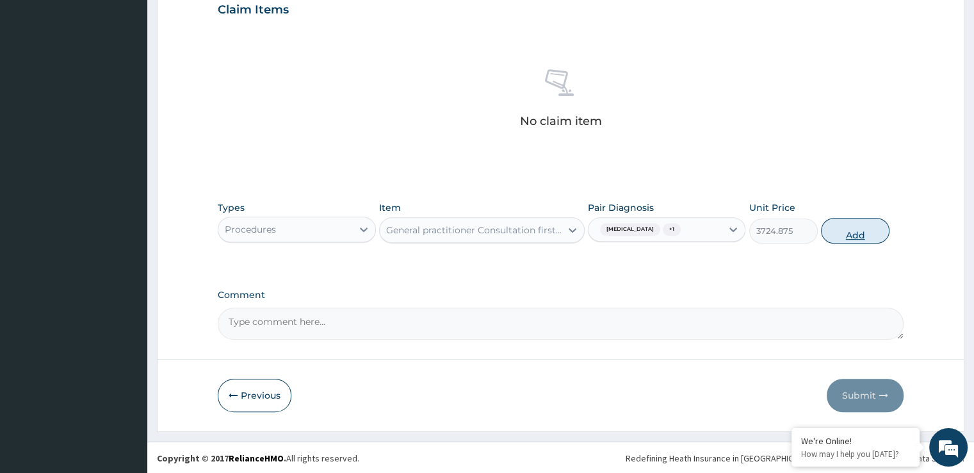
click at [847, 232] on button "Add" at bounding box center [855, 231] width 69 height 26
type input "0"
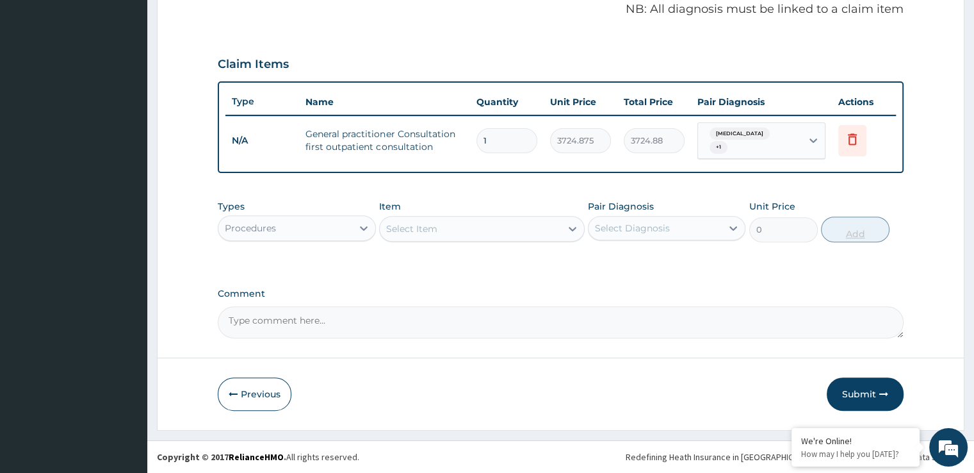
scroll to position [393, 0]
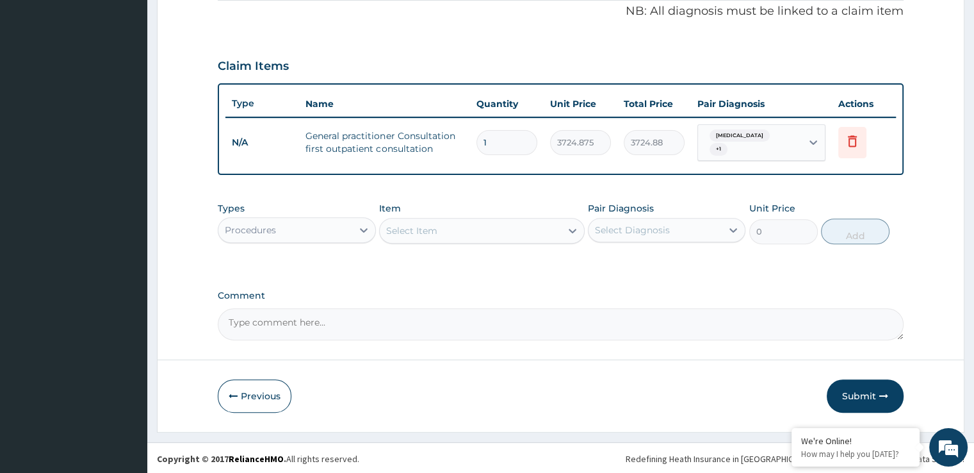
click at [244, 237] on div "Procedures" at bounding box center [284, 230] width 133 height 20
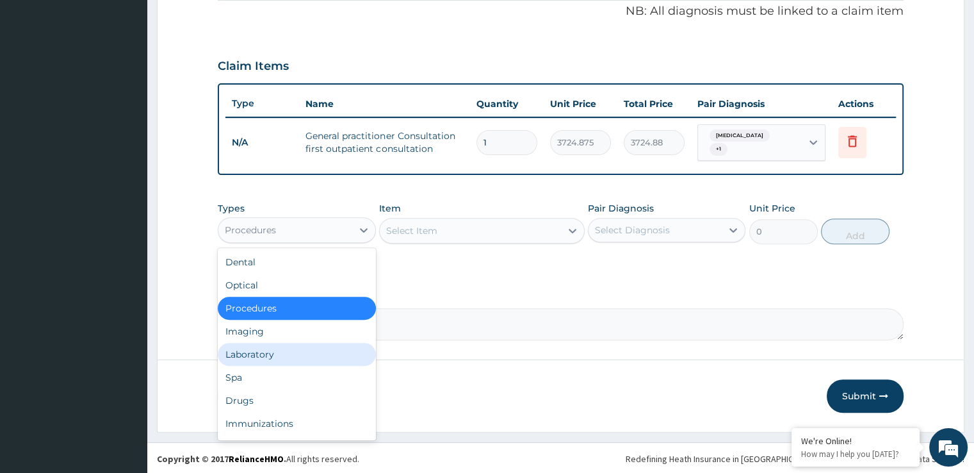
click at [256, 355] on div "Laboratory" at bounding box center [297, 354] width 158 height 23
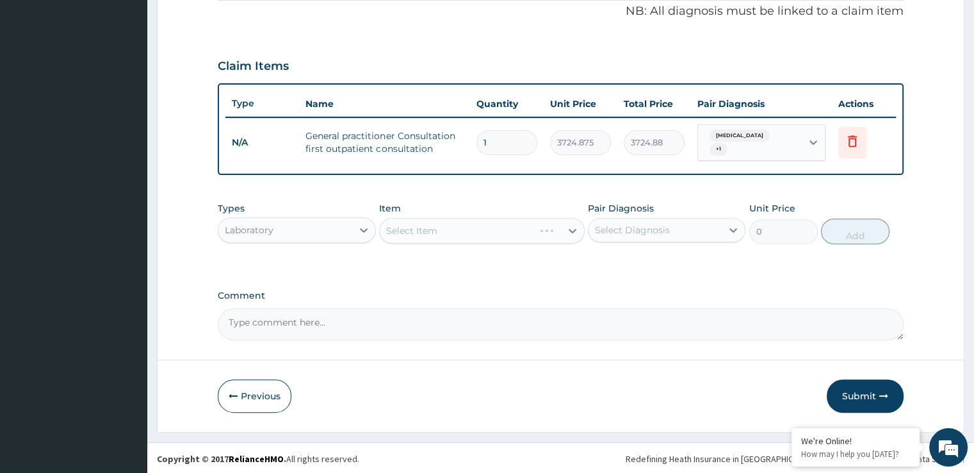
click at [457, 222] on div "Select Item" at bounding box center [457, 230] width 154 height 20
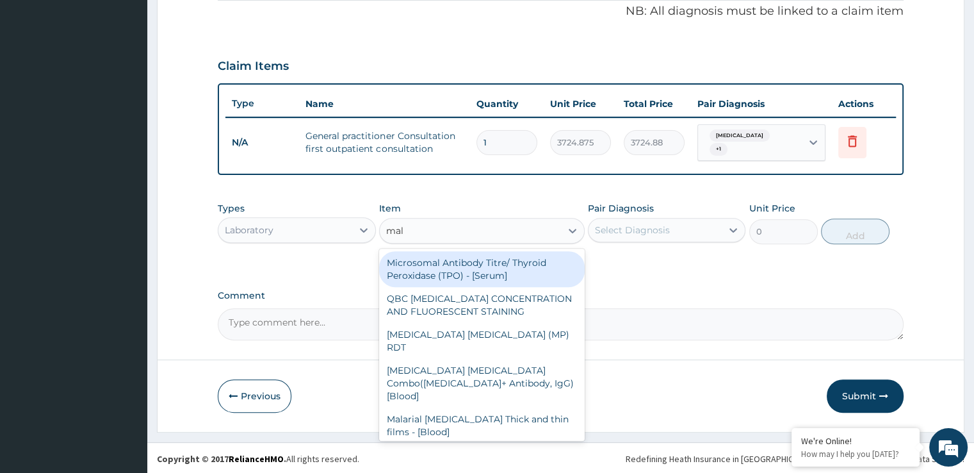
type input "mala"
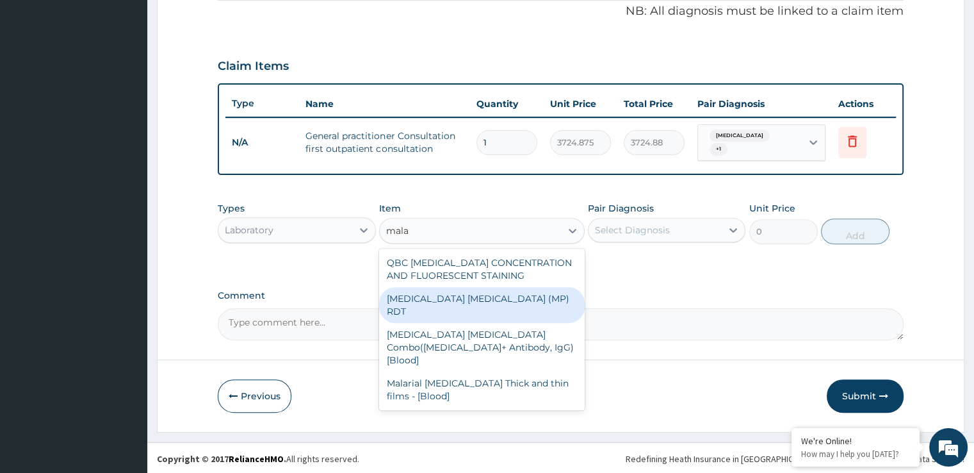
click at [457, 288] on div "[MEDICAL_DATA] [MEDICAL_DATA] (MP) RDT" at bounding box center [482, 305] width 206 height 36
type input "1693.125"
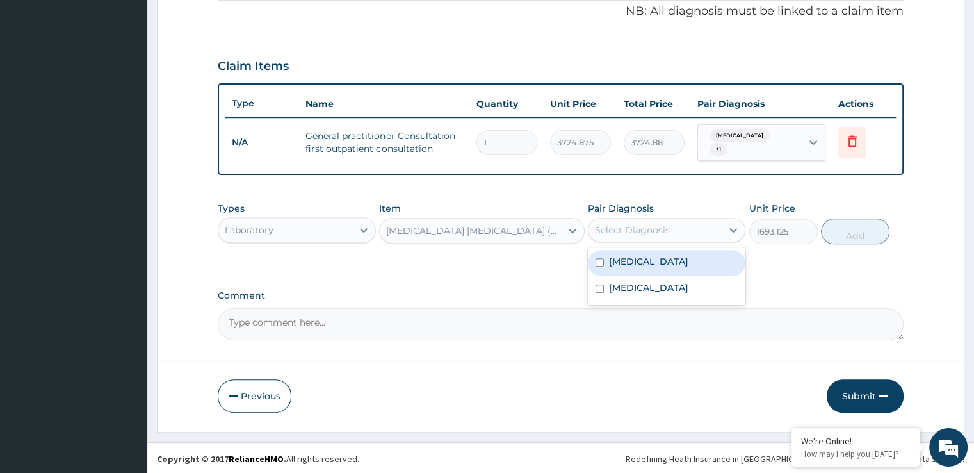
click at [658, 220] on div "Select Diagnosis" at bounding box center [655, 230] width 133 height 20
click at [656, 257] on div "[MEDICAL_DATA]" at bounding box center [667, 263] width 158 height 26
checkbox input "true"
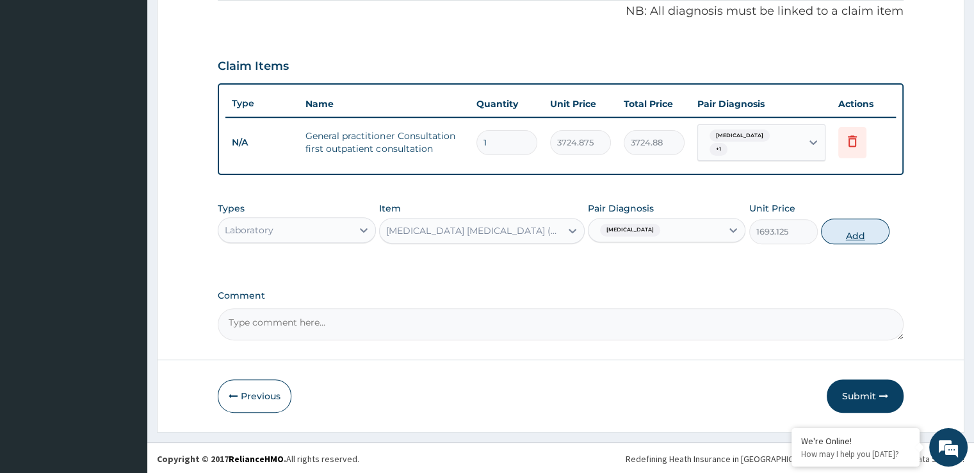
click at [856, 227] on button "Add" at bounding box center [855, 231] width 69 height 26
type input "0"
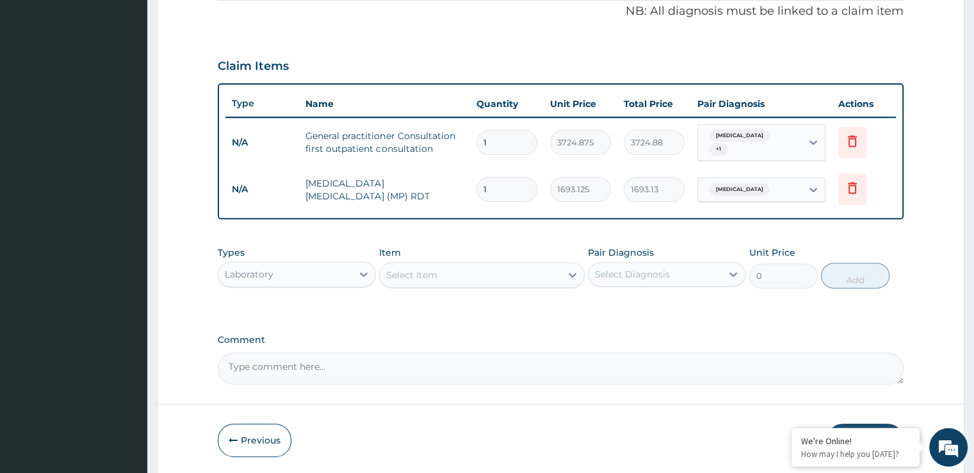
click at [436, 277] on div "Select Item" at bounding box center [411, 274] width 51 height 13
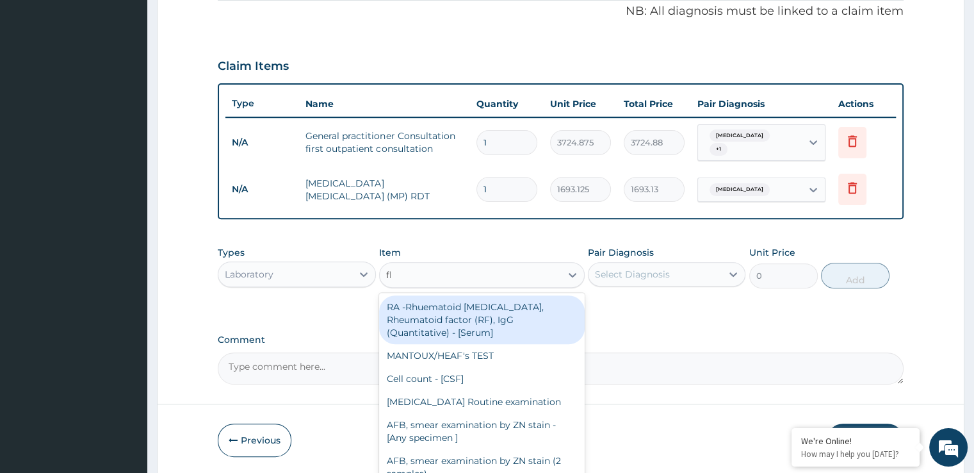
type input "fbc"
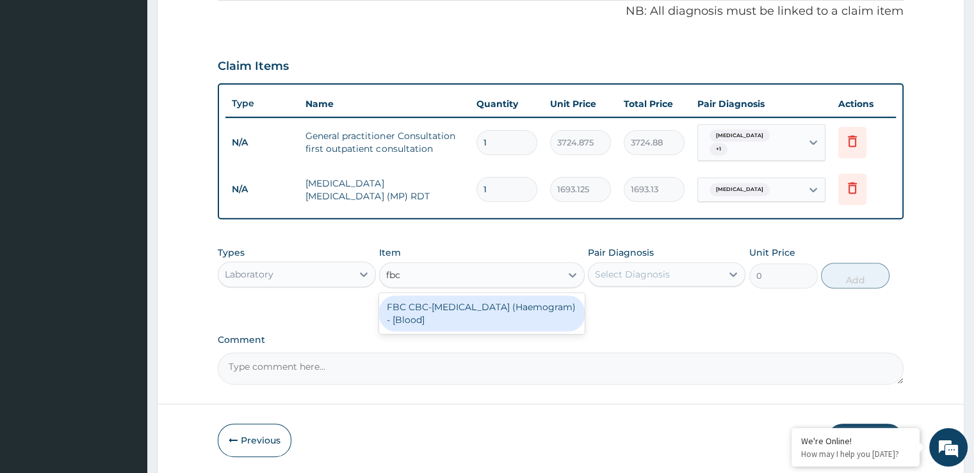
click at [444, 310] on div "FBC CBC-[MEDICAL_DATA] (Haemogram) - [Blood]" at bounding box center [482, 313] width 206 height 36
type input "4515"
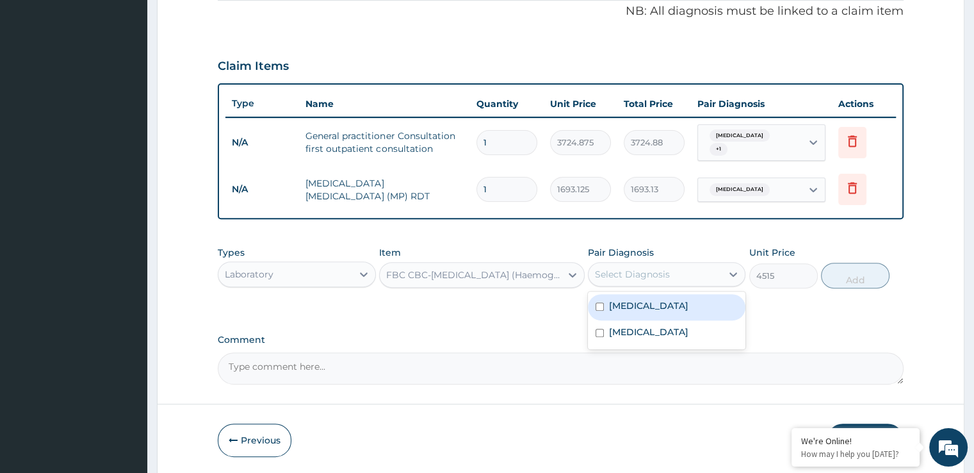
click at [635, 273] on div "Select Diagnosis" at bounding box center [632, 274] width 75 height 13
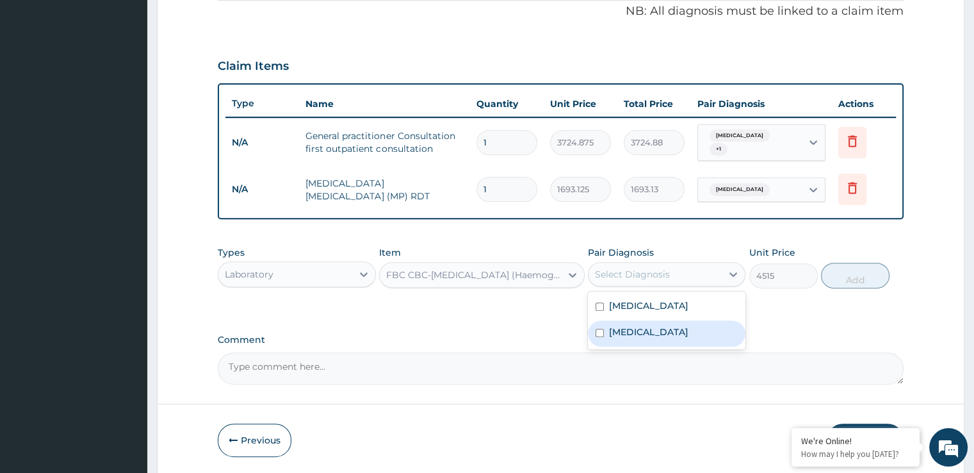
click at [635, 323] on div "[MEDICAL_DATA]" at bounding box center [667, 333] width 158 height 26
checkbox input "true"
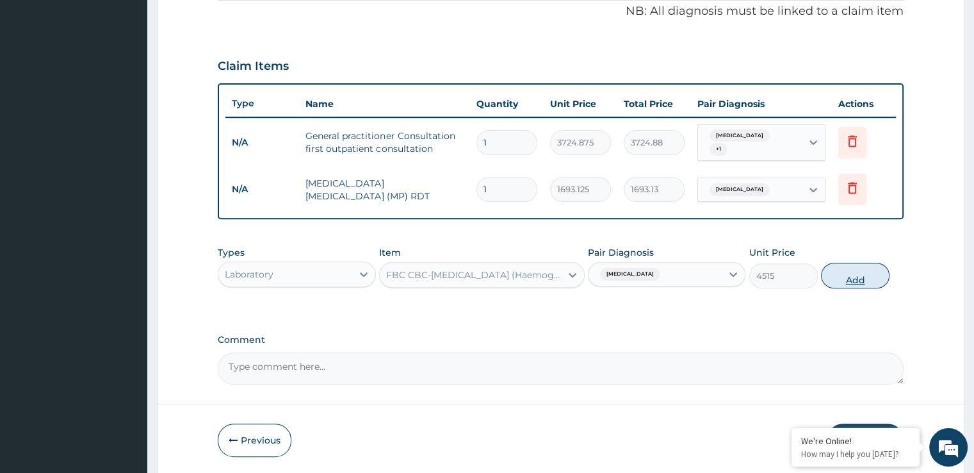
click at [856, 276] on button "Add" at bounding box center [855, 276] width 69 height 26
type input "0"
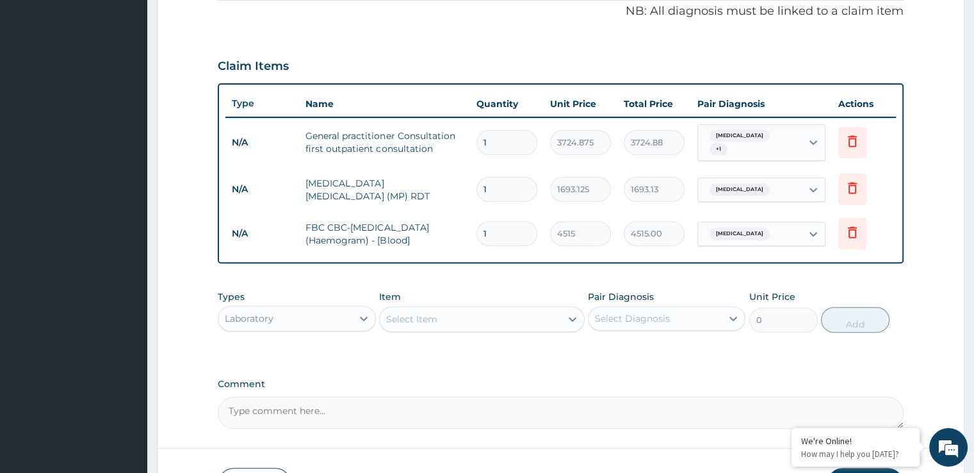
click at [285, 320] on div "Laboratory" at bounding box center [284, 318] width 133 height 20
click at [567, 359] on div "PA Code / Prescription Code Enter Code(Secondary Care Only) Encounter Date [DAT…" at bounding box center [560, 78] width 685 height 699
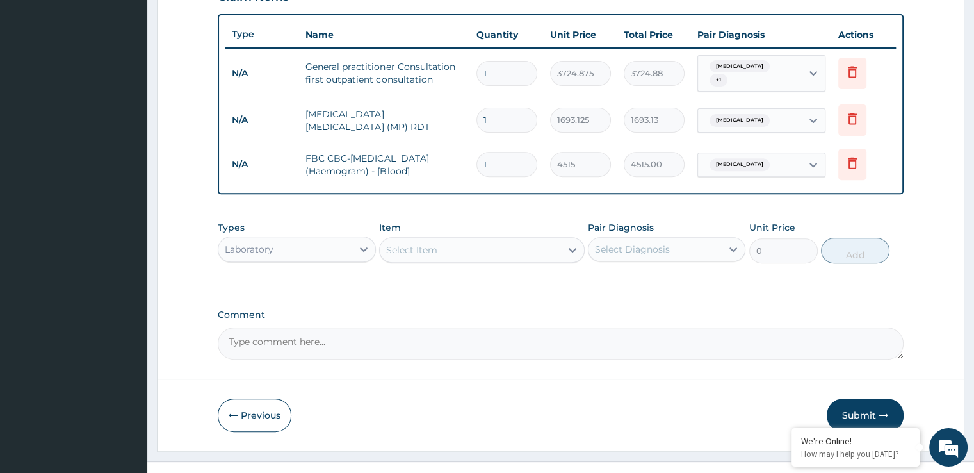
scroll to position [482, 0]
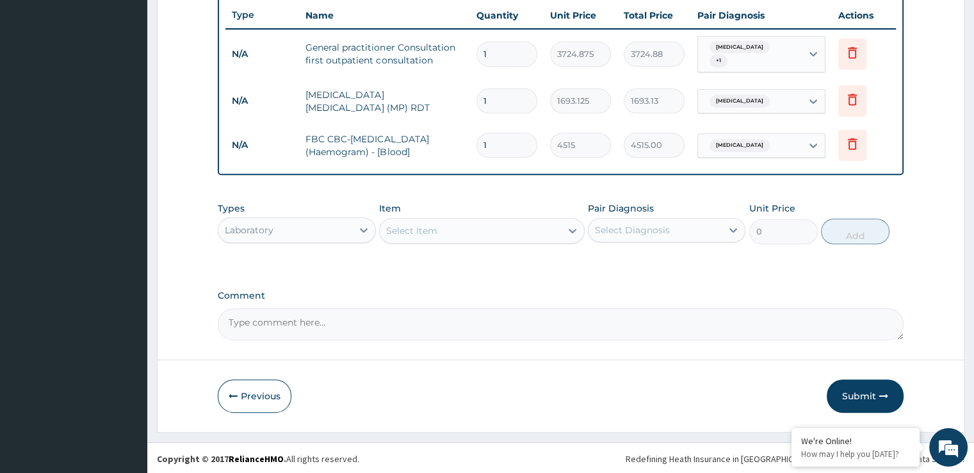
click at [281, 231] on div "Laboratory" at bounding box center [284, 230] width 133 height 20
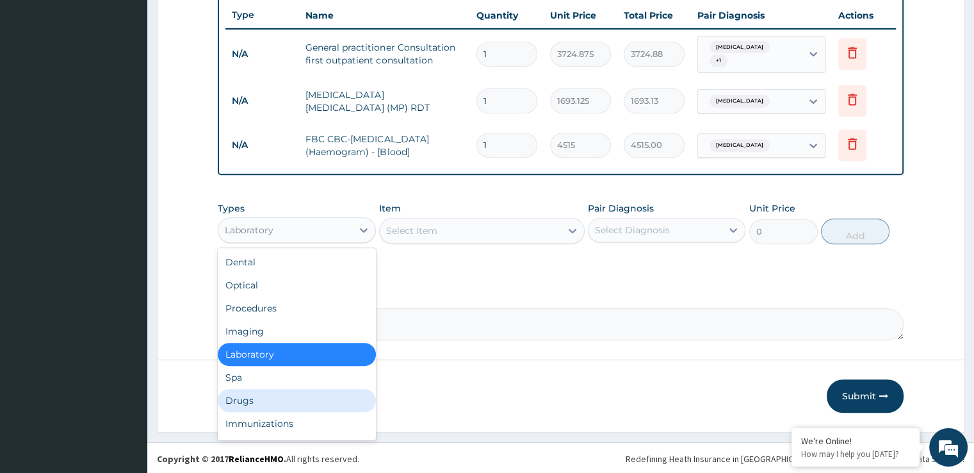
click at [241, 396] on div "Drugs" at bounding box center [297, 400] width 158 height 23
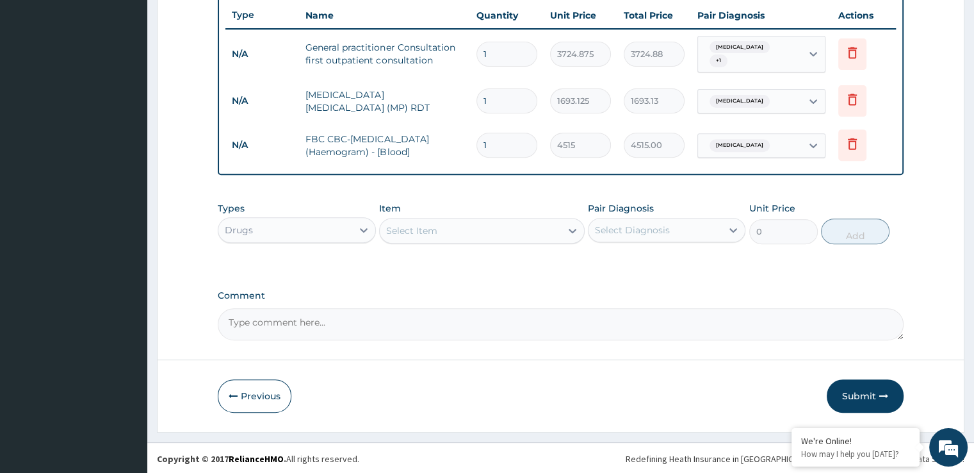
click at [482, 224] on div "Select Item" at bounding box center [470, 230] width 181 height 20
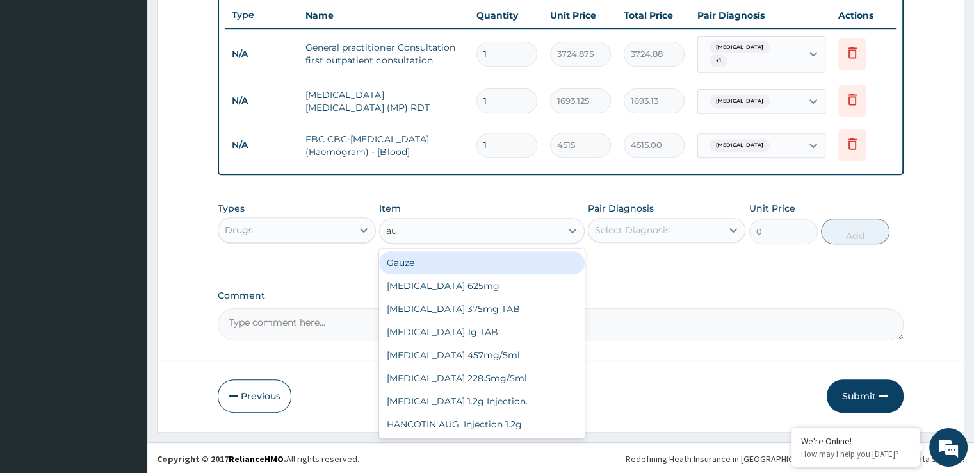
type input "aug"
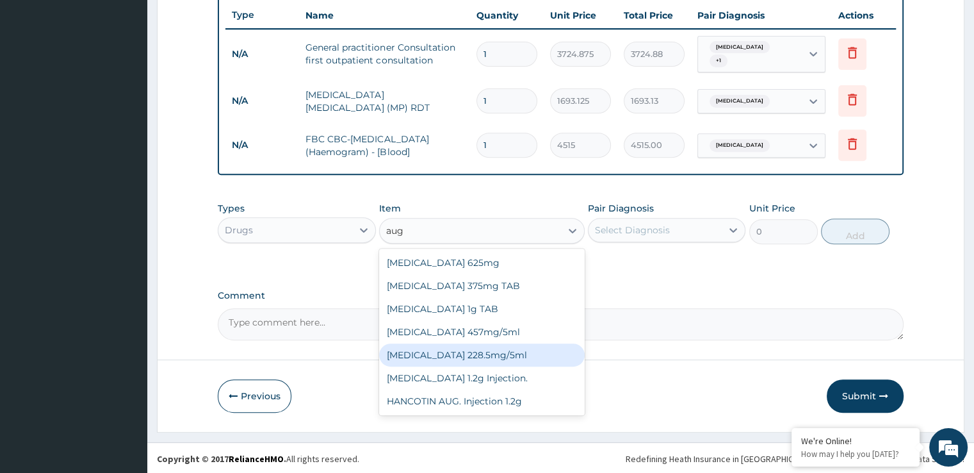
click at [487, 355] on div "[MEDICAL_DATA] 228.5mg/5ml" at bounding box center [482, 354] width 206 height 23
type input "7449.75"
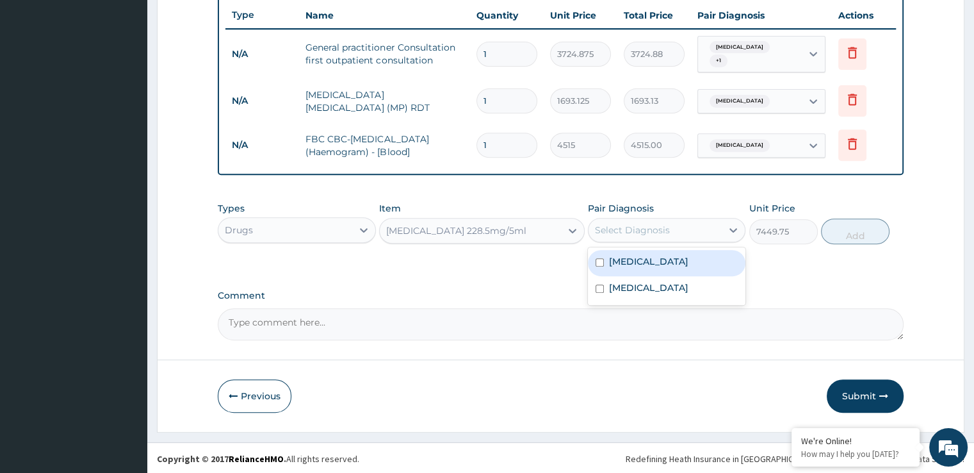
click at [643, 220] on div "Select Diagnosis" at bounding box center [655, 230] width 133 height 20
click at [644, 286] on label "[MEDICAL_DATA]" at bounding box center [648, 287] width 79 height 13
checkbox input "true"
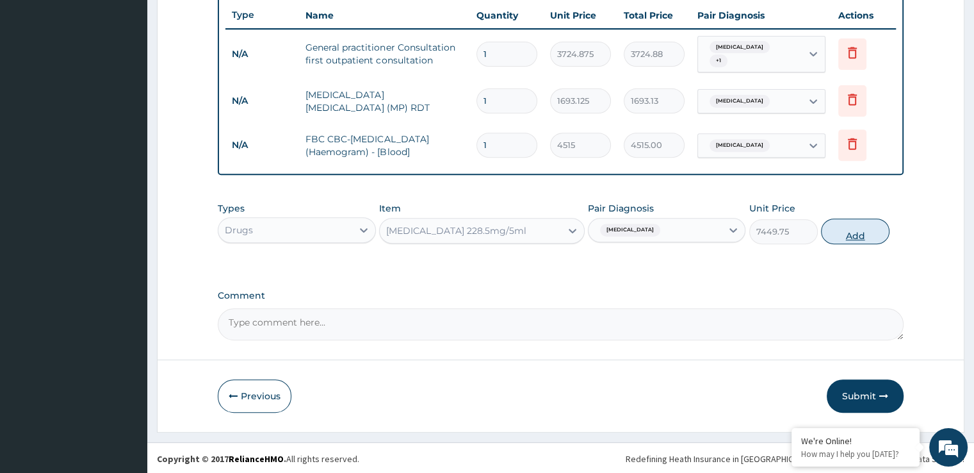
click at [856, 238] on button "Add" at bounding box center [855, 231] width 69 height 26
type input "0"
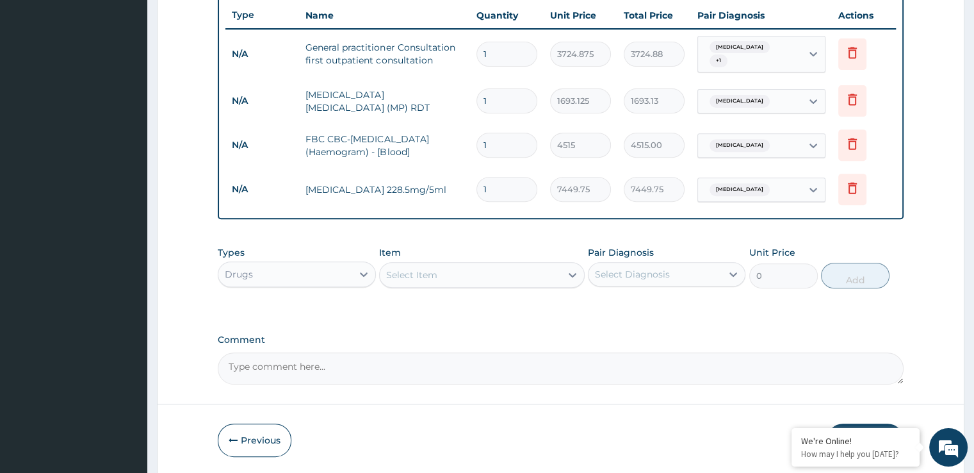
click at [512, 277] on div "Select Item" at bounding box center [470, 274] width 181 height 20
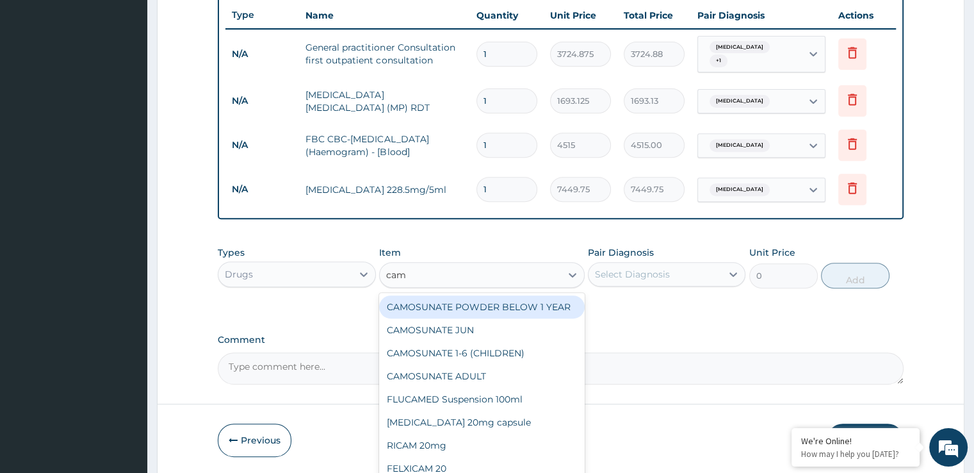
type input "camo"
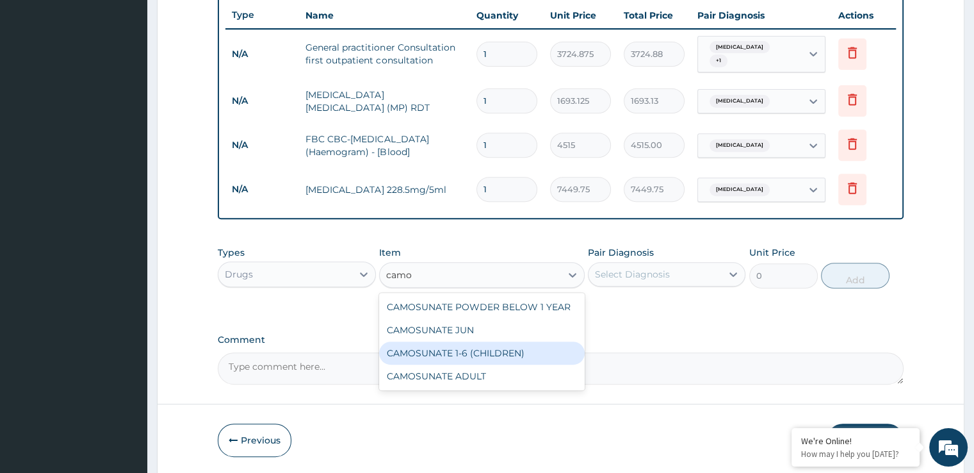
click at [487, 346] on div "CAMOSUNATE 1-6 (CHILDREN)" at bounding box center [482, 352] width 206 height 23
type input "186.24374"
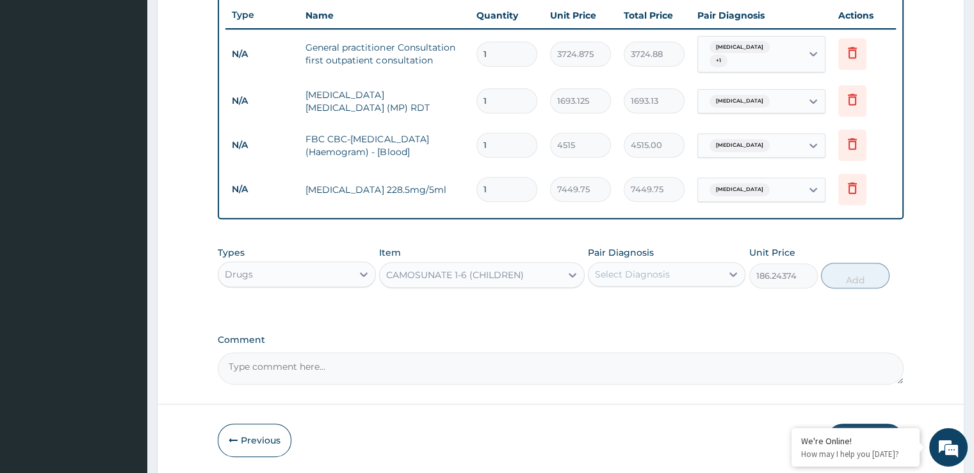
click at [630, 282] on div "Select Diagnosis" at bounding box center [667, 274] width 158 height 24
click at [632, 310] on div "[MEDICAL_DATA]" at bounding box center [667, 307] width 158 height 26
checkbox input "true"
click at [848, 277] on button "Add" at bounding box center [855, 276] width 69 height 26
type input "0"
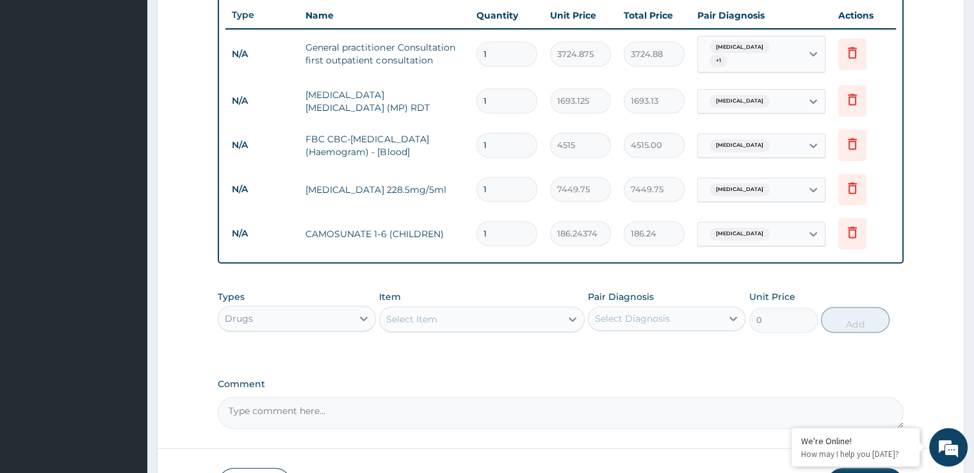
scroll to position [569, 0]
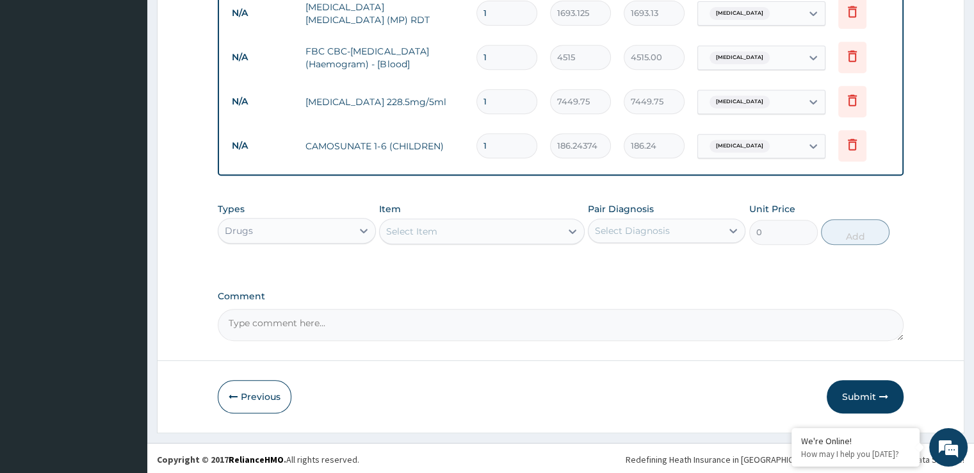
click at [450, 221] on div "Select Item" at bounding box center [470, 231] width 181 height 20
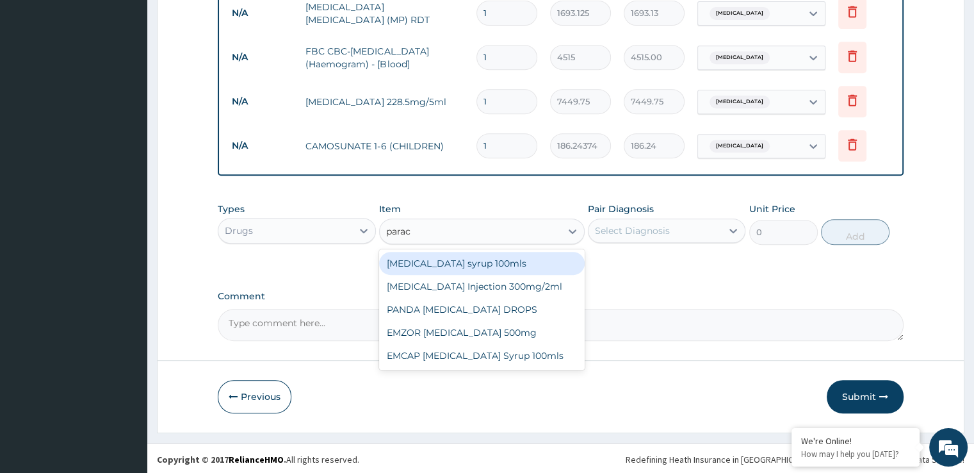
type input "parace"
click at [477, 254] on div "[MEDICAL_DATA] syrup 100mls" at bounding box center [482, 263] width 206 height 23
type input "744.975"
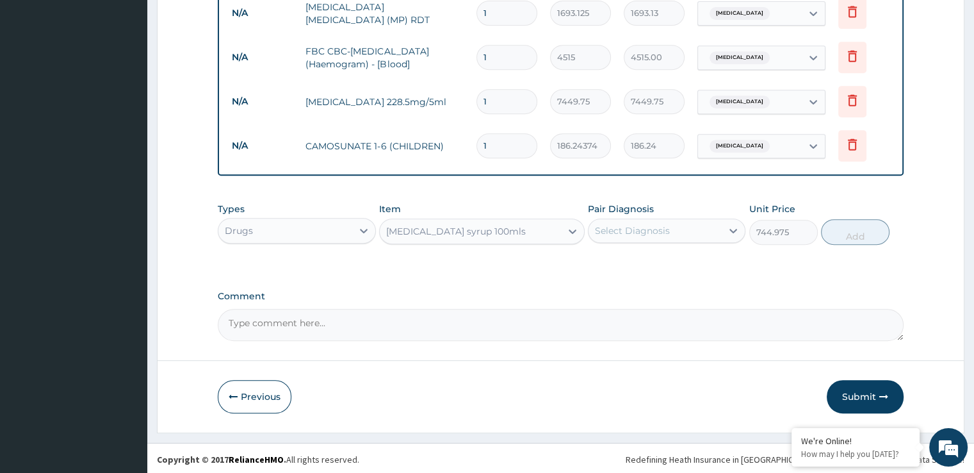
click at [480, 227] on div "[MEDICAL_DATA] syrup 100mls" at bounding box center [456, 231] width 140 height 13
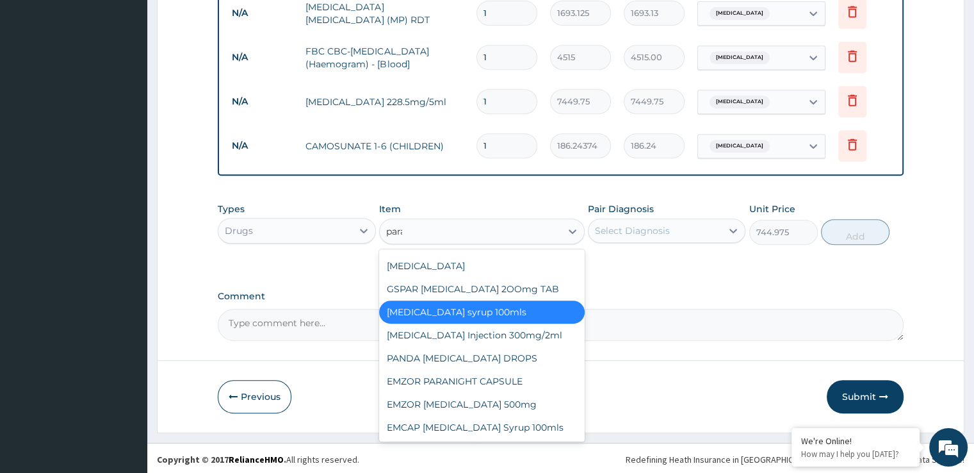
scroll to position [0, 0]
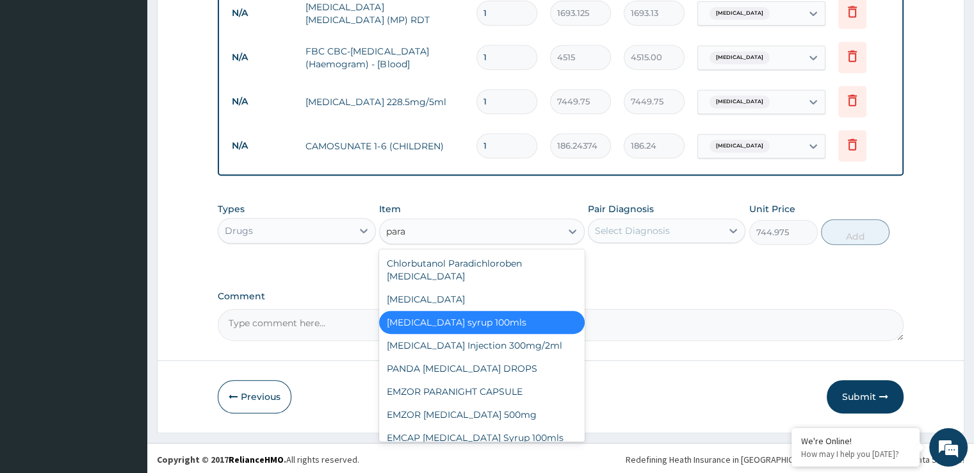
type input "parac"
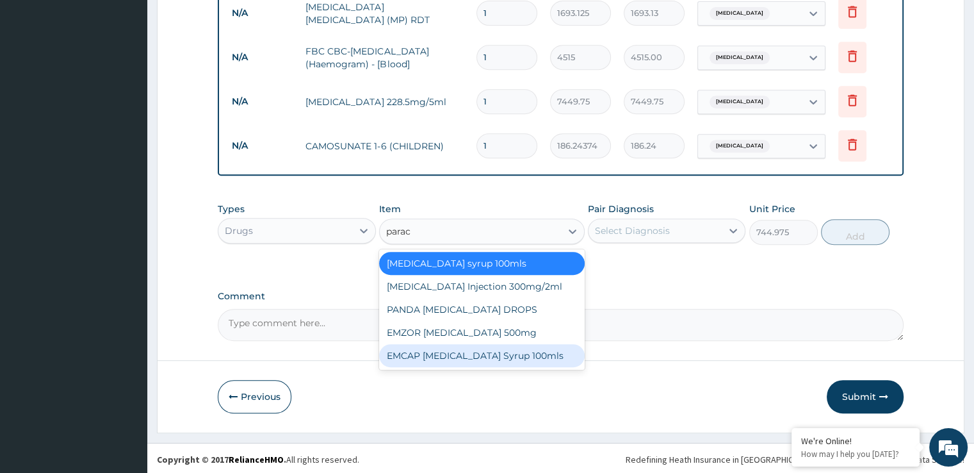
click at [419, 357] on div "EMCAP [MEDICAL_DATA] Syrup 100mls" at bounding box center [482, 355] width 206 height 23
type input "620.8125"
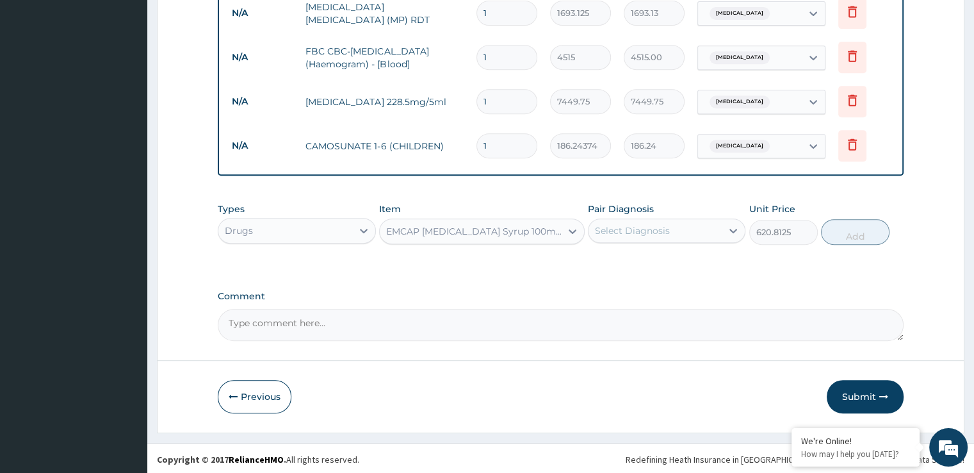
click at [448, 248] on div "Types Drugs Item option EMCAP [MEDICAL_DATA] Syrup 100mls, selected. Select is …" at bounding box center [560, 223] width 685 height 55
click at [456, 225] on div "EMCAP [MEDICAL_DATA] Syrup 100mls" at bounding box center [474, 231] width 176 height 13
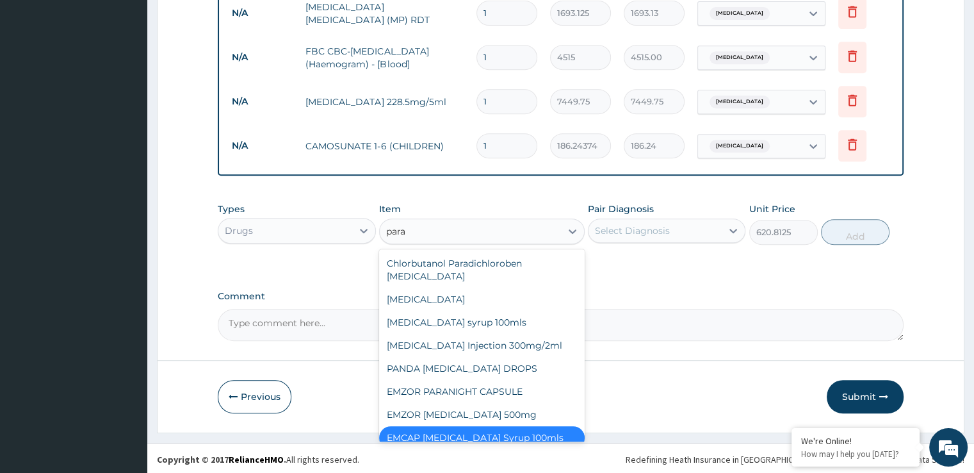
type input "parac"
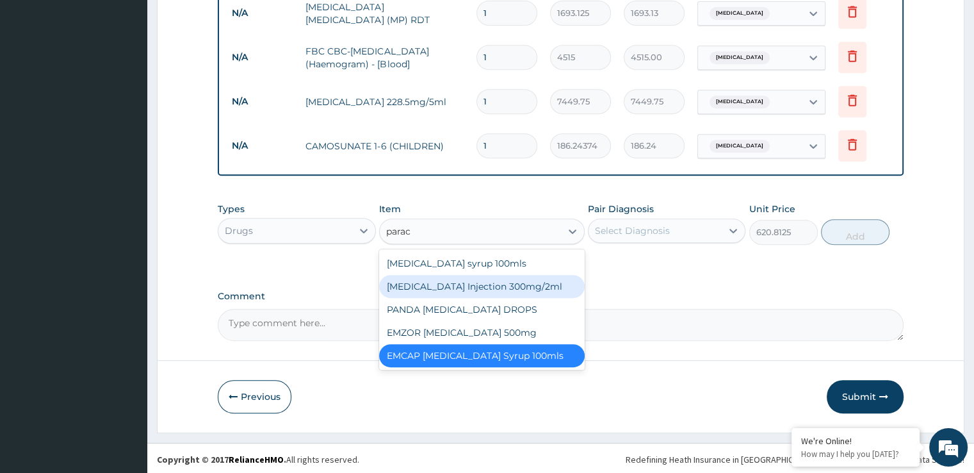
click at [459, 275] on div "[MEDICAL_DATA] Injection 300mg/2ml" at bounding box center [482, 286] width 206 height 23
type input "273.1575"
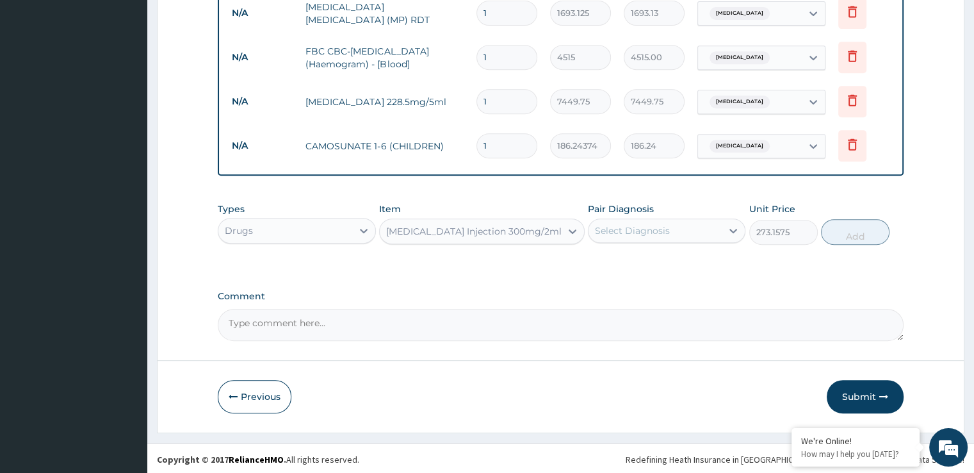
click at [471, 227] on div "[MEDICAL_DATA] Injection 300mg/2ml" at bounding box center [473, 231] width 175 height 13
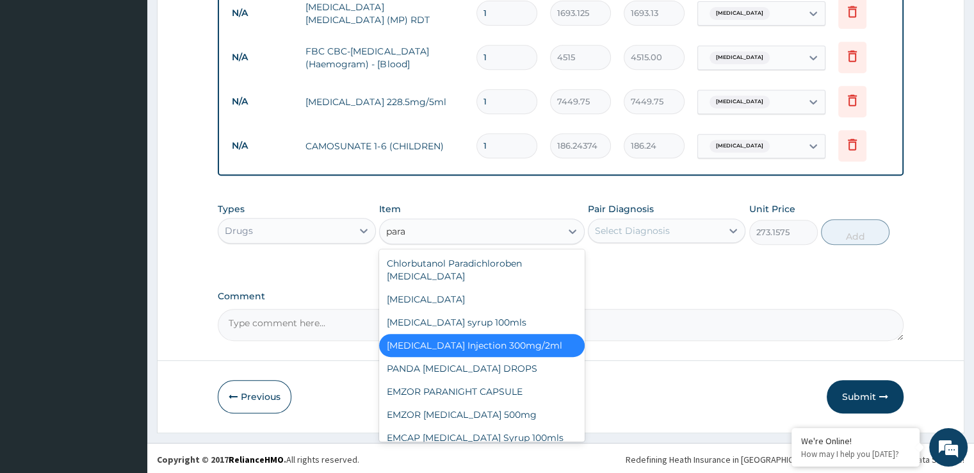
type input "parac"
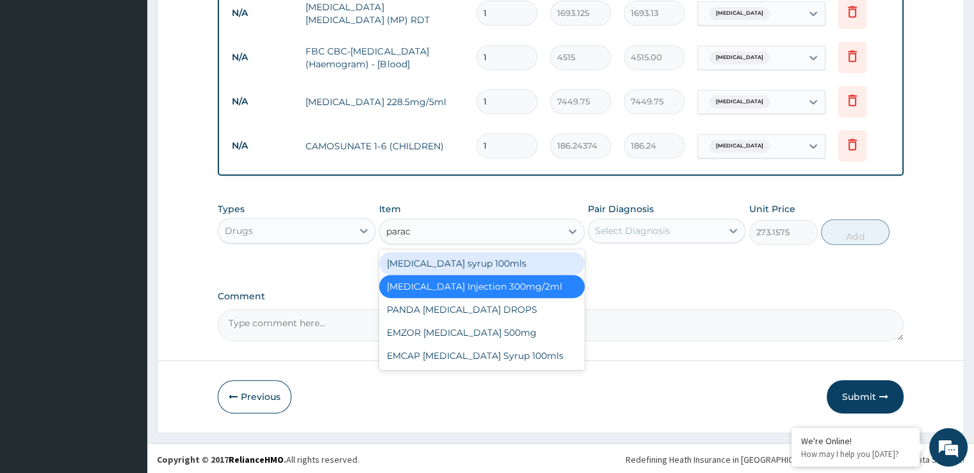
click at [476, 257] on div "[MEDICAL_DATA] syrup 100mls" at bounding box center [482, 263] width 206 height 23
type input "744.975"
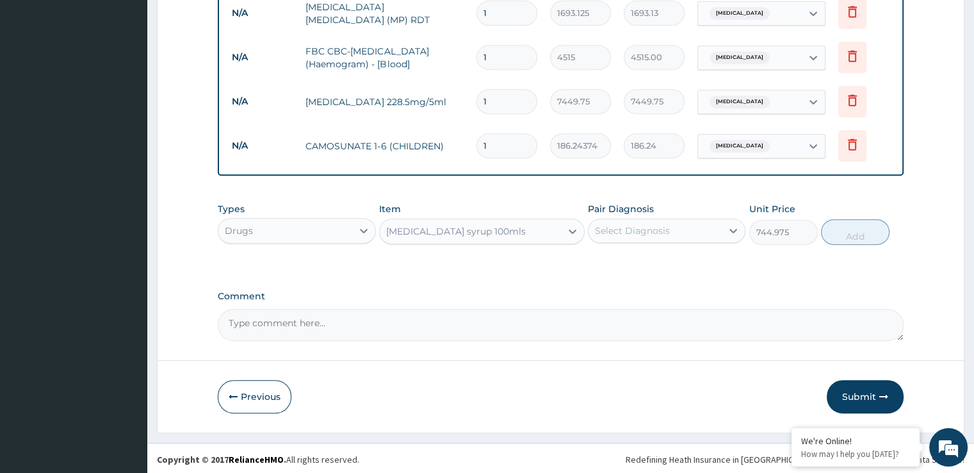
click at [651, 226] on div "Select Diagnosis" at bounding box center [632, 230] width 75 height 13
click at [646, 259] on div "[MEDICAL_DATA]" at bounding box center [667, 263] width 158 height 26
checkbox input "true"
click at [858, 240] on button "Add" at bounding box center [855, 232] width 69 height 26
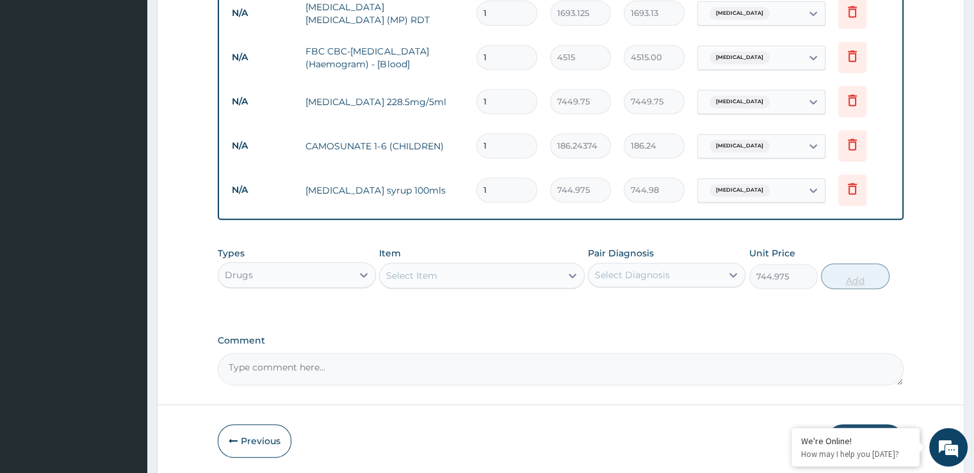
type input "0"
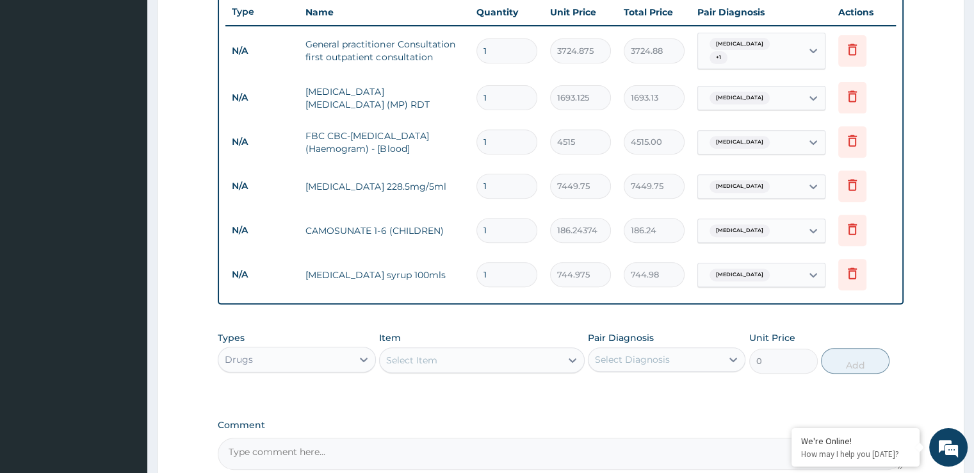
scroll to position [460, 0]
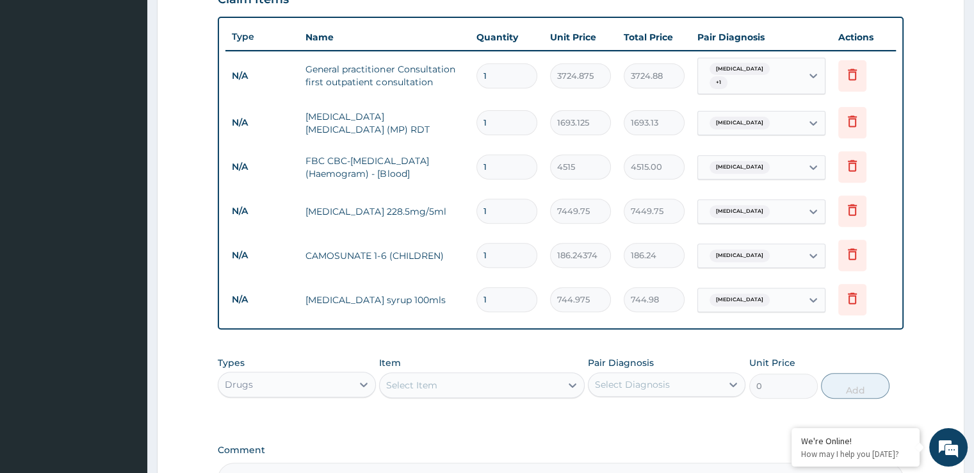
click at [494, 256] on input "1" at bounding box center [506, 255] width 61 height 25
type input "3"
type input "558.73"
type input "4"
type input "744.97"
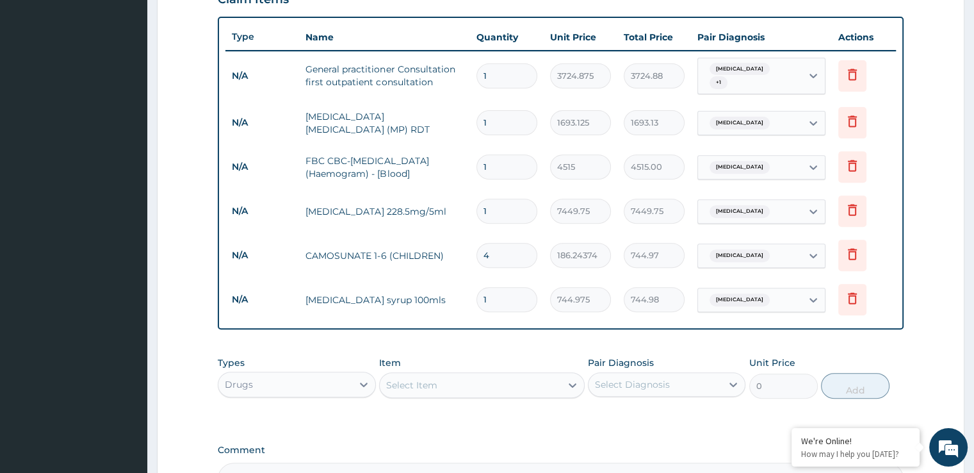
type input "5"
type input "931.22"
type input "6"
type input "1117.46"
click at [499, 295] on input "1" at bounding box center [506, 299] width 61 height 25
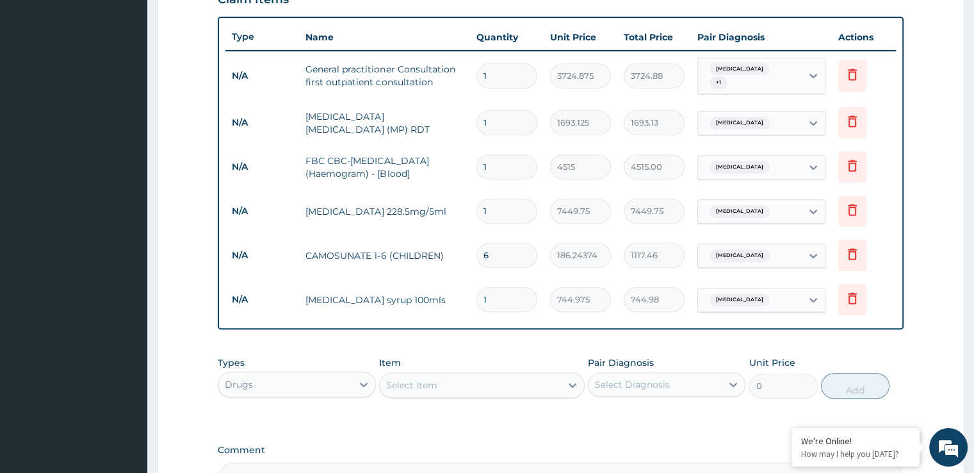
click at [535, 339] on div "PA Code / Prescription Code Enter Code(Secondary Care Only) Encounter Date 12-0…" at bounding box center [560, 78] width 685 height 832
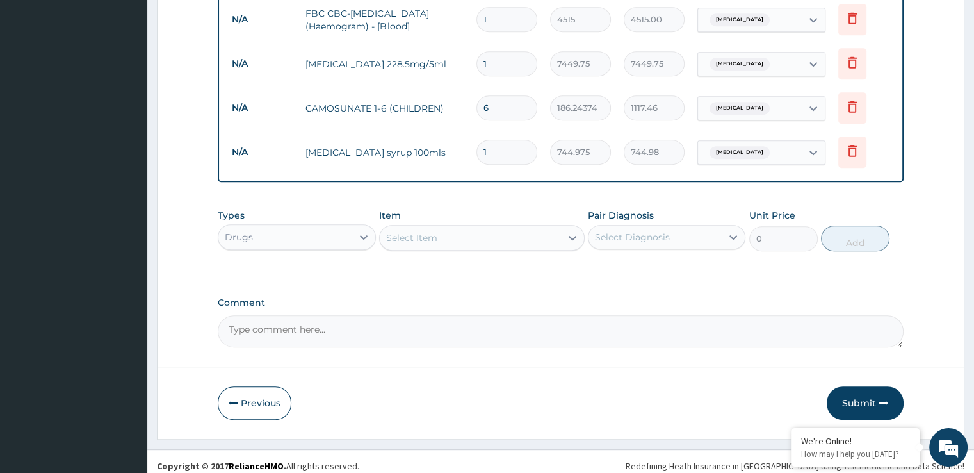
scroll to position [614, 0]
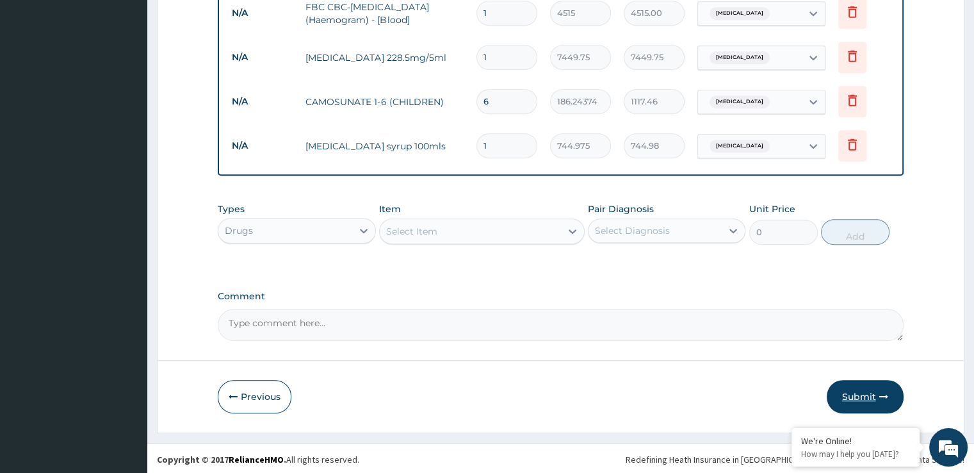
click at [858, 395] on button "Submit" at bounding box center [865, 396] width 77 height 33
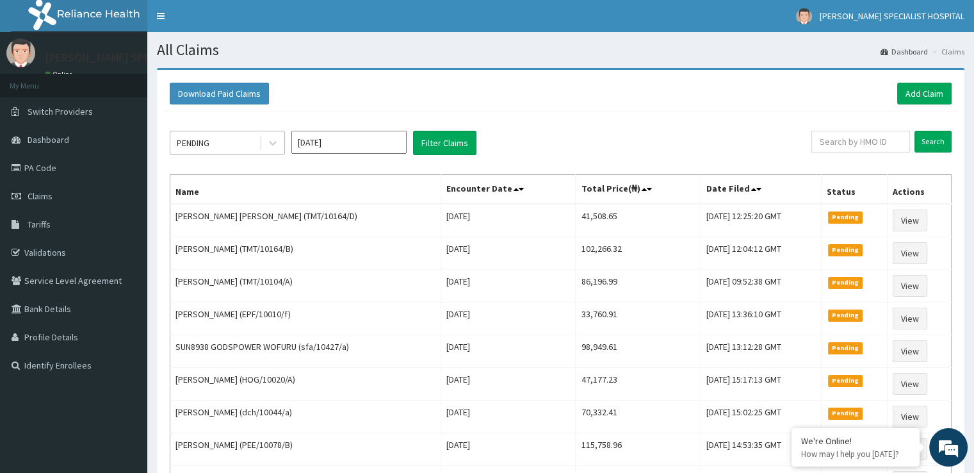
click at [212, 142] on div "PENDING" at bounding box center [214, 143] width 89 height 20
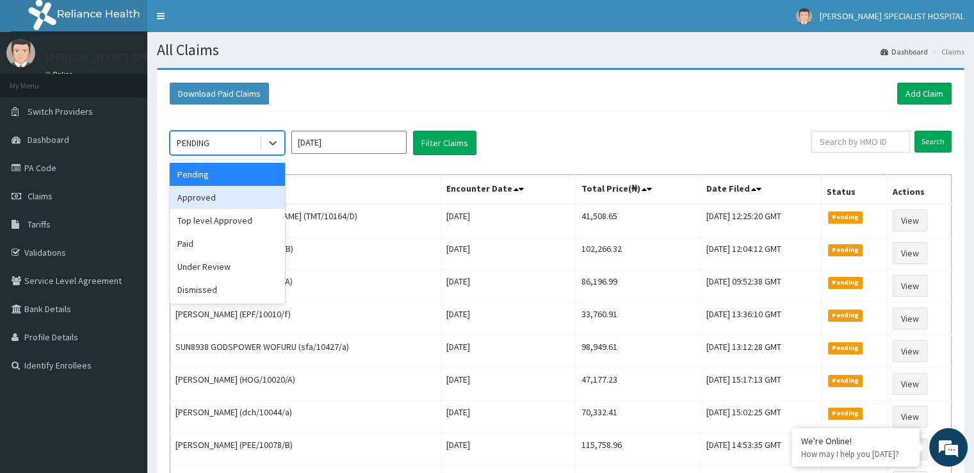
click at [211, 191] on div "Approved" at bounding box center [227, 197] width 115 height 23
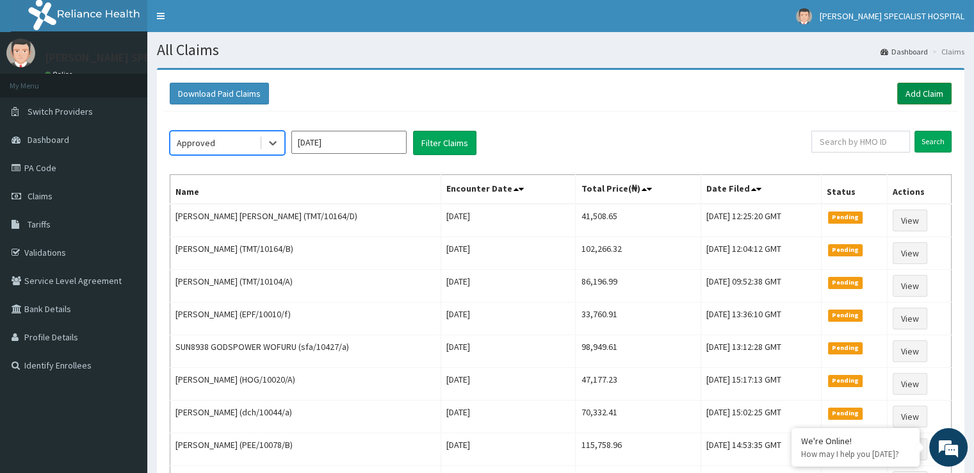
click at [935, 103] on link "Add Claim" at bounding box center [924, 94] width 54 height 22
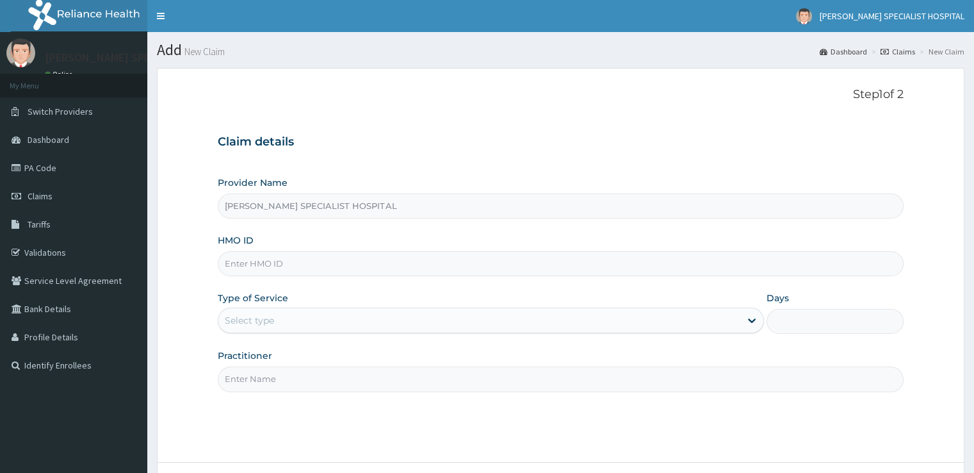
type input "[PERSON_NAME] SPECIALIST HOSPITAL"
click at [910, 45] on ol "Dashboard Claims New Claim" at bounding box center [892, 52] width 151 height 20
click at [910, 54] on link "Claims" at bounding box center [898, 51] width 35 height 11
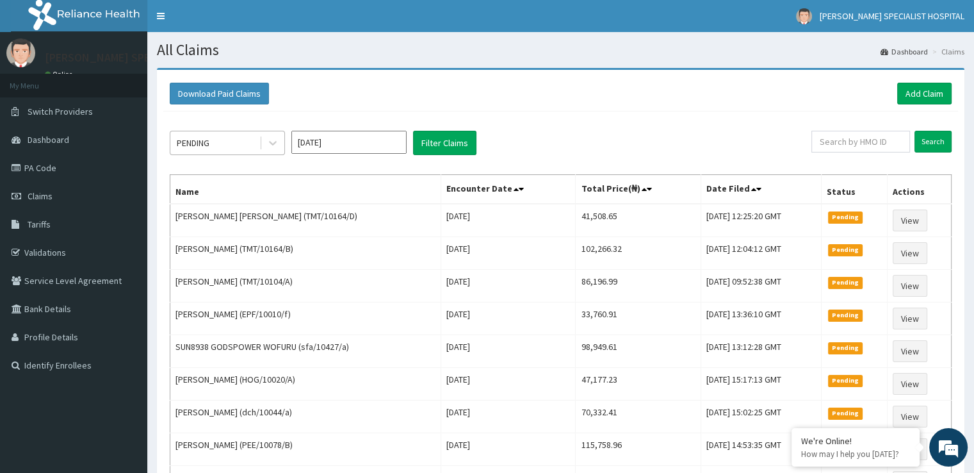
click at [238, 134] on div "PENDING" at bounding box center [214, 143] width 89 height 20
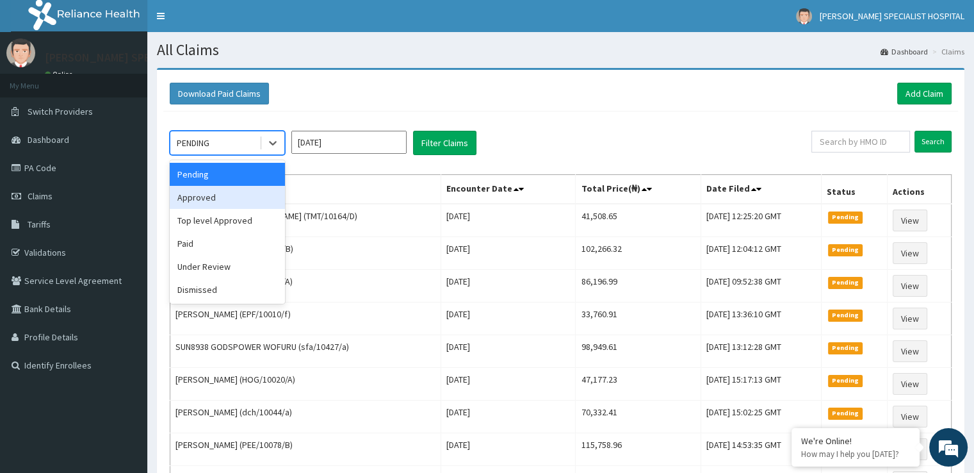
click at [179, 200] on div "Approved" at bounding box center [227, 197] width 115 height 23
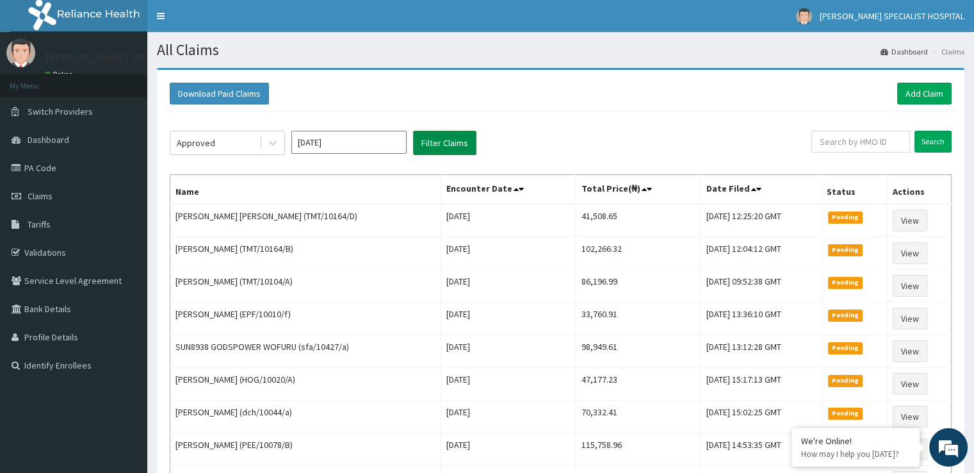
click at [446, 136] on button "Filter Claims" at bounding box center [444, 143] width 63 height 24
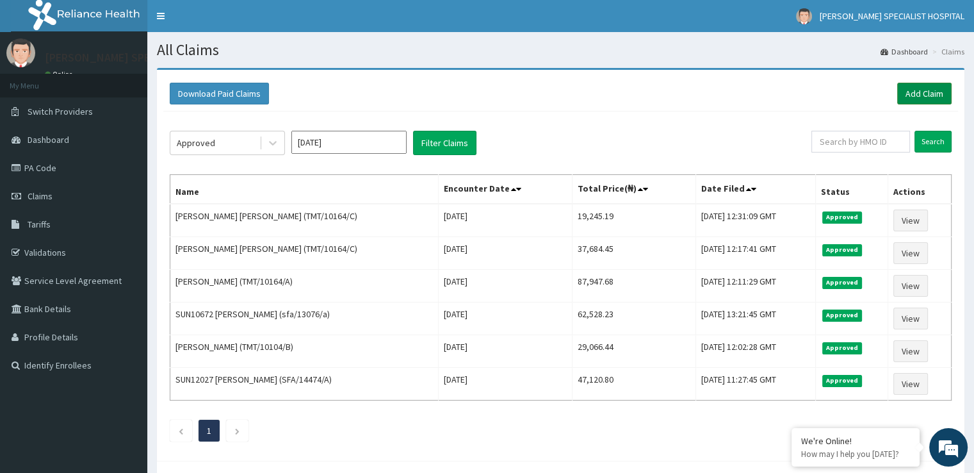
click at [940, 91] on link "Add Claim" at bounding box center [924, 94] width 54 height 22
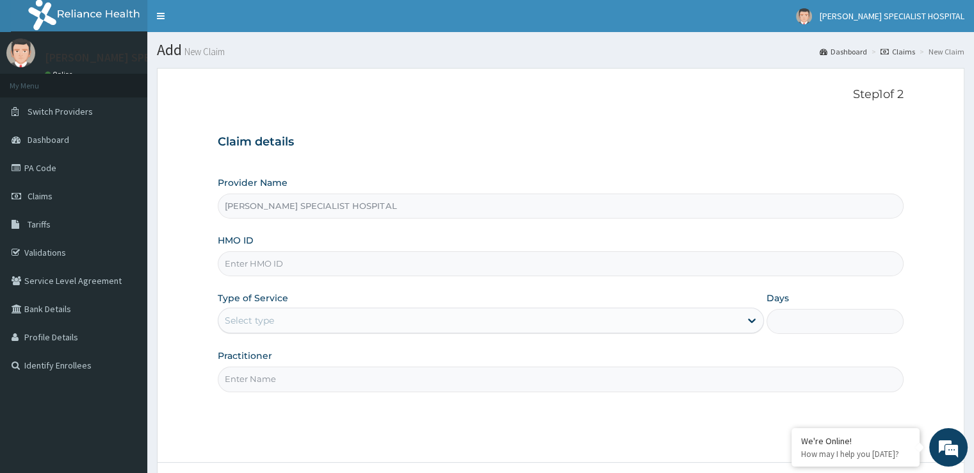
type input "[PERSON_NAME] SPECIALIST HOSPITAL"
click at [61, 243] on link "Validations" at bounding box center [73, 252] width 147 height 28
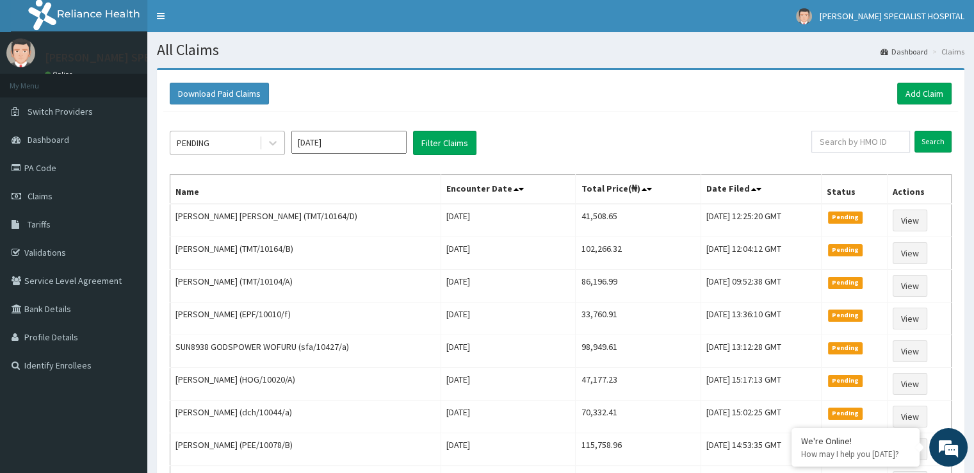
click at [194, 145] on div "PENDING" at bounding box center [193, 142] width 33 height 13
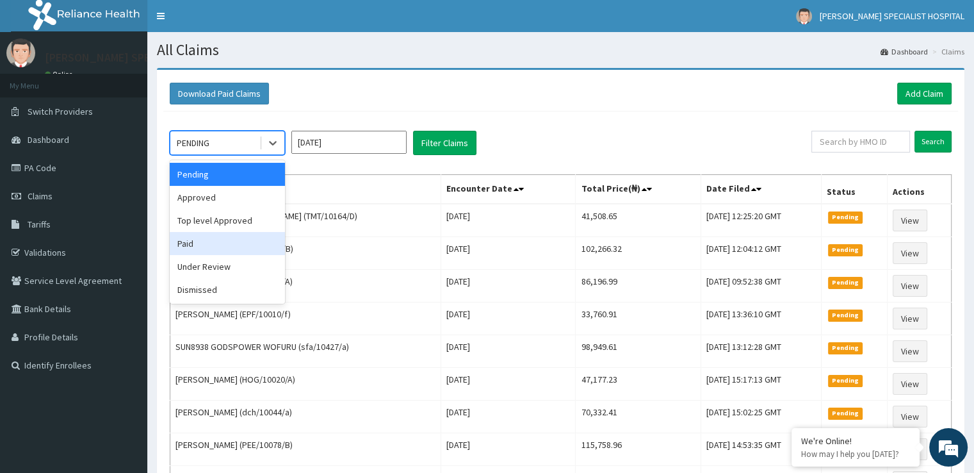
click at [204, 242] on div "Paid" at bounding box center [227, 243] width 115 height 23
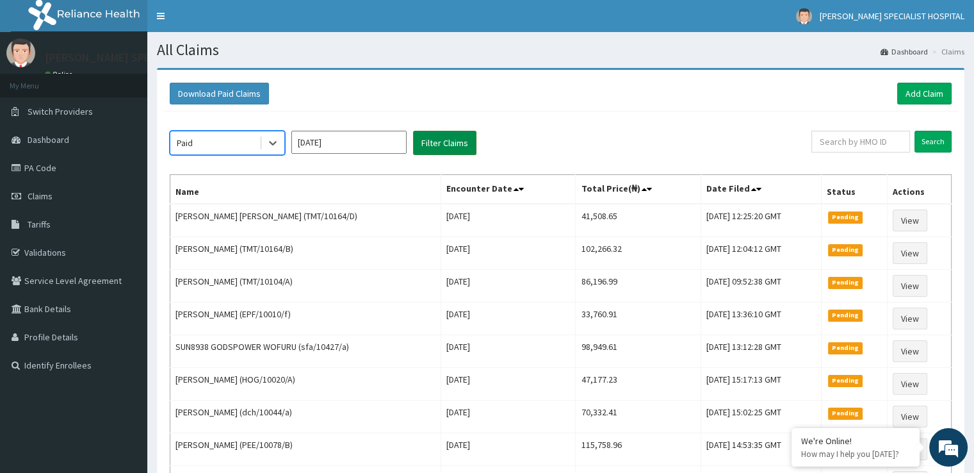
click at [438, 137] on button "Filter Claims" at bounding box center [444, 143] width 63 height 24
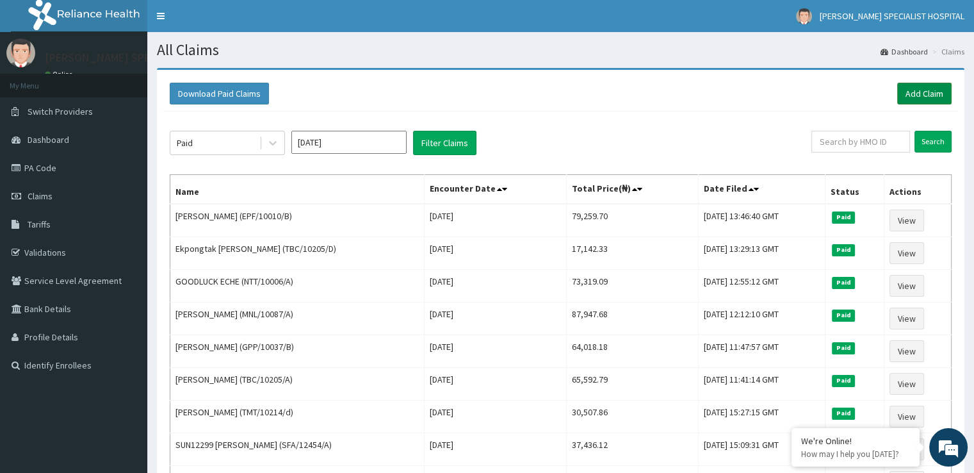
click at [911, 103] on link "Add Claim" at bounding box center [924, 94] width 54 height 22
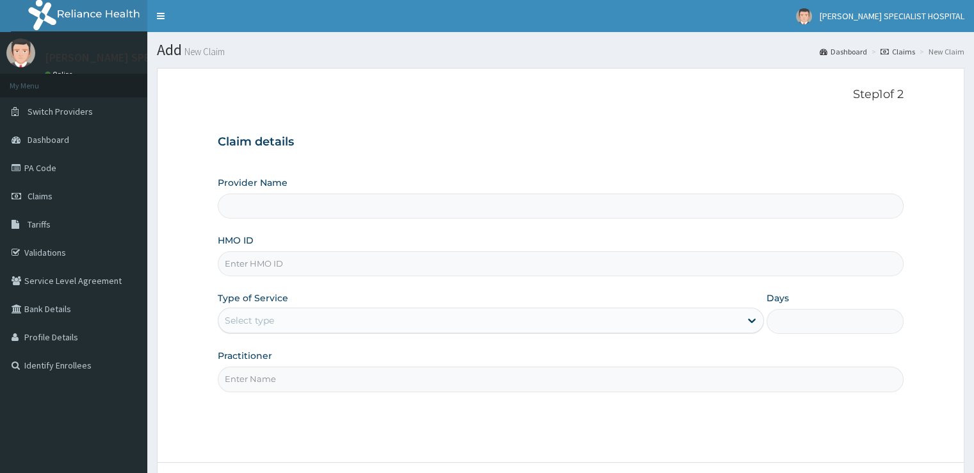
click at [262, 252] on input "HMO ID" at bounding box center [560, 263] width 685 height 25
type input "[PERSON_NAME] SPECIALIST HOSPITAL"
paste input "TMT/10104/E"
type input "TMT/10104/E"
click at [256, 327] on div "Select type" at bounding box center [479, 320] width 522 height 20
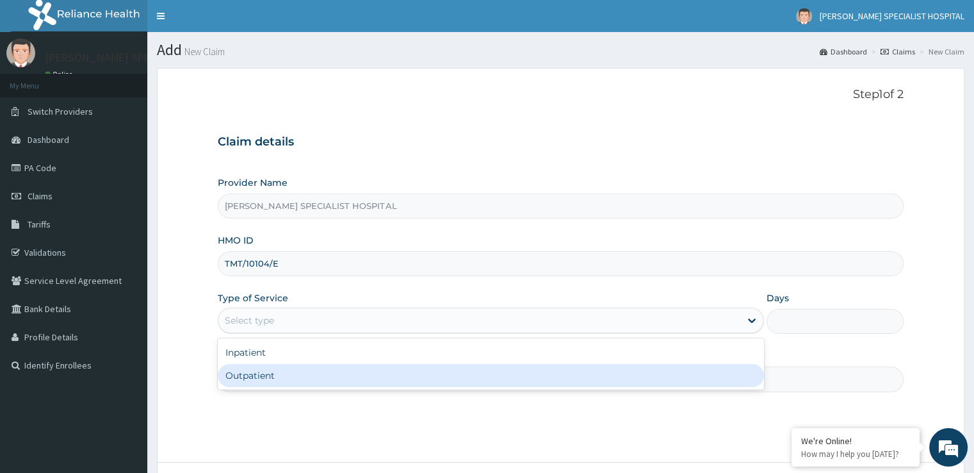
click at [264, 375] on div "Outpatient" at bounding box center [491, 375] width 546 height 23
type input "1"
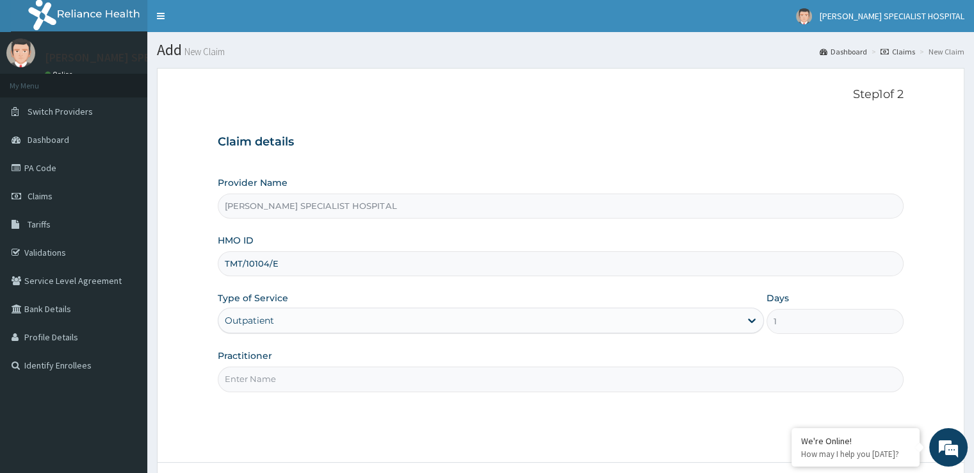
click at [264, 375] on input "Practitioner" at bounding box center [560, 378] width 685 height 25
type input "michael"
click at [927, 348] on form "Step 1 of 2 Claim details Provider Name BEULAH SPECIALIST HOSPITAL HMO ID TMT/1…" at bounding box center [561, 301] width 808 height 467
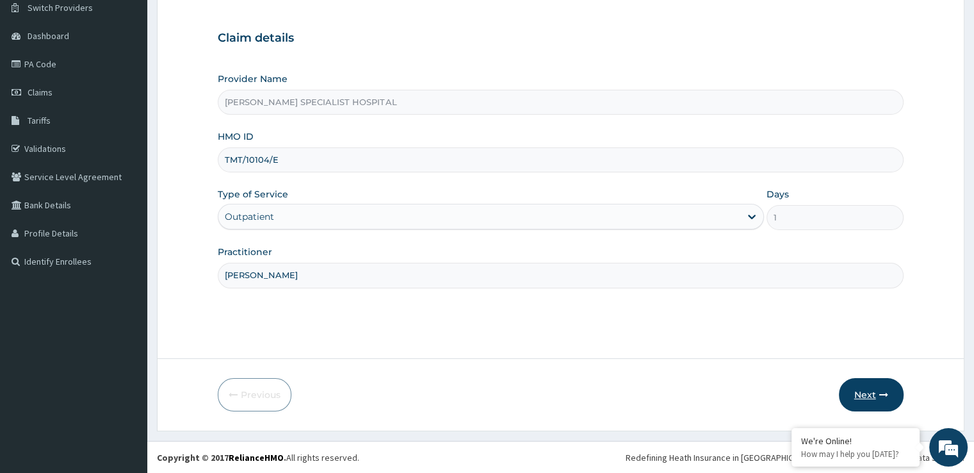
click at [881, 387] on button "Next" at bounding box center [871, 394] width 65 height 33
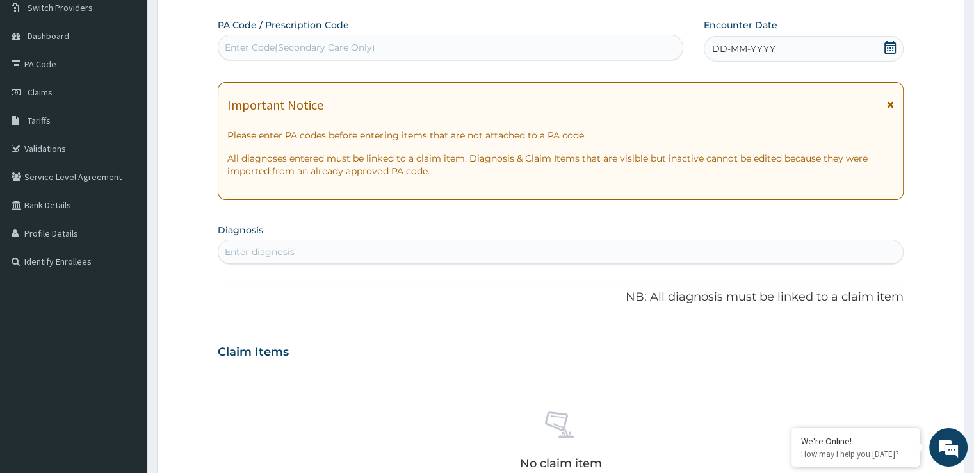
click at [888, 44] on icon at bounding box center [890, 47] width 12 height 13
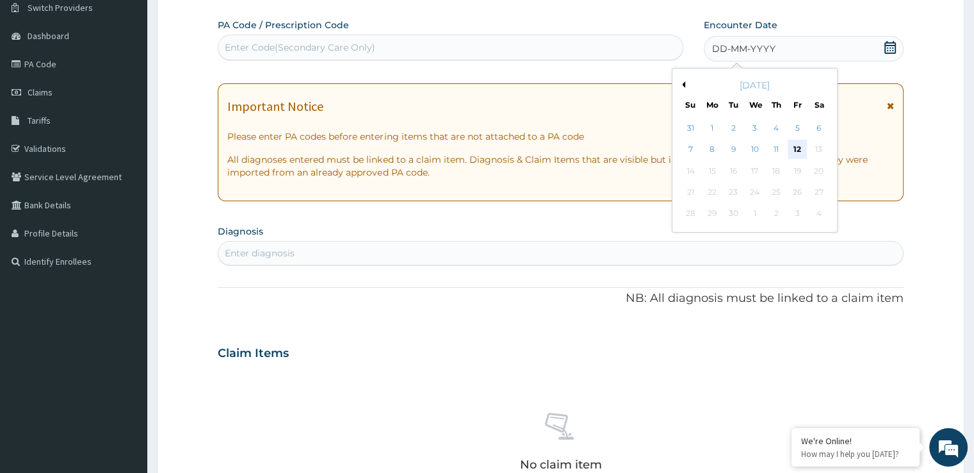
click at [795, 147] on div "12" at bounding box center [797, 149] width 19 height 19
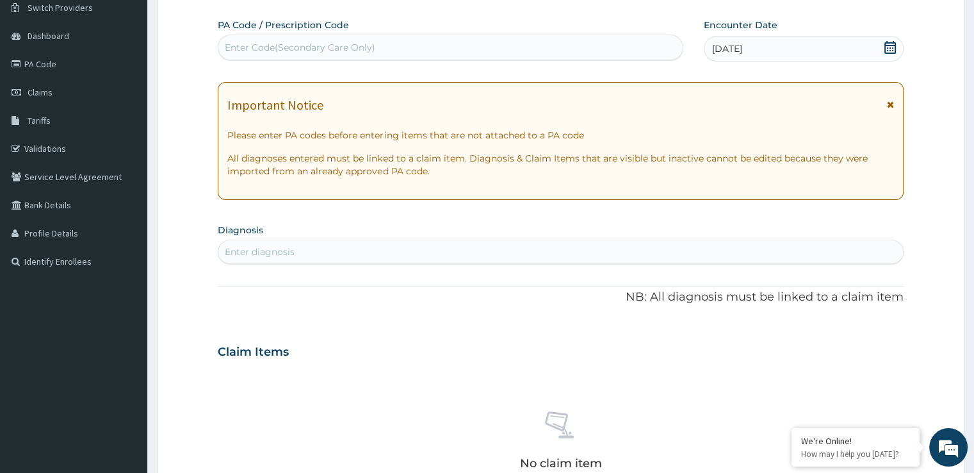
scroll to position [446, 0]
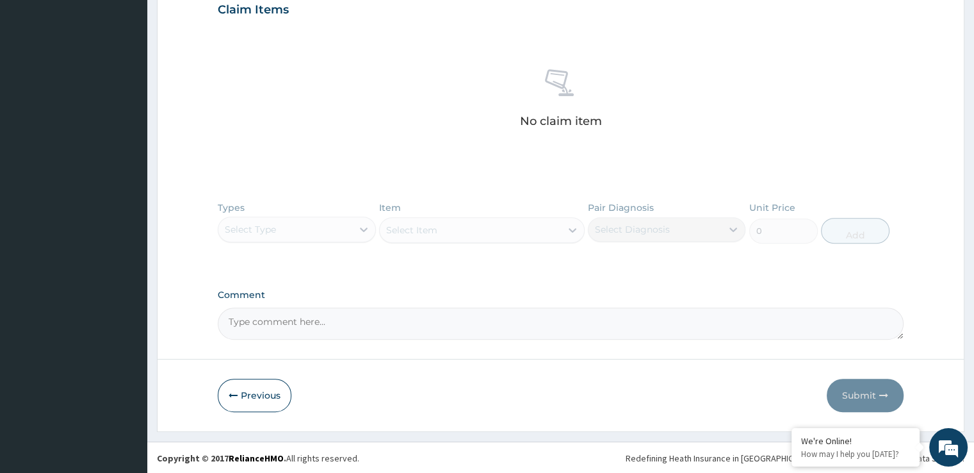
click at [909, 139] on form "Step 2 of 2 PA Code / Prescription Code Enter Code(Secondary Care Only) Encount…" at bounding box center [561, 27] width 808 height 810
click at [294, 229] on div "Types Select Type Item Select Item Pair Diagnosis Select Diagnosis Unit Price 0…" at bounding box center [560, 232] width 685 height 74
click at [872, 130] on div "No claim item" at bounding box center [560, 100] width 685 height 147
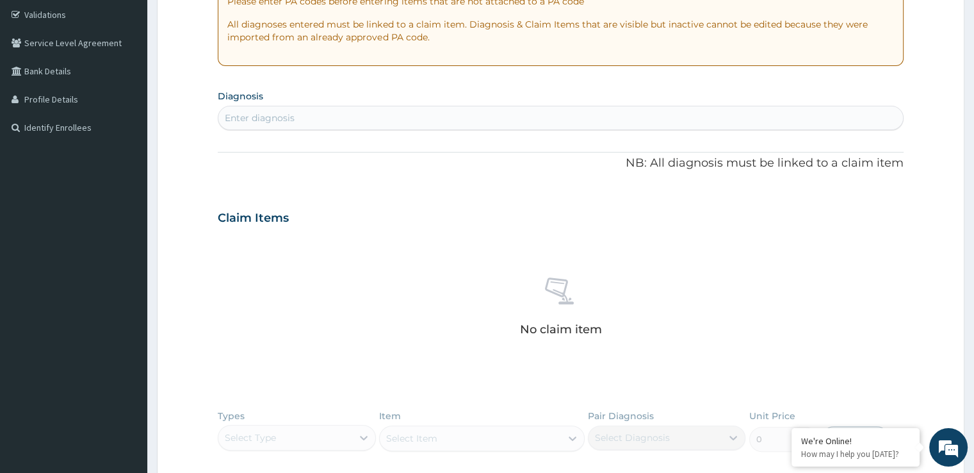
scroll to position [215, 0]
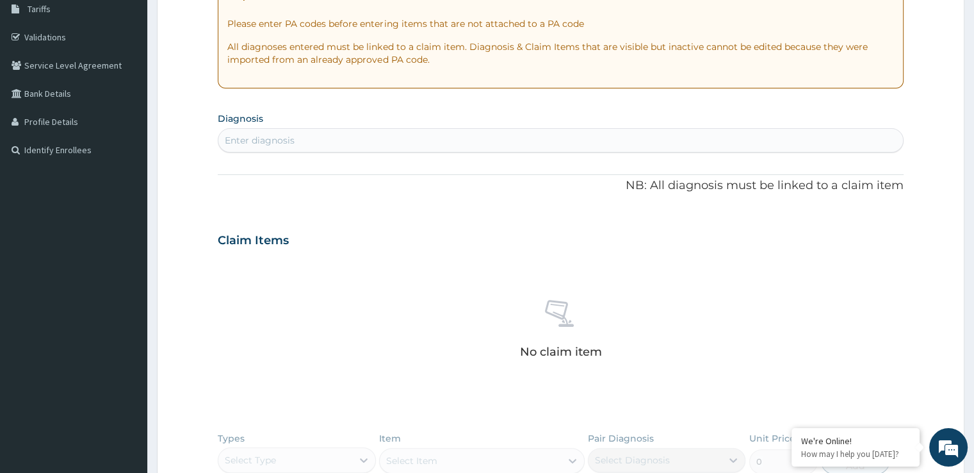
click at [380, 145] on div "Enter diagnosis" at bounding box center [560, 140] width 684 height 20
click at [380, 145] on div "mala mala" at bounding box center [546, 140] width 657 height 20
type input "malaria"
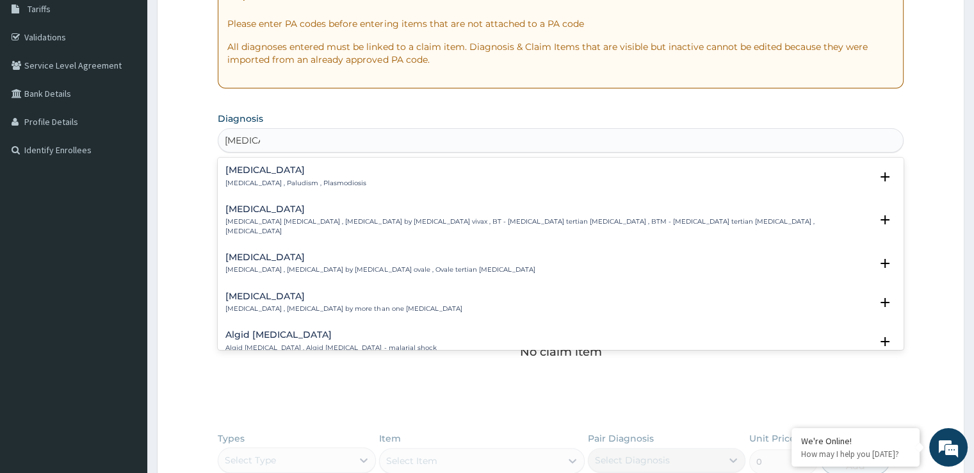
click at [266, 172] on h4 "Malaria" at bounding box center [295, 170] width 141 height 10
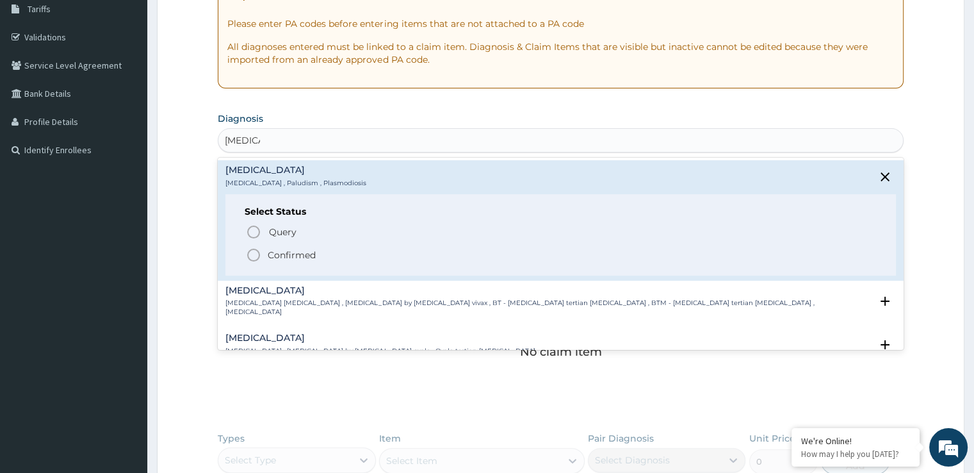
click at [254, 262] on div "Select Status Query Query covers suspected (?), Keep in view (kiv), Ruled out (…" at bounding box center [560, 234] width 670 height 81
click at [254, 252] on icon "status option filled" at bounding box center [253, 254] width 15 height 15
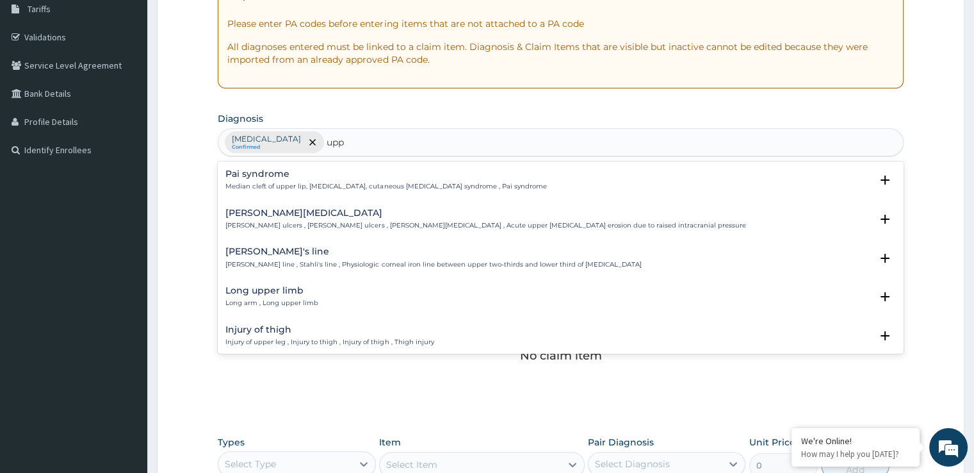
type input "upp"
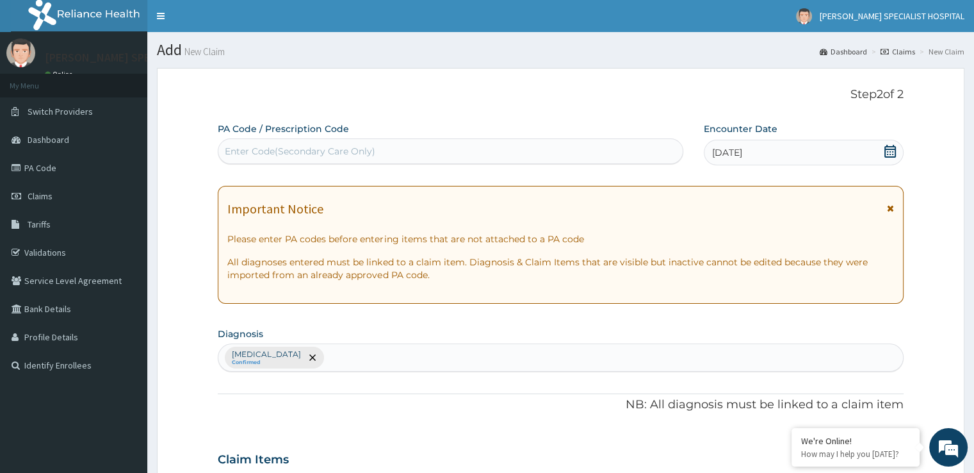
scroll to position [412, 0]
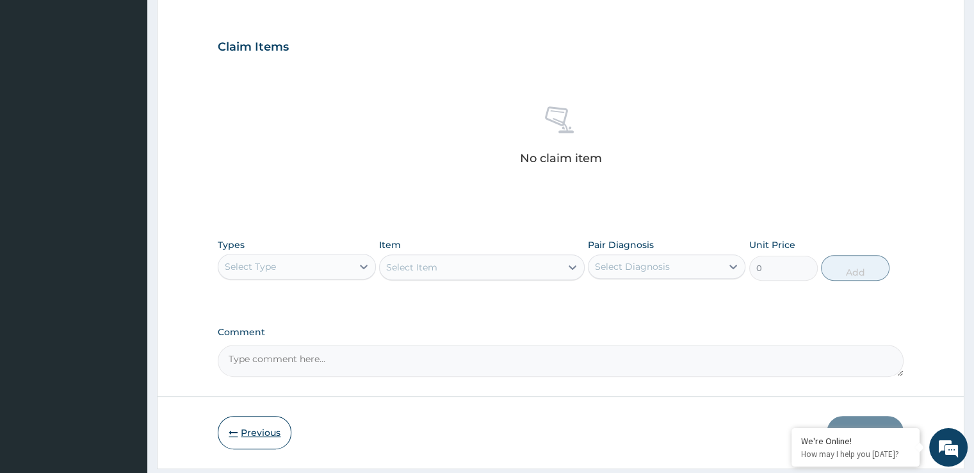
click at [268, 431] on button "Previous" at bounding box center [255, 432] width 74 height 33
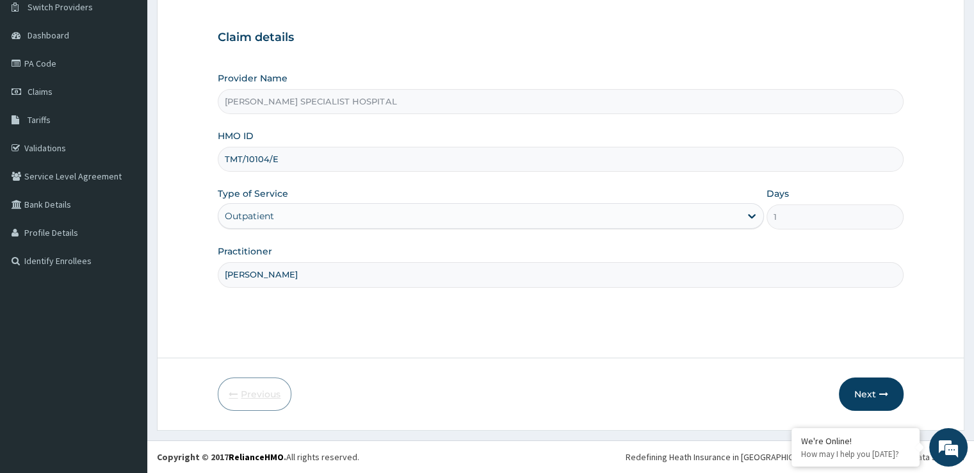
scroll to position [104, 0]
click at [870, 387] on button "Next" at bounding box center [871, 394] width 65 height 33
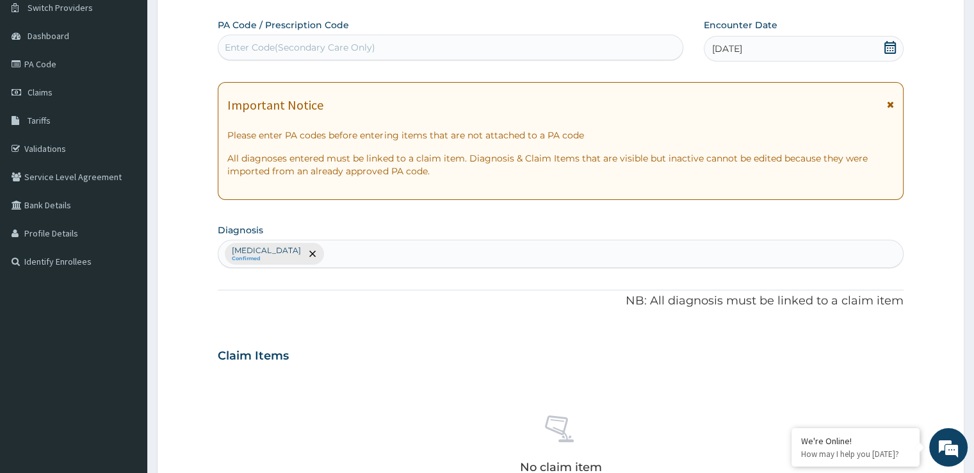
click at [368, 250] on div "Malaria Confirmed" at bounding box center [560, 253] width 684 height 27
type input "upper res"
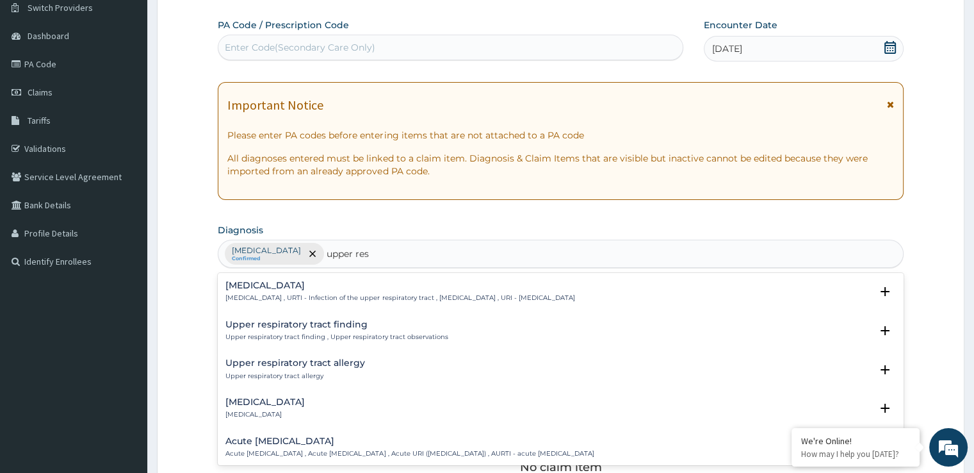
click at [311, 278] on div "Upper respiratory infection Upper respiratory infection , URTI - Infection of t…" at bounding box center [560, 294] width 685 height 39
click at [283, 293] on p "Upper respiratory infection , URTI - Infection of the upper respiratory tract ,…" at bounding box center [399, 297] width 349 height 9
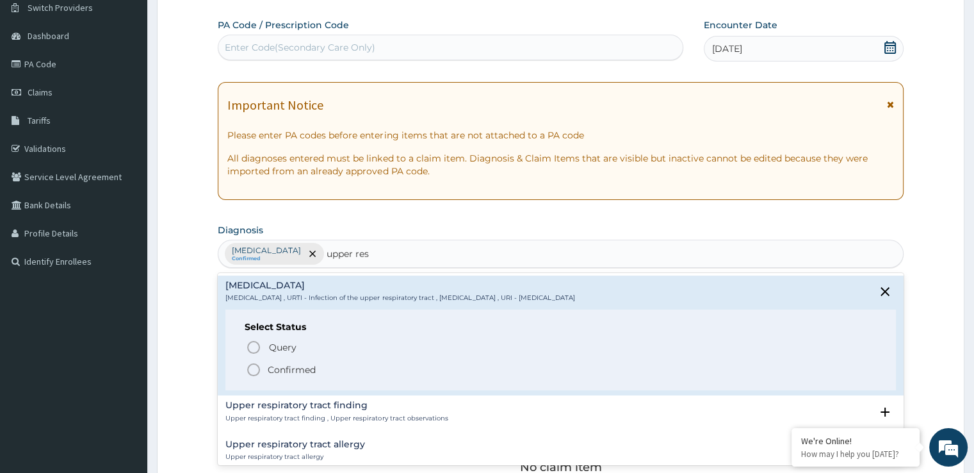
click at [254, 371] on icon "status option filled" at bounding box center [253, 369] width 15 height 15
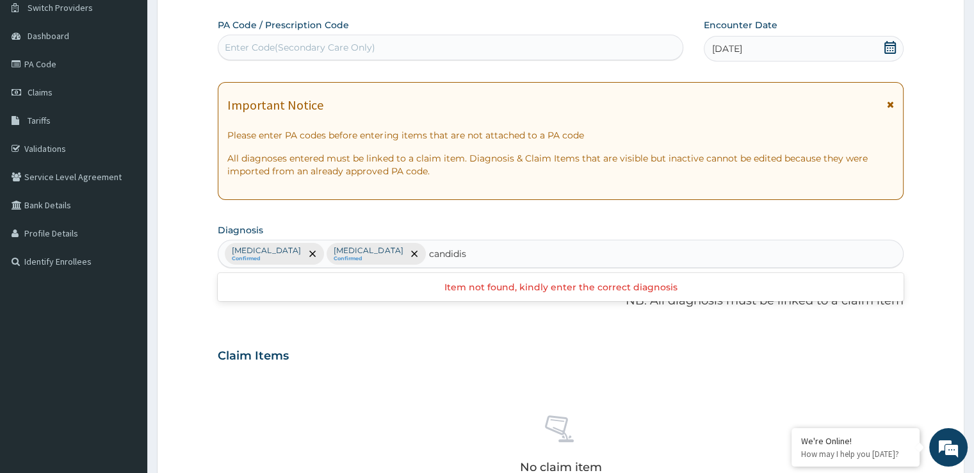
type input "candidi"
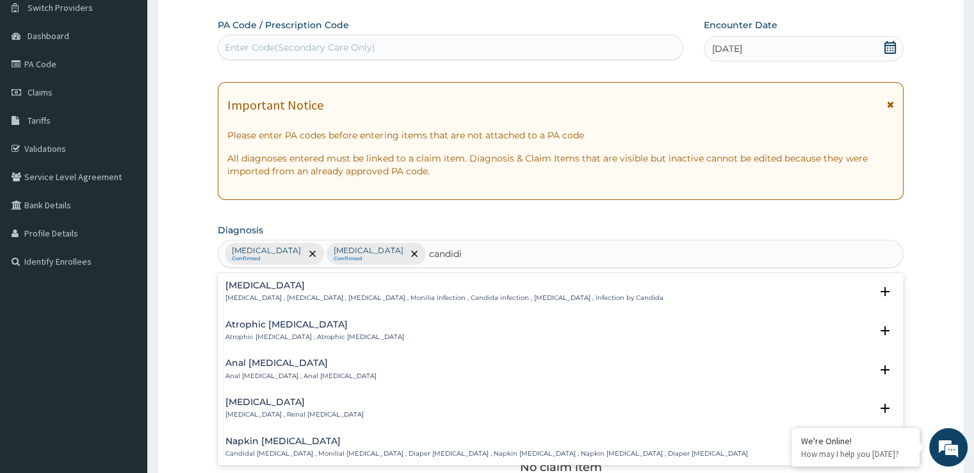
click at [289, 282] on h4 "Candidiasis" at bounding box center [443, 286] width 437 height 10
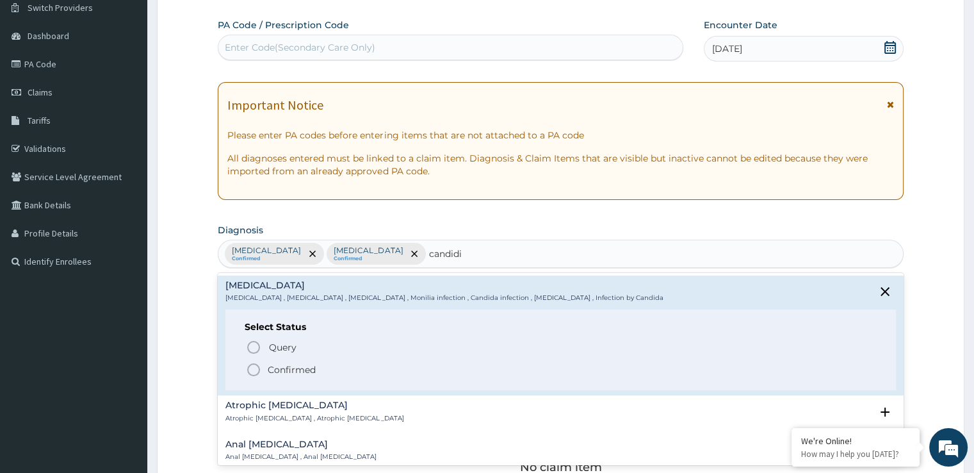
click at [250, 375] on icon "status option filled" at bounding box center [253, 369] width 15 height 15
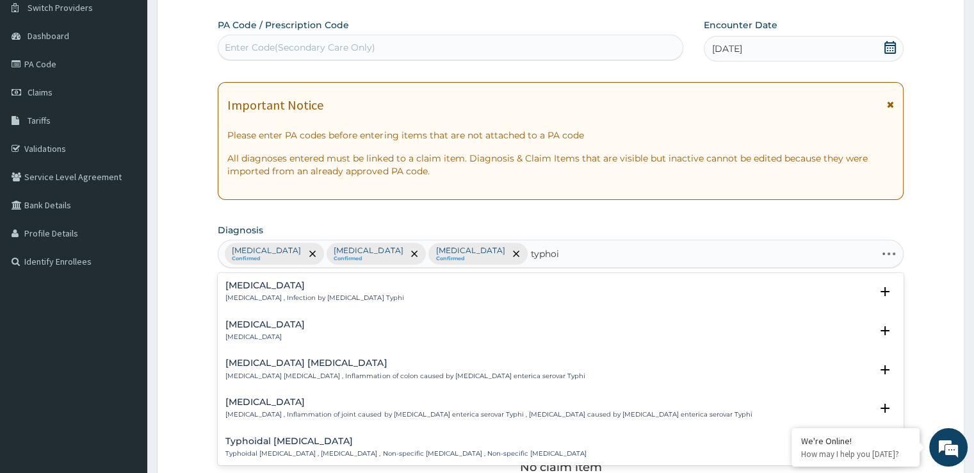
type input "typhoid"
click at [289, 289] on h4 "Typhoid fever" at bounding box center [314, 286] width 178 height 10
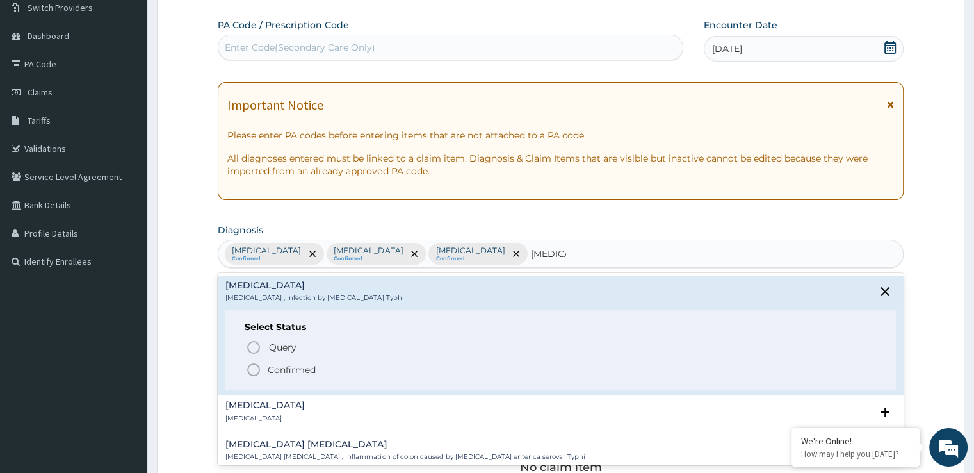
click at [253, 364] on icon "status option filled" at bounding box center [253, 369] width 15 height 15
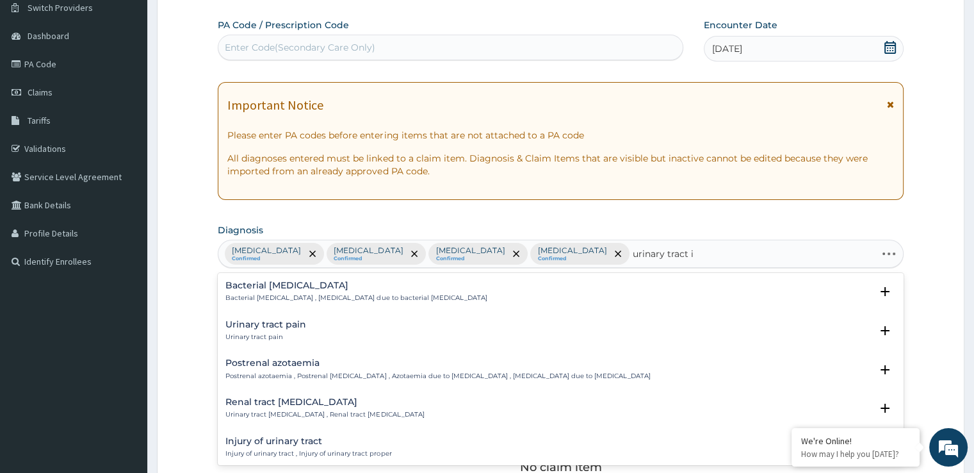
type input "urinary tract in"
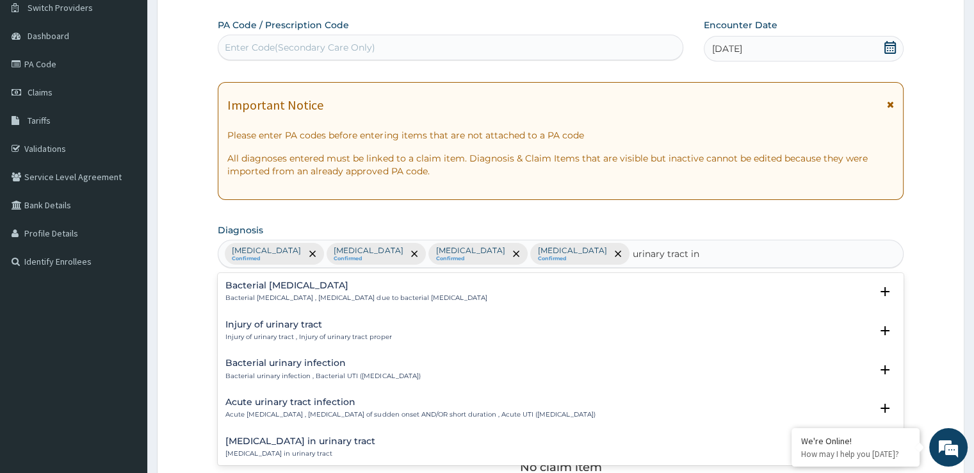
click at [284, 395] on div "Acute urinary tract infection Acute urinary tract infection , Urinary tract inf…" at bounding box center [560, 411] width 685 height 39
click at [264, 400] on h4 "Acute urinary tract infection" at bounding box center [410, 402] width 370 height 10
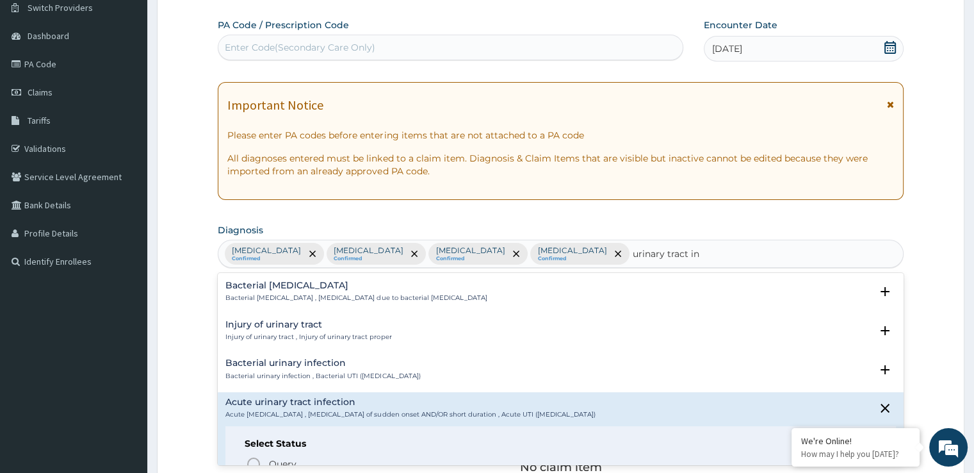
scroll to position [99, 0]
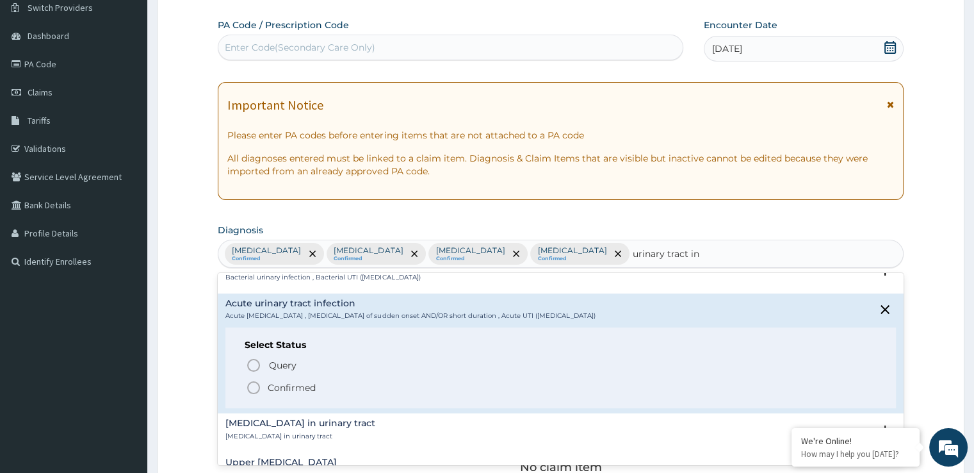
click at [256, 385] on icon "status option filled" at bounding box center [253, 387] width 15 height 15
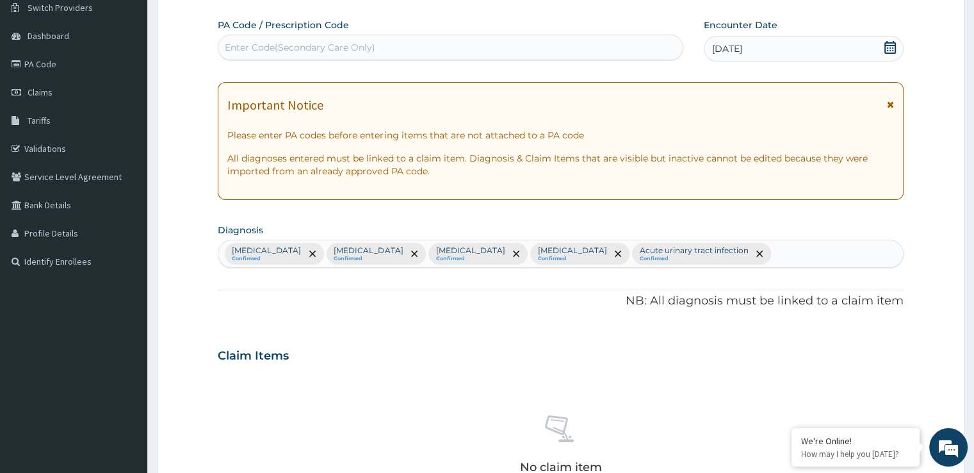
scroll to position [450, 0]
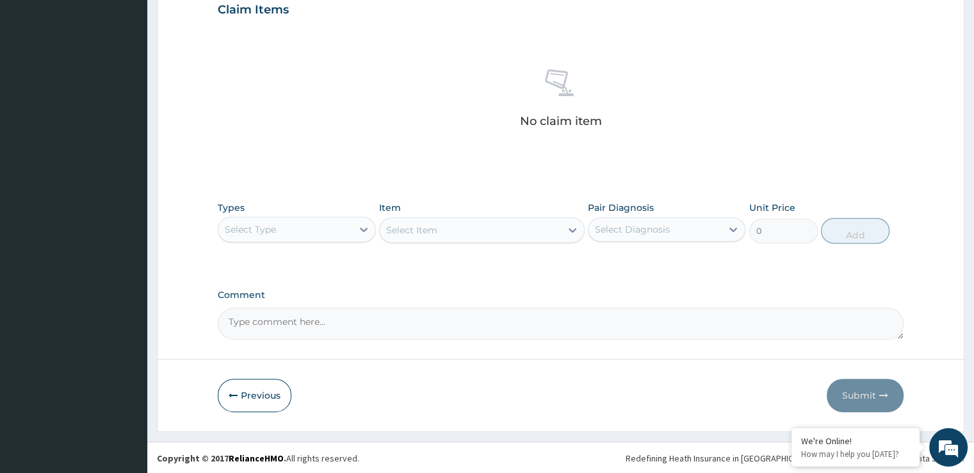
click at [242, 227] on div "Select Type" at bounding box center [250, 229] width 51 height 13
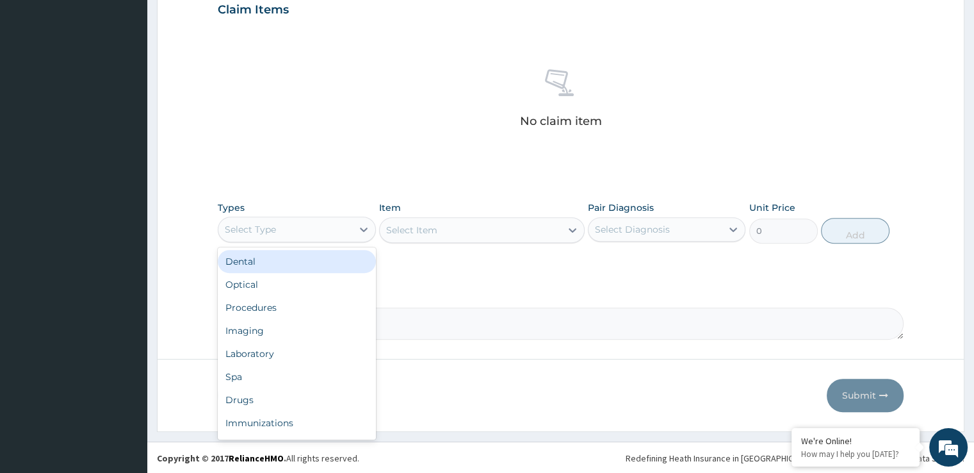
click at [478, 90] on div "No claim item" at bounding box center [560, 100] width 685 height 147
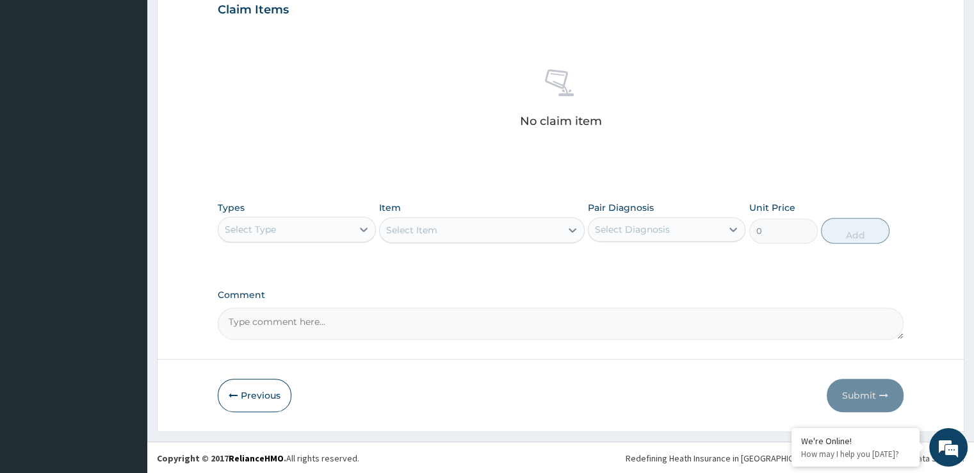
scroll to position [37, 0]
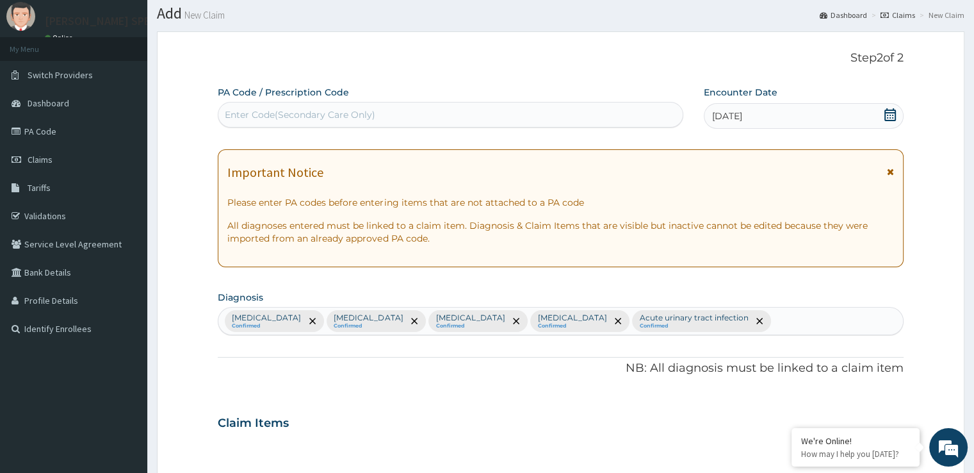
click at [743, 319] on div "Malaria Confirmed Upper respiratory infection Confirmed Candidiasis Confirmed T…" at bounding box center [560, 320] width 684 height 27
type input "abdomi"
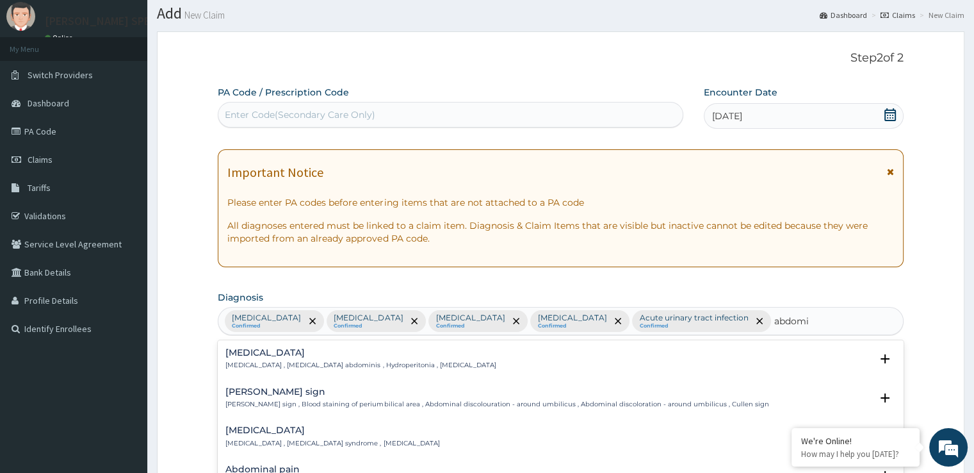
click at [300, 461] on div "Abdominal pain Abdominal pain , AP - Abdominal pain Select Status Query Query c…" at bounding box center [560, 478] width 685 height 39
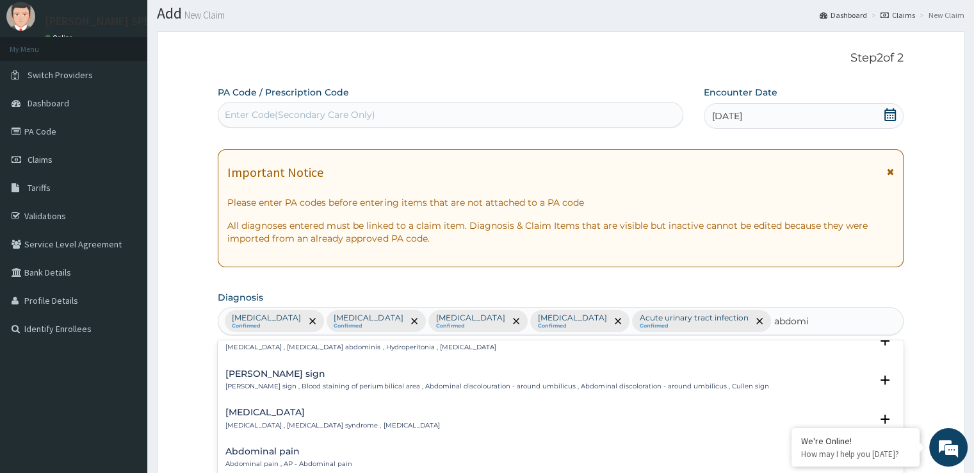
scroll to position [56, 0]
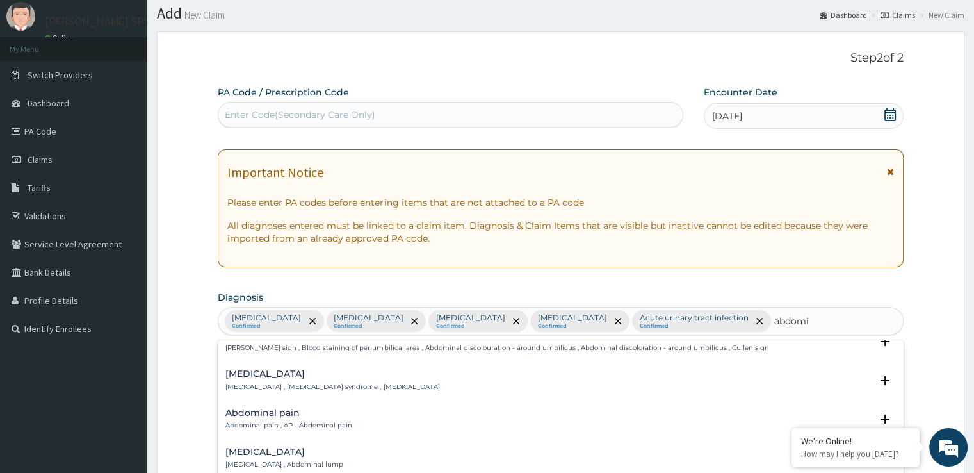
click at [302, 403] on div "Abdominal pain Abdominal pain , AP - Abdominal pain Select Status Query Query c…" at bounding box center [560, 422] width 685 height 39
click at [243, 417] on div "Abdominal pain Abdominal pain , AP - Abdominal pain" at bounding box center [288, 419] width 127 height 22
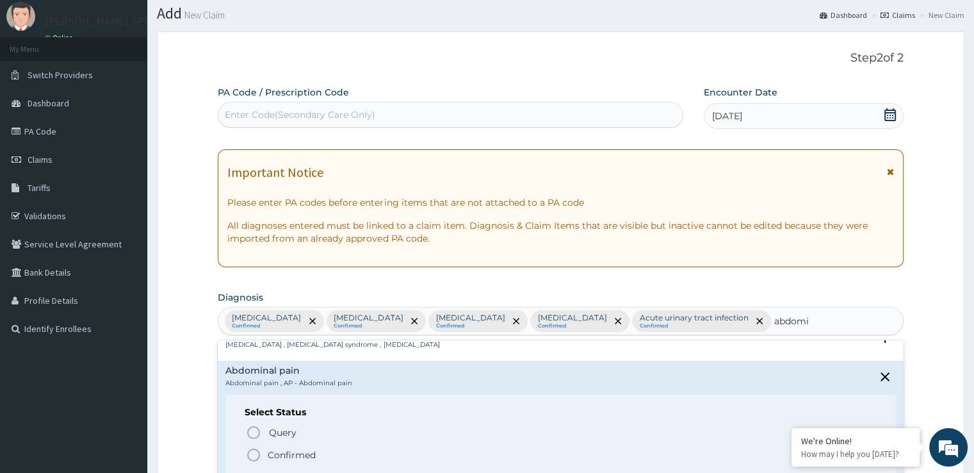
scroll to position [138, 0]
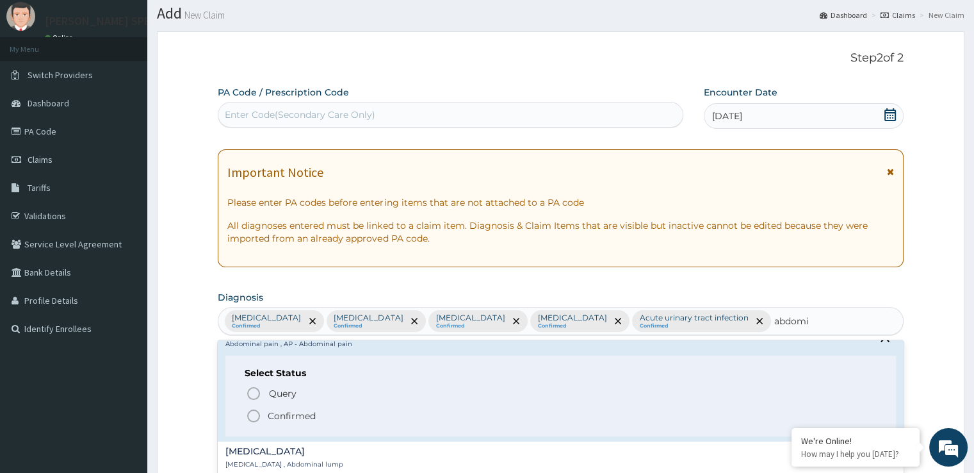
click at [252, 419] on icon "status option filled" at bounding box center [253, 415] width 15 height 15
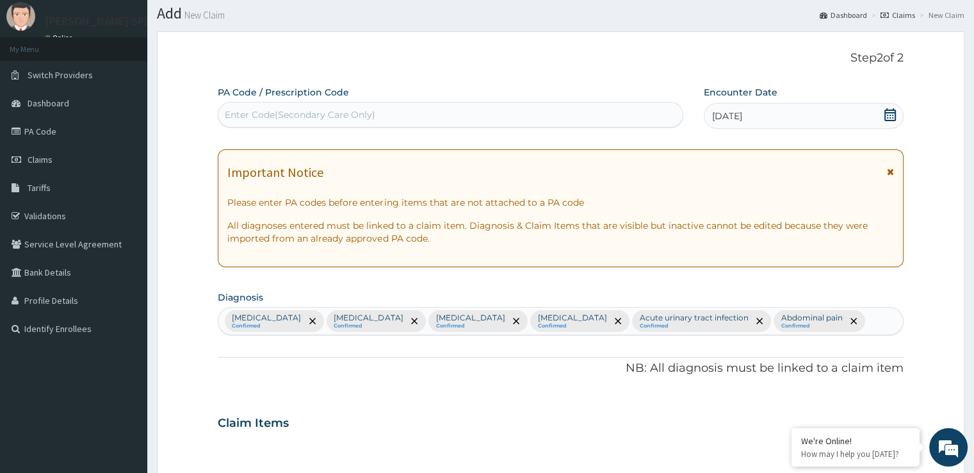
click at [952, 314] on form "Step 2 of 2 PA Code / Prescription Code Enter Code(Secondary Care Only) Encount…" at bounding box center [561, 437] width 808 height 813
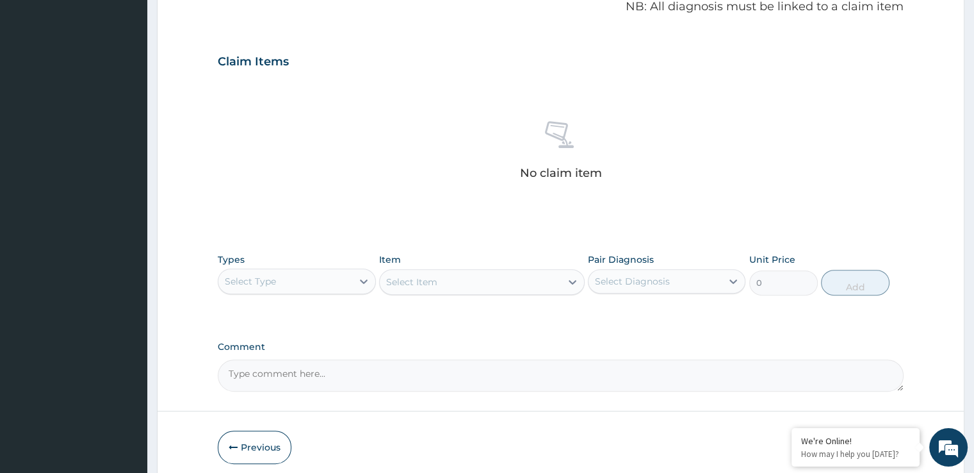
scroll to position [421, 0]
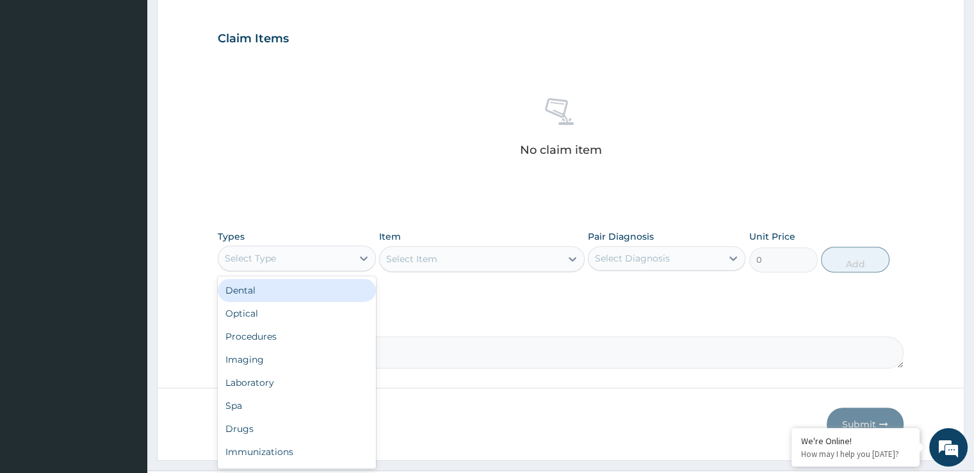
click at [266, 248] on div "Select Type" at bounding box center [284, 258] width 133 height 20
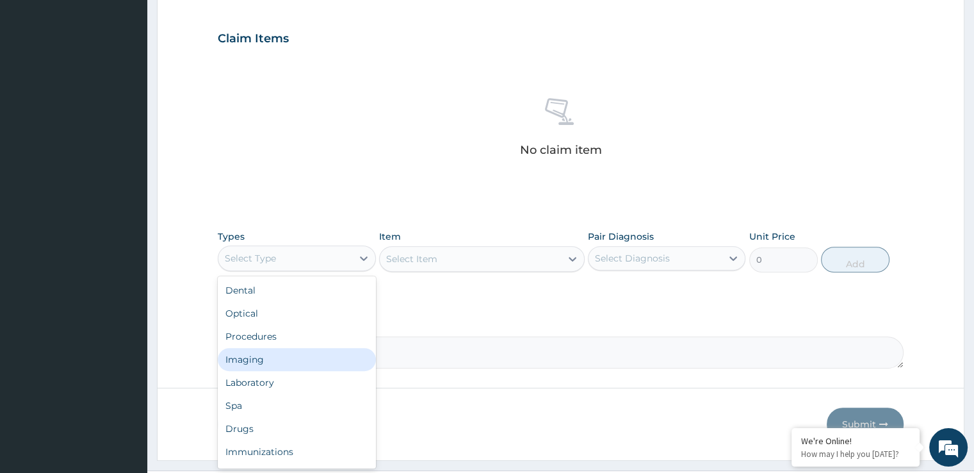
click at [249, 365] on div "Imaging" at bounding box center [297, 359] width 158 height 23
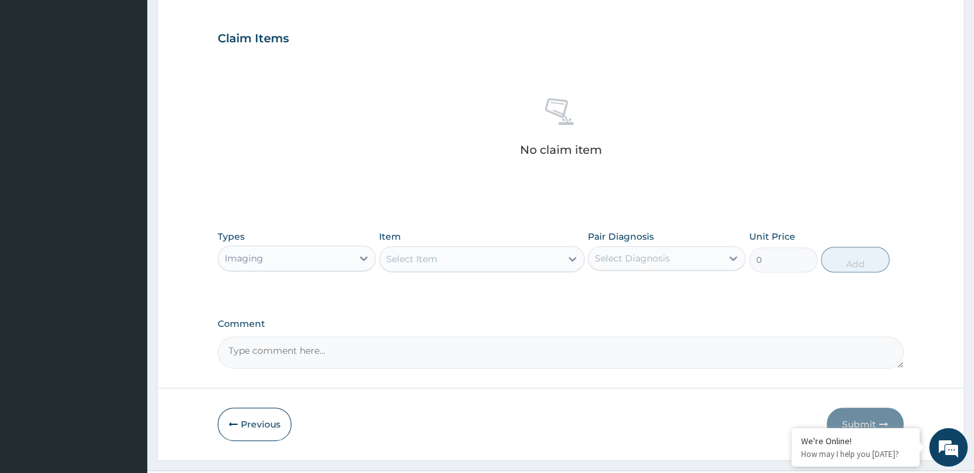
drag, startPoint x: 249, startPoint y: 365, endPoint x: 462, endPoint y: 239, distance: 247.2
click at [462, 239] on div "PA Code / Prescription Code Enter Code(Secondary Care Only) Encounter Date 12-0…" at bounding box center [560, 35] width 685 height 667
click at [455, 257] on div "Select Item" at bounding box center [470, 258] width 181 height 20
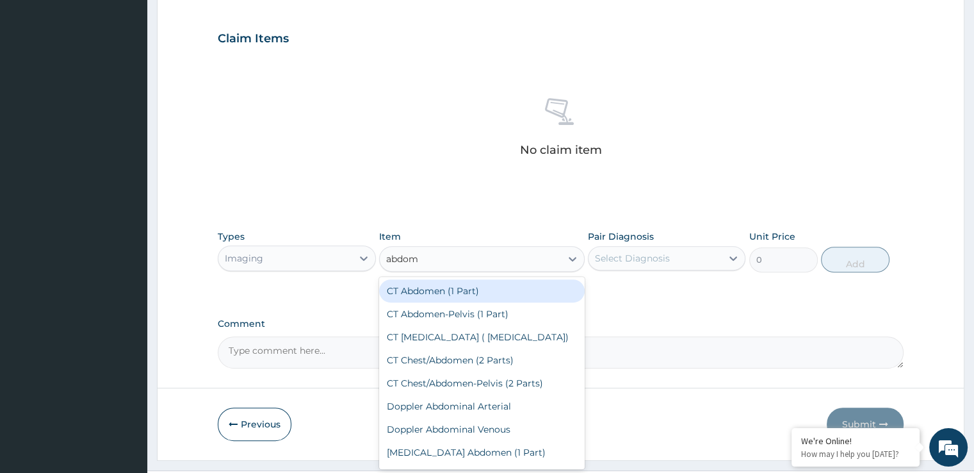
type input "abdomi"
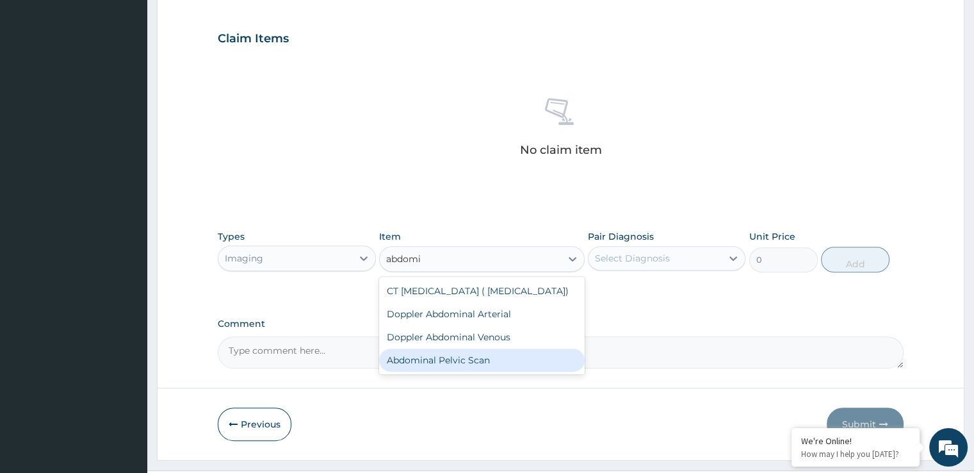
click at [435, 361] on div "Abdominal Pelvic Scan" at bounding box center [482, 359] width 206 height 23
type input "9500"
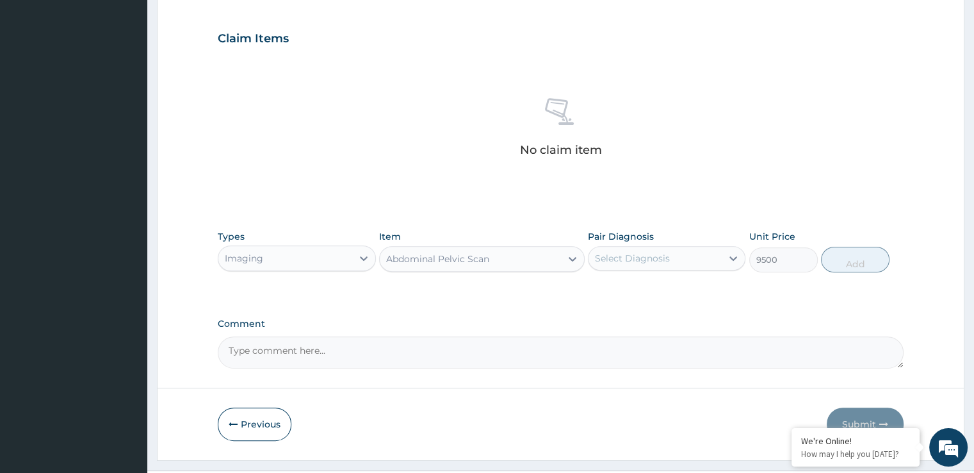
click at [656, 249] on div "Select Diagnosis" at bounding box center [655, 258] width 133 height 20
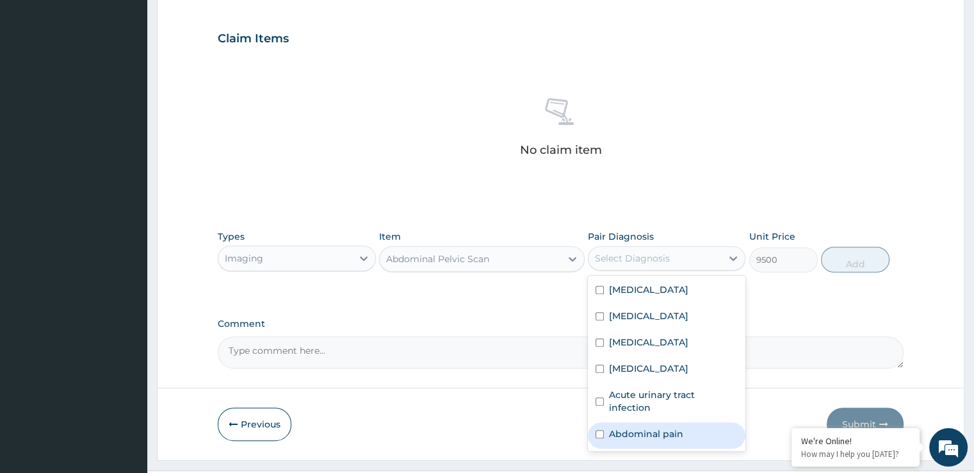
click at [656, 427] on label "Abdominal pain" at bounding box center [646, 433] width 74 height 13
checkbox input "true"
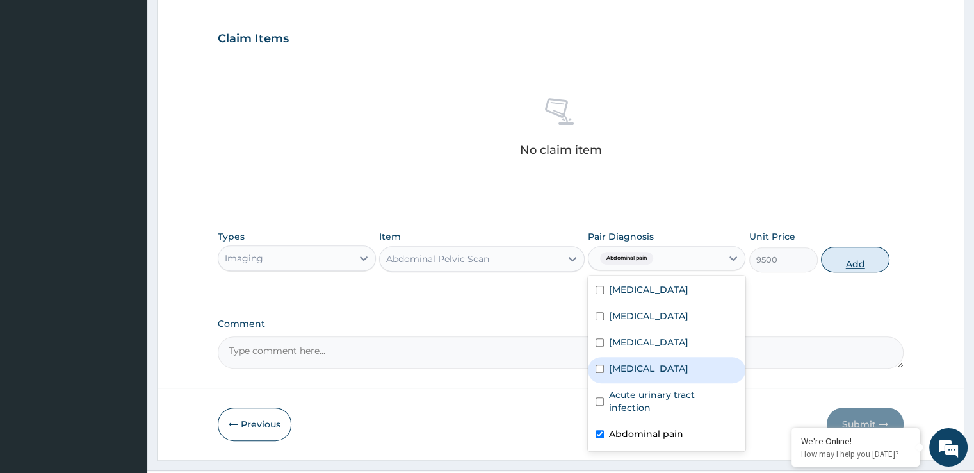
click at [848, 262] on button "Add" at bounding box center [855, 260] width 69 height 26
type input "0"
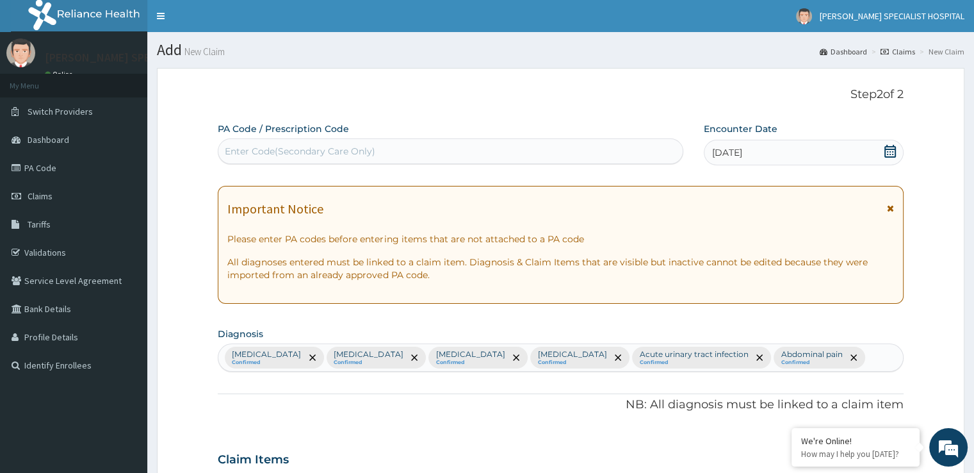
scroll to position [388, 0]
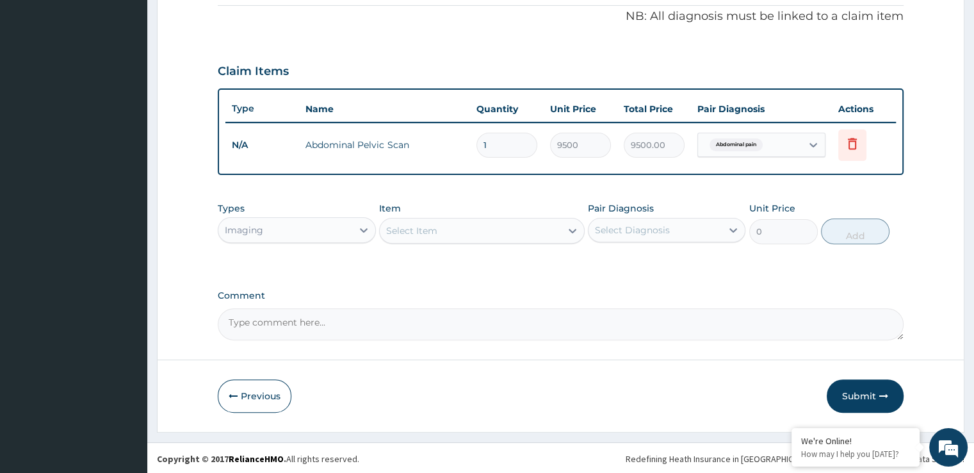
click at [264, 222] on div "Imaging" at bounding box center [284, 230] width 133 height 20
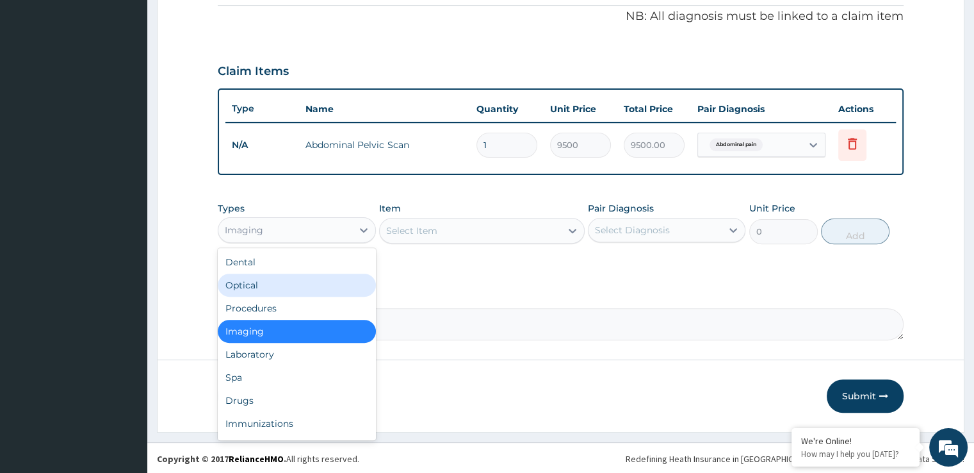
click at [264, 291] on div "Optical" at bounding box center [297, 284] width 158 height 23
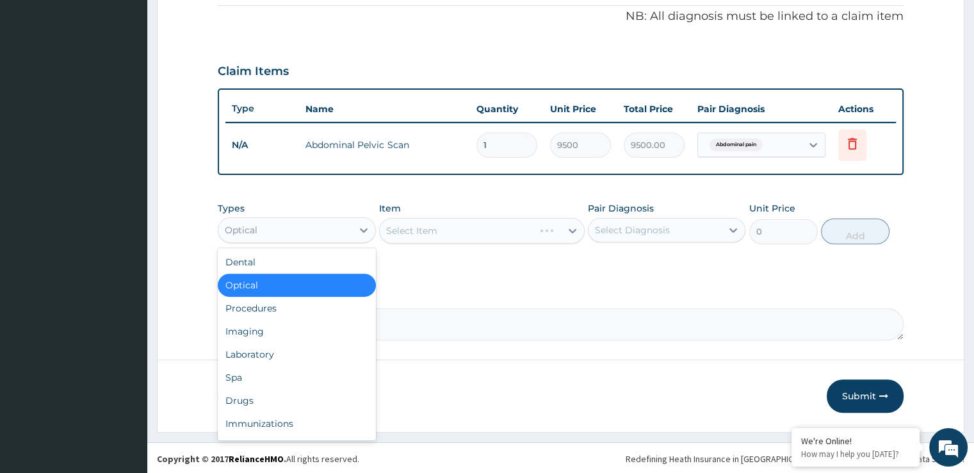
click at [270, 226] on div "Optical" at bounding box center [284, 230] width 133 height 20
click at [264, 305] on div "Procedures" at bounding box center [297, 308] width 158 height 23
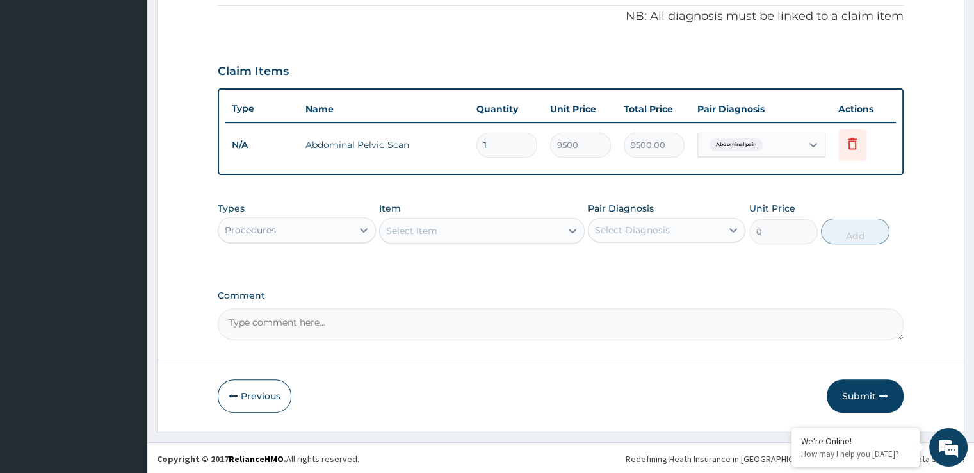
click at [423, 227] on div "Select Item" at bounding box center [411, 230] width 51 height 13
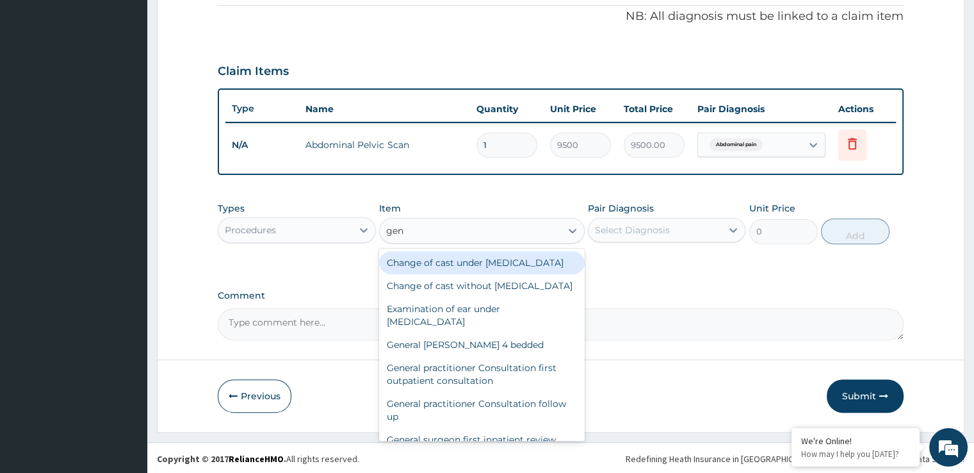
type input "gene"
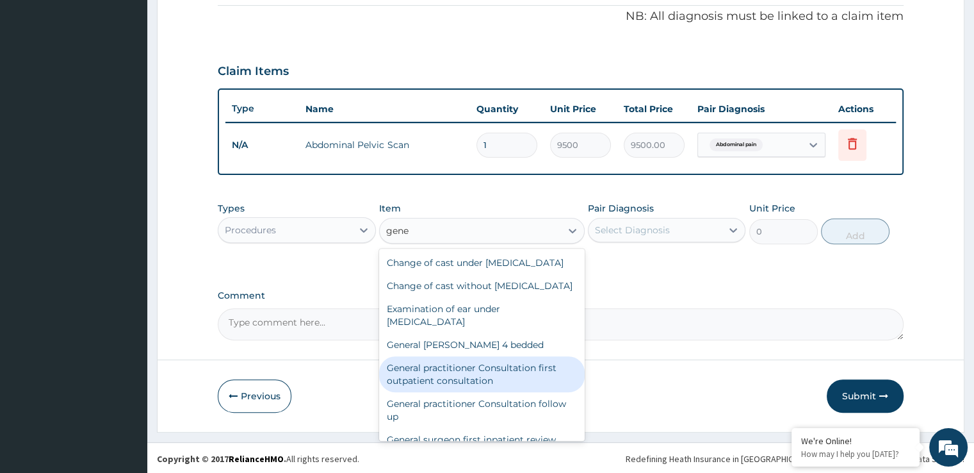
click at [468, 388] on div "General practitioner Consultation first outpatient consultation" at bounding box center [482, 374] width 206 height 36
type input "3724.875"
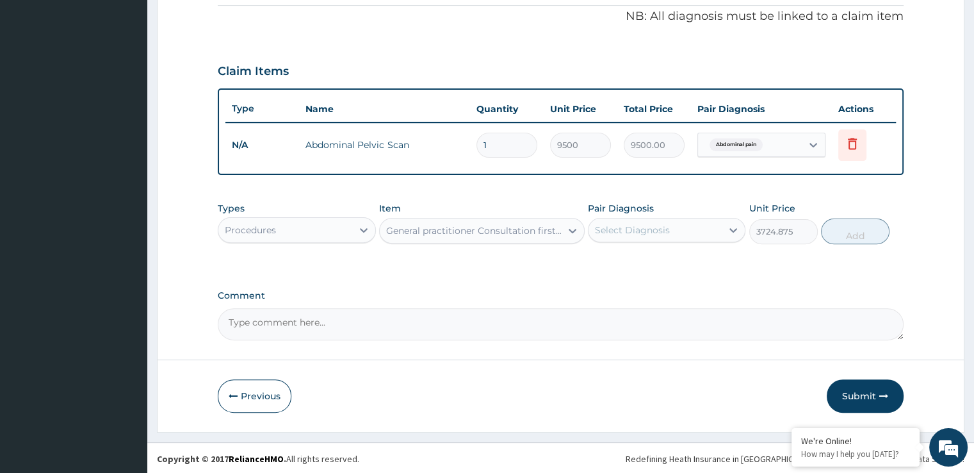
click at [675, 241] on div "Pair Diagnosis Select Diagnosis" at bounding box center [667, 223] width 158 height 42
click at [675, 232] on div "Select Diagnosis" at bounding box center [655, 230] width 133 height 20
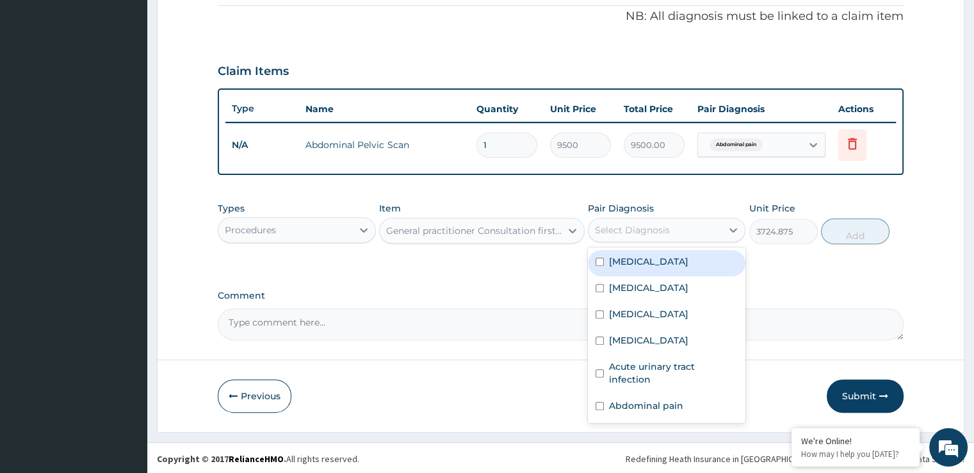
click at [645, 257] on div "Malaria" at bounding box center [667, 263] width 158 height 26
checkbox input "true"
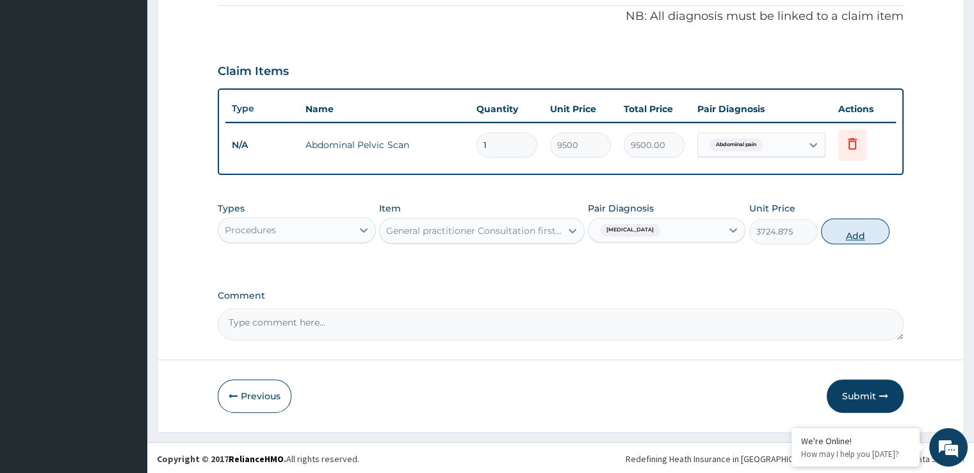
click at [851, 228] on button "Add" at bounding box center [855, 231] width 69 height 26
type input "0"
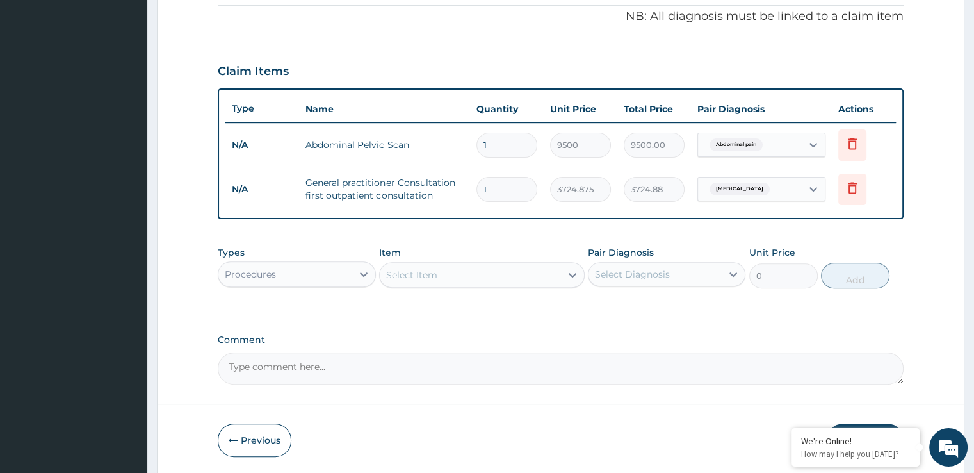
click at [419, 278] on div "Select Item" at bounding box center [411, 274] width 51 height 13
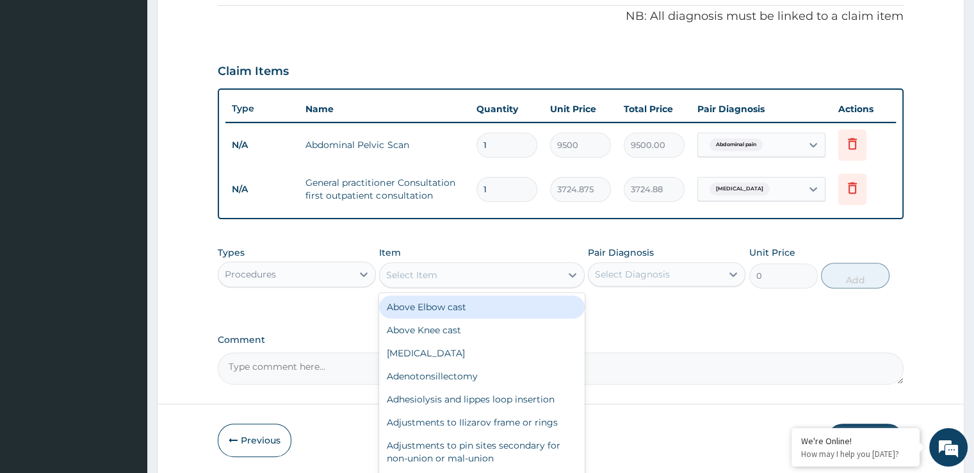
click at [276, 281] on div "Procedures" at bounding box center [284, 274] width 133 height 20
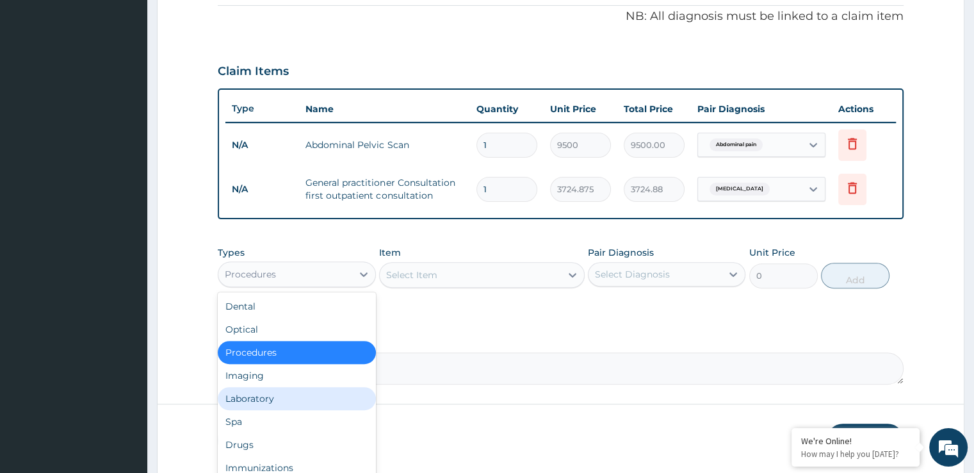
click at [253, 394] on div "Laboratory" at bounding box center [297, 398] width 158 height 23
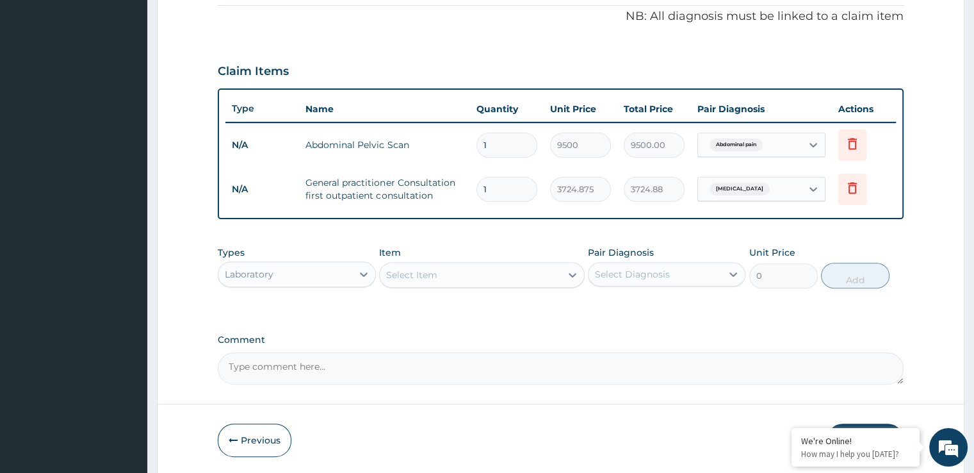
click at [492, 275] on div "Select Item" at bounding box center [470, 274] width 181 height 20
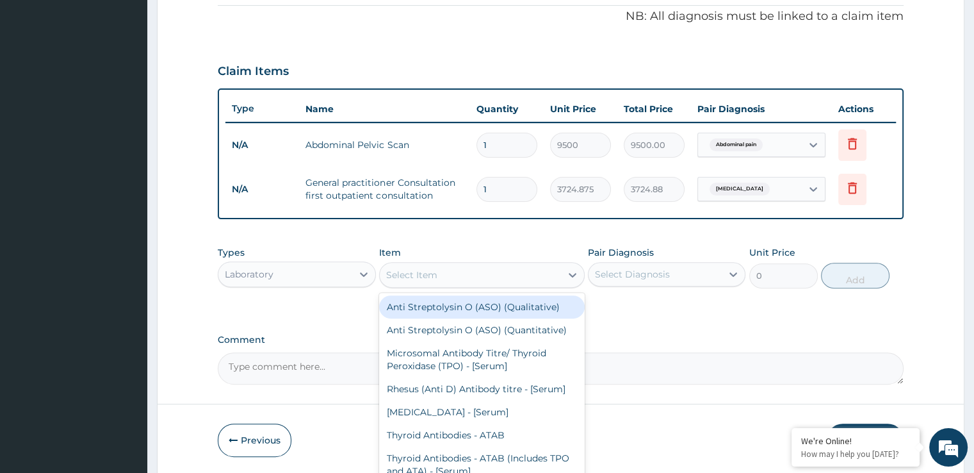
type input "l"
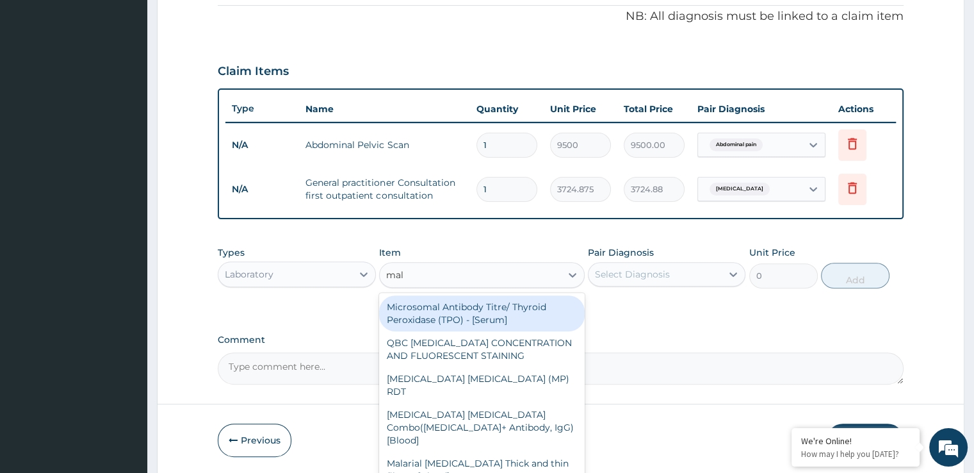
type input "mala"
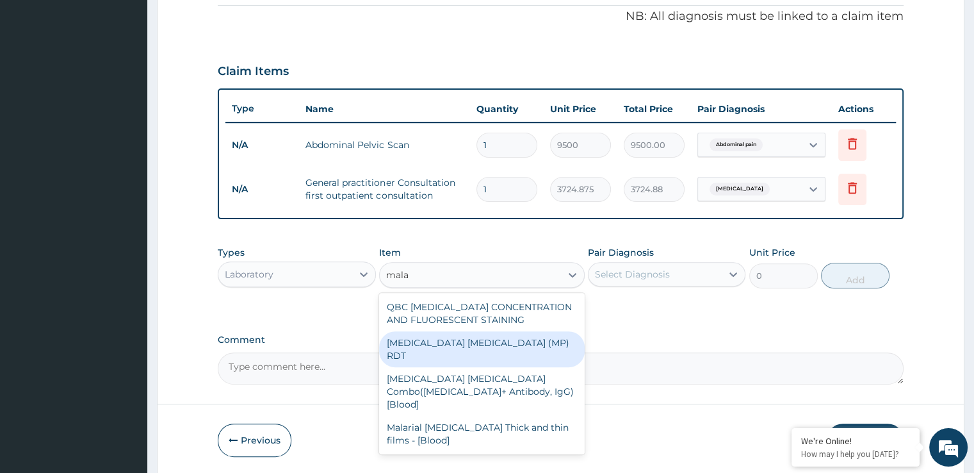
click at [478, 336] on div "MALARIA PARASITE (MP) RDT" at bounding box center [482, 349] width 206 height 36
type input "1693.125"
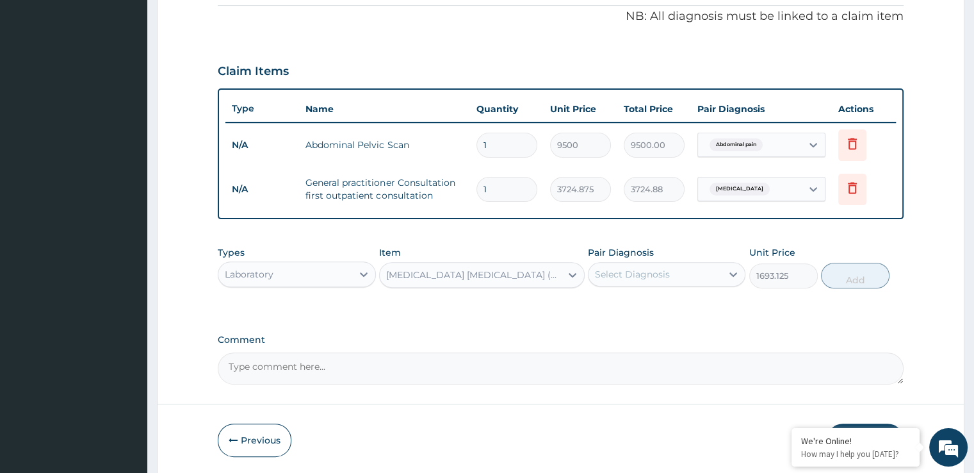
click at [626, 280] on div "Select Diagnosis" at bounding box center [655, 274] width 133 height 20
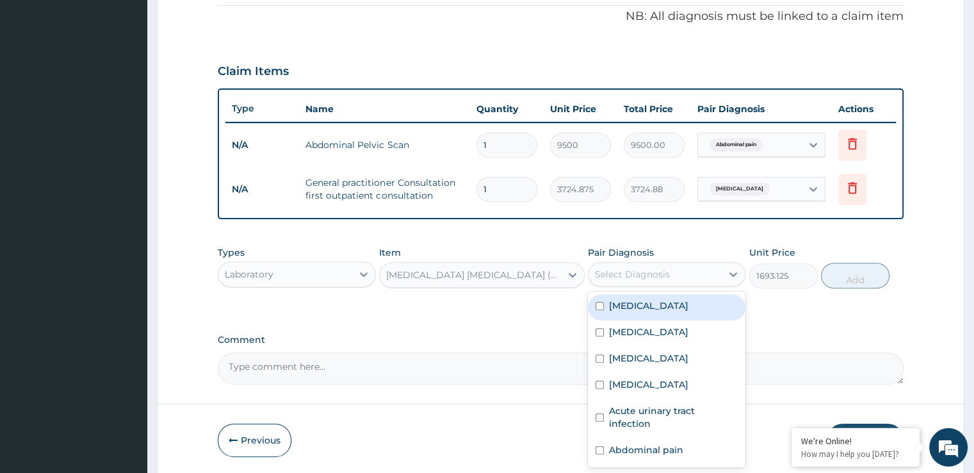
click at [633, 302] on label "Malaria" at bounding box center [648, 305] width 79 height 13
checkbox input "true"
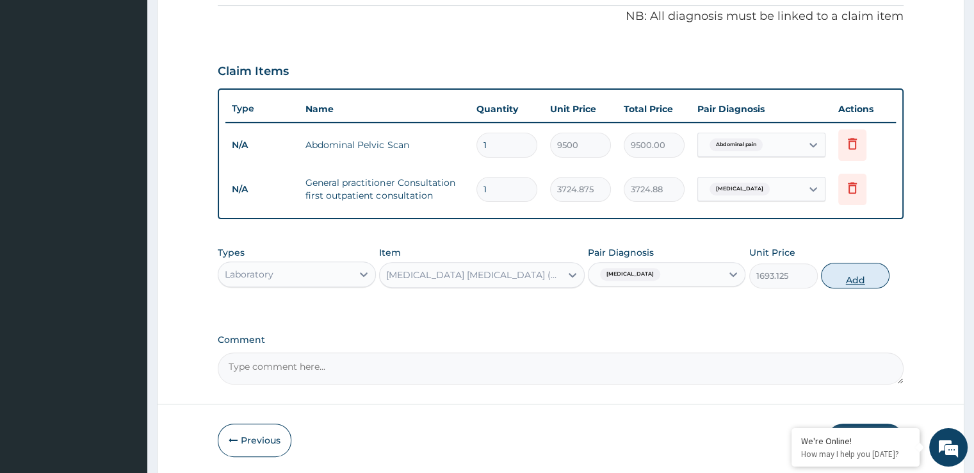
click at [856, 269] on button "Add" at bounding box center [855, 276] width 69 height 26
type input "0"
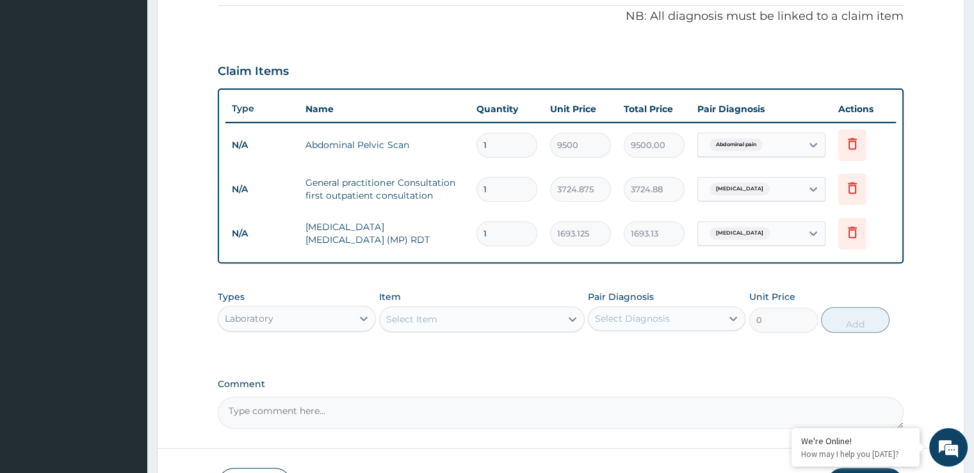
click at [473, 316] on div "Select Item" at bounding box center [470, 319] width 181 height 20
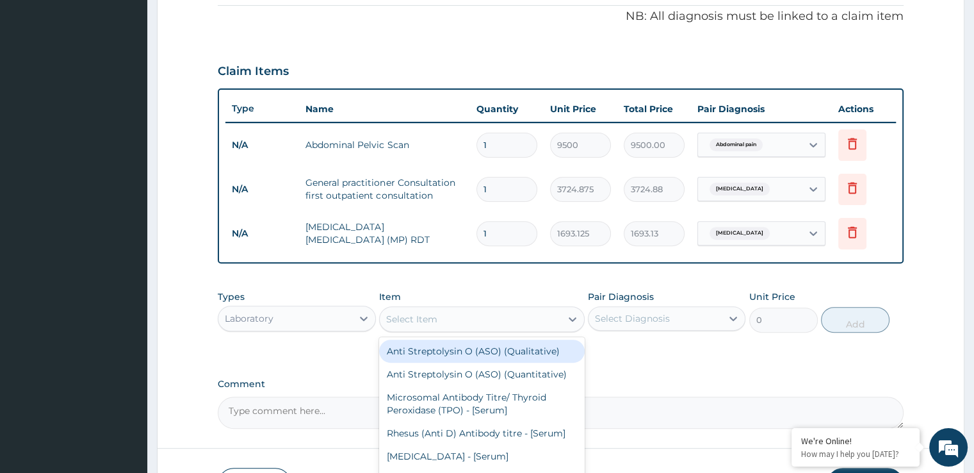
type input "u"
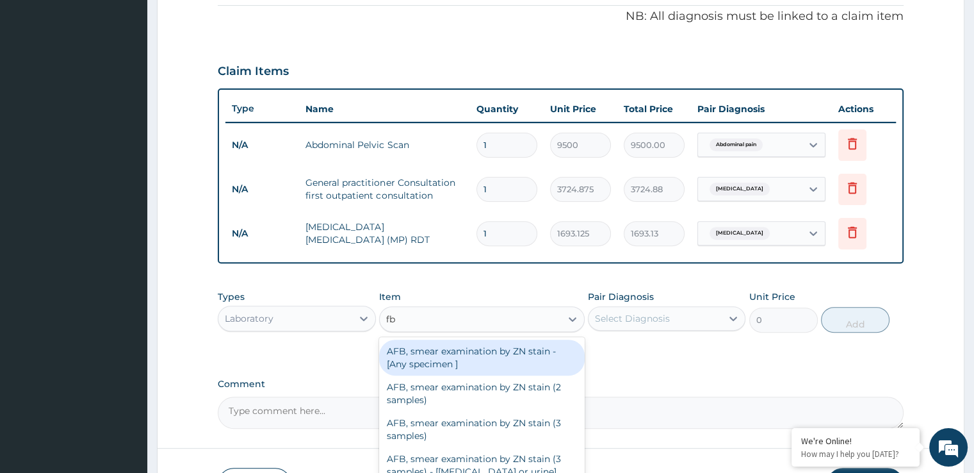
type input "fbc"
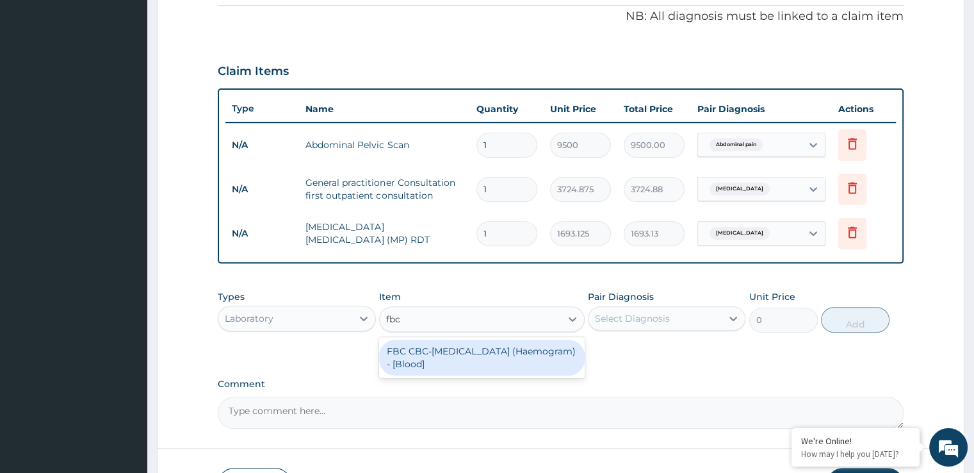
click at [473, 347] on div "FBC CBC-Complete Blood Count (Haemogram) - [Blood]" at bounding box center [482, 357] width 206 height 36
type input "4515"
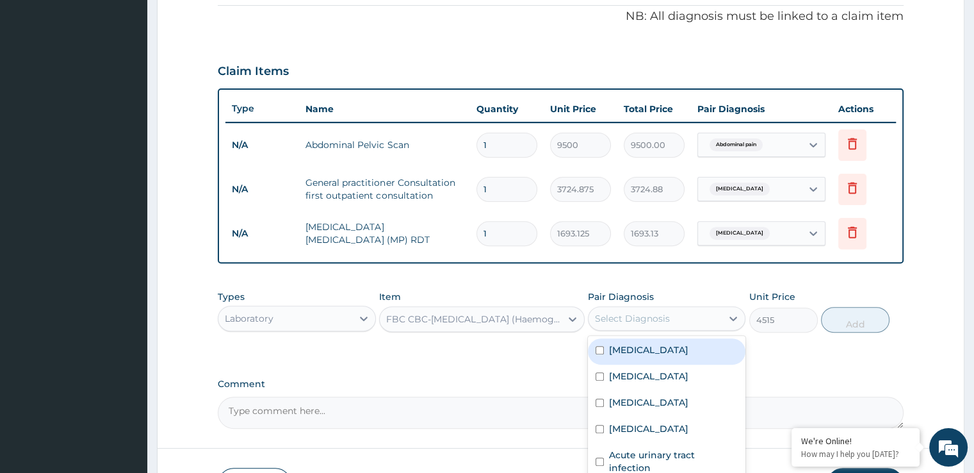
click at [620, 312] on div "Select Diagnosis" at bounding box center [632, 318] width 75 height 13
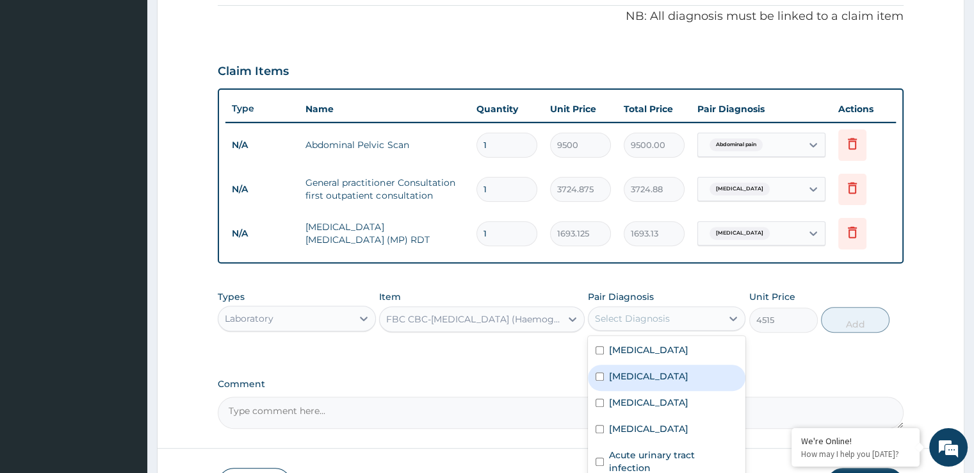
click at [657, 374] on label "Upper respiratory infection" at bounding box center [648, 376] width 79 height 13
checkbox input "true"
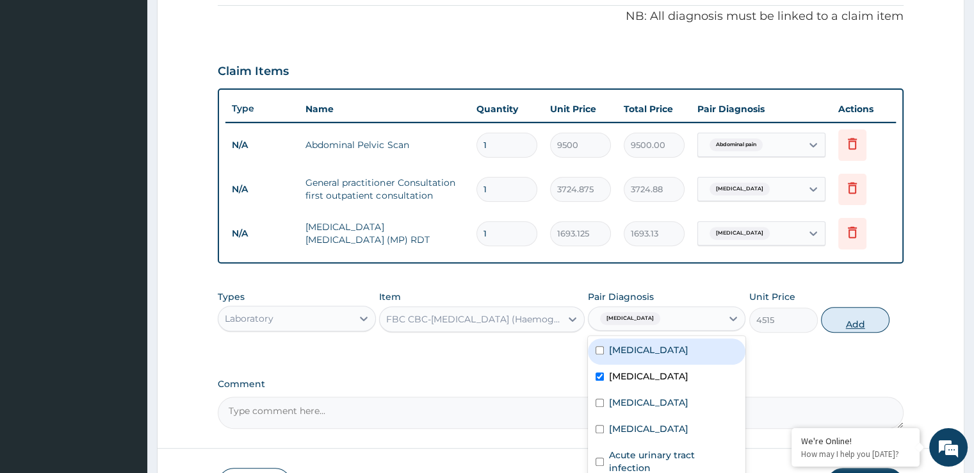
click at [850, 319] on button "Add" at bounding box center [855, 320] width 69 height 26
type input "0"
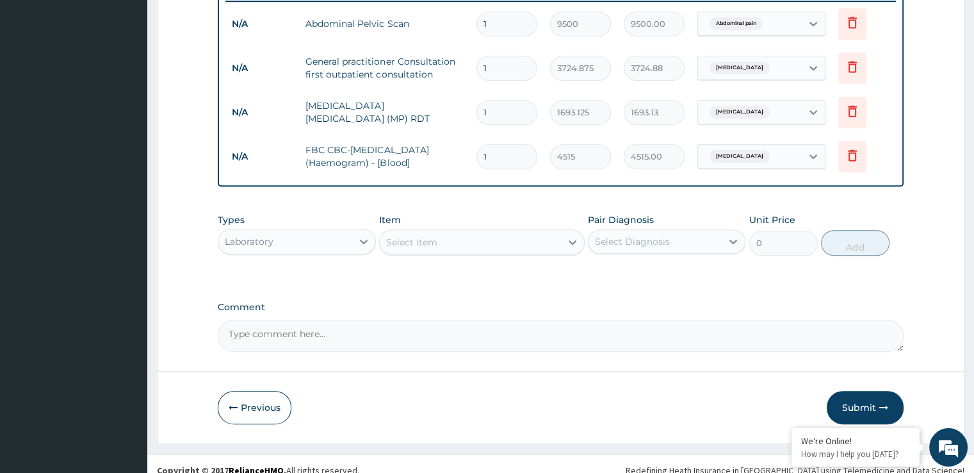
scroll to position [520, 0]
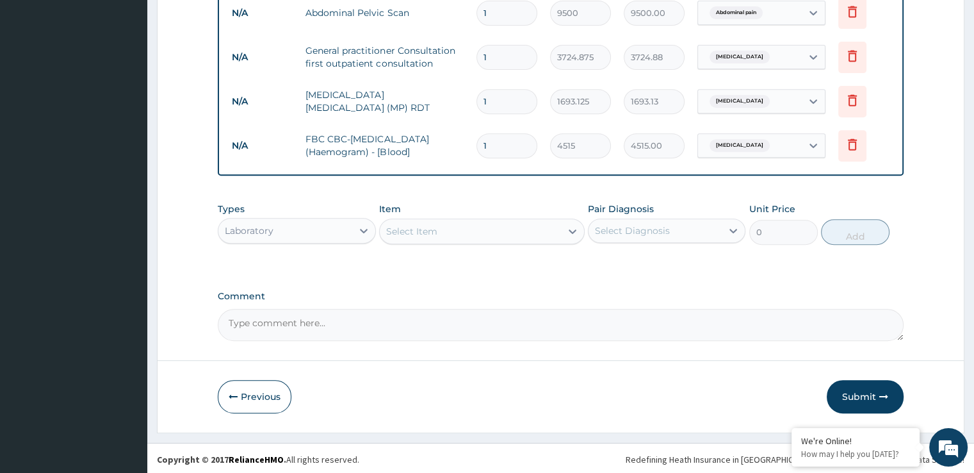
click at [471, 232] on div "Select Item" at bounding box center [470, 231] width 181 height 20
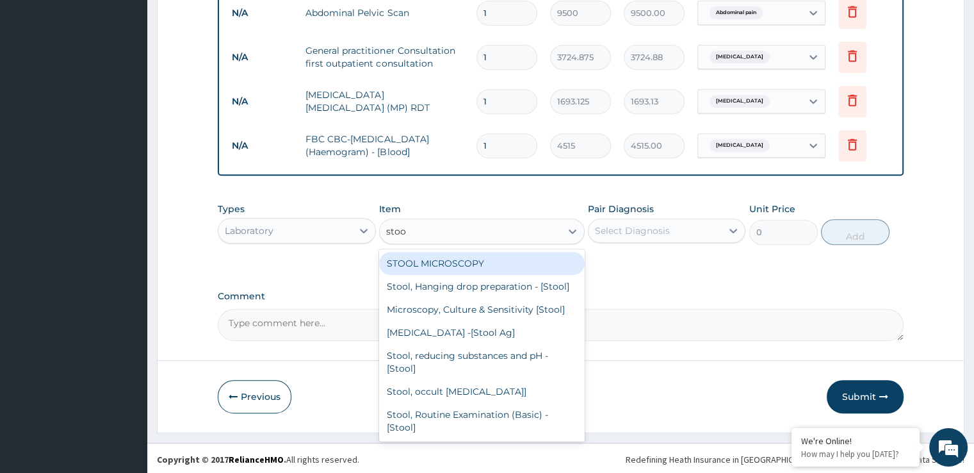
type input "stool"
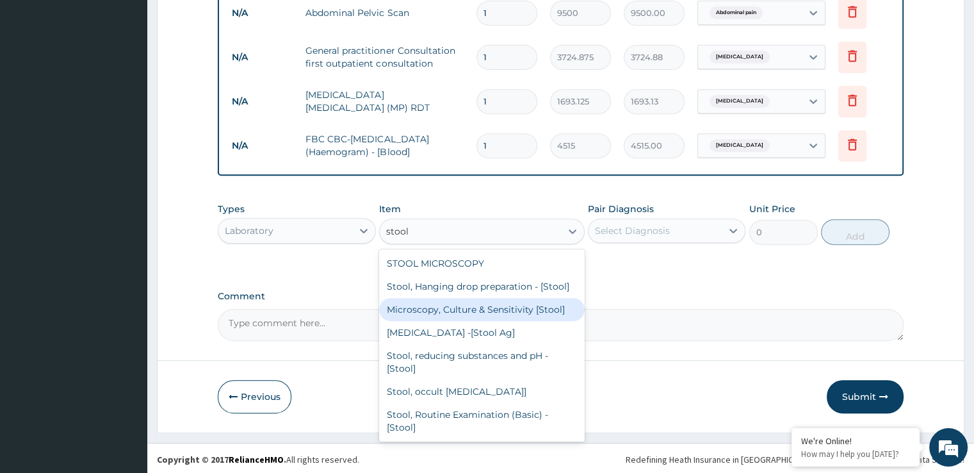
click at [485, 321] on div "Microscopy, Culture & Sensitivity [Stool]" at bounding box center [482, 309] width 206 height 23
type input "5079.375"
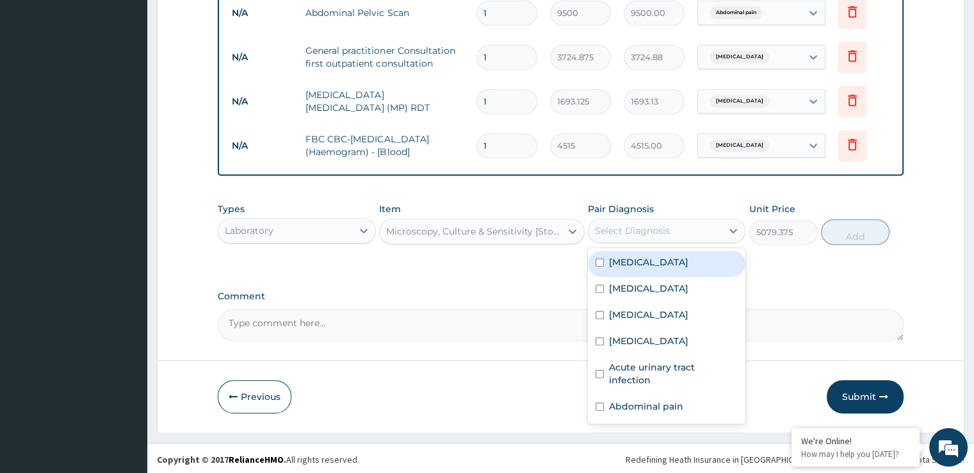
click at [651, 234] on div "Select Diagnosis" at bounding box center [632, 230] width 75 height 13
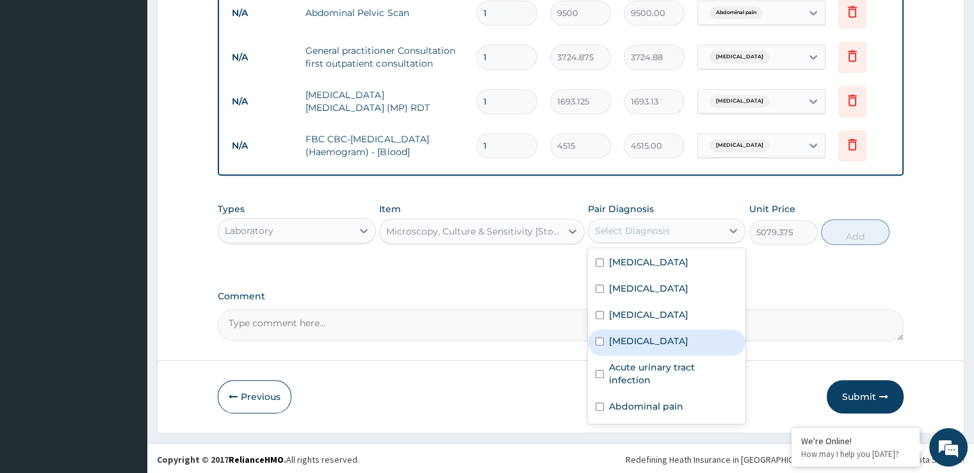
click at [653, 339] on label "Typhoid fever" at bounding box center [648, 340] width 79 height 13
checkbox input "true"
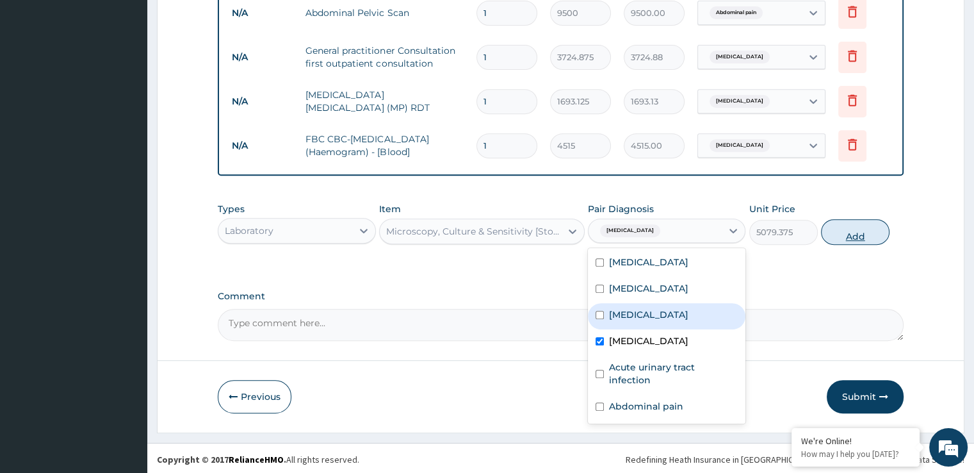
click at [861, 231] on button "Add" at bounding box center [855, 232] width 69 height 26
type input "0"
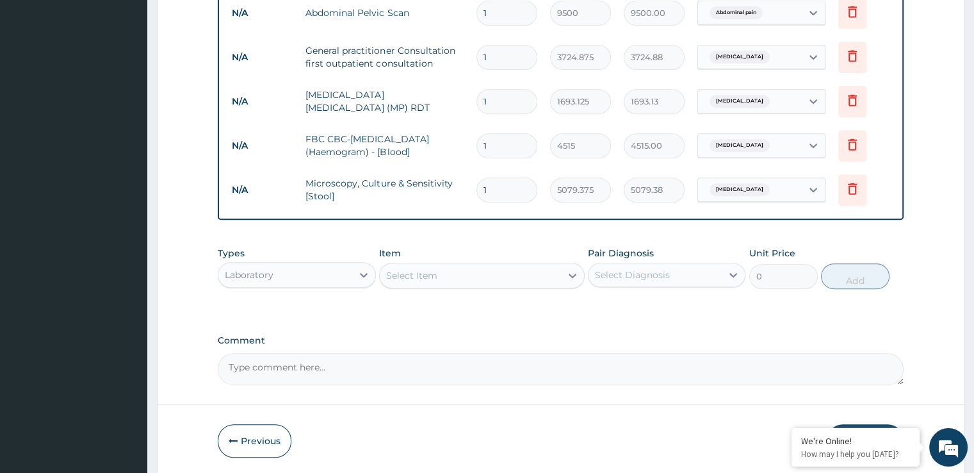
click at [457, 282] on div "Select Item" at bounding box center [482, 276] width 206 height 26
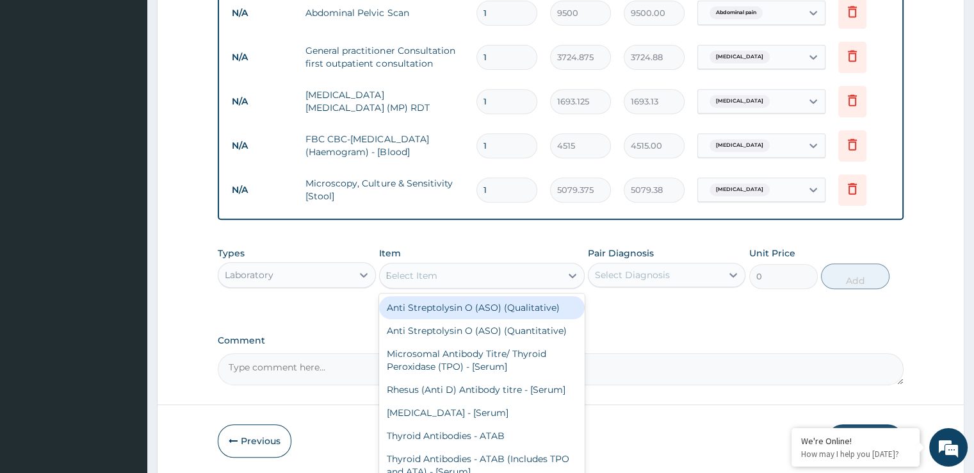
type input "hi"
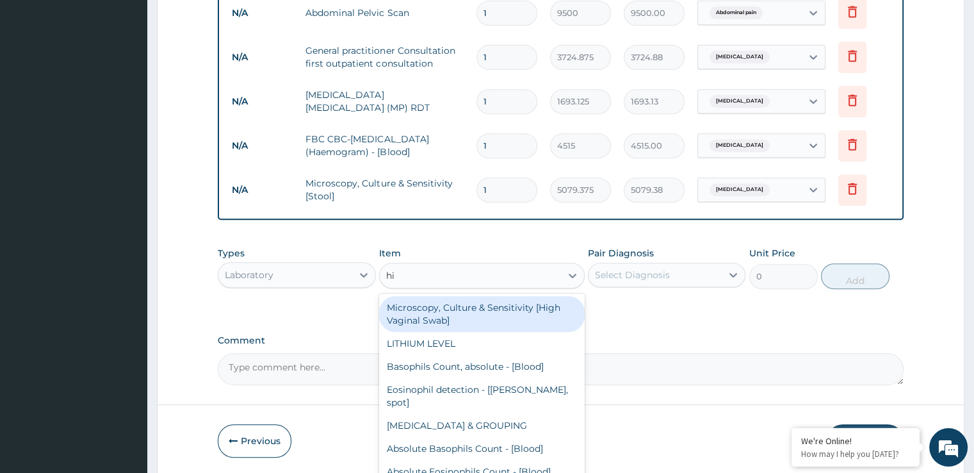
click at [440, 307] on div "Microscopy, Culture & Sensitivity [High Vaginal Swab]" at bounding box center [482, 314] width 206 height 36
type input "5079.375"
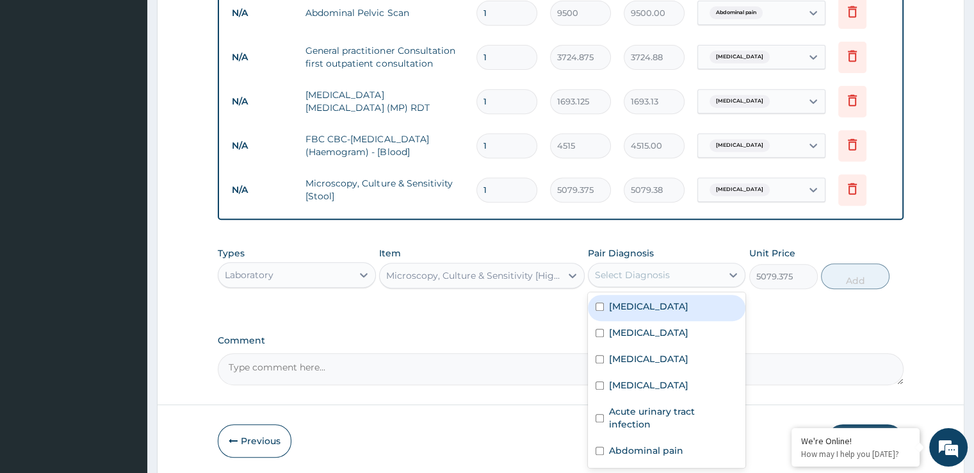
click at [622, 270] on div "Select Diagnosis" at bounding box center [632, 274] width 75 height 13
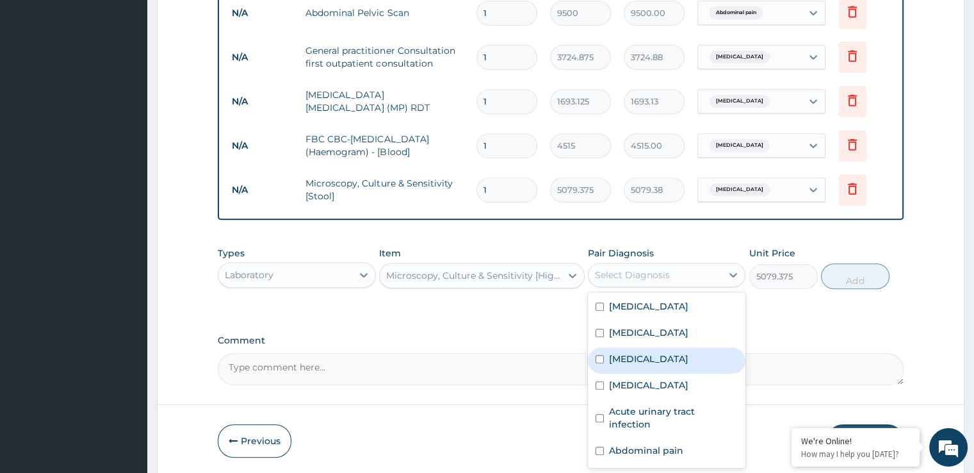
click at [640, 364] on div "Candidiasis" at bounding box center [667, 360] width 158 height 26
checkbox input "true"
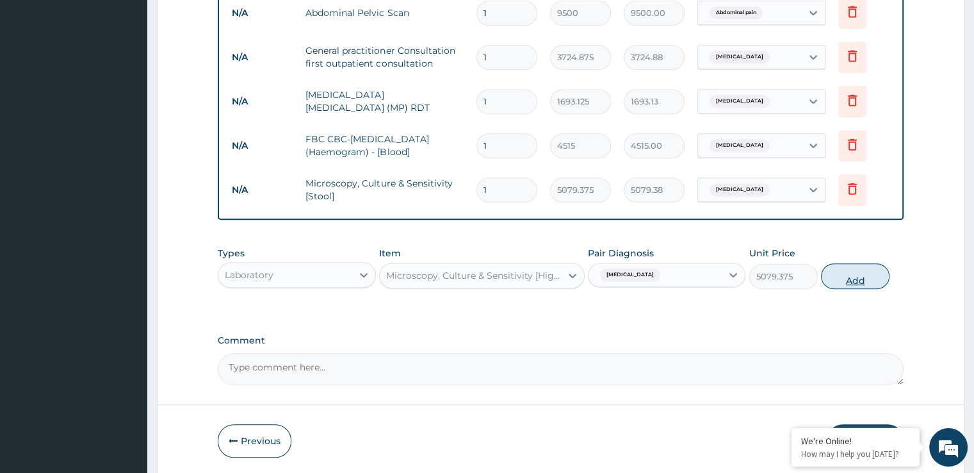
click at [850, 284] on button "Add" at bounding box center [855, 276] width 69 height 26
type input "0"
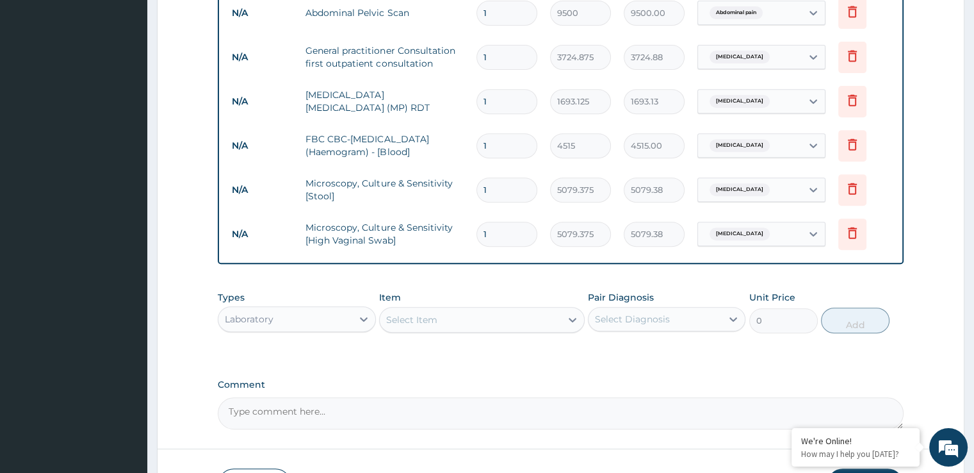
scroll to position [608, 0]
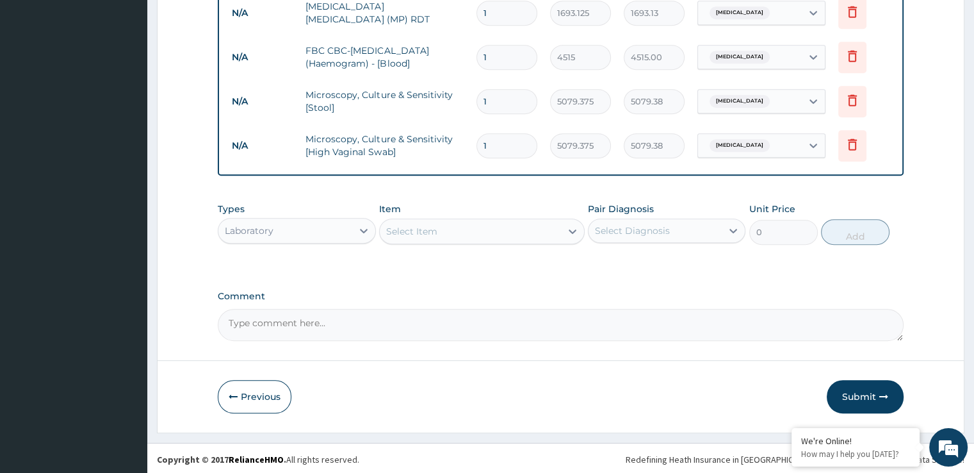
click at [476, 226] on div "Select Item" at bounding box center [470, 231] width 181 height 20
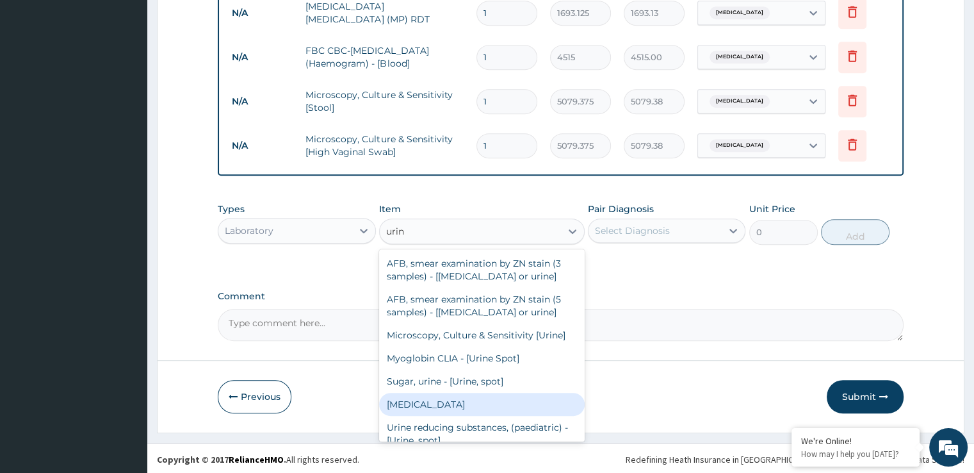
type input "urina"
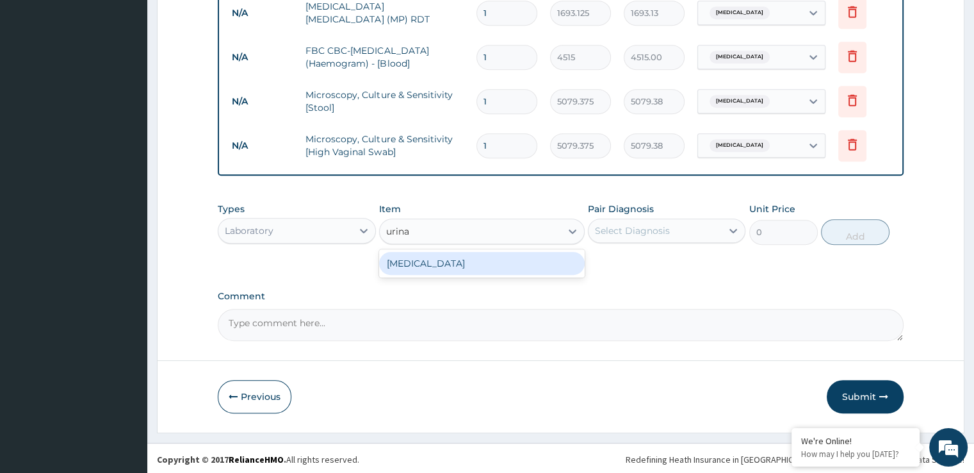
click at [444, 261] on div "URINALYSIS" at bounding box center [482, 263] width 206 height 23
type input "1693.125"
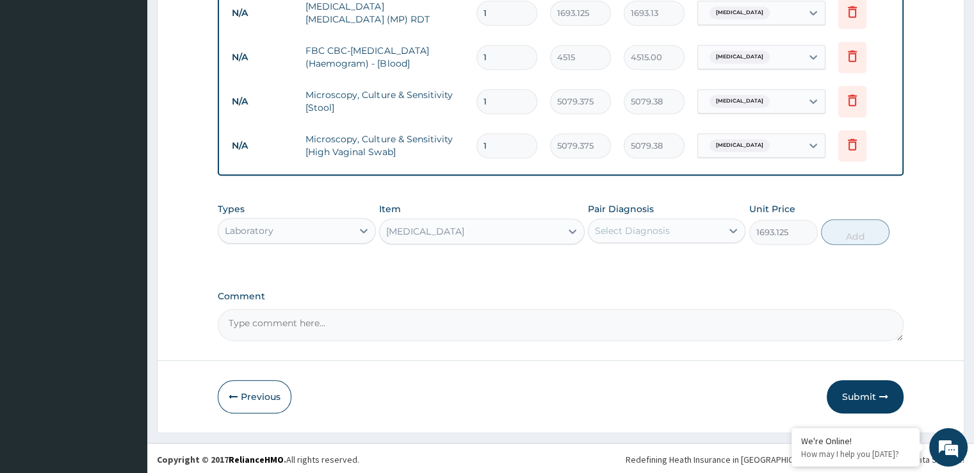
click at [640, 231] on div "Select Diagnosis" at bounding box center [632, 230] width 75 height 13
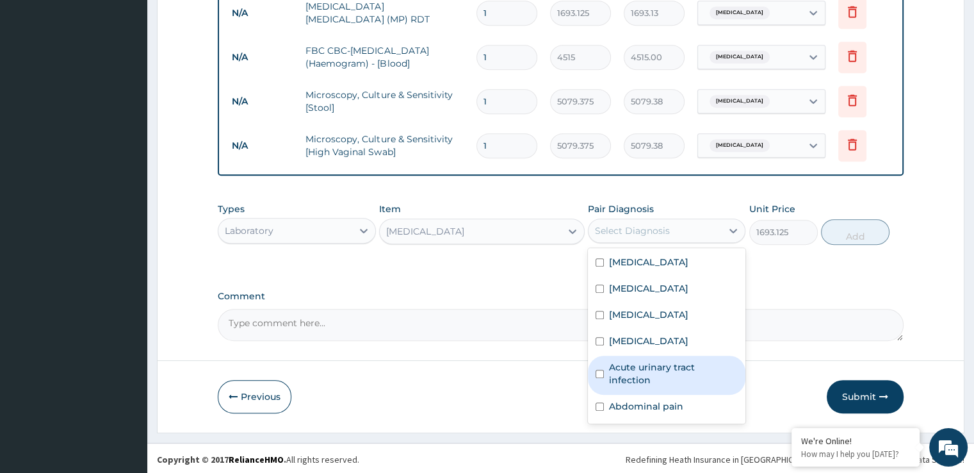
click at [647, 364] on label "Acute urinary tract infection" at bounding box center [673, 374] width 129 height 26
checkbox input "true"
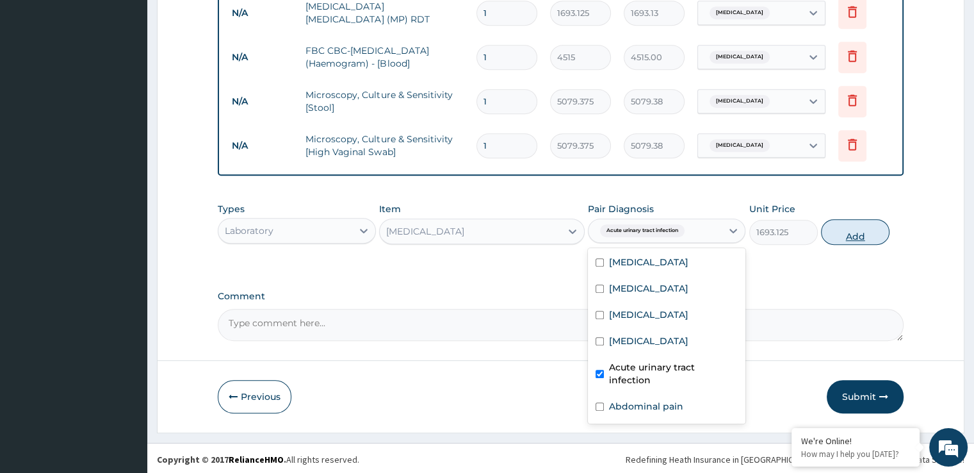
click at [856, 229] on button "Add" at bounding box center [855, 232] width 69 height 26
type input "0"
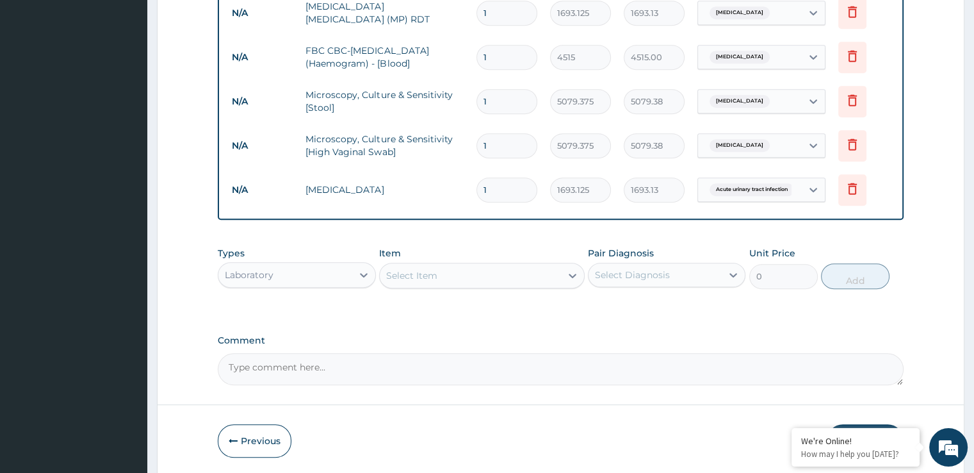
click at [464, 265] on div "Select Item" at bounding box center [470, 275] width 181 height 20
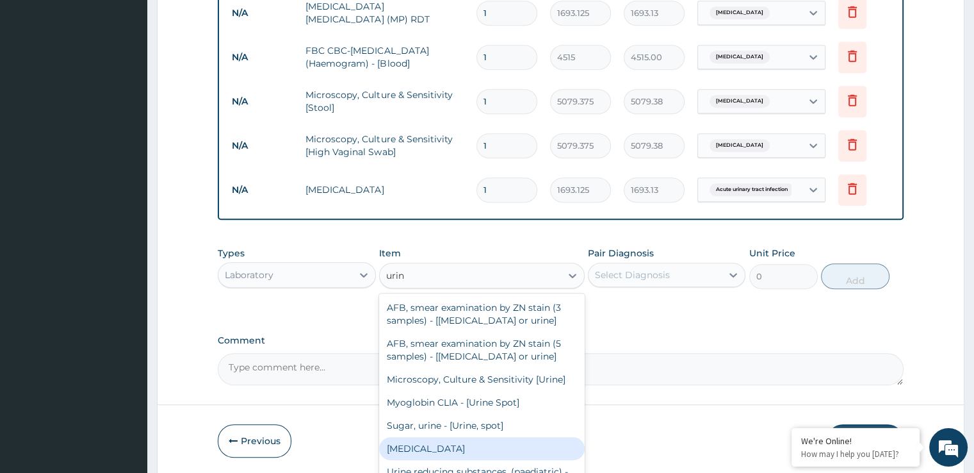
type input "urine"
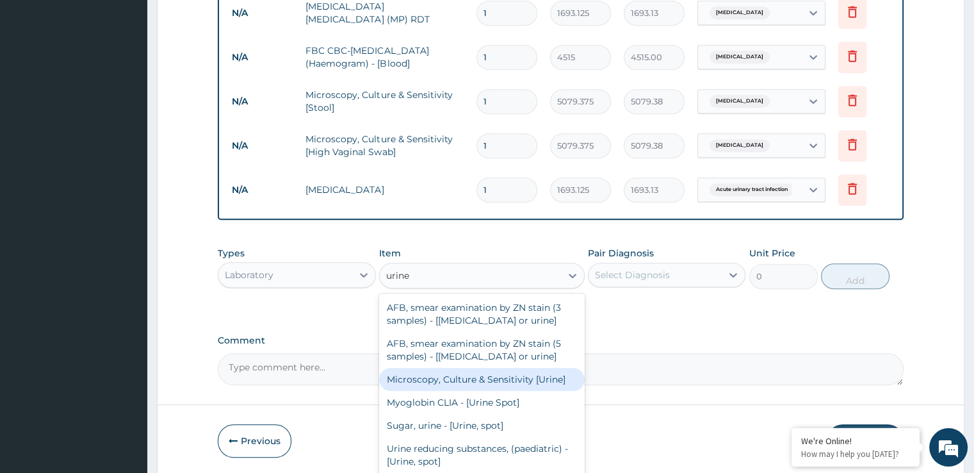
click at [473, 377] on div "Microscopy, Culture & Sensitivity [Urine]" at bounding box center [482, 379] width 206 height 23
type input "5079.375"
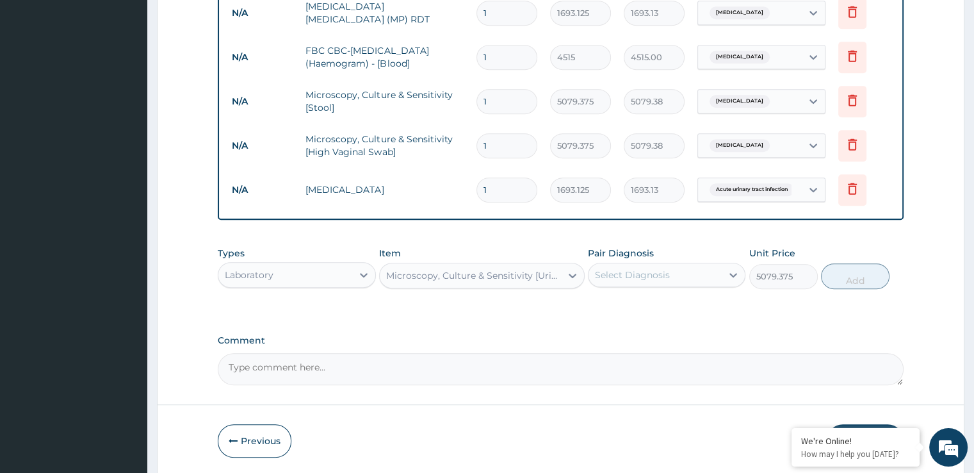
click at [681, 275] on div "Select Diagnosis" at bounding box center [655, 274] width 133 height 20
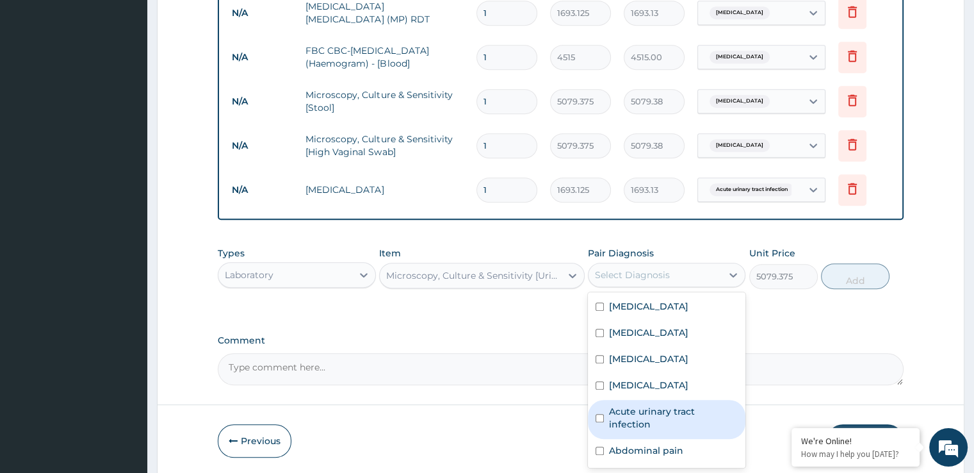
click at [625, 413] on label "Acute urinary tract infection" at bounding box center [673, 418] width 129 height 26
checkbox input "true"
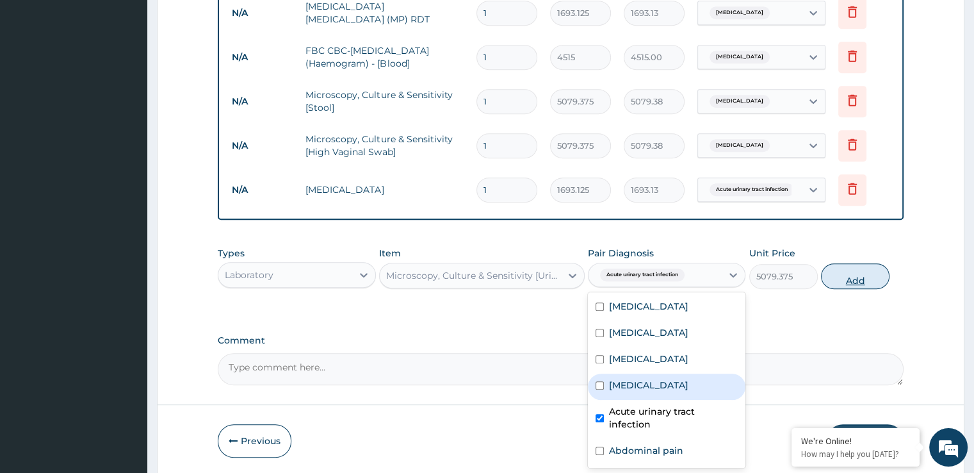
click at [854, 275] on button "Add" at bounding box center [855, 276] width 69 height 26
type input "0"
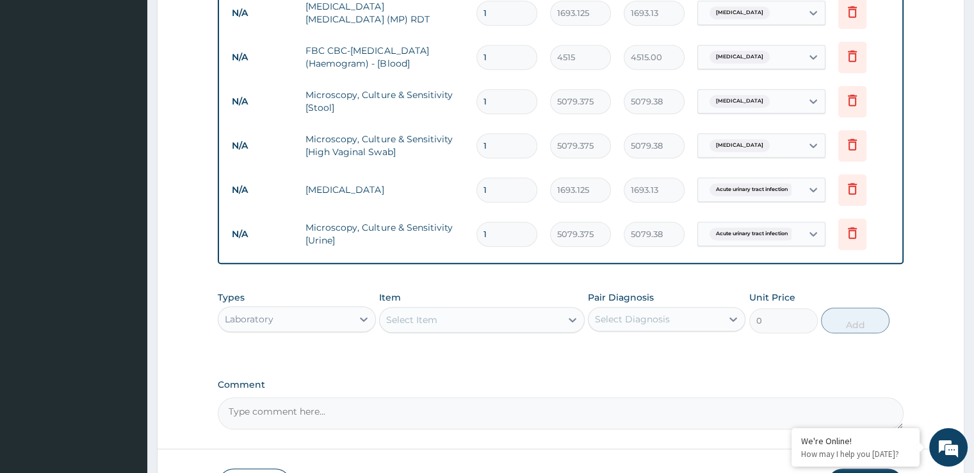
scroll to position [697, 0]
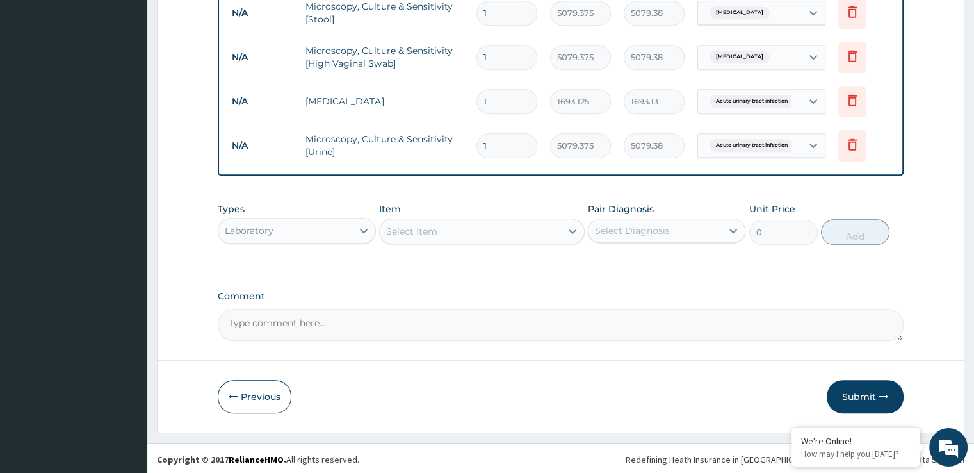
click at [443, 227] on div "Select Item" at bounding box center [470, 231] width 181 height 20
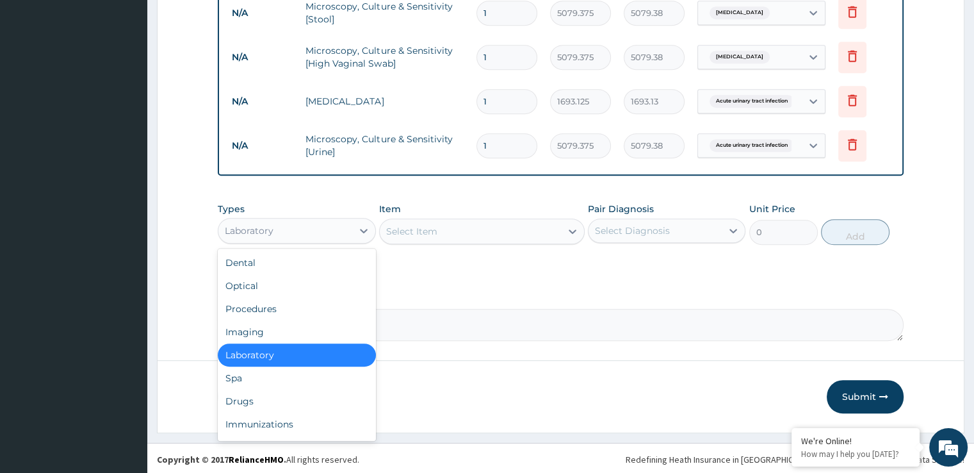
click at [319, 232] on div "Laboratory" at bounding box center [284, 230] width 133 height 20
click at [242, 412] on div "Immunizations" at bounding box center [297, 423] width 158 height 23
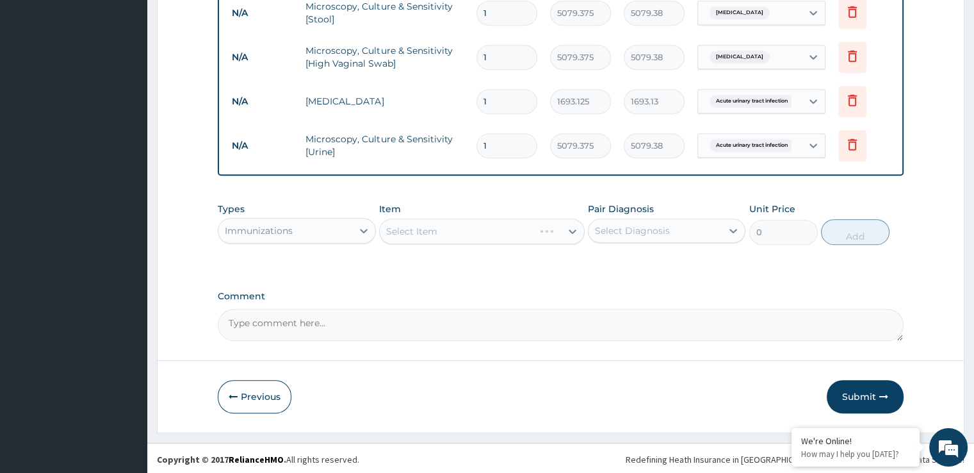
click at [266, 226] on div "Immunizations" at bounding box center [259, 230] width 68 height 13
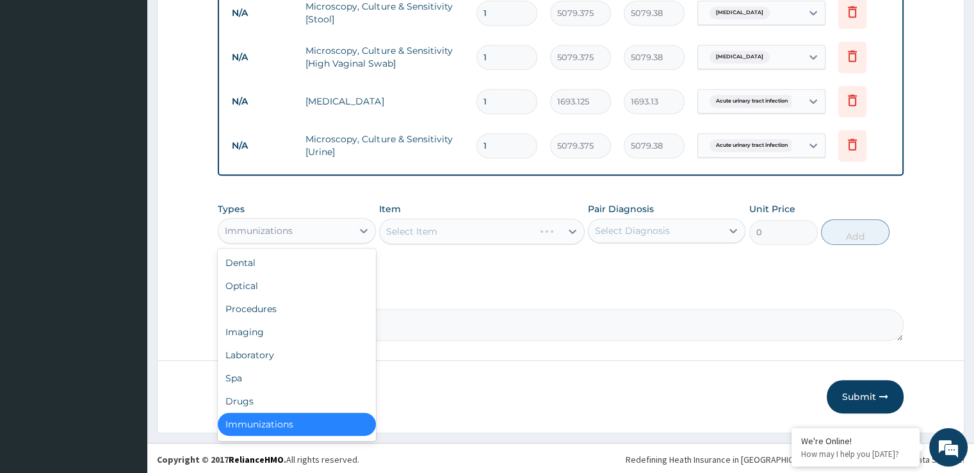
scroll to position [3, 0]
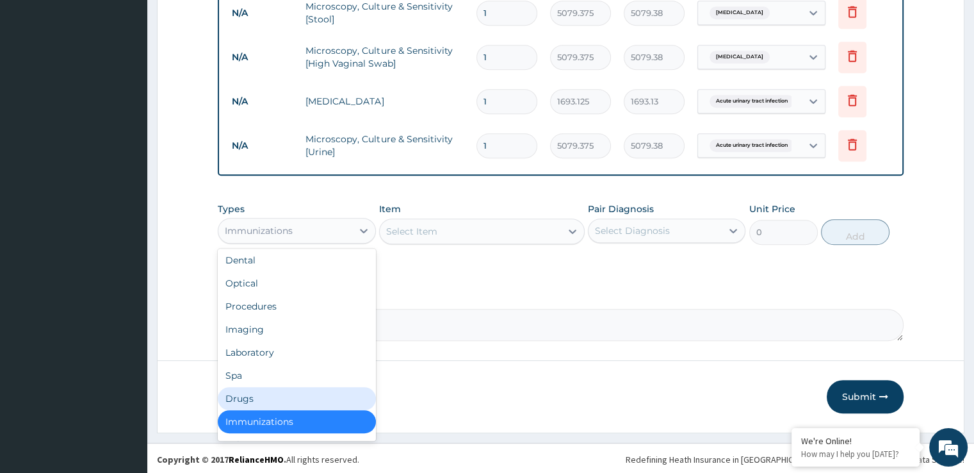
click at [245, 392] on div "Drugs" at bounding box center [297, 398] width 158 height 23
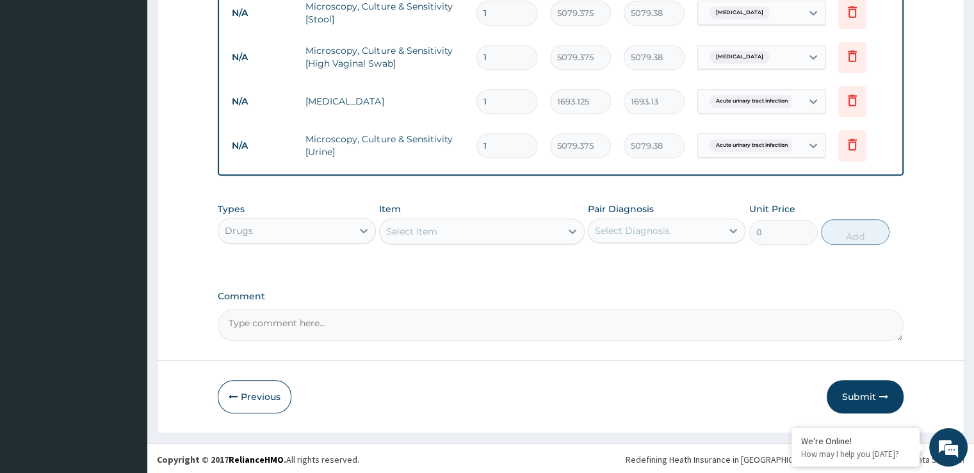
click at [484, 231] on div "Select Item" at bounding box center [470, 231] width 181 height 20
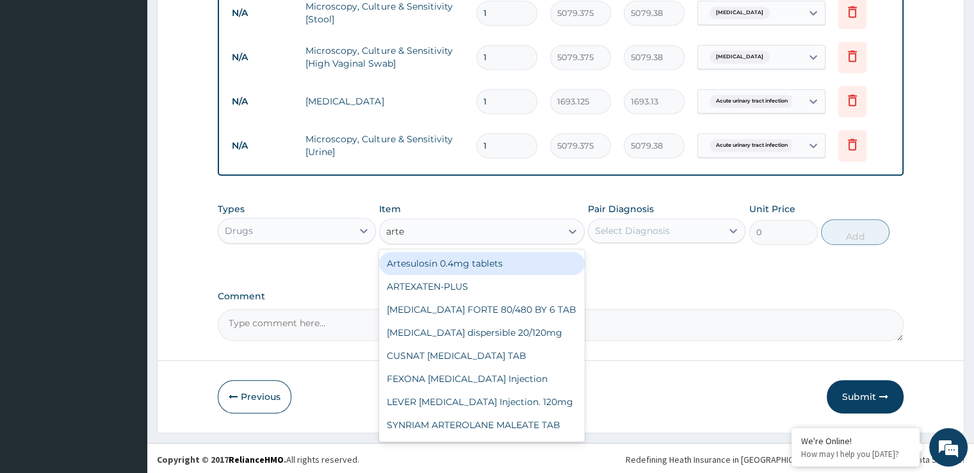
type input "artem"
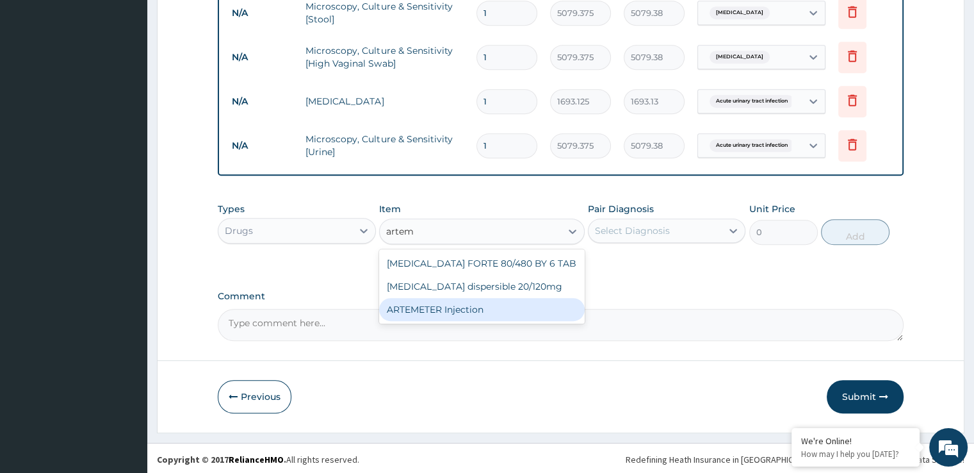
click at [464, 302] on div "ARTEMETER Injection" at bounding box center [482, 309] width 206 height 23
type input "993.3"
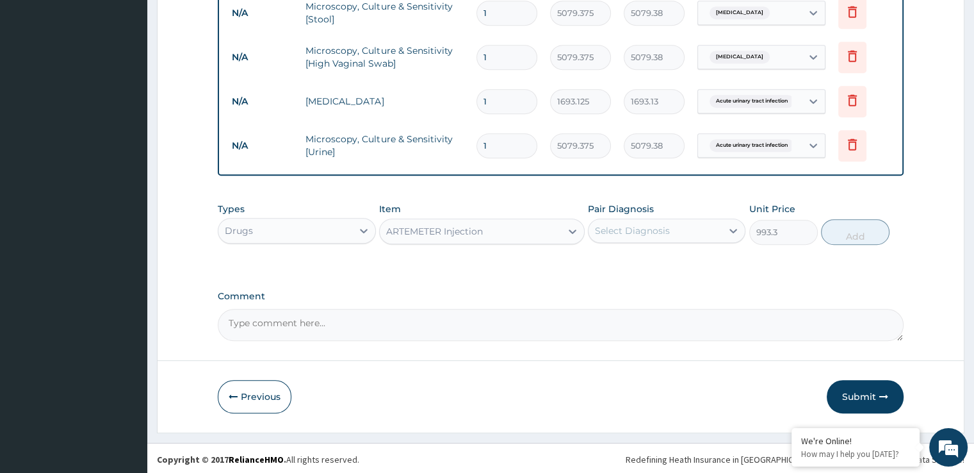
click at [648, 228] on div "Select Diagnosis" at bounding box center [632, 230] width 75 height 13
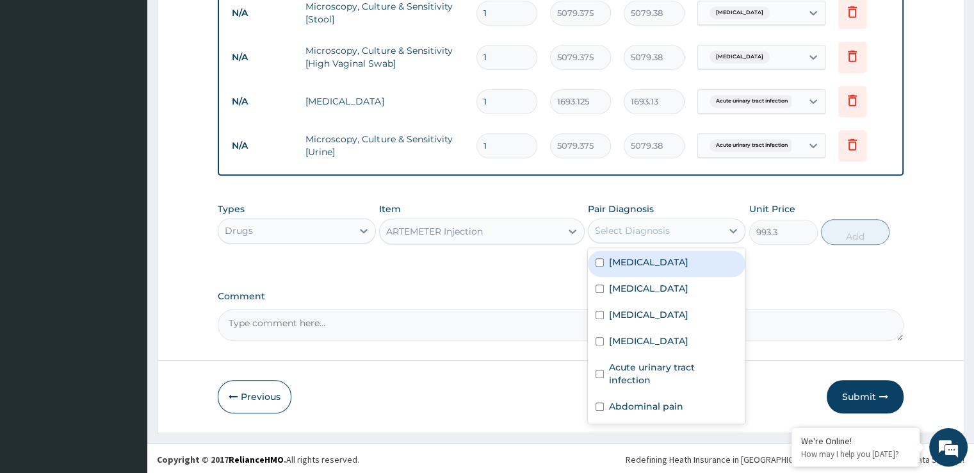
click at [646, 261] on div "Malaria" at bounding box center [667, 263] width 158 height 26
checkbox input "true"
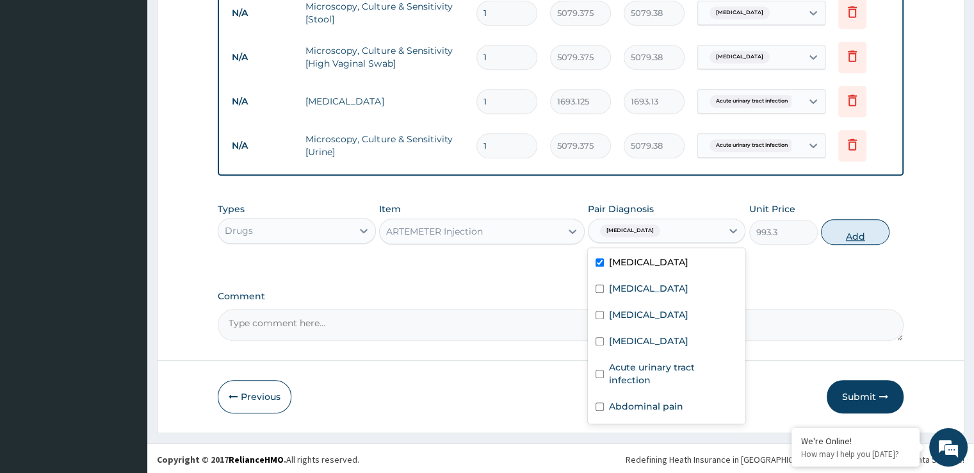
click at [857, 237] on button "Add" at bounding box center [855, 232] width 69 height 26
type input "0"
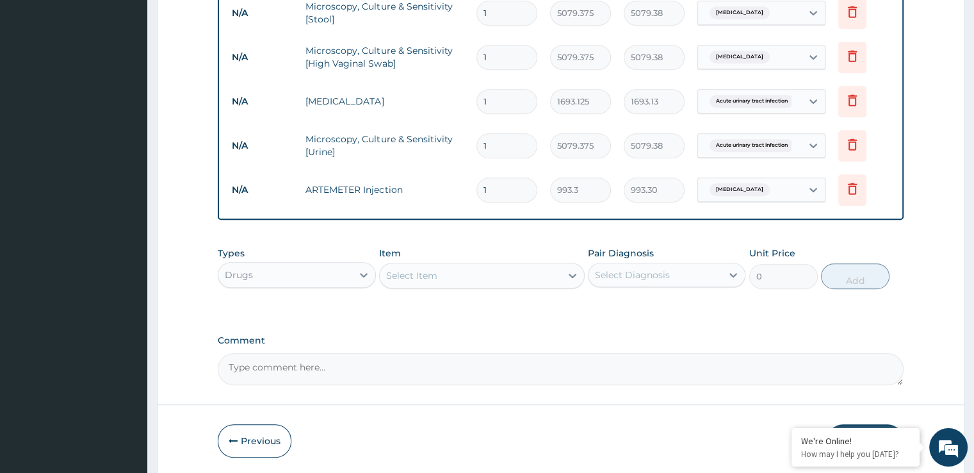
scroll to position [740, 0]
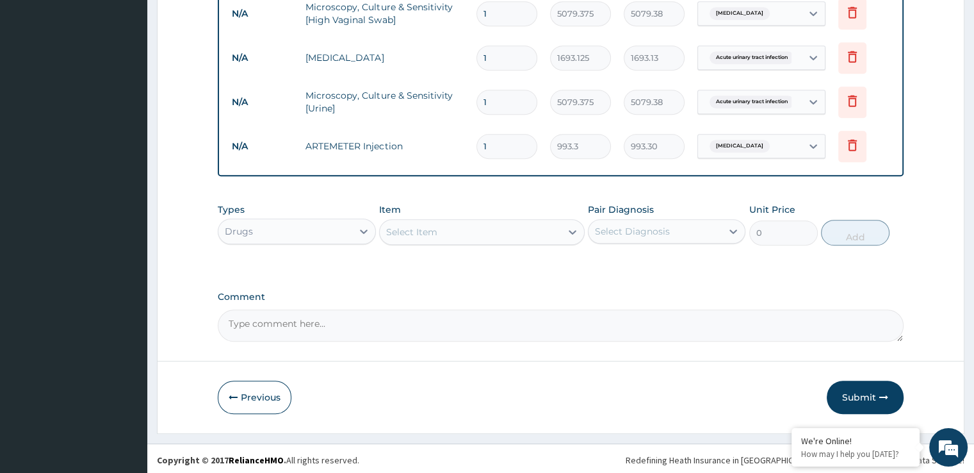
click at [453, 233] on div "Select Item" at bounding box center [470, 232] width 181 height 20
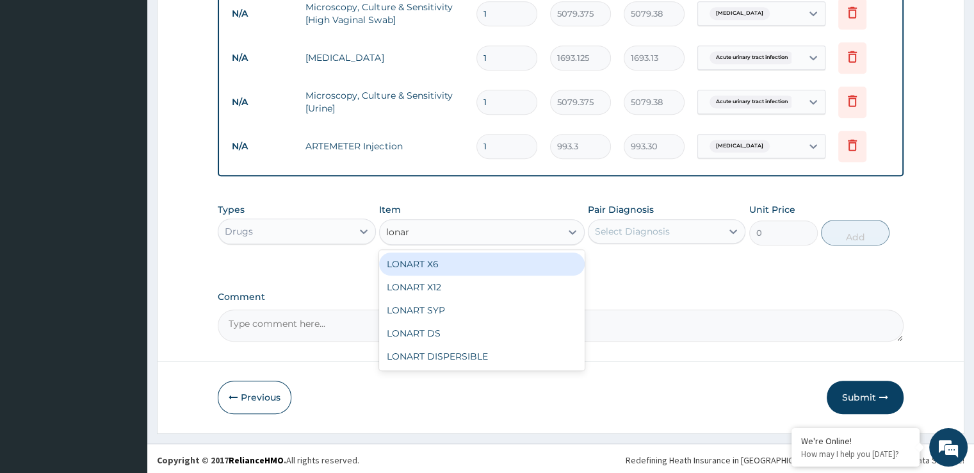
type input "lonart"
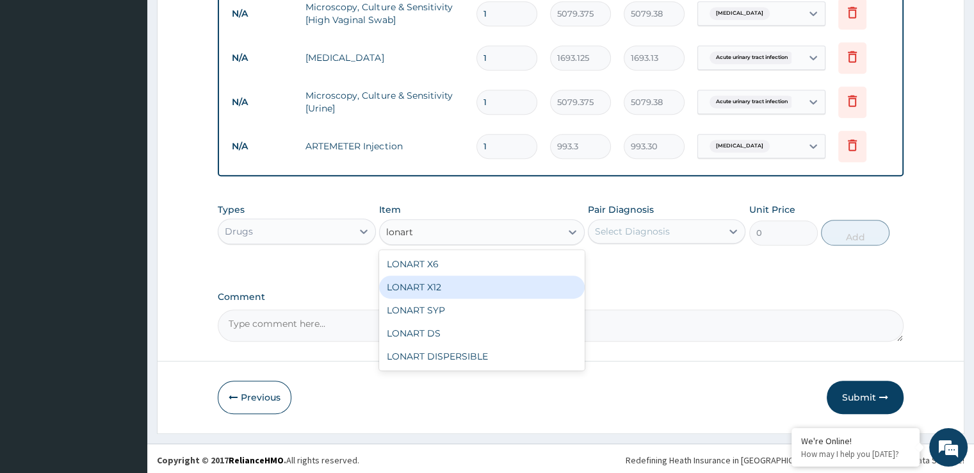
click at [456, 275] on div "LONART X12" at bounding box center [482, 286] width 206 height 23
type input "117.95438"
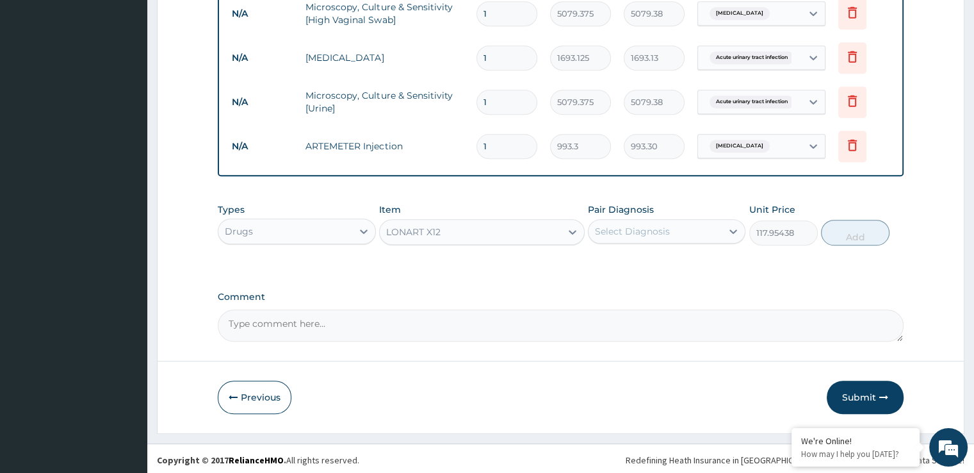
click at [457, 232] on div "LONART X12" at bounding box center [470, 232] width 181 height 20
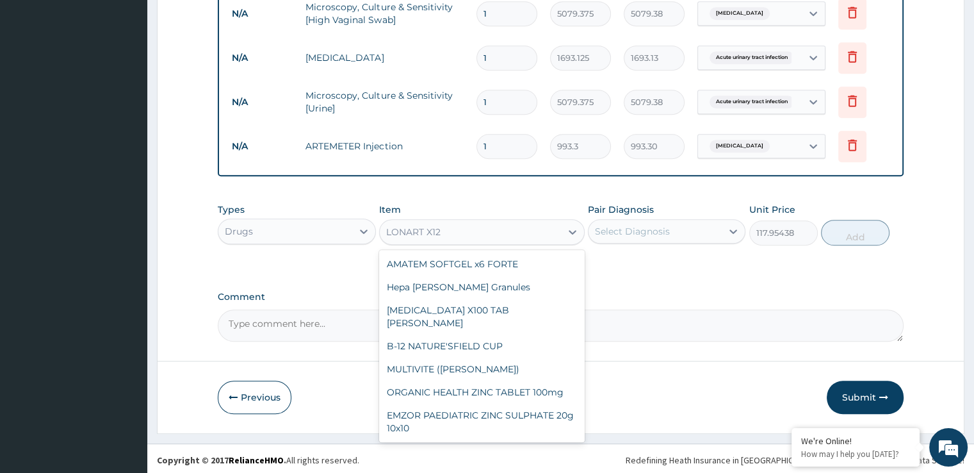
scroll to position [6584, 0]
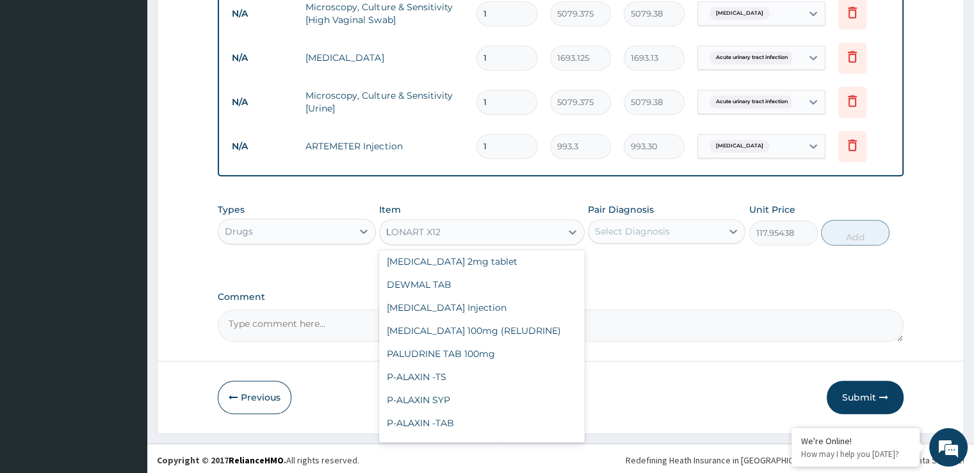
type input "lo"
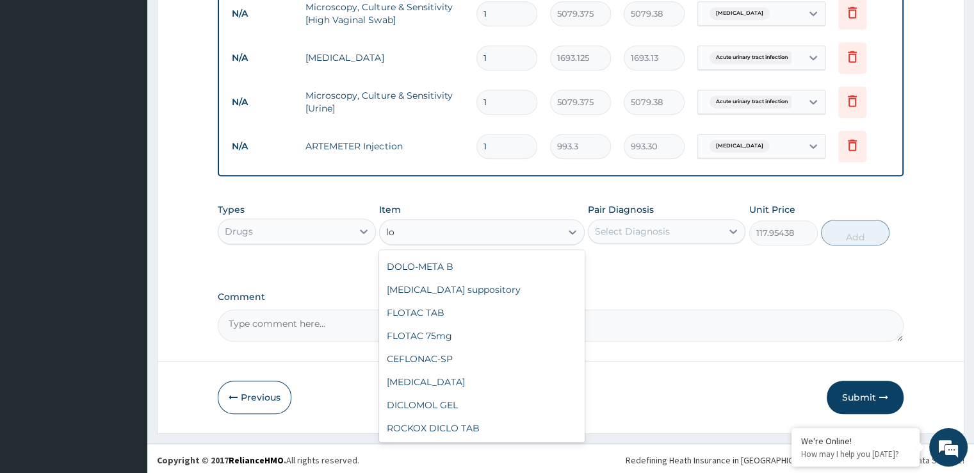
scroll to position [500, 0]
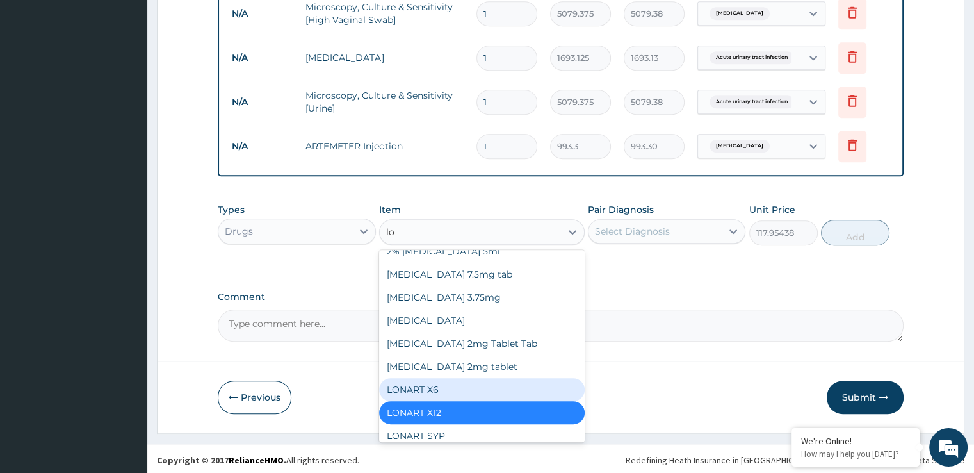
click at [432, 378] on div "LONART X6" at bounding box center [482, 389] width 206 height 23
type input "496.65"
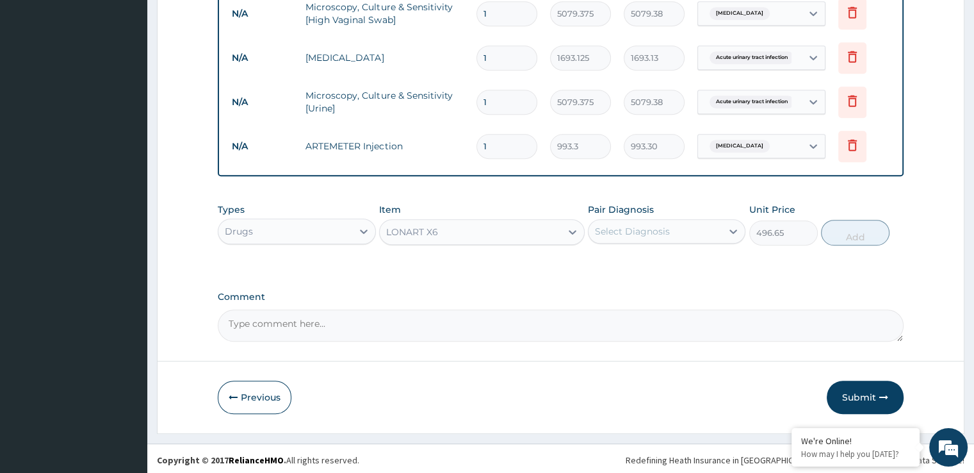
click at [653, 240] on div "Pair Diagnosis Select Diagnosis" at bounding box center [667, 224] width 158 height 42
click at [653, 234] on div "Select Diagnosis" at bounding box center [655, 231] width 133 height 20
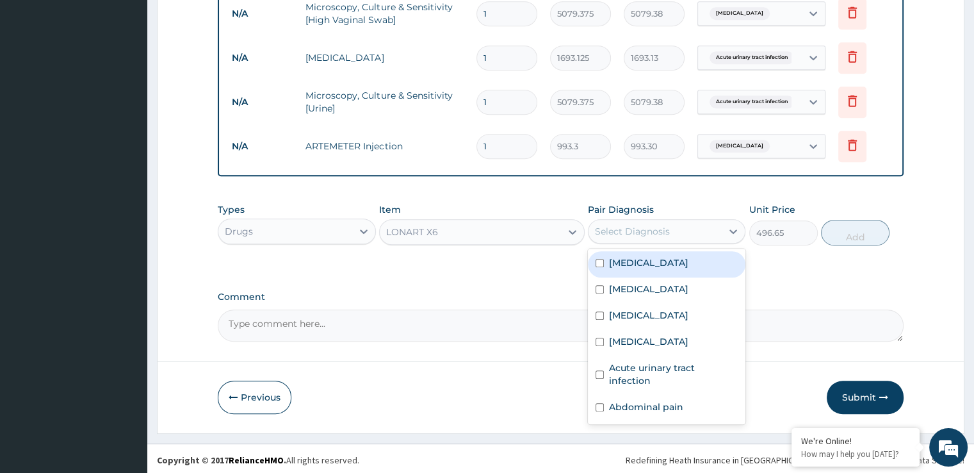
click at [642, 259] on label "Malaria" at bounding box center [648, 262] width 79 height 13
checkbox input "true"
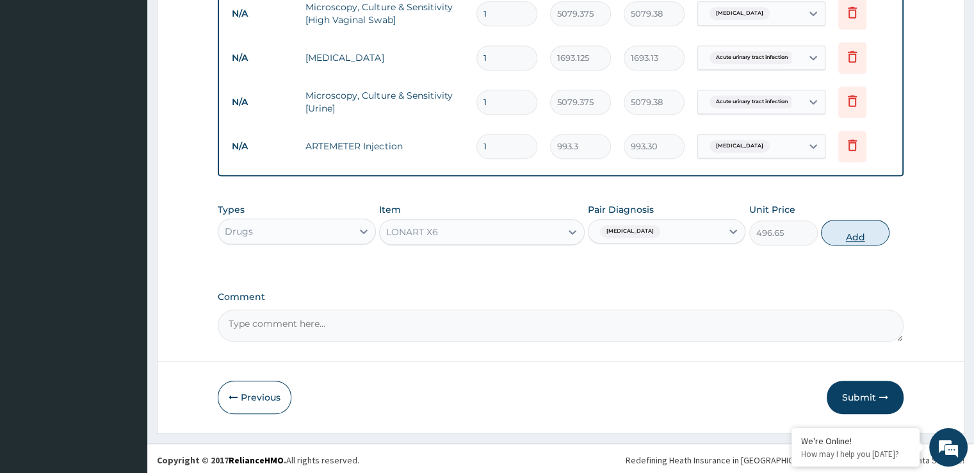
click at [839, 233] on button "Add" at bounding box center [855, 233] width 69 height 26
type input "0"
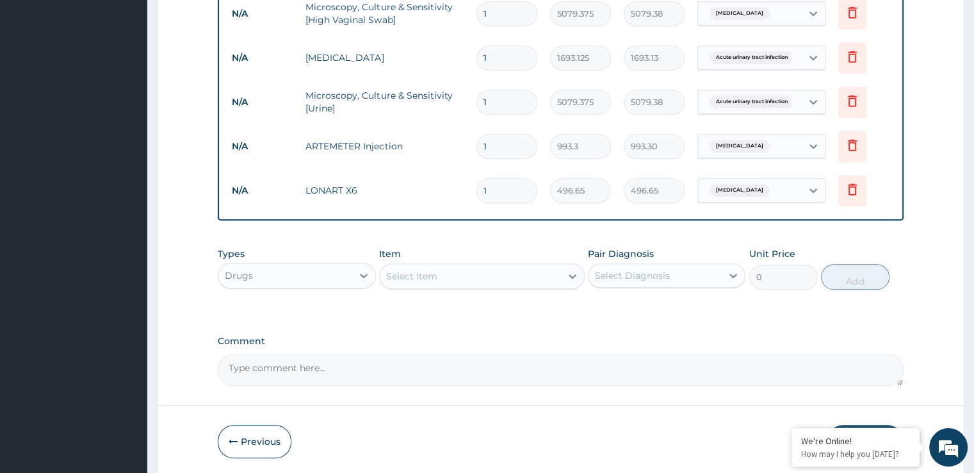
click at [500, 275] on div "Select Item" at bounding box center [470, 276] width 181 height 20
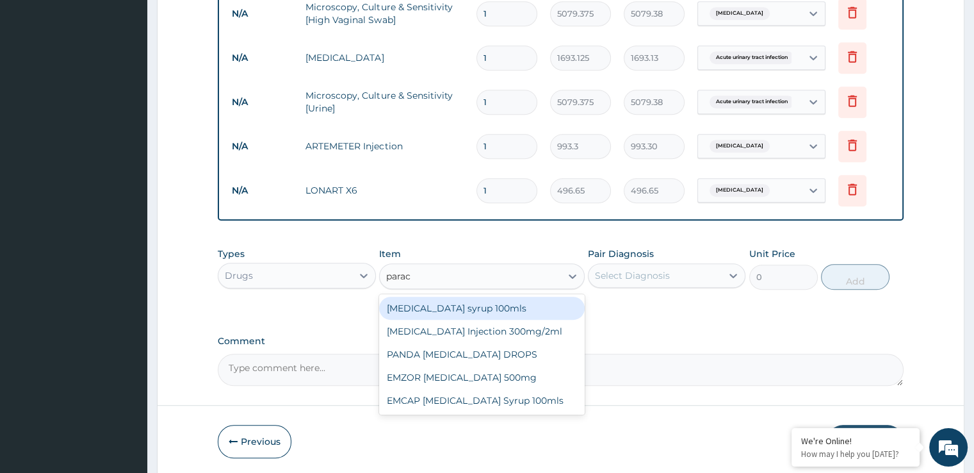
type input "parace"
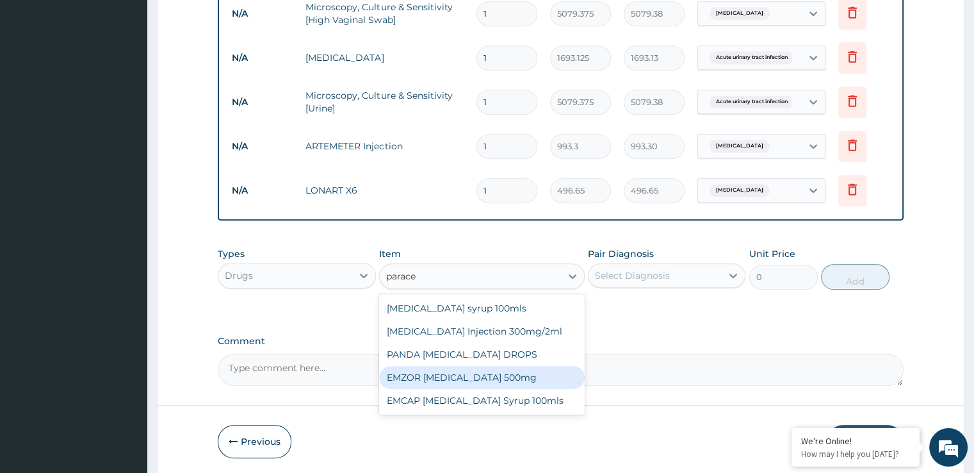
click at [491, 370] on div "EMZOR PARACETAMOL 500mg" at bounding box center [482, 377] width 206 height 23
type input "24.8325"
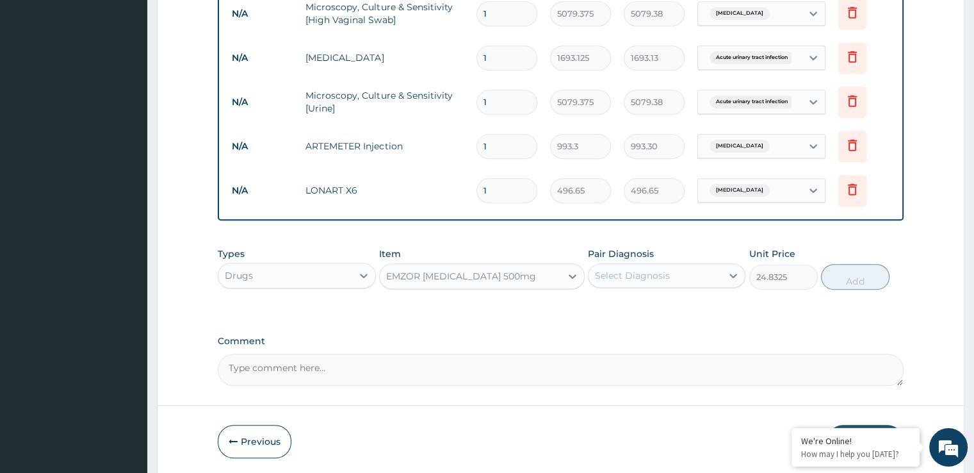
click at [684, 275] on div "Select Diagnosis" at bounding box center [655, 275] width 133 height 20
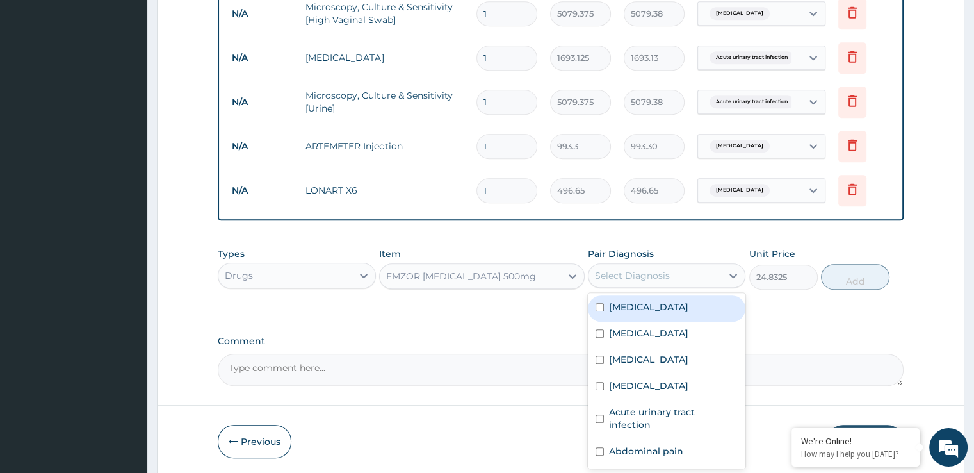
click at [658, 295] on div "Malaria" at bounding box center [667, 308] width 158 height 26
checkbox input "true"
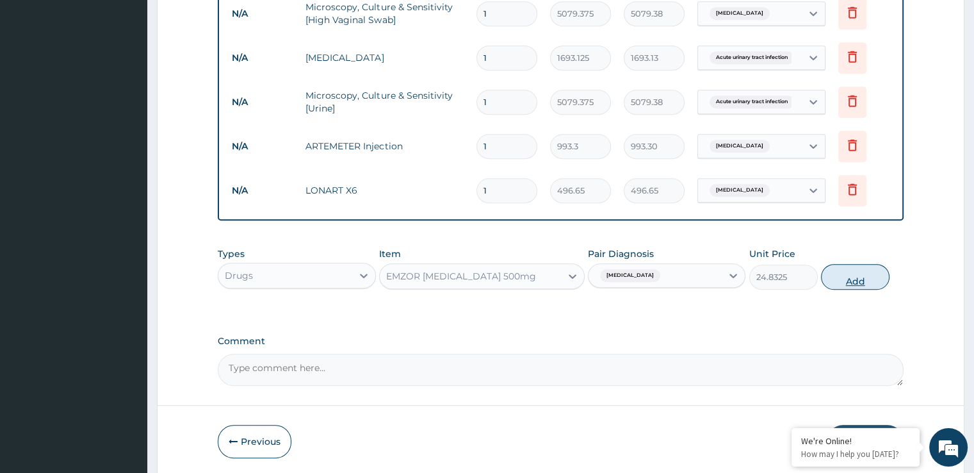
click at [856, 273] on button "Add" at bounding box center [855, 277] width 69 height 26
type input "0"
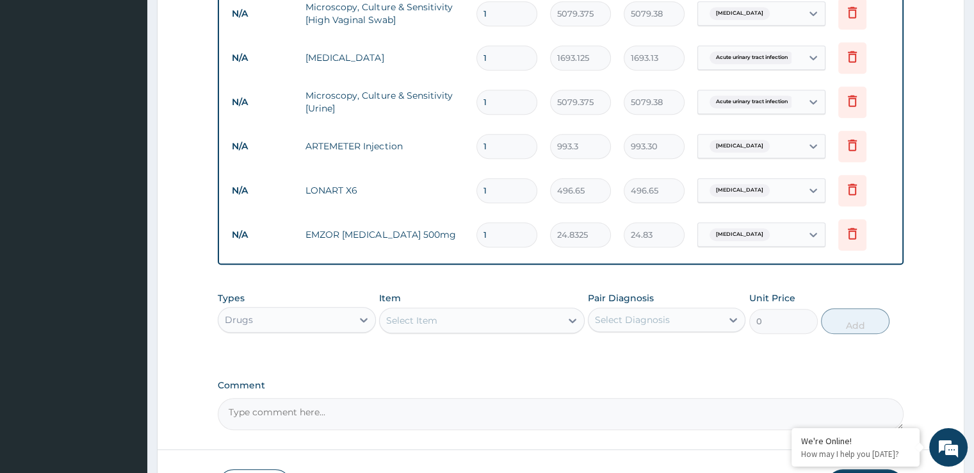
scroll to position [826, 0]
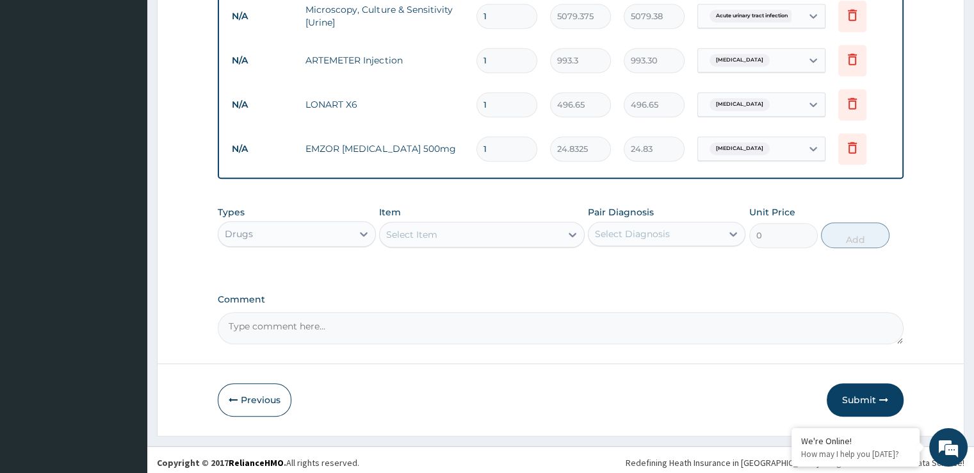
click at [434, 232] on div "Select Item" at bounding box center [411, 234] width 51 height 13
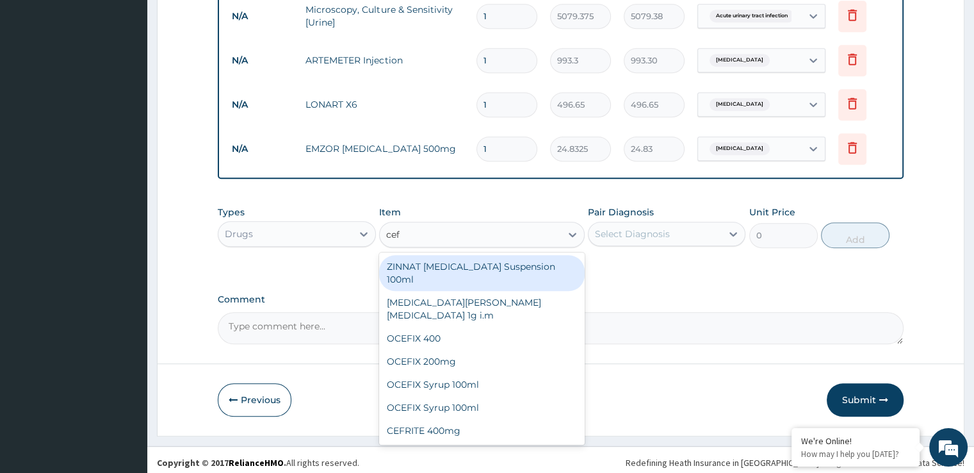
type input "ceft"
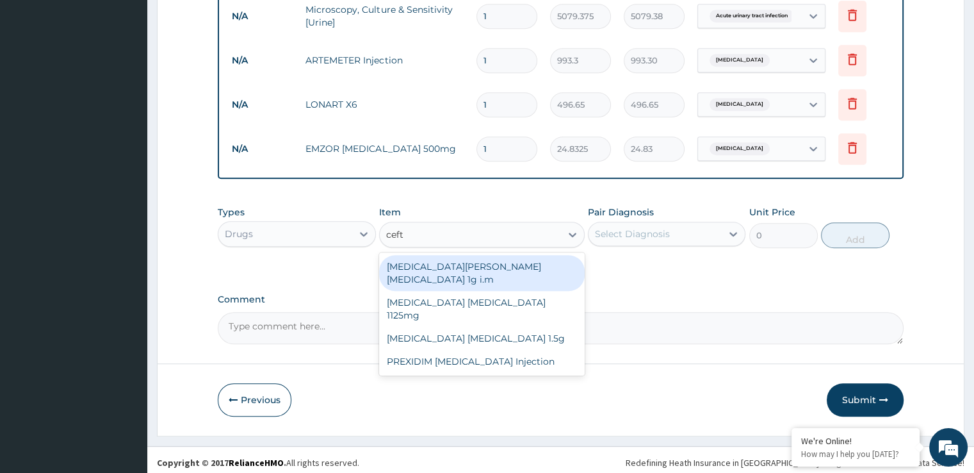
click at [456, 264] on div "ROCEPHIN CEFTRIAXONE 1g i.m" at bounding box center [482, 273] width 206 height 36
type input "8691.375"
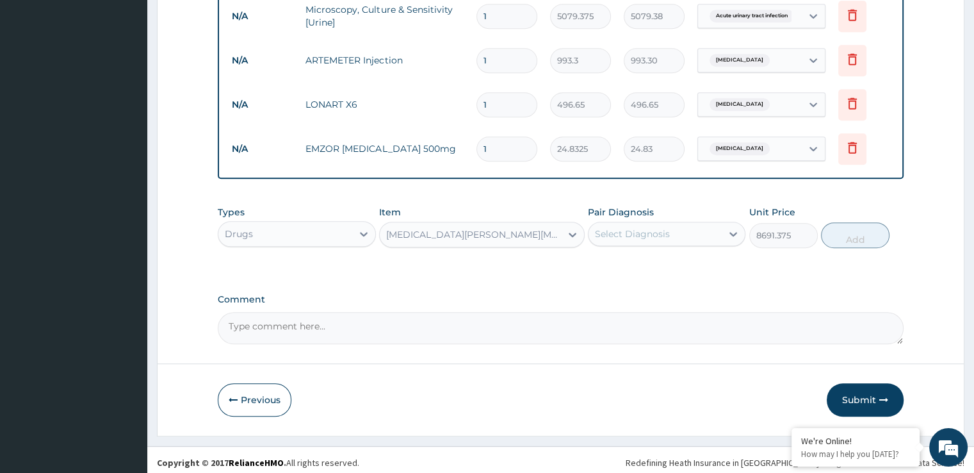
click at [625, 236] on div "Select Diagnosis" at bounding box center [632, 233] width 75 height 13
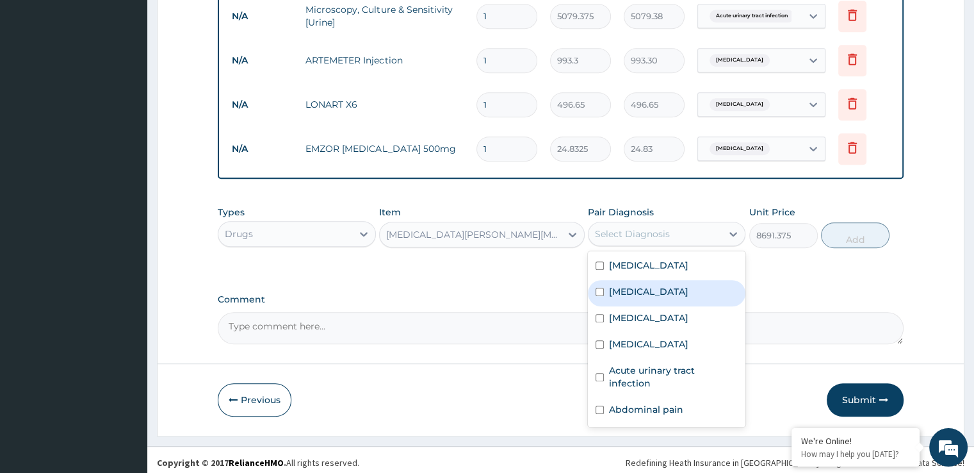
click at [657, 285] on label "Upper respiratory infection" at bounding box center [648, 291] width 79 height 13
checkbox input "true"
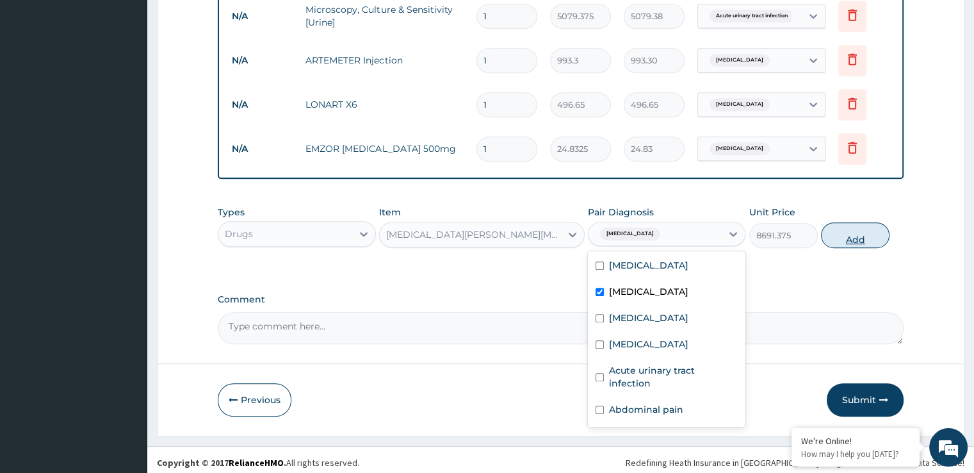
click at [852, 232] on button "Add" at bounding box center [855, 235] width 69 height 26
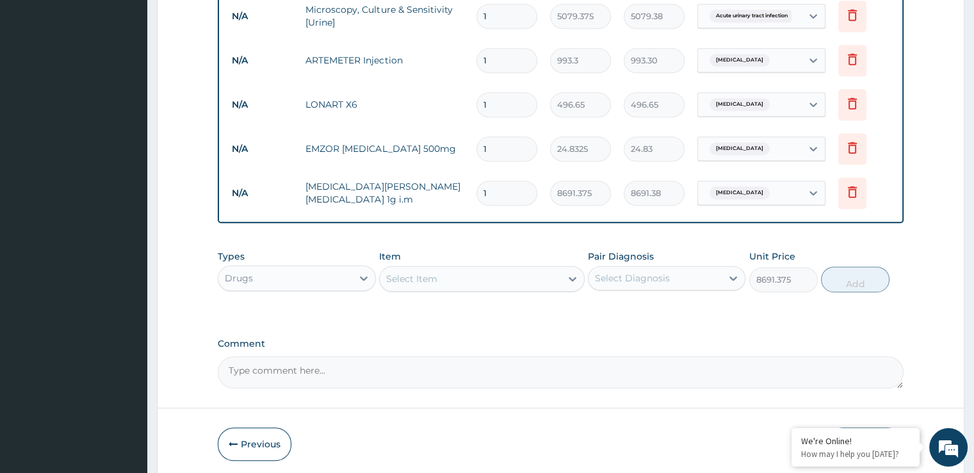
type input "0"
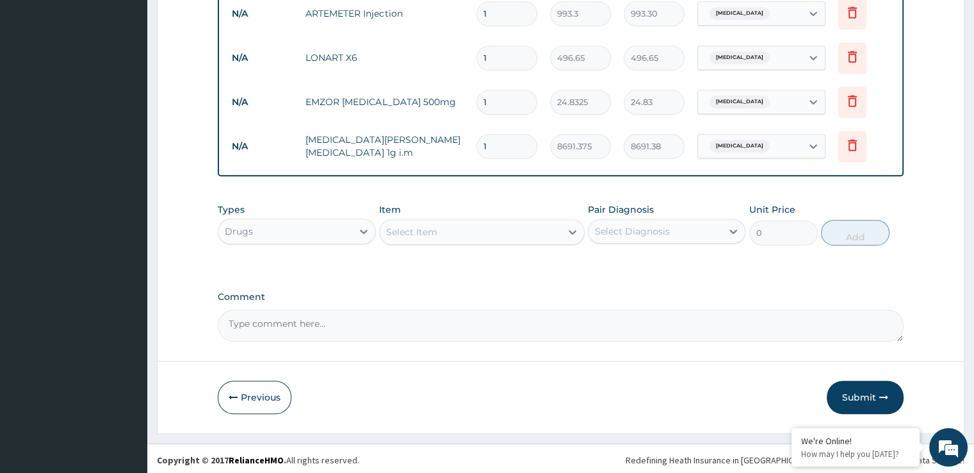
click at [422, 229] on div "Select Item" at bounding box center [411, 231] width 51 height 13
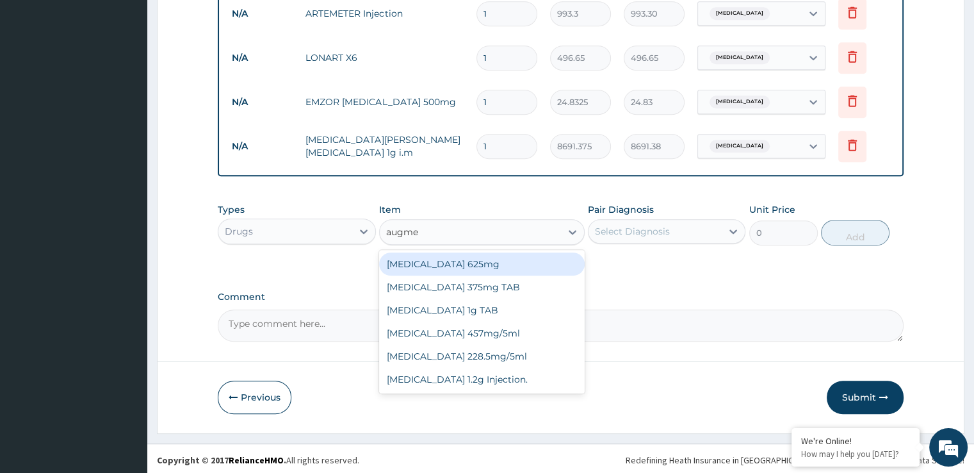
type input "augmen"
click at [454, 263] on div "AUGMENTIN 625mg" at bounding box center [482, 263] width 206 height 23
type input "931.21875"
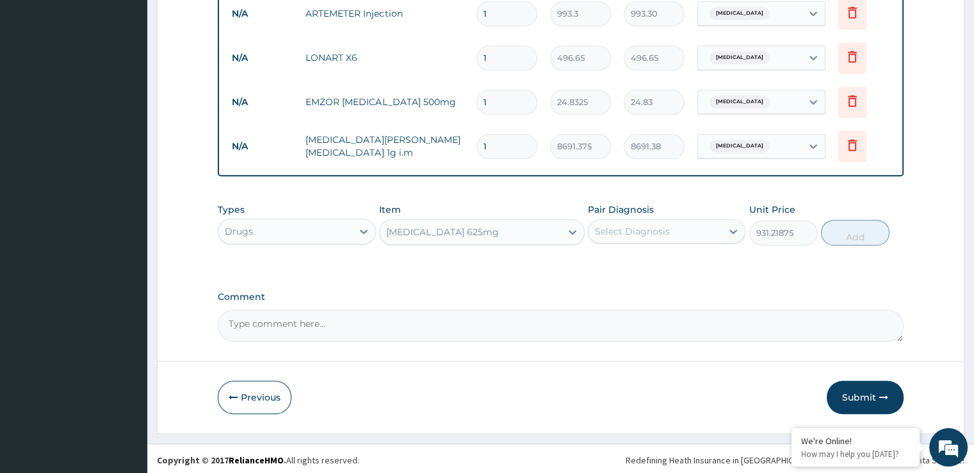
click at [623, 236] on div "Select Diagnosis" at bounding box center [655, 231] width 133 height 20
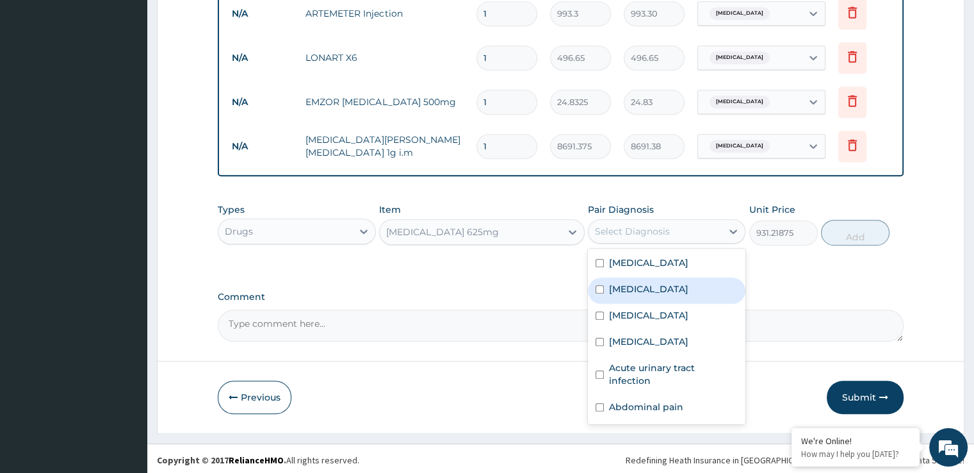
click at [645, 285] on label "Upper respiratory infection" at bounding box center [648, 288] width 79 height 13
checkbox input "true"
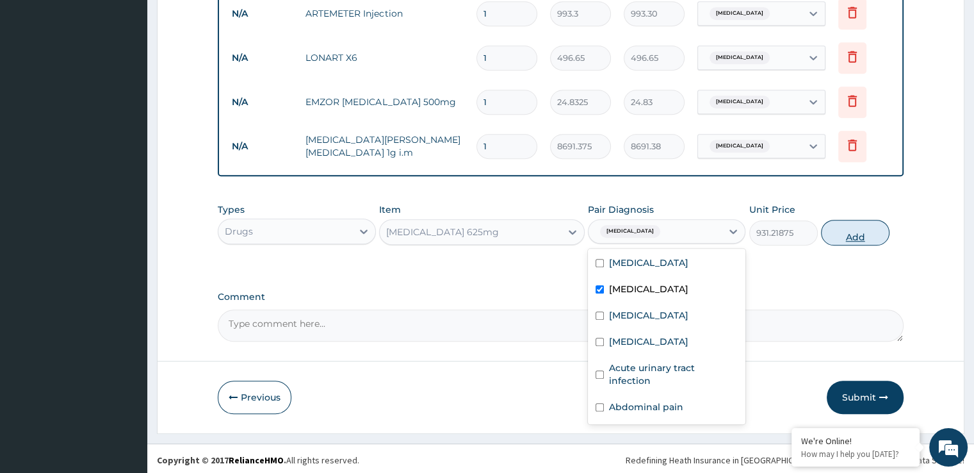
click at [858, 232] on button "Add" at bounding box center [855, 233] width 69 height 26
type input "0"
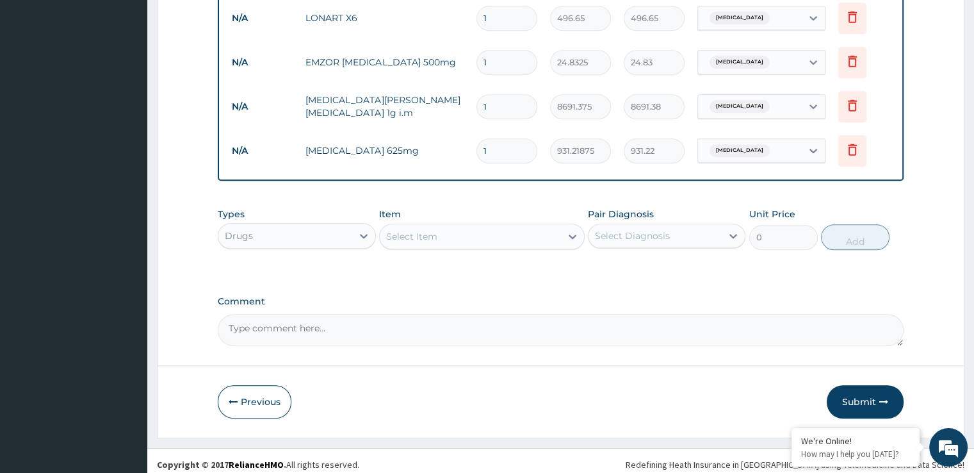
scroll to position [917, 0]
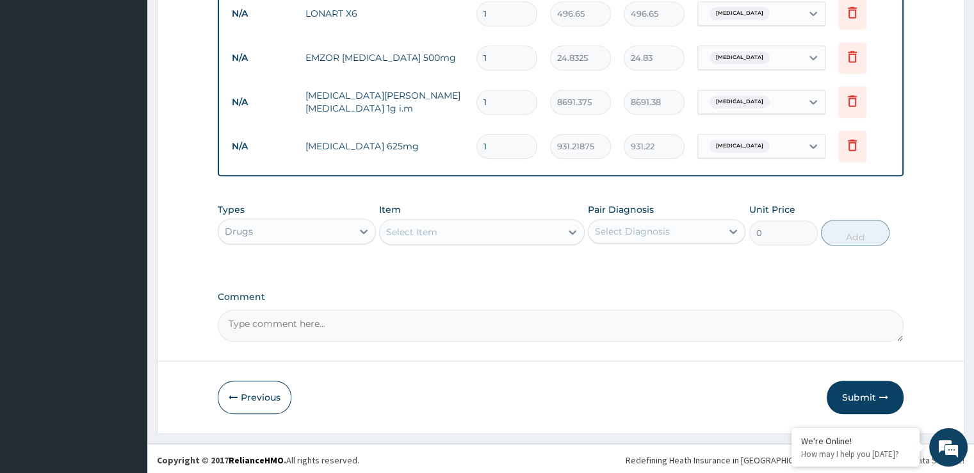
click at [422, 233] on div "Select Item" at bounding box center [411, 231] width 51 height 13
type input "klovi"
click at [419, 264] on div "Klovinal" at bounding box center [482, 263] width 206 height 23
type input "744.975"
click at [625, 236] on div "Select Diagnosis" at bounding box center [655, 231] width 133 height 20
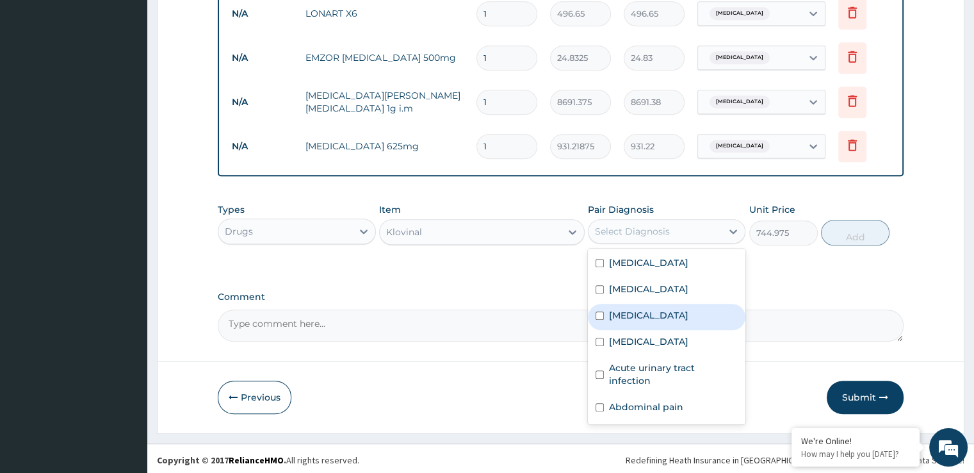
click at [628, 325] on div "Candidiasis" at bounding box center [667, 317] width 158 height 26
checkbox input "true"
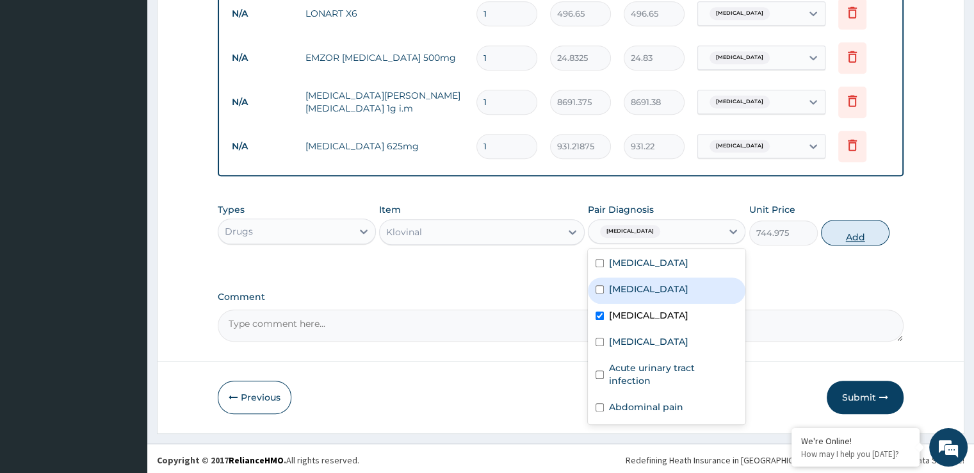
click at [845, 236] on button "Add" at bounding box center [855, 233] width 69 height 26
type input "0"
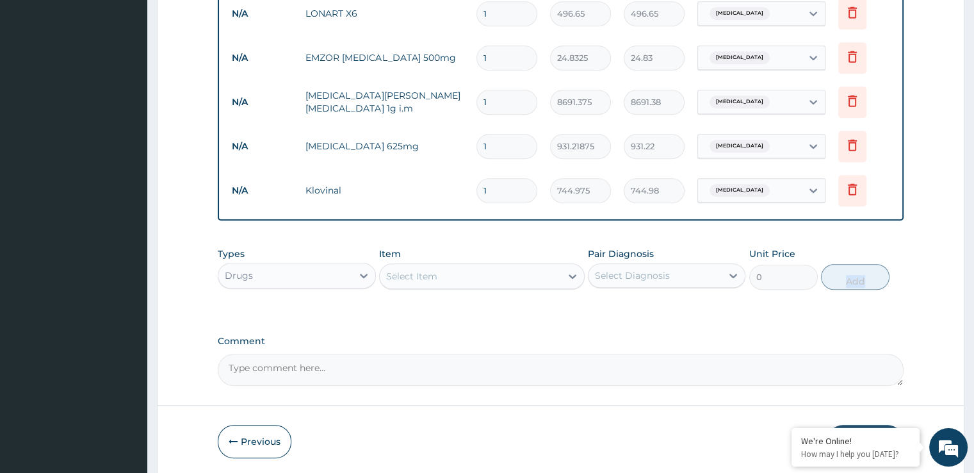
click at [420, 279] on div "Select Item" at bounding box center [411, 276] width 51 height 13
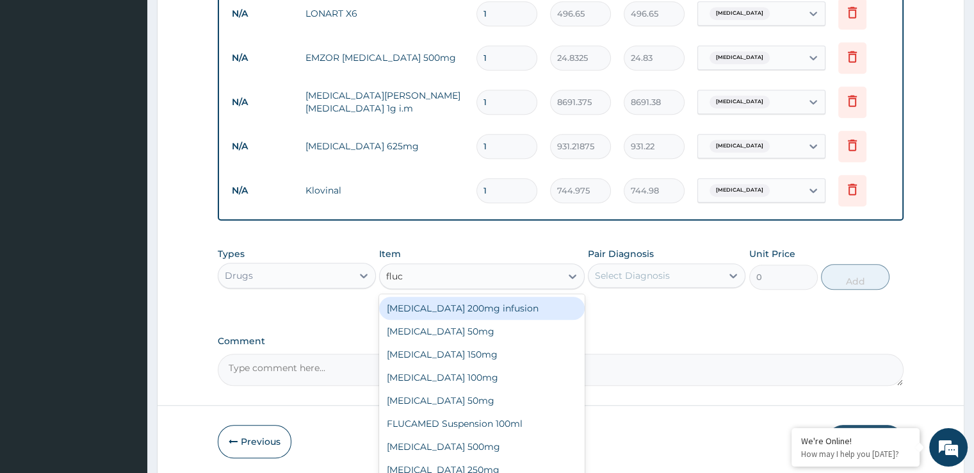
type input "fluco"
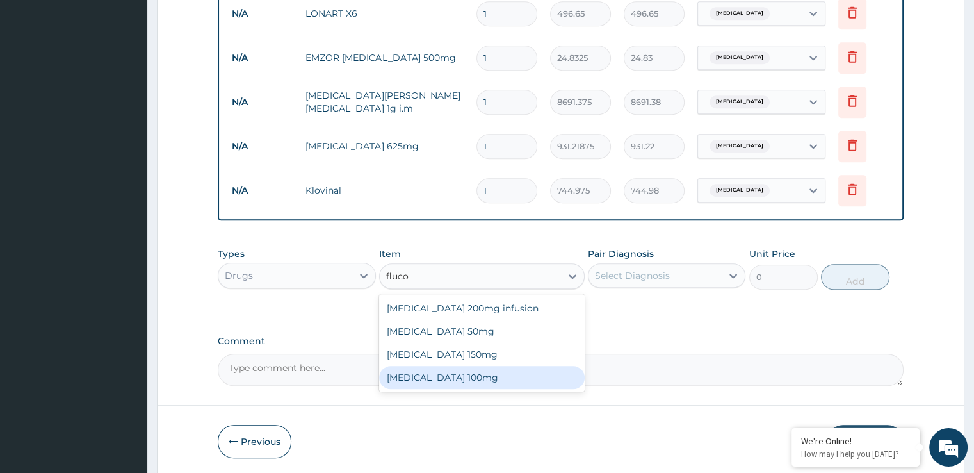
click at [443, 371] on div "Fluconazole 100mg" at bounding box center [482, 377] width 206 height 23
type input "130.37062"
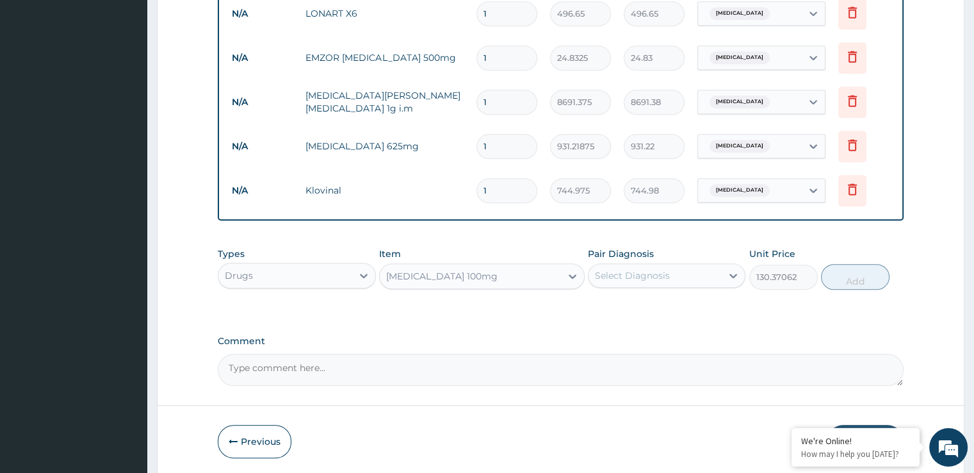
click at [640, 265] on div "Select Diagnosis" at bounding box center [655, 275] width 133 height 20
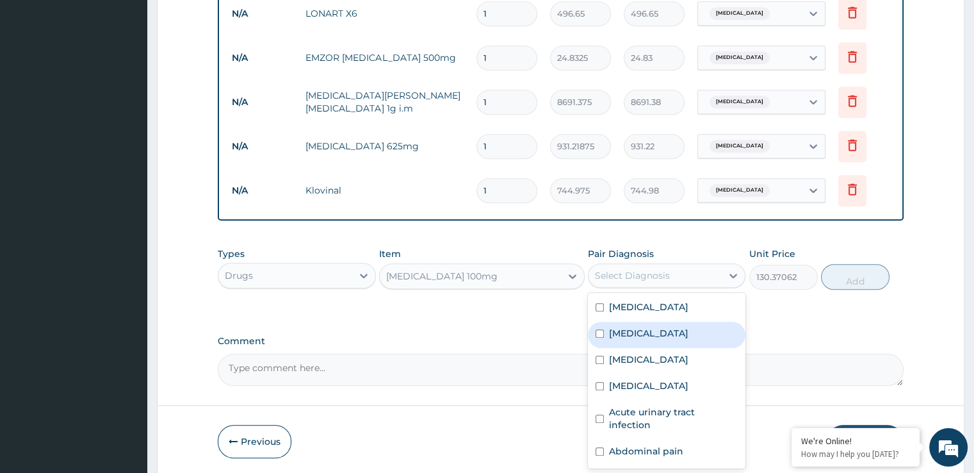
click at [640, 327] on label "Upper respiratory infection" at bounding box center [648, 333] width 79 height 13
checkbox input "true"
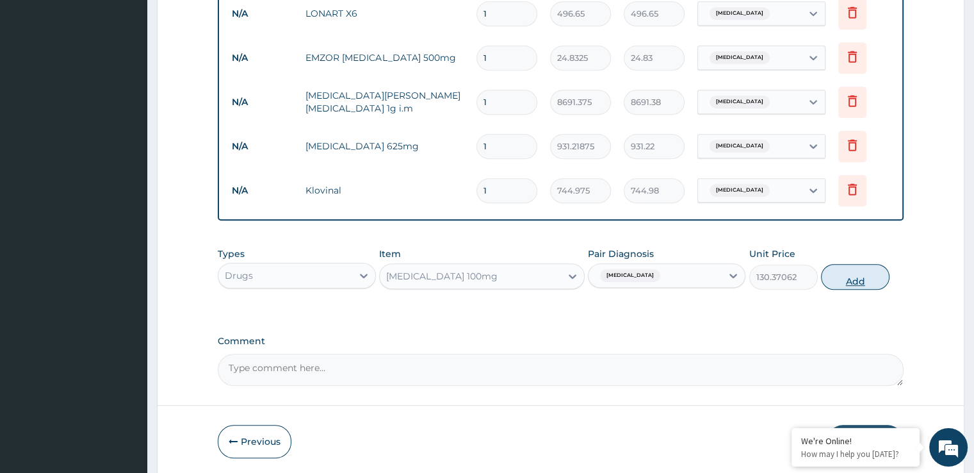
click at [850, 282] on button "Add" at bounding box center [855, 277] width 69 height 26
type input "0"
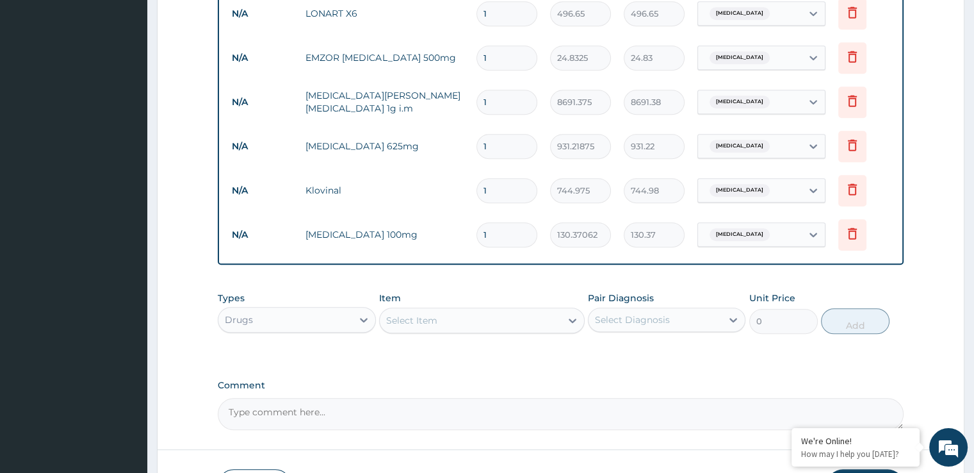
click at [457, 321] on div "Select Item" at bounding box center [470, 320] width 181 height 20
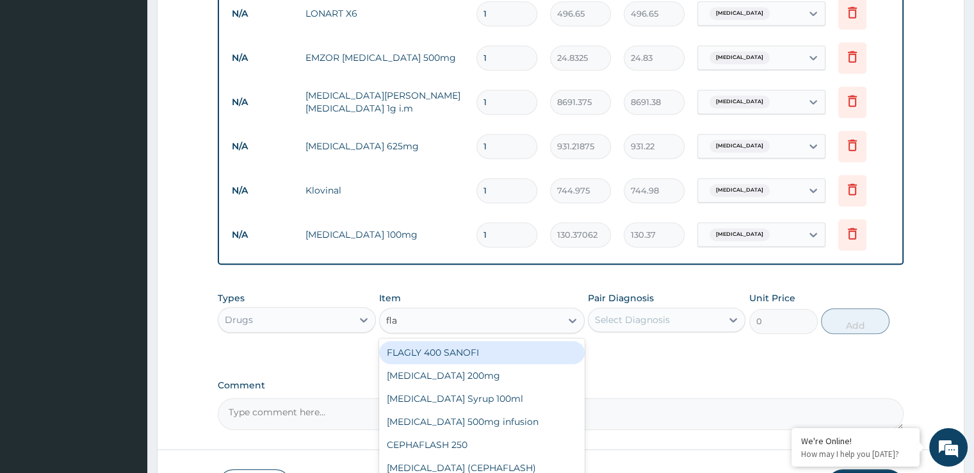
type input "flag"
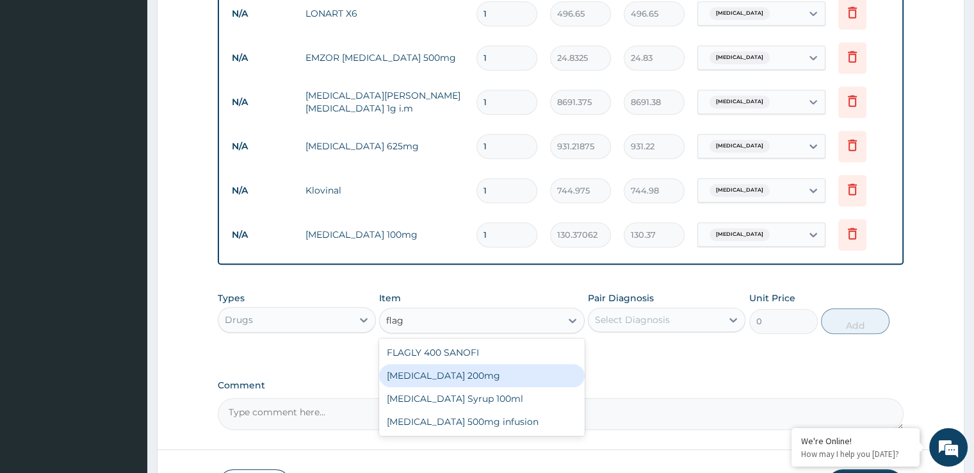
click at [465, 373] on div "Flagyl 200mg" at bounding box center [482, 375] width 206 height 23
type input "49.665"
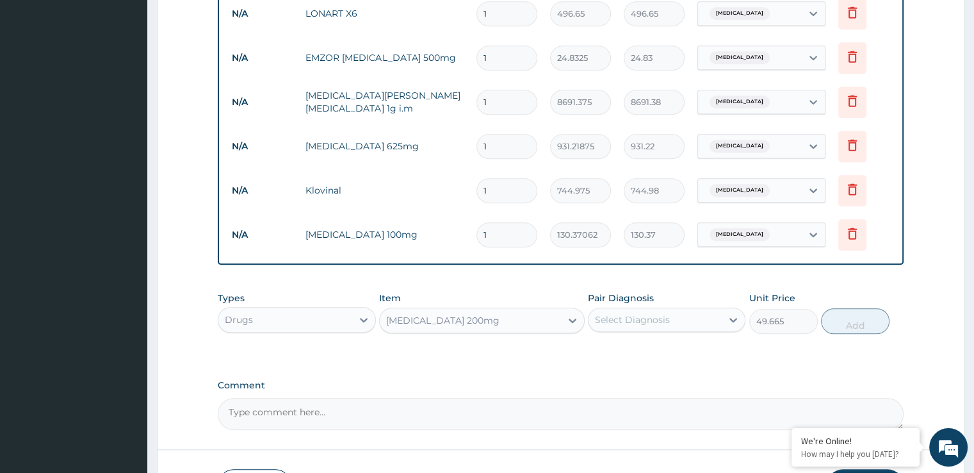
click at [670, 313] on div "Select Diagnosis" at bounding box center [655, 319] width 133 height 20
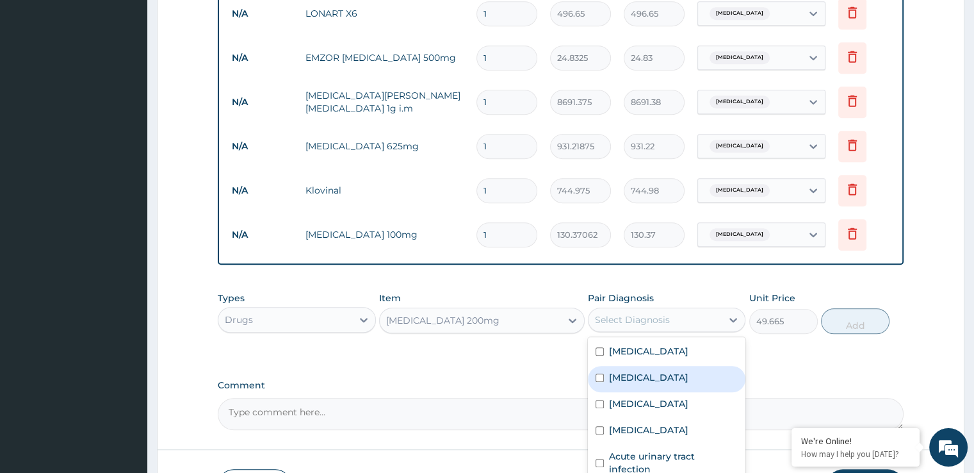
click at [653, 378] on label "Upper respiratory infection" at bounding box center [648, 377] width 79 height 13
checkbox input "true"
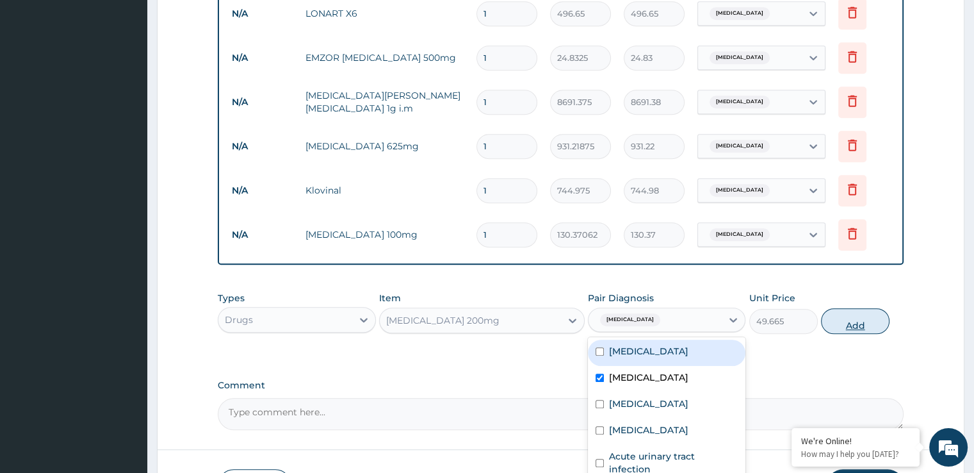
click at [868, 318] on button "Add" at bounding box center [855, 321] width 69 height 26
type input "0"
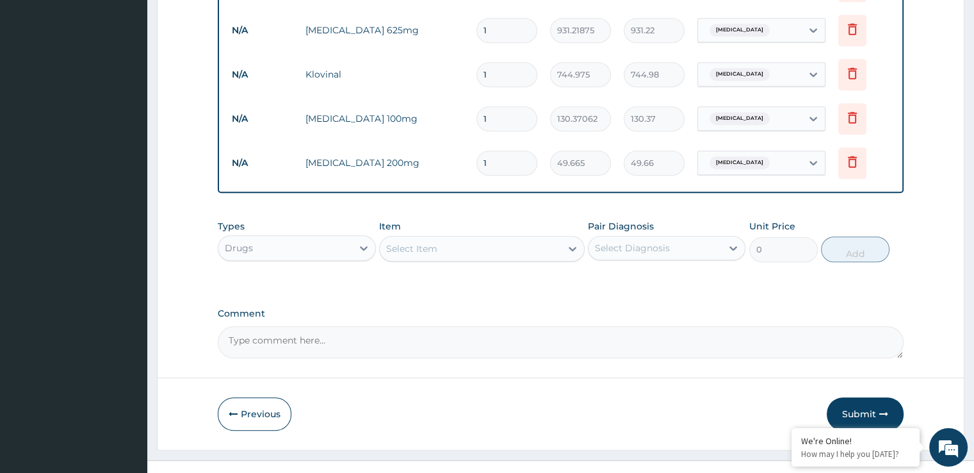
scroll to position [1049, 0]
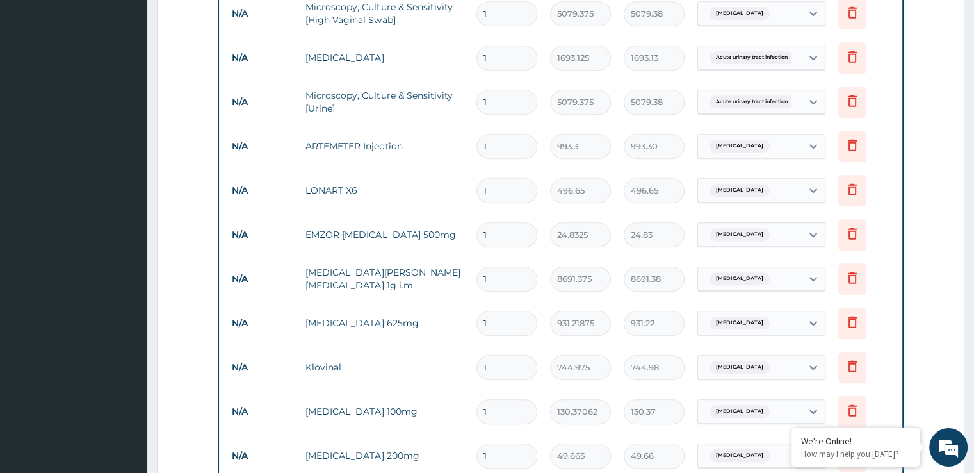
scroll to position [742, 0]
click at [503, 137] on input "1" at bounding box center [506, 145] width 61 height 25
type input "2"
type input "1986.60"
type input "3"
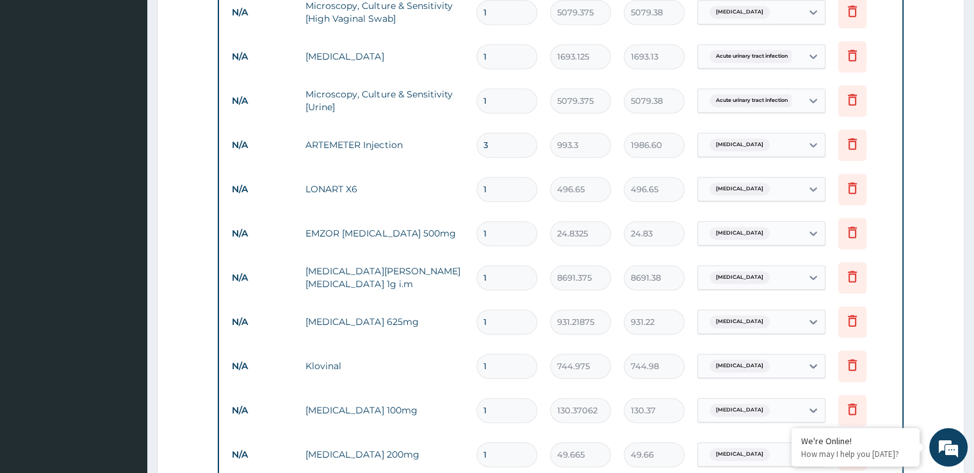
type input "2979.90"
type input "4"
type input "3973.20"
type input "5"
type input "4966.50"
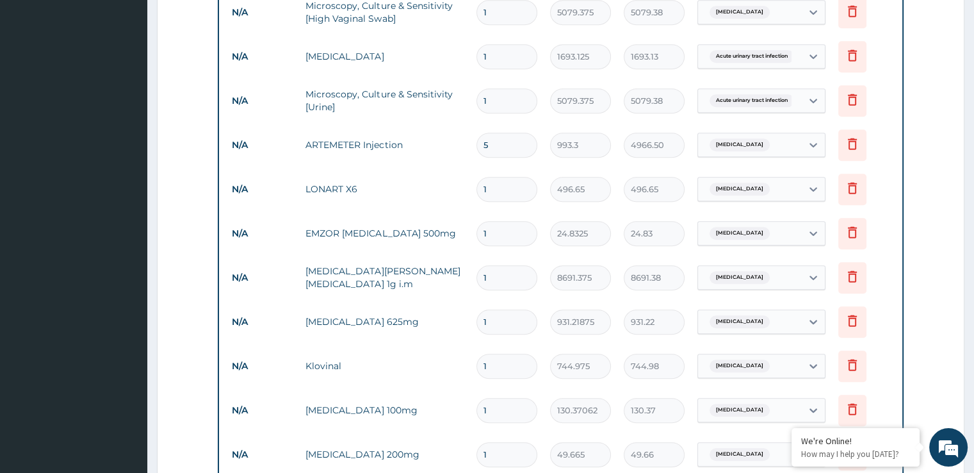
type input "6"
type input "5959.80"
click at [497, 187] on input "1" at bounding box center [506, 189] width 61 height 25
type input "2"
type input "993.30"
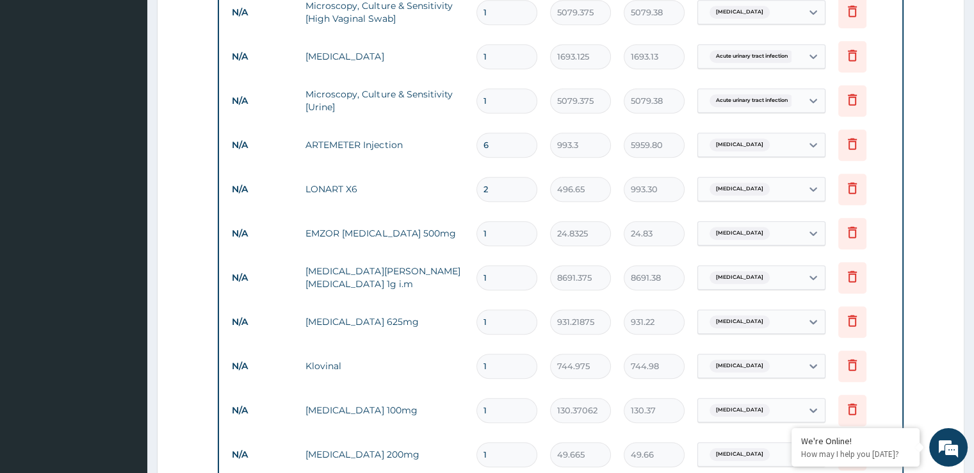
type input "3"
type input "1489.95"
type input "4"
type input "1986.60"
type input "5"
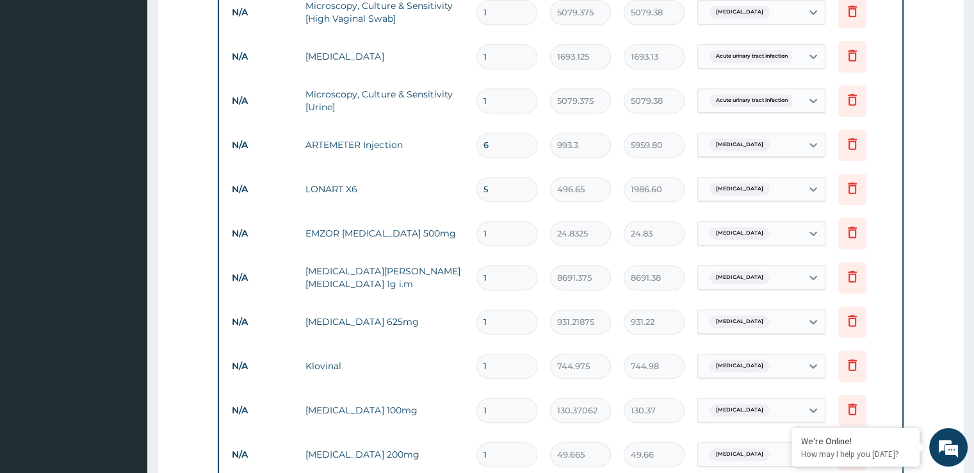
type input "2483.25"
type input "6"
type input "2979.90"
click at [500, 223] on input "1" at bounding box center [506, 233] width 61 height 25
type input "18"
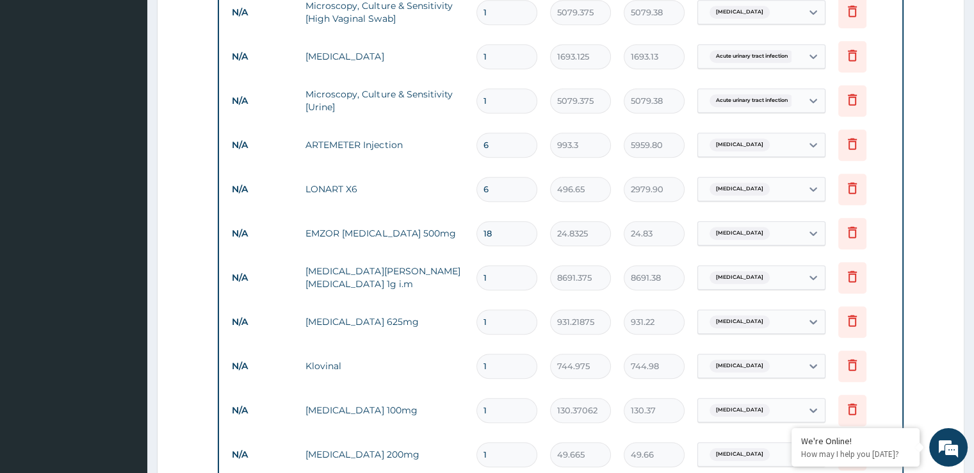
type input "446.99"
type input "18"
click at [496, 274] on input "1" at bounding box center [506, 277] width 61 height 25
type input "2"
type input "17382.75"
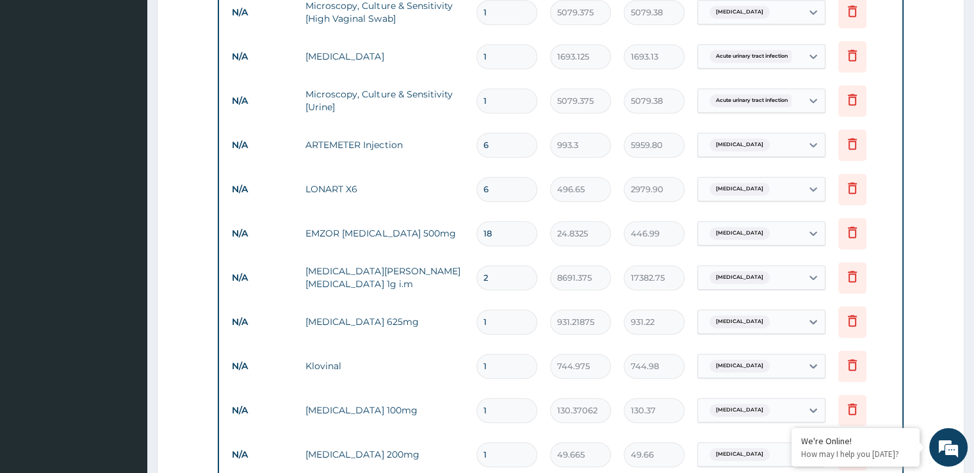
type input "3"
type input "26074.13"
click at [504, 316] on input "1" at bounding box center [506, 321] width 61 height 25
type input "14"
type input "13037.06"
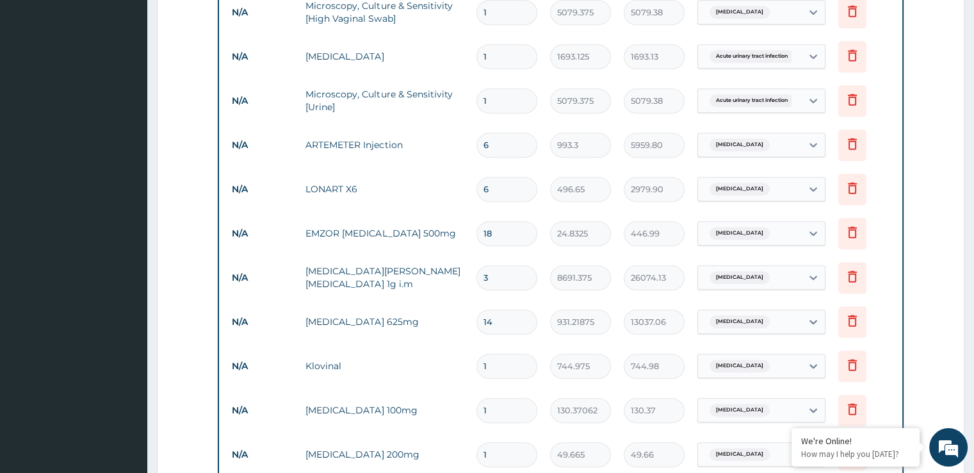
type input "14"
click at [501, 354] on input "1" at bounding box center [506, 366] width 61 height 25
type input "2"
type input "1489.95"
type input "3"
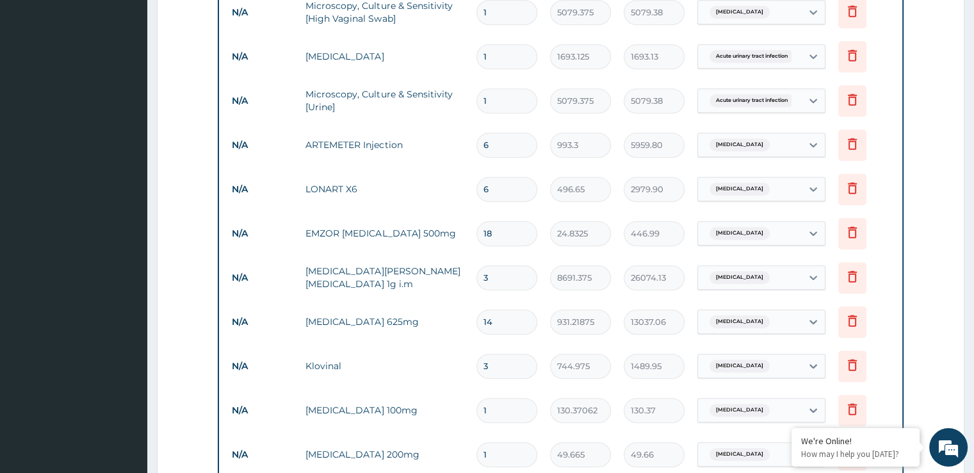
type input "2234.93"
type input "4"
type input "2979.90"
type input "5"
type input "3724.88"
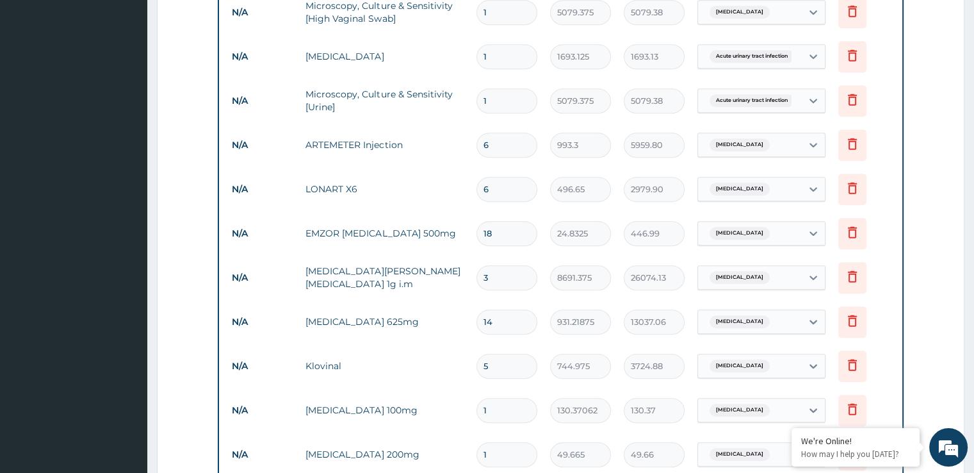
type input "6"
type input "4469.85"
click at [494, 412] on input "1" at bounding box center [506, 410] width 61 height 25
type input "10"
type input "1303.71"
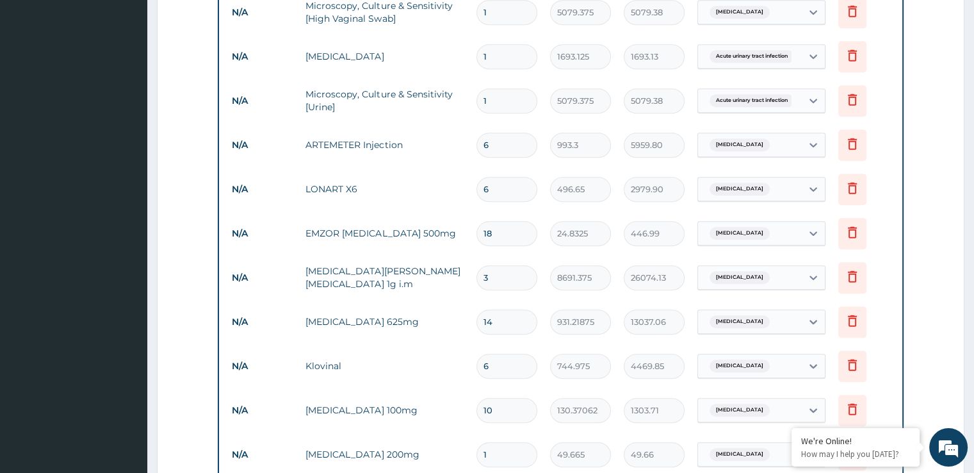
type input "10"
click at [504, 449] on input "1" at bounding box center [506, 454] width 61 height 25
type input "10"
type input "496.65"
type input "10"
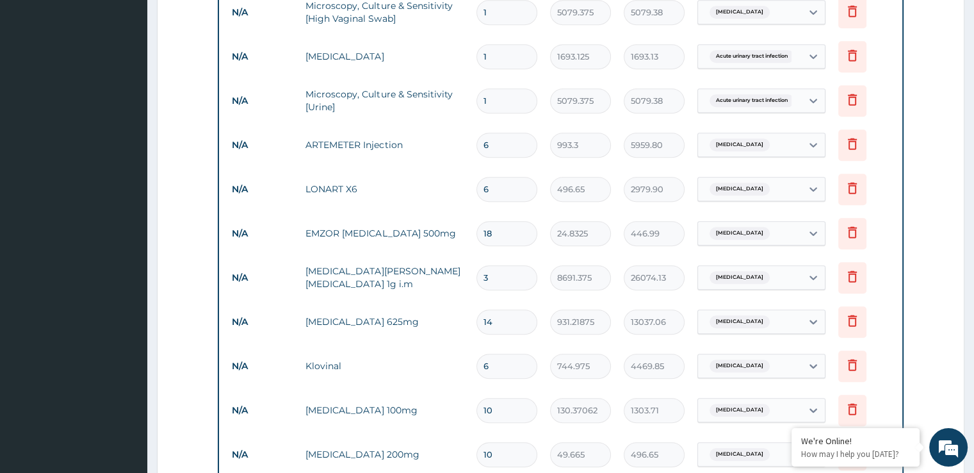
click at [936, 277] on form "Step 2 of 2 PA Code / Prescription Code Enter Code(Secondary Care Only) Encount…" at bounding box center [561, 33] width 808 height 1415
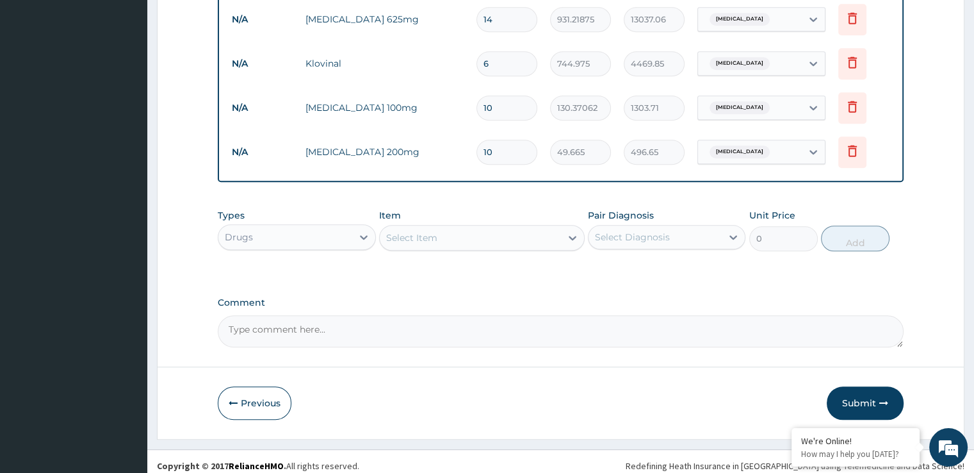
scroll to position [1049, 0]
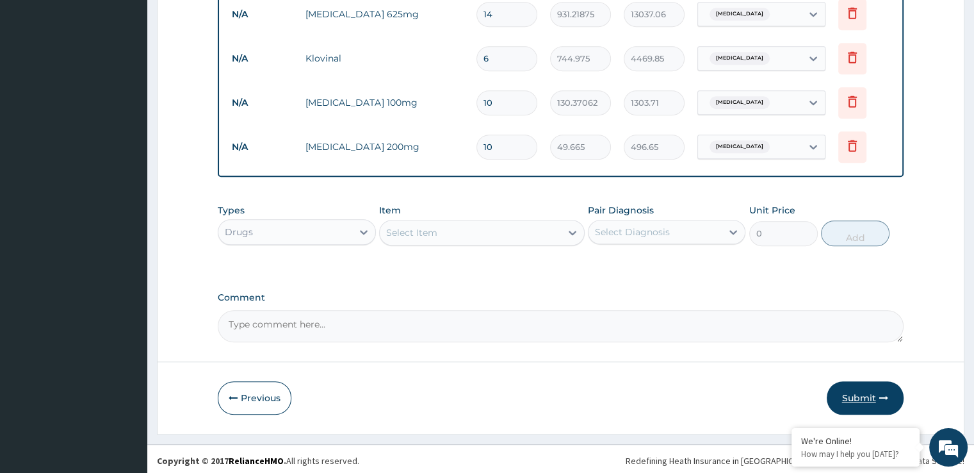
click at [861, 385] on button "Submit" at bounding box center [865, 397] width 77 height 33
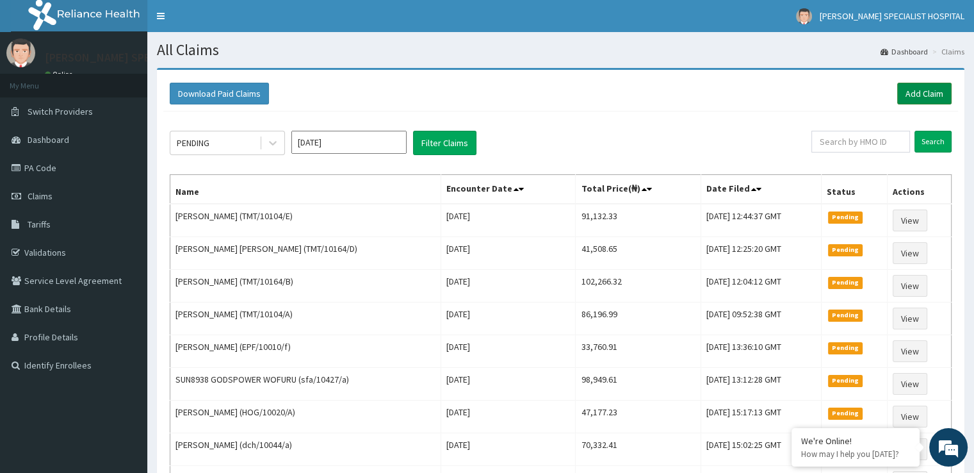
click at [922, 90] on link "Add Claim" at bounding box center [924, 94] width 54 height 22
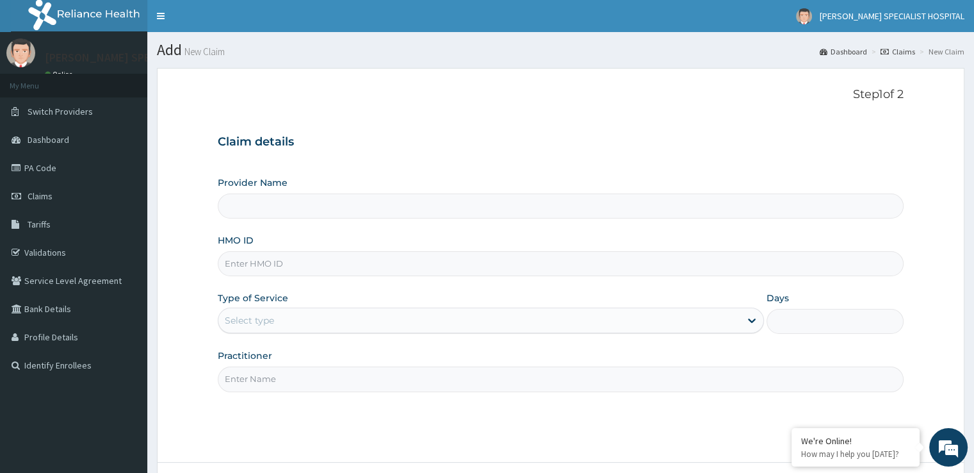
type input "[PERSON_NAME] SPECIALIST HOSPITAL"
click at [925, 238] on form "Step 1 of 2 Claim details Provider Name [PERSON_NAME] SPECIALIST HOSPITAL HMO I…" at bounding box center [561, 301] width 808 height 467
